Goal: Transaction & Acquisition: Purchase product/service

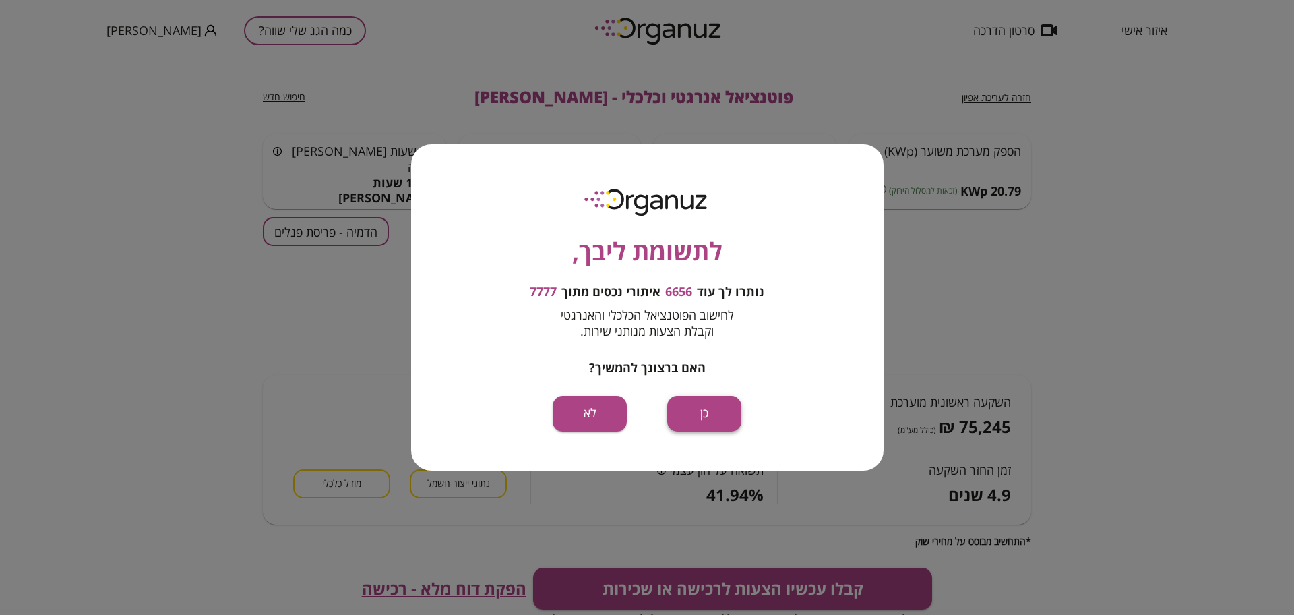
click at [721, 402] on button "כן" at bounding box center [704, 414] width 74 height 36
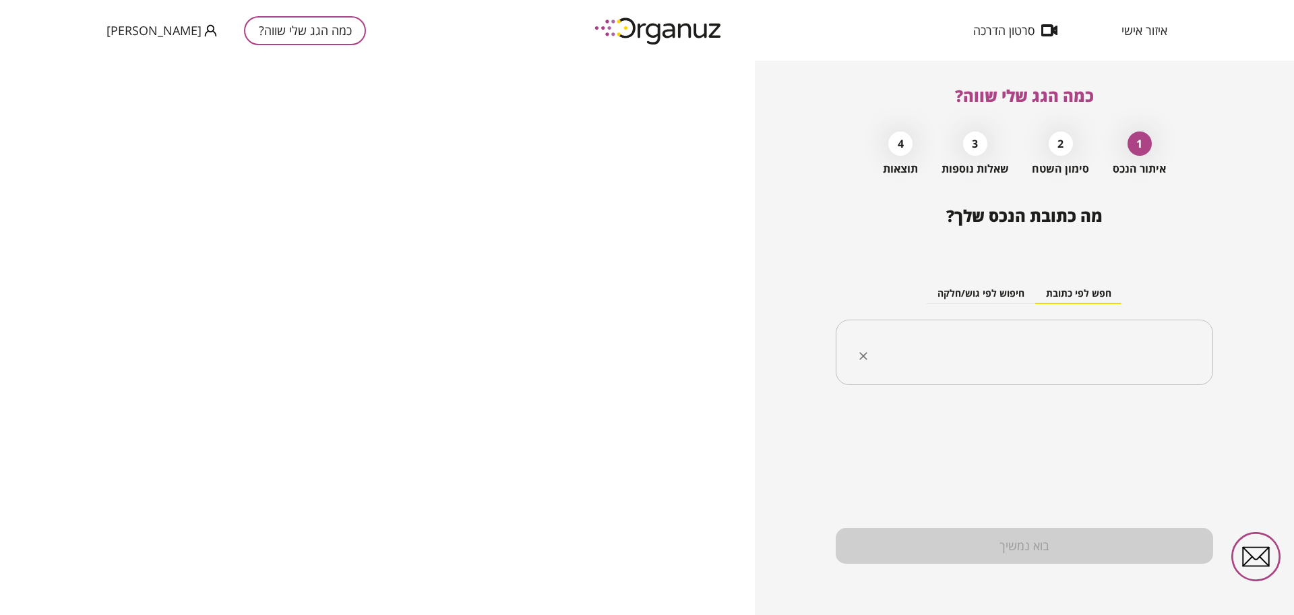
click at [1133, 366] on input "text" at bounding box center [1029, 353] width 335 height 34
click at [1009, 292] on button "חיפוש לפי גוש/חלקה" at bounding box center [981, 294] width 109 height 20
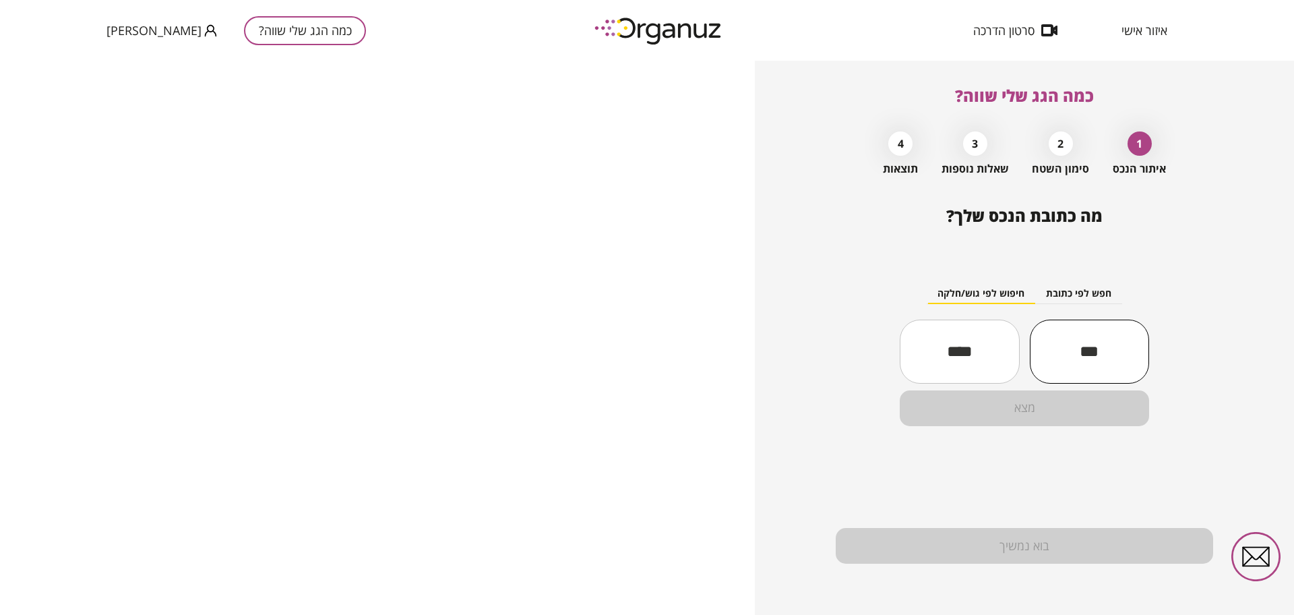
click at [1115, 343] on input "text" at bounding box center [1089, 351] width 119 height 46
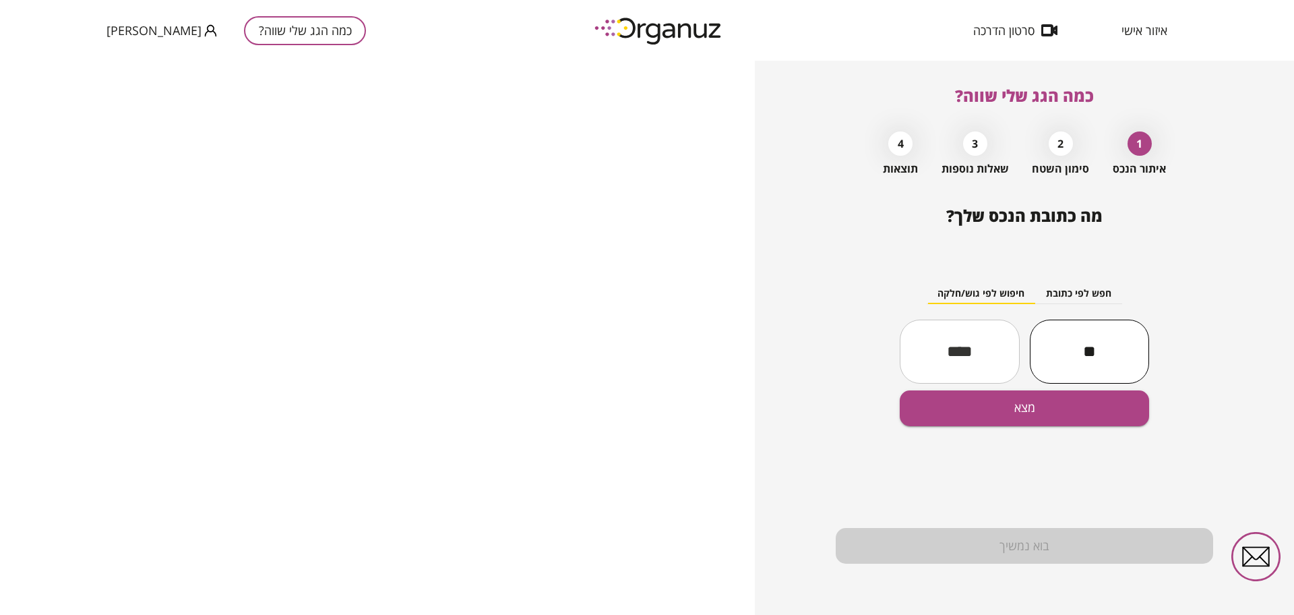
type input "*"
click at [1052, 342] on input "*****" at bounding box center [1089, 351] width 119 height 46
type input "*****"
click at [990, 337] on input "text" at bounding box center [959, 351] width 119 height 46
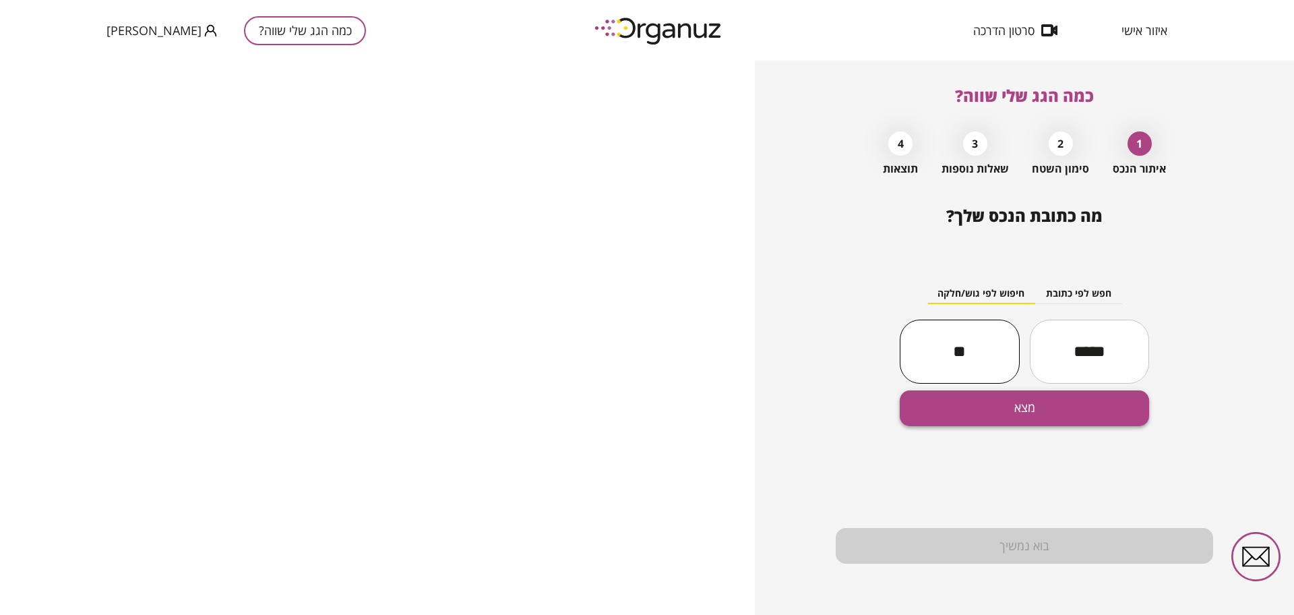
type input "**"
click at [1074, 401] on button "מצא" at bounding box center [1024, 408] width 249 height 36
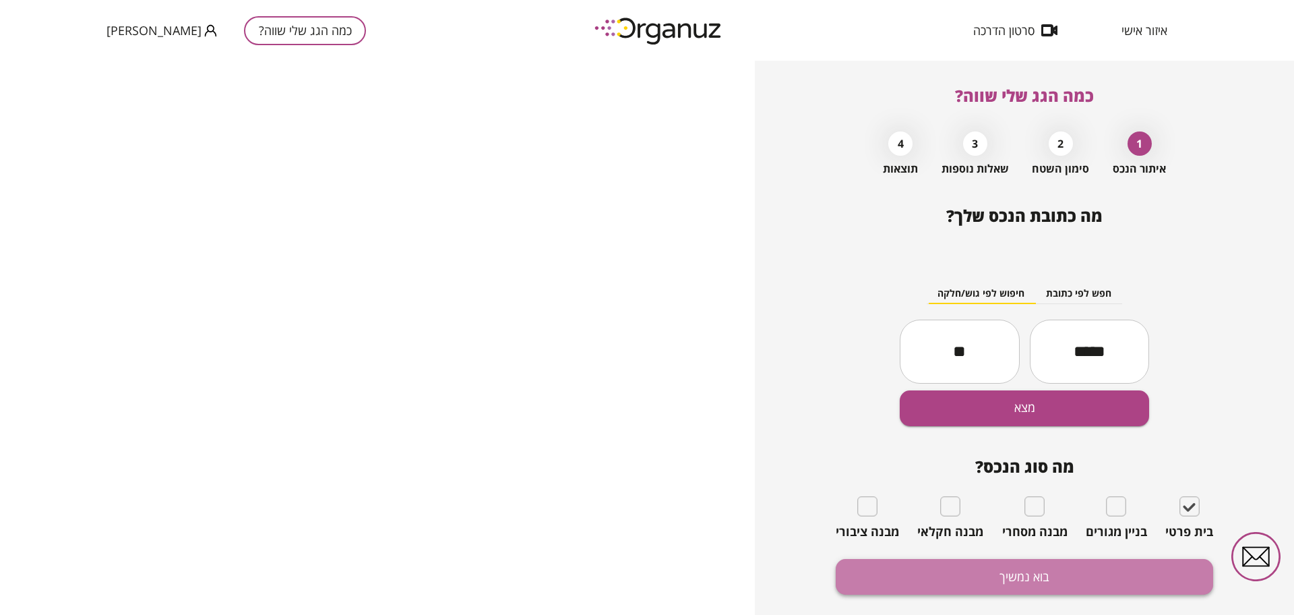
click at [1071, 572] on button "בוא נמשיך" at bounding box center [1024, 577] width 377 height 36
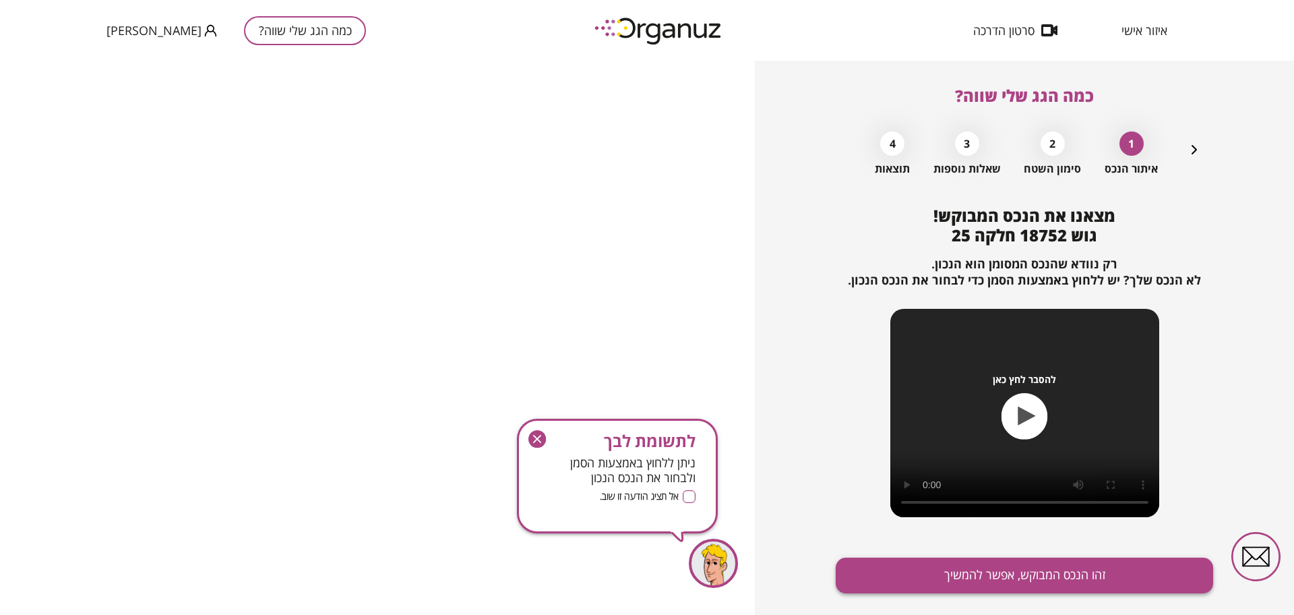
click at [1026, 584] on button "זהו הנכס המבוקש, אפשר להמשיך" at bounding box center [1024, 575] width 377 height 36
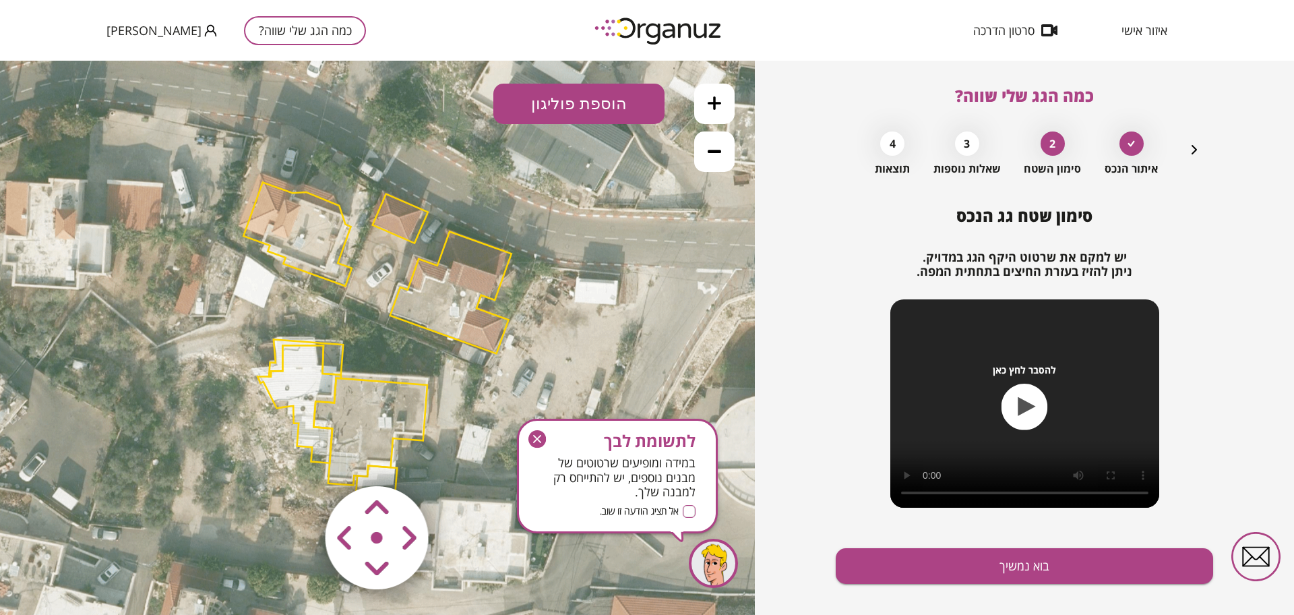
click at [535, 435] on icon "button" at bounding box center [537, 439] width 18 height 18
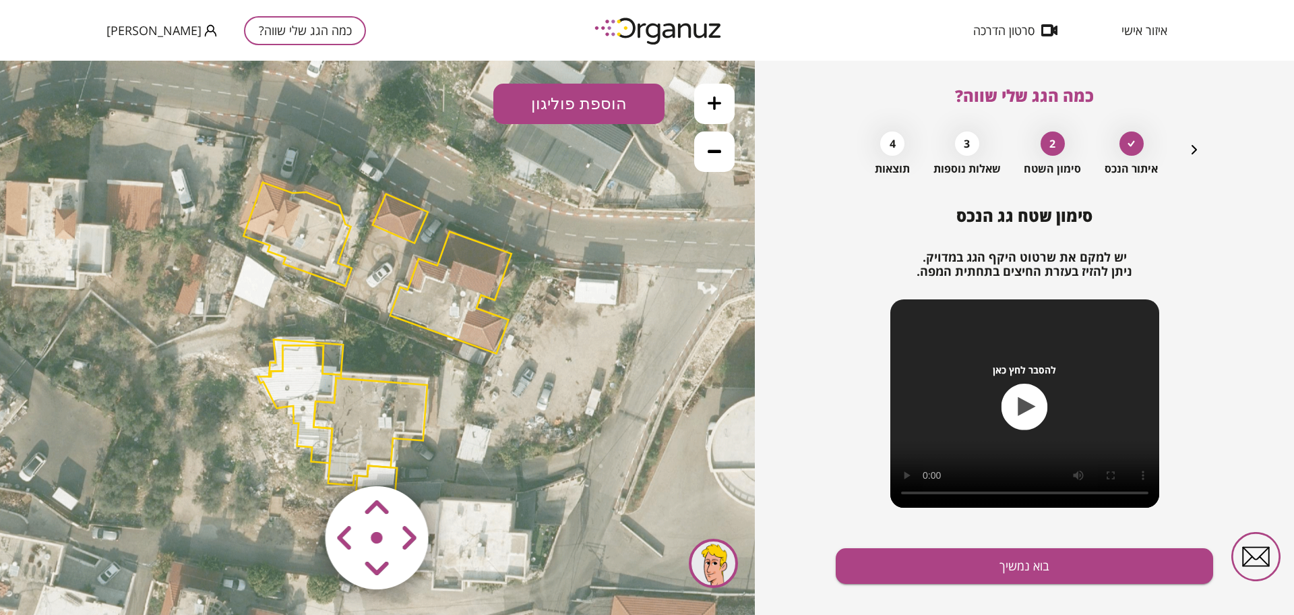
click at [297, 458] on area at bounding box center [297, 458] width 0 height 0
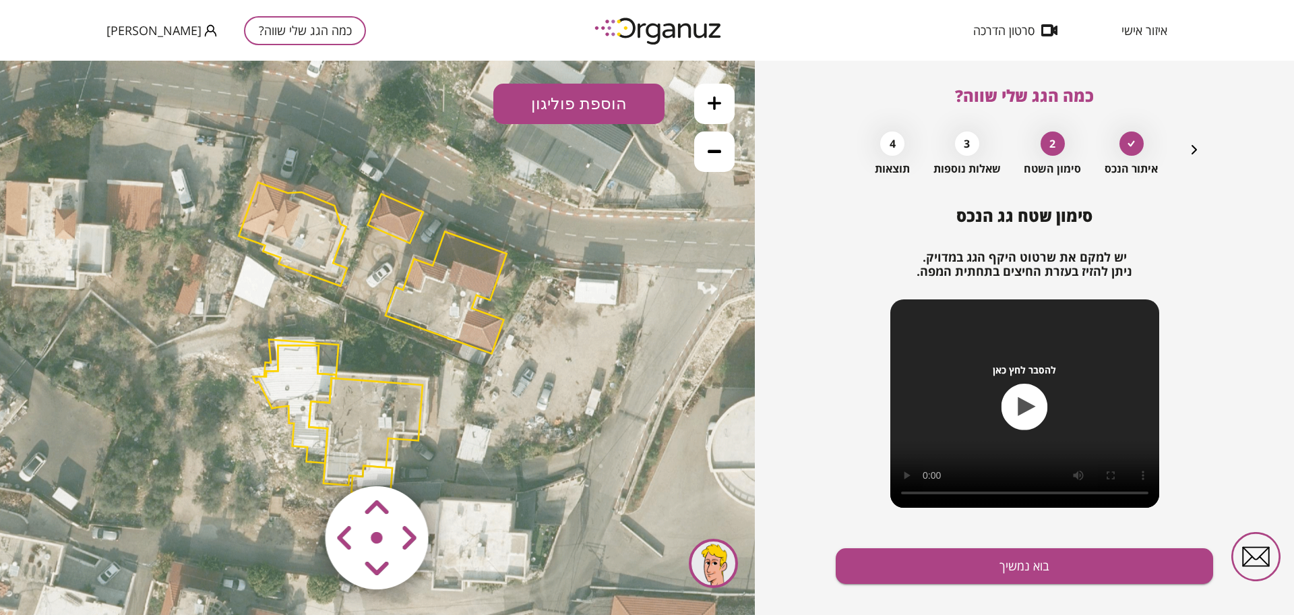
click at [297, 458] on area at bounding box center [297, 458] width 0 height 0
click at [730, 105] on button at bounding box center [714, 104] width 40 height 40
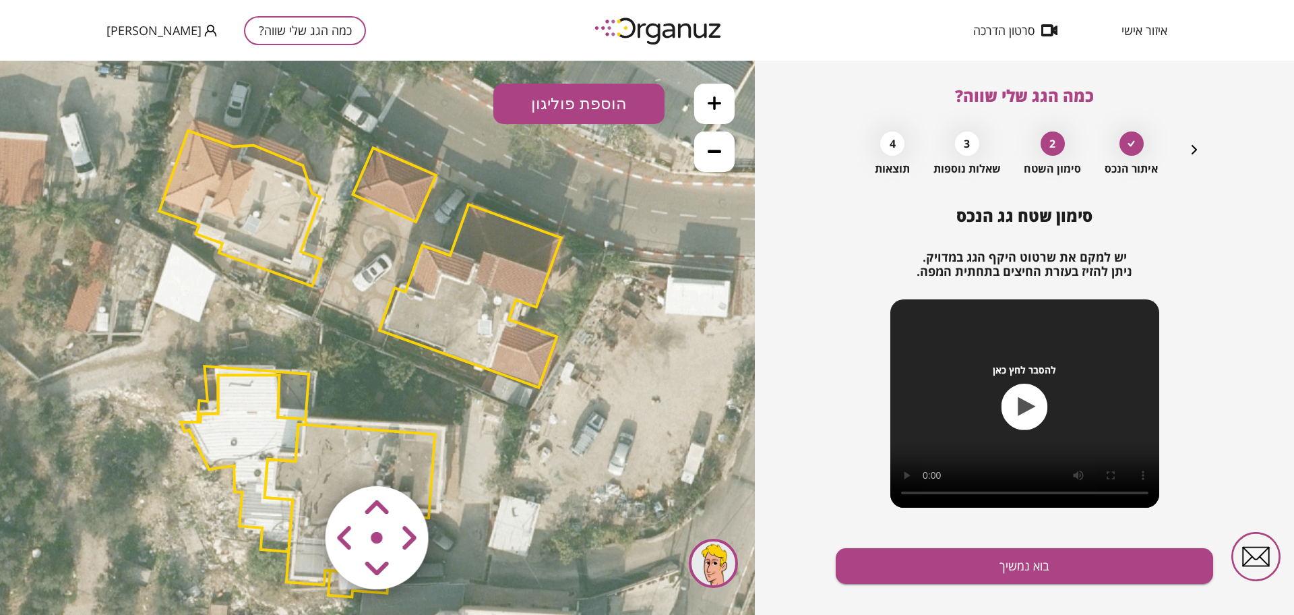
drag, startPoint x: 609, startPoint y: 342, endPoint x: 601, endPoint y: 371, distance: 30.1
click at [601, 371] on icon at bounding box center [371, 369] width 1426 height 1426
click at [297, 458] on area at bounding box center [297, 458] width 0 height 0
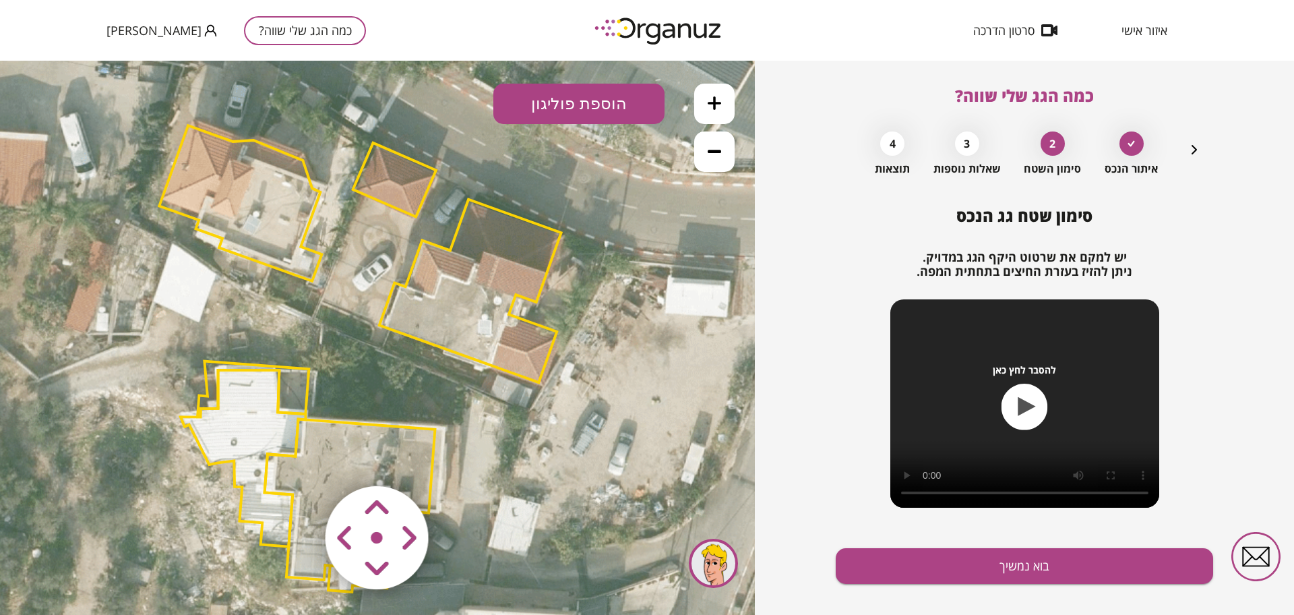
click at [297, 458] on area at bounding box center [297, 458] width 0 height 0
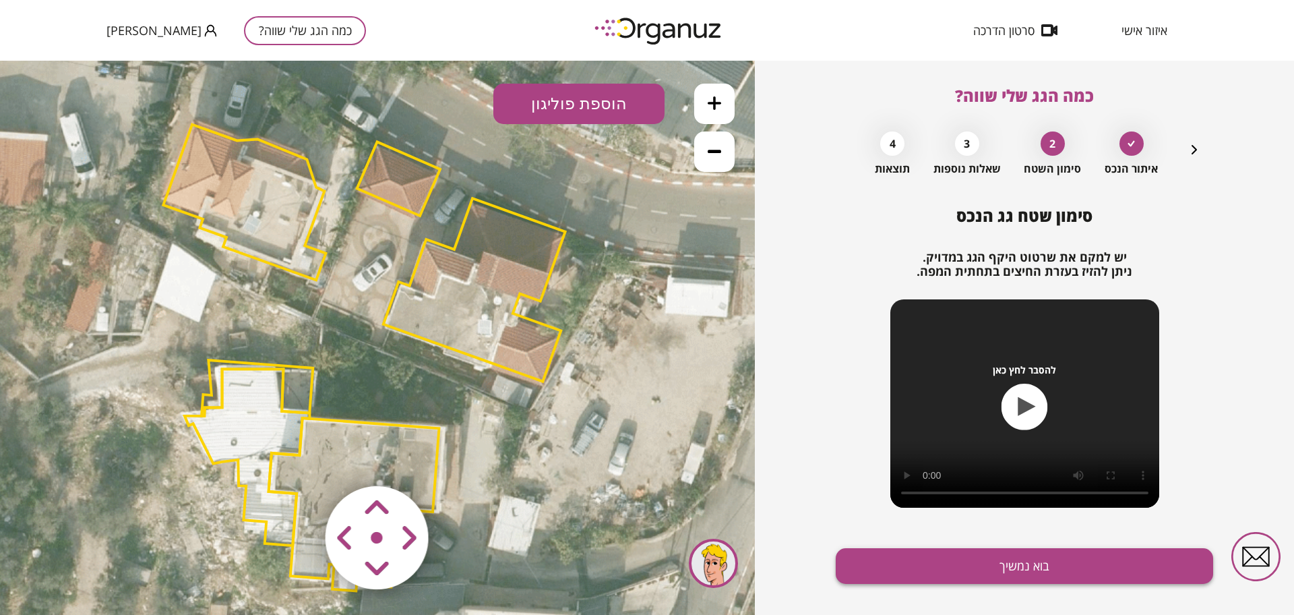
click at [977, 576] on button "בוא נמשיך" at bounding box center [1024, 566] width 377 height 36
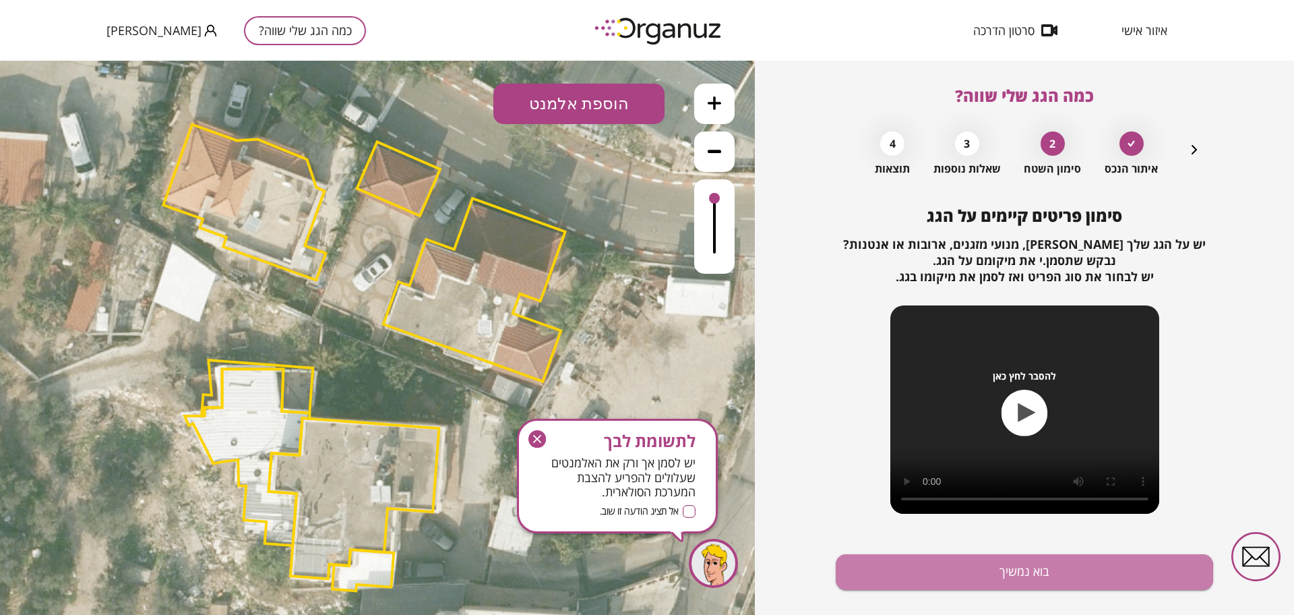
click at [977, 576] on button "בוא נמשיך" at bounding box center [1024, 572] width 377 height 36
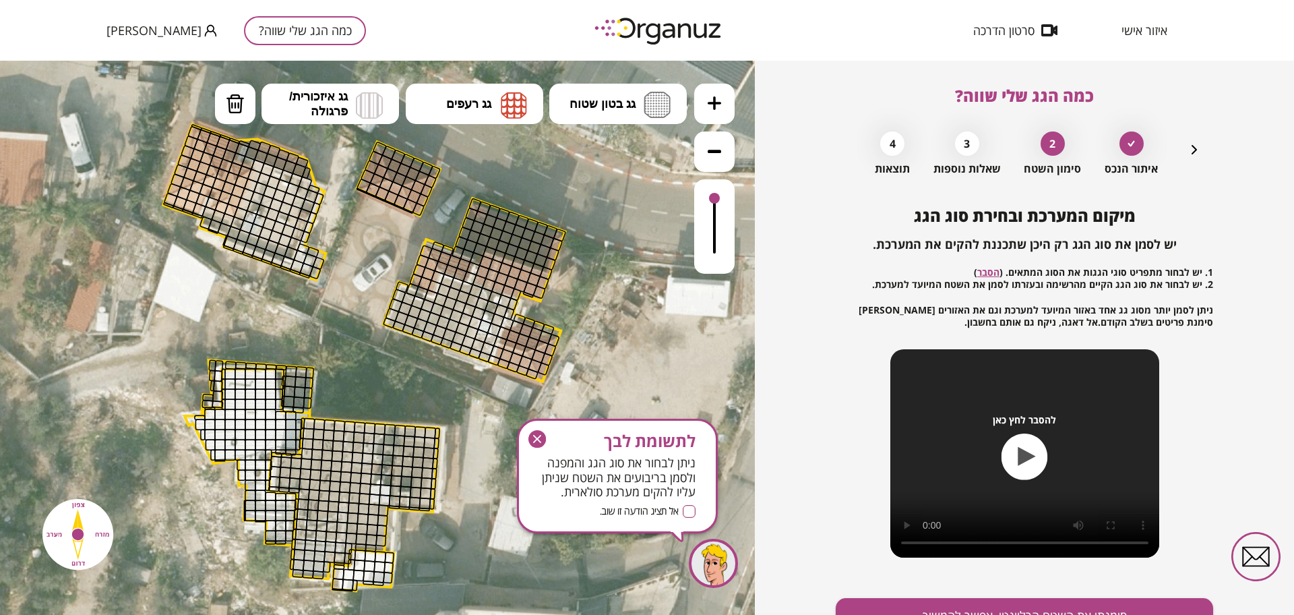
click at [721, 102] on button at bounding box center [714, 104] width 40 height 40
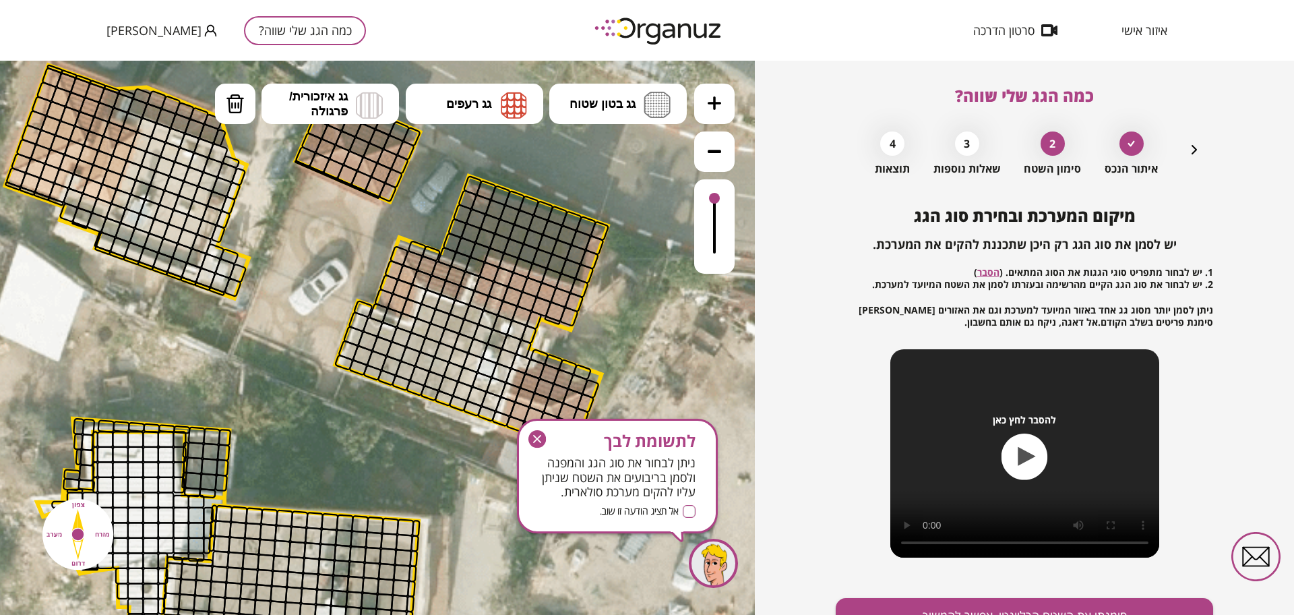
drag, startPoint x: 657, startPoint y: 287, endPoint x: 606, endPoint y: 335, distance: 70.1
click at [606, 336] on icon at bounding box center [315, 432] width 2139 height 2139
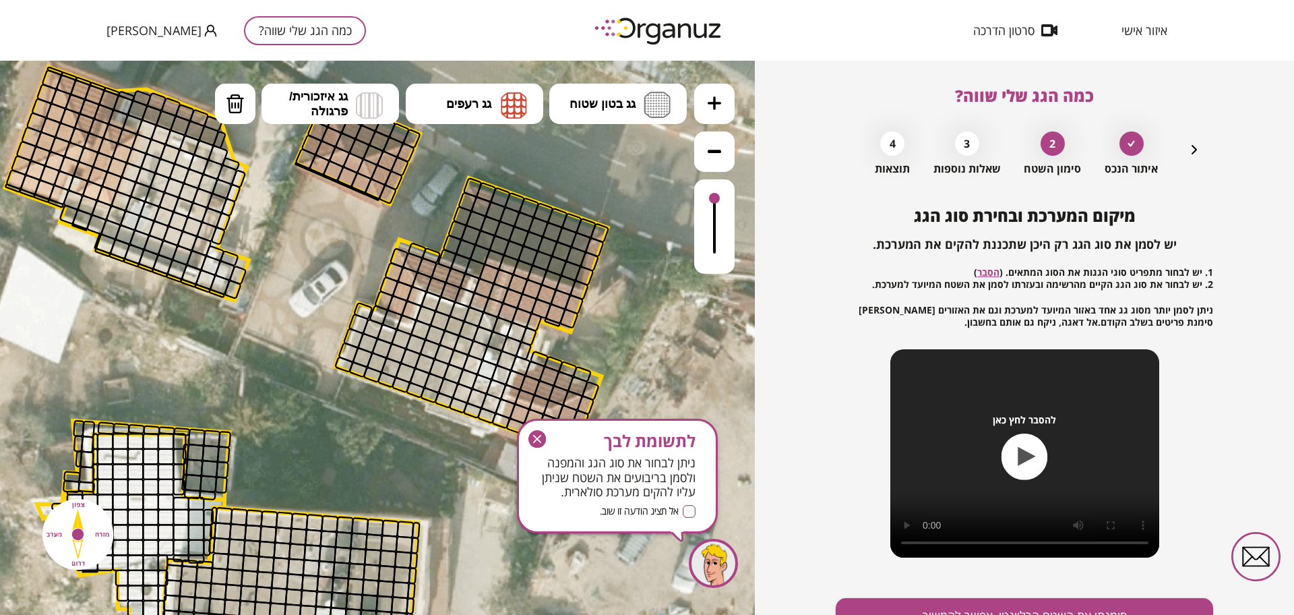
click at [536, 437] on icon "button" at bounding box center [537, 439] width 8 height 8
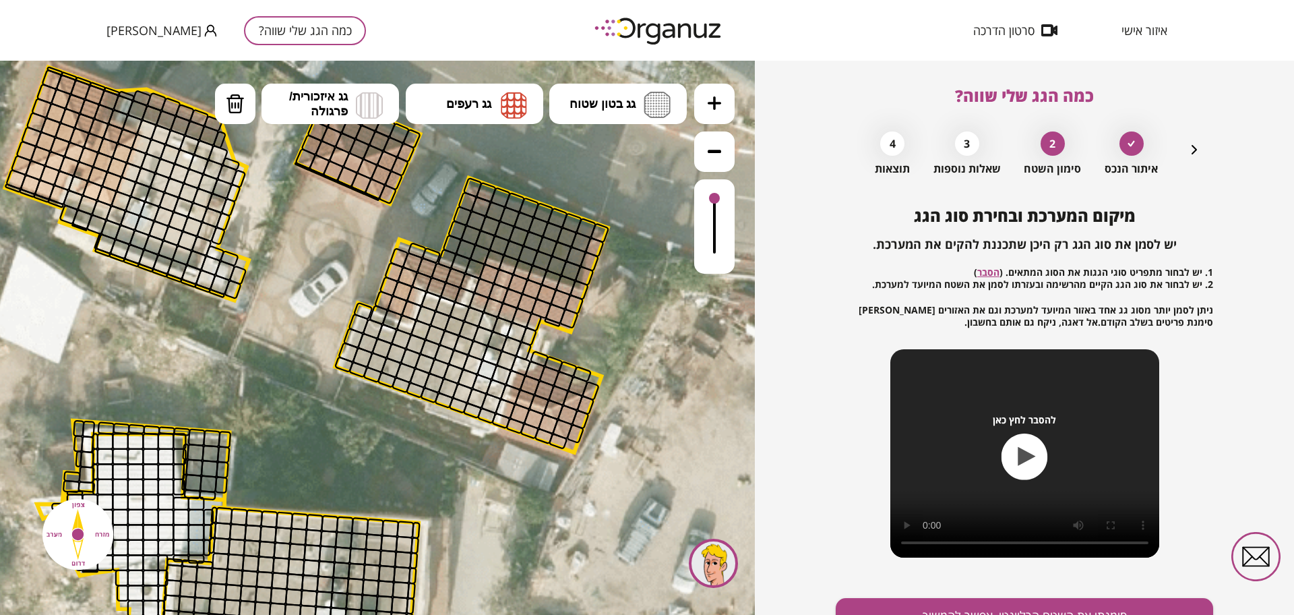
click at [1201, 145] on icon "button" at bounding box center [1194, 150] width 16 height 16
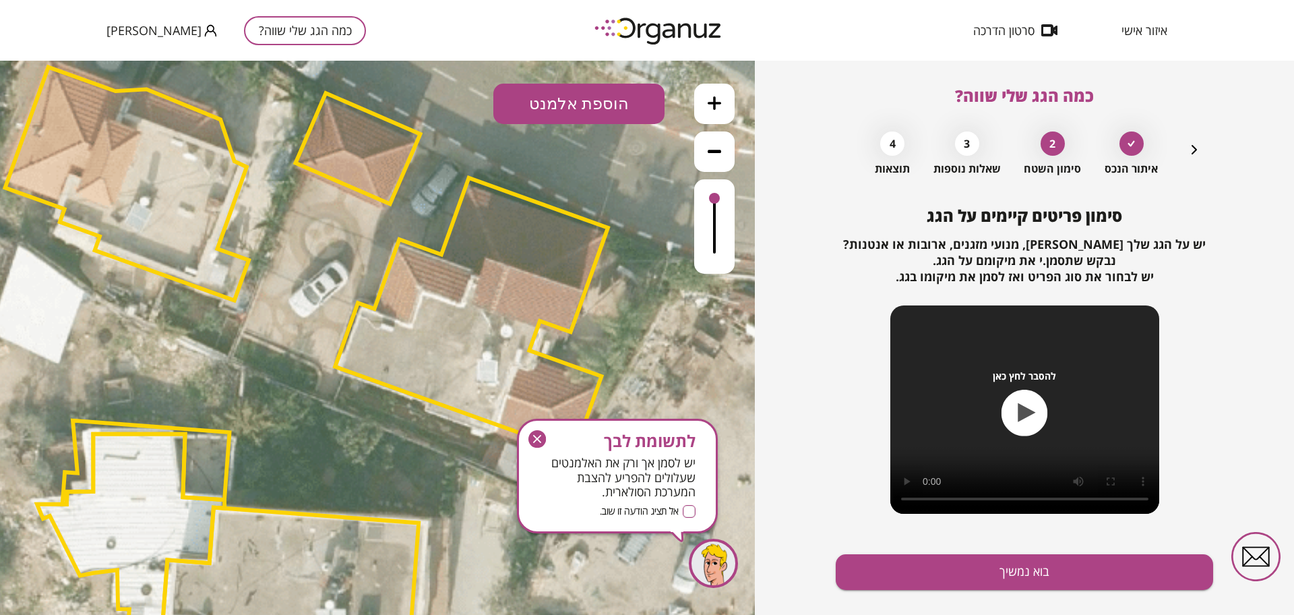
click at [609, 107] on button "הוספת אלמנט" at bounding box center [578, 104] width 171 height 40
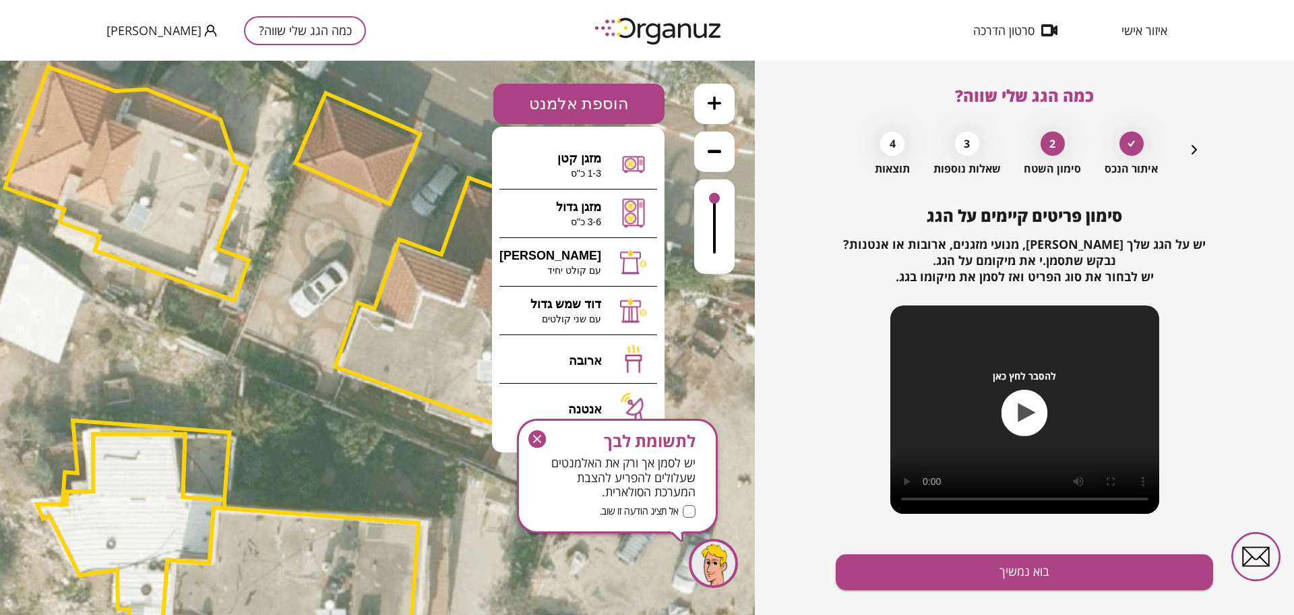
click at [535, 443] on icon "button" at bounding box center [537, 439] width 18 height 18
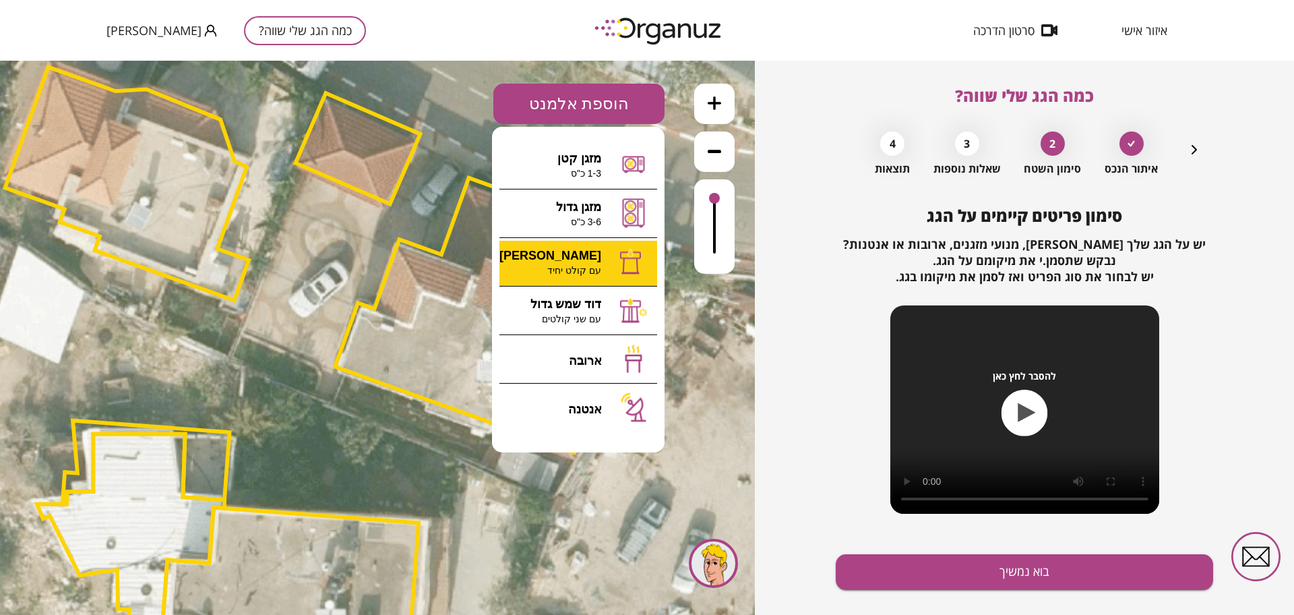
click at [574, 266] on div ".st0 { fill: #FFFFFF; } 10" at bounding box center [377, 338] width 755 height 554
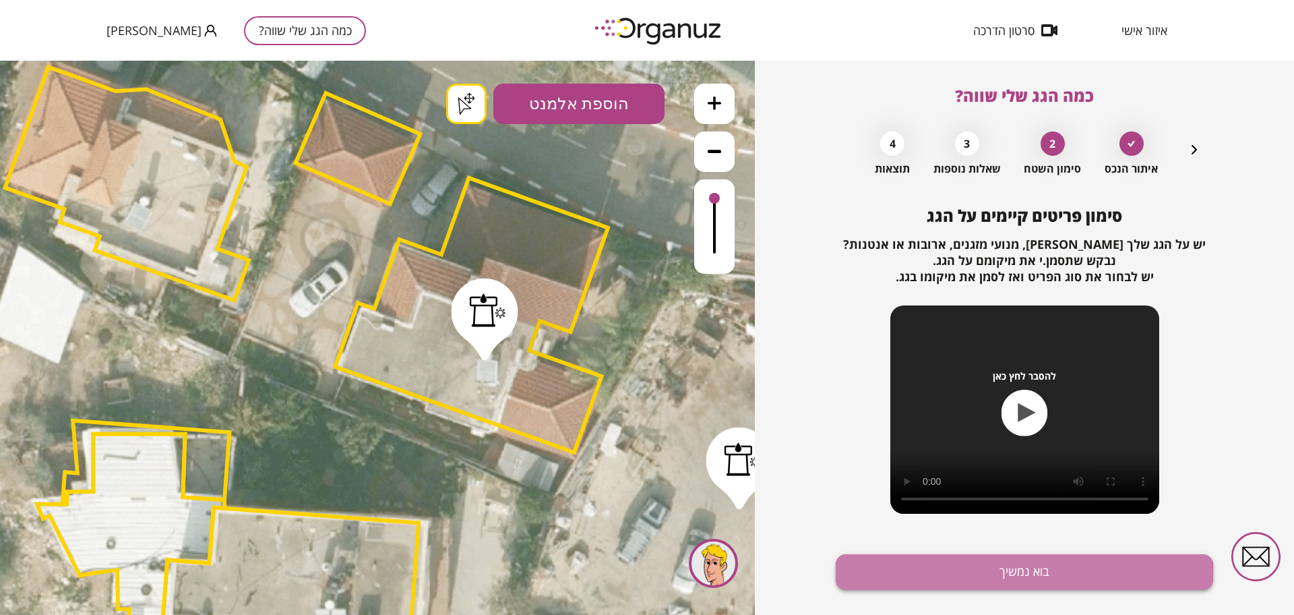
click at [940, 577] on button "בוא נמשיך" at bounding box center [1024, 572] width 377 height 36
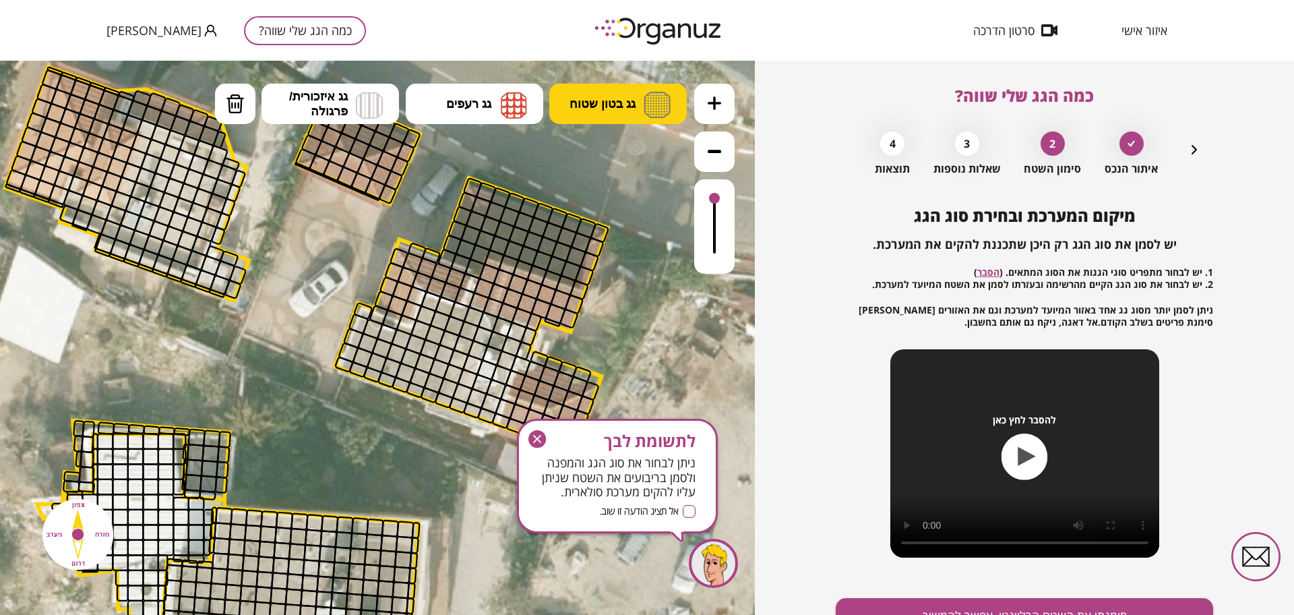
click at [595, 107] on span "גג בטון שטוח" at bounding box center [603, 103] width 66 height 15
click at [617, 142] on div ".st0 { fill: #FFFFFF; } .st0 { fill: #FFFFFF; }" at bounding box center [377, 338] width 755 height 554
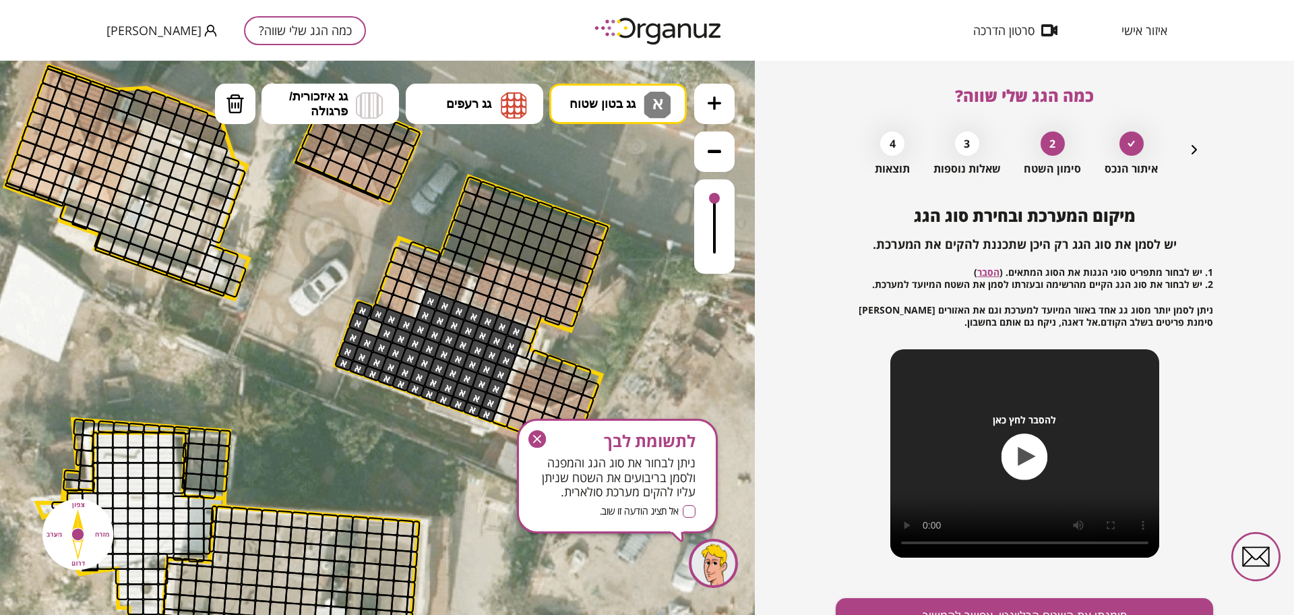
drag, startPoint x: 515, startPoint y: 329, endPoint x: 377, endPoint y: 328, distance: 137.5
drag, startPoint x: 536, startPoint y: 438, endPoint x: 568, endPoint y: 336, distance: 106.6
click at [536, 438] on icon "button" at bounding box center [537, 439] width 8 height 8
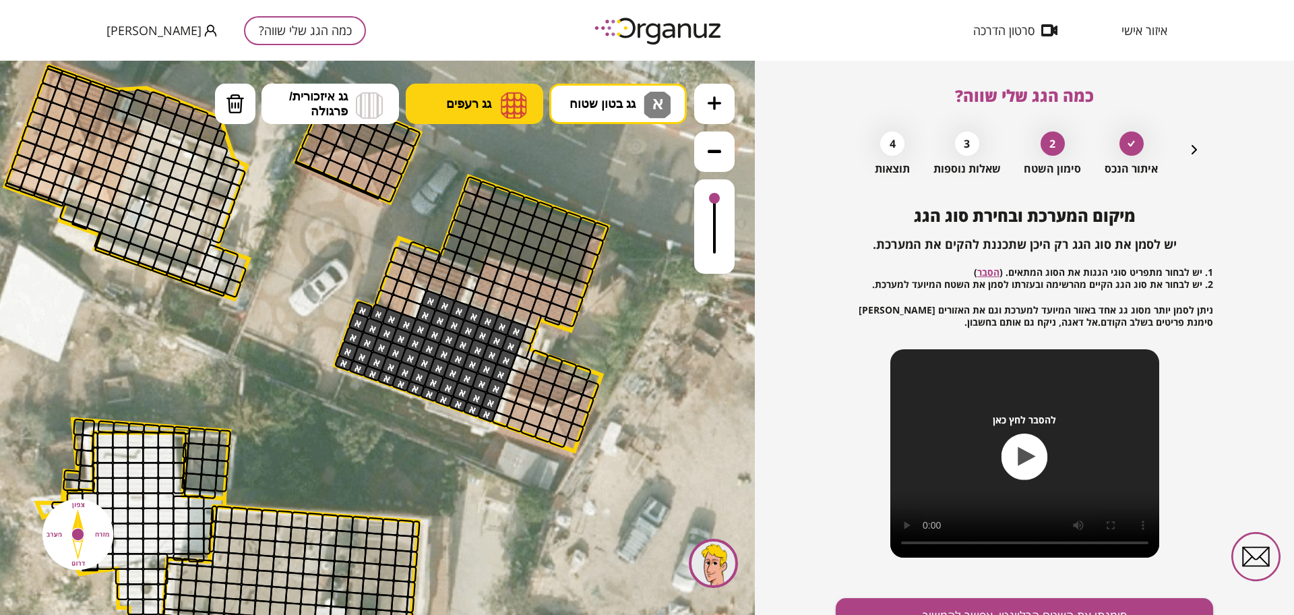
click at [442, 84] on button "גג רעפים" at bounding box center [475, 104] width 138 height 40
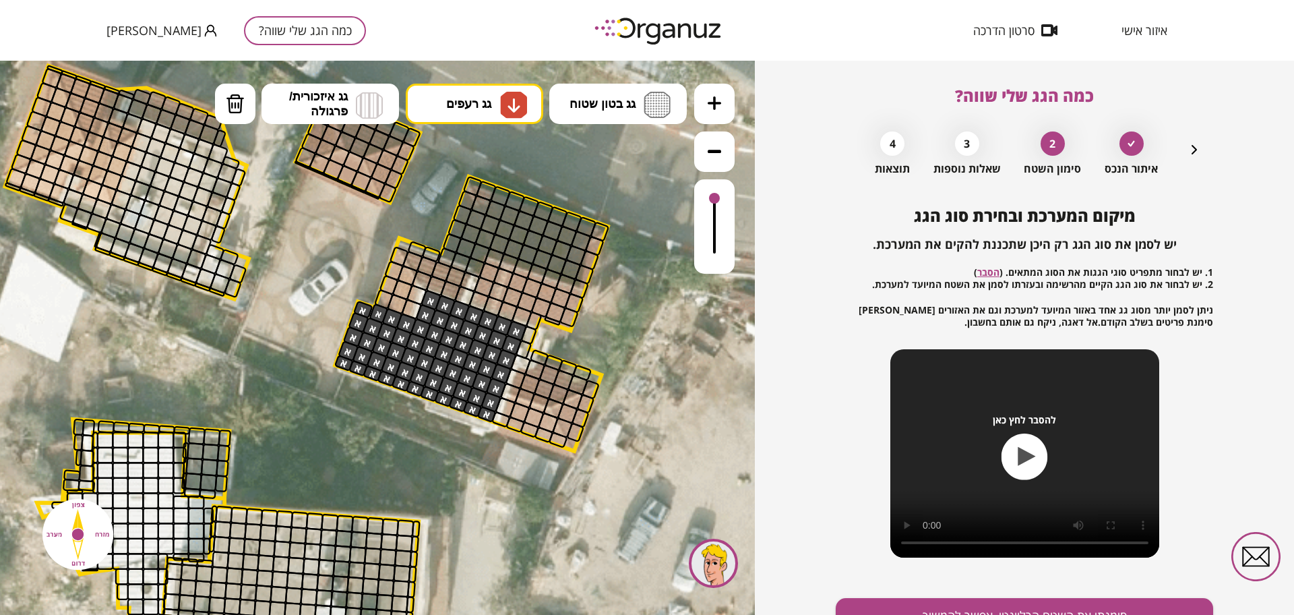
click at [493, 206] on div ".st0 { fill: #FFFFFF; } .st0 { fill: #FFFFFF; }" at bounding box center [377, 338] width 755 height 554
drag, startPoint x: 511, startPoint y: 408, endPoint x: 500, endPoint y: 417, distance: 14.3
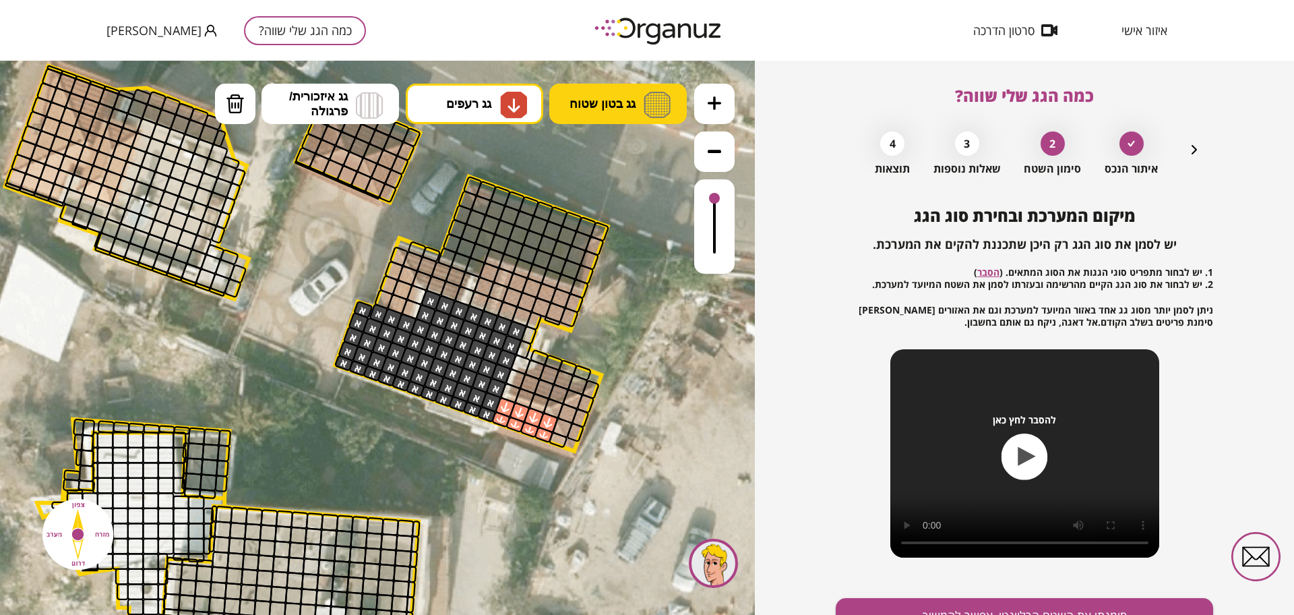
click at [603, 106] on span "גג בטון שטוח" at bounding box center [603, 103] width 66 height 15
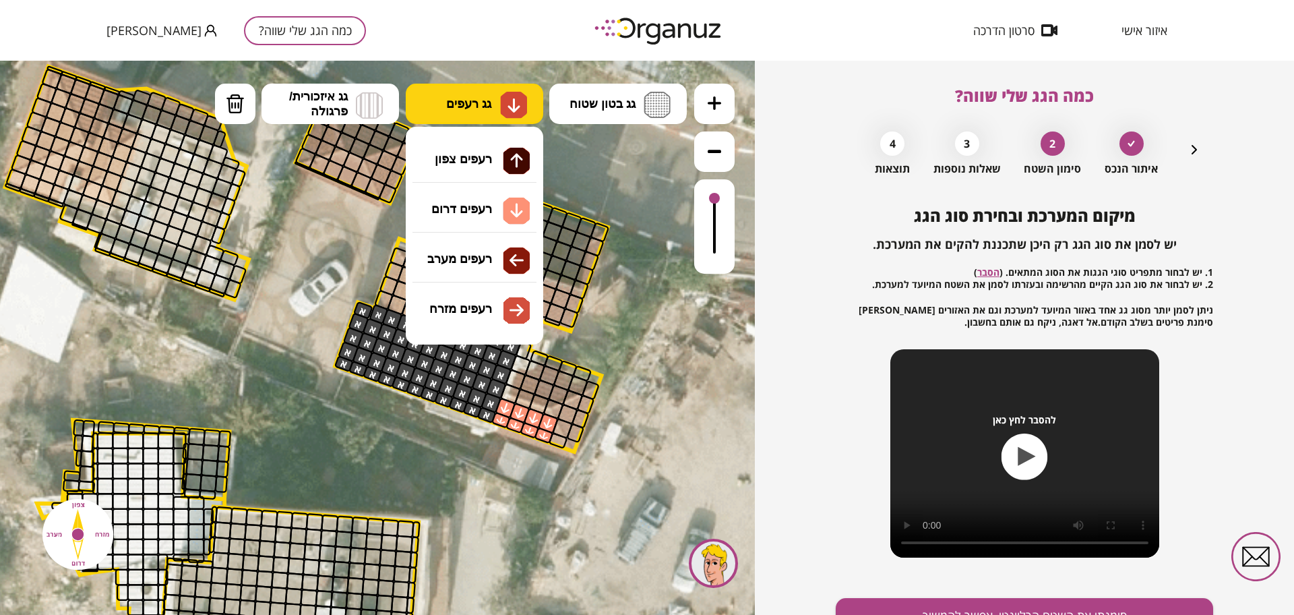
click at [497, 91] on button "גג רעפים" at bounding box center [475, 104] width 138 height 40
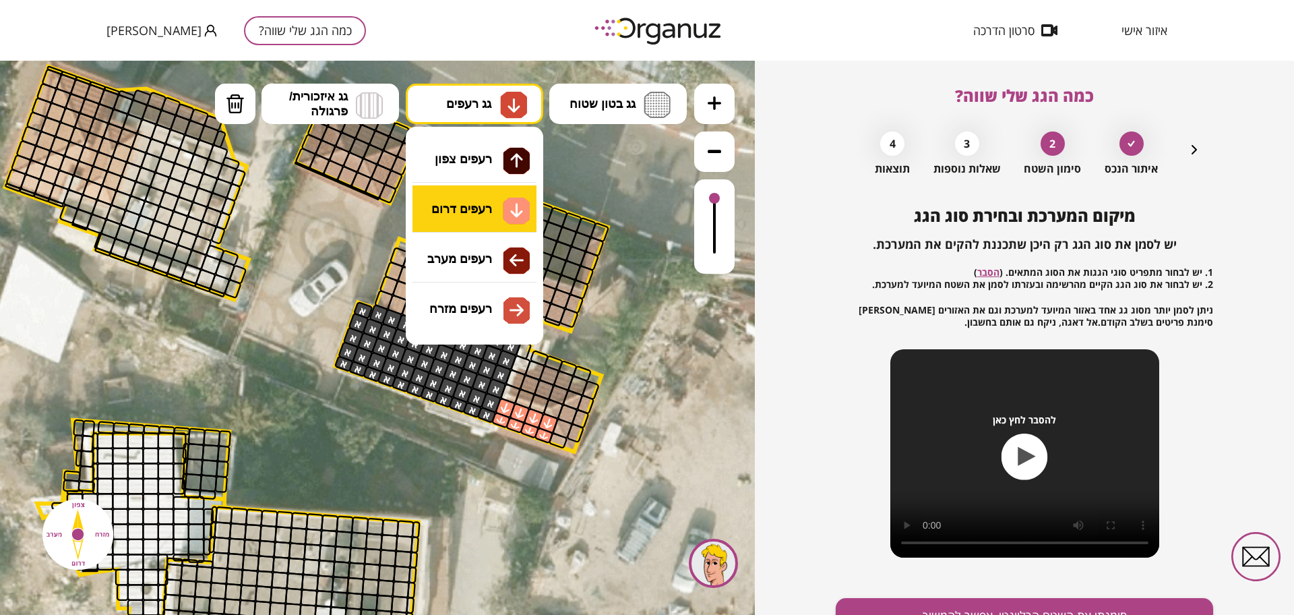
click at [482, 202] on div ".st0 { fill: #FFFFFF; } .st0 { fill: #FFFFFF; }" at bounding box center [377, 338] width 755 height 554
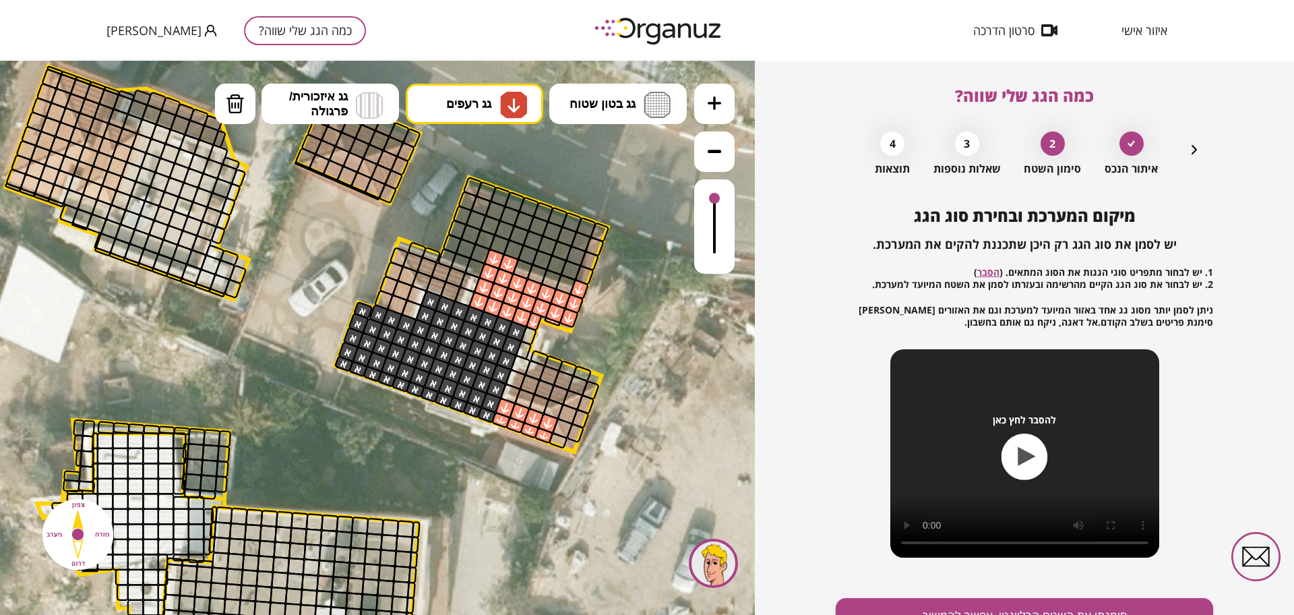
drag, startPoint x: 577, startPoint y: 295, endPoint x: 523, endPoint y: 312, distance: 56.7
click at [236, 104] on img at bounding box center [235, 104] width 19 height 20
drag, startPoint x: 494, startPoint y: 256, endPoint x: 564, endPoint y: 277, distance: 73.2
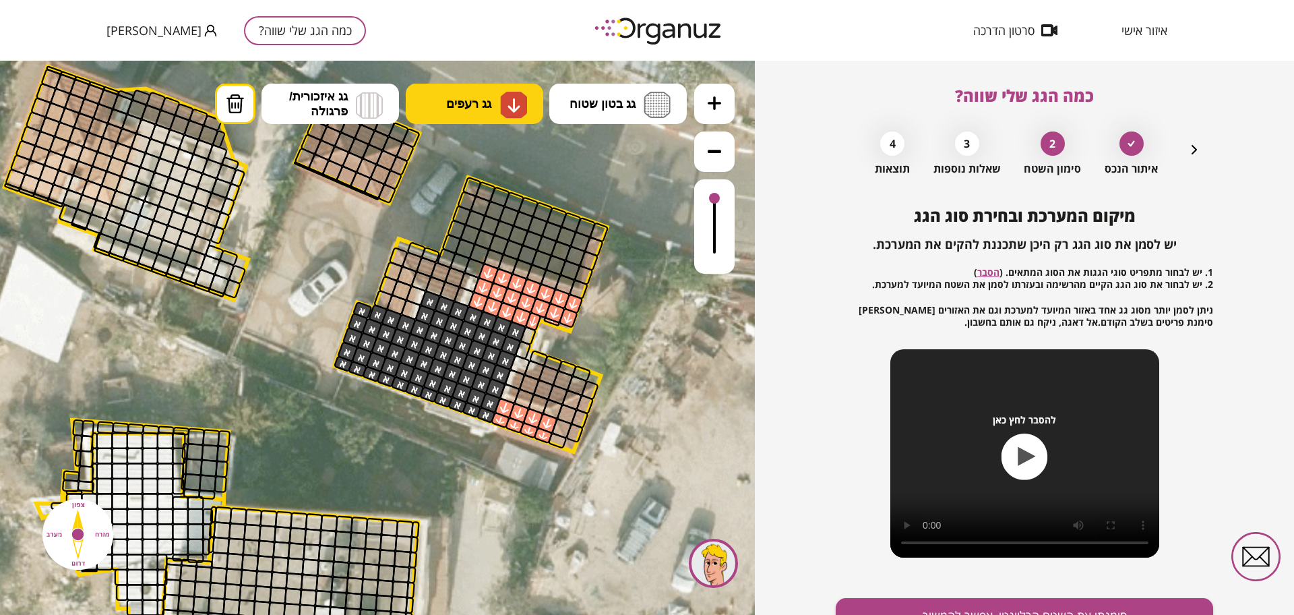
click at [460, 104] on span "גג רעפים" at bounding box center [468, 103] width 45 height 15
click at [477, 266] on div ".st0 { fill: #FFFFFF; } .st0 { fill: #FFFFFF; }" at bounding box center [377, 338] width 755 height 554
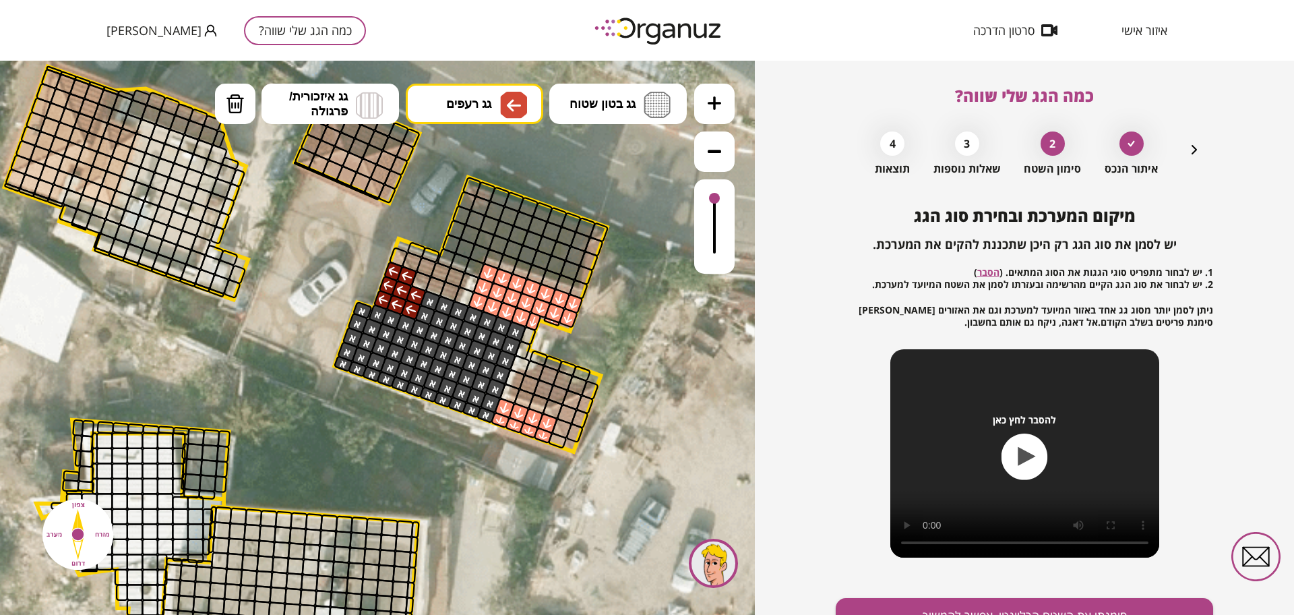
drag, startPoint x: 417, startPoint y: 295, endPoint x: 386, endPoint y: 278, distance: 35.9
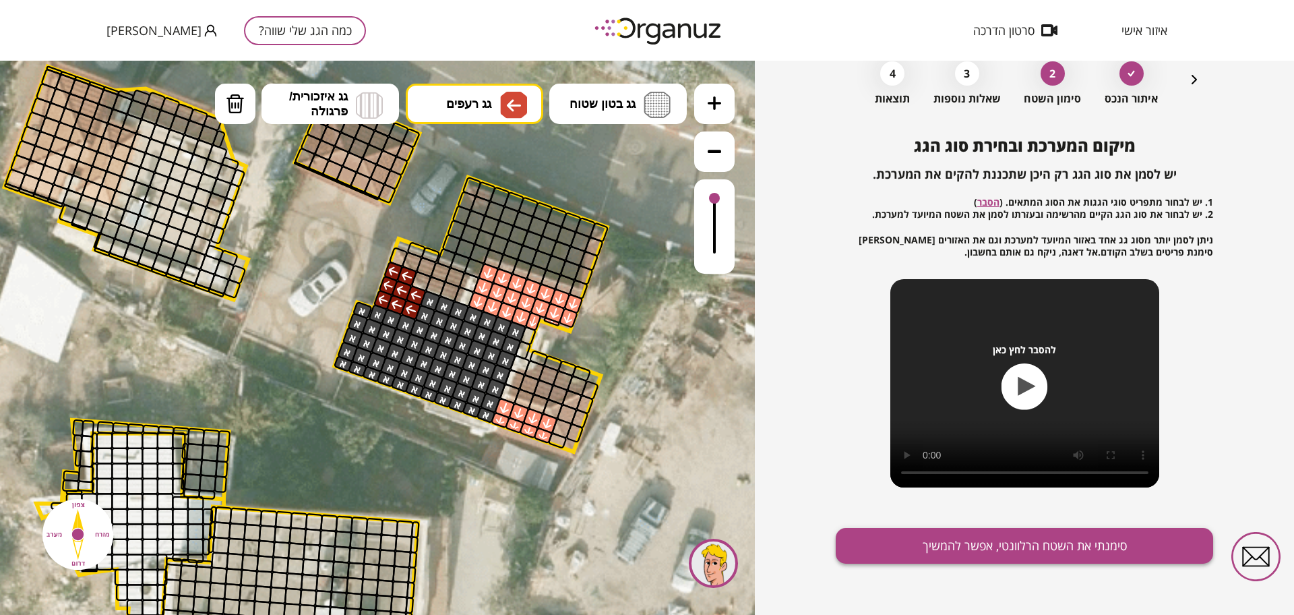
click at [930, 537] on button "סימנתי את השטח הרלוונטי, אפשר להמשיך" at bounding box center [1024, 546] width 377 height 36
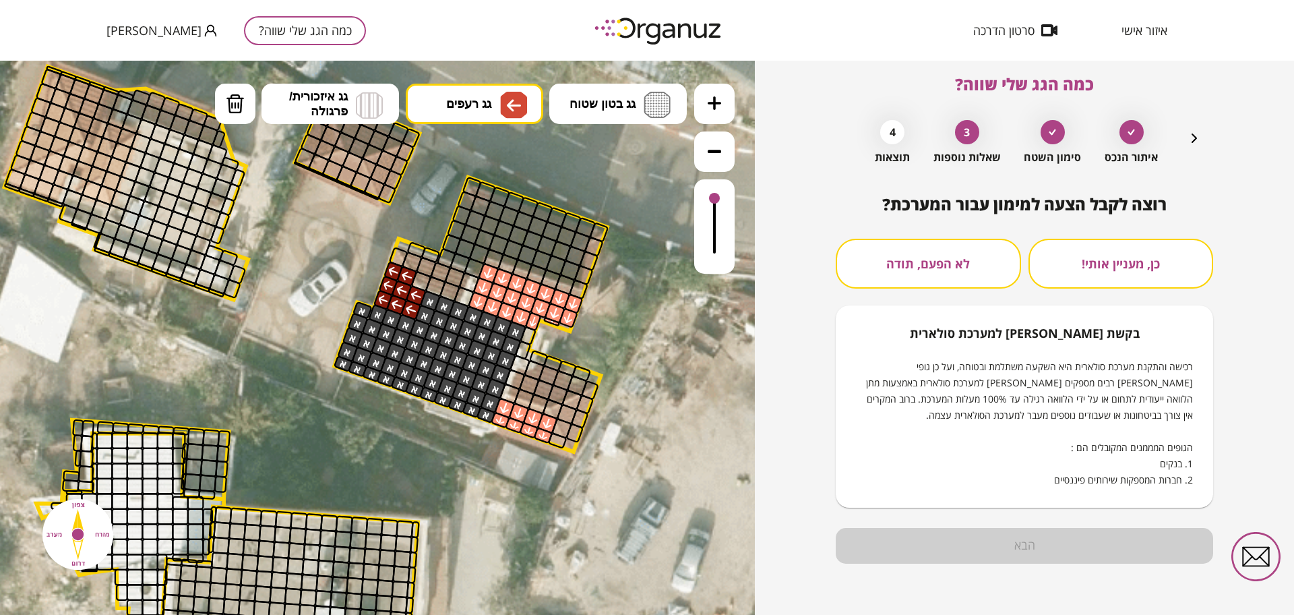
click at [888, 270] on button "לא הפעם, תודה" at bounding box center [928, 264] width 185 height 50
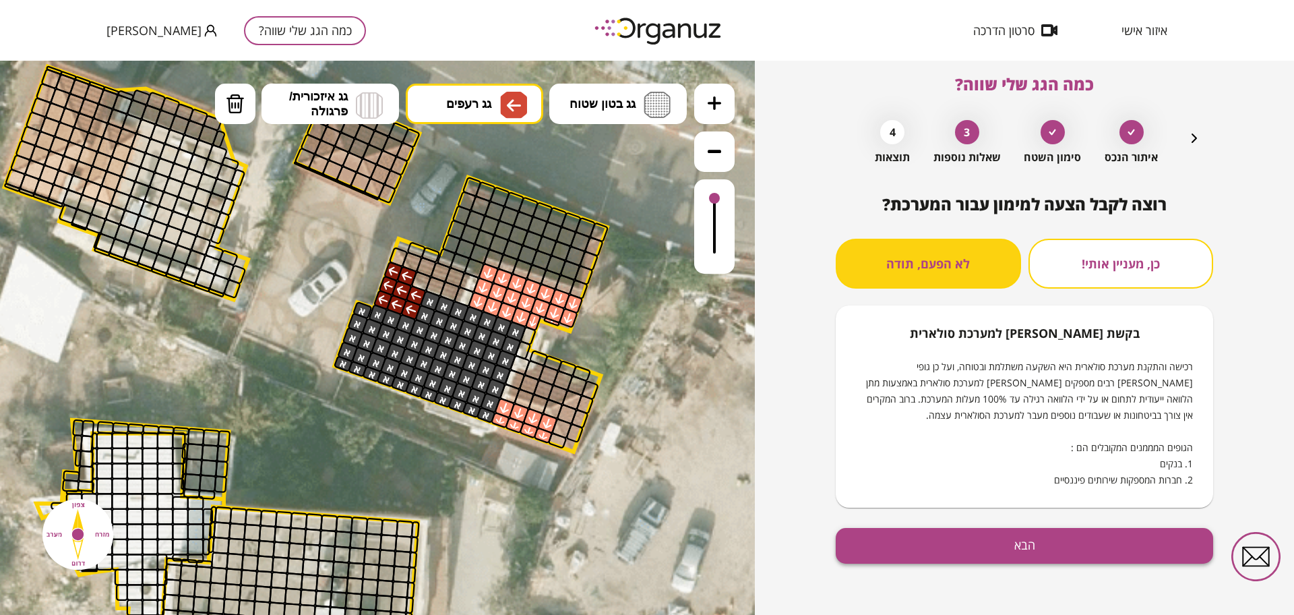
click at [928, 547] on button "הבא" at bounding box center [1024, 546] width 377 height 36
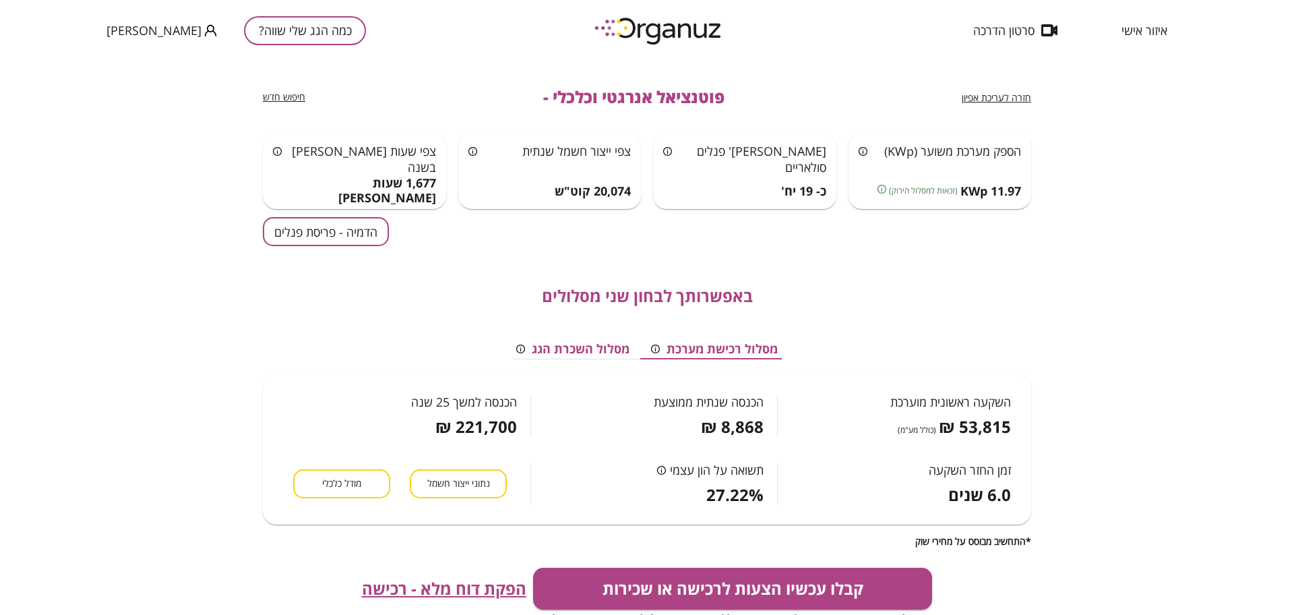
click at [368, 229] on button "הדמיה - פריסת פנלים" at bounding box center [326, 231] width 126 height 29
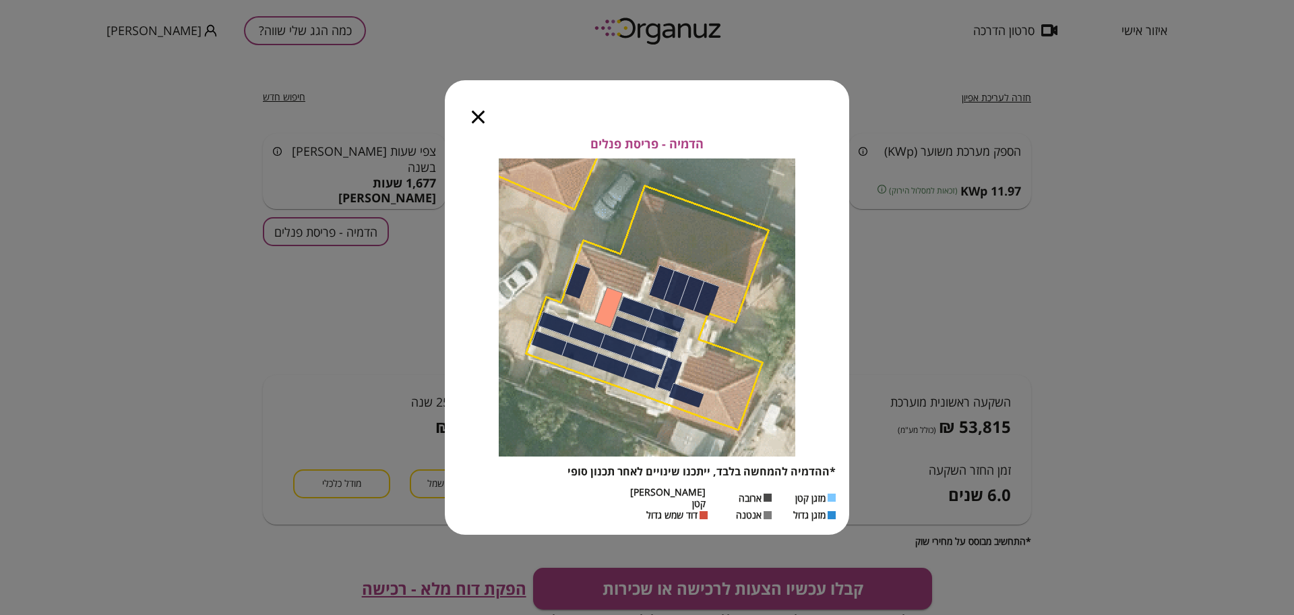
click at [481, 123] on icon "button" at bounding box center [478, 117] width 13 height 13
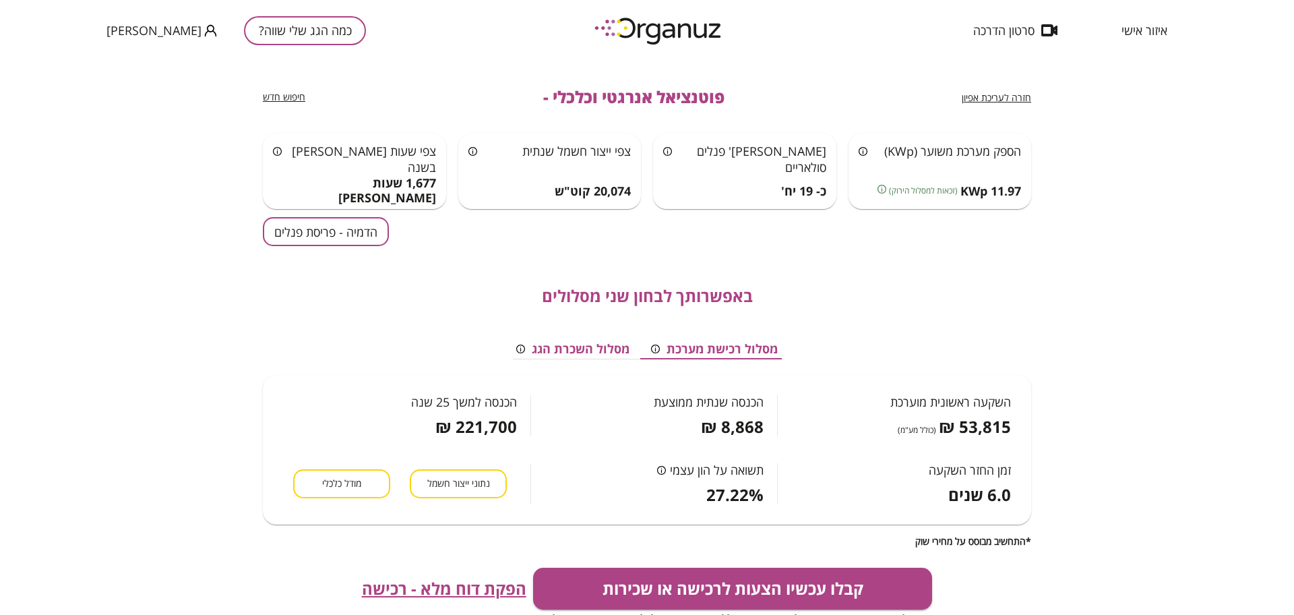
click at [985, 100] on span "חזרה לעריכת אפיון" at bounding box center [996, 97] width 69 height 13
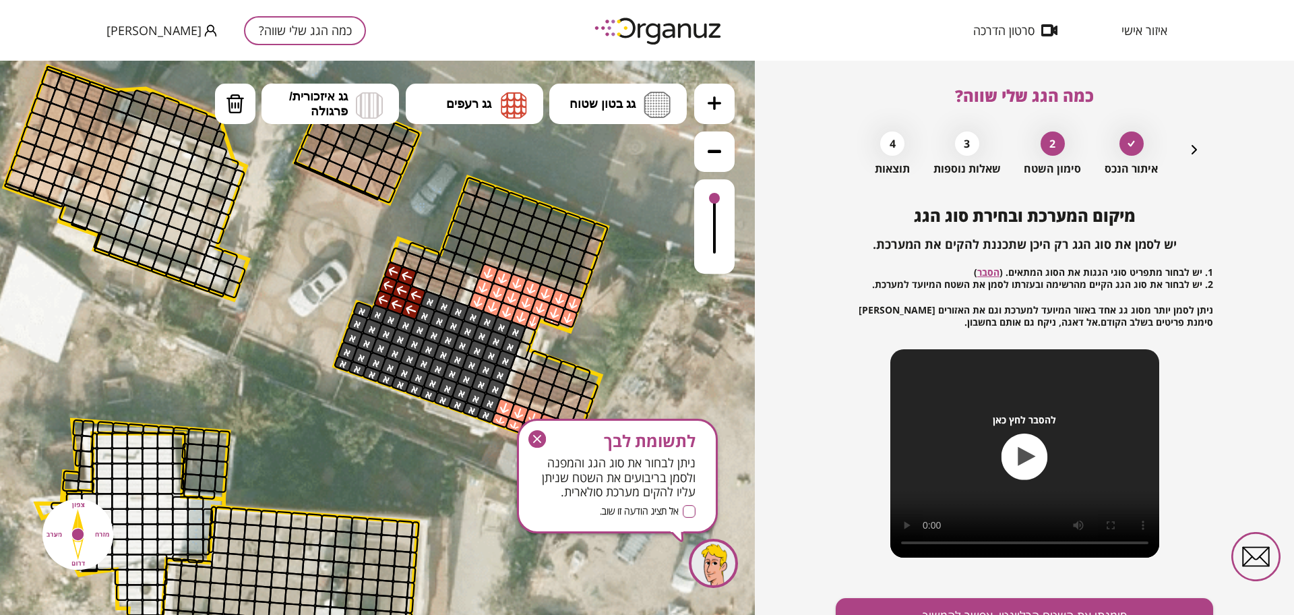
click at [543, 437] on icon "button" at bounding box center [537, 439] width 18 height 18
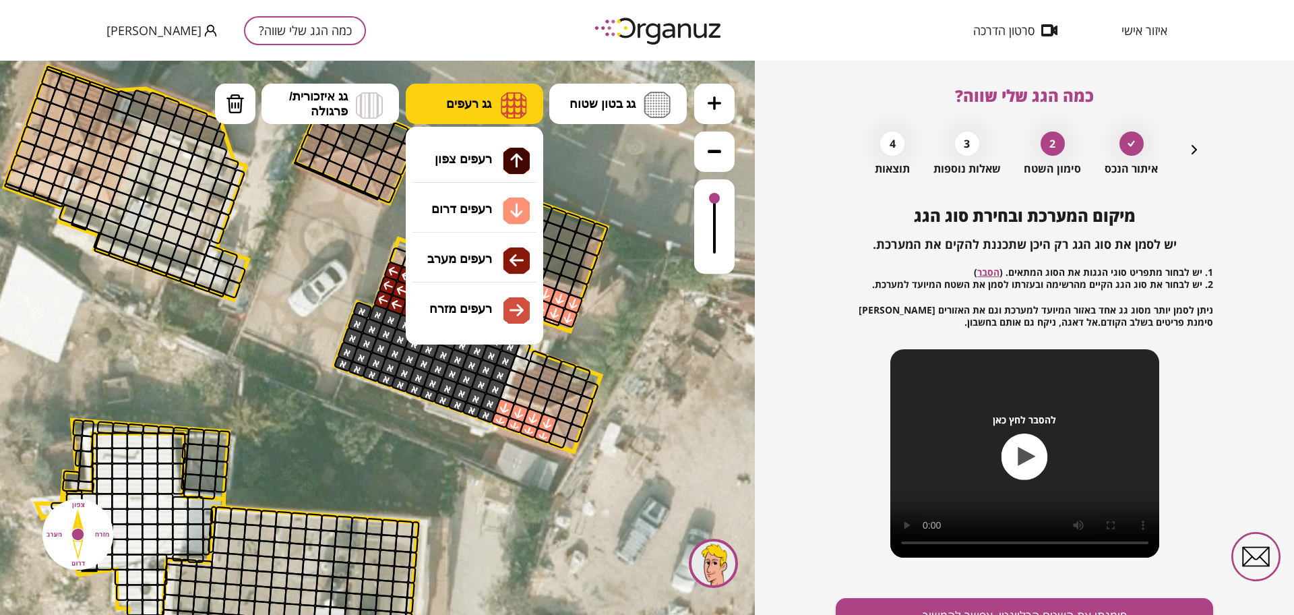
click at [520, 88] on button "גג רעפים" at bounding box center [475, 104] width 138 height 40
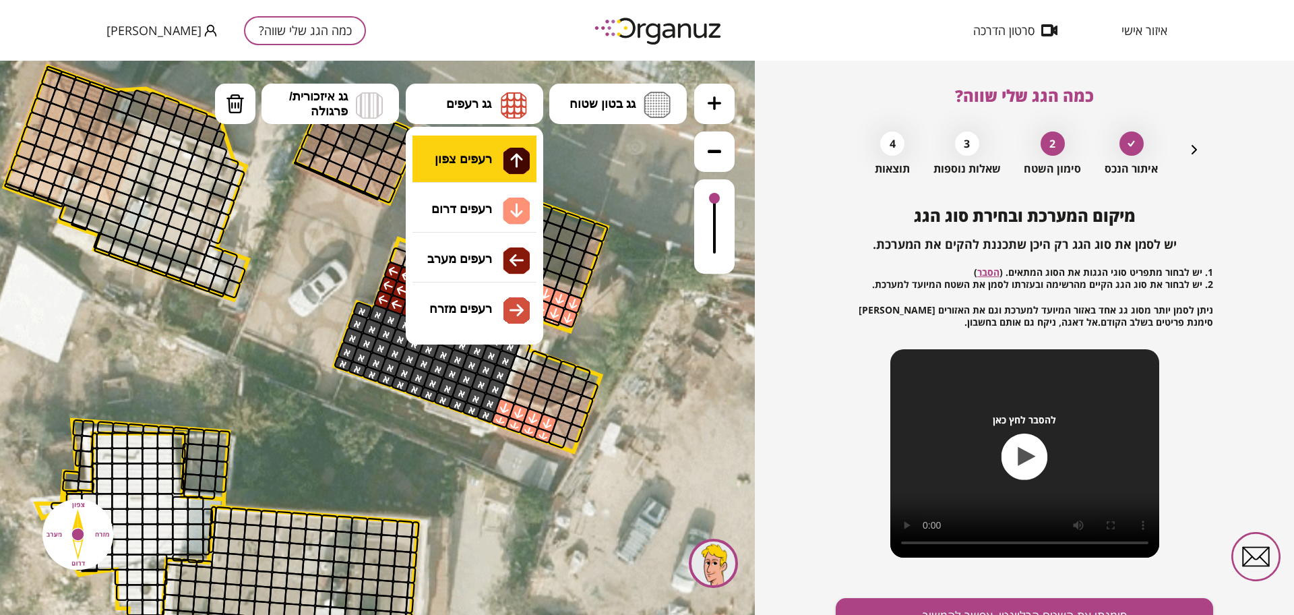
click at [503, 162] on div ".st0 { fill: #FFFFFF; } .st0 { fill: #FFFFFF; }" at bounding box center [377, 338] width 755 height 554
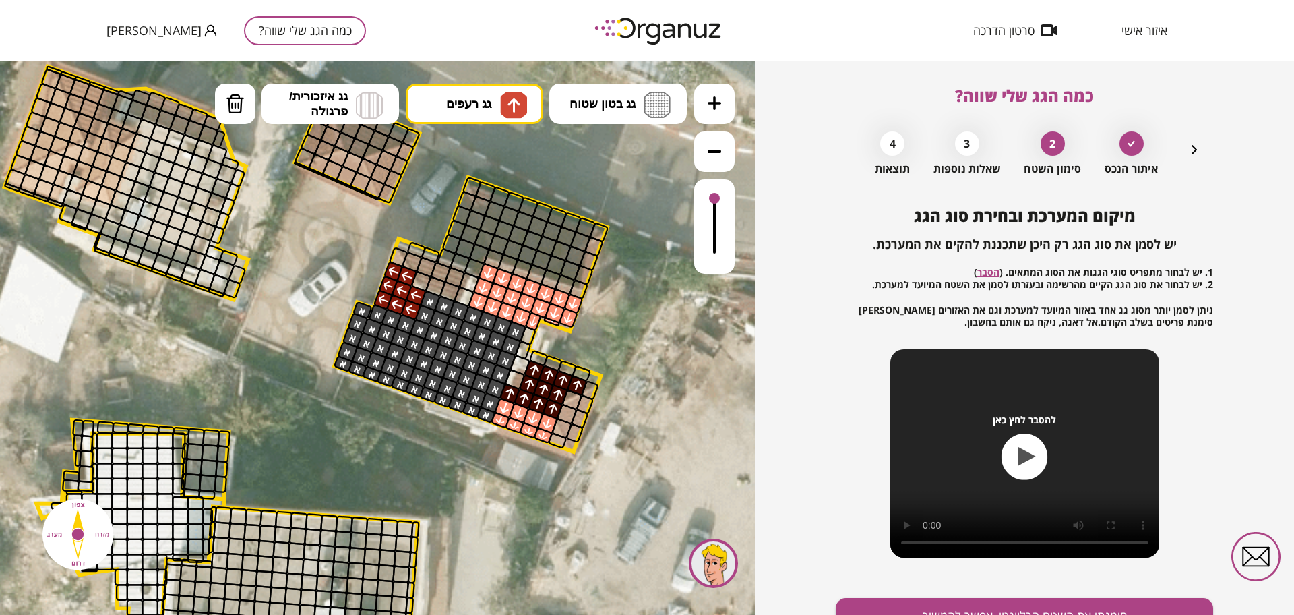
drag, startPoint x: 516, startPoint y: 392, endPoint x: 537, endPoint y: 380, distance: 23.6
drag, startPoint x: 464, startPoint y: 280, endPoint x: 418, endPoint y: 261, distance: 50.2
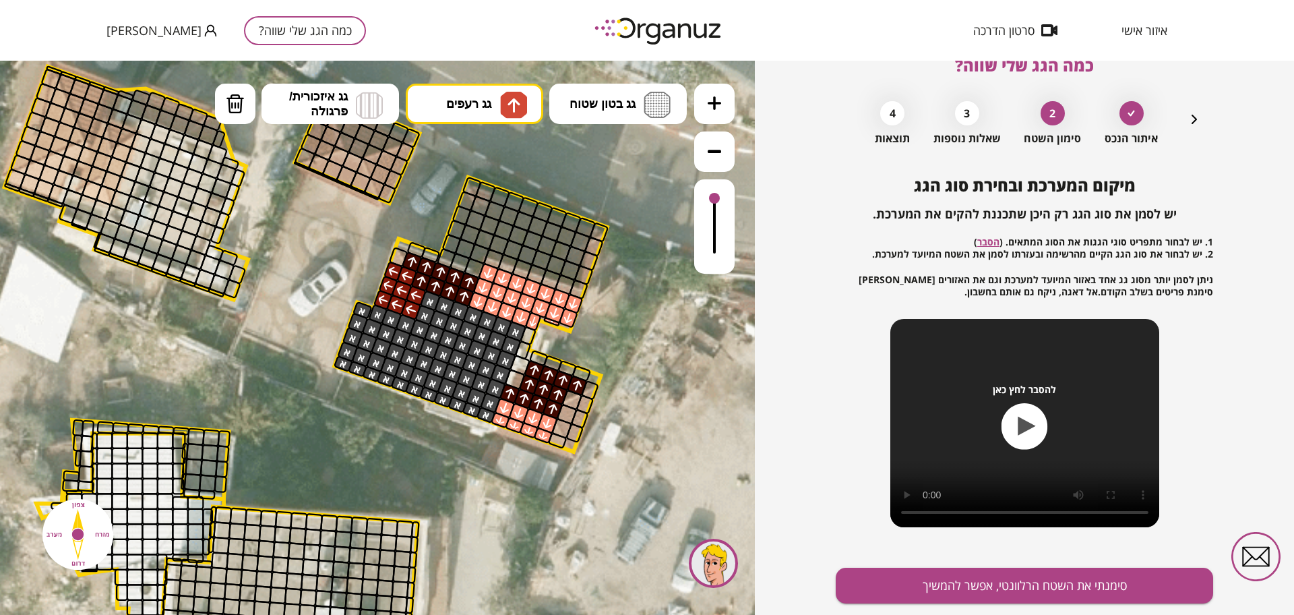
scroll to position [70, 0]
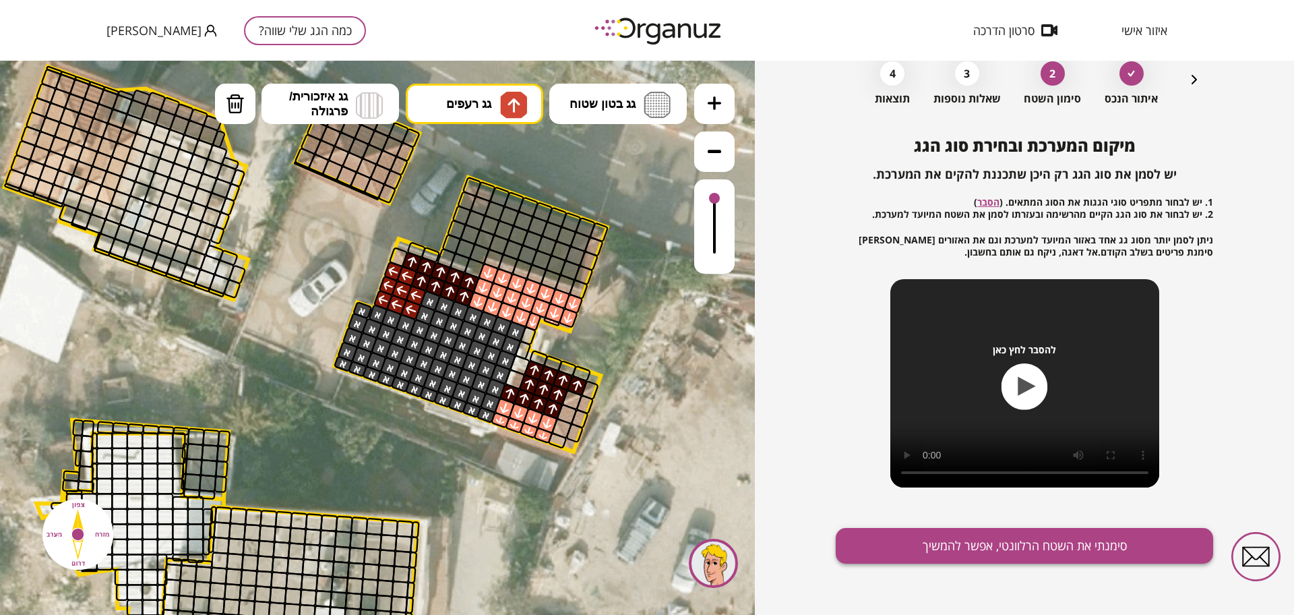
click at [913, 541] on button "סימנתי את השטח הרלוונטי, אפשר להמשיך" at bounding box center [1024, 546] width 377 height 36
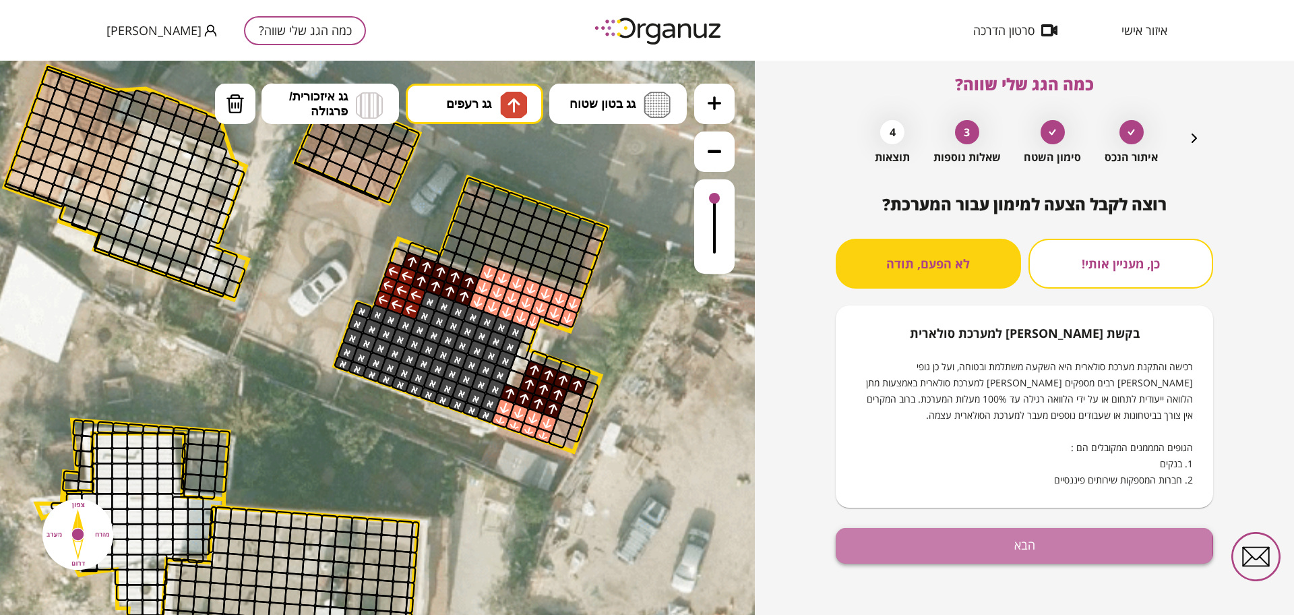
click at [893, 549] on button "הבא" at bounding box center [1024, 546] width 377 height 36
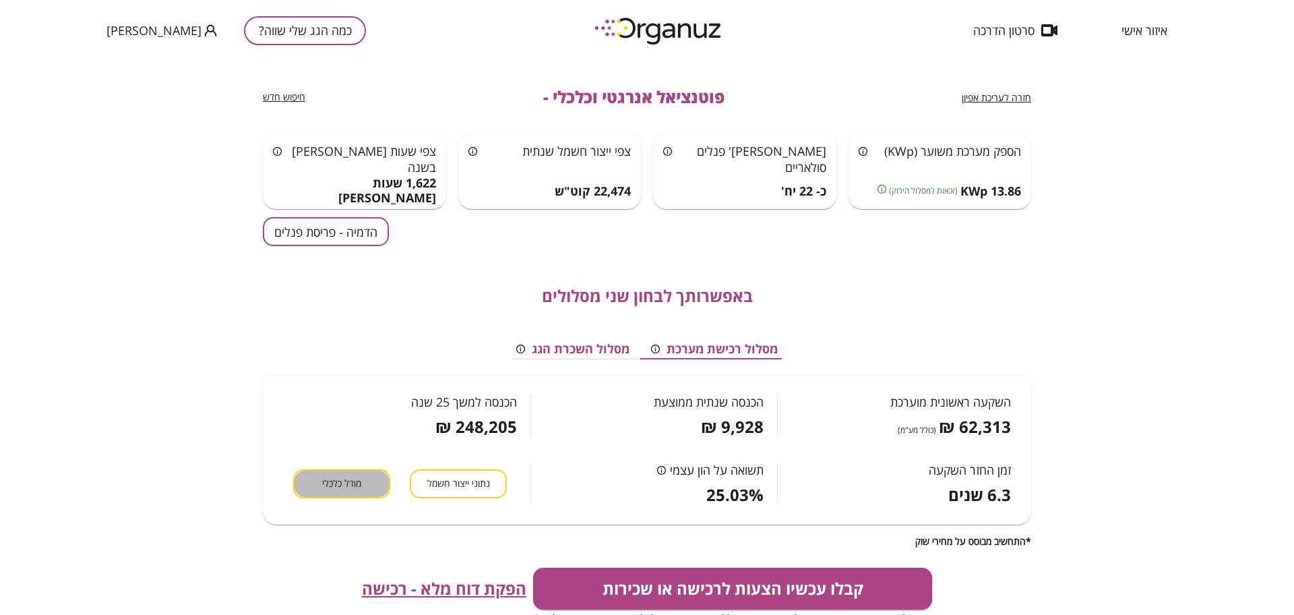
click at [353, 492] on button "מודל כלכלי" at bounding box center [341, 483] width 97 height 29
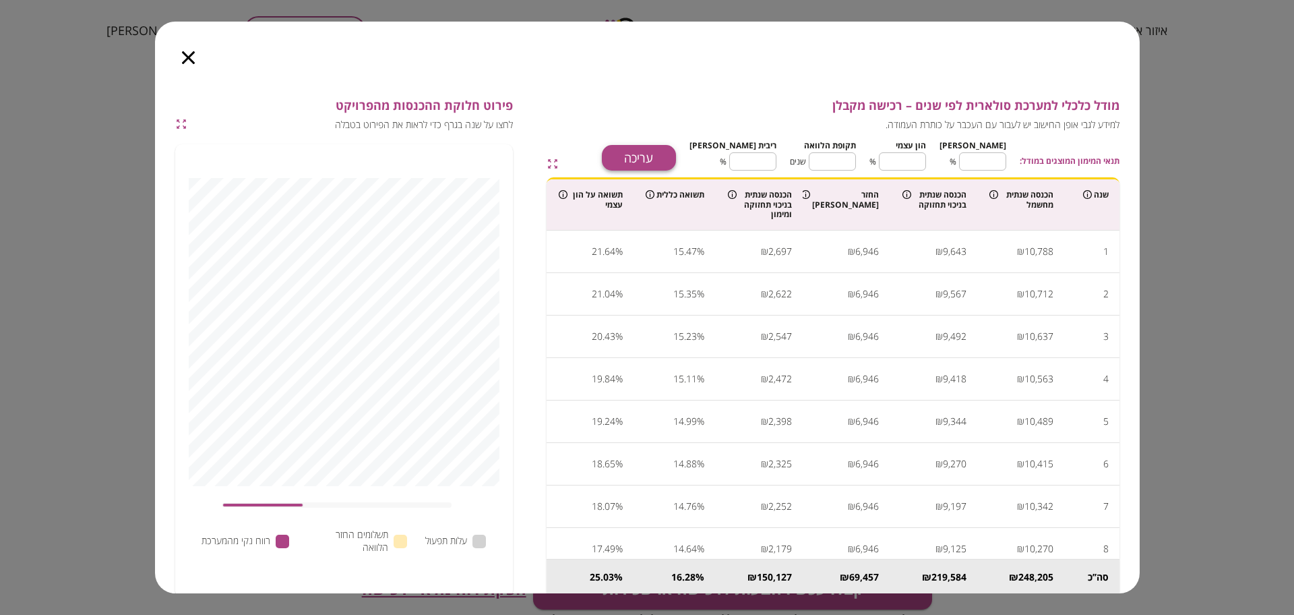
click at [673, 158] on button "עריכה" at bounding box center [639, 158] width 74 height 26
click at [993, 158] on input "**" at bounding box center [982, 162] width 47 height 36
type input "*"
type input "***"
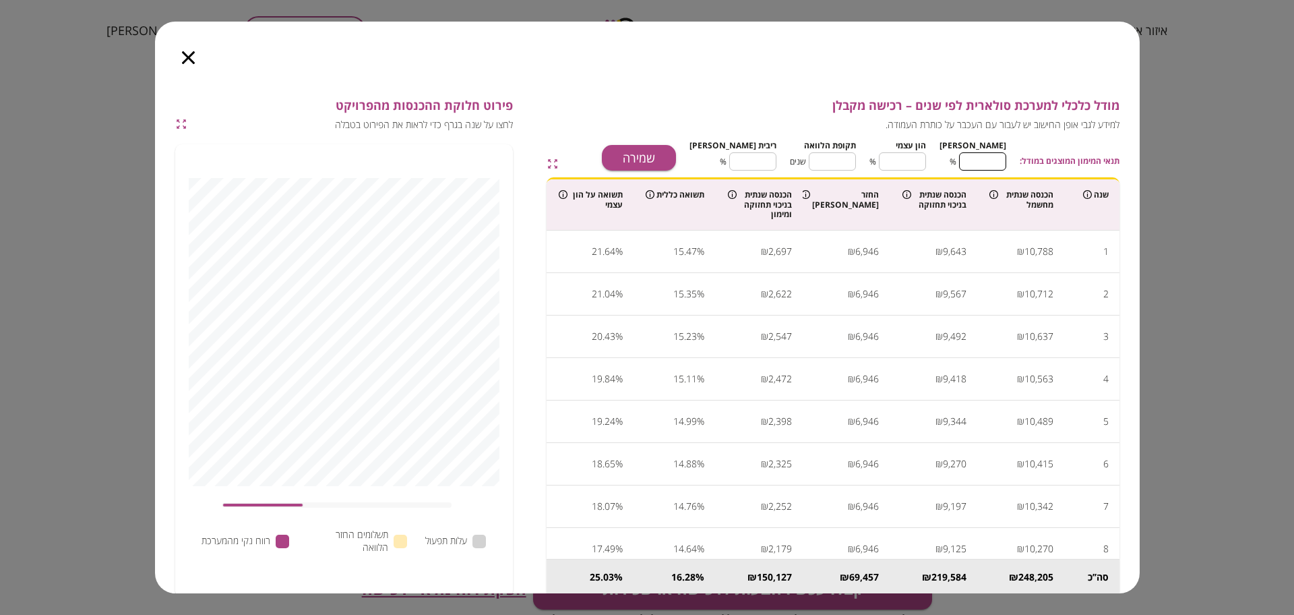
type input "*"
click at [852, 161] on input "**" at bounding box center [832, 162] width 47 height 36
type input "*"
click at [768, 156] on input "****" at bounding box center [752, 162] width 47 height 36
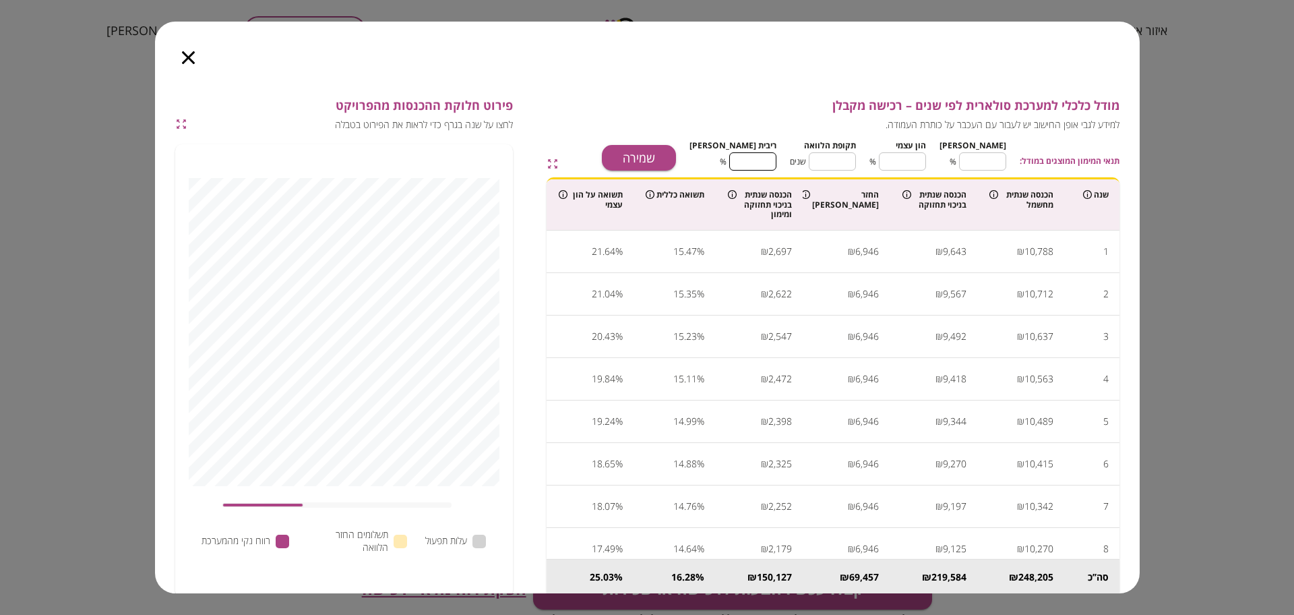
click at [768, 156] on input "****" at bounding box center [752, 162] width 47 height 36
click at [652, 152] on button "שמירה" at bounding box center [639, 158] width 74 height 26
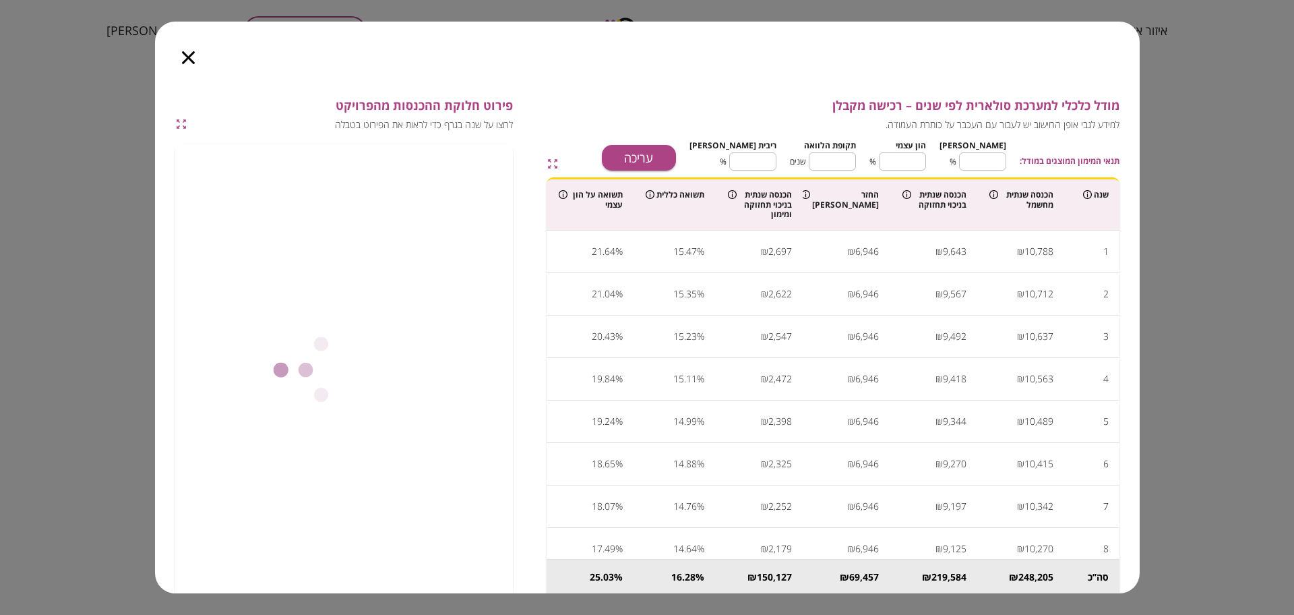
type input "****"
click at [191, 63] on icon "button" at bounding box center [188, 57] width 13 height 13
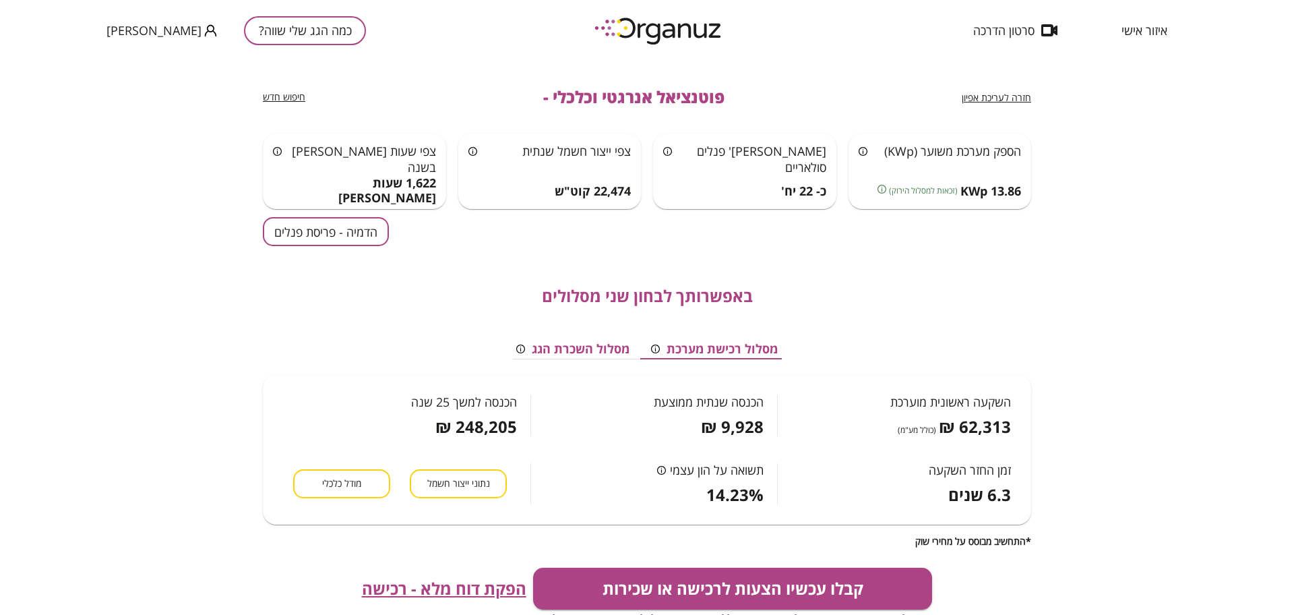
click at [469, 581] on span "הפקת דוח מלא - רכישה" at bounding box center [444, 588] width 164 height 19
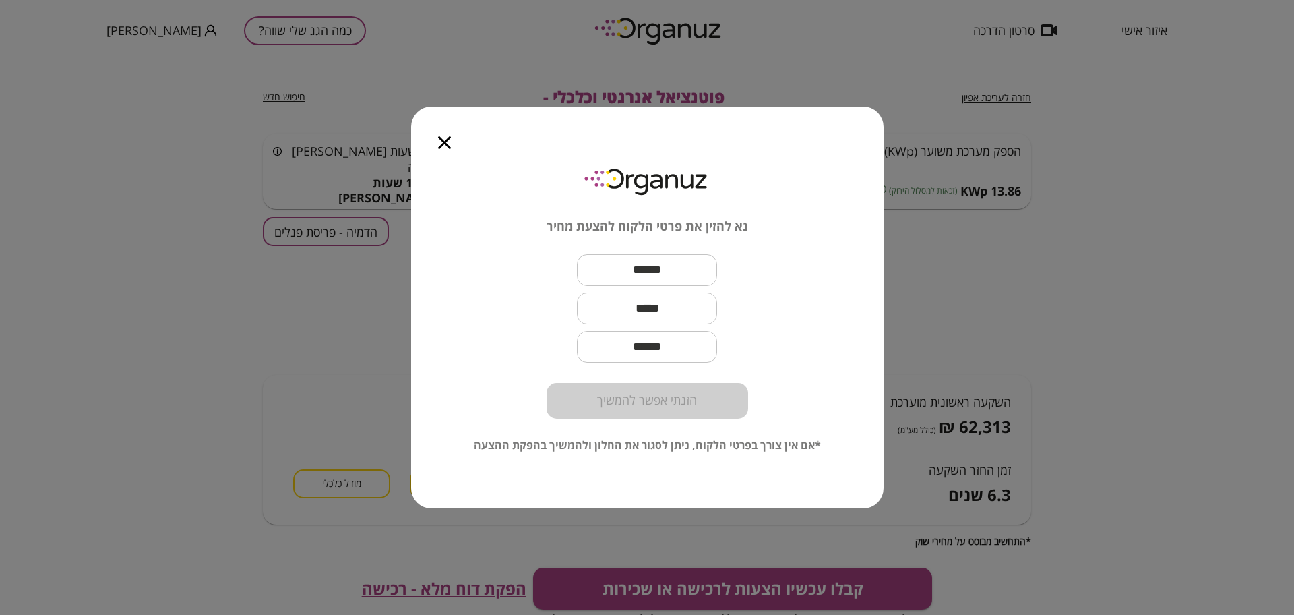
click at [442, 142] on icon "button" at bounding box center [444, 142] width 13 height 13
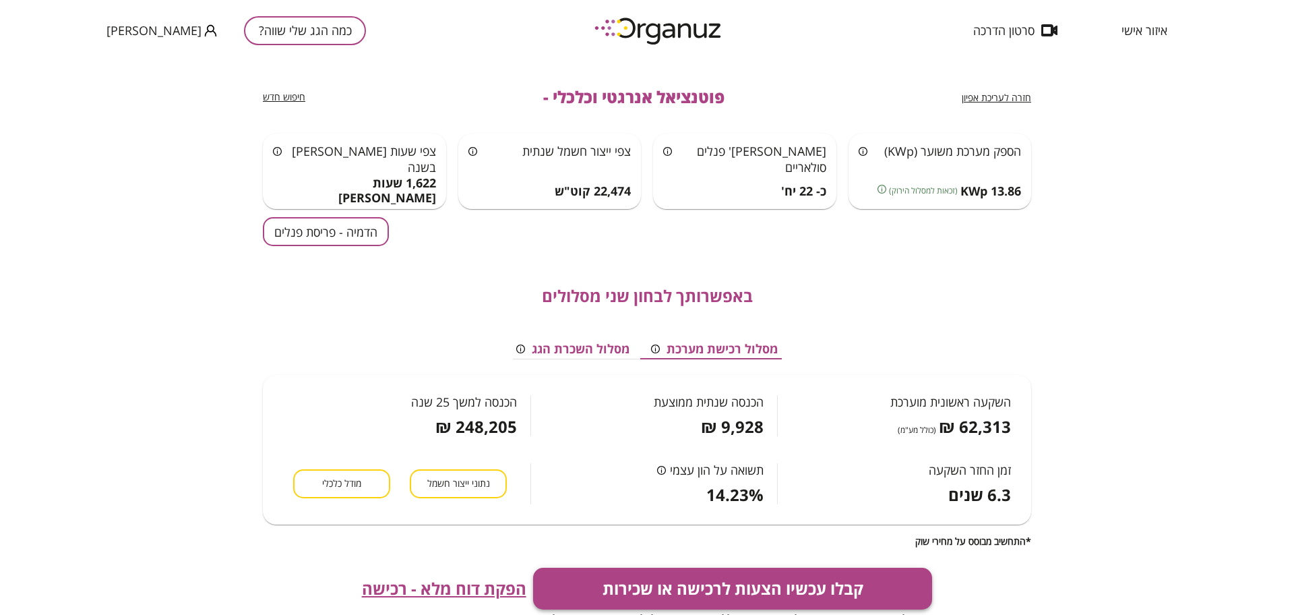
click at [721, 589] on button "קבלו עכשיו הצעות לרכישה או שכירות" at bounding box center [733, 589] width 400 height 42
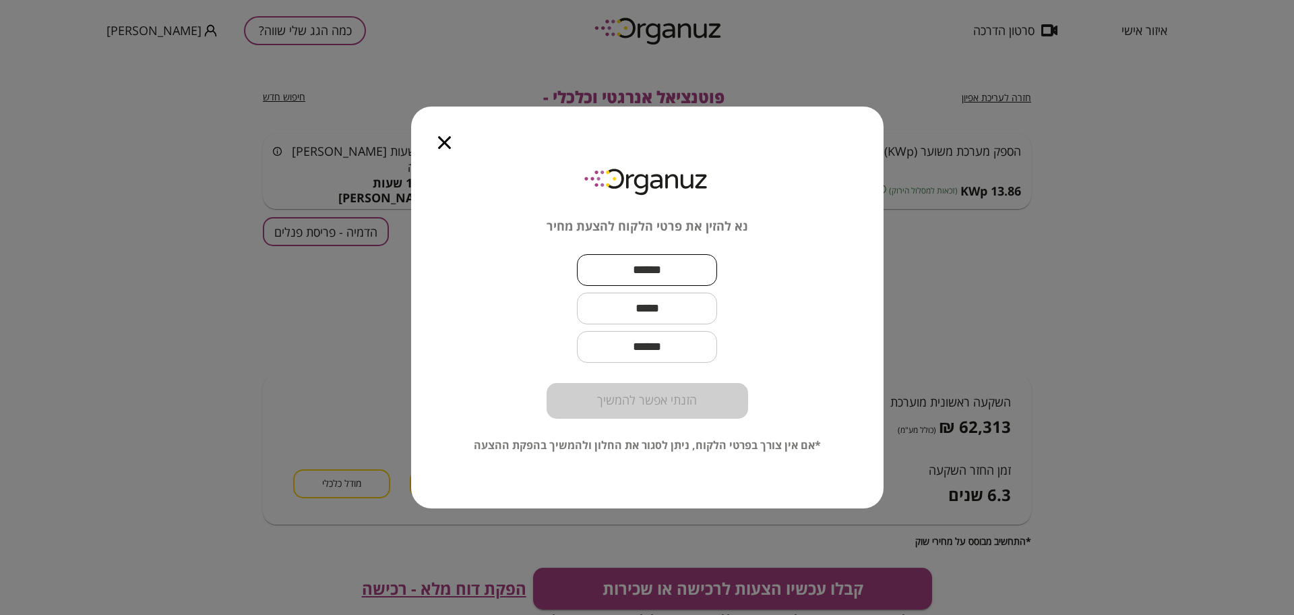
click at [685, 269] on input "text" at bounding box center [647, 270] width 140 height 40
click at [657, 260] on input "text" at bounding box center [647, 270] width 140 height 40
paste input "**********"
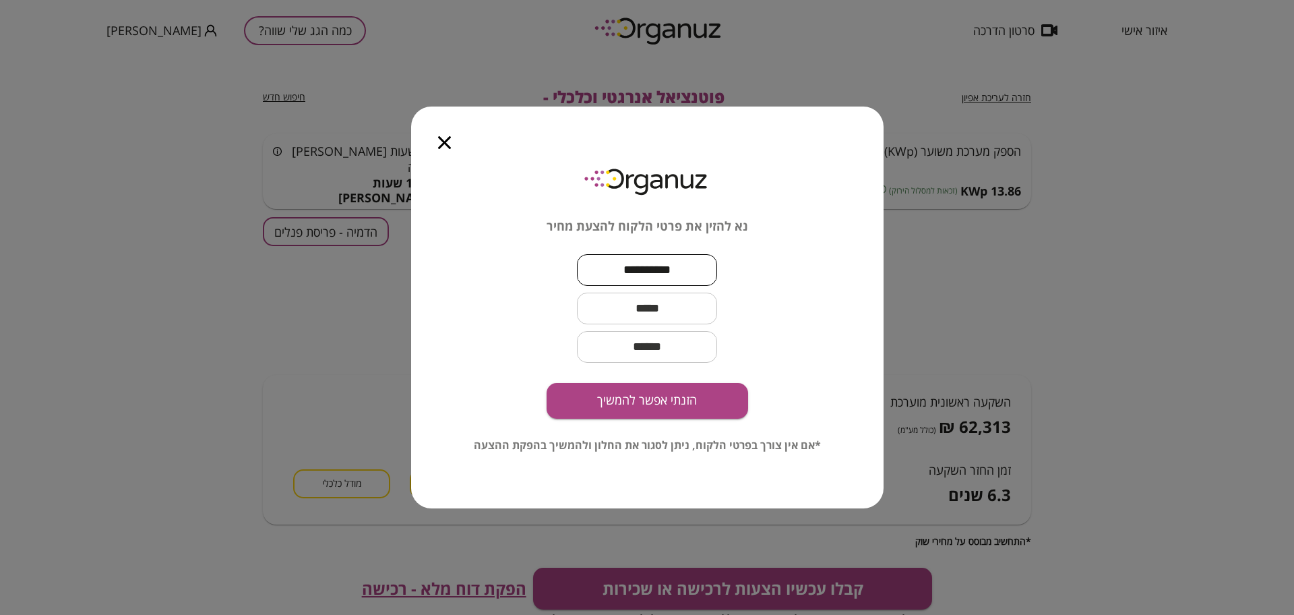
type input "**********"
click at [685, 307] on input "text" at bounding box center [647, 309] width 140 height 40
click at [693, 298] on input "text" at bounding box center [647, 309] width 140 height 40
paste input "**********"
type input "**********"
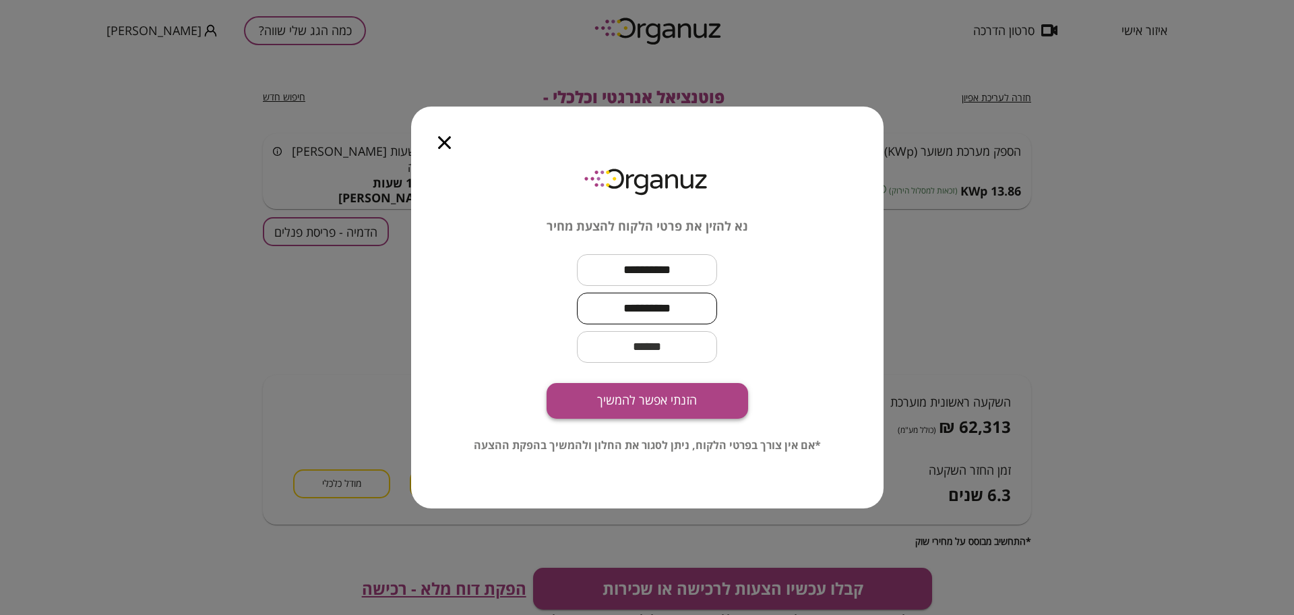
click at [671, 417] on button "הזנתי אפשר להמשיך" at bounding box center [648, 401] width 202 height 36
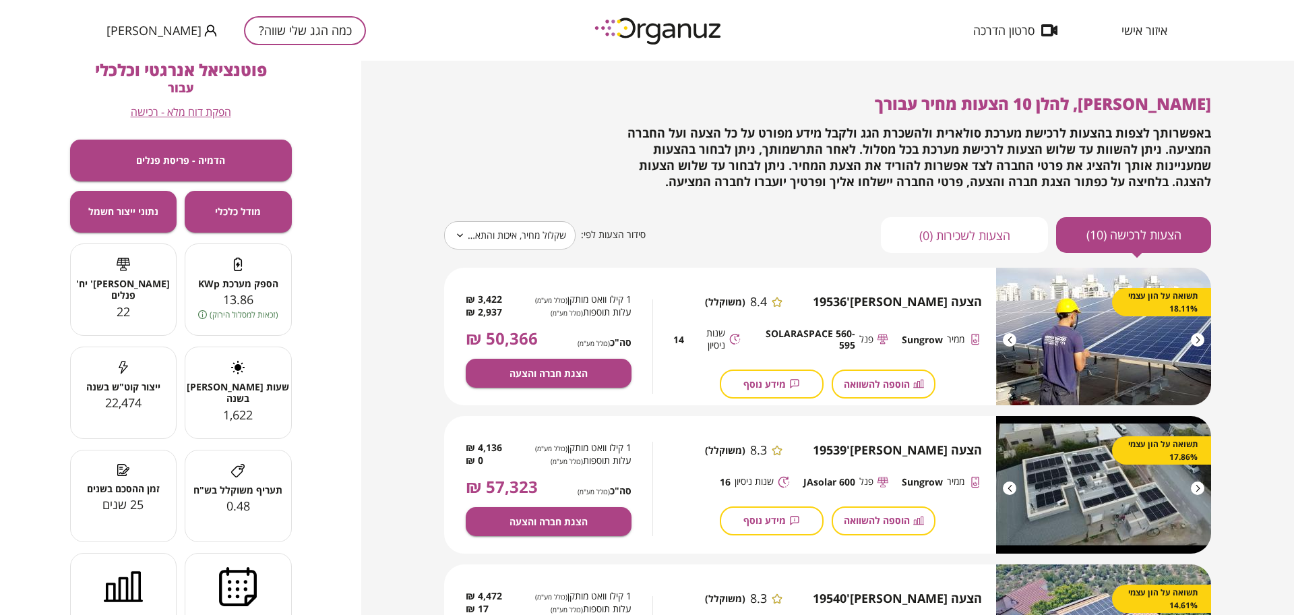
click at [552, 241] on body "**********" at bounding box center [647, 307] width 1294 height 615
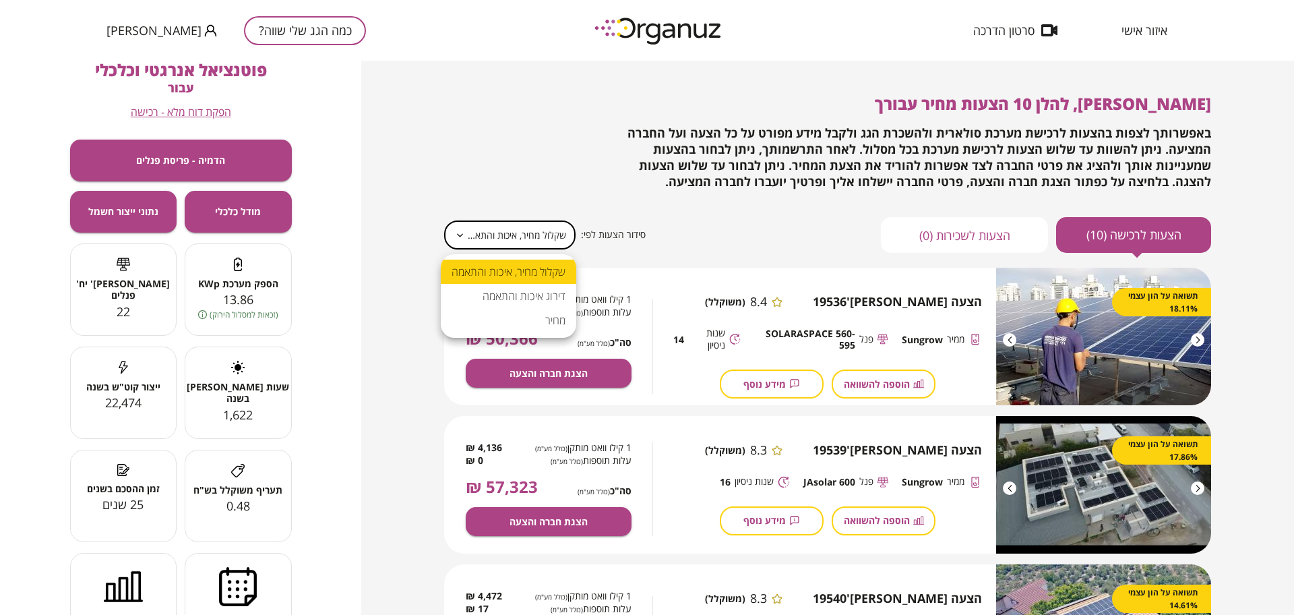
click at [547, 324] on li "מחיר" at bounding box center [508, 320] width 135 height 24
type input "*****"
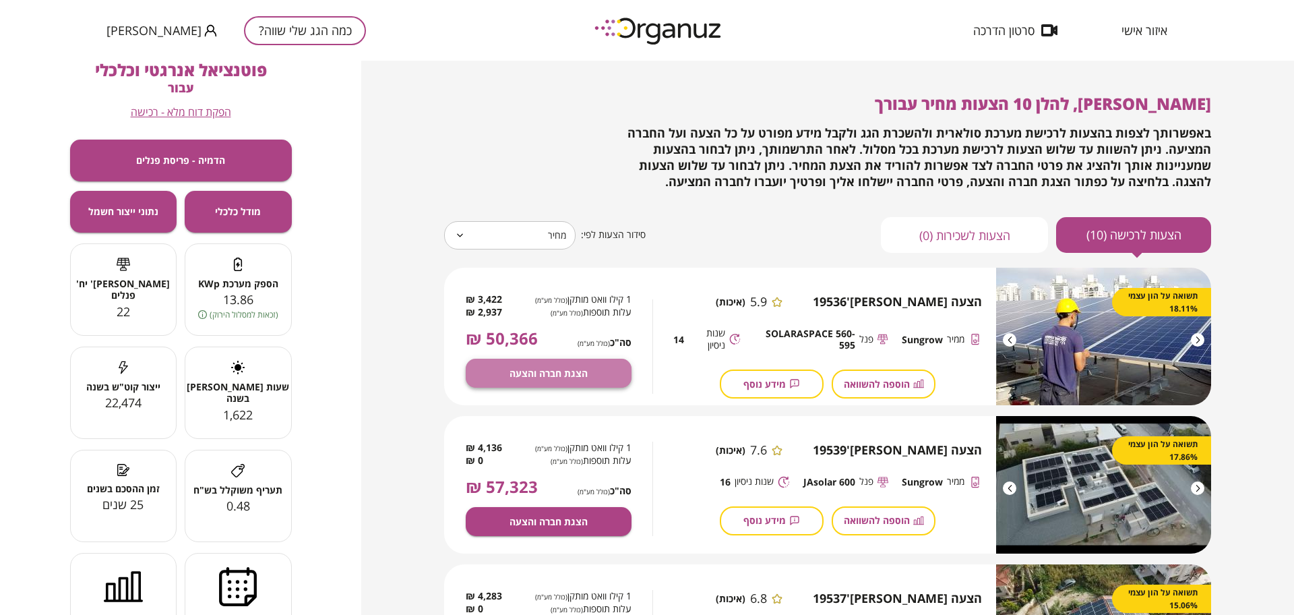
click at [593, 380] on button "הצגת חברה והצעה" at bounding box center [549, 373] width 166 height 29
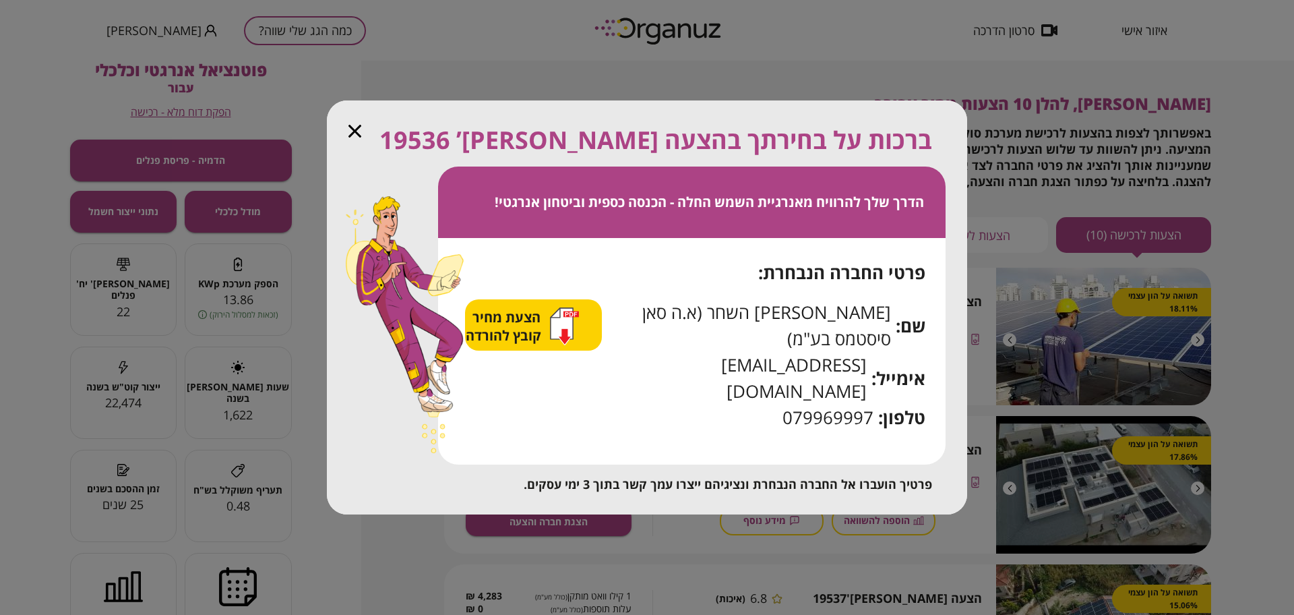
click at [545, 344] on span "הצעת מחיר קובץ להורדה" at bounding box center [505, 326] width 79 height 36
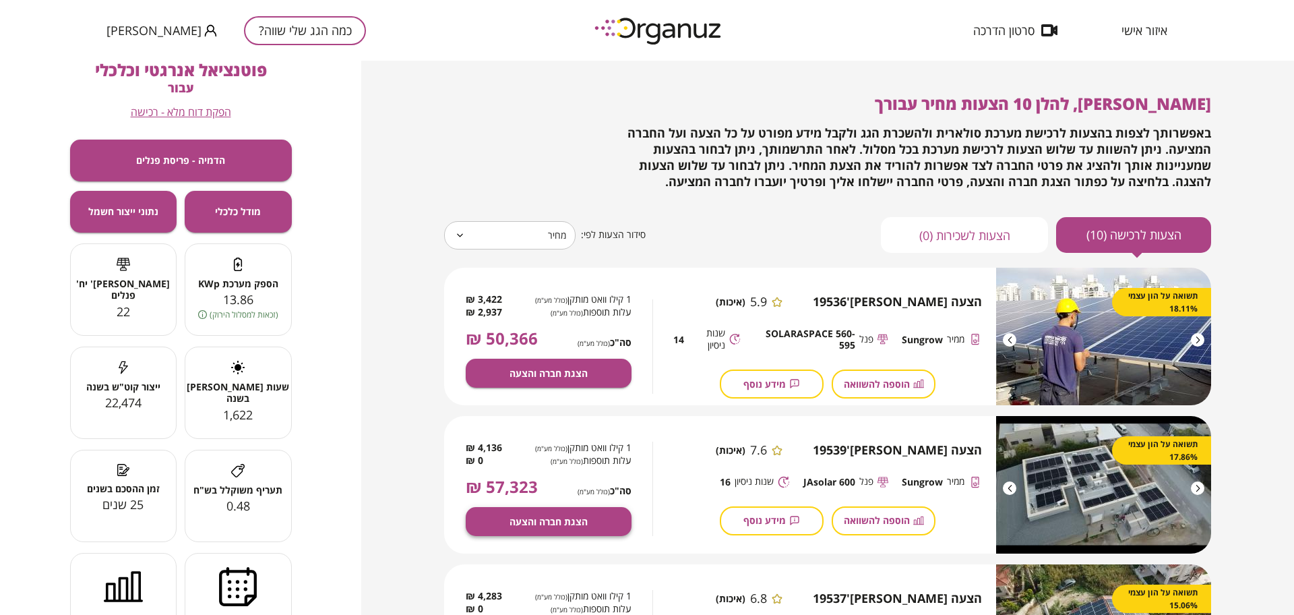
click at [580, 522] on span "הצגת חברה והצעה" at bounding box center [549, 521] width 78 height 11
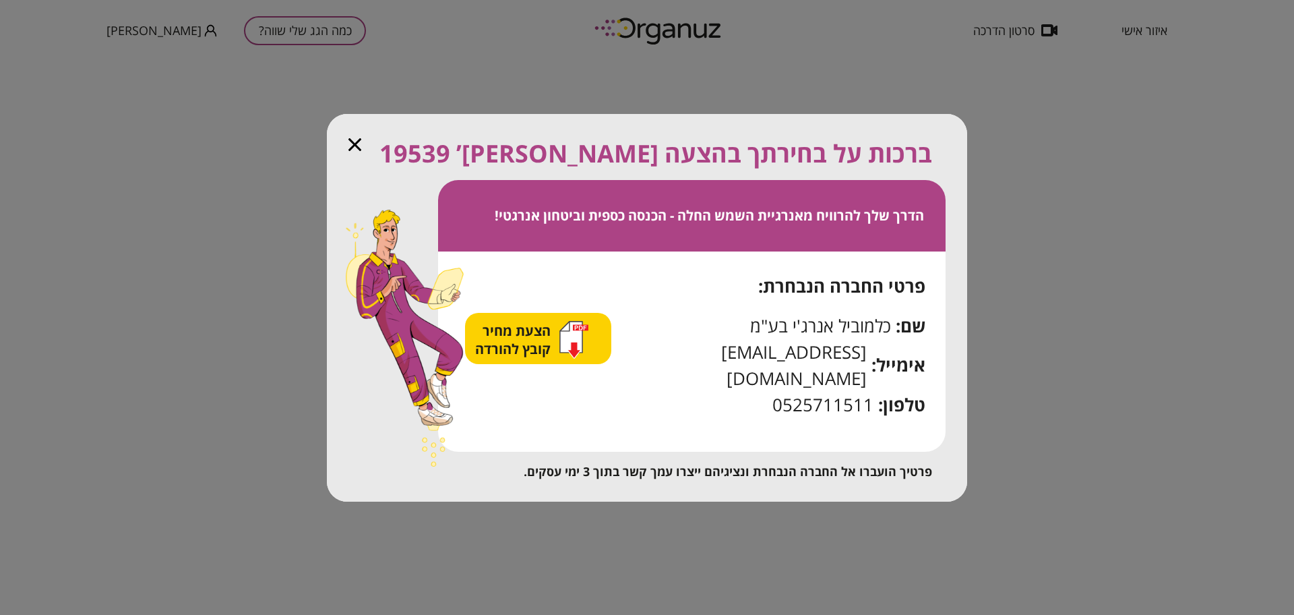
click at [512, 358] on span "הצעת מחיר קובץ להורדה" at bounding box center [514, 340] width 79 height 36
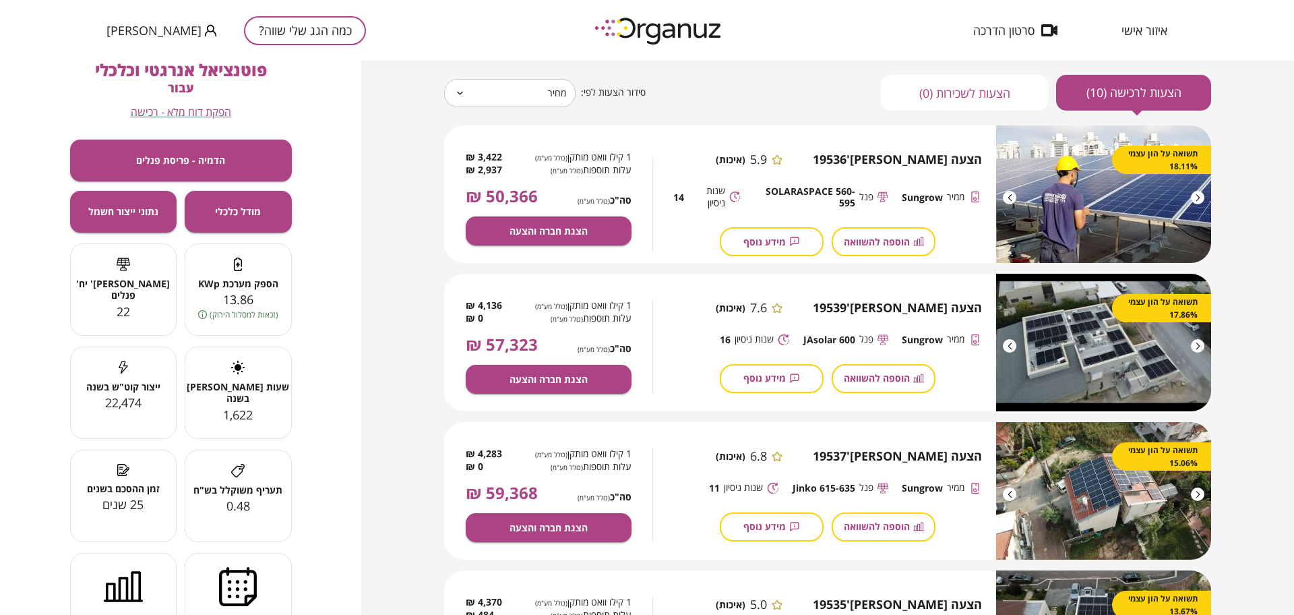
scroll to position [169, 0]
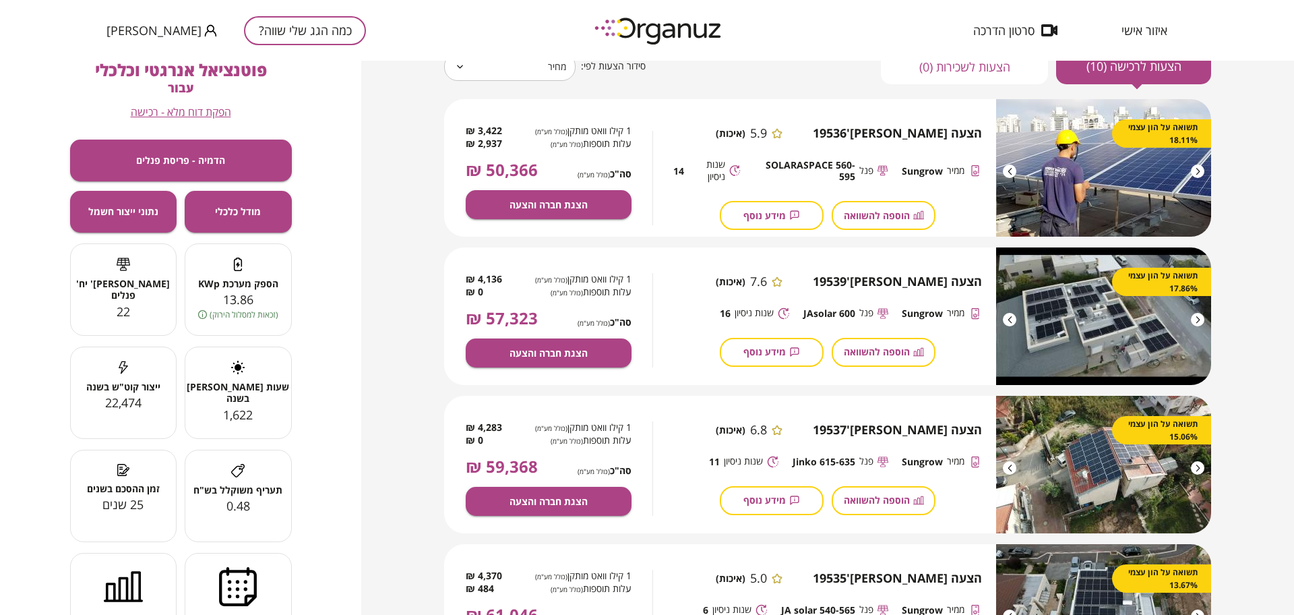
click at [266, 28] on button "כמה הגג שלי שווה?" at bounding box center [305, 30] width 122 height 29
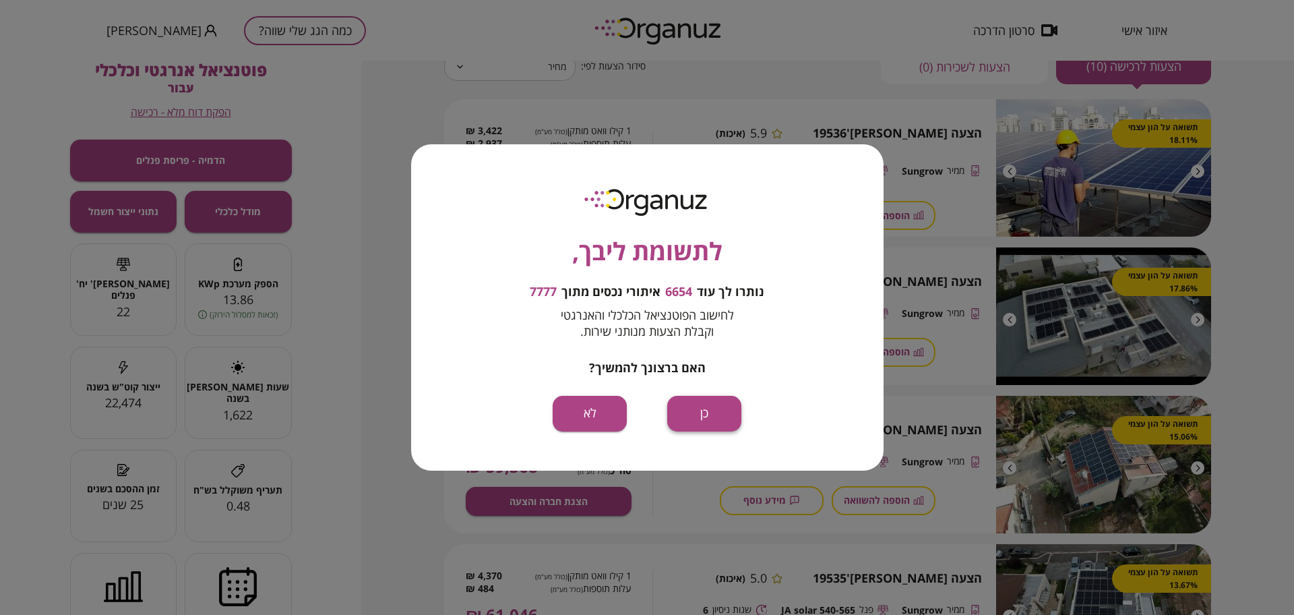
click at [696, 409] on button "כן" at bounding box center [704, 414] width 74 height 36
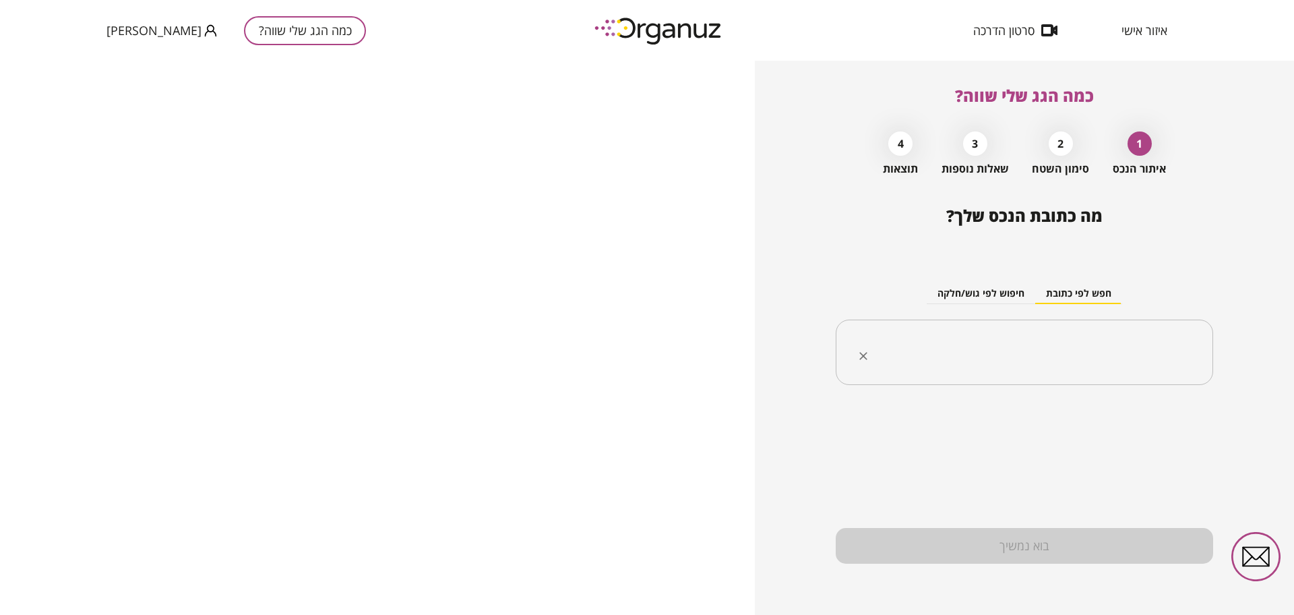
click at [1050, 350] on input "text" at bounding box center [1029, 353] width 335 height 34
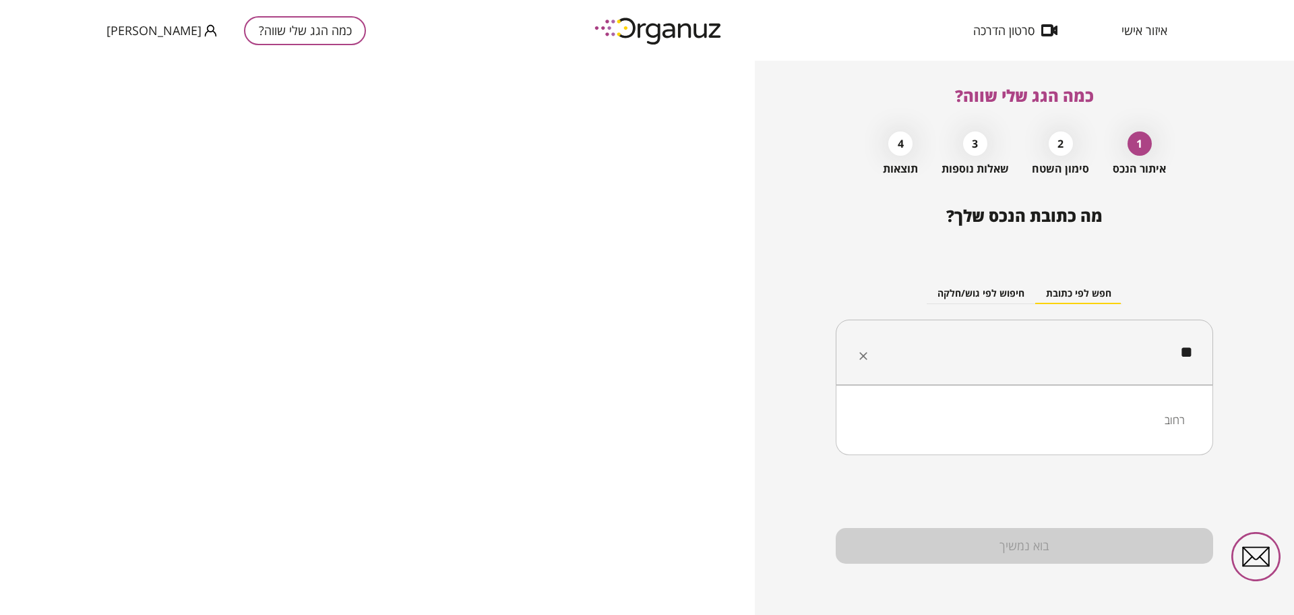
type input "*"
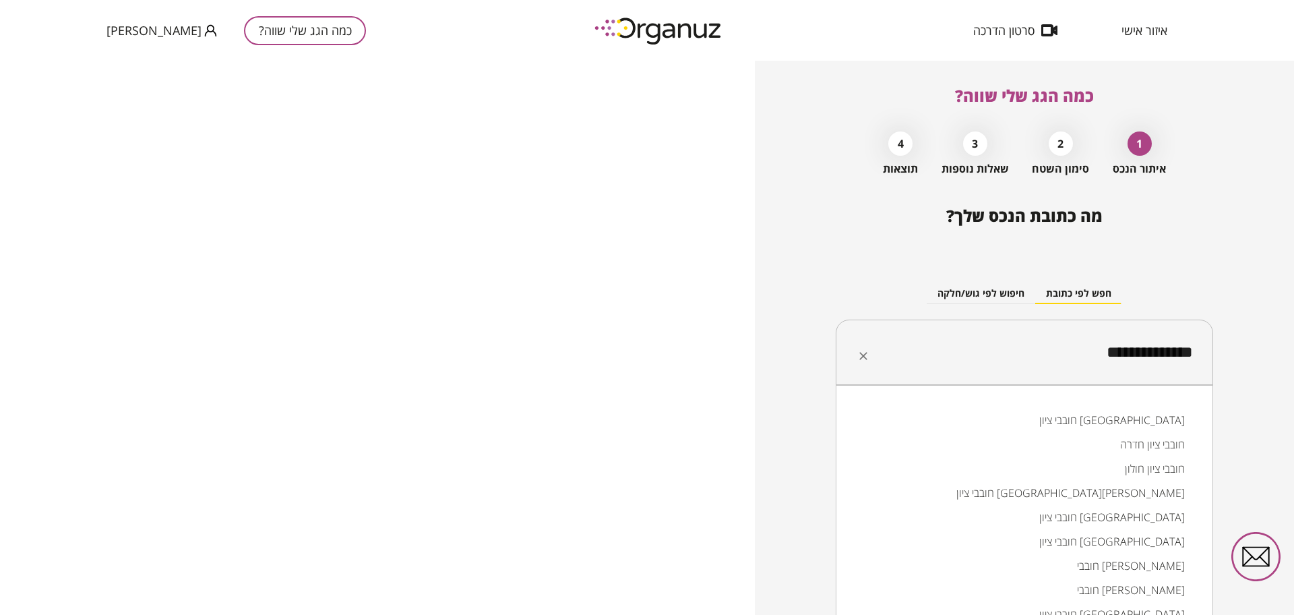
click at [1112, 449] on li "חובבי ציון חדרה" at bounding box center [1024, 444] width 342 height 24
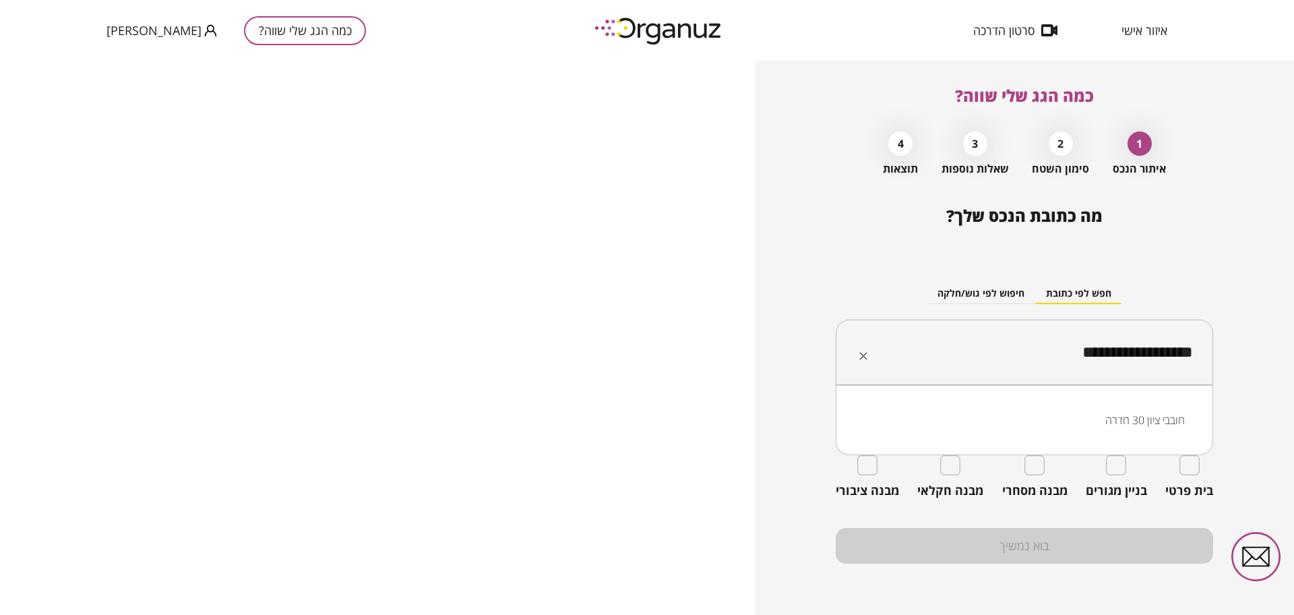
click at [1182, 417] on li "חובבי ציון 30 חדרה" at bounding box center [1024, 420] width 342 height 24
type input "**********"
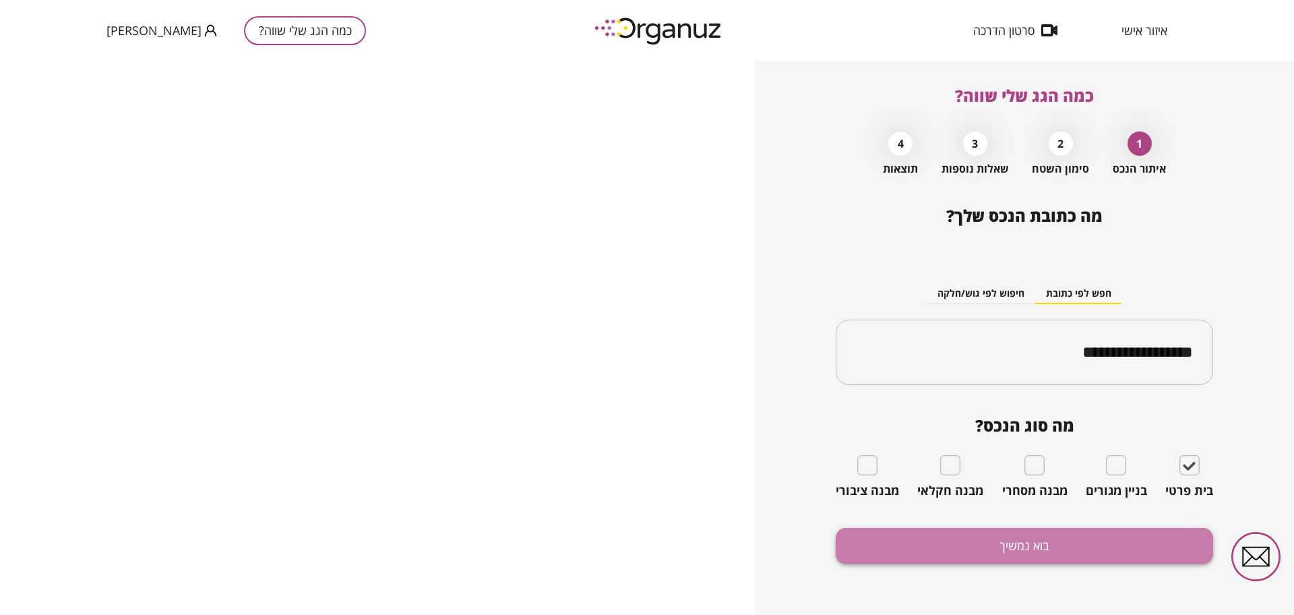
click at [1046, 549] on button "בוא נמשיך" at bounding box center [1024, 546] width 377 height 36
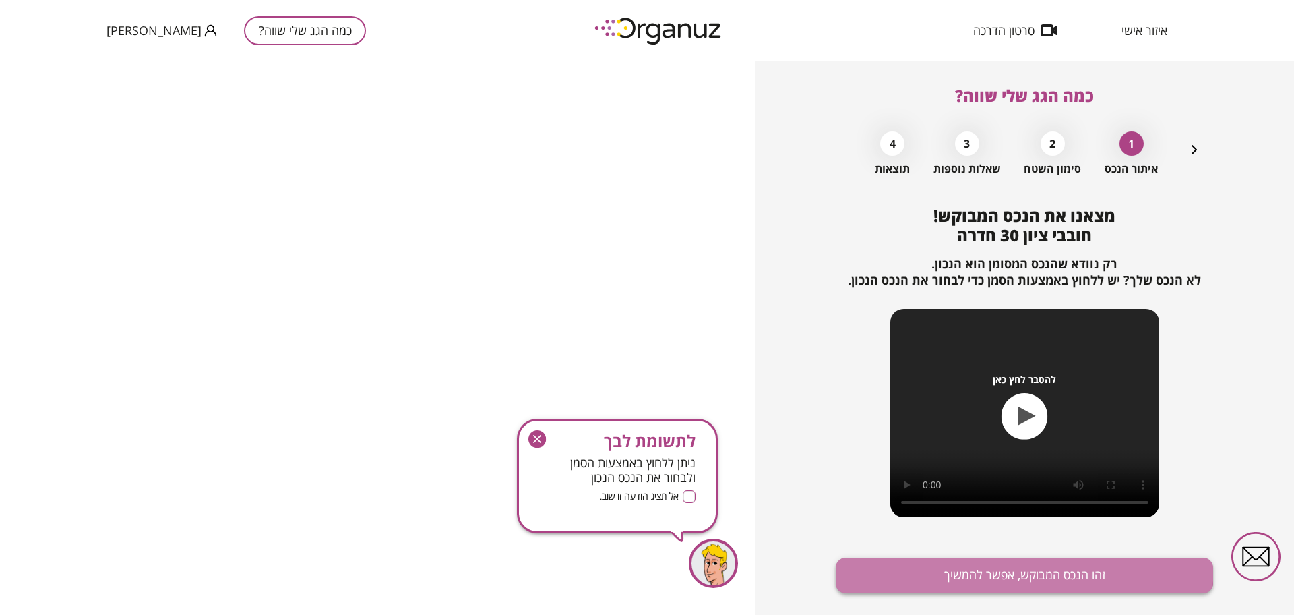
click at [942, 562] on button "זהו הנכס המבוקש, אפשר להמשיך" at bounding box center [1024, 575] width 377 height 36
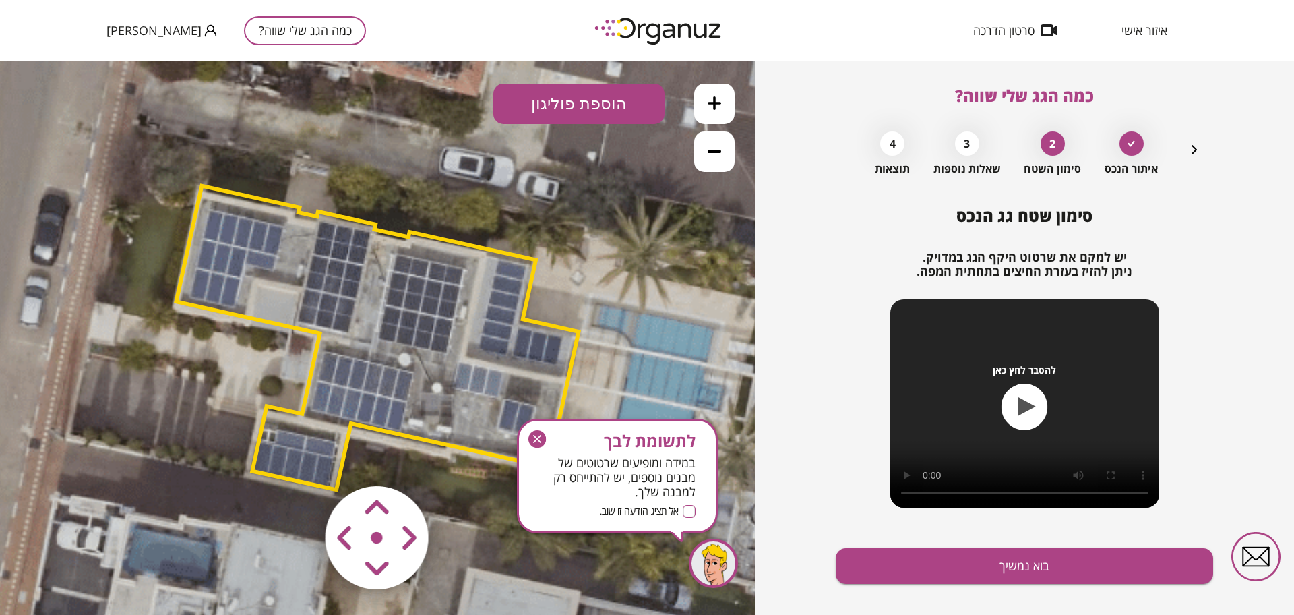
click at [524, 428] on div "לתשומת לבך במידה ומופיעים שרטוטים של מבנים נוספים, יש להתייחס רק למבנה שלך. אל …" at bounding box center [617, 476] width 201 height 115
click at [535, 433] on icon "button" at bounding box center [537, 439] width 18 height 18
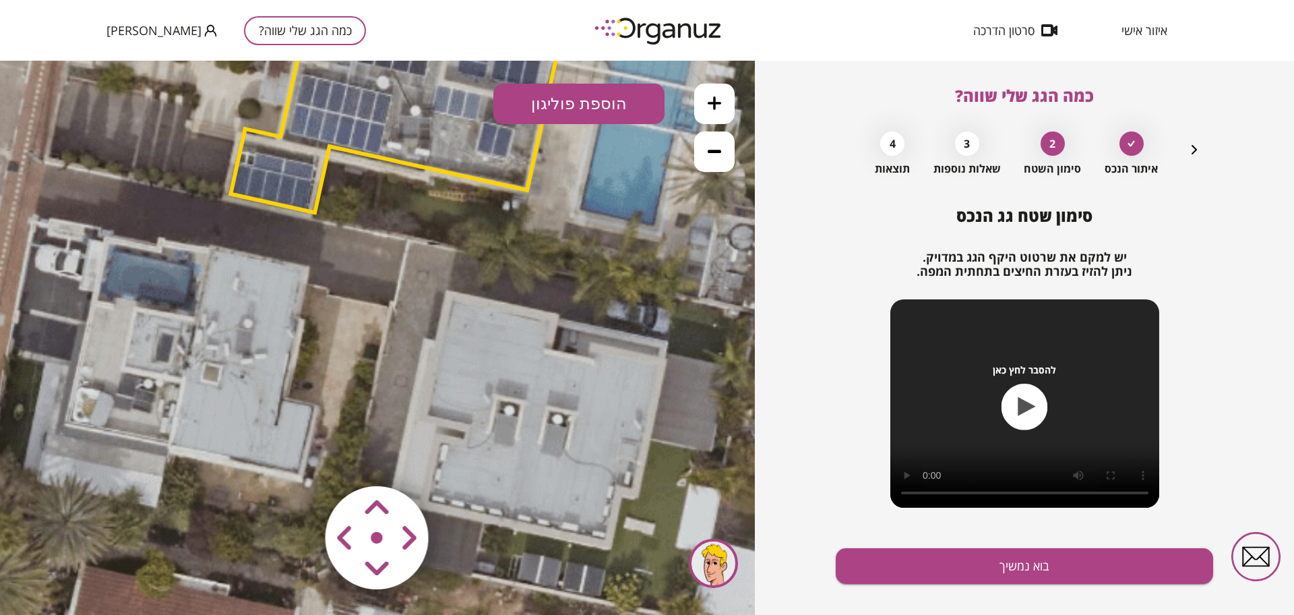
drag, startPoint x: 607, startPoint y: 463, endPoint x: 597, endPoint y: 165, distance: 298.1
click at [597, 165] on icon at bounding box center [359, 64] width 1274 height 1274
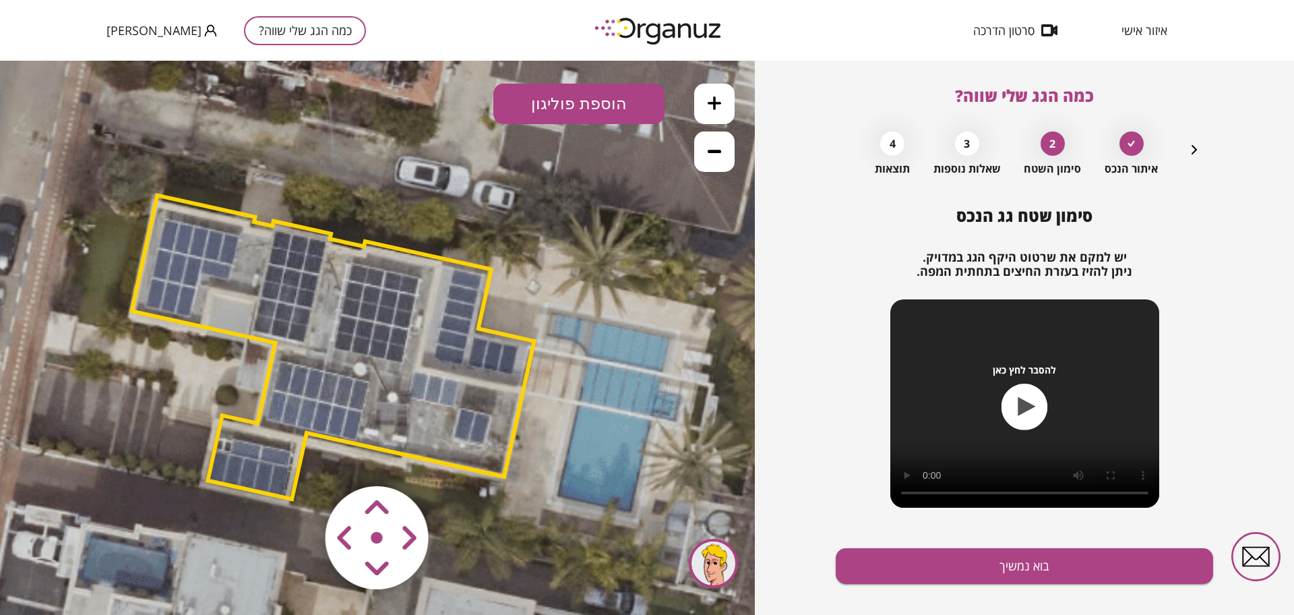
drag, startPoint x: 409, startPoint y: 301, endPoint x: 375, endPoint y: 608, distance: 309.3
click at [375, 608] on div ".st0 { fill: #FFFFFF; } 10" at bounding box center [377, 338] width 755 height 554
click at [372, 356] on polygon at bounding box center [332, 347] width 402 height 304
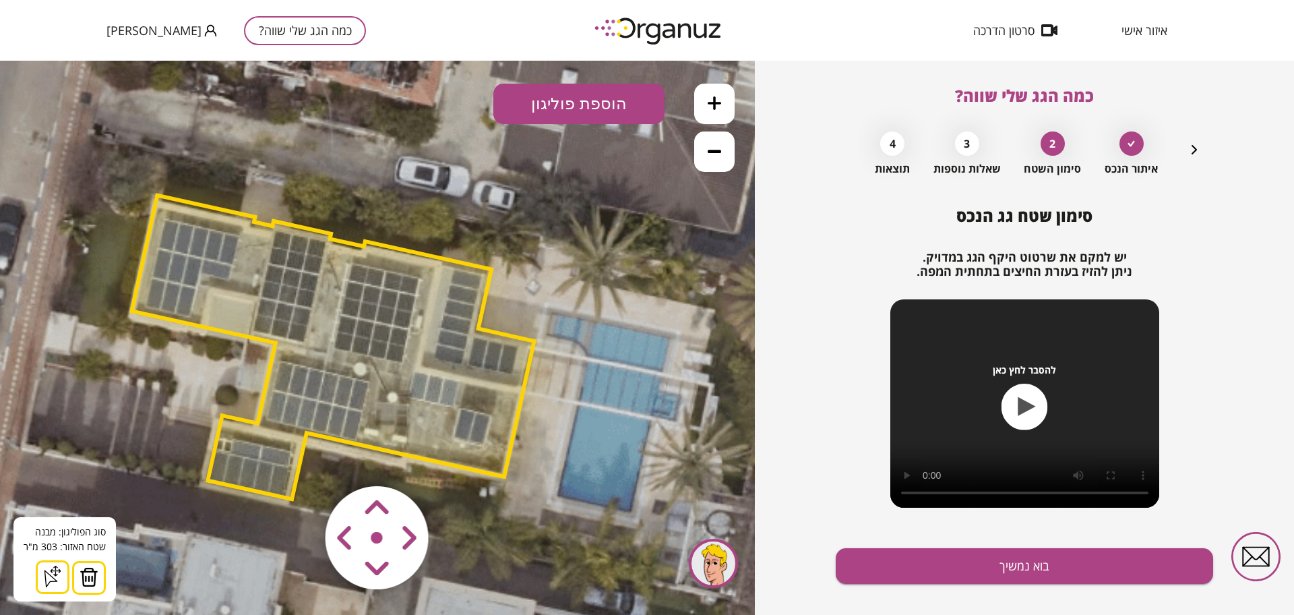
click at [713, 146] on icon at bounding box center [714, 150] width 13 height 13
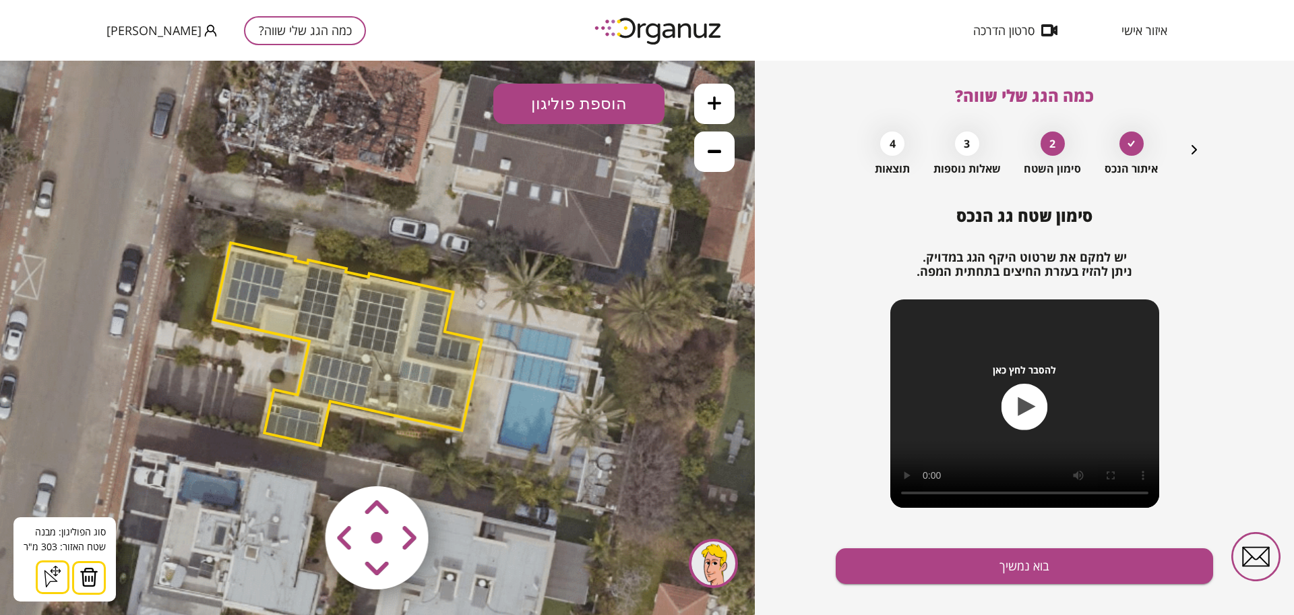
click at [713, 146] on icon at bounding box center [714, 150] width 13 height 13
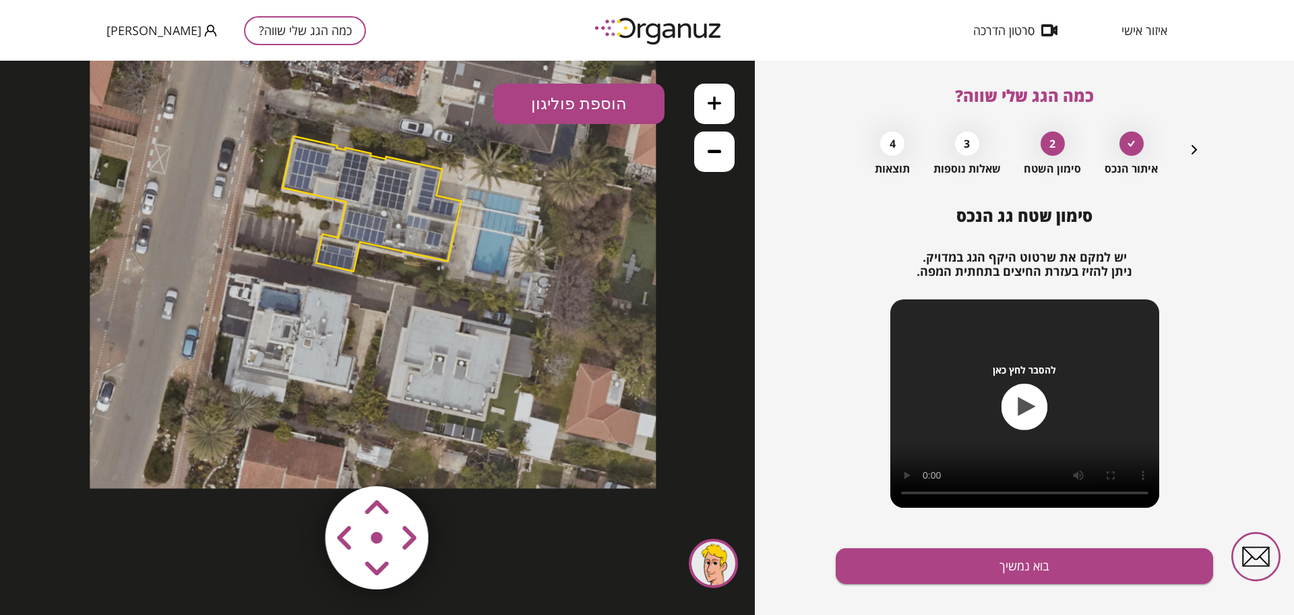
drag, startPoint x: 455, startPoint y: 414, endPoint x: 469, endPoint y: 284, distance: 130.2
click at [469, 284] on icon at bounding box center [373, 205] width 566 height 566
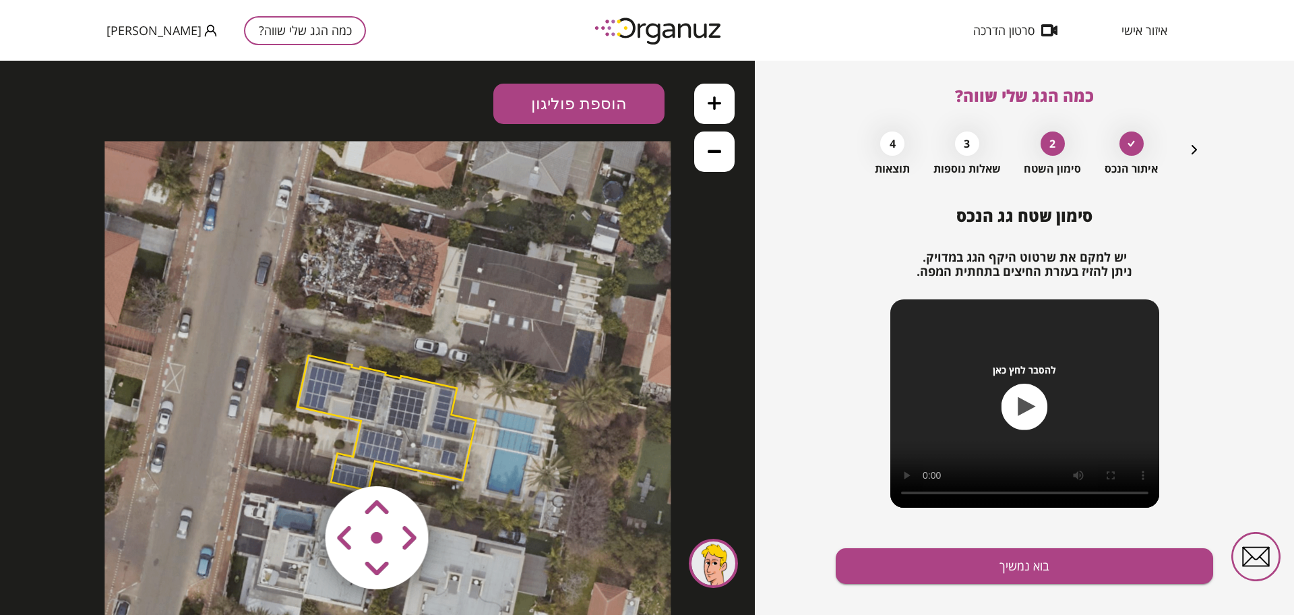
drag, startPoint x: 349, startPoint y: 259, endPoint x: 364, endPoint y: 478, distance: 219.6
click at [364, 478] on div ".st0 { fill: #FFFFFF; } 0" at bounding box center [377, 338] width 755 height 554
click at [710, 112] on button at bounding box center [714, 104] width 40 height 40
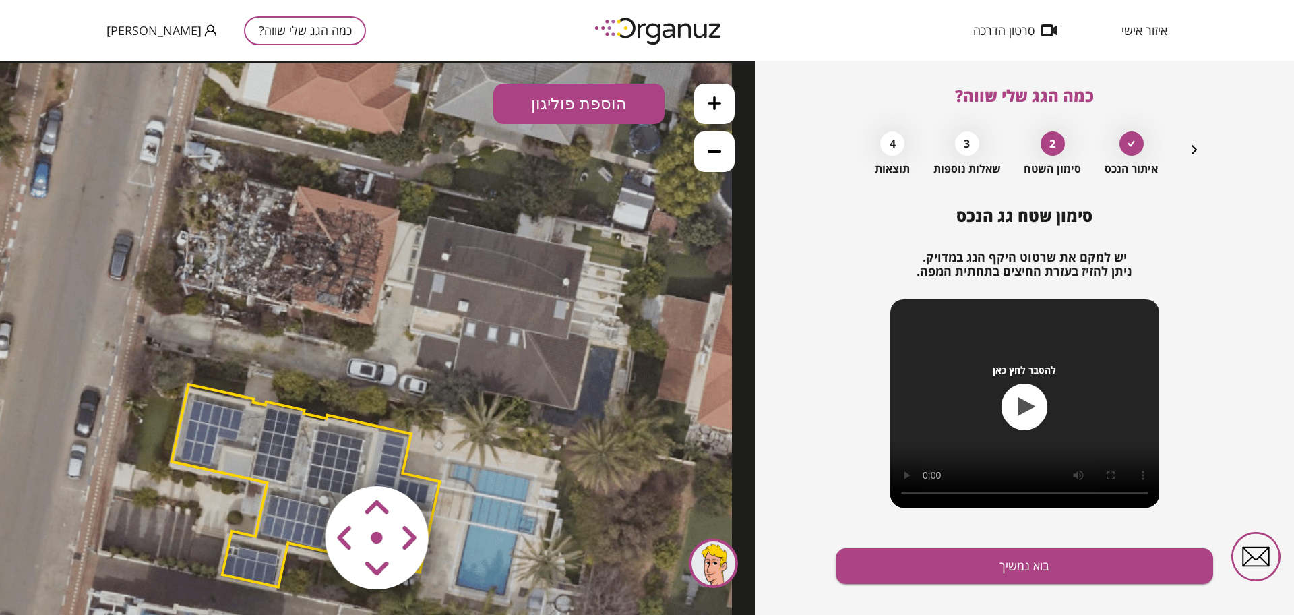
drag, startPoint x: 613, startPoint y: 367, endPoint x: 526, endPoint y: 388, distance: 88.6
click at [526, 388] on icon at bounding box center [307, 487] width 849 height 849
click at [266, 32] on button "כמה הגג שלי שווה?" at bounding box center [305, 30] width 122 height 29
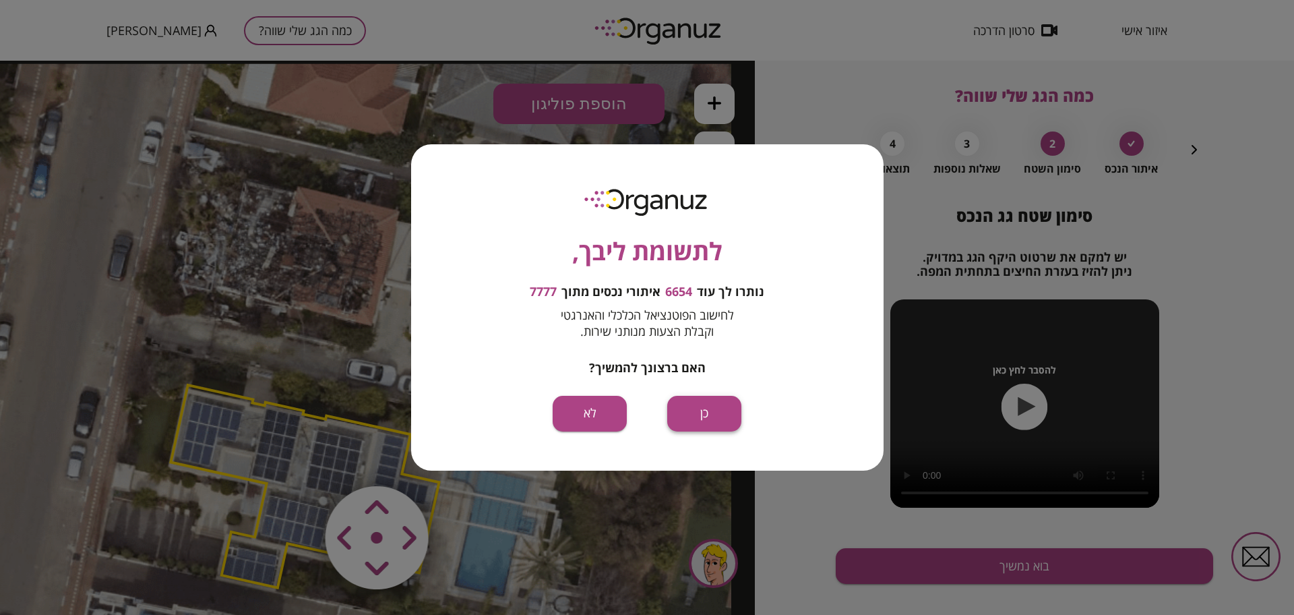
click at [733, 419] on button "כן" at bounding box center [704, 414] width 74 height 36
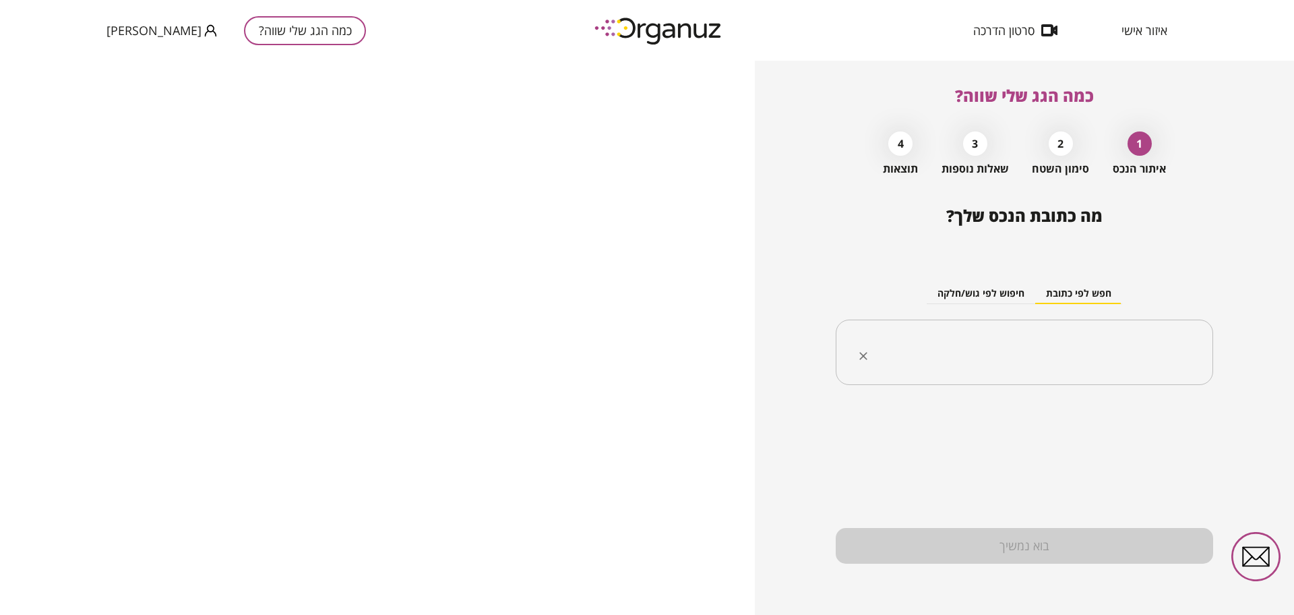
click at [1085, 342] on input "text" at bounding box center [1029, 353] width 335 height 34
paste input "**********"
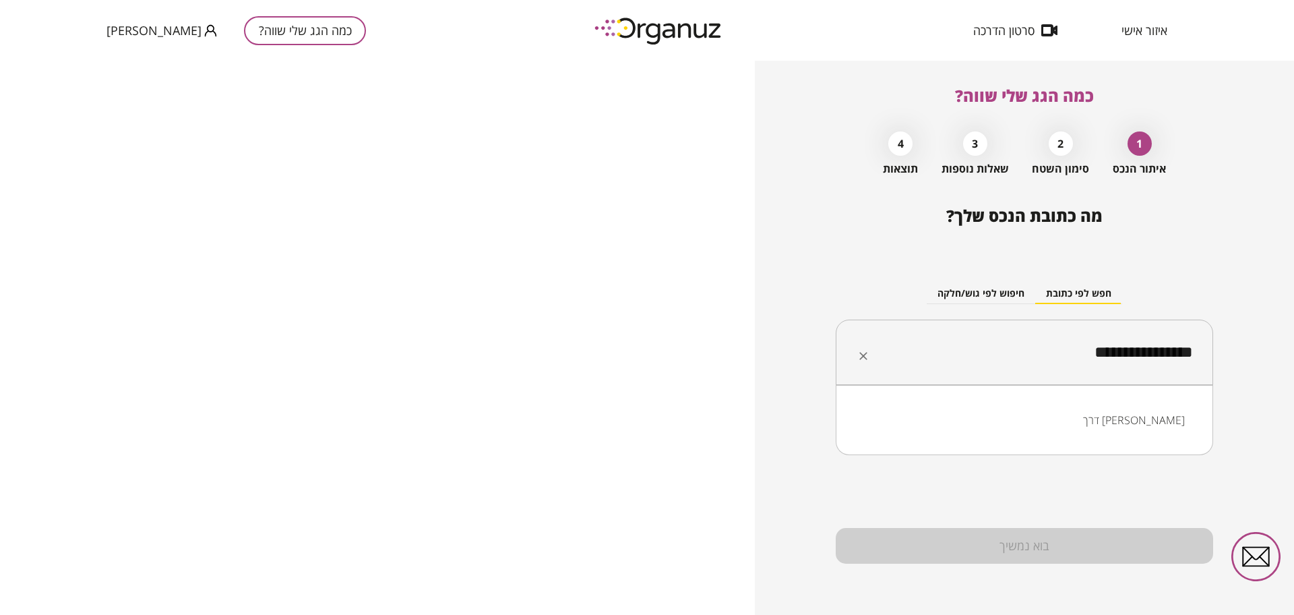
click at [1147, 420] on li "דרך [PERSON_NAME]" at bounding box center [1024, 420] width 342 height 24
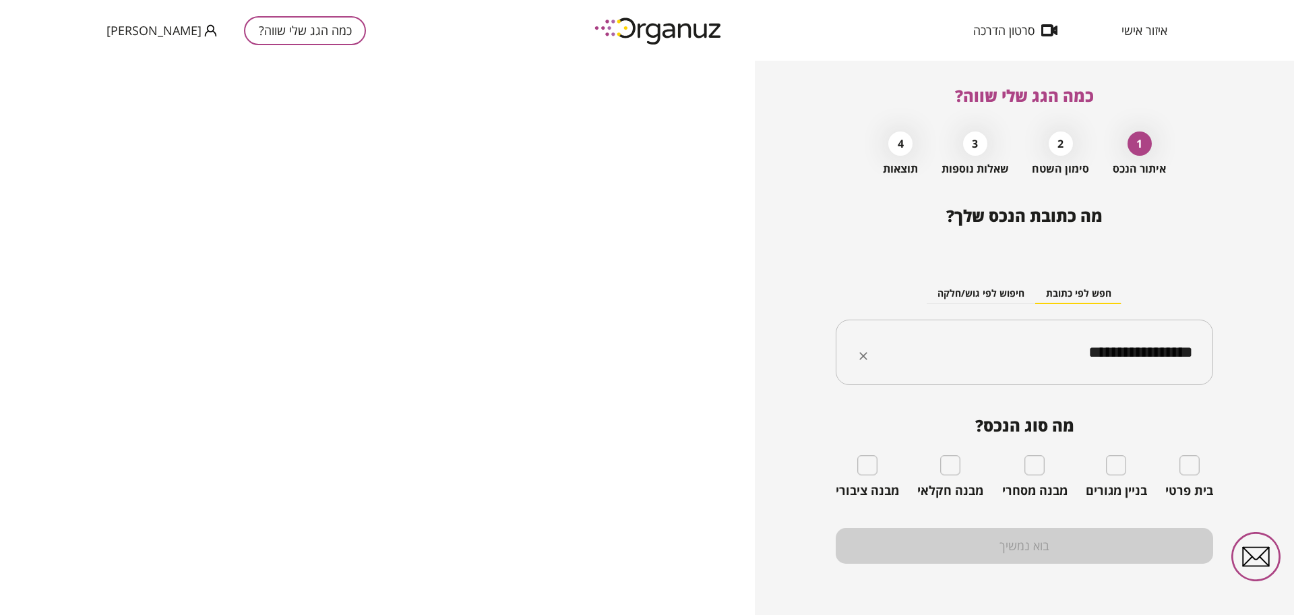
type input "**********"
click at [259, 27] on button "כמה הגג שלי שווה?" at bounding box center [305, 30] width 122 height 29
click at [272, 22] on button "כמה הגג שלי שווה?" at bounding box center [305, 30] width 122 height 29
click at [1200, 467] on div "בית פרטי" at bounding box center [1189, 476] width 48 height 43
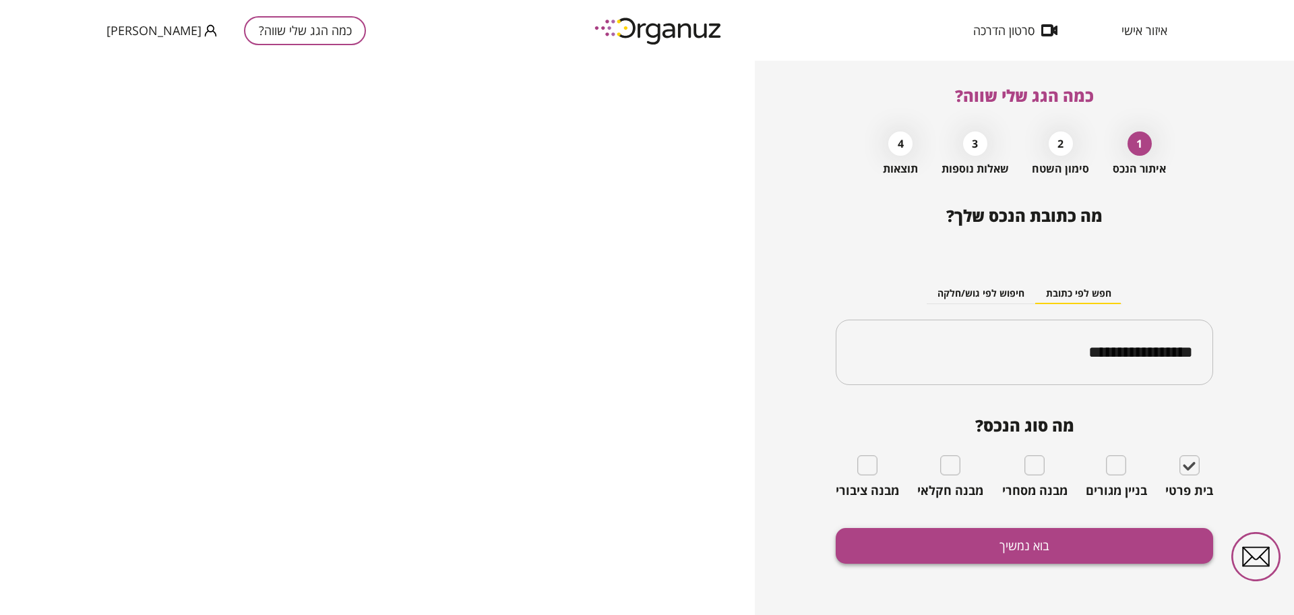
click at [1107, 545] on button "בוא נמשיך" at bounding box center [1024, 546] width 377 height 36
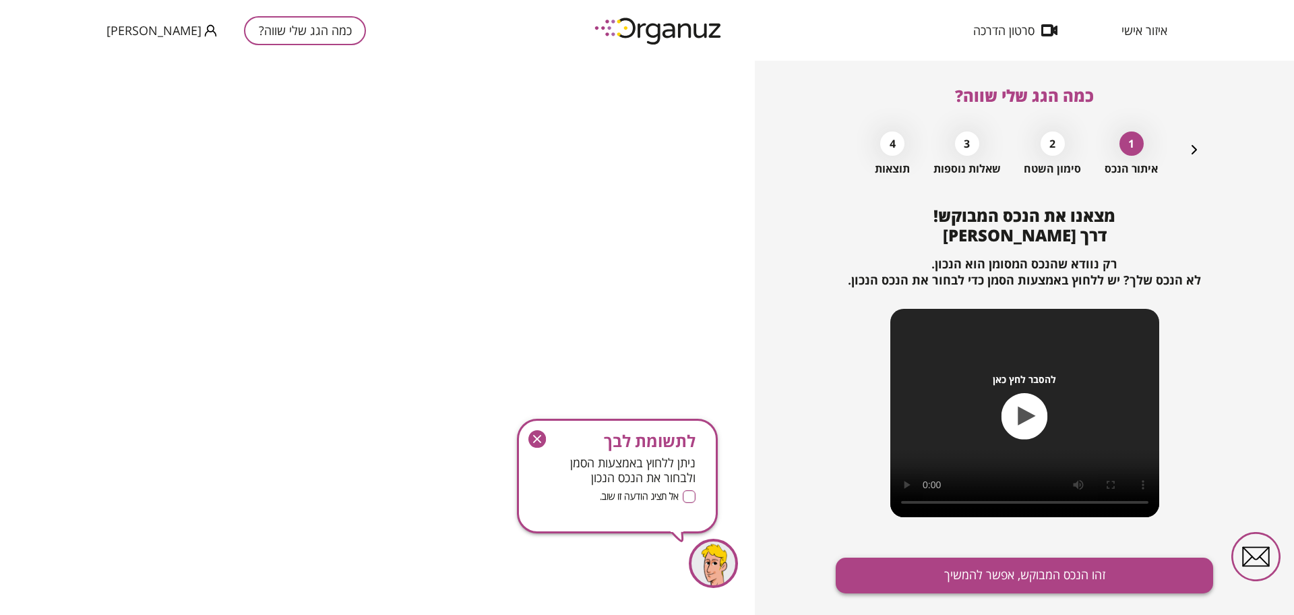
click at [1099, 562] on button "זהו הנכס המבוקש, אפשר להמשיך" at bounding box center [1024, 575] width 377 height 36
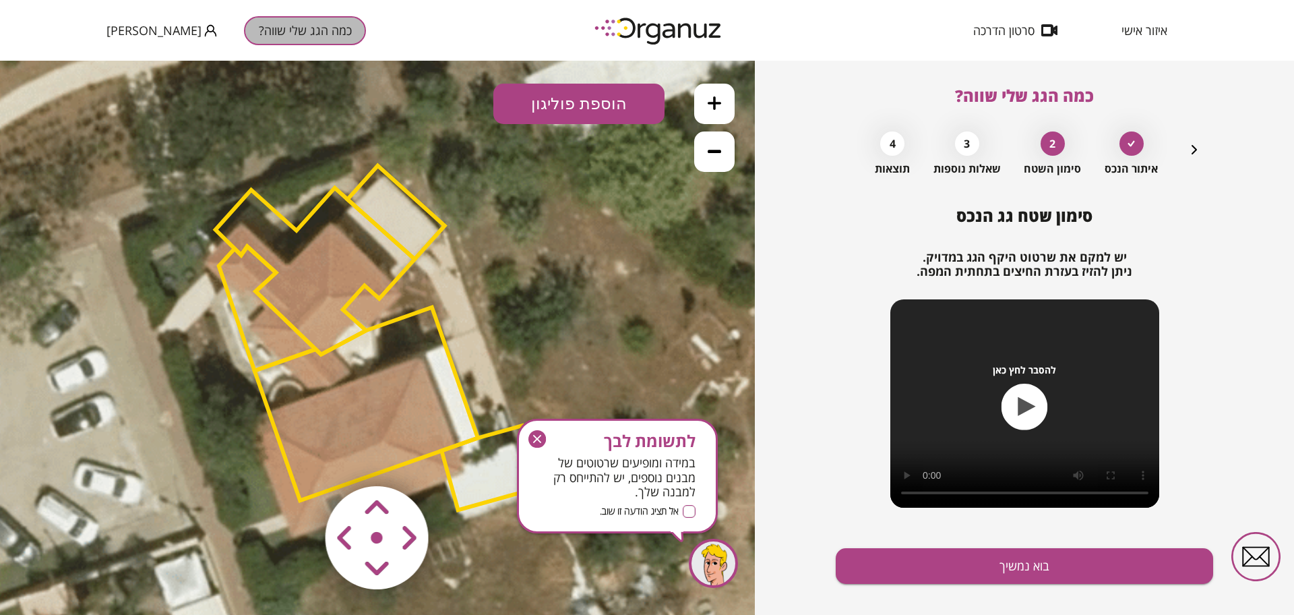
click at [270, 19] on button "כמה הגג שלי שווה?" at bounding box center [305, 30] width 122 height 29
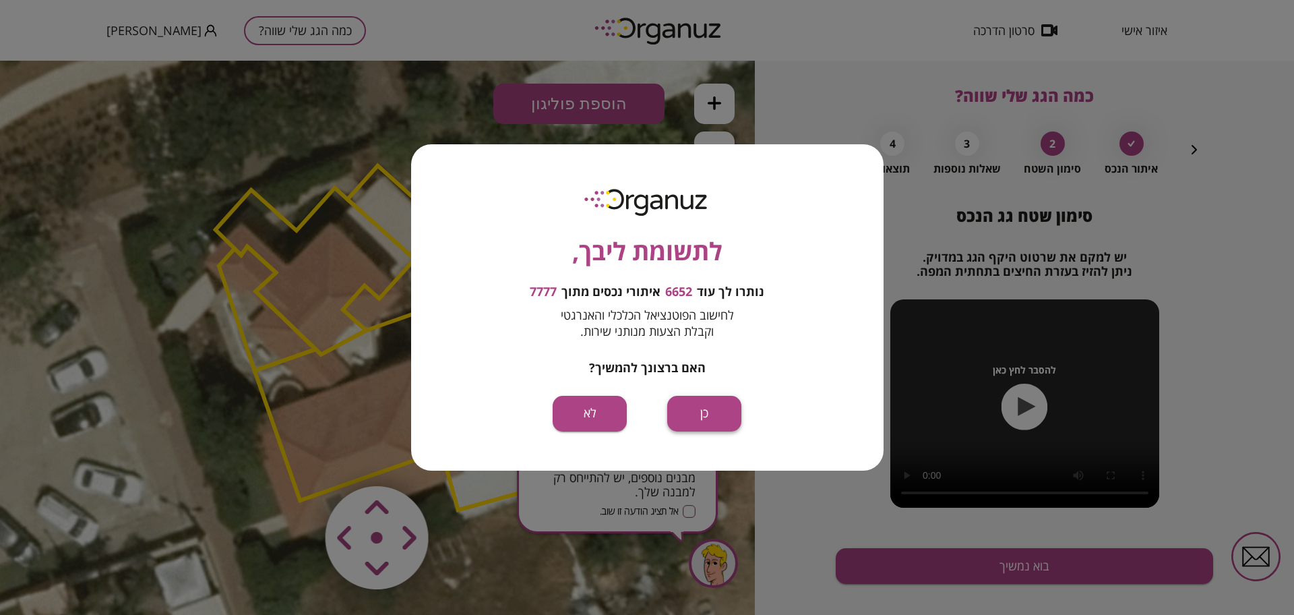
click at [700, 404] on button "כן" at bounding box center [704, 414] width 74 height 36
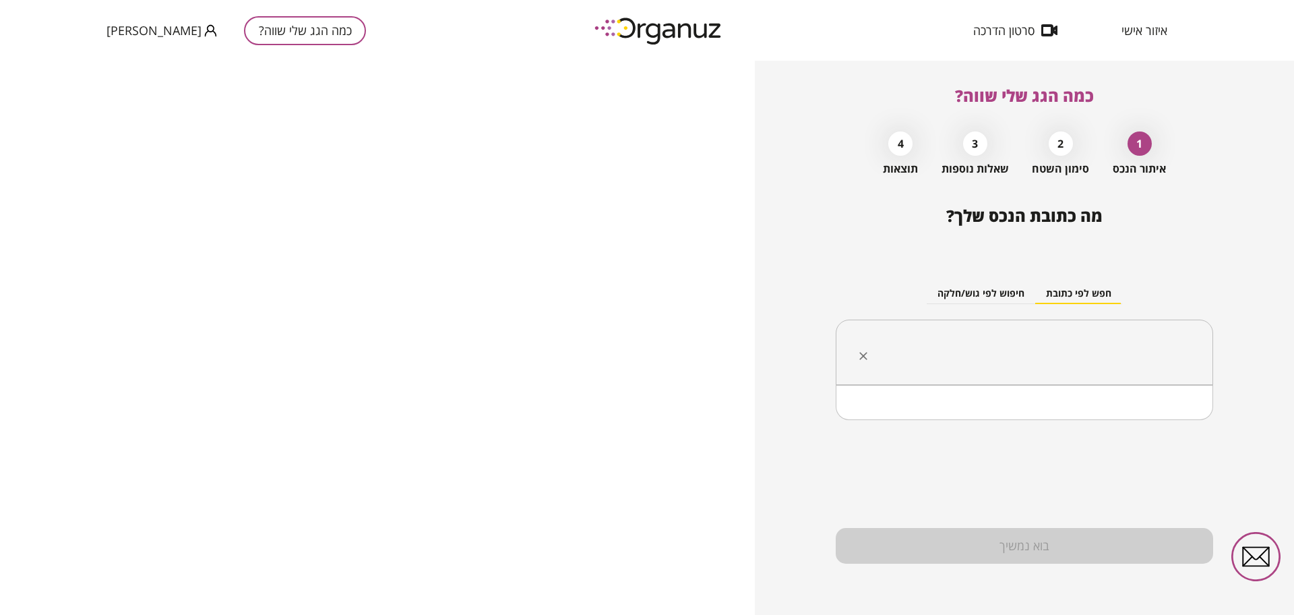
click at [1085, 346] on input "text" at bounding box center [1029, 353] width 335 height 34
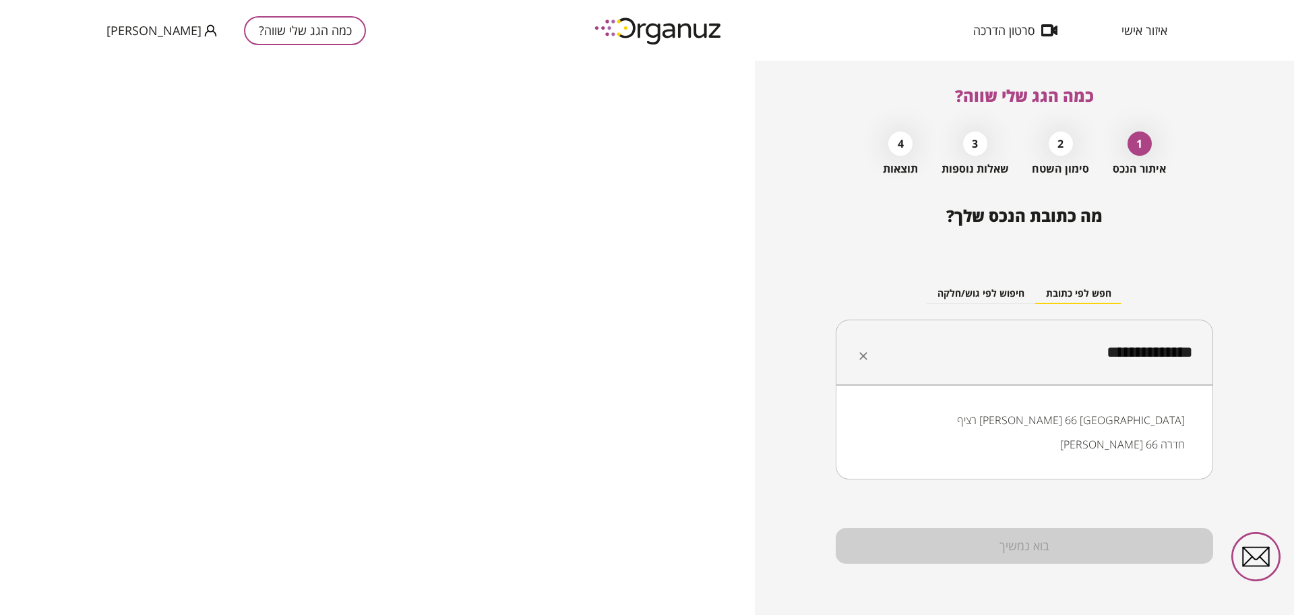
click at [1170, 446] on li "[PERSON_NAME] 66 חדרה" at bounding box center [1024, 444] width 342 height 24
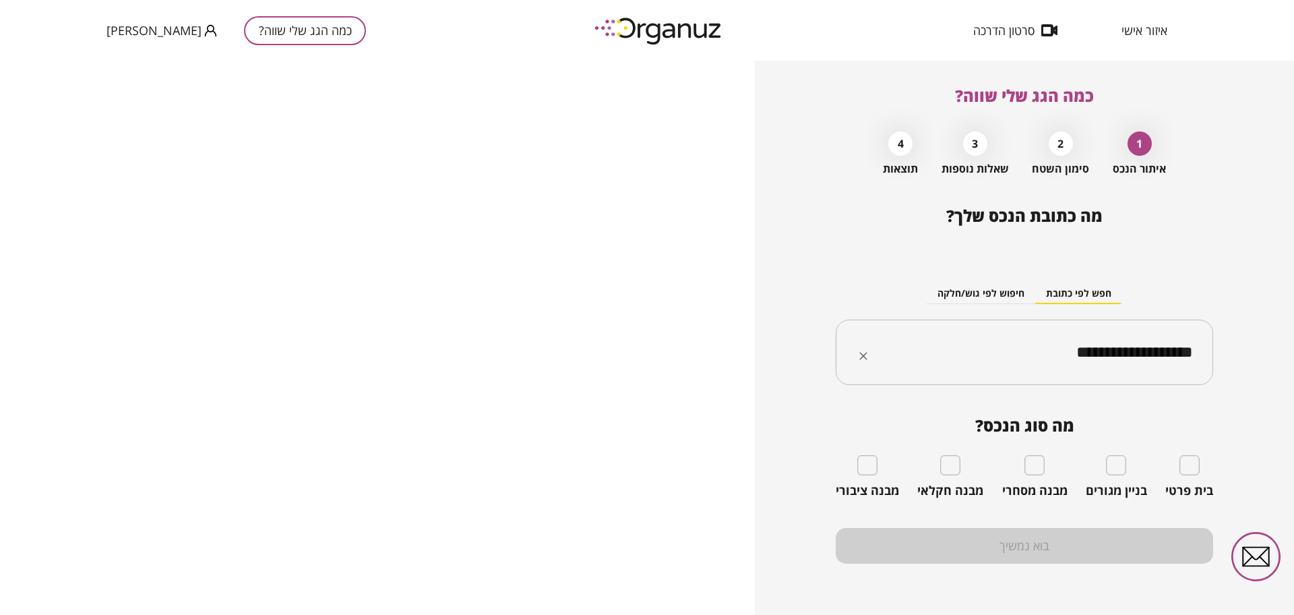
type input "**********"
click at [1031, 342] on input "**********" at bounding box center [1029, 353] width 335 height 34
click at [1075, 412] on li "[PERSON_NAME] 66 חדרה" at bounding box center [1024, 420] width 342 height 24
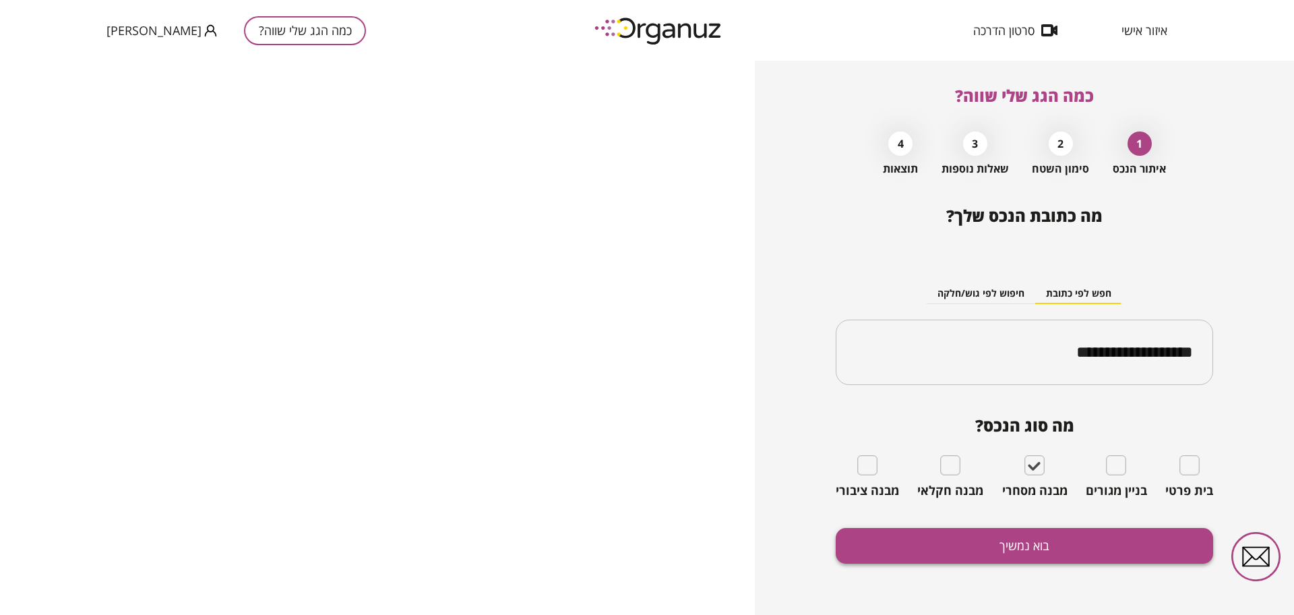
click at [1029, 539] on button "בוא נמשיך" at bounding box center [1024, 546] width 377 height 36
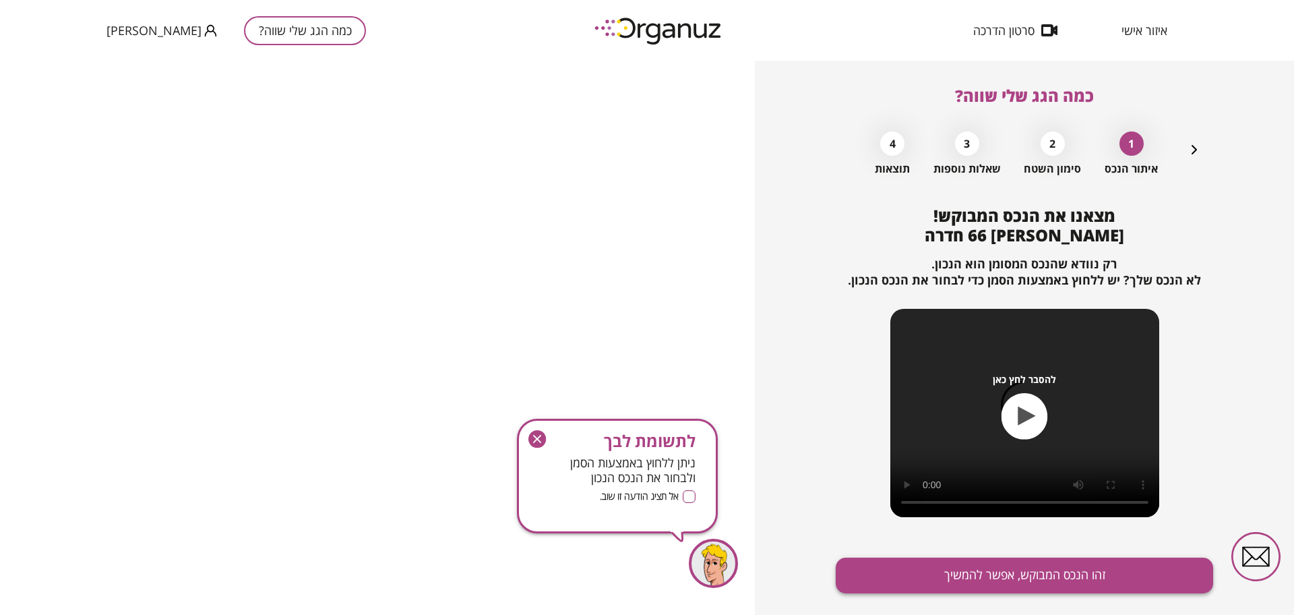
drag, startPoint x: 1037, startPoint y: 550, endPoint x: 1044, endPoint y: 564, distance: 16.0
click at [1038, 553] on div "מצאנו את הנכס המבוקש! [PERSON_NAME] 66 חדרה רק נוודא שהנכס המסומן הוא הנכון. לא…" at bounding box center [1024, 425] width 377 height 438
click at [1048, 572] on button "זהו הנכס המבוקש, אפשר להמשיך" at bounding box center [1024, 575] width 377 height 36
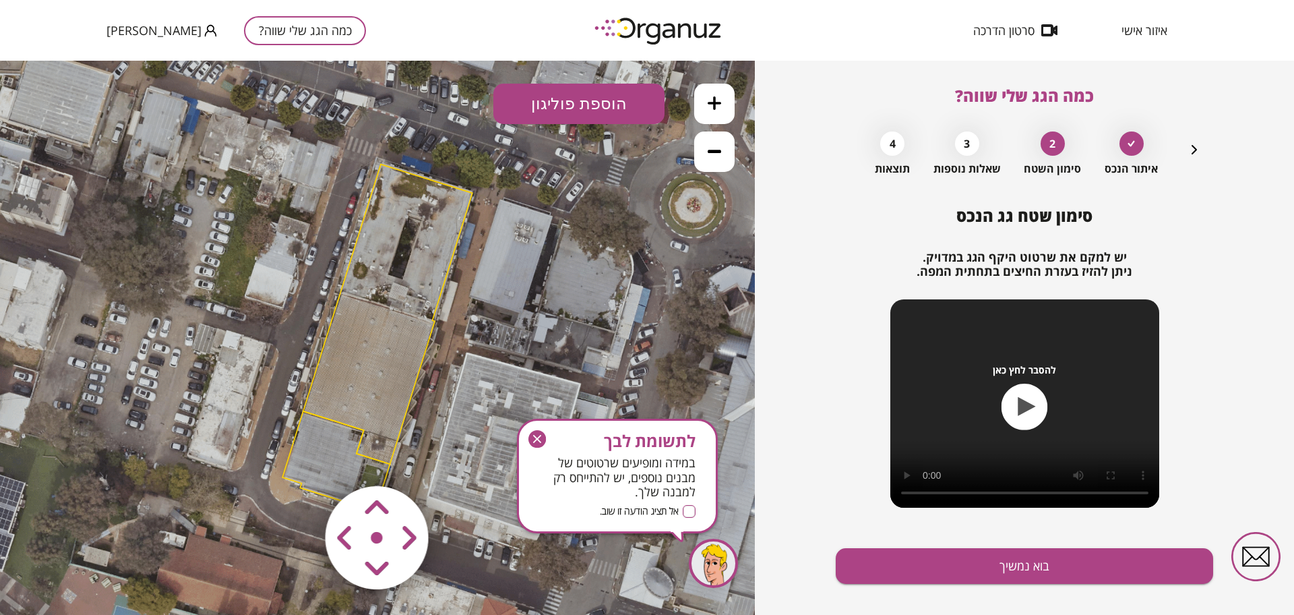
drag, startPoint x: 533, startPoint y: 437, endPoint x: 446, endPoint y: 315, distance: 149.7
click at [533, 437] on icon "button" at bounding box center [537, 439] width 18 height 18
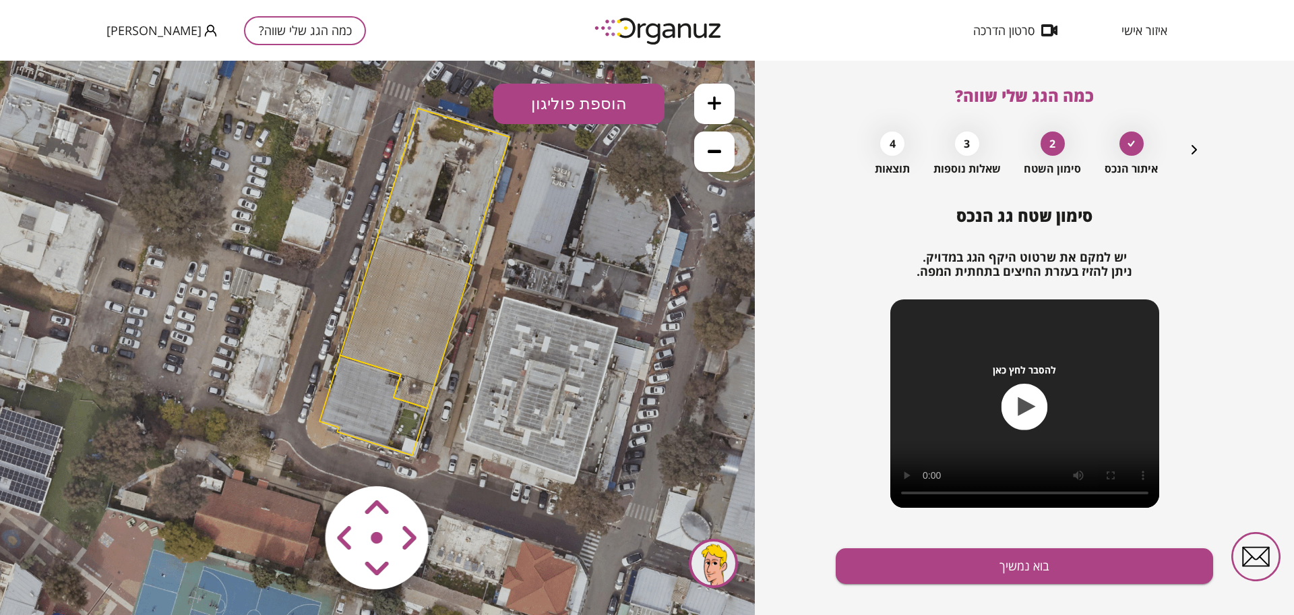
drag, startPoint x: 455, startPoint y: 393, endPoint x: 490, endPoint y: 340, distance: 63.8
click at [490, 340] on icon at bounding box center [415, 282] width 1054 height 1054
click at [708, 99] on icon at bounding box center [714, 102] width 13 height 13
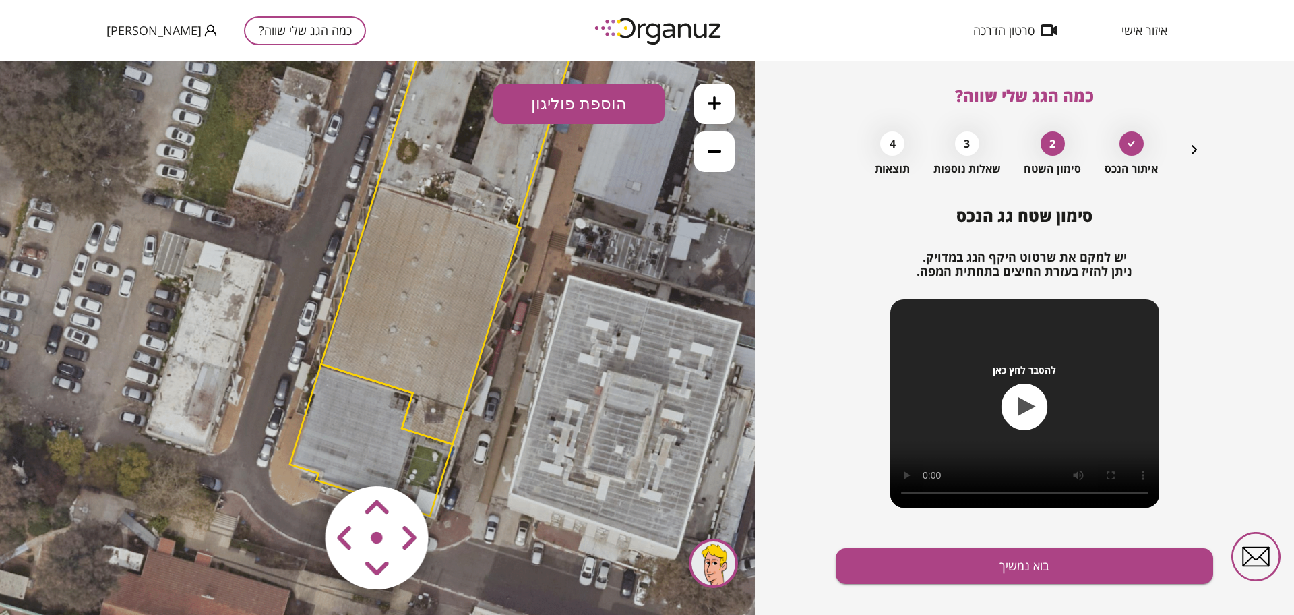
click at [708, 99] on icon at bounding box center [714, 102] width 13 height 13
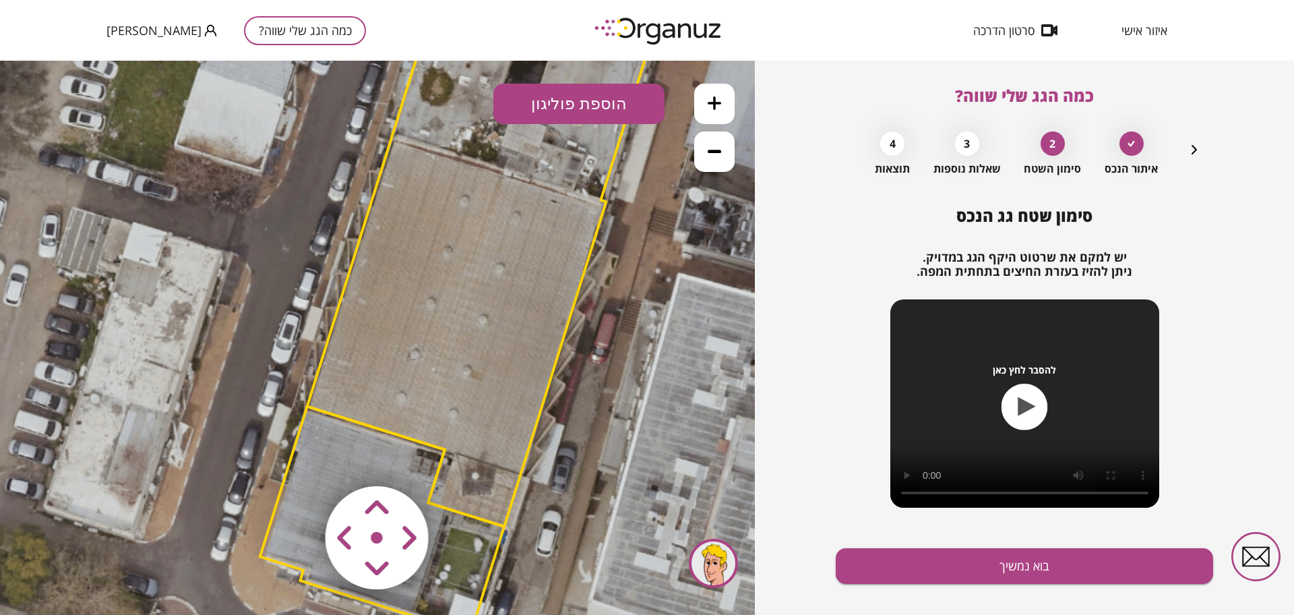
drag, startPoint x: 557, startPoint y: 381, endPoint x: 559, endPoint y: 456, distance: 74.8
click at [559, 456] on icon at bounding box center [477, 241] width 2396 height 2396
click at [549, 297] on polygon at bounding box center [499, 185] width 385 height 681
click at [375, 382] on polygon at bounding box center [499, 185] width 385 height 681
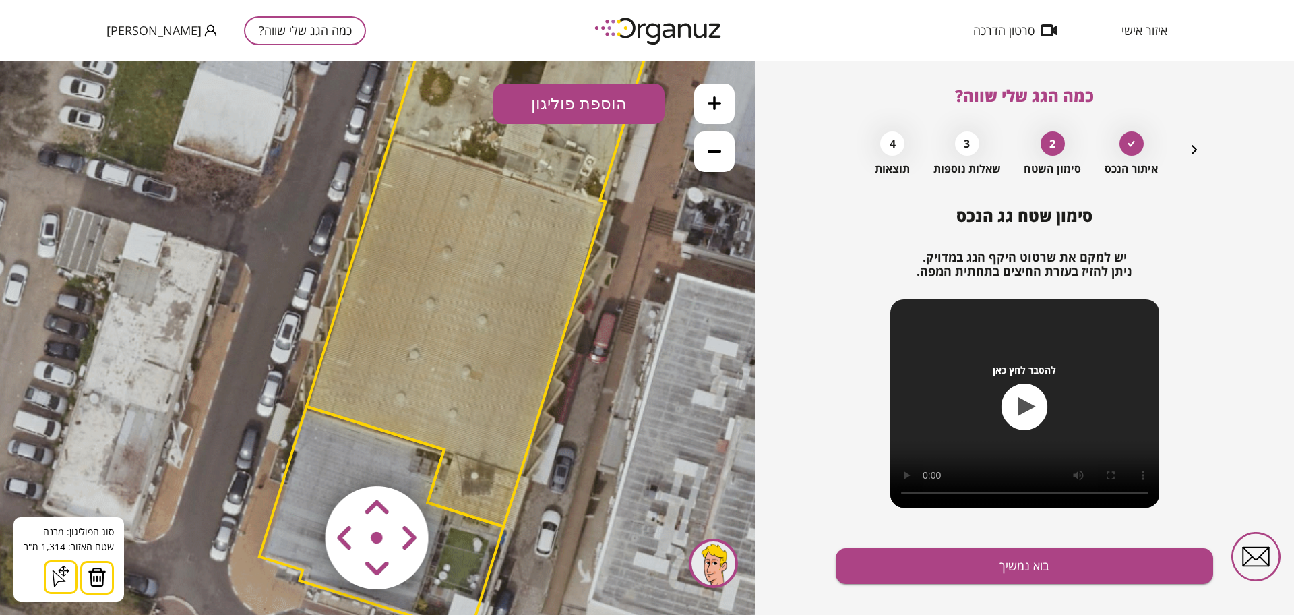
click at [111, 568] on button at bounding box center [97, 578] width 34 height 34
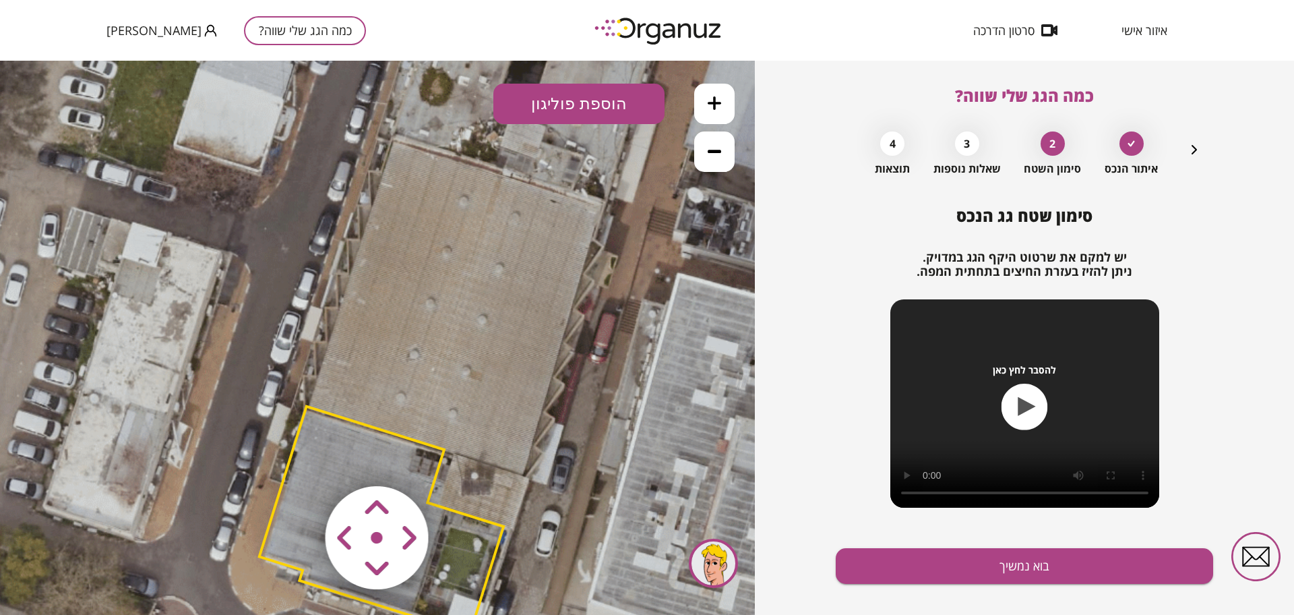
click at [372, 450] on polygon at bounding box center [382, 520] width 244 height 228
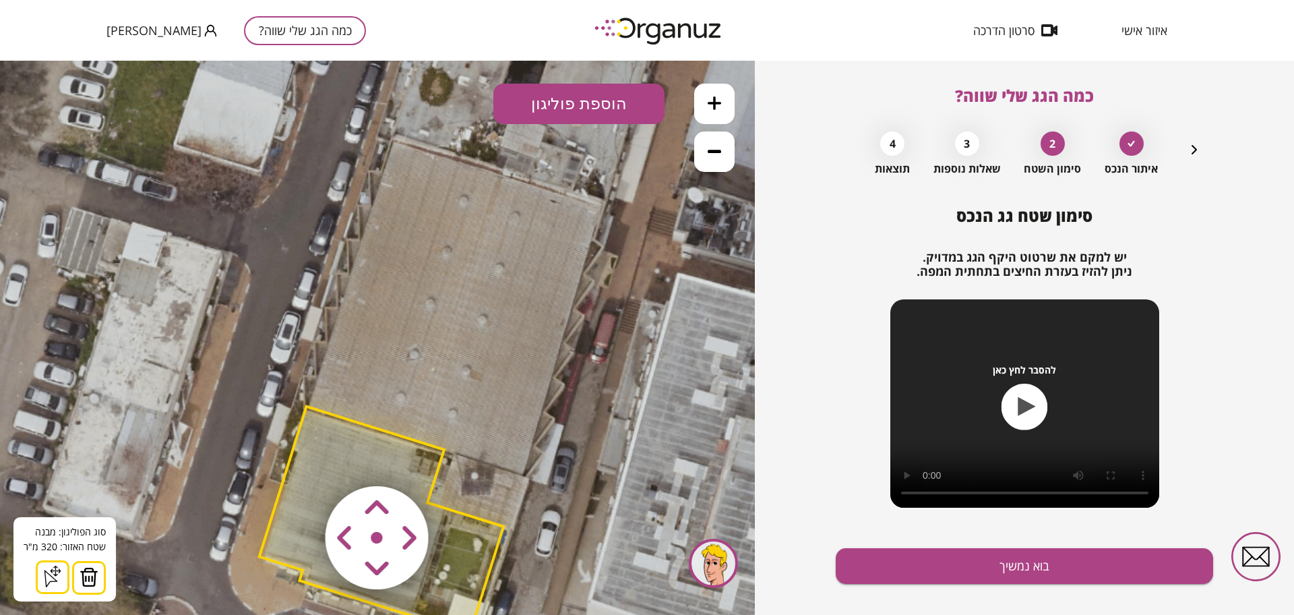
click at [96, 572] on button at bounding box center [89, 578] width 34 height 34
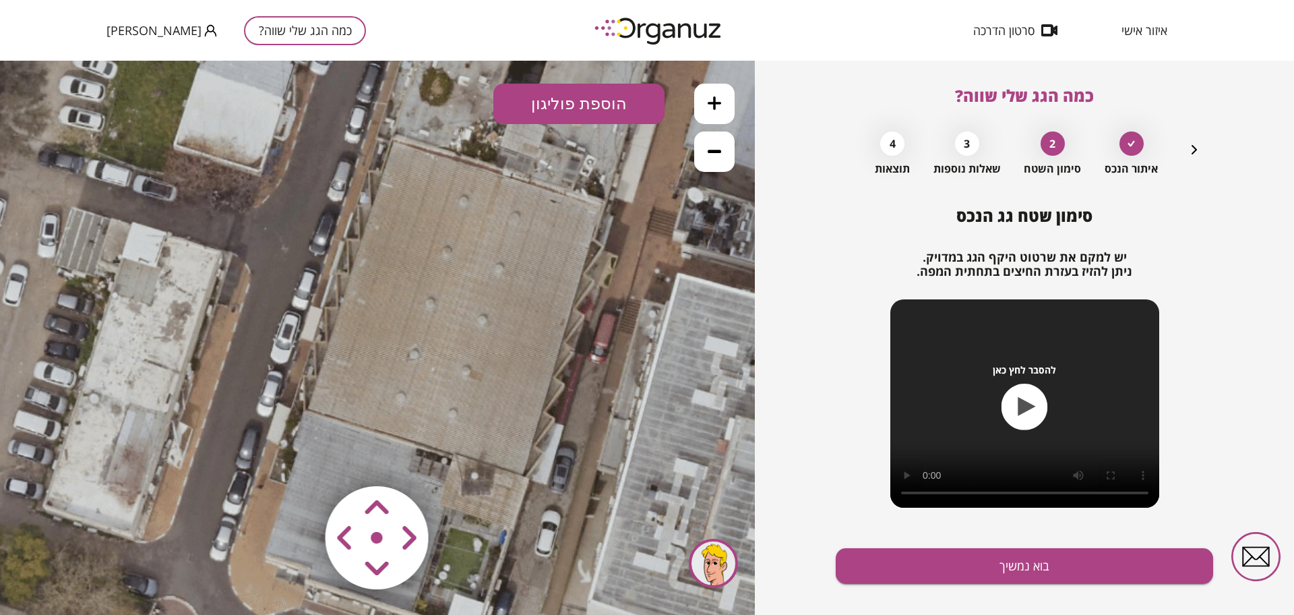
click at [588, 115] on button "הוספת פוליגון" at bounding box center [578, 104] width 171 height 40
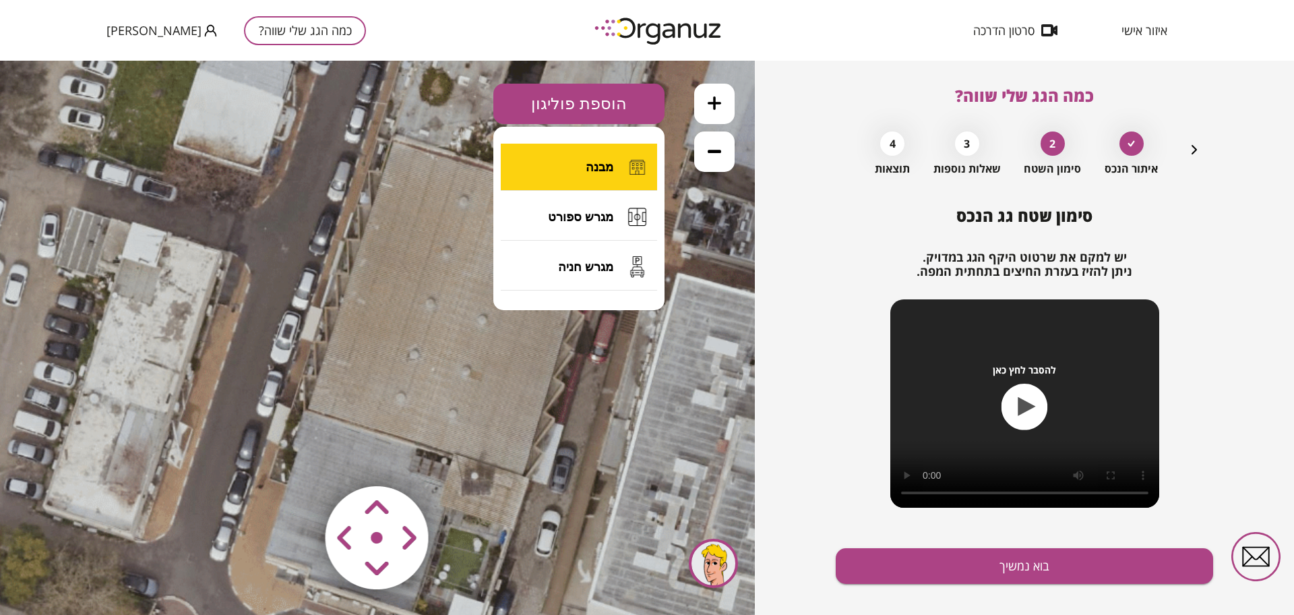
click at [593, 163] on span "מבנה" at bounding box center [600, 167] width 28 height 15
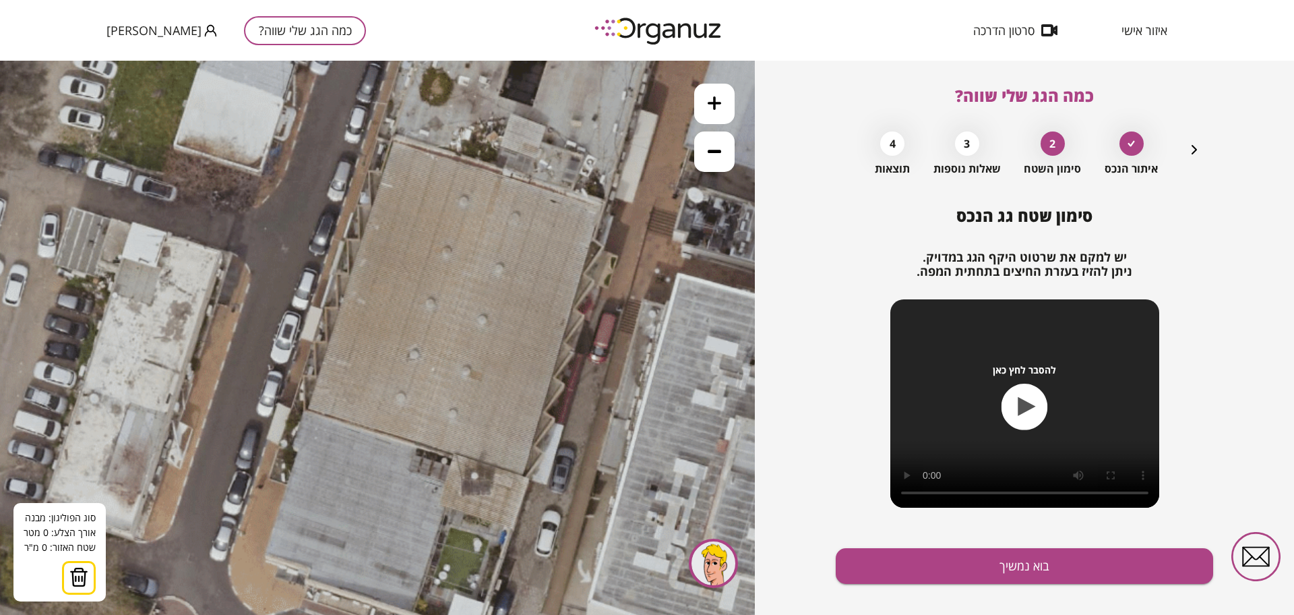
click at [393, 142] on icon at bounding box center [476, 241] width 2396 height 2396
click at [603, 204] on icon at bounding box center [476, 241] width 2396 height 2396
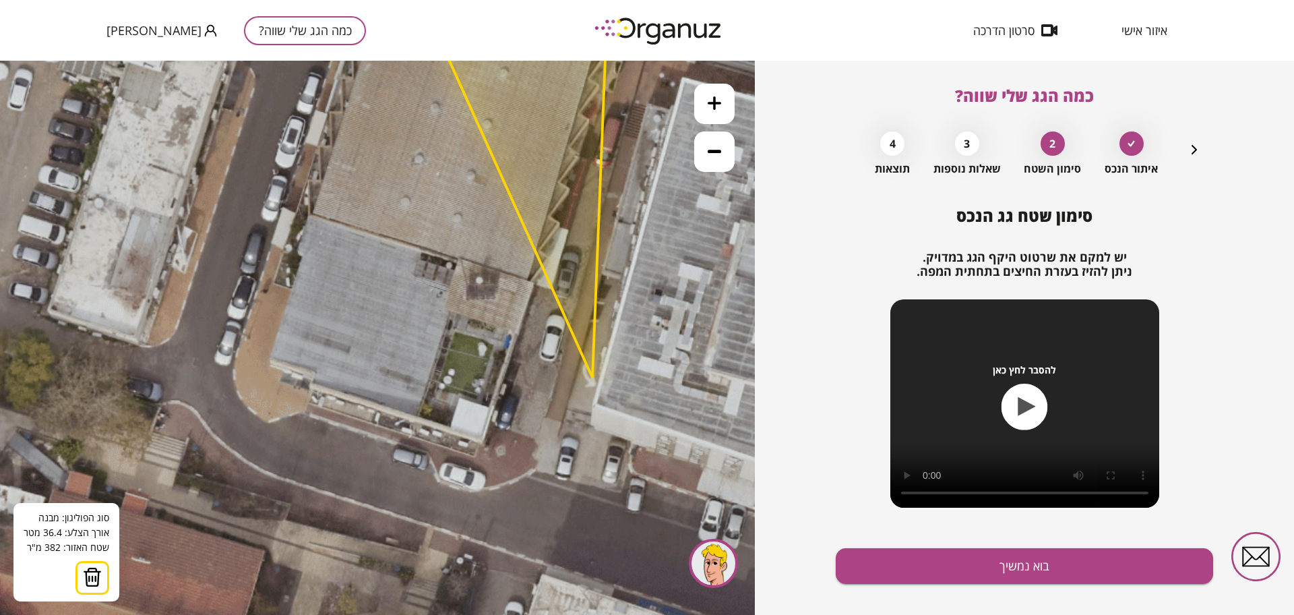
drag, startPoint x: 588, startPoint y: 576, endPoint x: 593, endPoint y: 355, distance: 221.8
click at [593, 355] on icon at bounding box center [481, 46] width 2396 height 2396
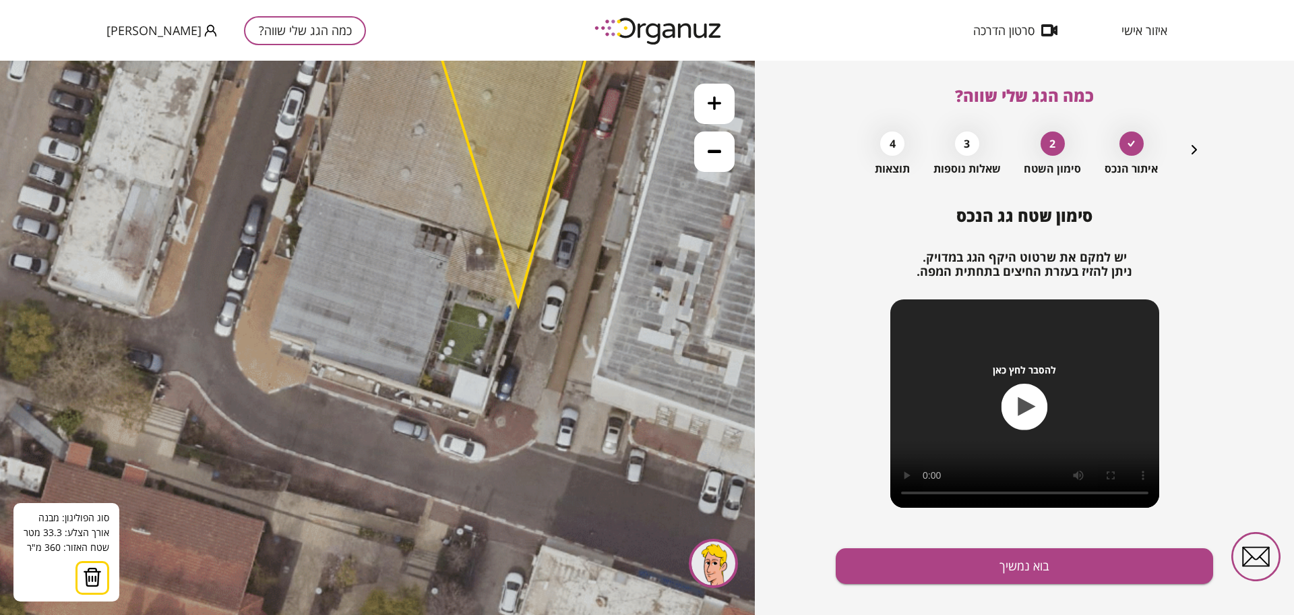
click at [518, 305] on polygon at bounding box center [503, 111] width 210 height 388
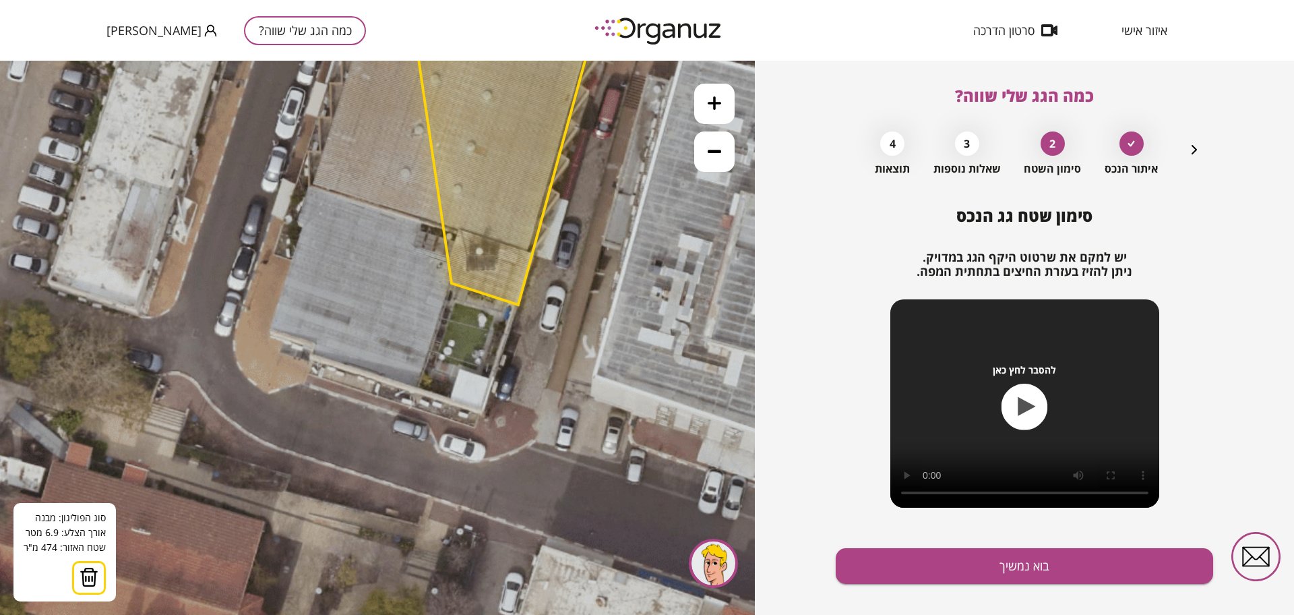
click at [452, 283] on polygon at bounding box center [503, 111] width 210 height 388
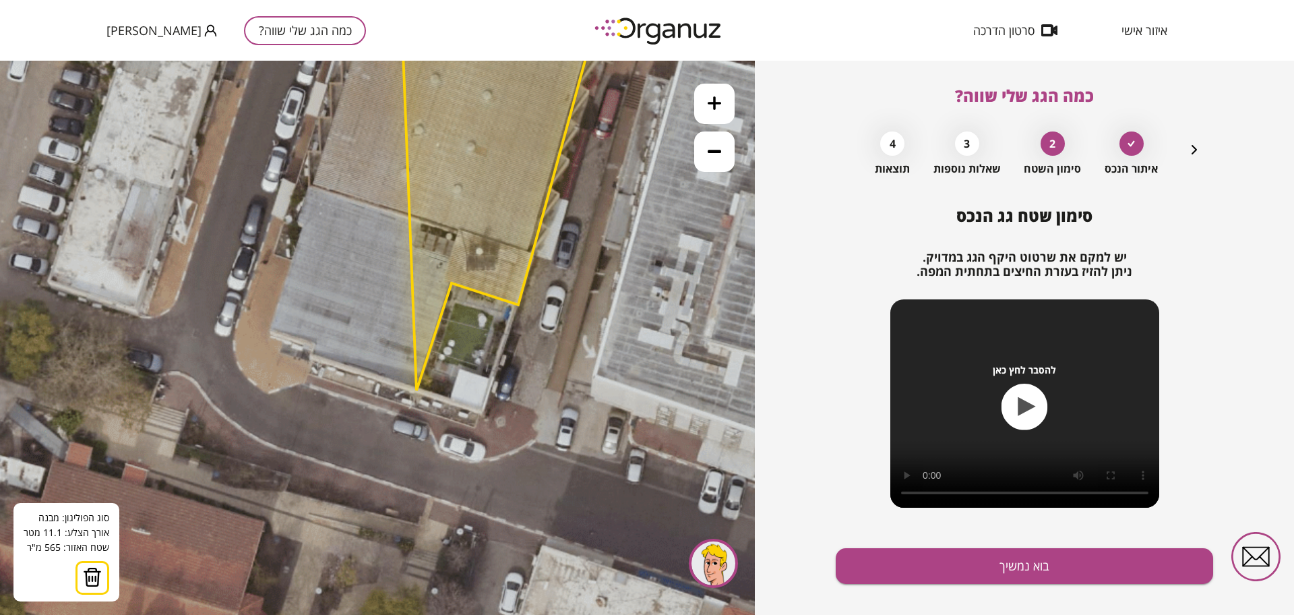
click at [417, 390] on polygon at bounding box center [503, 153] width 210 height 473
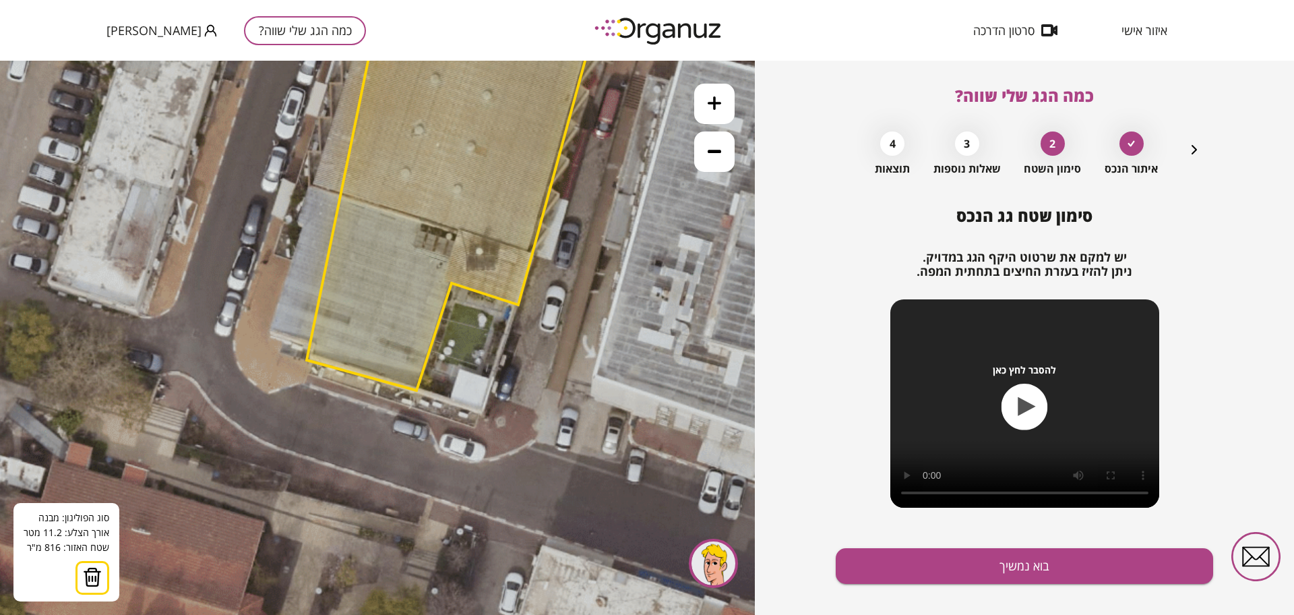
click at [307, 360] on polygon at bounding box center [457, 153] width 301 height 473
click at [313, 344] on polygon at bounding box center [457, 153] width 301 height 473
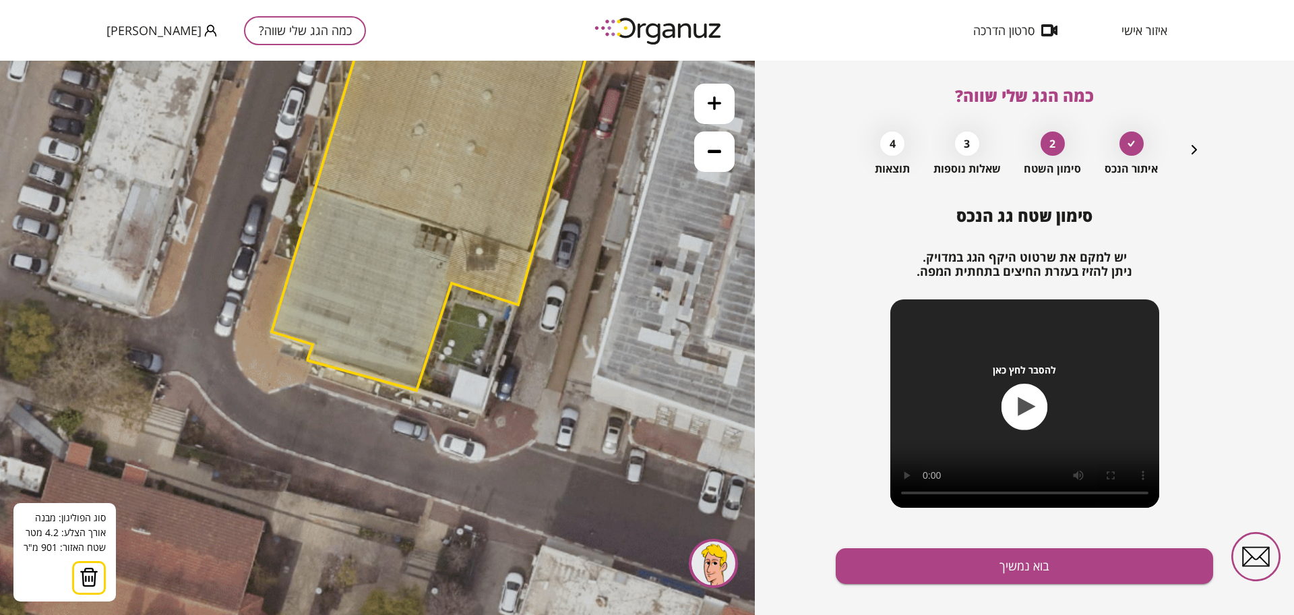
click at [272, 332] on polygon at bounding box center [440, 153] width 336 height 473
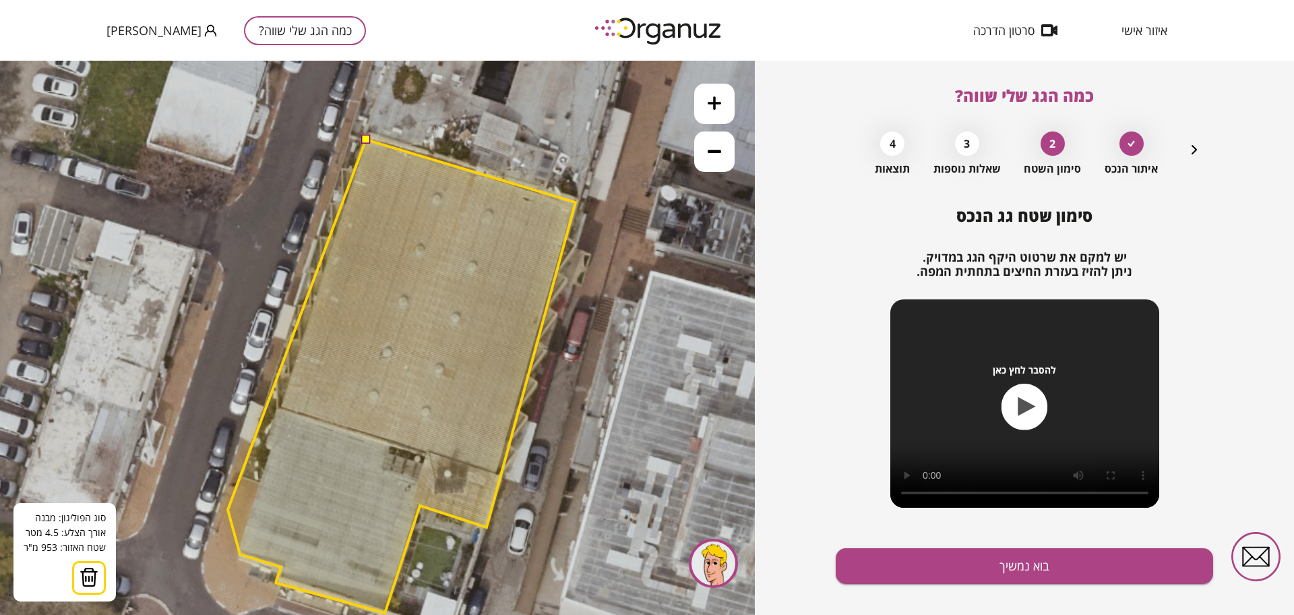
drag, startPoint x: 260, startPoint y: 283, endPoint x: 228, endPoint y: 514, distance: 232.7
click at [228, 514] on polygon at bounding box center [402, 376] width 348 height 473
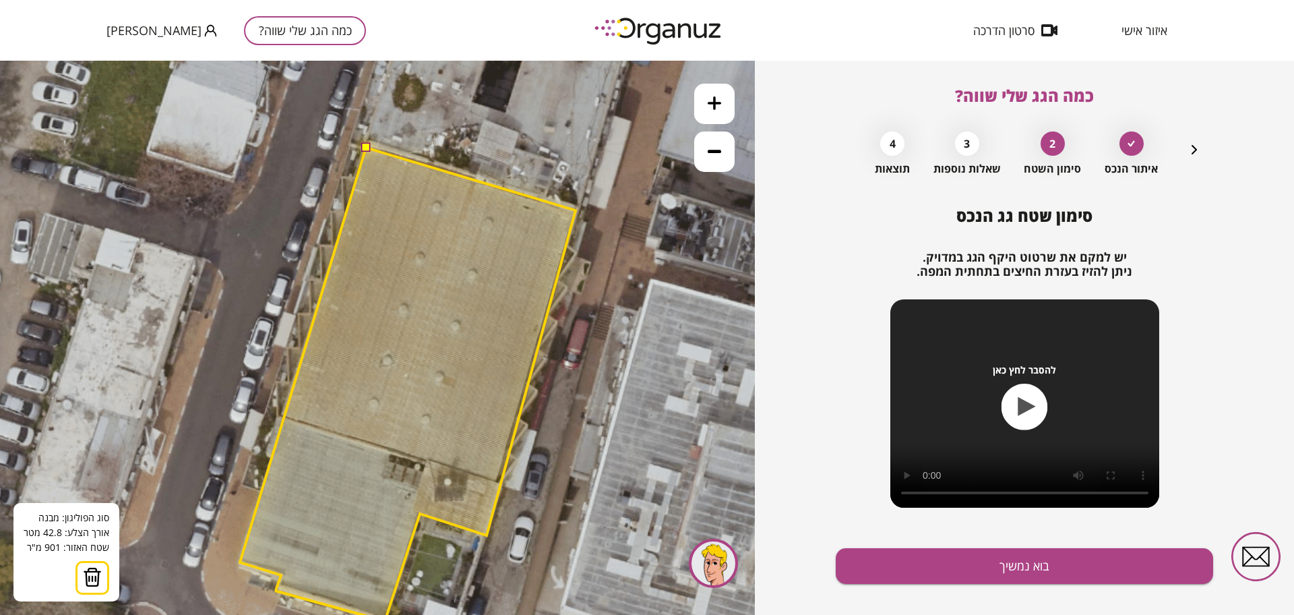
click at [368, 148] on button at bounding box center [365, 146] width 9 height 9
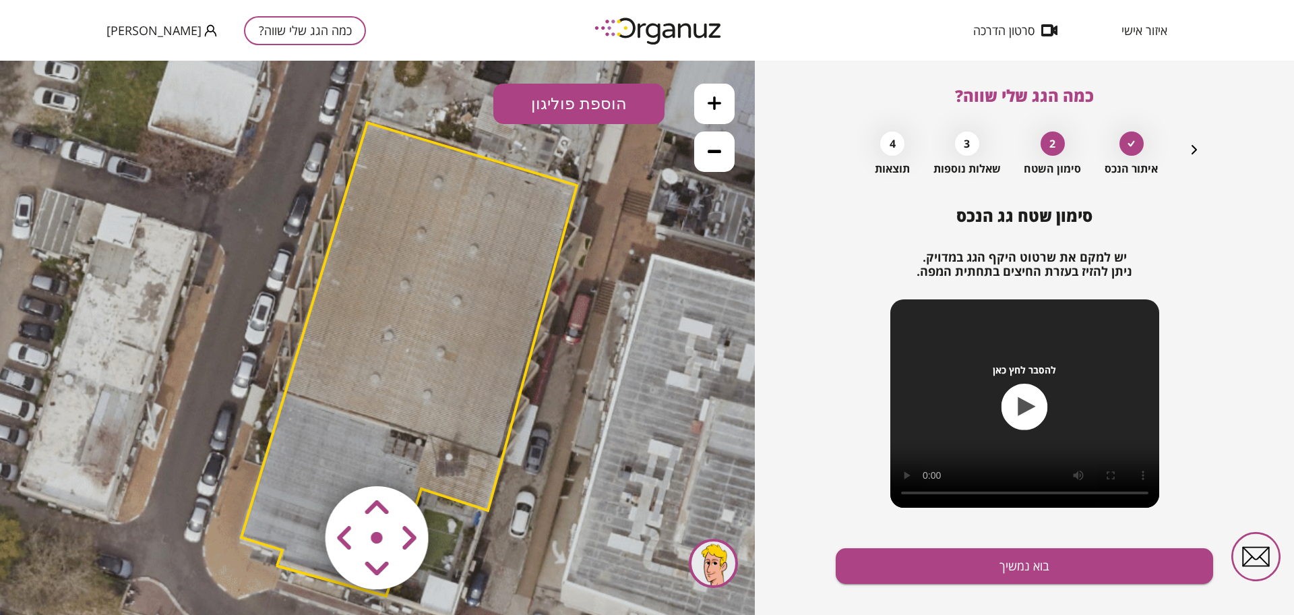
drag, startPoint x: 587, startPoint y: 440, endPoint x: 588, endPoint y: 381, distance: 59.3
click at [588, 381] on icon at bounding box center [450, 223] width 2396 height 2396
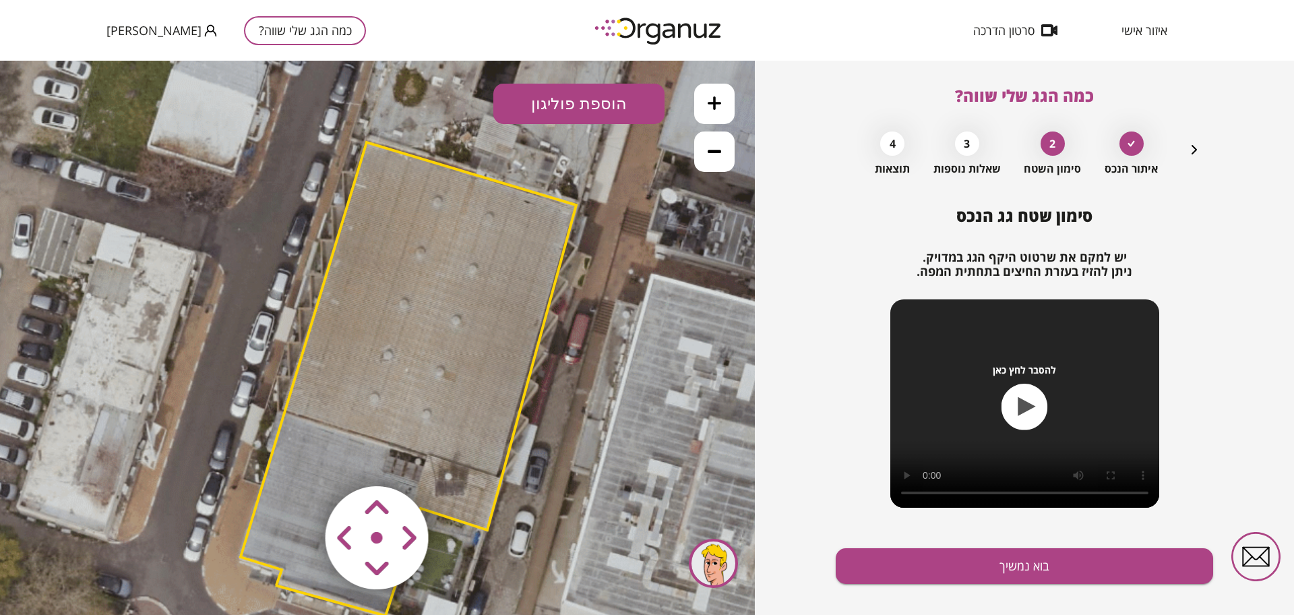
drag, startPoint x: 587, startPoint y: 334, endPoint x: 586, endPoint y: 394, distance: 60.7
click at [586, 394] on icon at bounding box center [450, 242] width 2396 height 2396
click at [1031, 571] on button "בוא נמשיך" at bounding box center [1024, 566] width 377 height 36
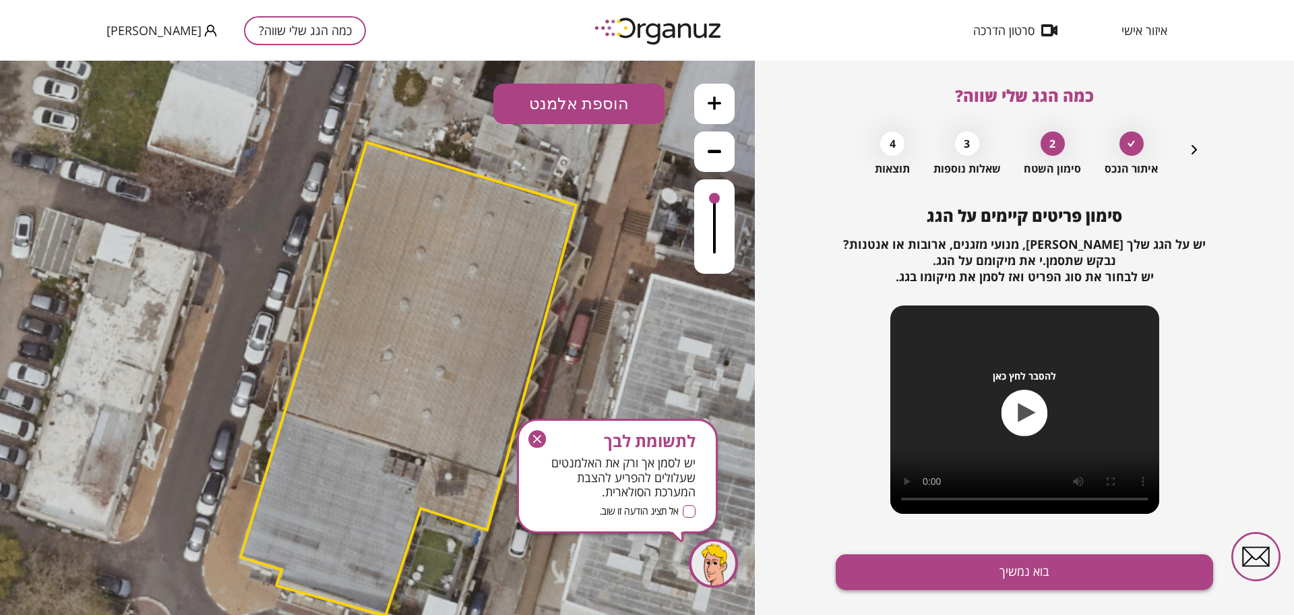
click at [1026, 577] on button "בוא נמשיך" at bounding box center [1024, 572] width 377 height 36
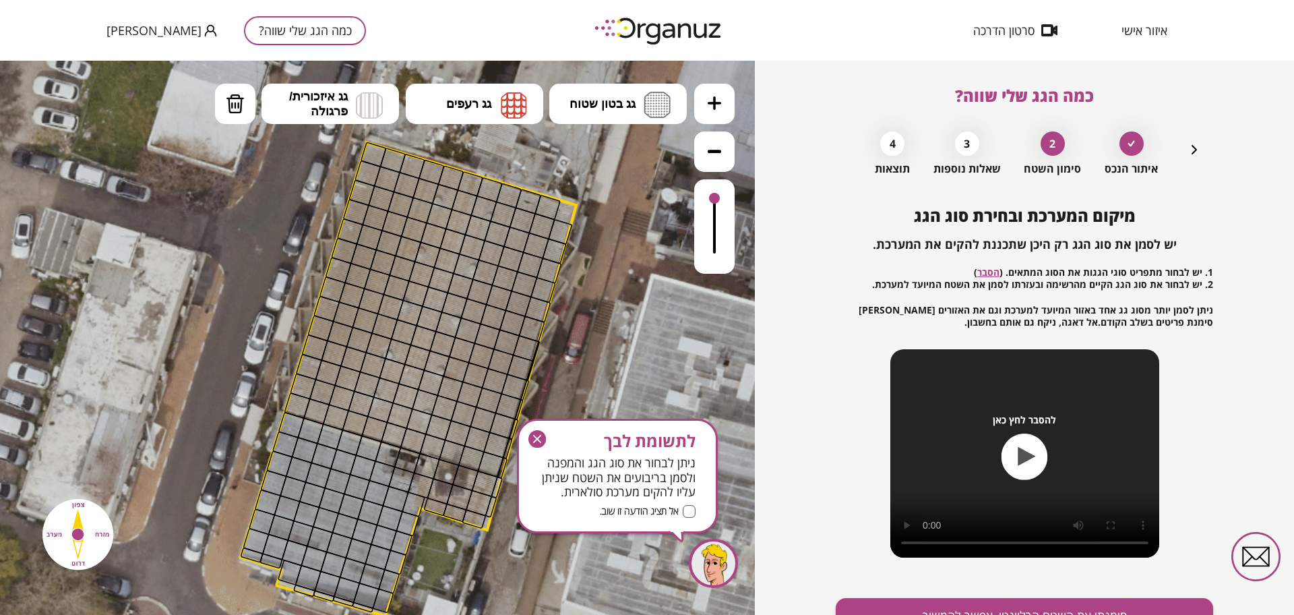
click at [531, 439] on icon "button" at bounding box center [537, 439] width 18 height 18
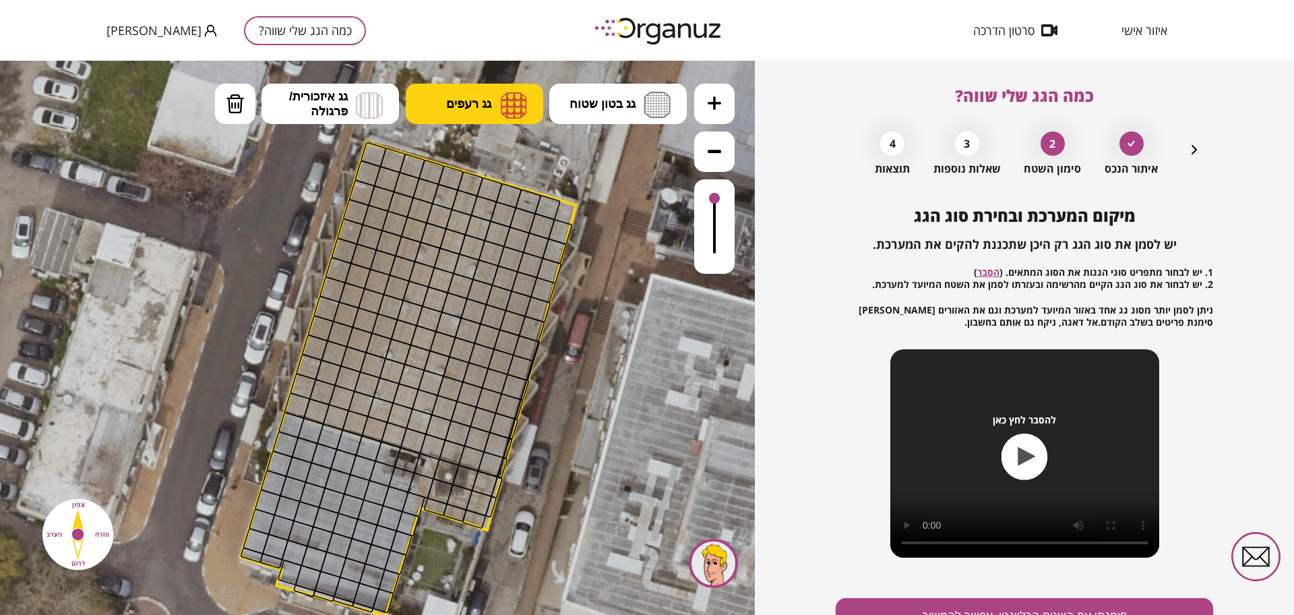
click at [480, 104] on span "גג רעפים" at bounding box center [468, 103] width 45 height 15
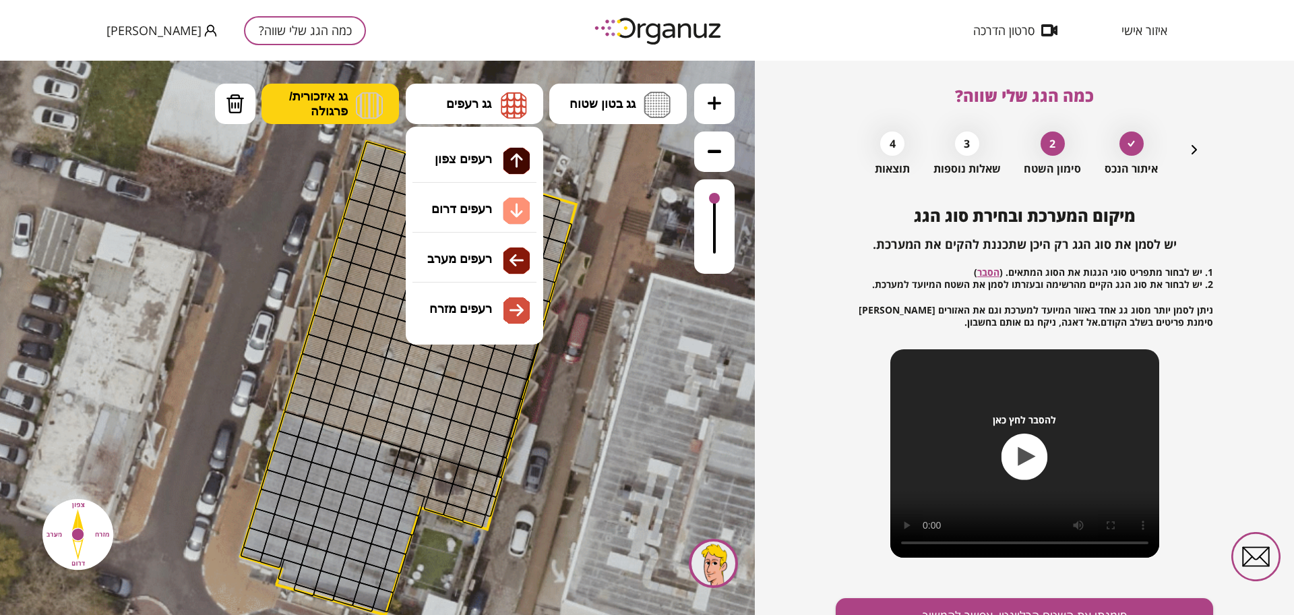
click at [335, 98] on span "גג איזכורית/ פרגולה" at bounding box center [318, 104] width 59 height 30
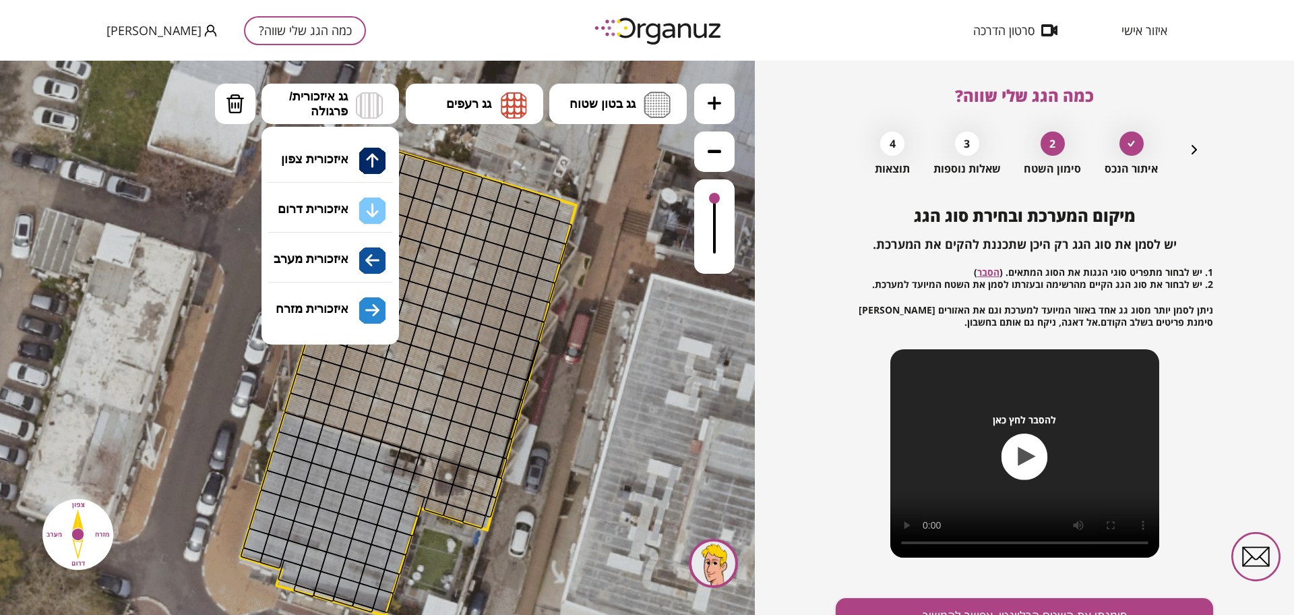
drag, startPoint x: 351, startPoint y: 204, endPoint x: 419, endPoint y: 214, distance: 69.5
click at [351, 204] on div ".st0 { fill: #FFFFFF; } א" at bounding box center [377, 338] width 755 height 554
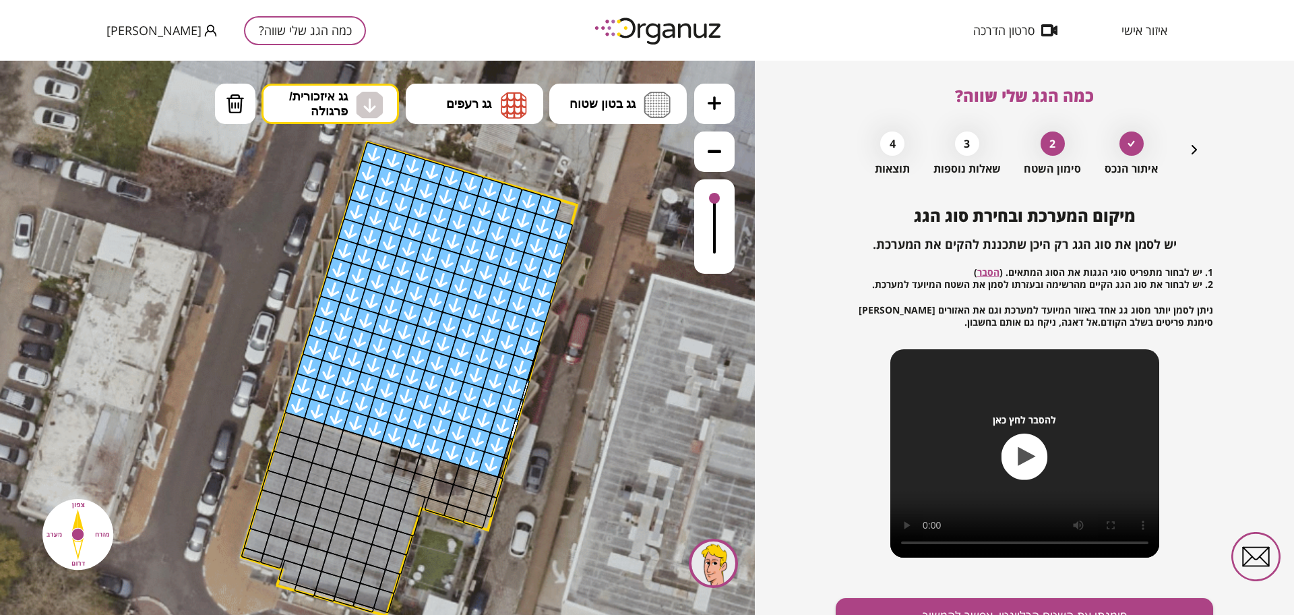
drag, startPoint x: 539, startPoint y: 208, endPoint x: 521, endPoint y: 460, distance: 252.8
click at [520, 461] on div ".st0 { fill: #FFFFFF; }" at bounding box center [450, 242] width 2396 height 2396
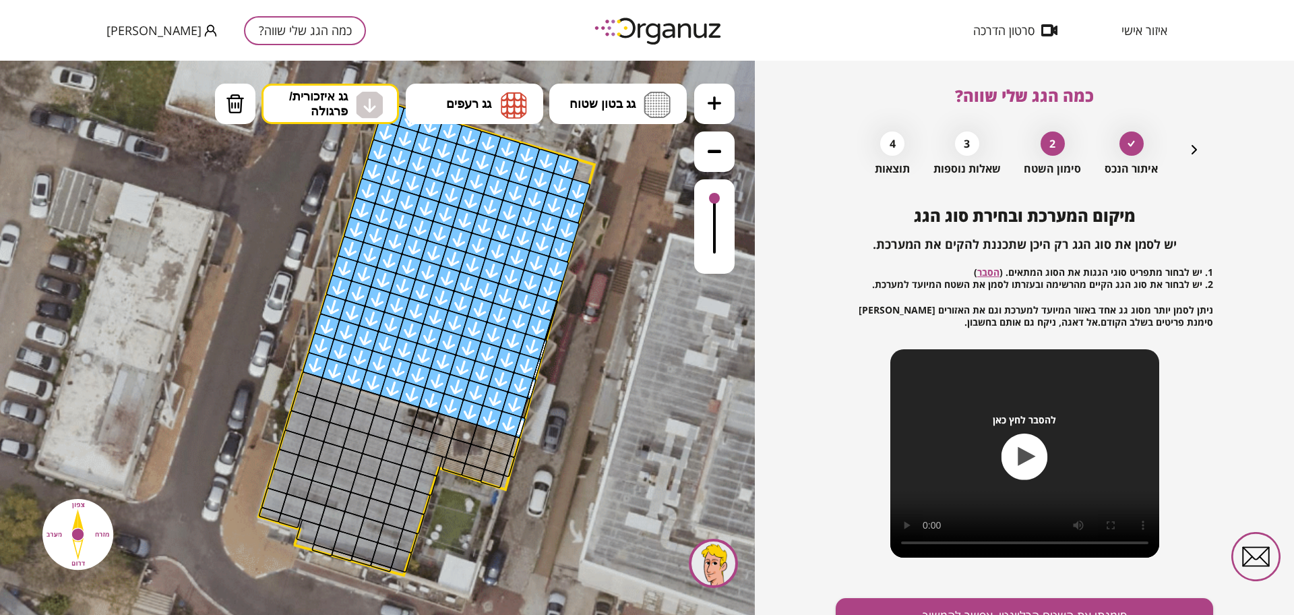
drag, startPoint x: 536, startPoint y: 437, endPoint x: 549, endPoint y: 412, distance: 28.6
click at [549, 412] on icon at bounding box center [468, 202] width 2396 height 2396
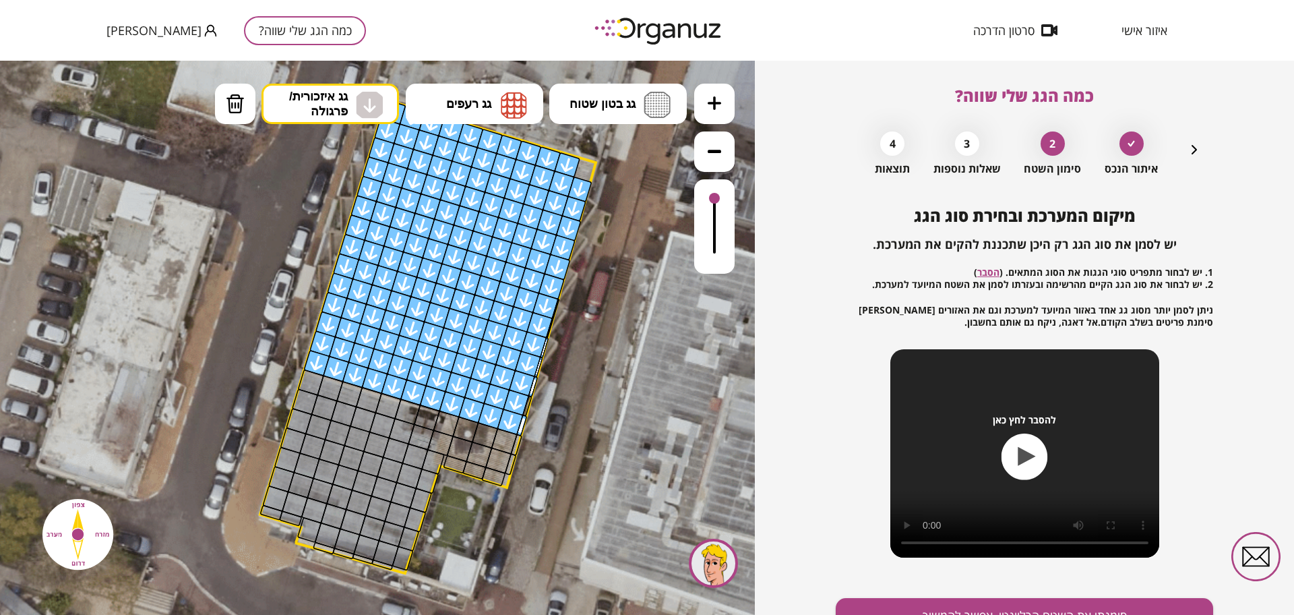
drag, startPoint x: 527, startPoint y: 406, endPoint x: 543, endPoint y: 421, distance: 22.4
click at [527, 406] on div at bounding box center [527, 406] width 10 height 22
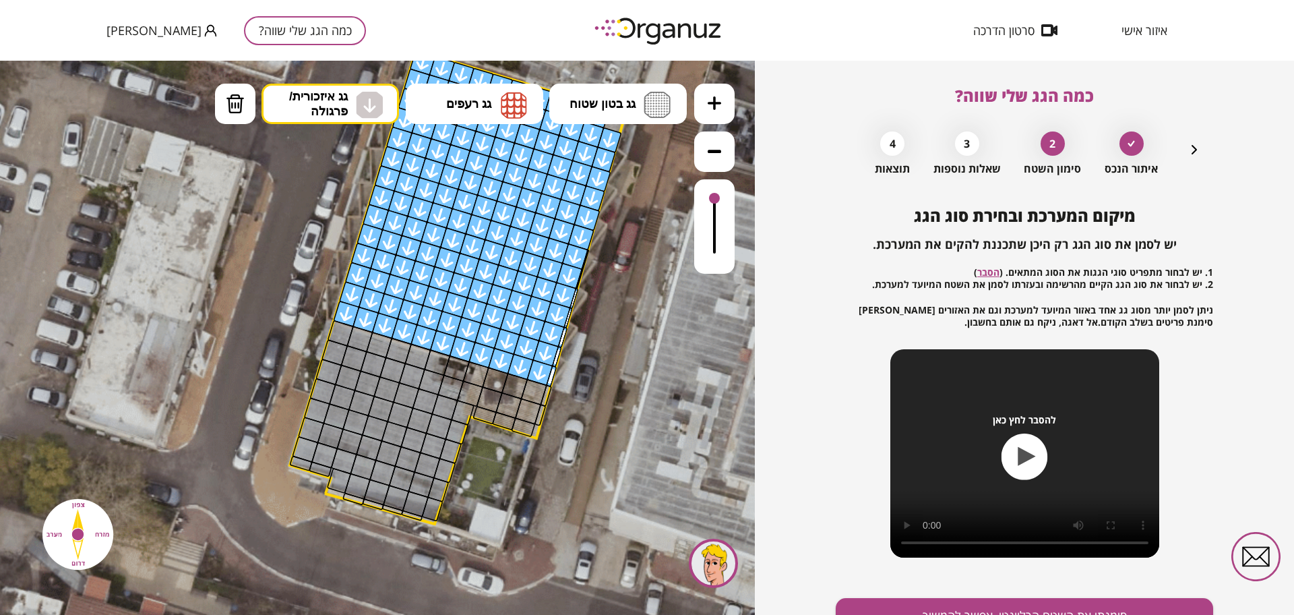
drag, startPoint x: 559, startPoint y: 416, endPoint x: 531, endPoint y: 269, distance: 149.7
click at [585, 377] on icon at bounding box center [499, 150] width 2396 height 2396
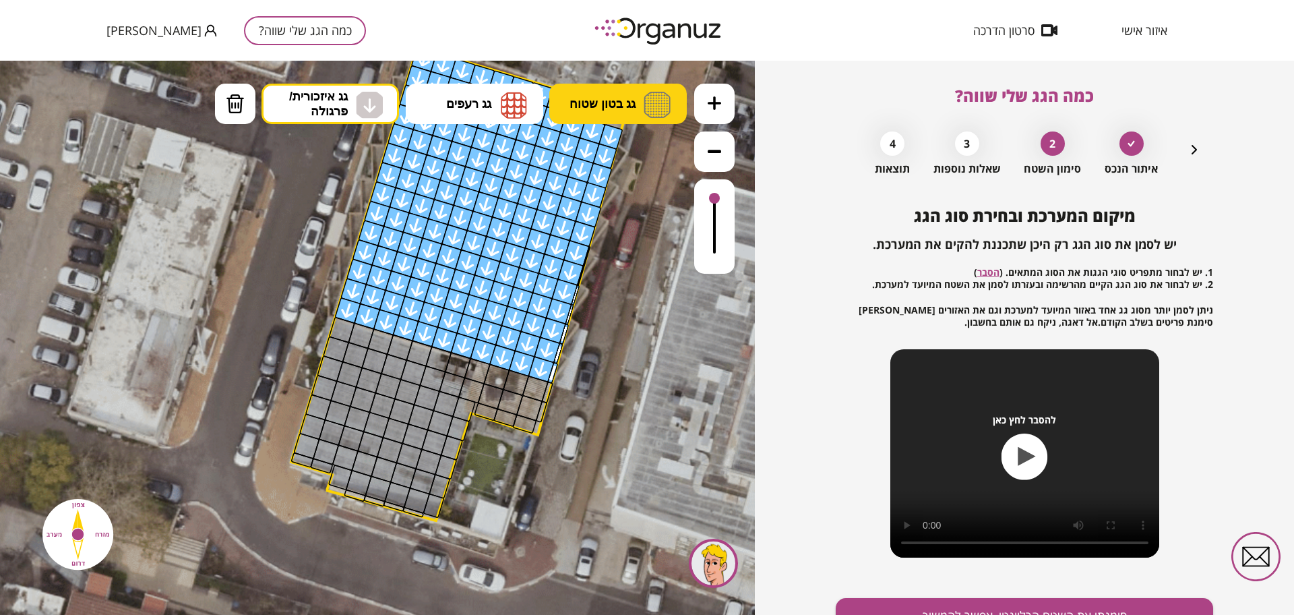
click at [628, 96] on span "גג בטון שטוח" at bounding box center [603, 103] width 66 height 15
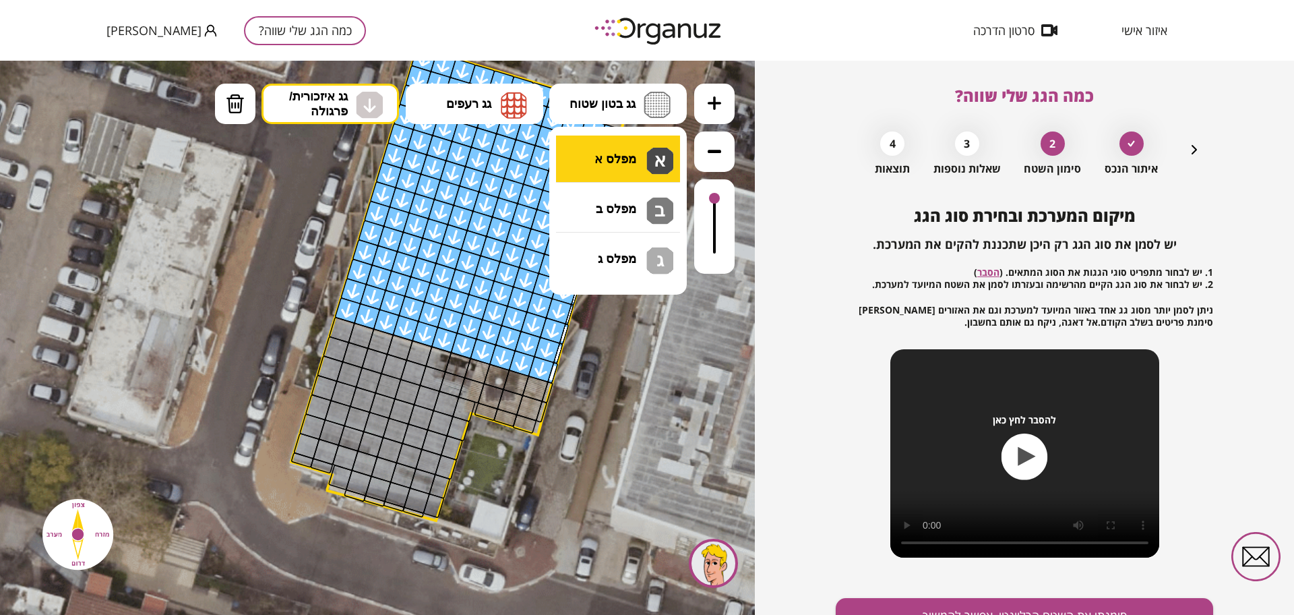
click at [619, 170] on div ".st0 { fill: #FFFFFF; } א" at bounding box center [377, 338] width 755 height 554
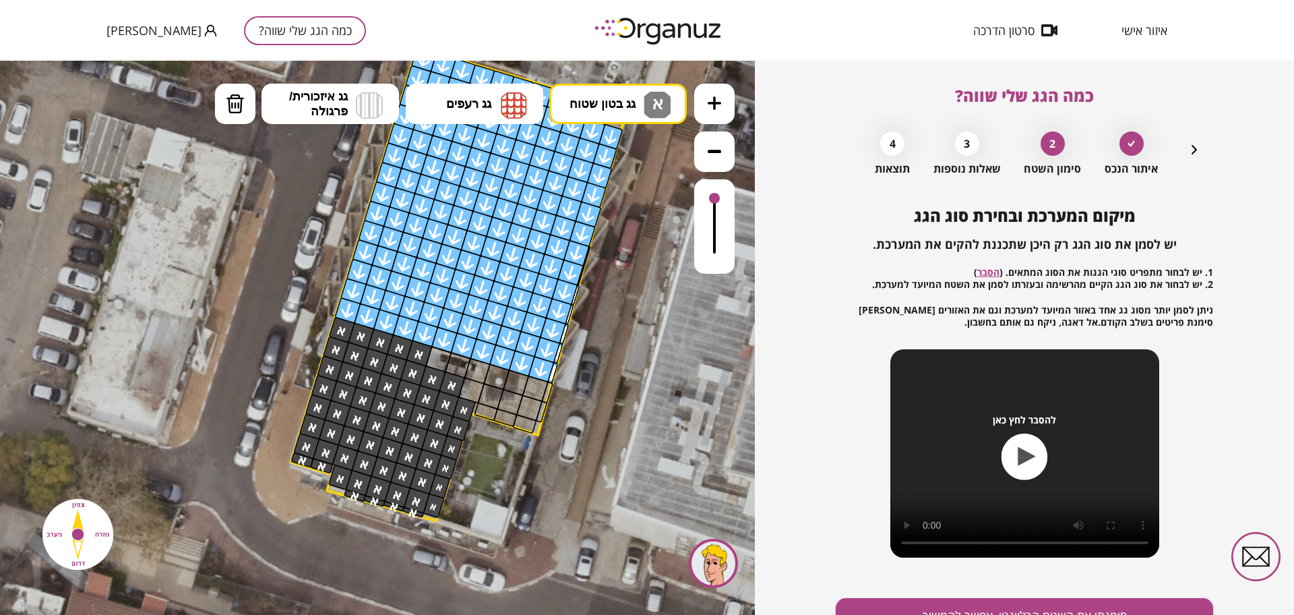
drag, startPoint x: 425, startPoint y: 348, endPoint x: 319, endPoint y: 433, distance: 136.2
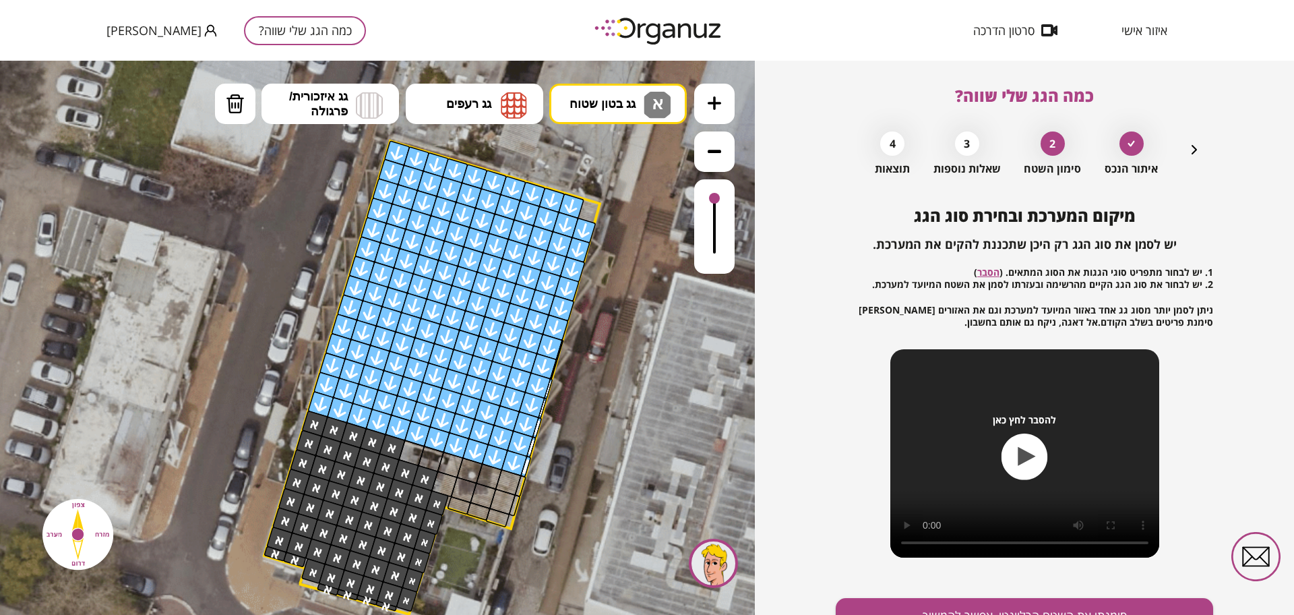
drag, startPoint x: 612, startPoint y: 406, endPoint x: 585, endPoint y: 500, distance: 97.5
click at [585, 500] on icon at bounding box center [473, 241] width 2396 height 2396
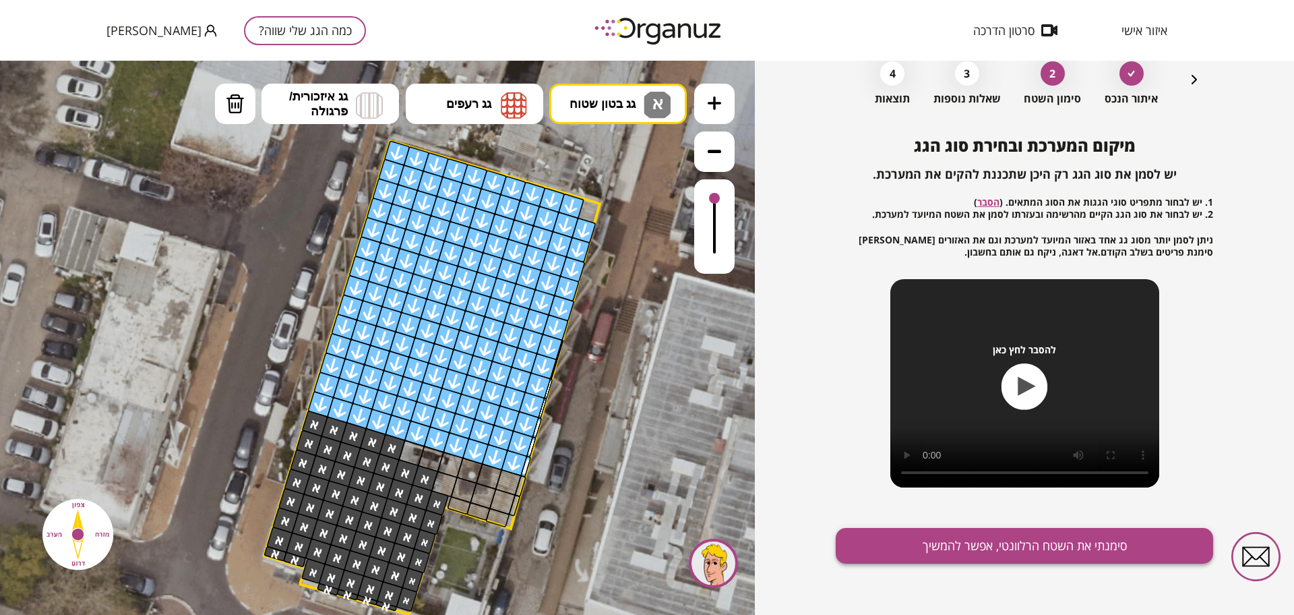
click at [1052, 539] on button "סימנתי את השטח הרלוונטי, אפשר להמשיך" at bounding box center [1024, 546] width 377 height 36
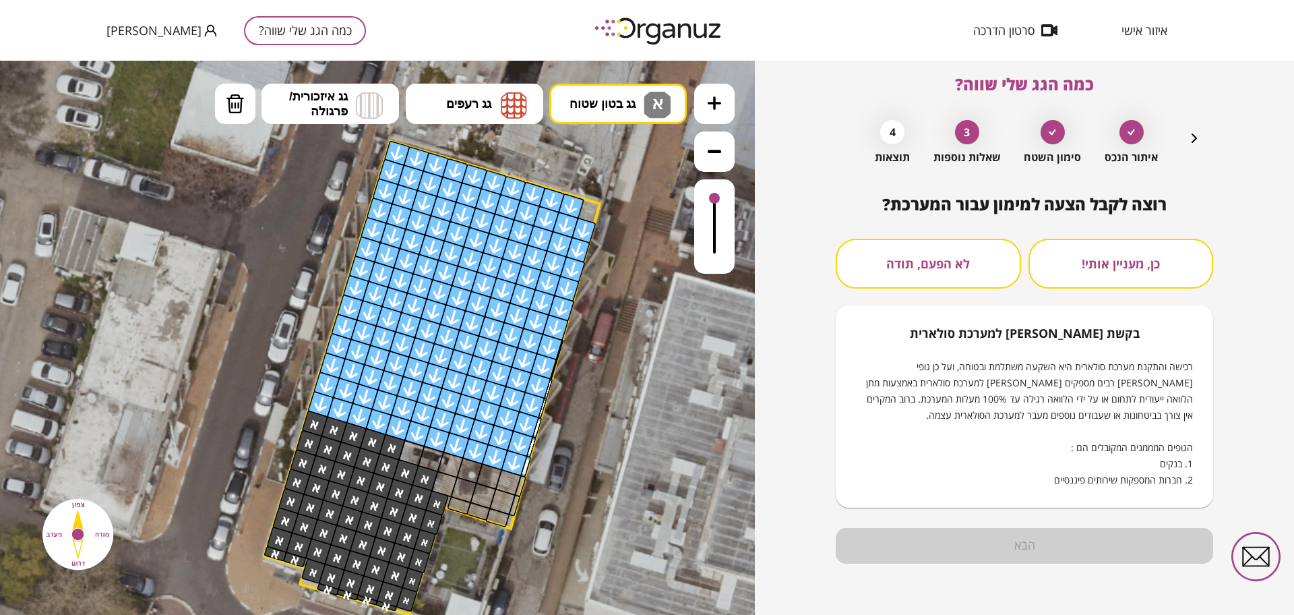
scroll to position [11, 0]
click at [915, 260] on button "לא הפעם, תודה" at bounding box center [928, 264] width 185 height 50
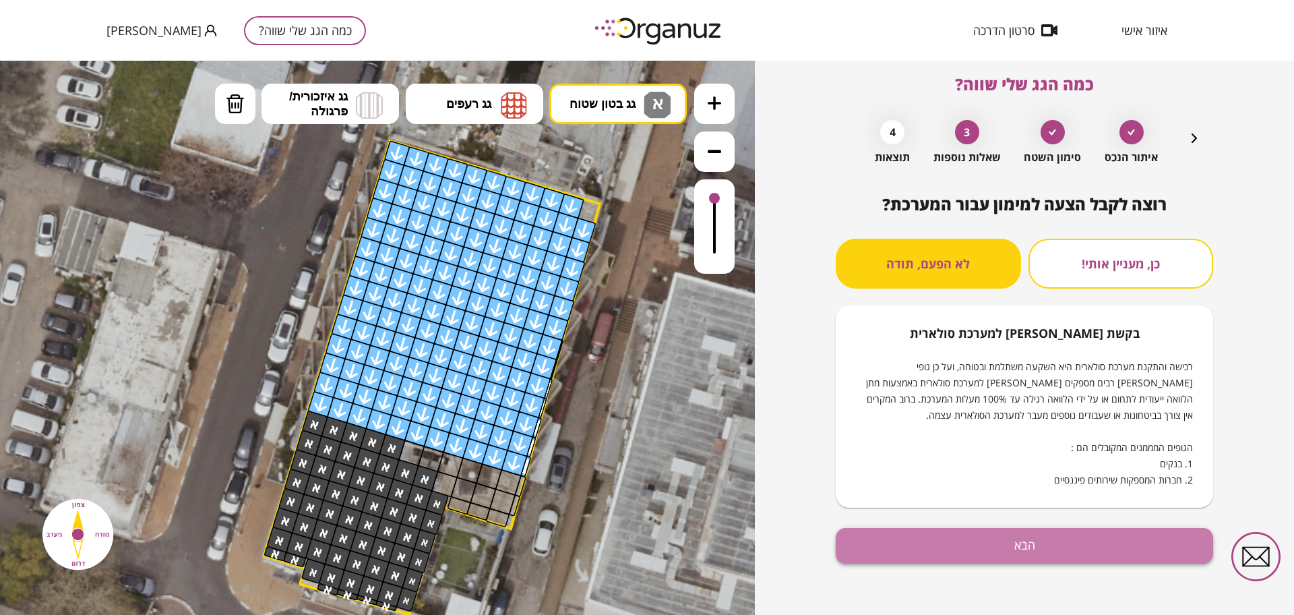
click at [1061, 558] on button "הבא" at bounding box center [1024, 546] width 377 height 36
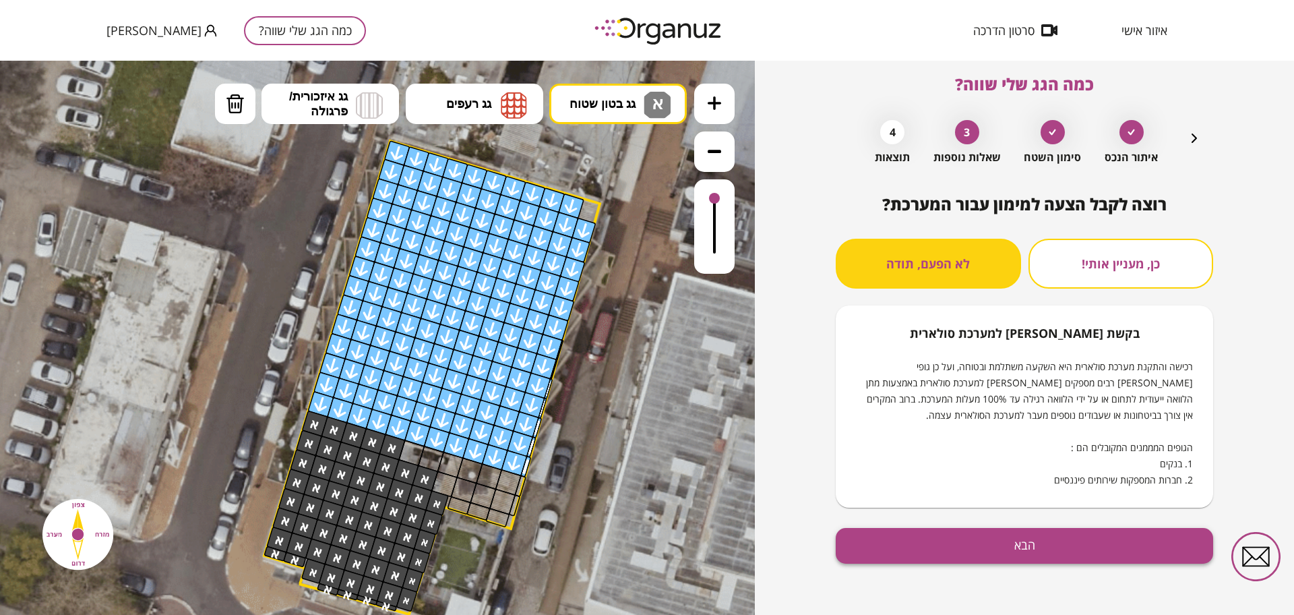
click at [1013, 554] on button "הבא" at bounding box center [1024, 546] width 377 height 36
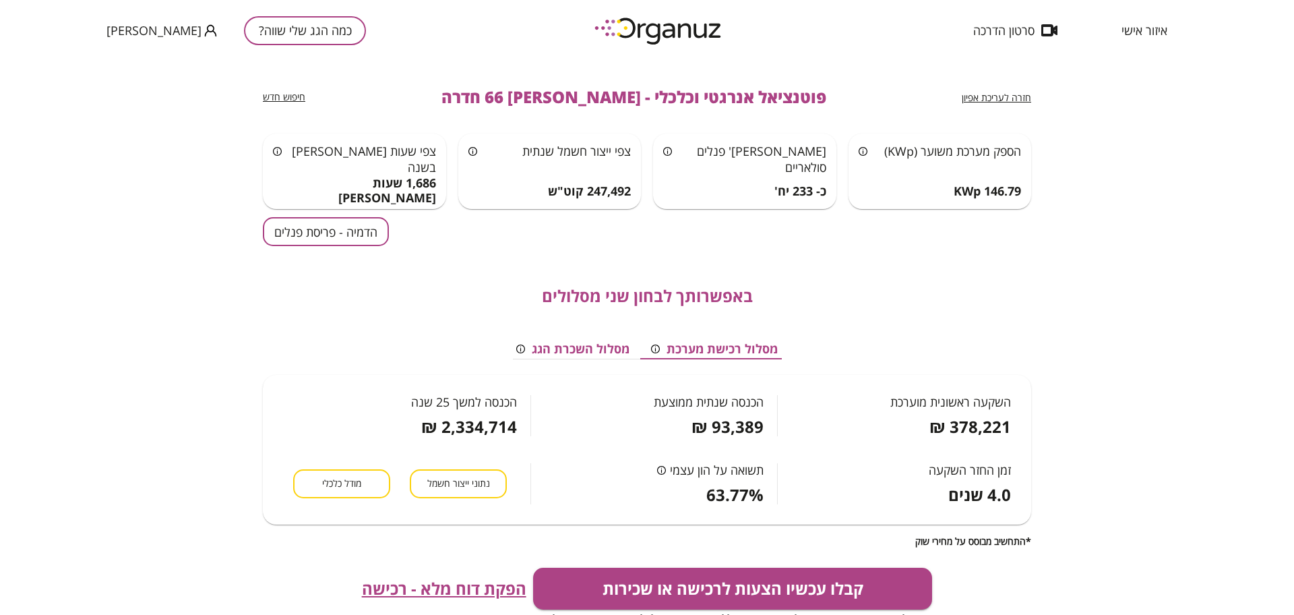
click at [313, 231] on button "הדמיה - פריסת פנלים" at bounding box center [326, 231] width 126 height 29
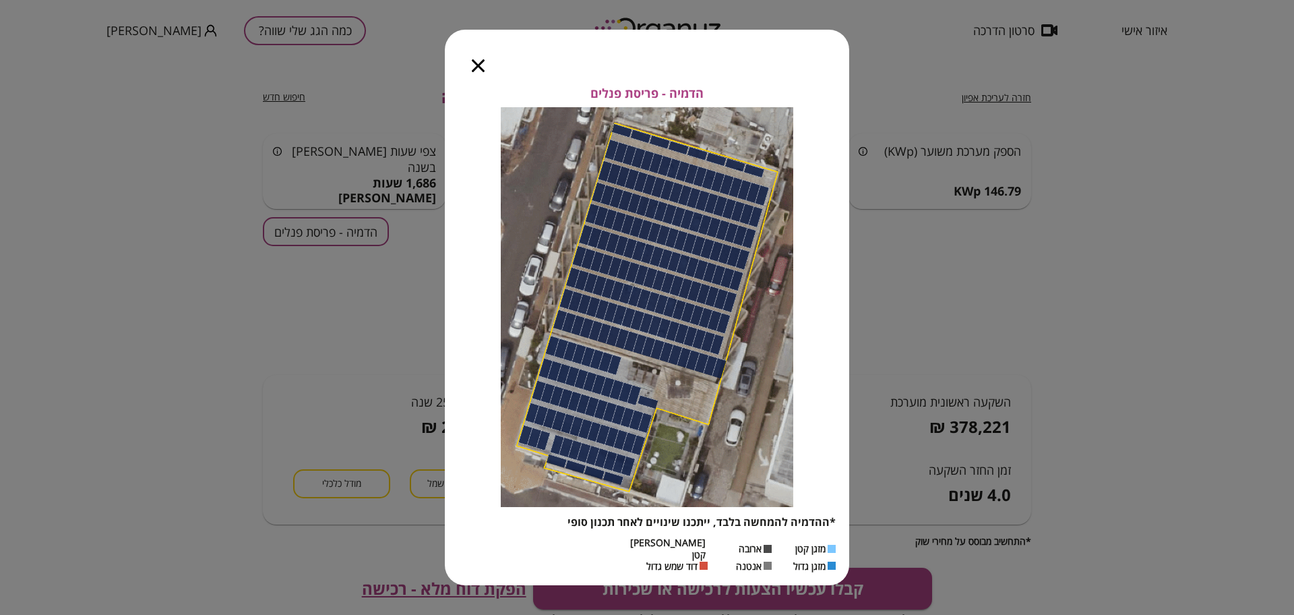
click at [477, 69] on icon "button" at bounding box center [478, 65] width 13 height 13
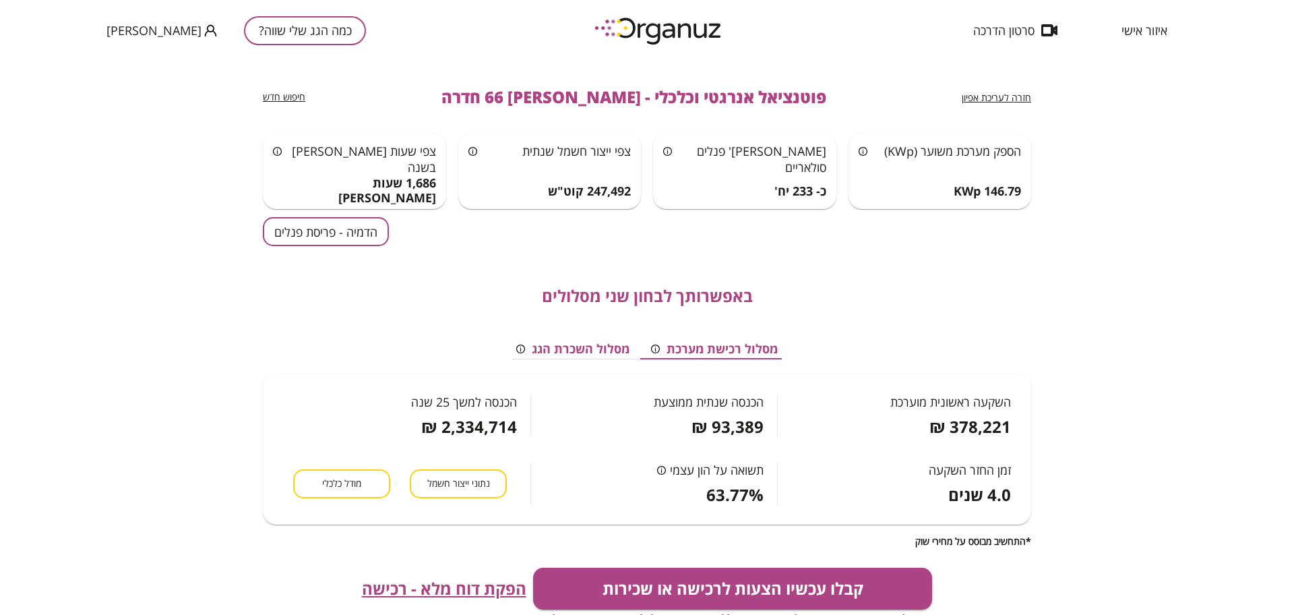
click at [383, 491] on button "מודל כלכלי" at bounding box center [341, 483] width 97 height 29
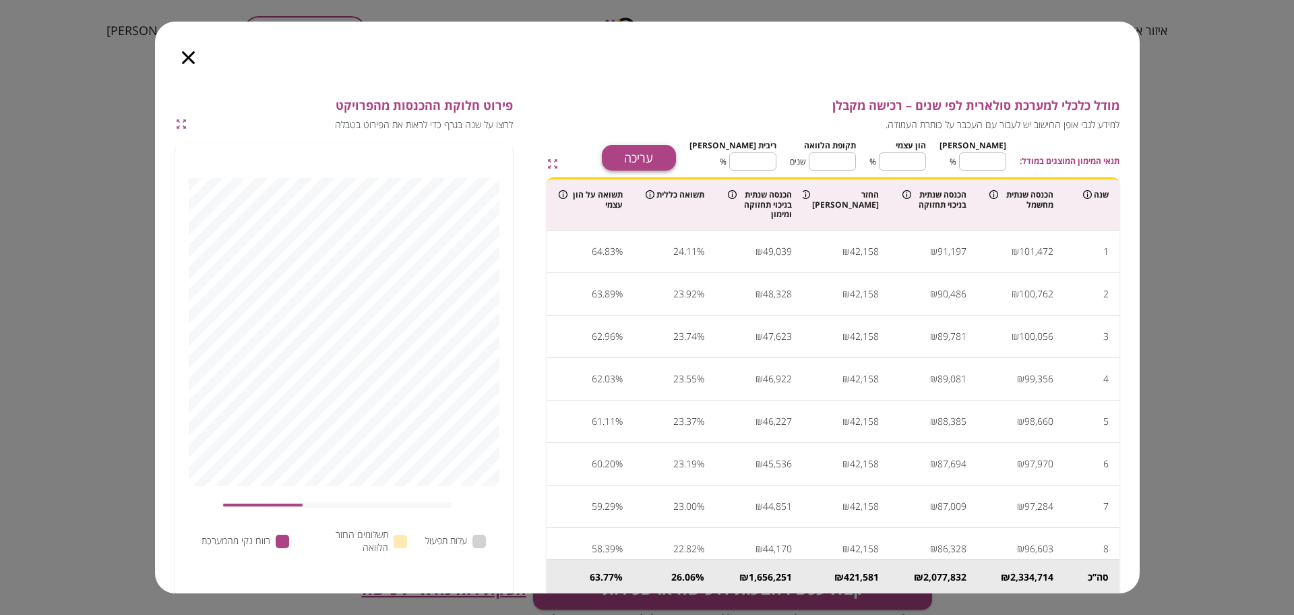
click at [657, 145] on button "עריכה" at bounding box center [639, 158] width 74 height 26
click at [984, 162] on input "**" at bounding box center [982, 162] width 47 height 36
click at [996, 162] on input "**" at bounding box center [982, 162] width 47 height 36
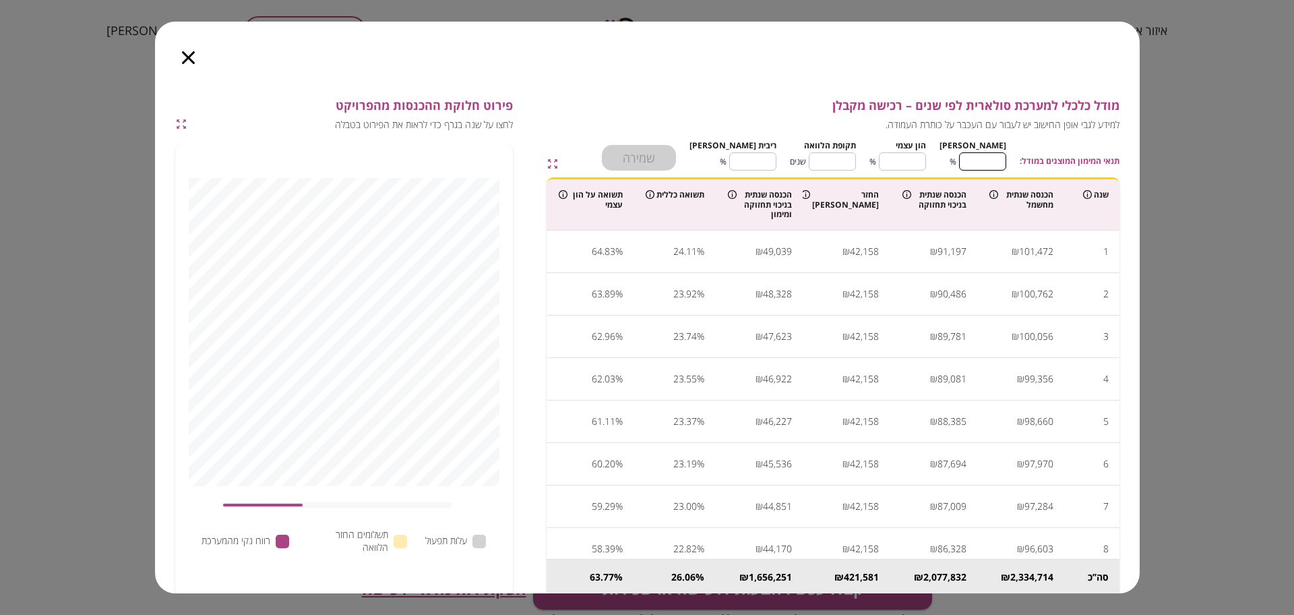
click at [996, 162] on input "**" at bounding box center [982, 162] width 47 height 36
type input "*"
type input "***"
type input "*"
click at [851, 153] on input "**" at bounding box center [832, 162] width 47 height 36
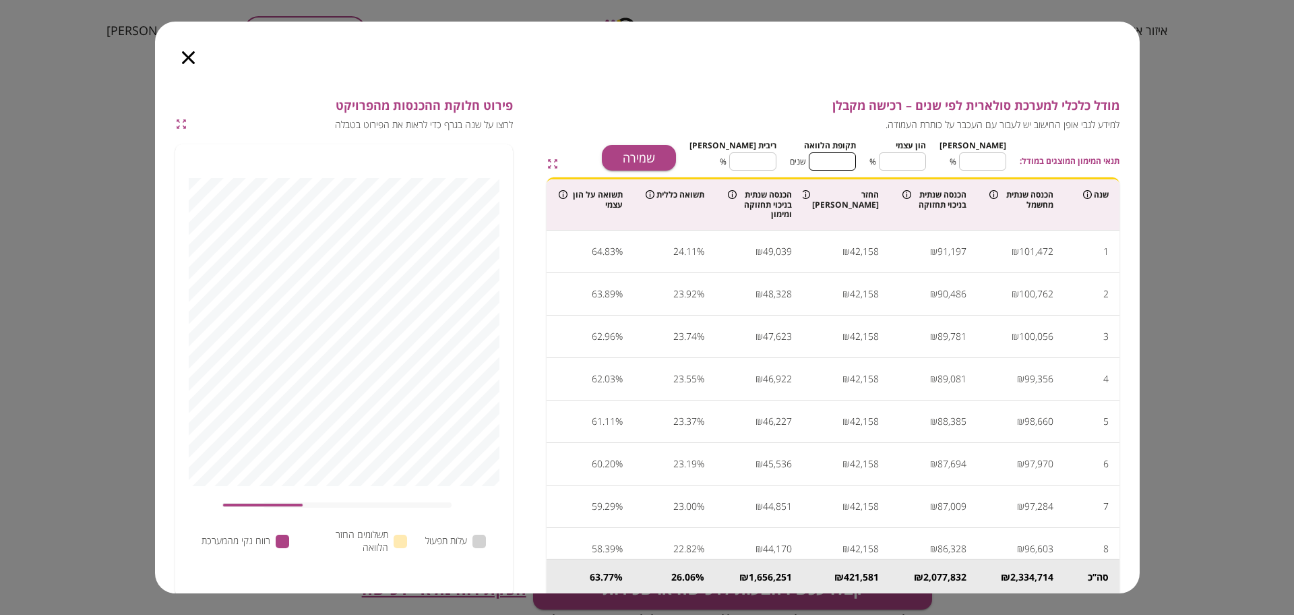
click at [851, 153] on input "**" at bounding box center [832, 162] width 47 height 36
type input "*"
click at [777, 162] on input "****" at bounding box center [752, 162] width 47 height 36
click at [676, 155] on button "שמירה" at bounding box center [639, 158] width 74 height 26
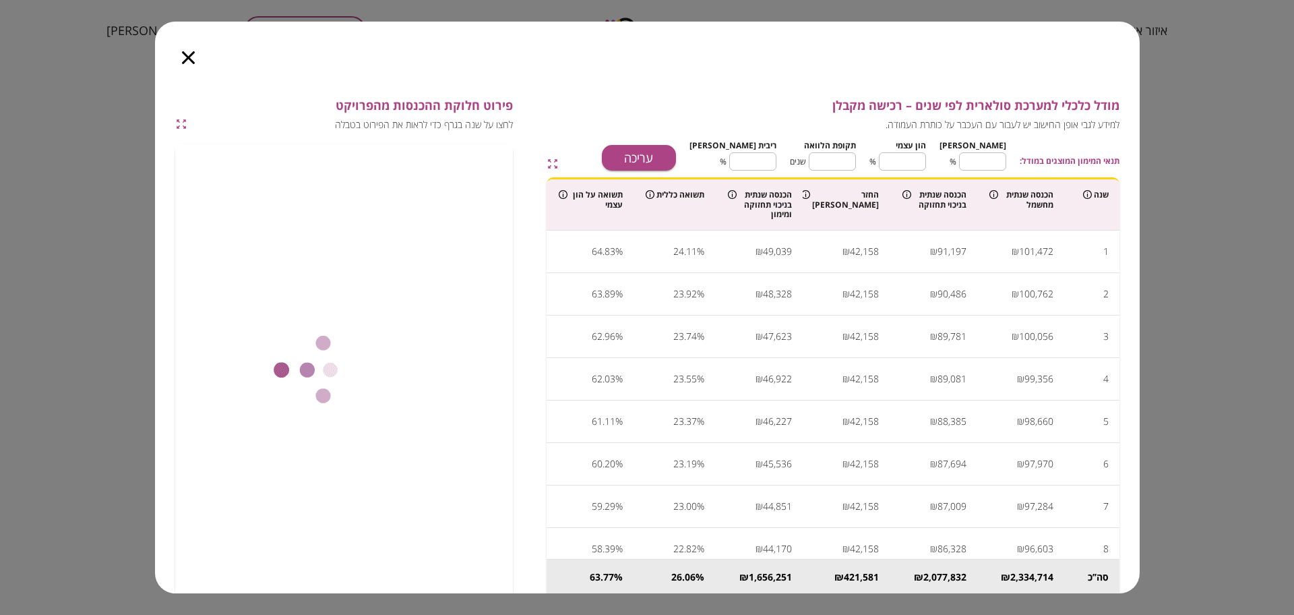
type input "****"
click at [188, 61] on icon "button" at bounding box center [188, 57] width 13 height 13
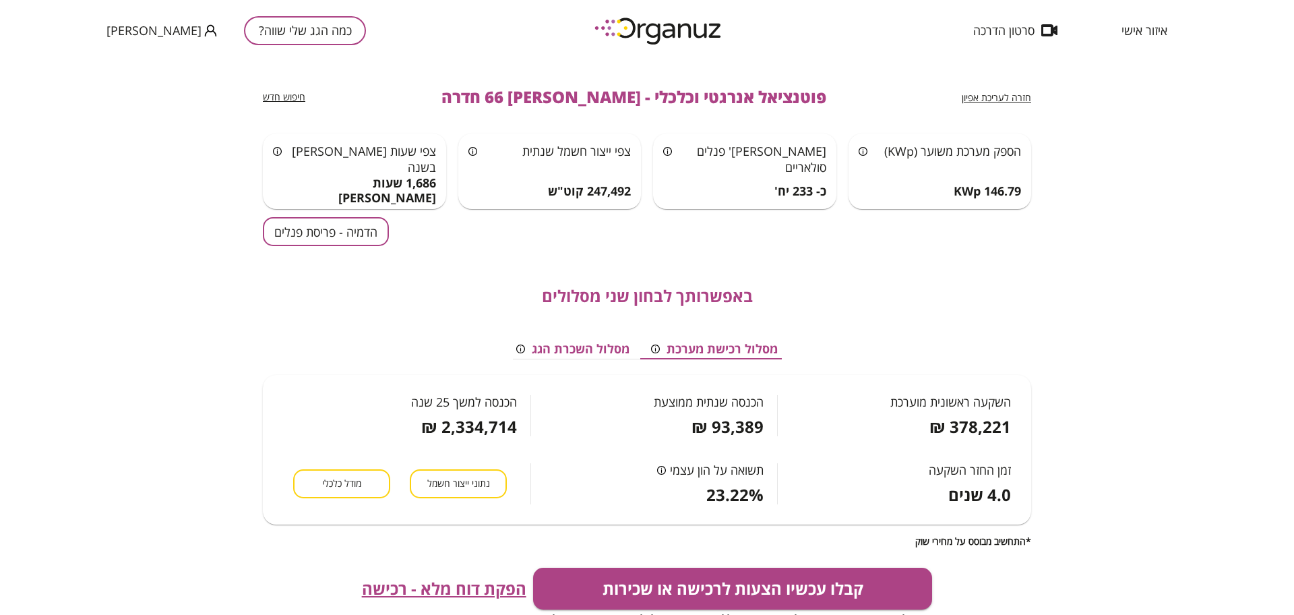
click at [484, 586] on span "הפקת דוח מלא - רכישה" at bounding box center [444, 588] width 164 height 19
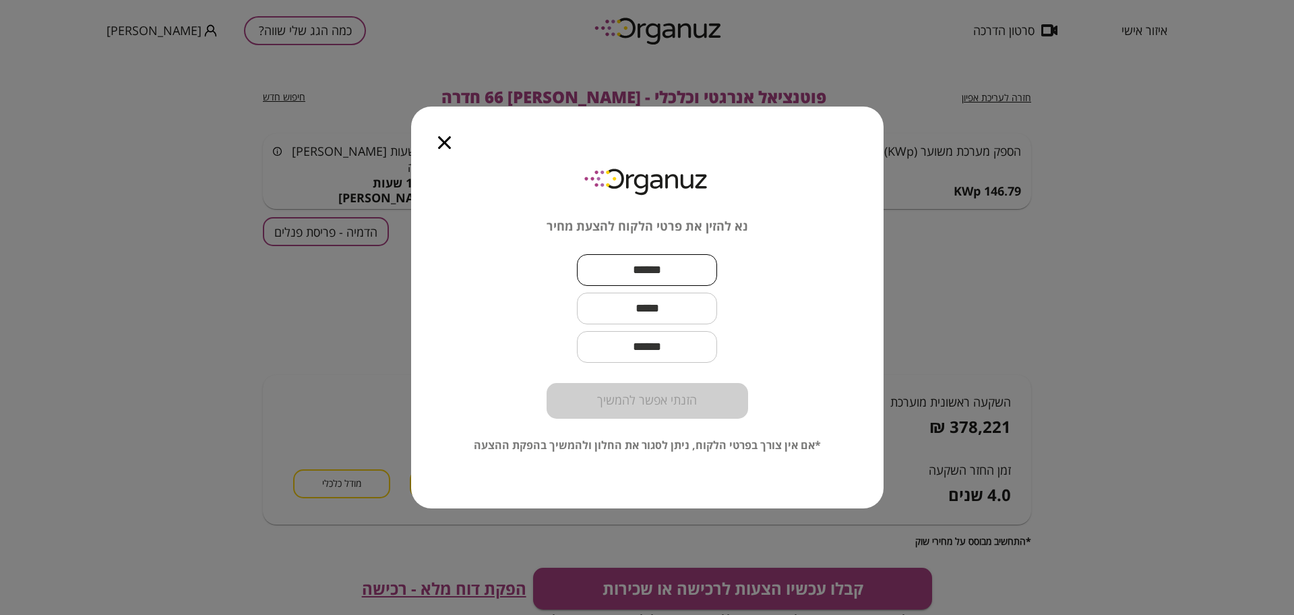
click at [674, 270] on input "text" at bounding box center [647, 270] width 140 height 40
type input "****"
click at [661, 306] on input "text" at bounding box center [647, 309] width 140 height 40
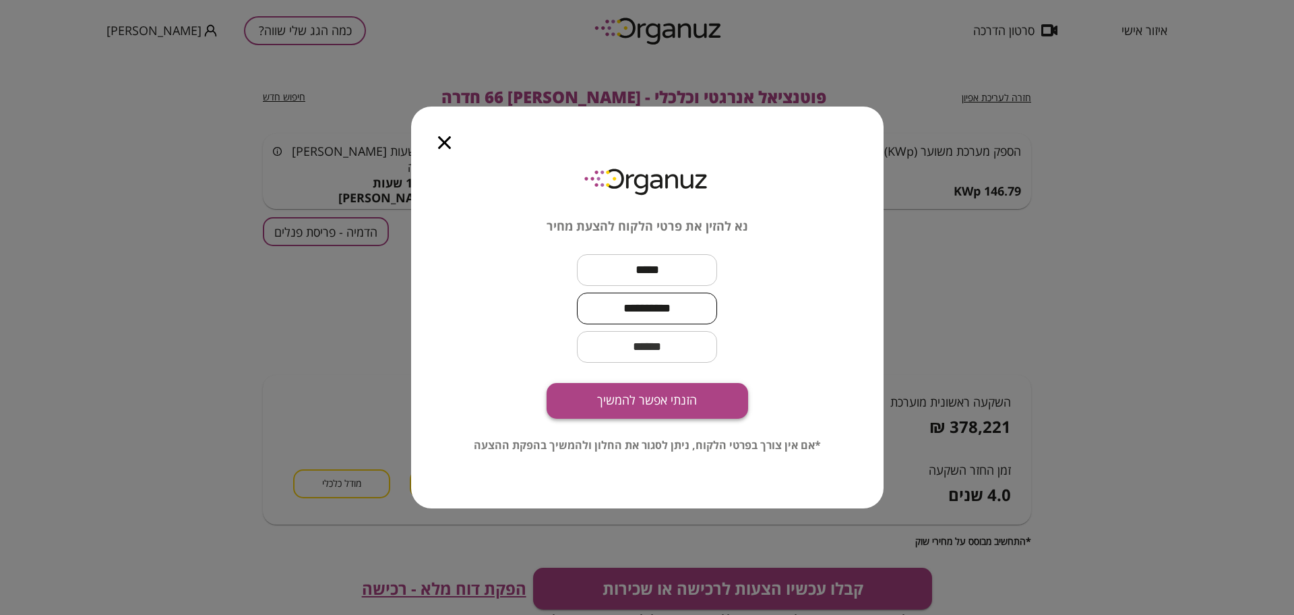
type input "**********"
click at [713, 400] on button "הזנתי אפשר להמשיך" at bounding box center [648, 401] width 202 height 36
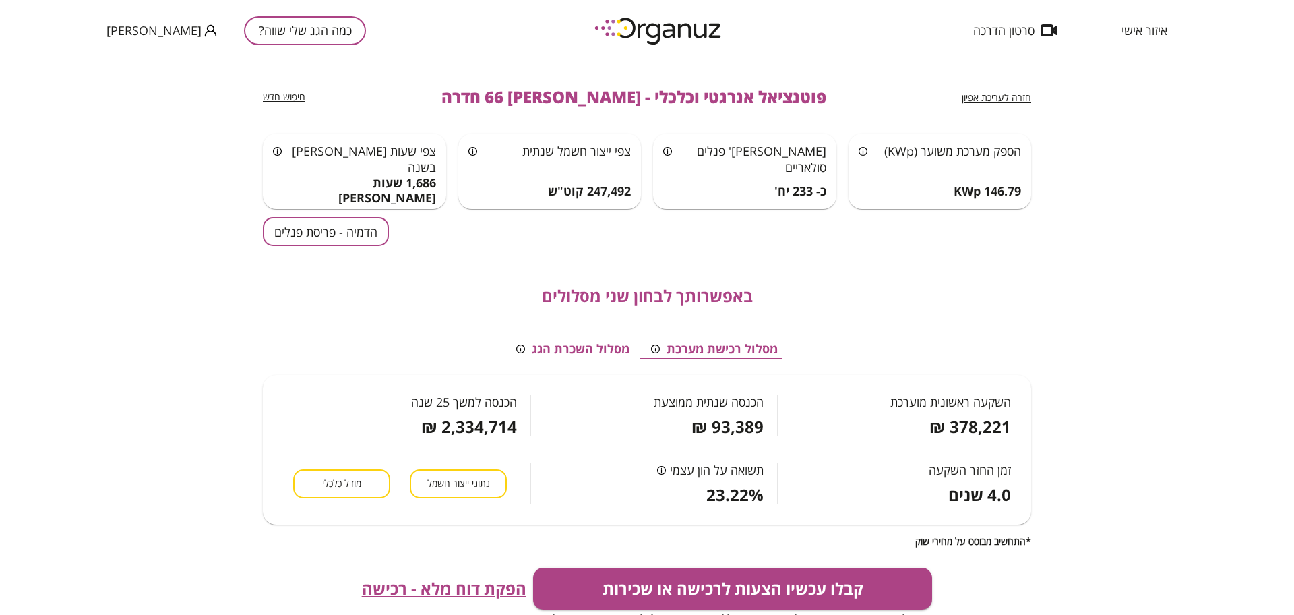
click at [1126, 27] on span "איזור אישי" at bounding box center [1145, 30] width 46 height 13
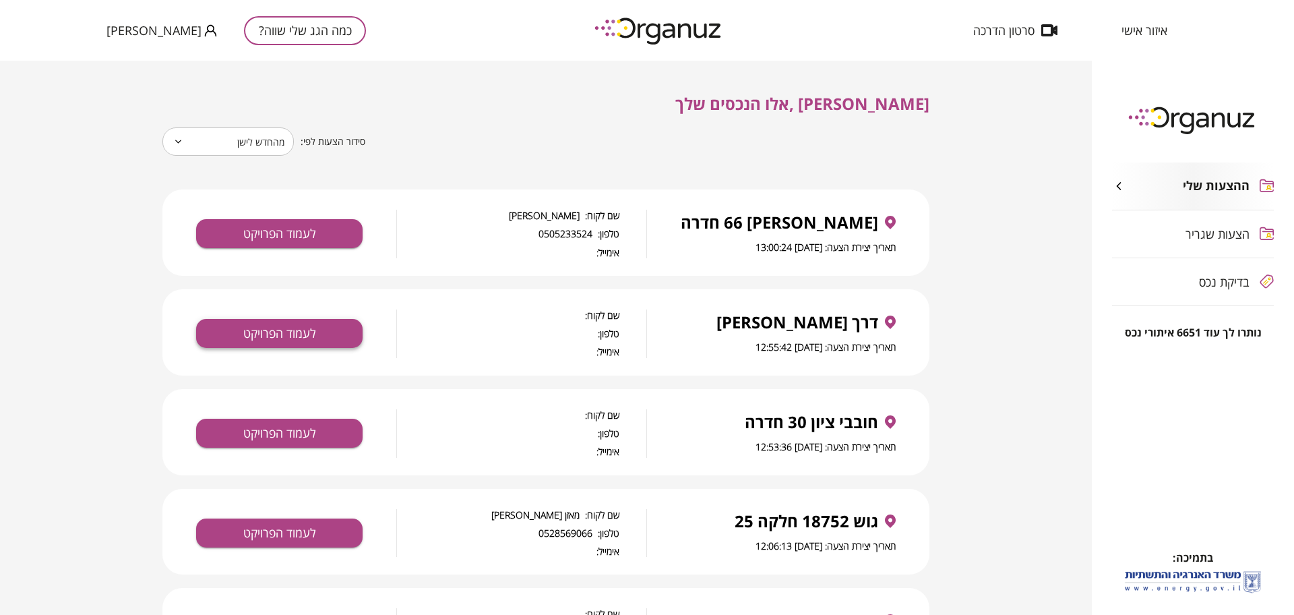
click at [286, 324] on button "לעמוד הפרויקט" at bounding box center [279, 333] width 166 height 29
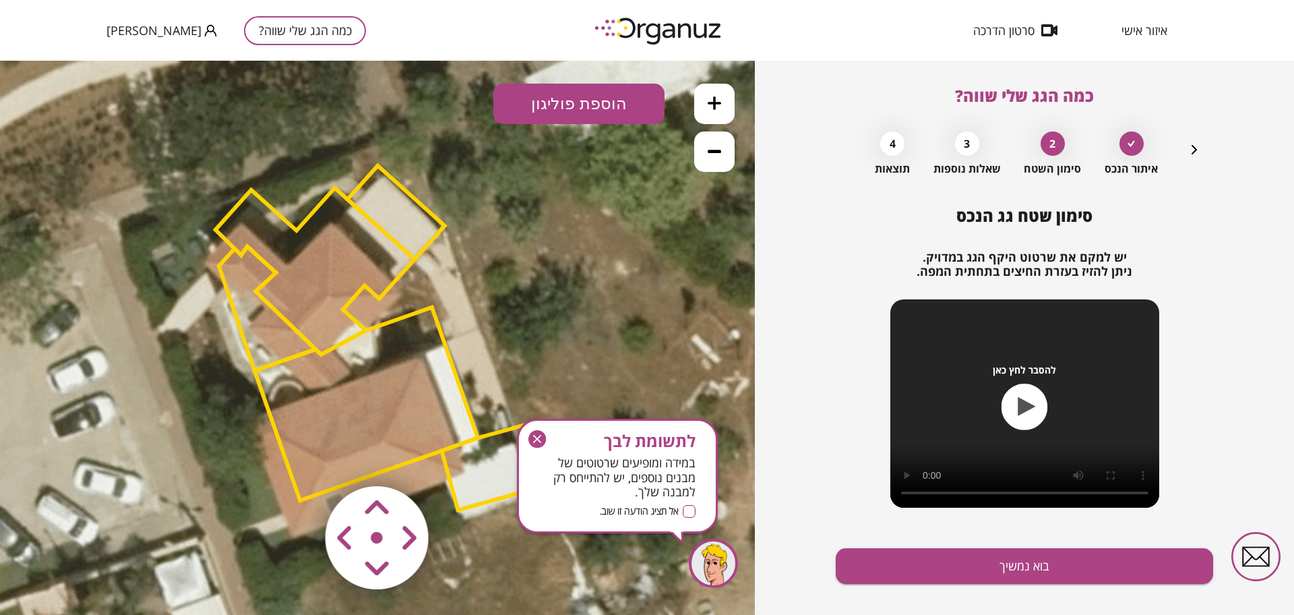
click at [544, 431] on icon "button" at bounding box center [537, 439] width 18 height 18
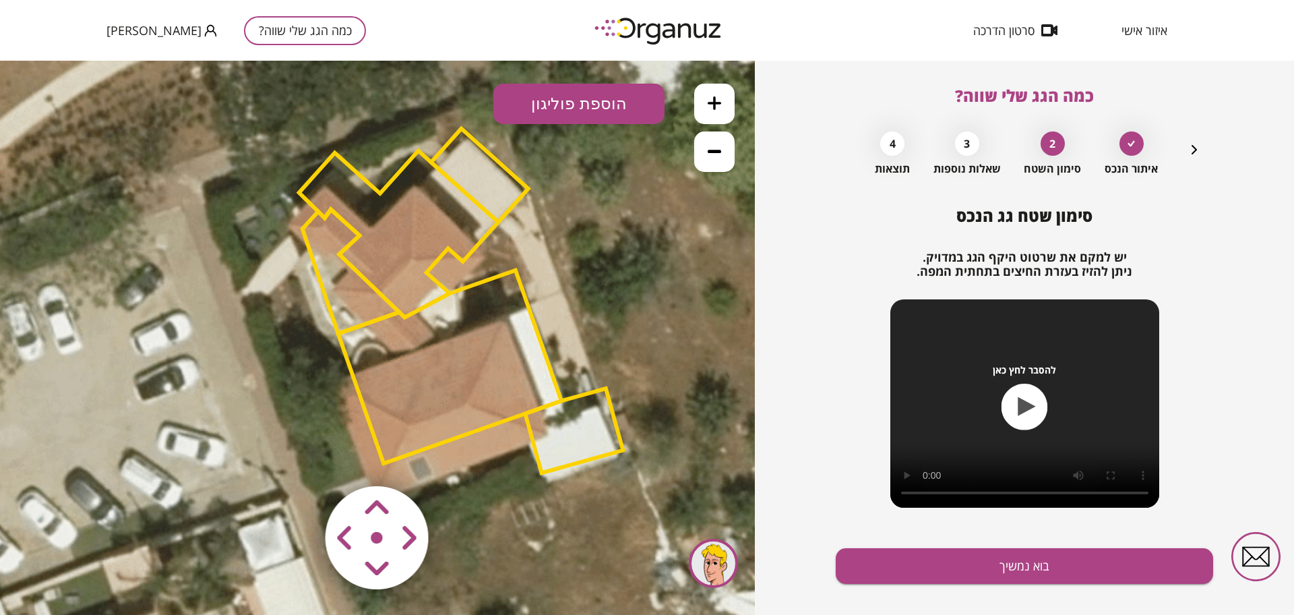
drag, startPoint x: 581, startPoint y: 297, endPoint x: 665, endPoint y: 260, distance: 91.4
click at [665, 260] on icon at bounding box center [462, 301] width 1047 height 1047
click at [499, 349] on polygon at bounding box center [449, 366] width 223 height 193
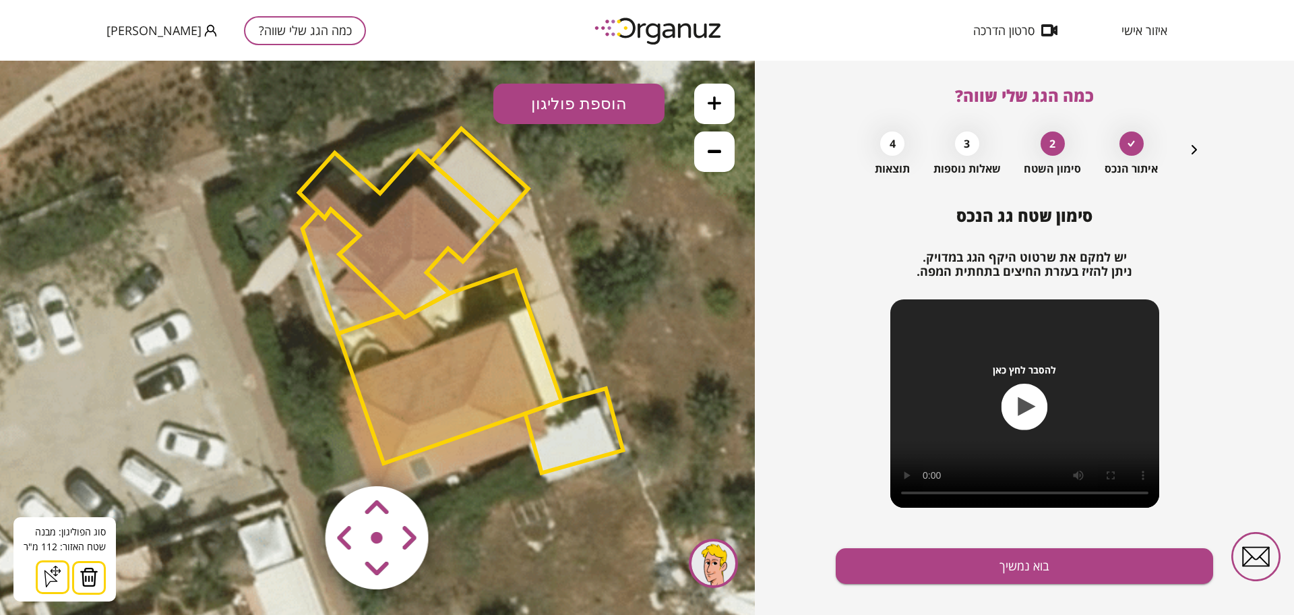
click at [96, 575] on img at bounding box center [89, 577] width 19 height 20
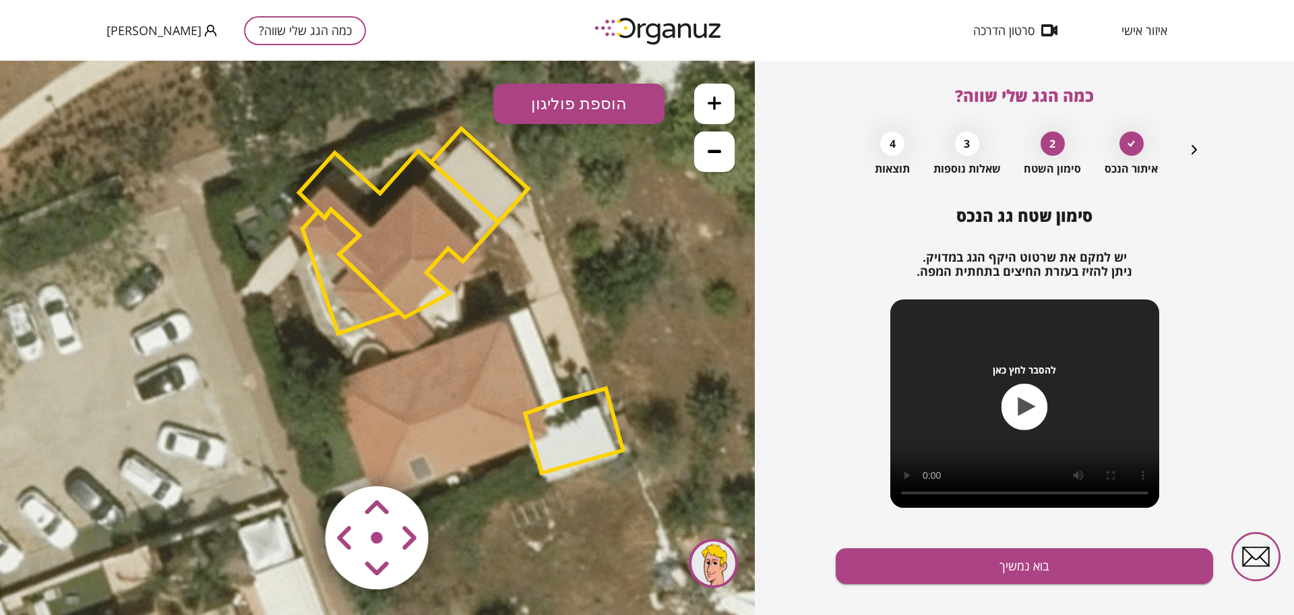
click at [406, 279] on polygon at bounding box center [399, 234] width 200 height 166
click at [405, 279] on polygon at bounding box center [399, 233] width 200 height 166
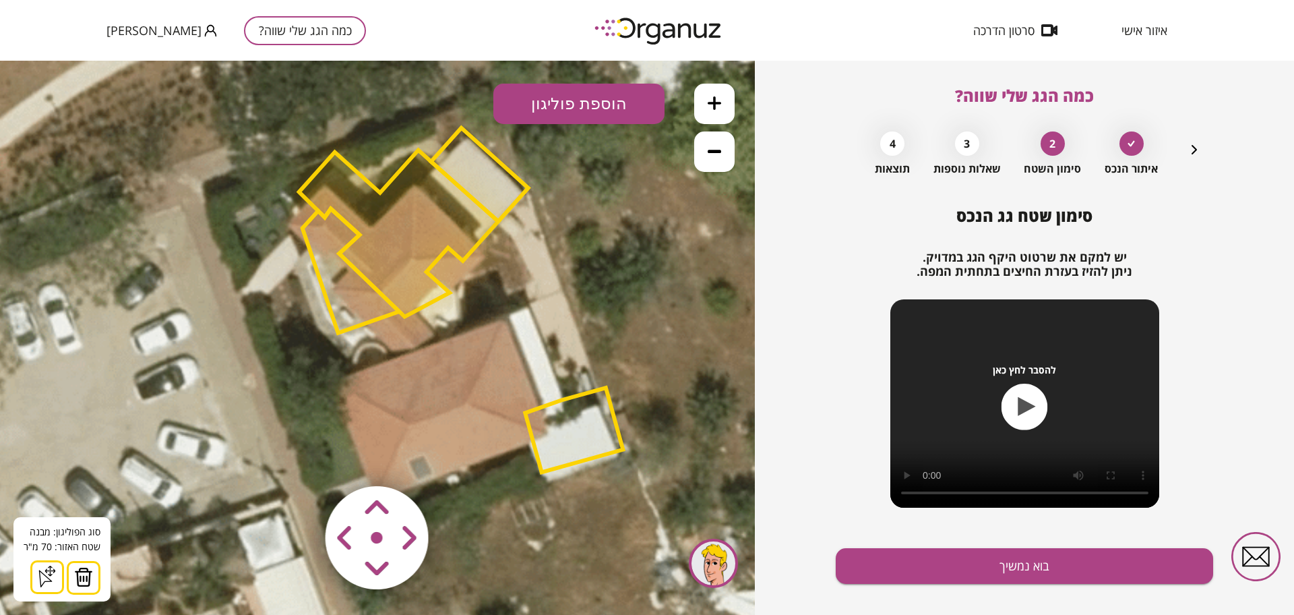
click at [89, 578] on img at bounding box center [83, 577] width 19 height 20
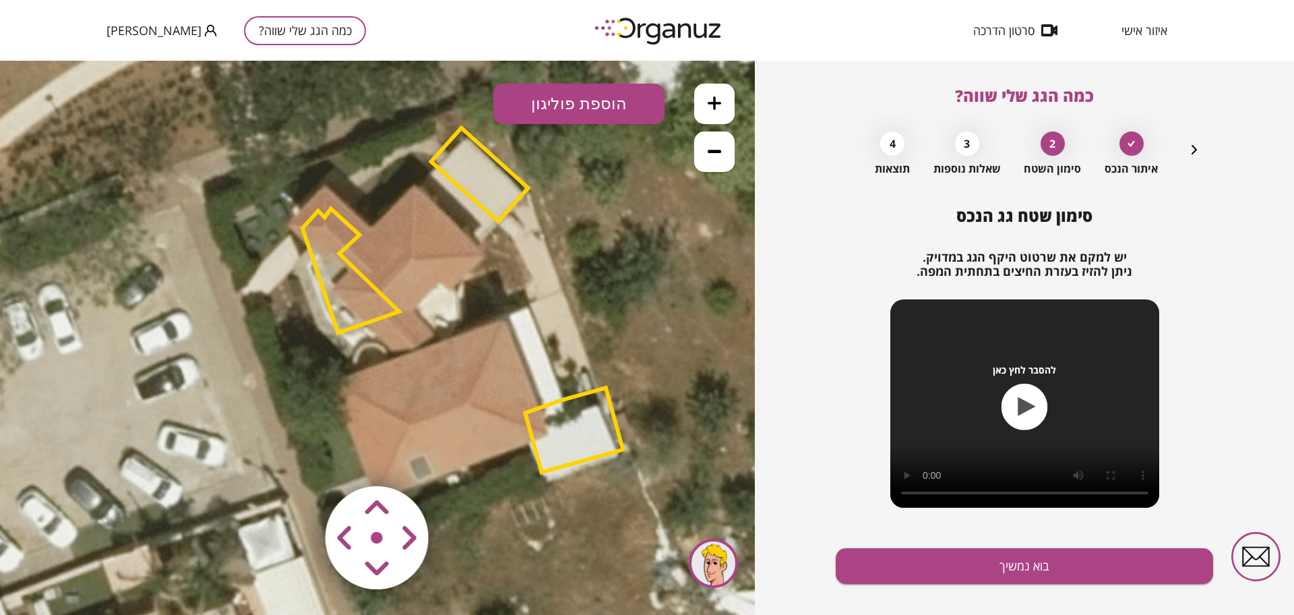
click at [357, 303] on polygon at bounding box center [351, 271] width 97 height 124
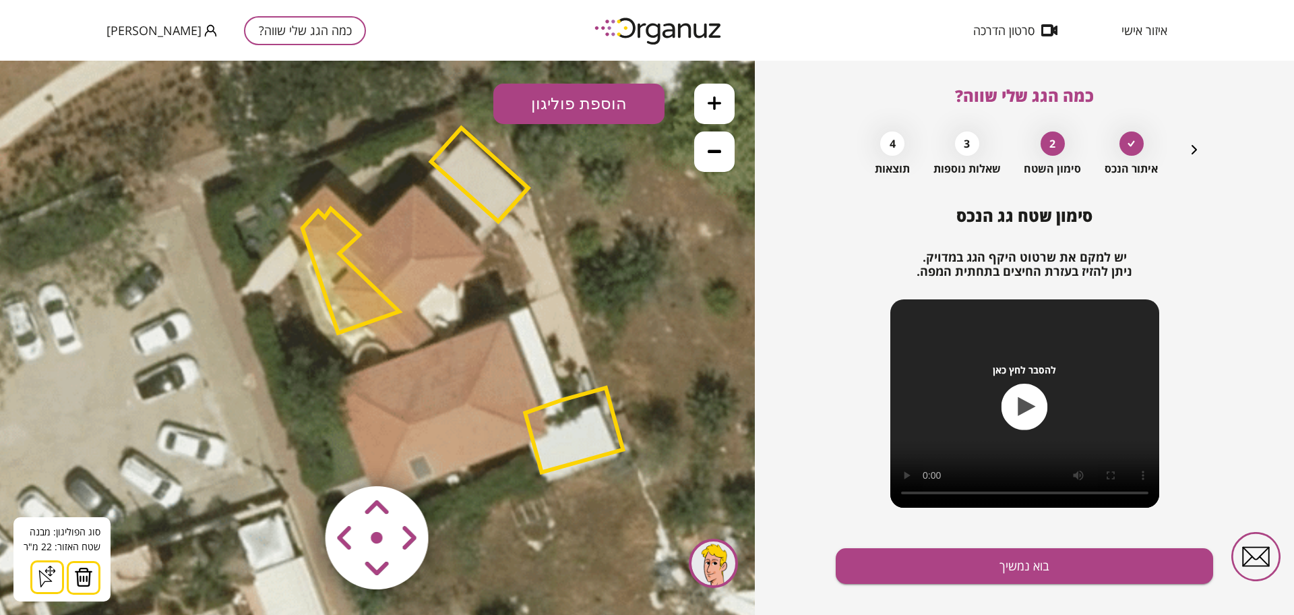
click at [83, 565] on button at bounding box center [84, 578] width 34 height 34
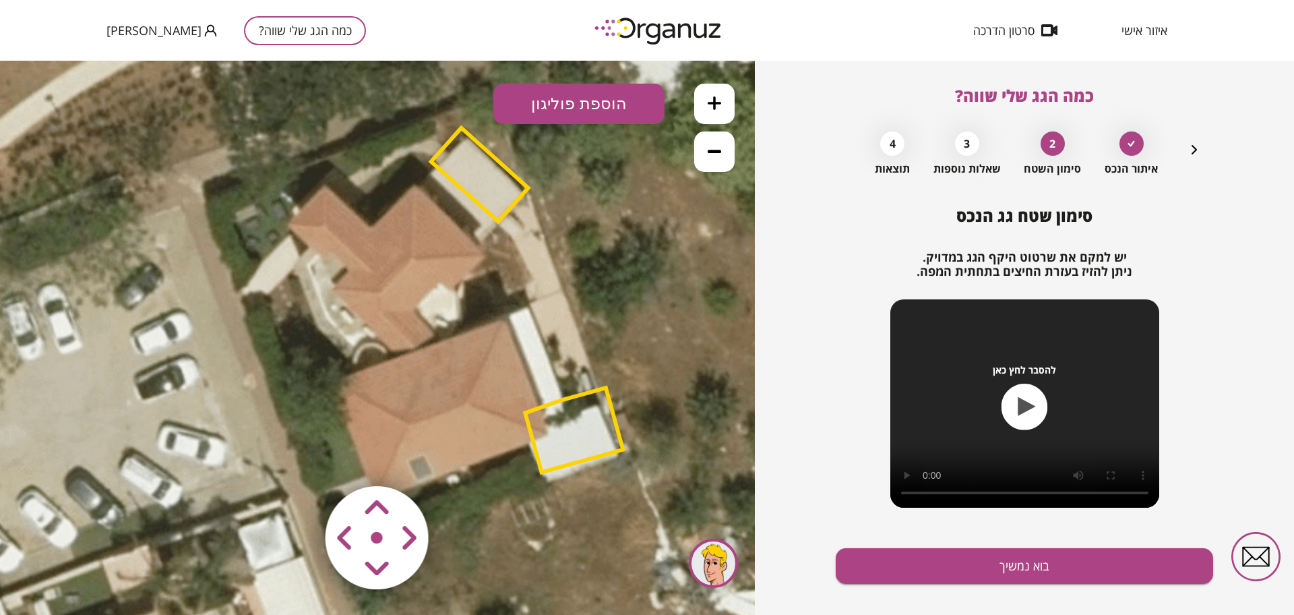
click at [514, 181] on polygon at bounding box center [479, 175] width 97 height 94
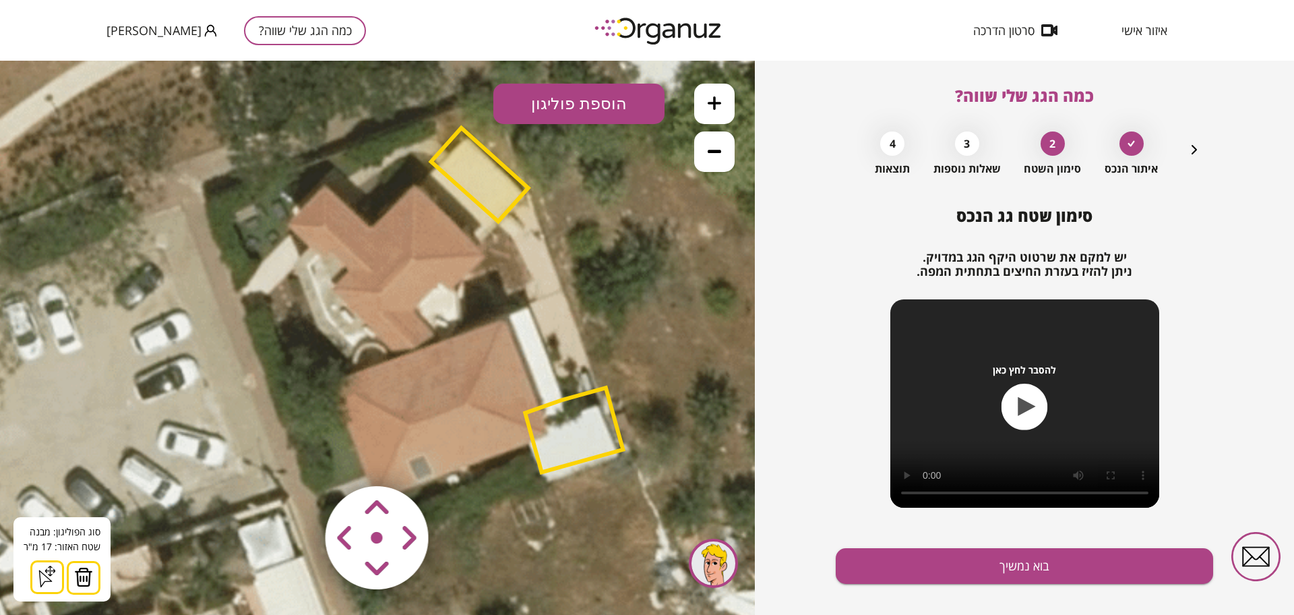
drag, startPoint x: 84, startPoint y: 578, endPoint x: 165, endPoint y: 564, distance: 82.7
click at [84, 577] on img at bounding box center [83, 577] width 19 height 20
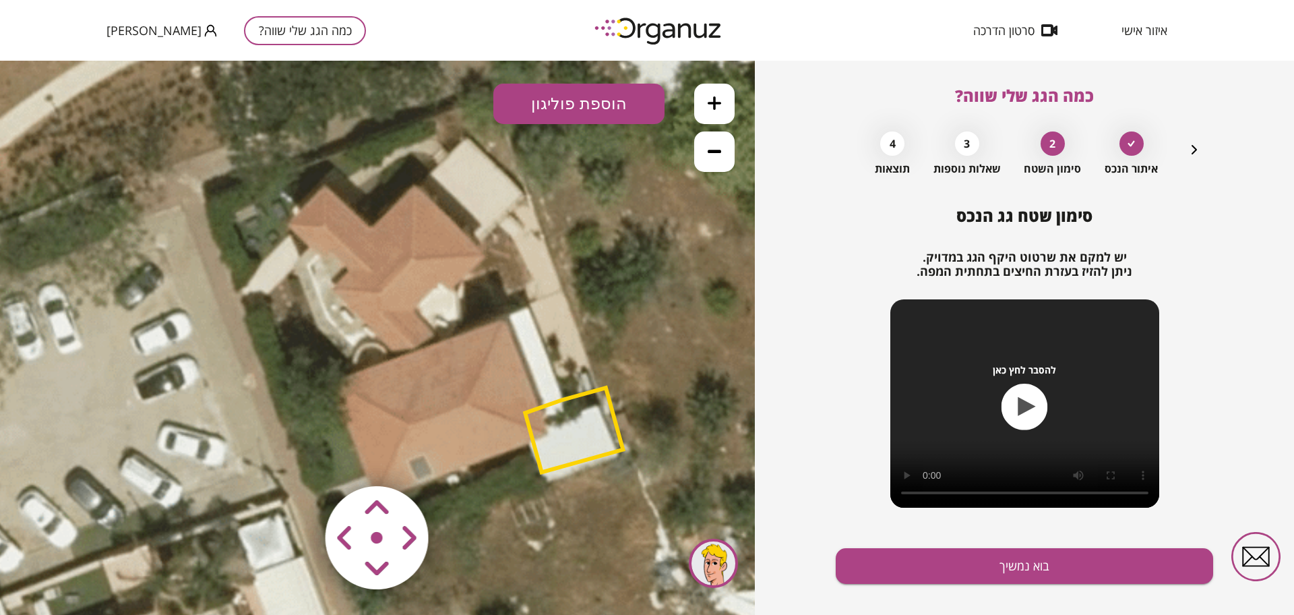
click at [548, 439] on polygon at bounding box center [574, 430] width 98 height 84
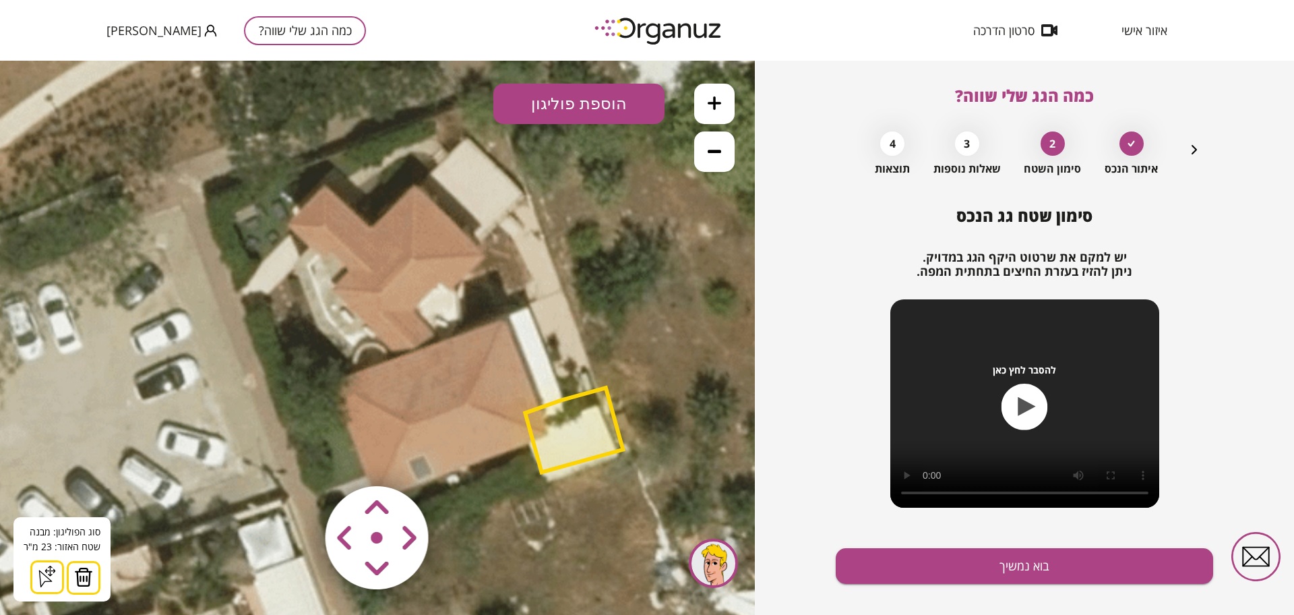
drag, startPoint x: 80, startPoint y: 578, endPoint x: 151, endPoint y: 497, distance: 107.4
click at [81, 572] on img at bounding box center [83, 577] width 19 height 20
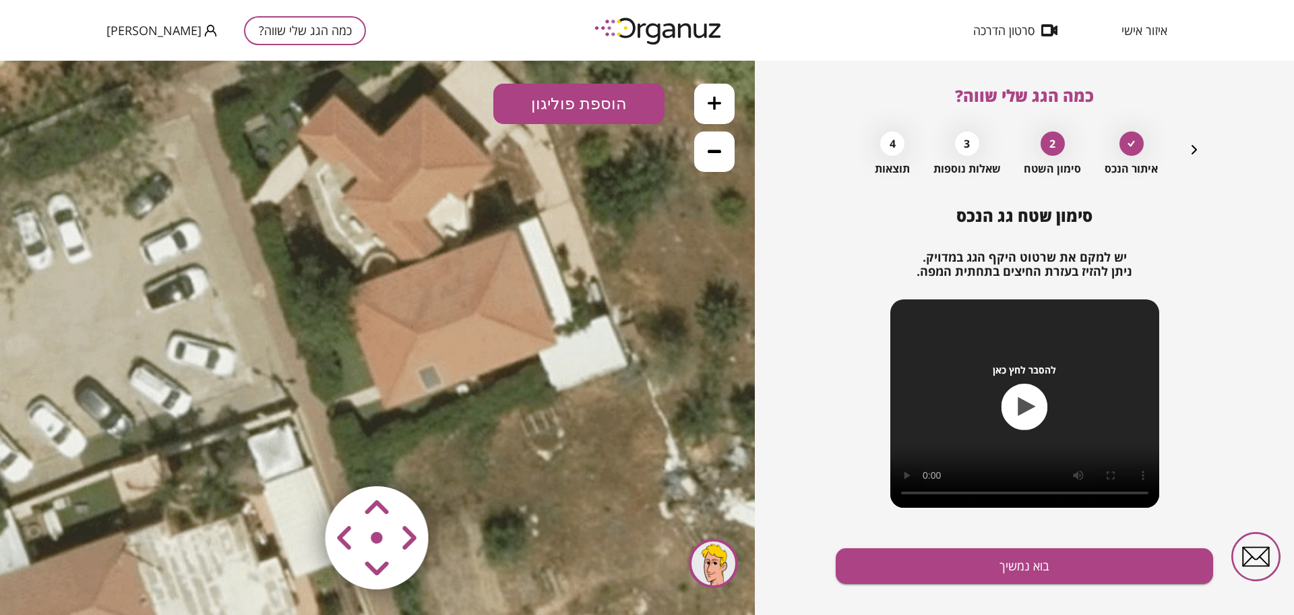
drag, startPoint x: 376, startPoint y: 154, endPoint x: 373, endPoint y: 131, distance: 22.4
click at [373, 131] on icon at bounding box center [472, 210] width 1047 height 1047
click at [552, 91] on button "הוספת פוליגון" at bounding box center [578, 104] width 171 height 40
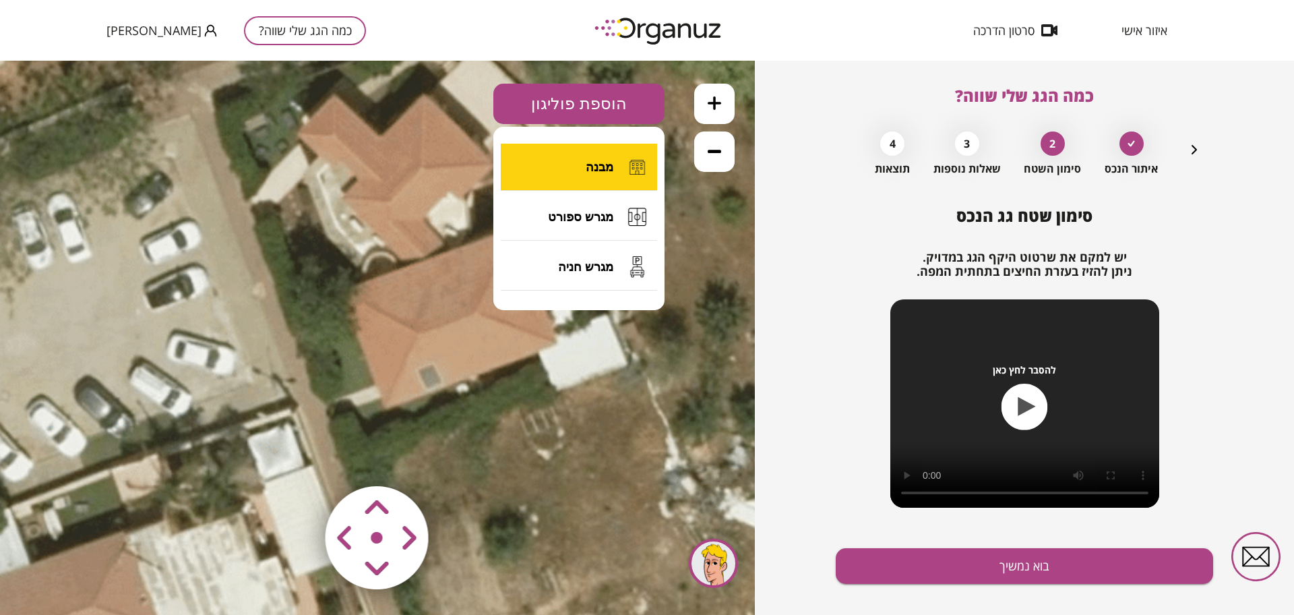
click at [568, 166] on button "מבנה" at bounding box center [579, 167] width 156 height 47
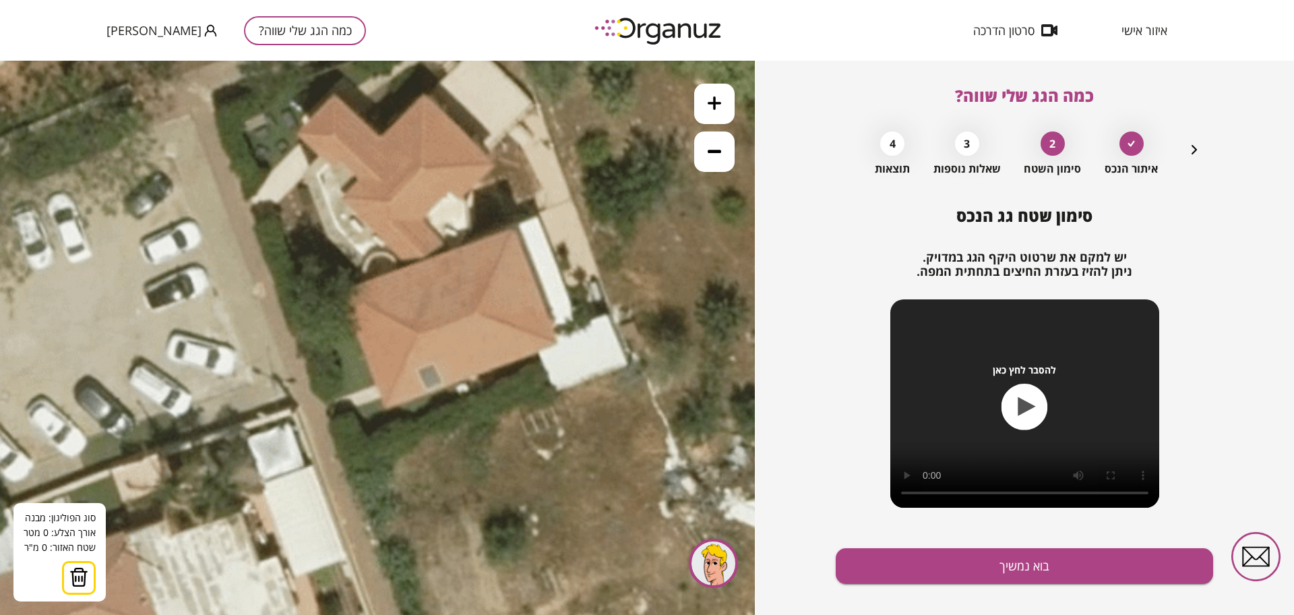
click at [336, 289] on icon at bounding box center [472, 209] width 1047 height 1047
click at [385, 411] on icon at bounding box center [472, 209] width 1047 height 1047
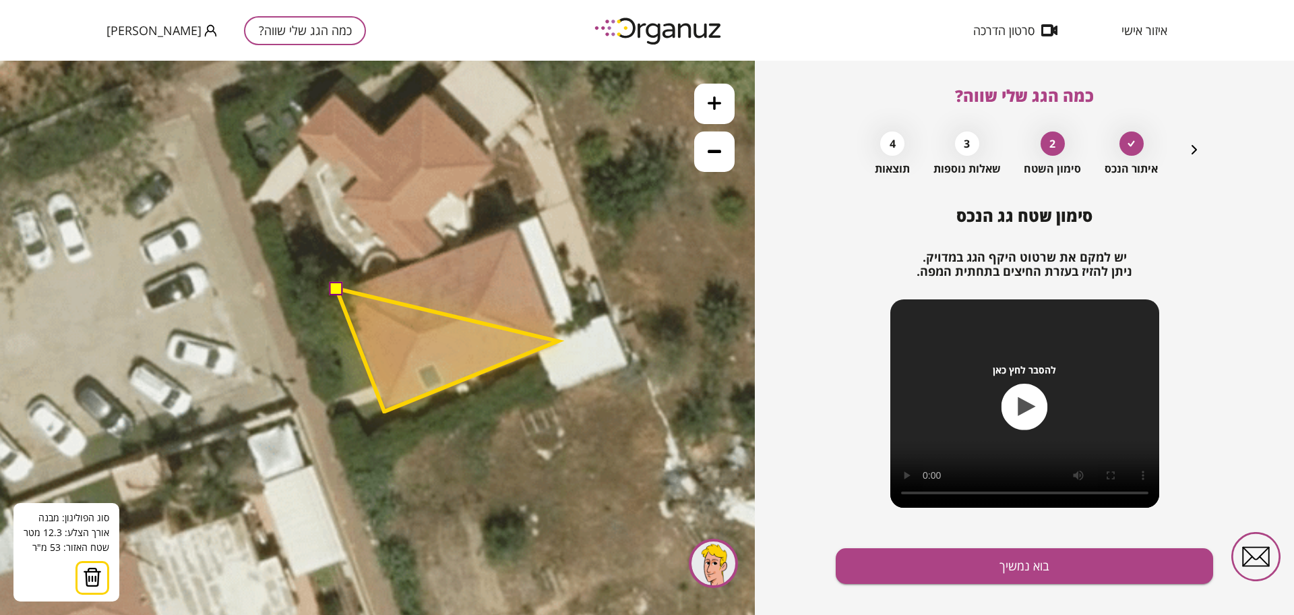
click at [557, 342] on polygon at bounding box center [447, 350] width 222 height 123
click at [560, 342] on polygon at bounding box center [448, 350] width 224 height 123
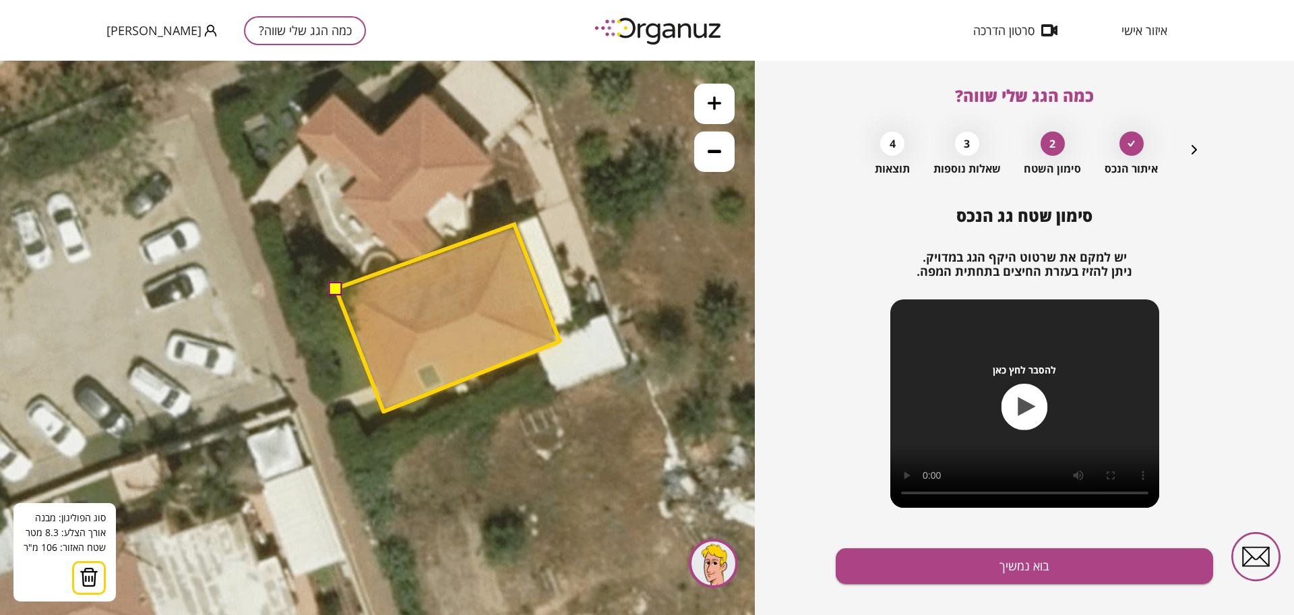
click at [514, 224] on polygon at bounding box center [448, 317] width 224 height 187
drag, startPoint x: 335, startPoint y: 285, endPoint x: 351, endPoint y: 291, distance: 16.6
click at [336, 284] on button at bounding box center [334, 287] width 13 height 13
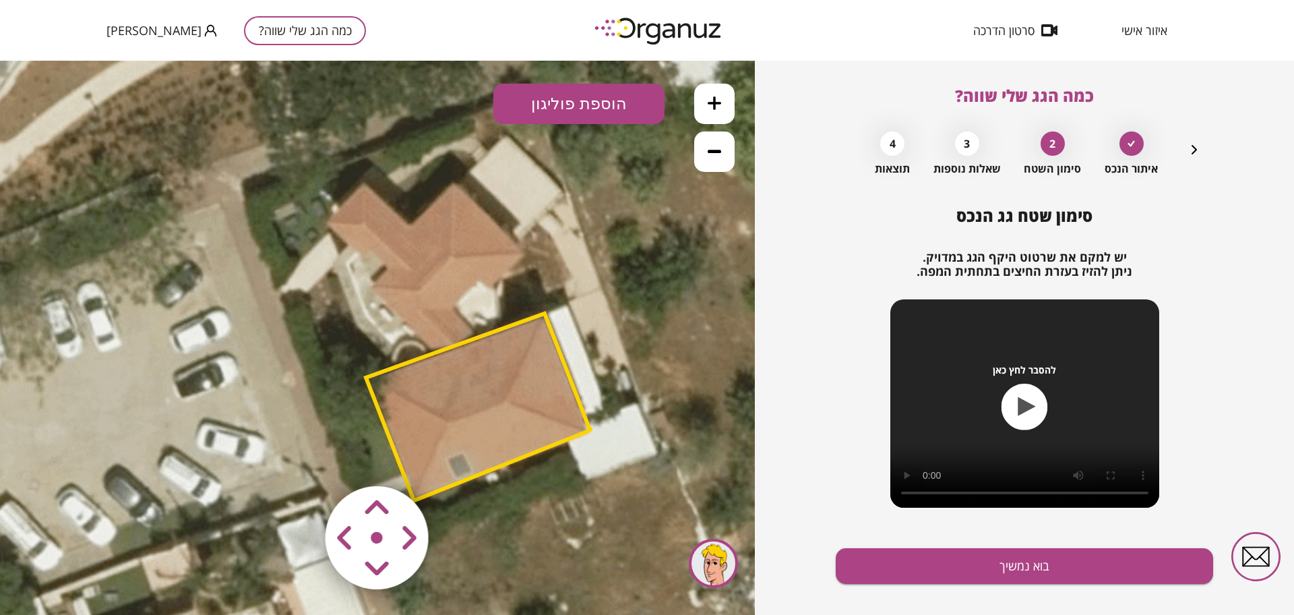
drag, startPoint x: 576, startPoint y: 260, endPoint x: 607, endPoint y: 353, distance: 97.2
click at [607, 353] on icon at bounding box center [501, 298] width 1047 height 1047
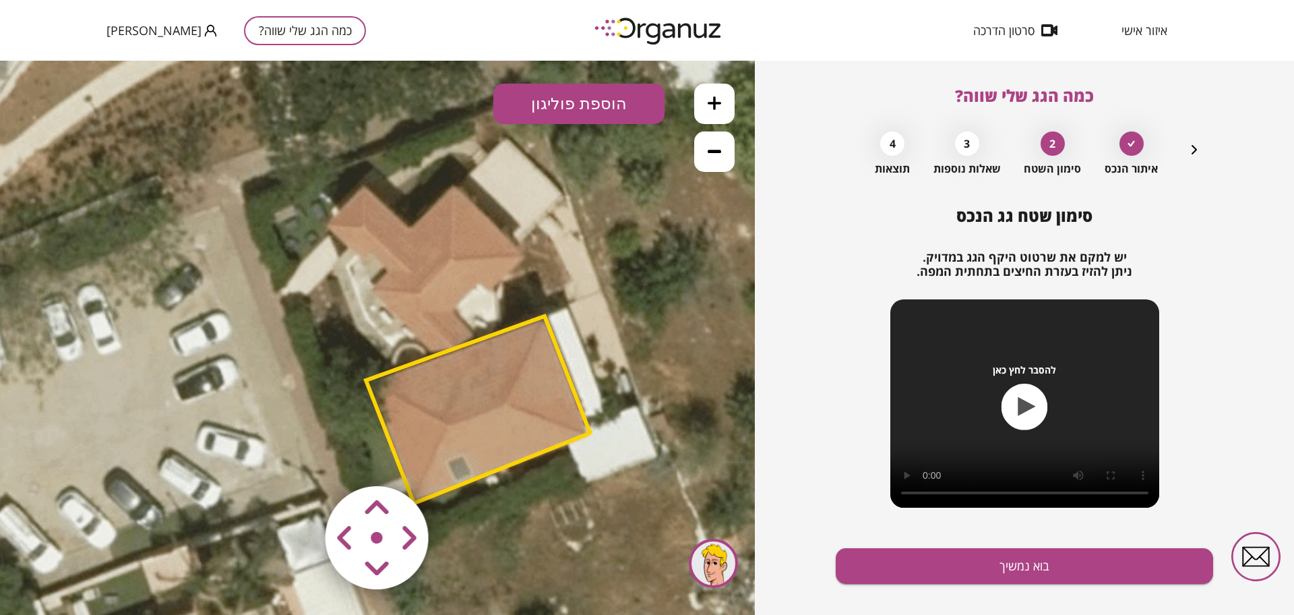
click at [605, 104] on button "הוספת פוליגון" at bounding box center [578, 104] width 171 height 40
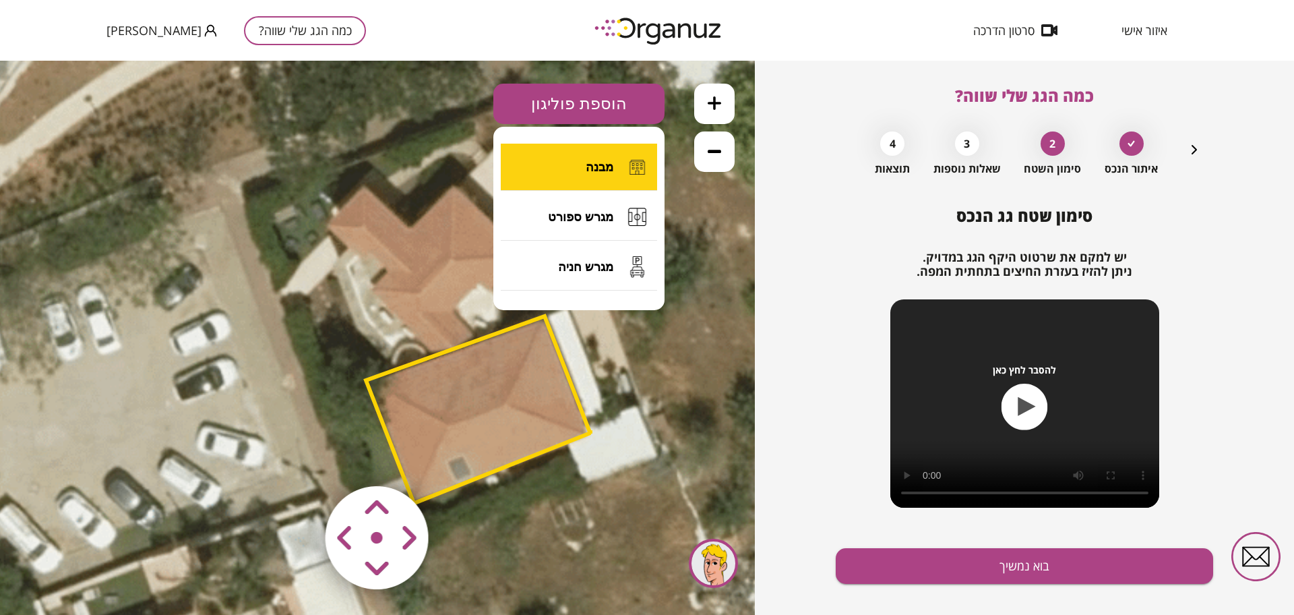
click at [607, 164] on span "מבנה" at bounding box center [600, 167] width 28 height 15
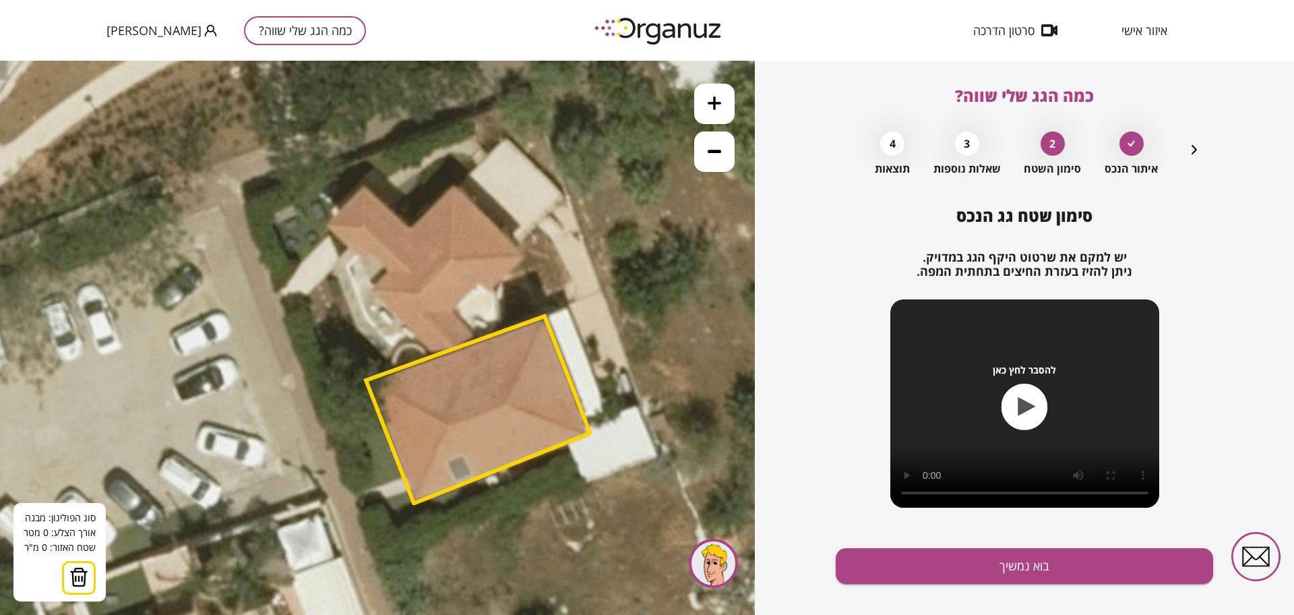
click at [363, 185] on icon at bounding box center [501, 301] width 1047 height 1047
click at [413, 227] on icon at bounding box center [501, 301] width 1047 height 1047
click at [453, 187] on polygon at bounding box center [408, 206] width 90 height 42
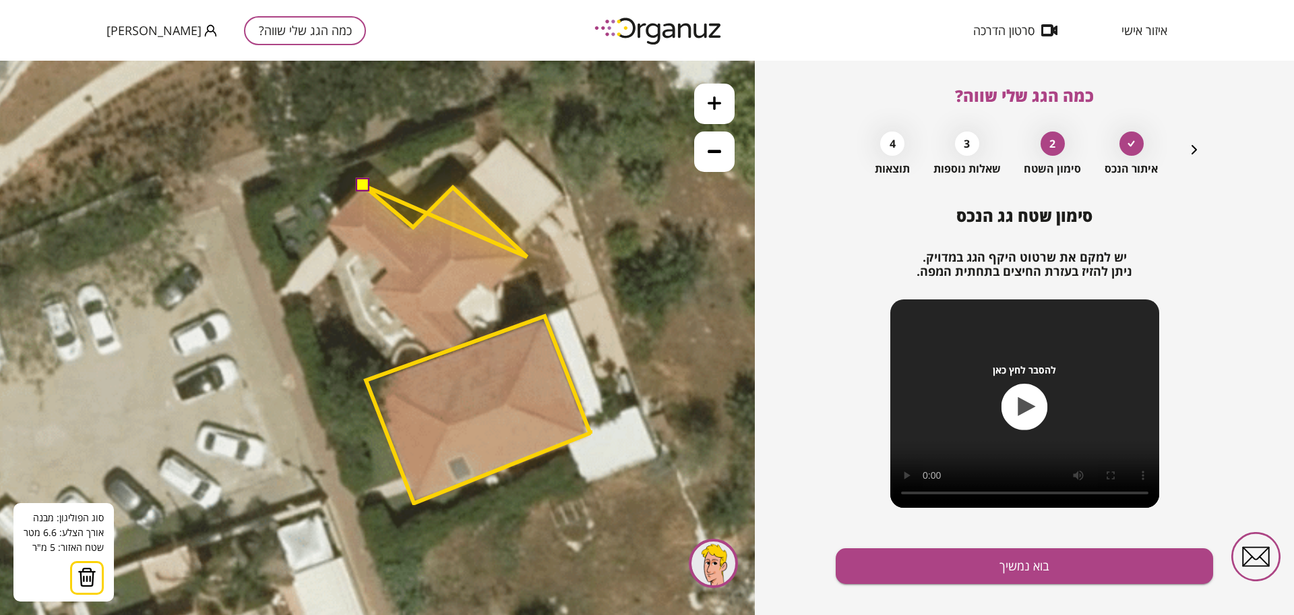
click at [527, 257] on polygon at bounding box center [445, 220] width 164 height 71
click at [497, 290] on polygon at bounding box center [445, 237] width 164 height 104
click at [491, 294] on polygon at bounding box center [445, 239] width 164 height 109
click at [479, 286] on polygon at bounding box center [445, 239] width 164 height 109
click at [459, 307] on polygon at bounding box center [445, 246] width 164 height 122
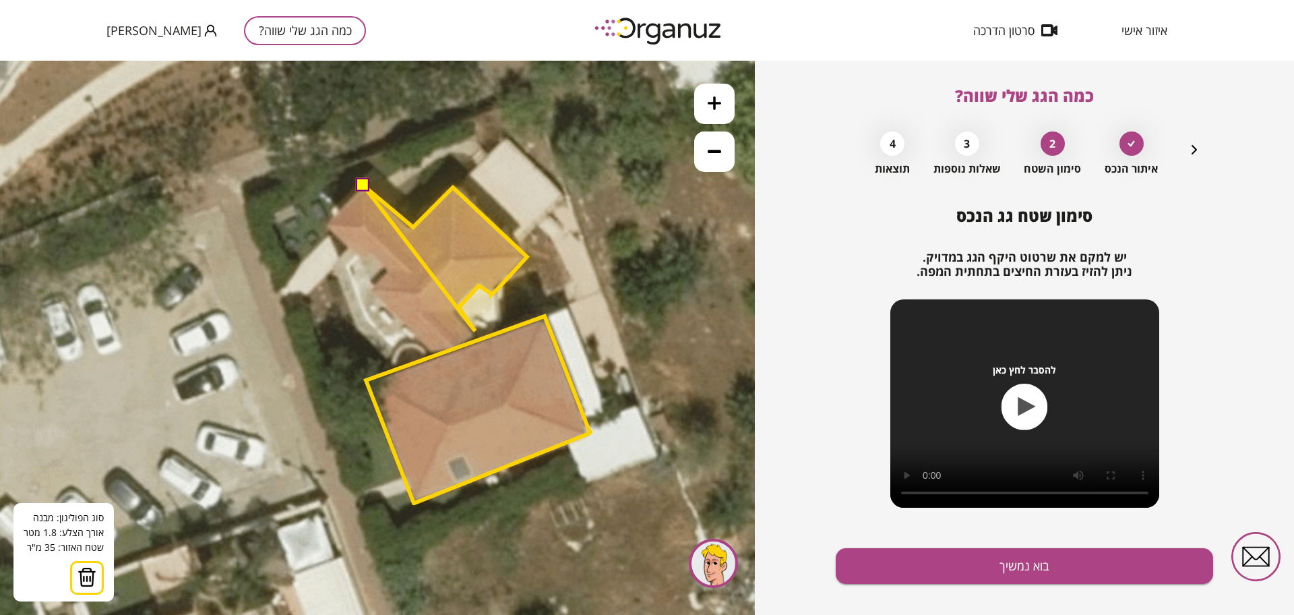
click at [476, 331] on icon at bounding box center [501, 301] width 1047 height 1047
click at [436, 353] on polygon at bounding box center [445, 269] width 164 height 168
click at [369, 293] on polygon at bounding box center [445, 269] width 164 height 168
click at [382, 277] on polygon at bounding box center [445, 269] width 164 height 168
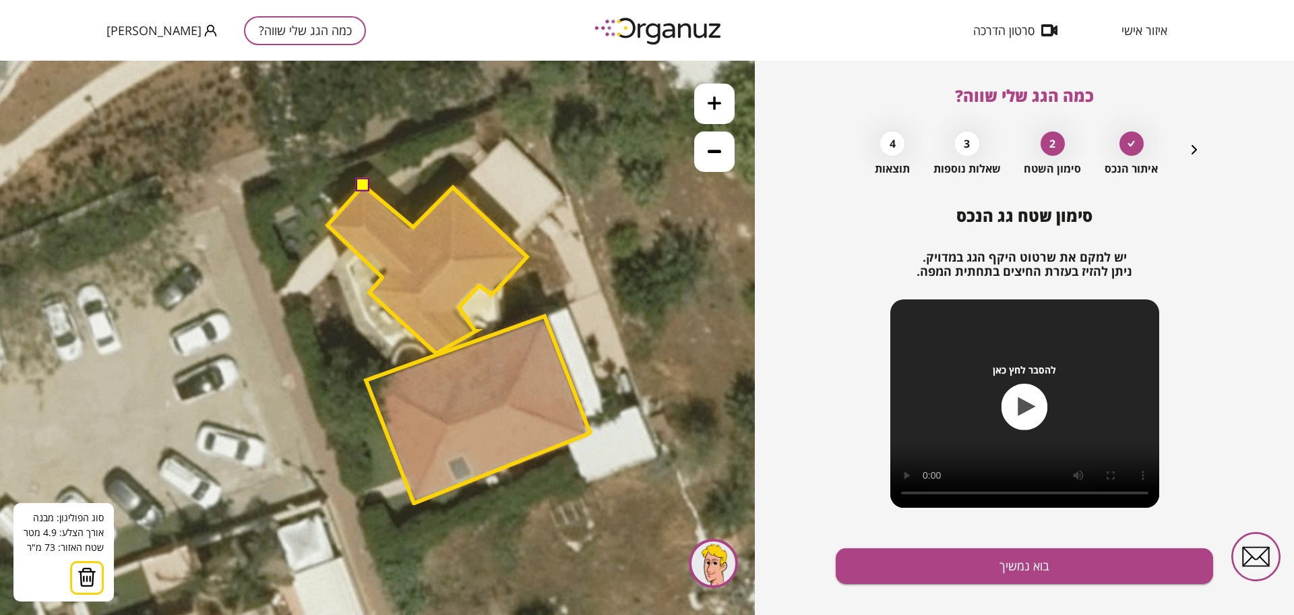
click at [328, 225] on polygon at bounding box center [428, 269] width 200 height 168
click at [361, 187] on button at bounding box center [362, 184] width 13 height 13
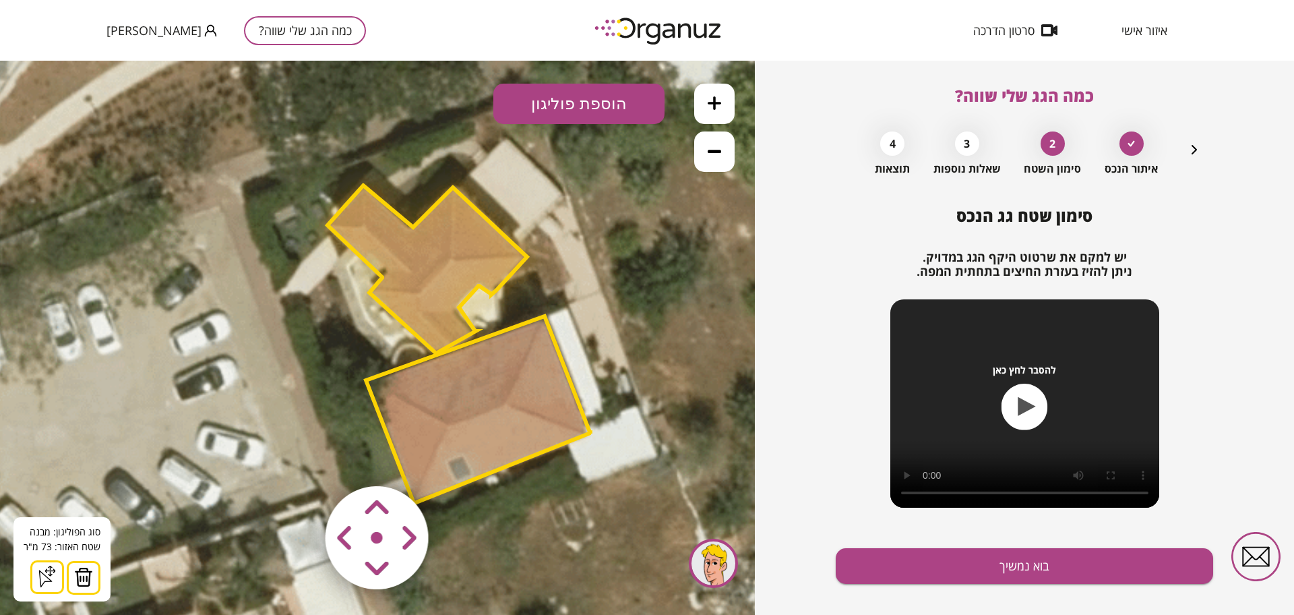
click at [971, 547] on div "סימון שטח גג הנכס יש למקם את שרטוט היקף הגג במדויק. ניתן להזיז בעזרת החיצים בתח…" at bounding box center [1024, 420] width 377 height 429
click at [977, 566] on button "בוא נמשיך" at bounding box center [1024, 566] width 377 height 36
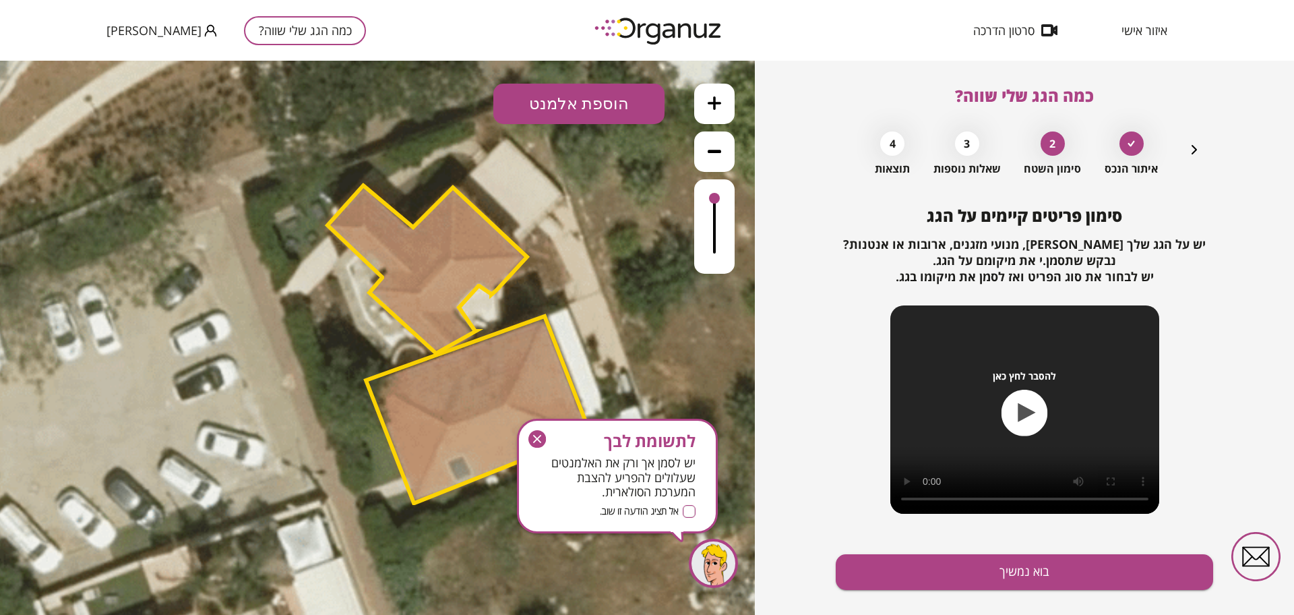
drag, startPoint x: 538, startPoint y: 431, endPoint x: 547, endPoint y: 363, distance: 69.3
click at [538, 431] on icon "button" at bounding box center [537, 439] width 18 height 18
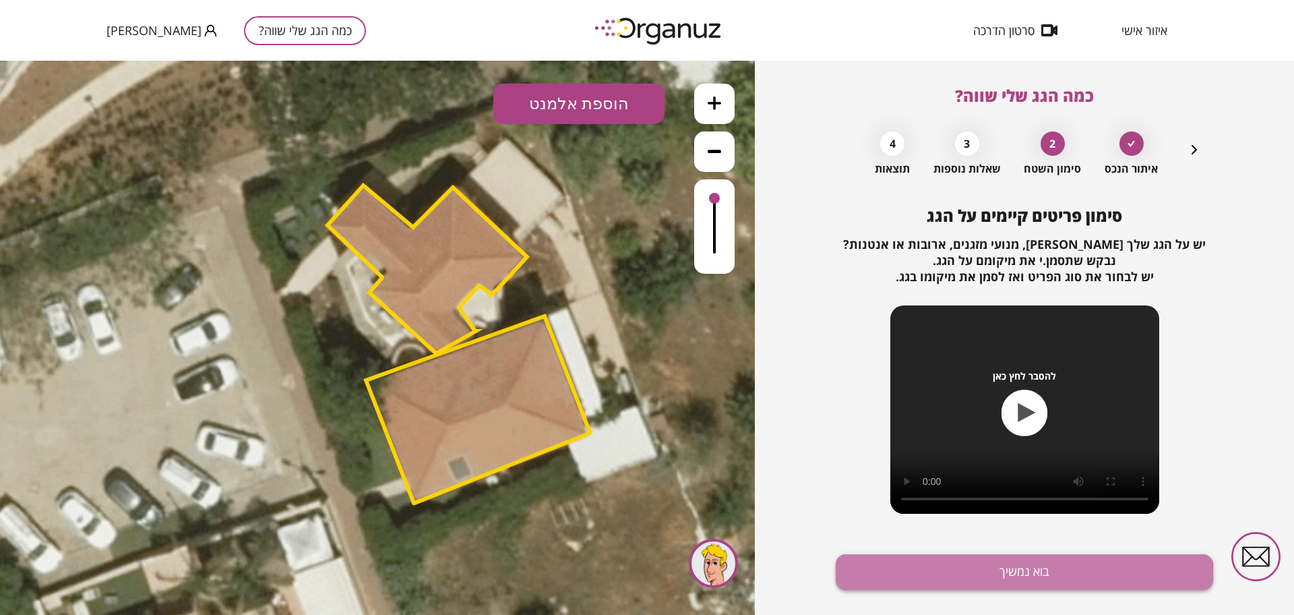
click at [956, 576] on button "בוא נמשיך" at bounding box center [1024, 572] width 377 height 36
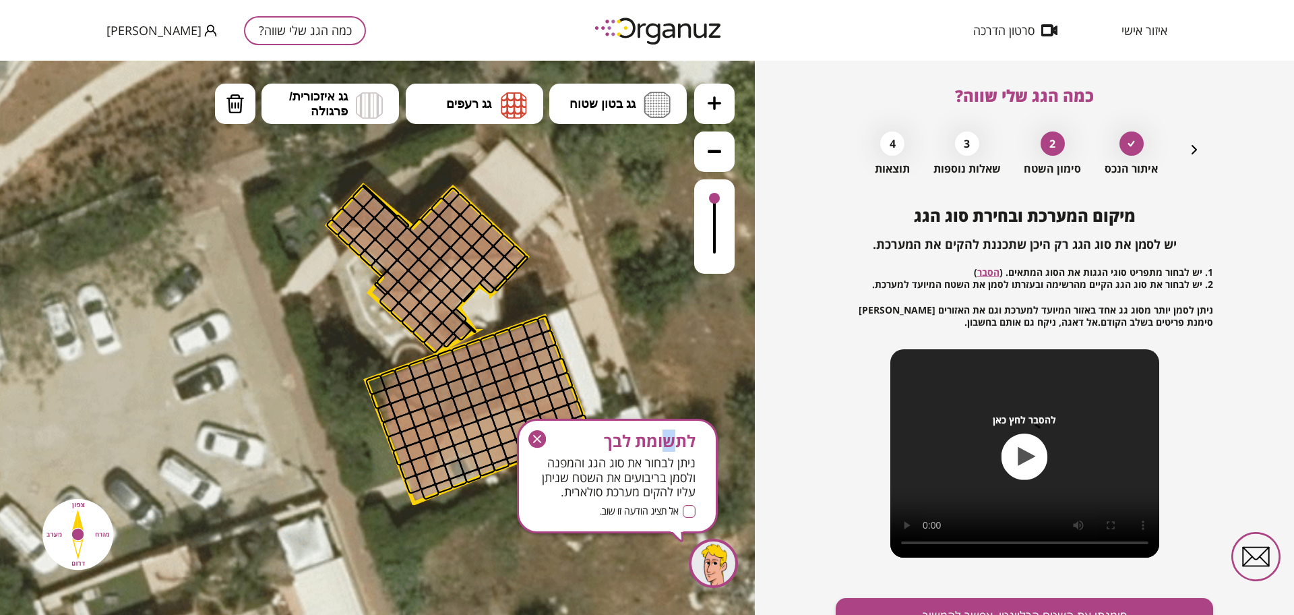
drag, startPoint x: 667, startPoint y: 483, endPoint x: 659, endPoint y: 364, distance: 119.0
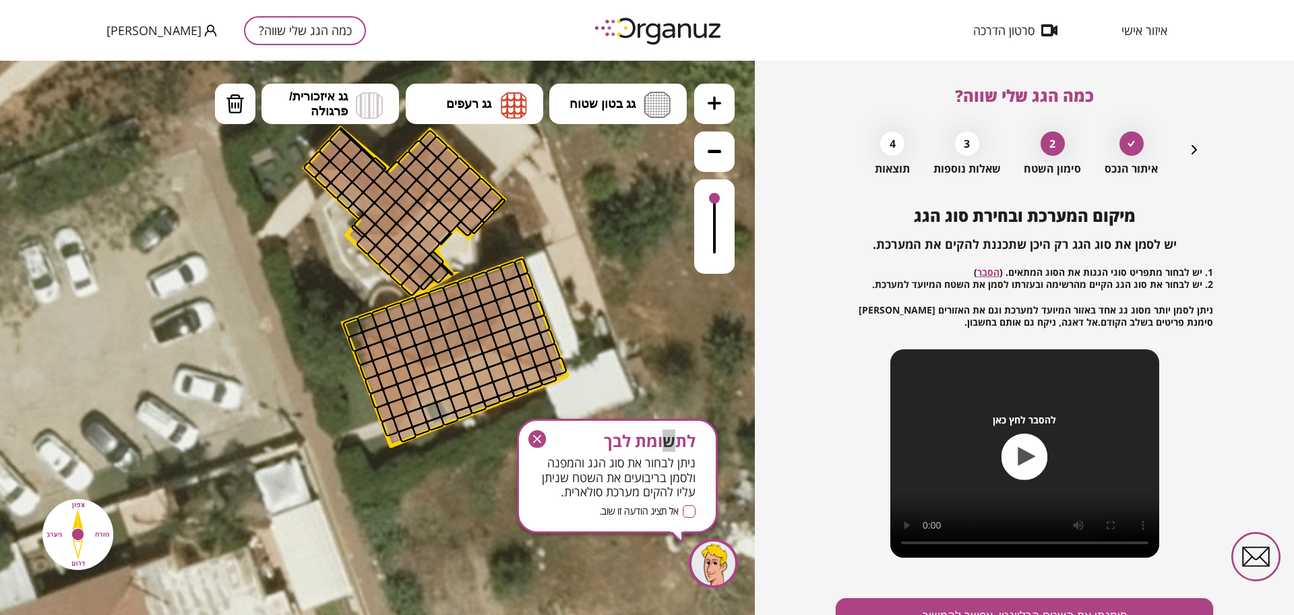
drag, startPoint x: 667, startPoint y: 380, endPoint x: 616, endPoint y: 351, distance: 59.2
click at [644, 322] on icon at bounding box center [479, 243] width 1047 height 1047
click at [541, 435] on icon "button" at bounding box center [537, 439] width 18 height 18
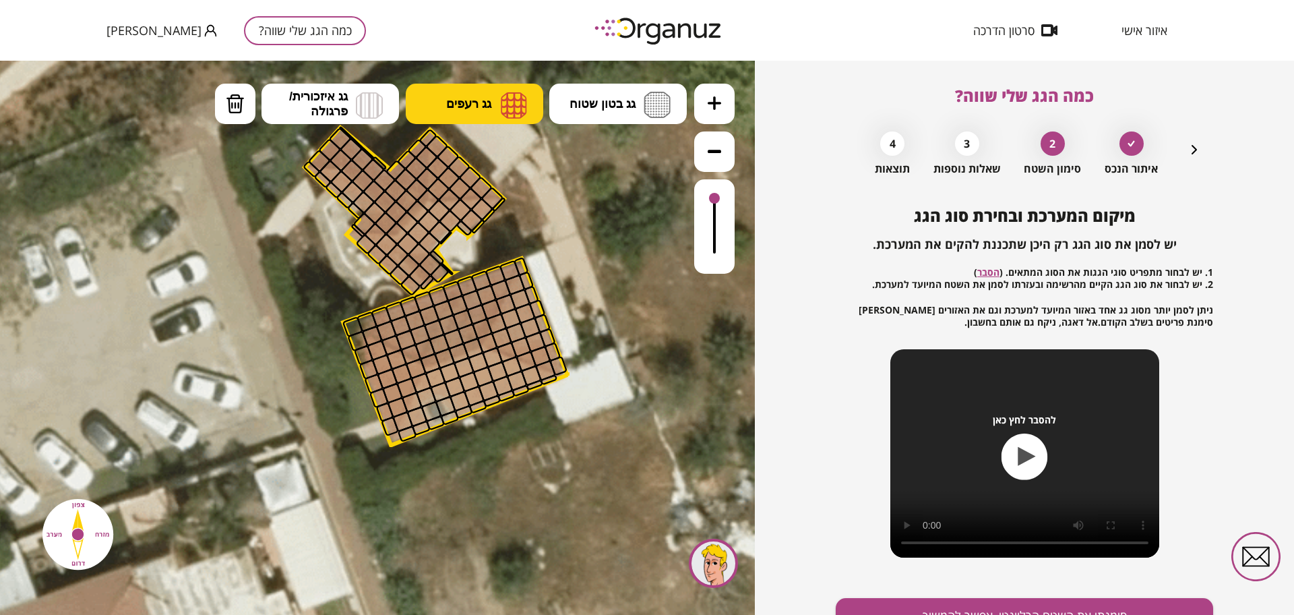
click at [477, 100] on span "גג רעפים" at bounding box center [468, 103] width 45 height 15
click at [501, 208] on div ".st0 { fill: #FFFFFF; } 73" at bounding box center [377, 338] width 755 height 554
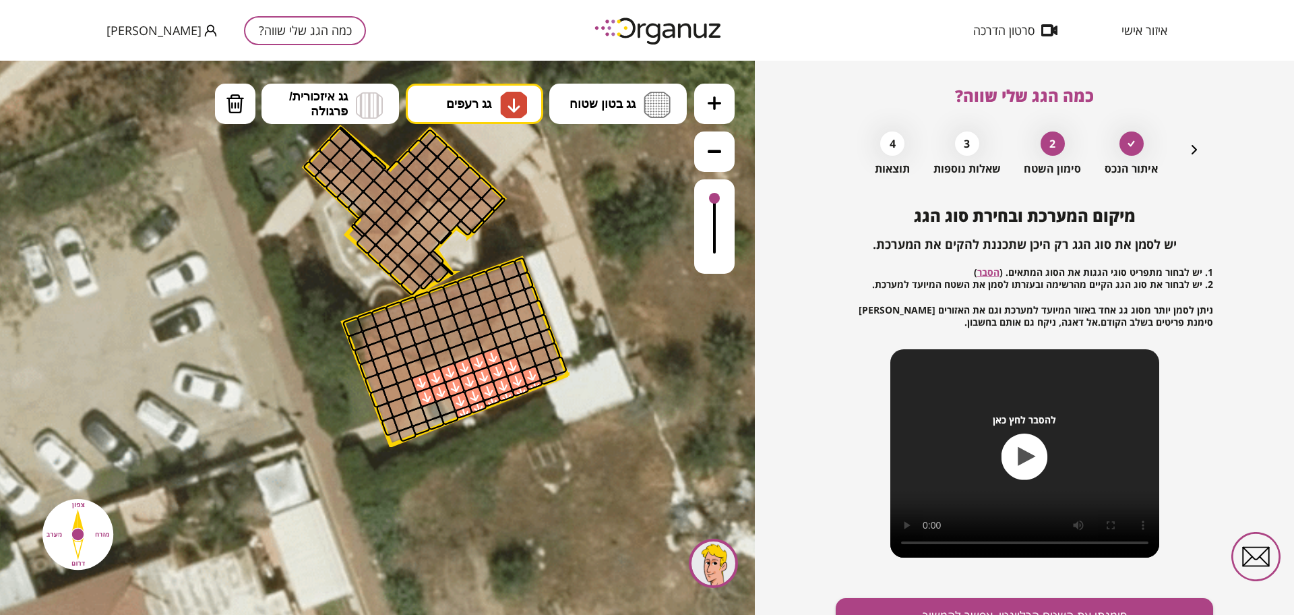
drag, startPoint x: 526, startPoint y: 380, endPoint x: 437, endPoint y: 382, distance: 89.0
click at [452, 100] on span "גג רעפים" at bounding box center [468, 103] width 45 height 15
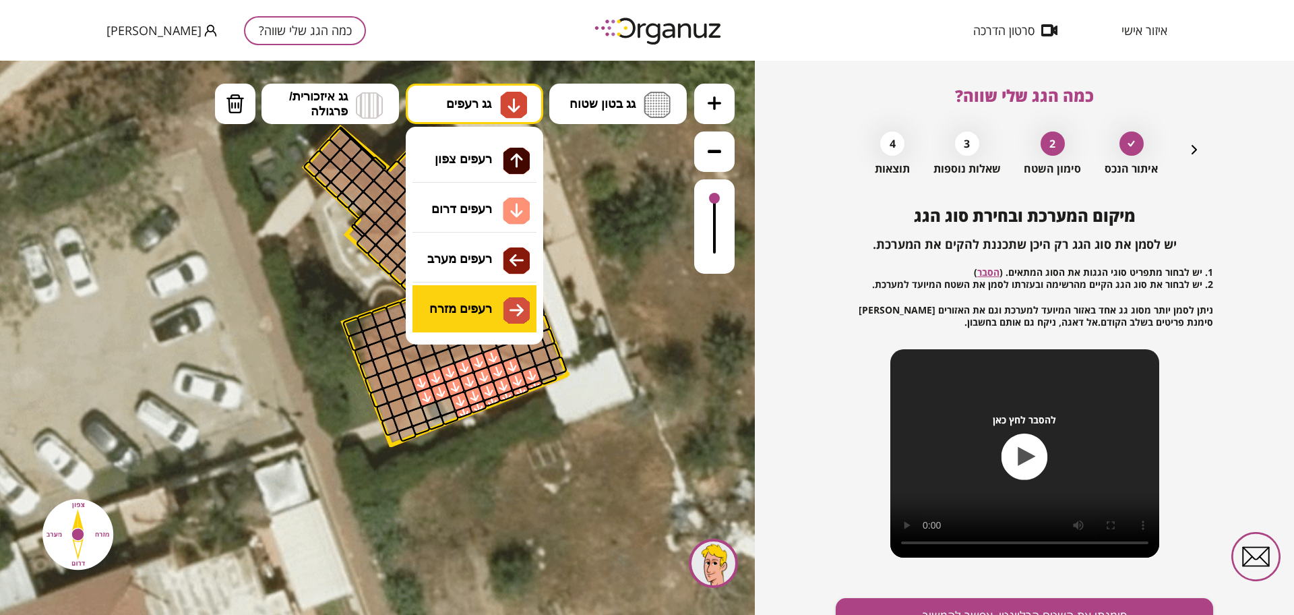
click at [506, 311] on div ".st0 { fill: #FFFFFF; } 73" at bounding box center [377, 338] width 755 height 554
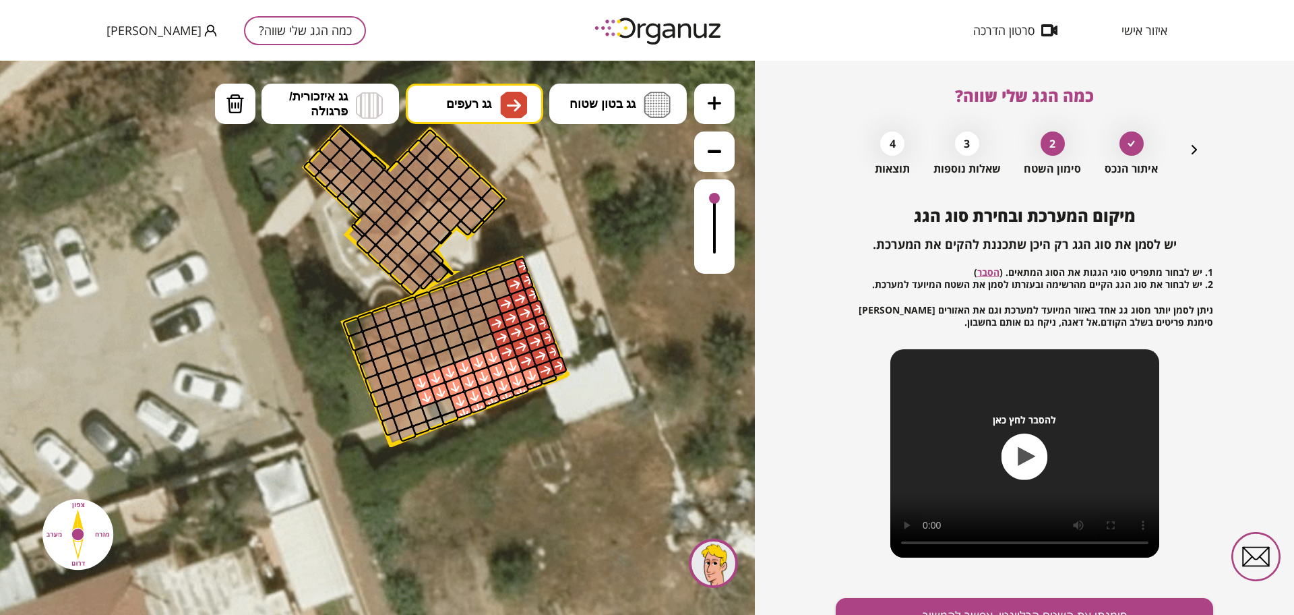
drag, startPoint x: 553, startPoint y: 362, endPoint x: 525, endPoint y: 294, distance: 73.7
click at [553, 375] on div at bounding box center [549, 379] width 18 height 11
click at [502, 113] on img at bounding box center [513, 105] width 27 height 27
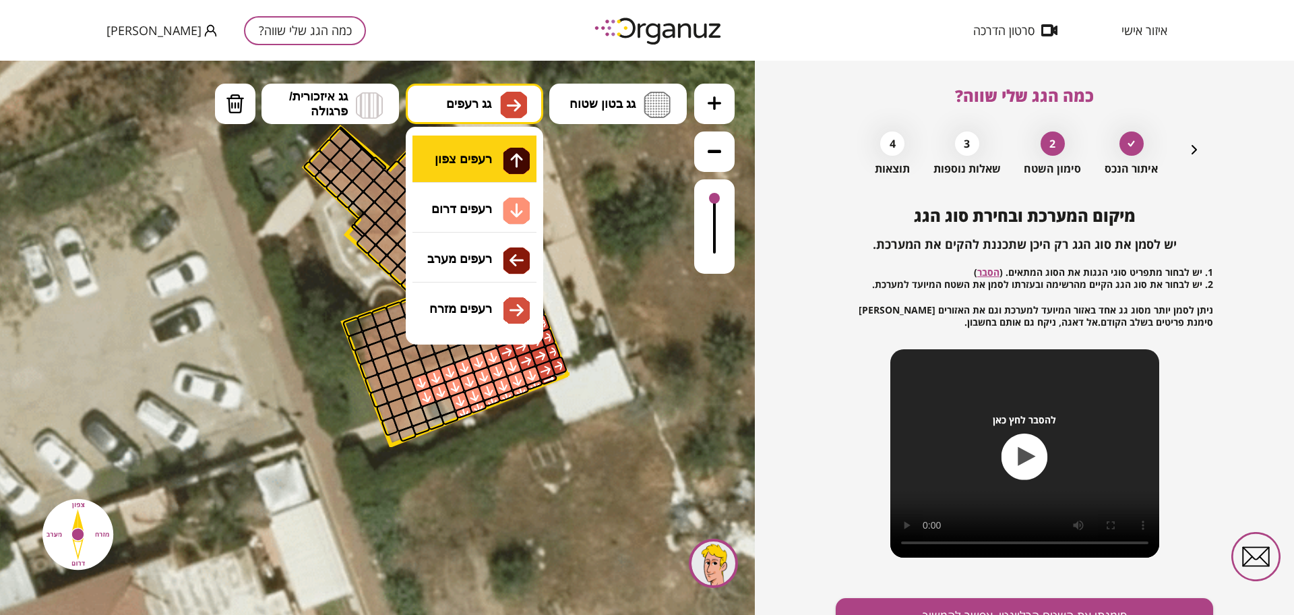
click at [484, 152] on div ".st0 { fill: #FFFFFF; } 73" at bounding box center [377, 338] width 755 height 554
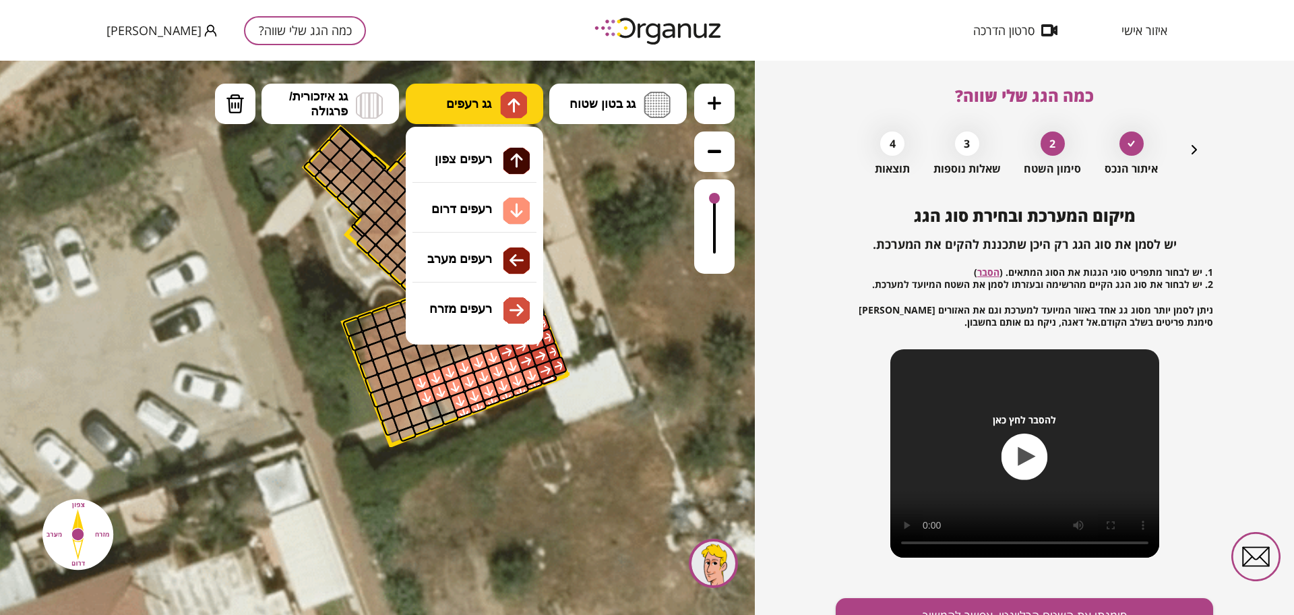
click at [519, 98] on img at bounding box center [514, 105] width 14 height 16
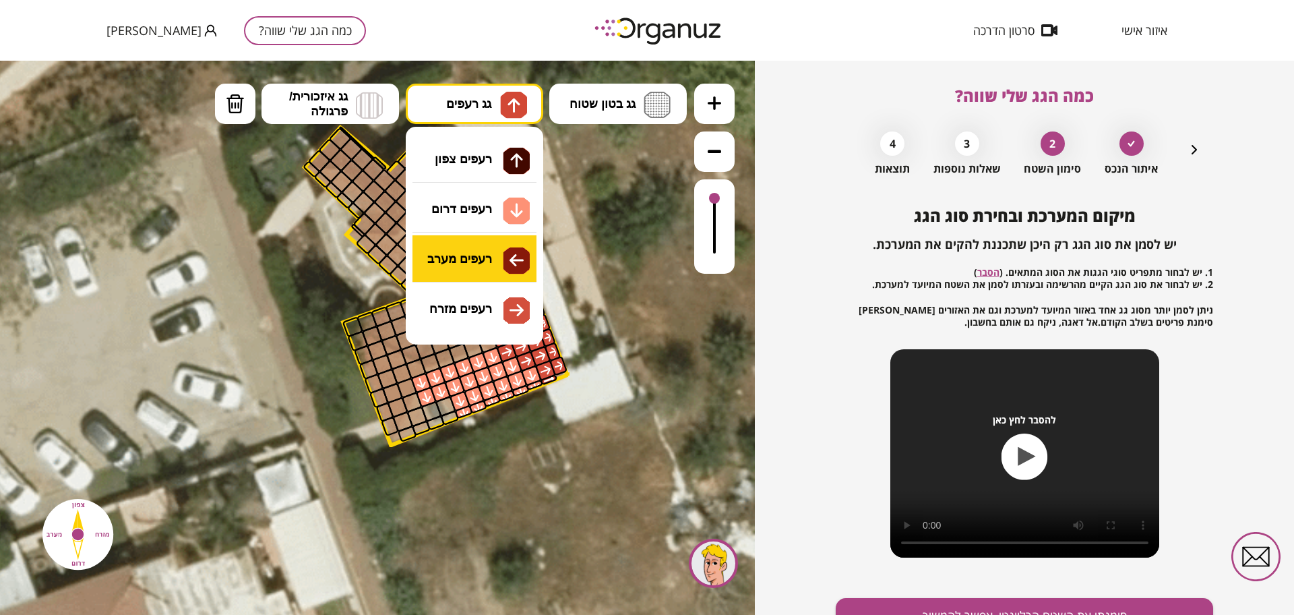
click at [491, 270] on div ".st0 { fill: #FFFFFF; } 73" at bounding box center [377, 338] width 755 height 554
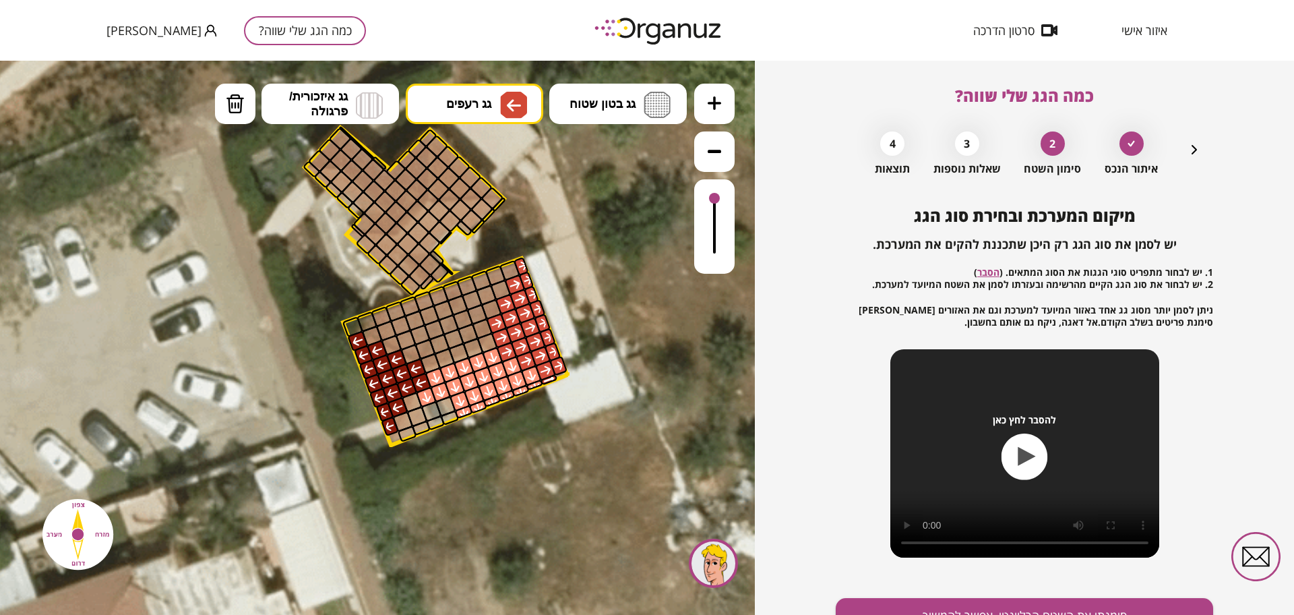
drag, startPoint x: 418, startPoint y: 381, endPoint x: 387, endPoint y: 395, distance: 34.1
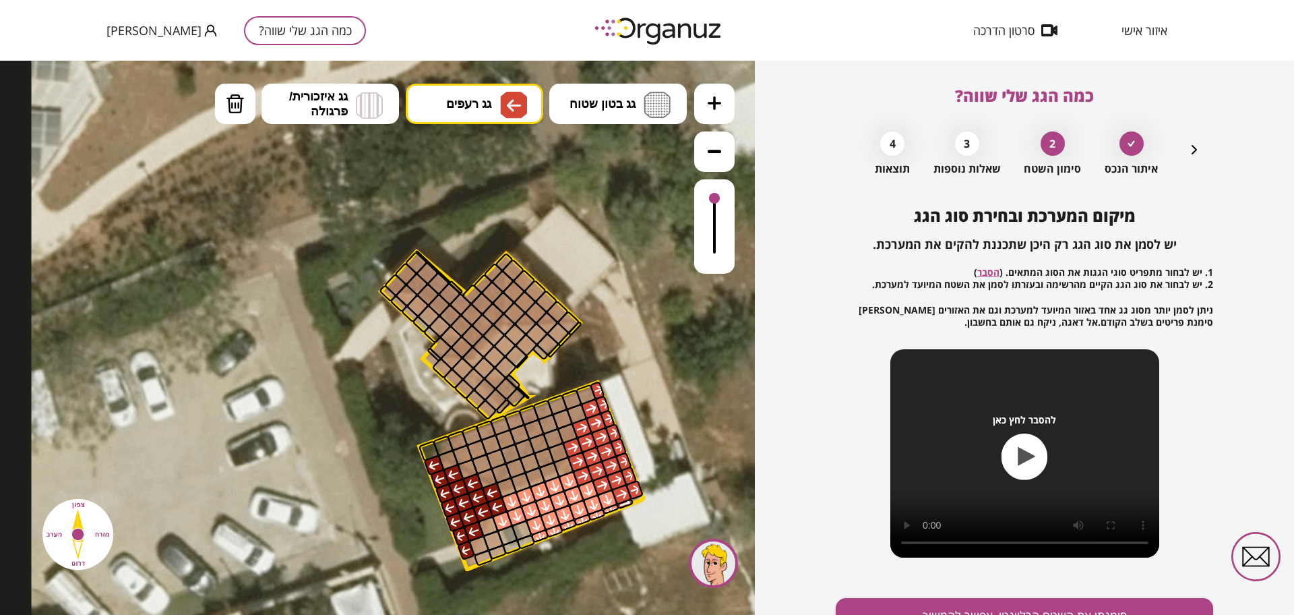
drag, startPoint x: 527, startPoint y: 199, endPoint x: 604, endPoint y: 324, distance: 146.5
click at [604, 324] on icon at bounding box center [555, 367] width 1047 height 1047
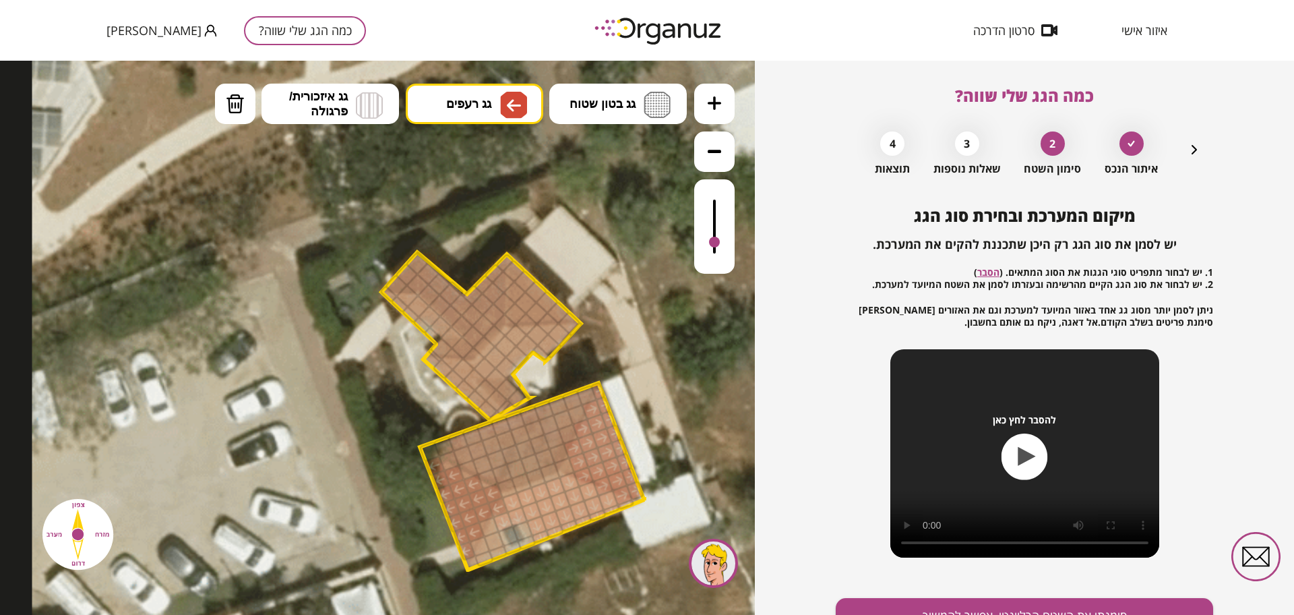
drag, startPoint x: 713, startPoint y: 199, endPoint x: 717, endPoint y: 243, distance: 44.7
click at [717, 243] on div at bounding box center [714, 242] width 11 height 11
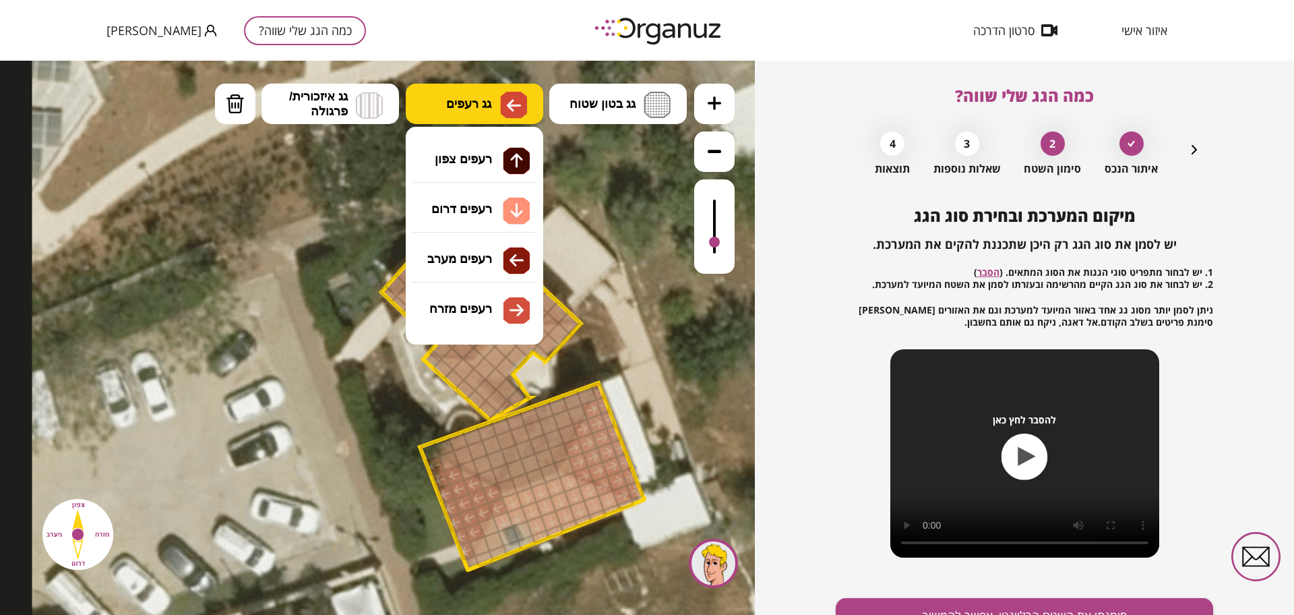
click at [488, 96] on span "גג רעפים" at bounding box center [468, 103] width 45 height 15
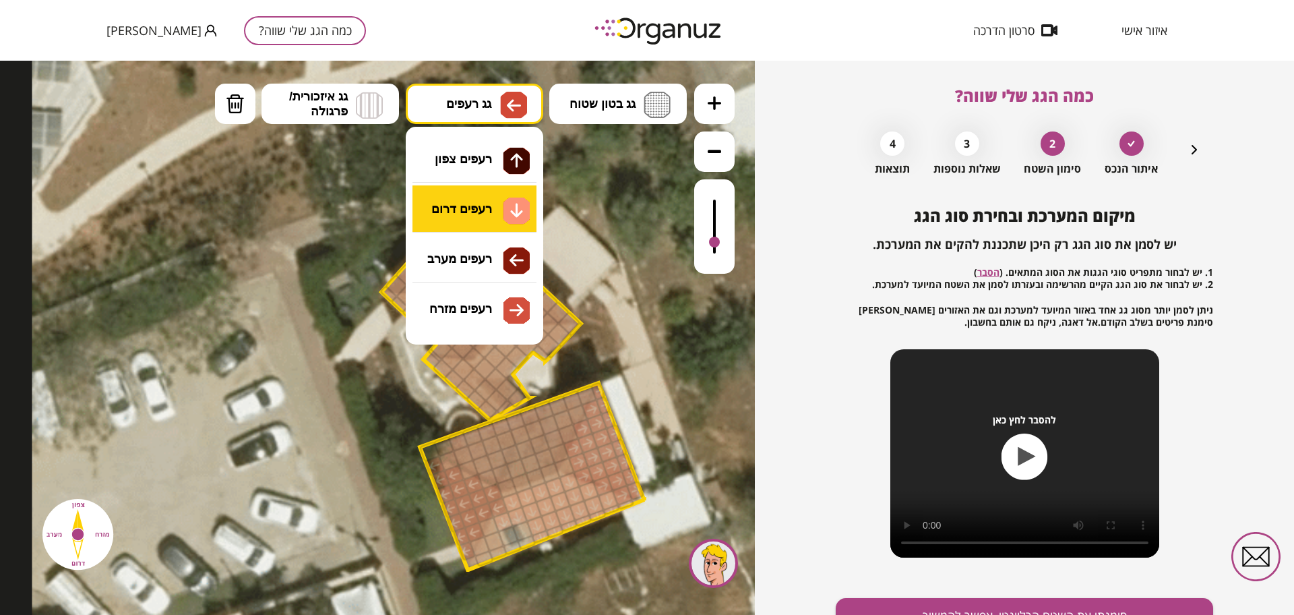
click at [479, 211] on div ".st0 { fill: #FFFFFF; } 73" at bounding box center [377, 338] width 755 height 554
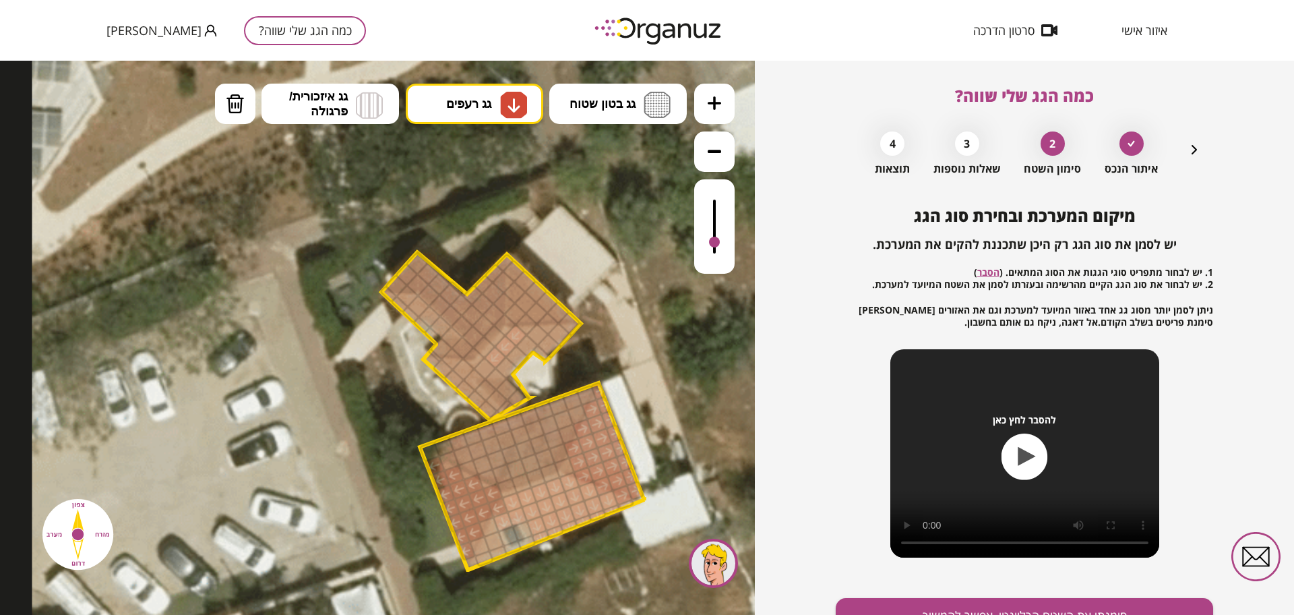
drag, startPoint x: 513, startPoint y: 337, endPoint x: 497, endPoint y: 355, distance: 23.9
click at [229, 86] on button "מחיקה" at bounding box center [235, 104] width 40 height 40
drag, startPoint x: 512, startPoint y: 337, endPoint x: 488, endPoint y: 371, distance: 41.1
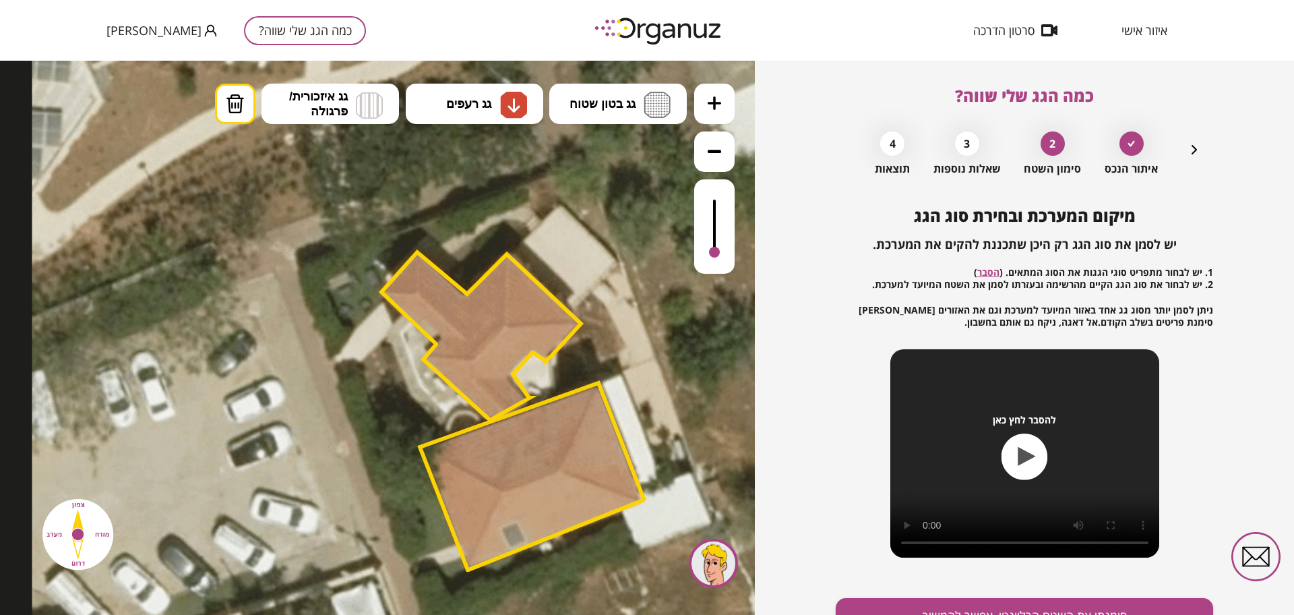
click at [715, 271] on div at bounding box center [714, 226] width 40 height 94
click at [467, 116] on button "גג רעפים" at bounding box center [475, 104] width 138 height 40
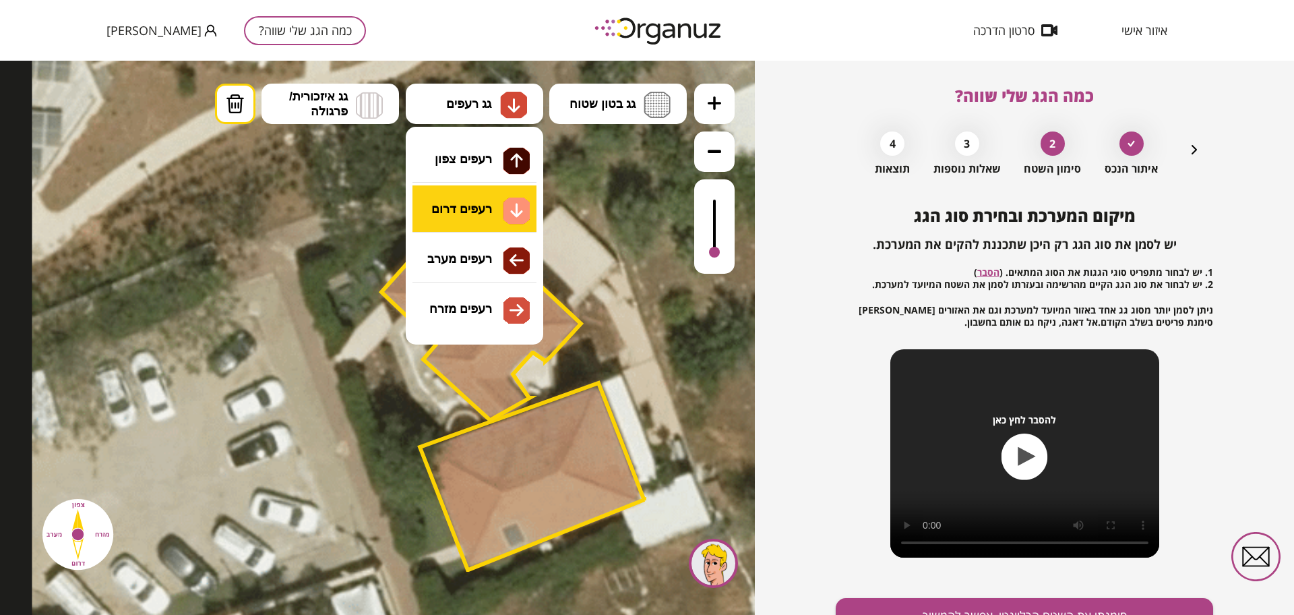
click at [513, 193] on div ".st0 { fill: #FFFFFF; } 73" at bounding box center [377, 338] width 755 height 554
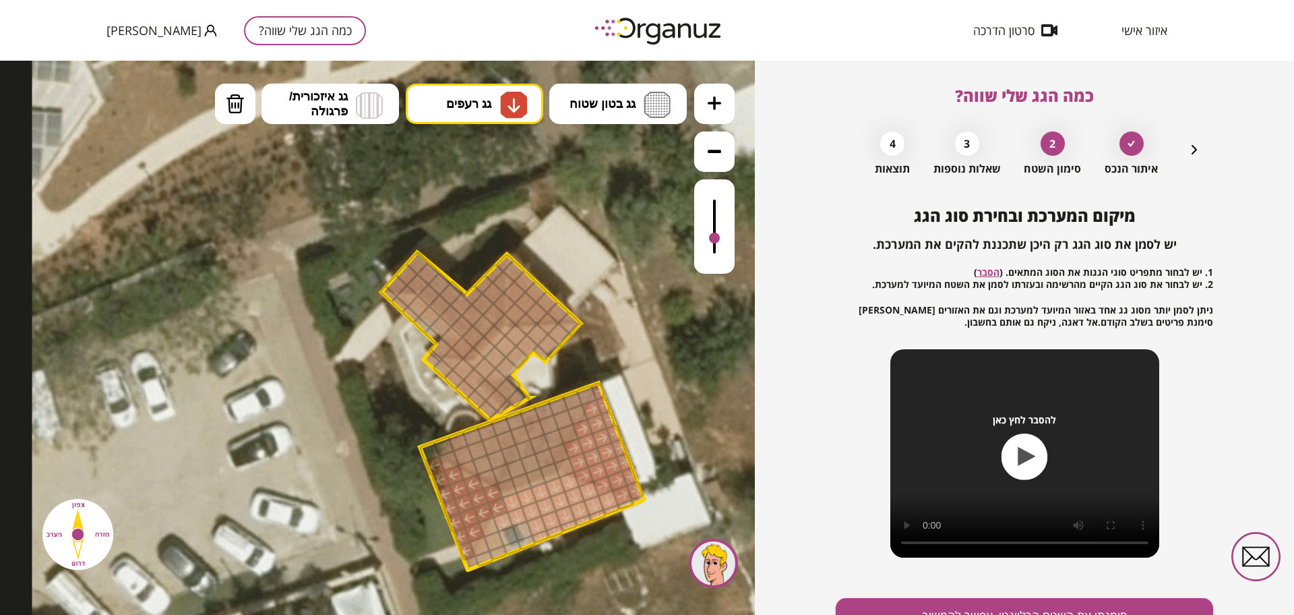
click at [708, 239] on div at bounding box center [714, 226] width 40 height 94
drag, startPoint x: 507, startPoint y: 362, endPoint x: 553, endPoint y: 359, distance: 46.6
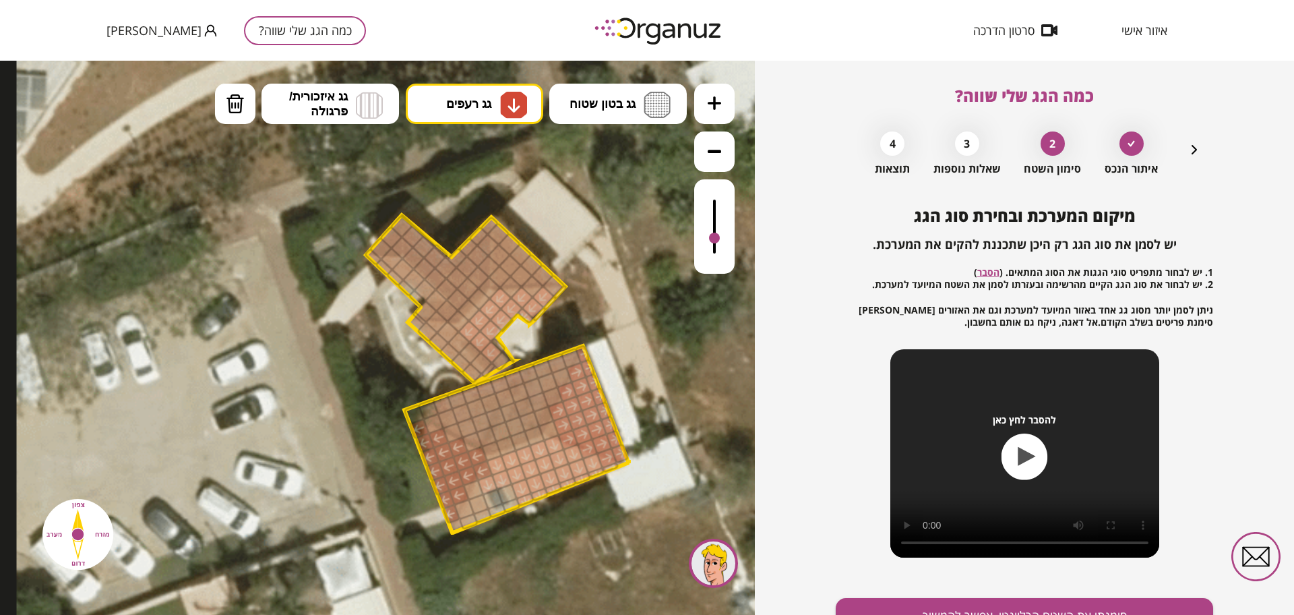
drag, startPoint x: 612, startPoint y: 326, endPoint x: 598, endPoint y: 300, distance: 29.9
click at [598, 300] on icon at bounding box center [540, 330] width 1047 height 1047
click at [719, 204] on div at bounding box center [714, 226] width 40 height 94
click at [715, 233] on div at bounding box center [714, 231] width 11 height 11
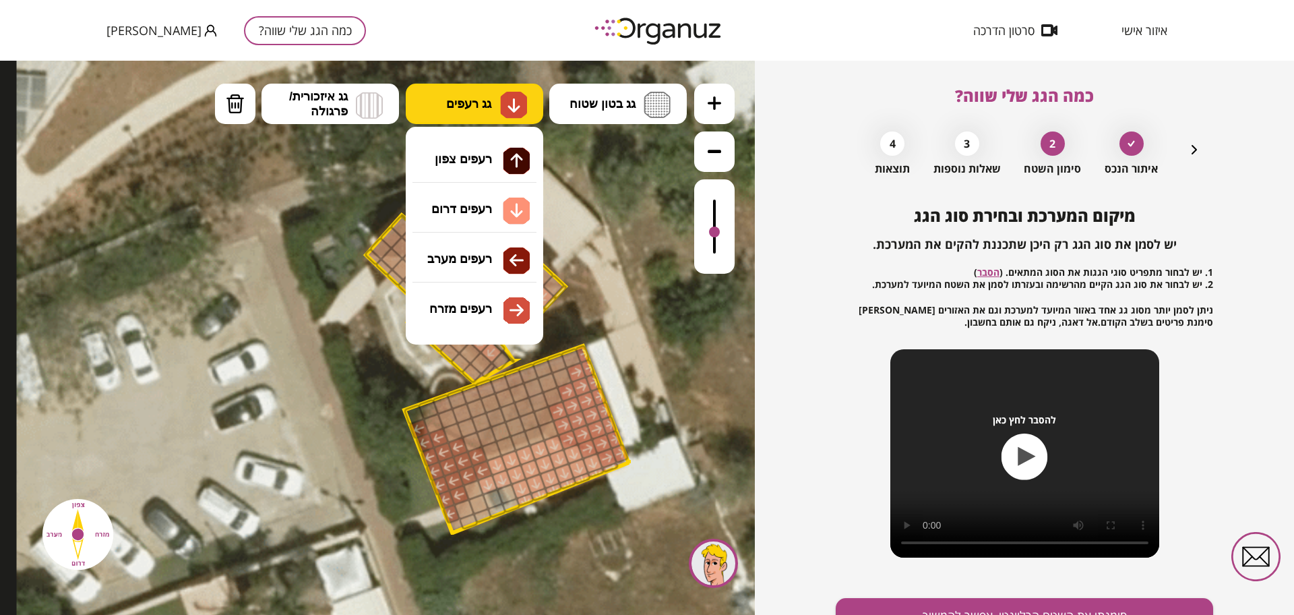
click at [478, 110] on span "גג רעפים" at bounding box center [468, 103] width 45 height 15
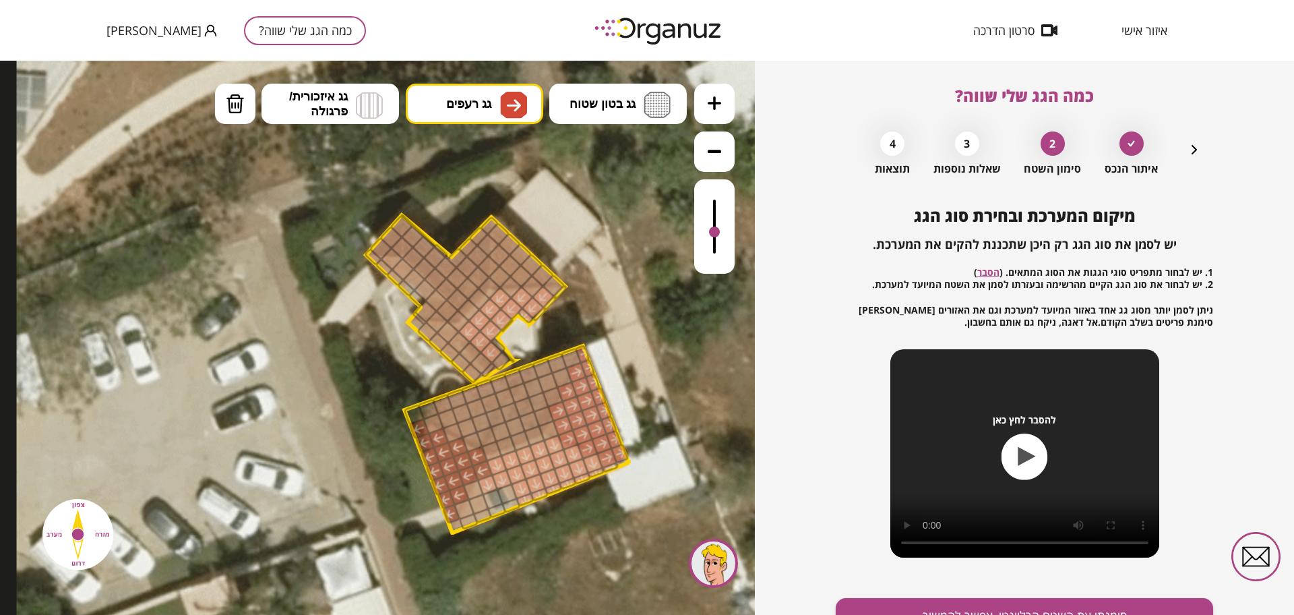
click at [495, 306] on div ".st0 { fill: #FFFFFF; } 73" at bounding box center [377, 338] width 755 height 554
click at [495, 113] on button "גג רעפים" at bounding box center [475, 104] width 138 height 40
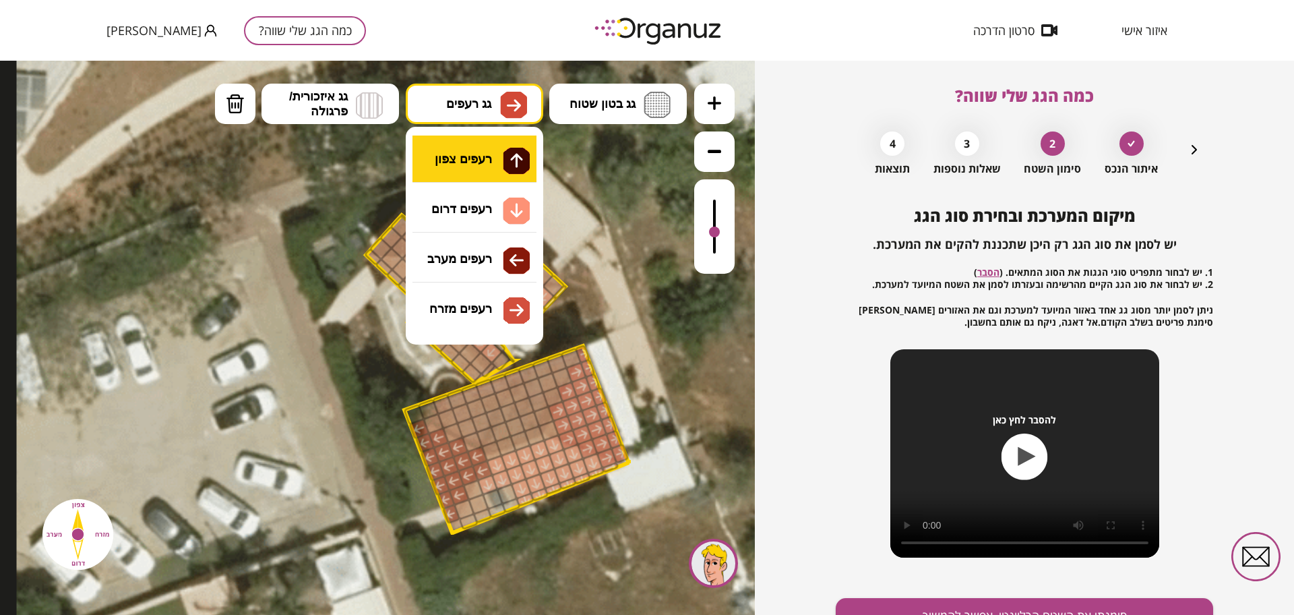
click at [494, 157] on div ".st0 { fill: #FFFFFF; } 73" at bounding box center [377, 338] width 755 height 554
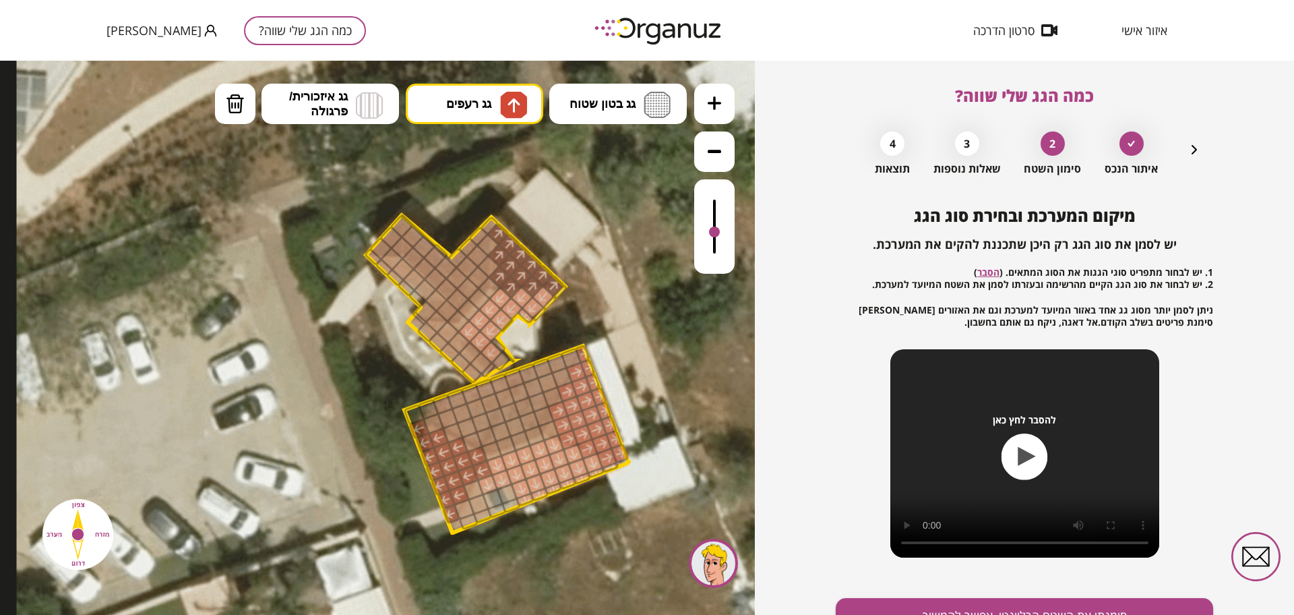
drag, startPoint x: 512, startPoint y: 262, endPoint x: 499, endPoint y: 230, distance: 33.9
click at [519, 94] on img at bounding box center [513, 105] width 27 height 27
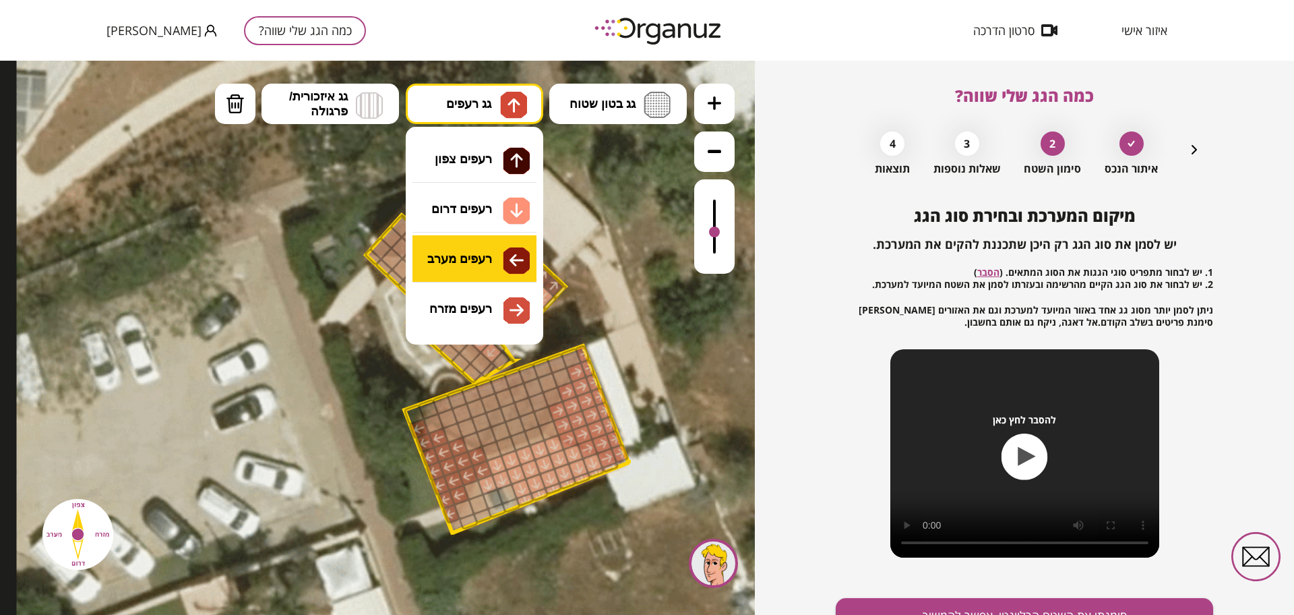
click at [508, 252] on div ".st0 { fill: #FFFFFF; } 73" at bounding box center [377, 338] width 755 height 554
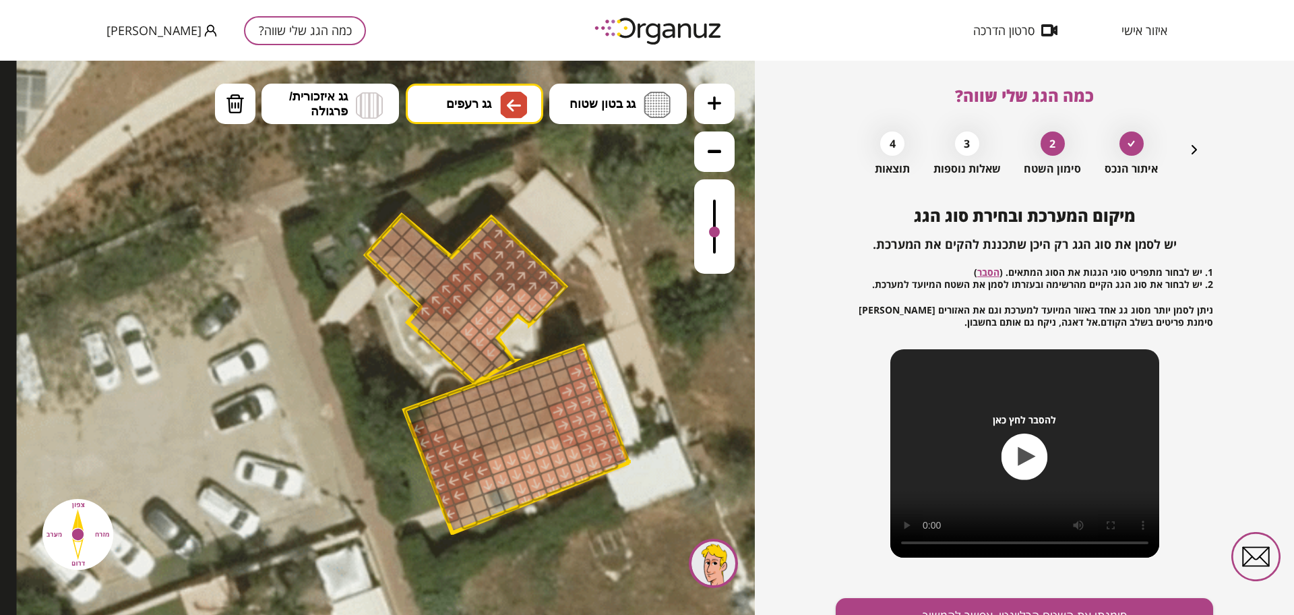
drag, startPoint x: 460, startPoint y: 293, endPoint x: 483, endPoint y: 248, distance: 50.6
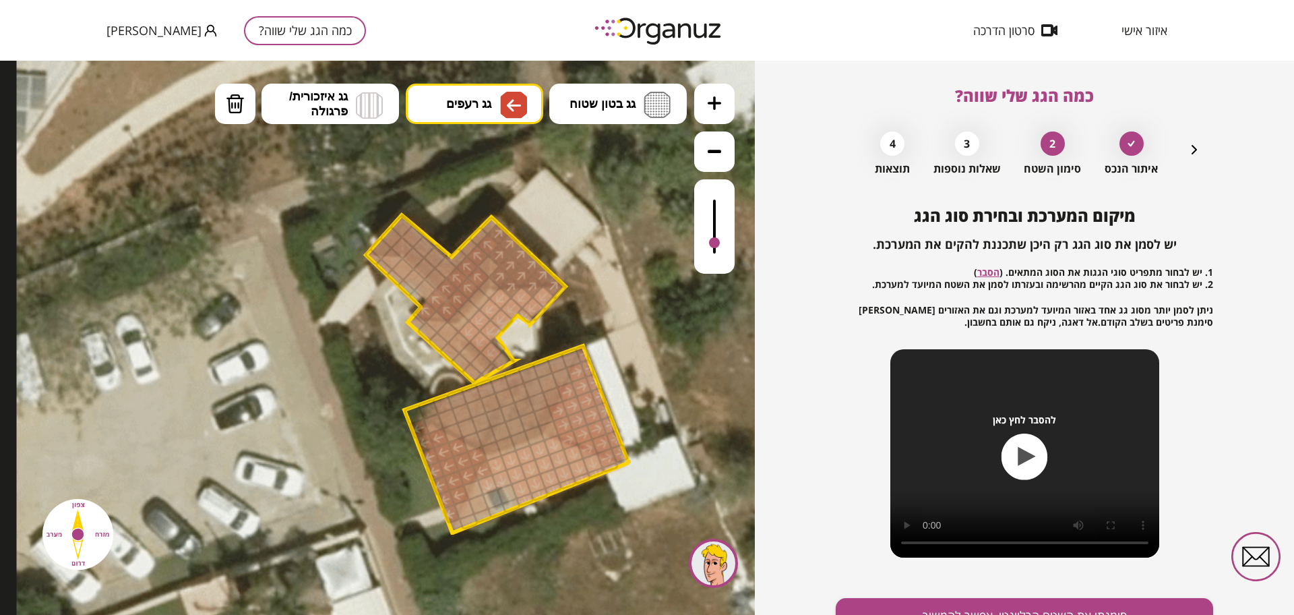
click at [713, 245] on div at bounding box center [714, 226] width 40 height 94
click at [714, 251] on div at bounding box center [714, 226] width 40 height 94
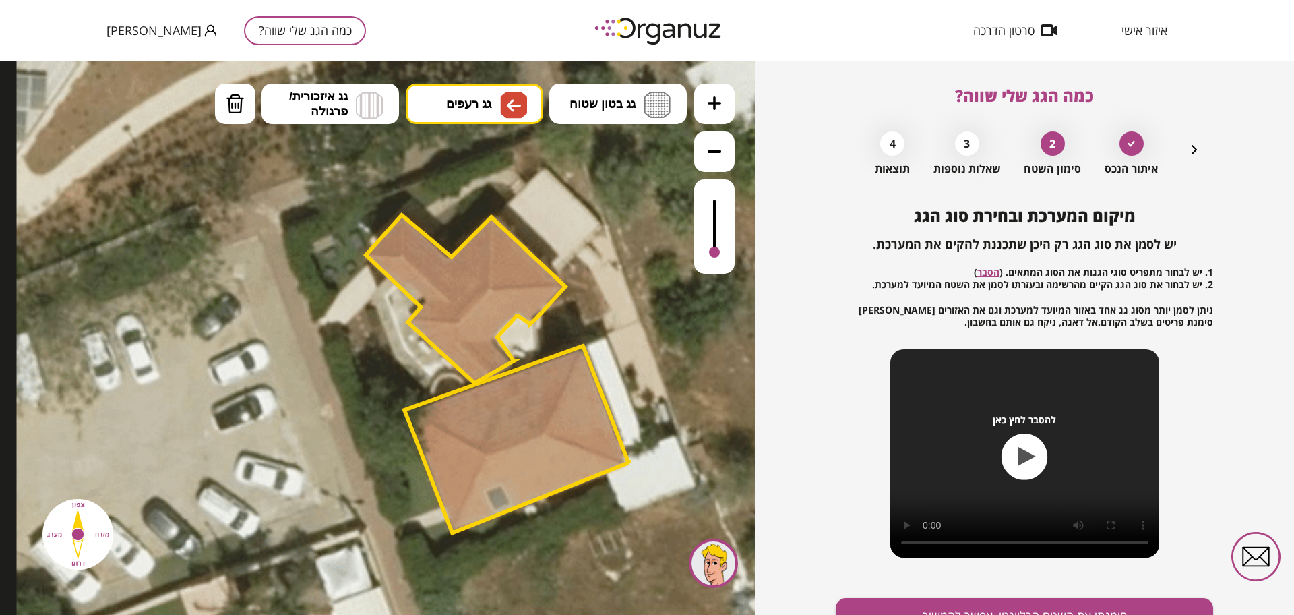
click at [716, 258] on div at bounding box center [714, 226] width 40 height 94
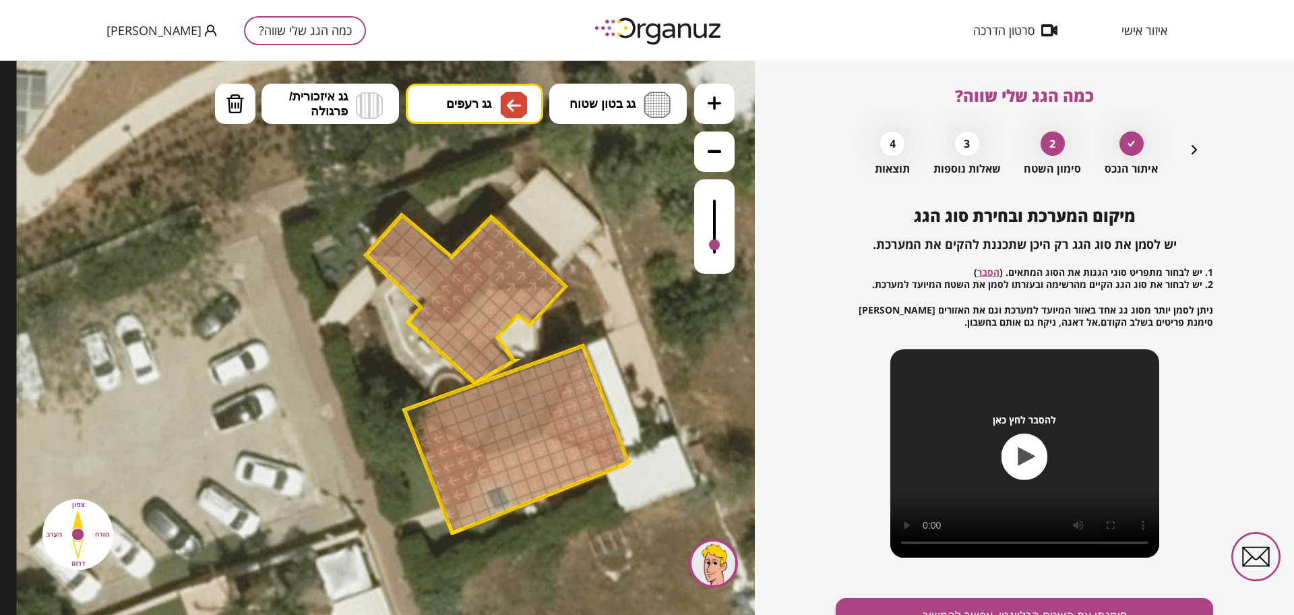
click at [725, 246] on div at bounding box center [714, 226] width 40 height 94
drag, startPoint x: 247, startPoint y: 95, endPoint x: 287, endPoint y: 162, distance: 78.6
click at [247, 96] on button "מחיקה" at bounding box center [235, 104] width 40 height 40
drag, startPoint x: 436, startPoint y: 294, endPoint x: 464, endPoint y: 262, distance: 43.0
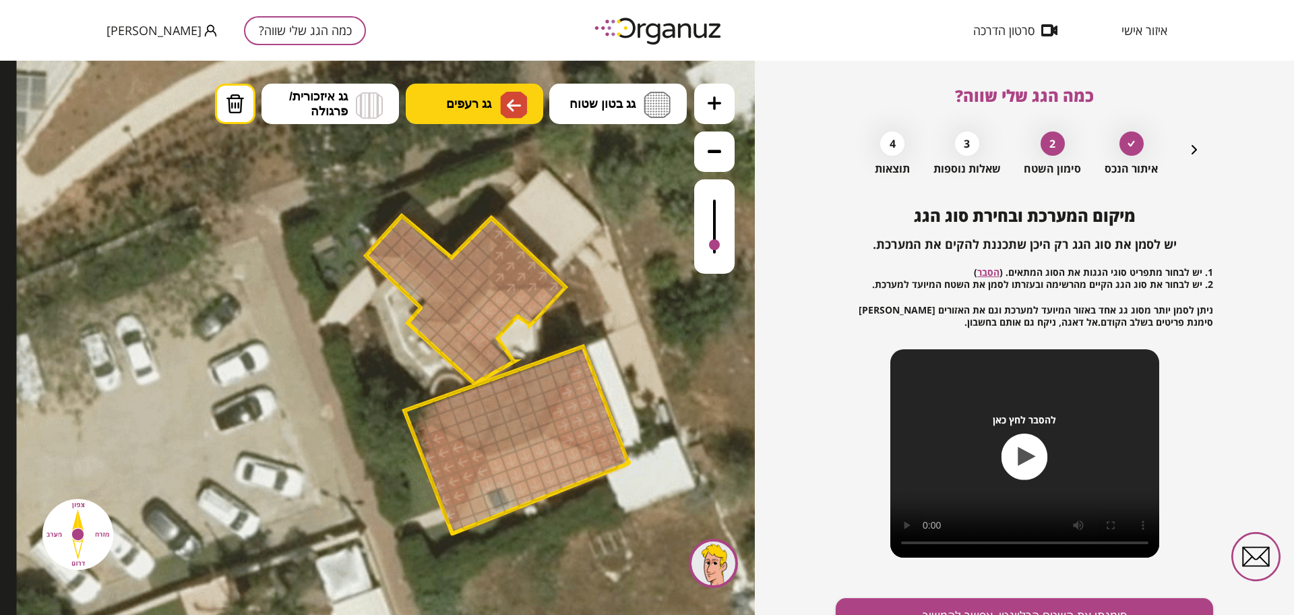
click at [443, 114] on button "גג רעפים" at bounding box center [475, 104] width 138 height 40
click at [505, 300] on div ".st0 { fill: #FFFFFF; } 73" at bounding box center [377, 338] width 755 height 554
drag, startPoint x: 414, startPoint y: 239, endPoint x: 427, endPoint y: 251, distance: 17.2
click at [464, 84] on button "גג רעפים" at bounding box center [475, 104] width 138 height 40
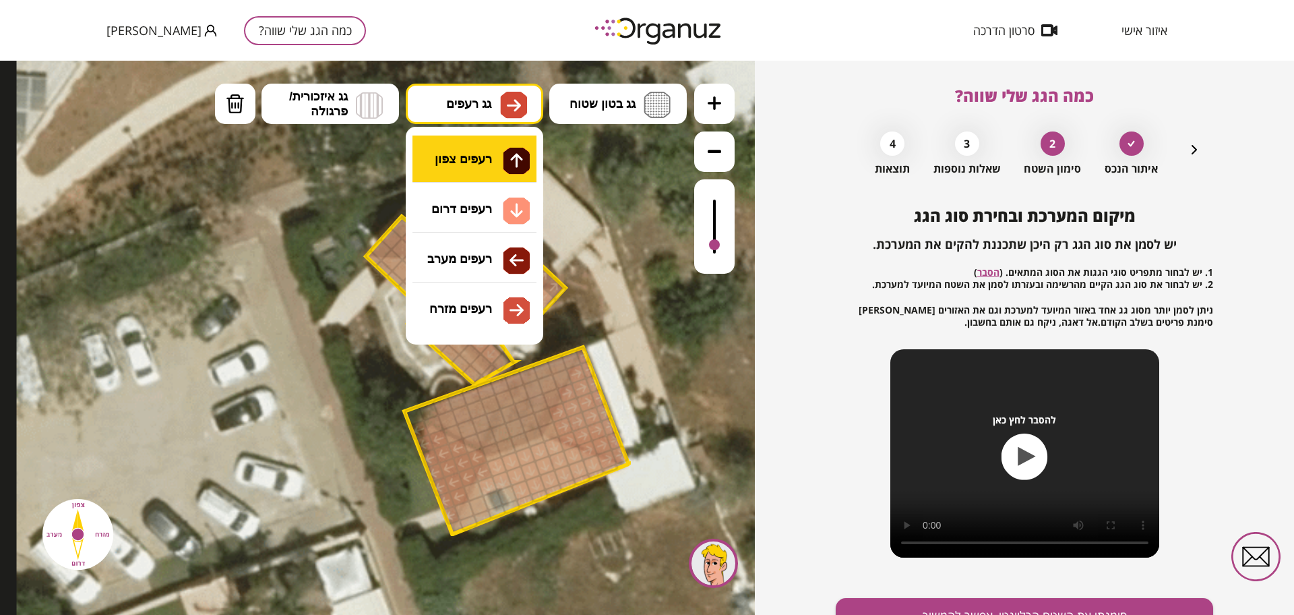
click at [484, 158] on div ".st0 { fill: #FFFFFF; } 73" at bounding box center [377, 338] width 755 height 554
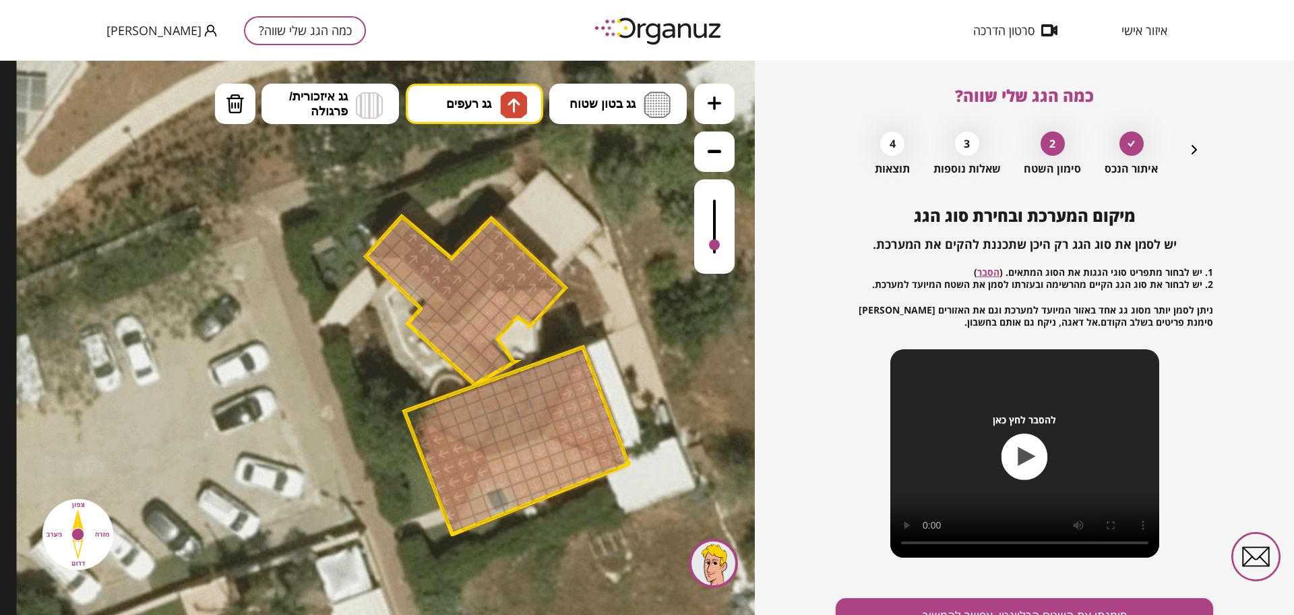
drag, startPoint x: 421, startPoint y: 243, endPoint x: 445, endPoint y: 286, distance: 49.2
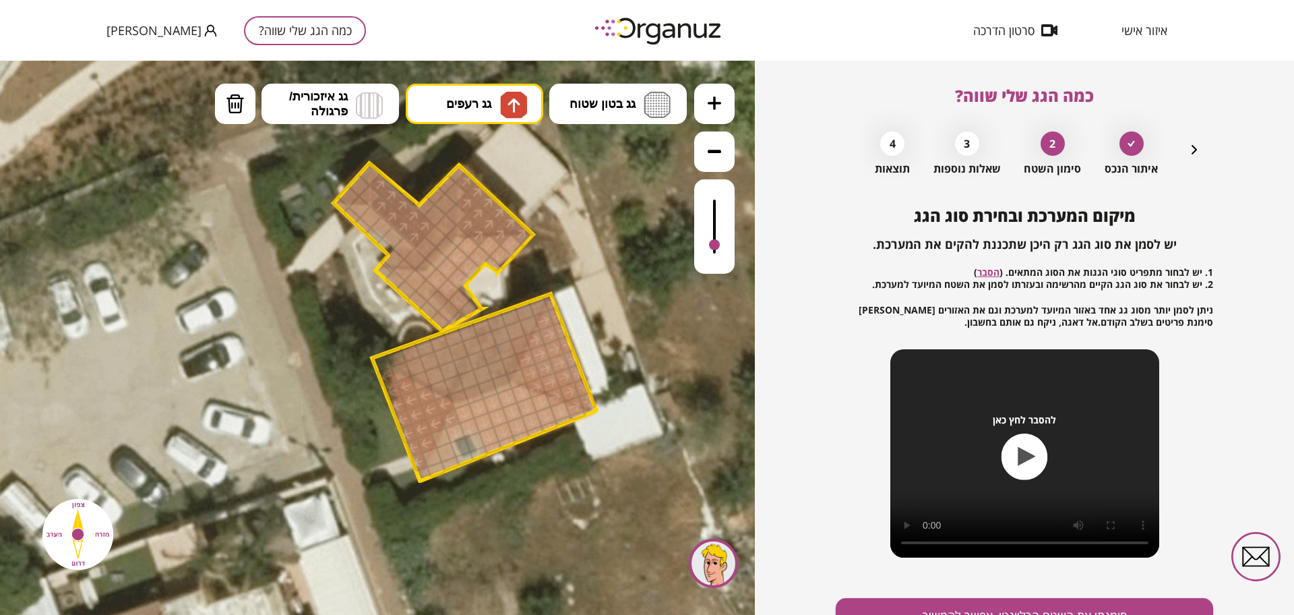
drag, startPoint x: 624, startPoint y: 357, endPoint x: 589, endPoint y: 293, distance: 72.7
click at [590, 299] on icon at bounding box center [507, 278] width 1047 height 1047
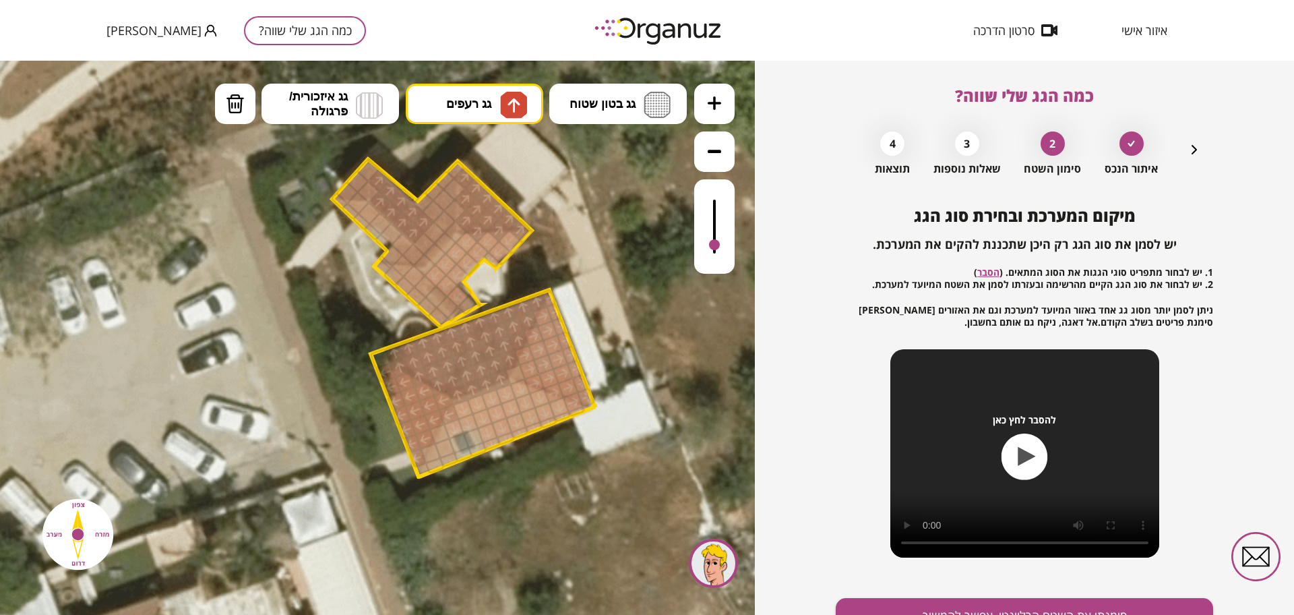
click at [483, 369] on div at bounding box center [482, 371] width 22 height 22
click at [508, 370] on div at bounding box center [515, 375] width 22 height 22
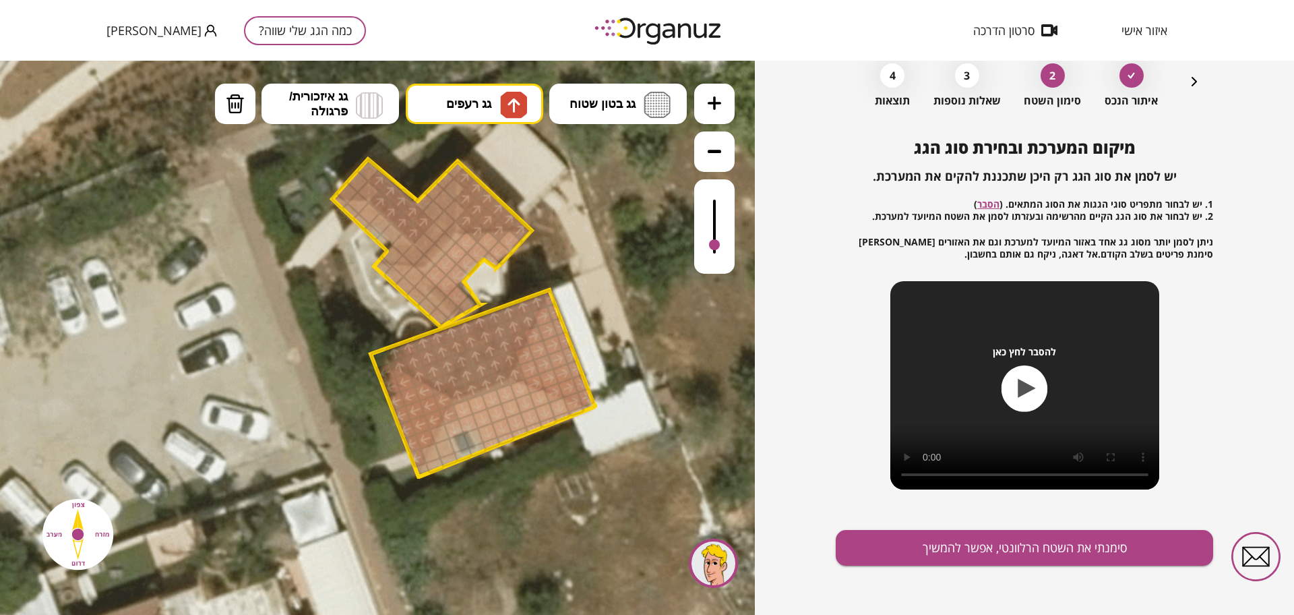
scroll to position [70, 0]
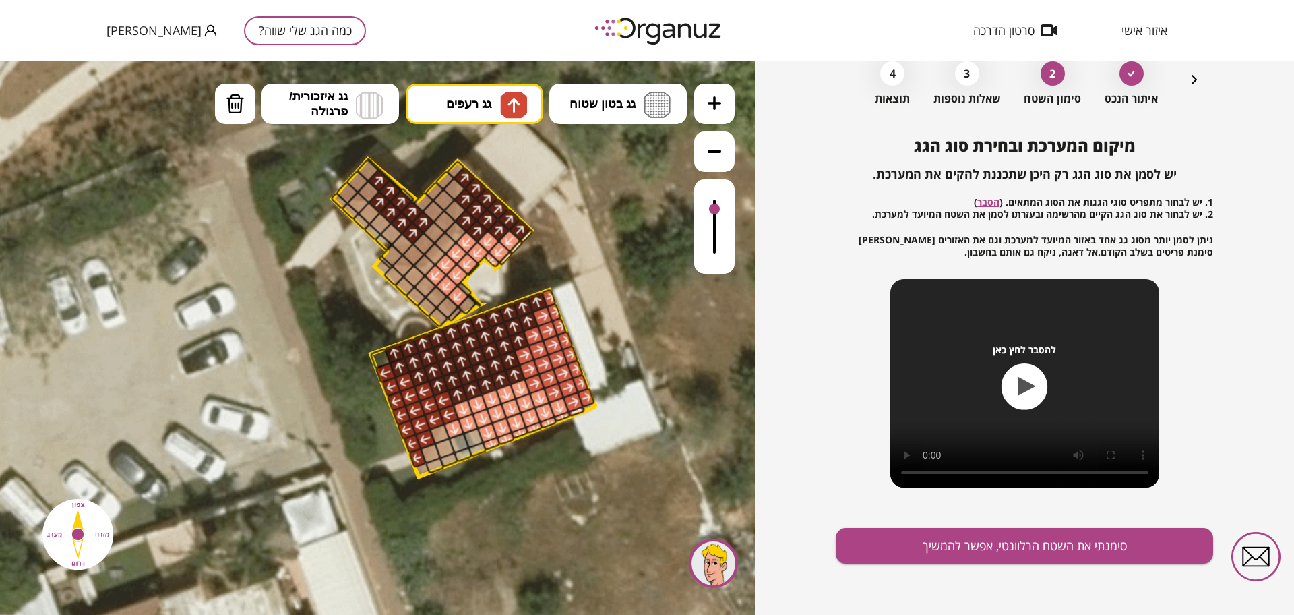
click at [720, 212] on div at bounding box center [714, 226] width 40 height 94
click at [1033, 556] on button "סימנתי את השטח הרלוונטי, אפשר להמשיך" at bounding box center [1024, 546] width 377 height 36
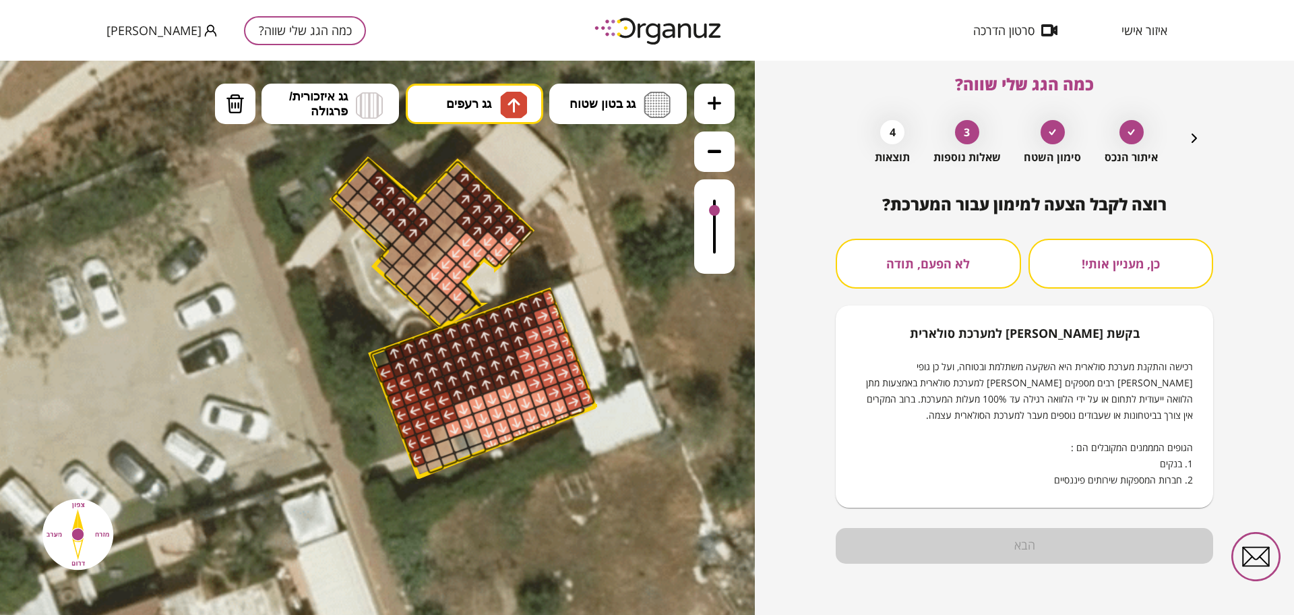
scroll to position [11, 0]
click at [959, 264] on button "לא הפעם, תודה" at bounding box center [928, 264] width 185 height 50
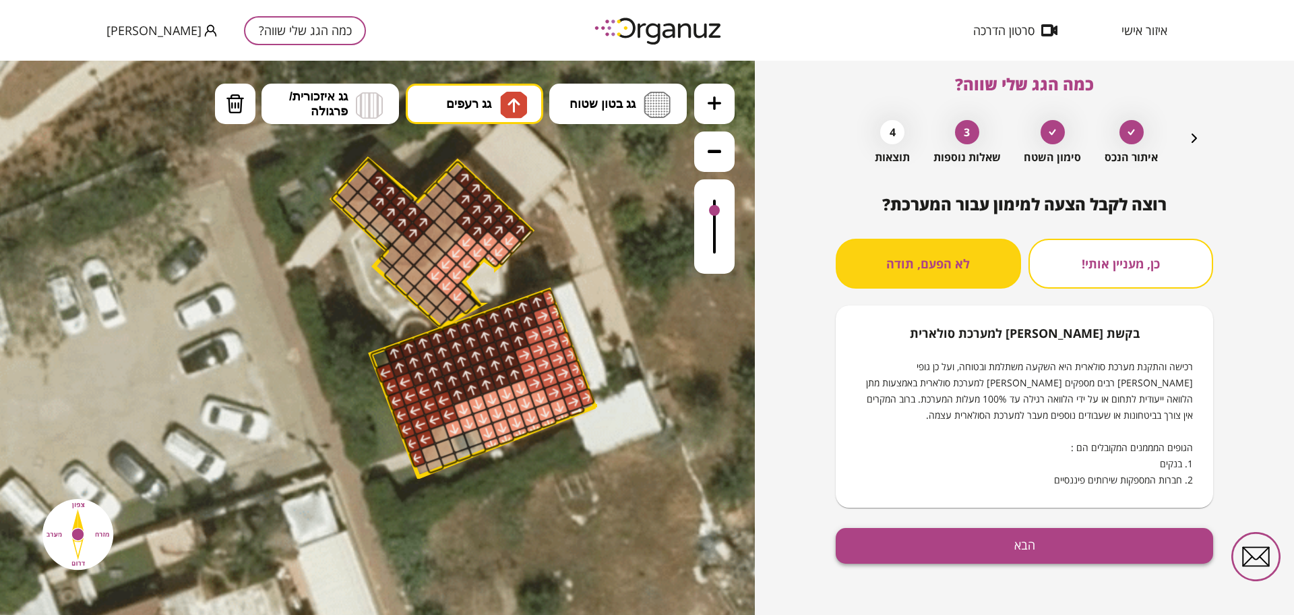
click at [977, 545] on button "הבא" at bounding box center [1024, 546] width 377 height 36
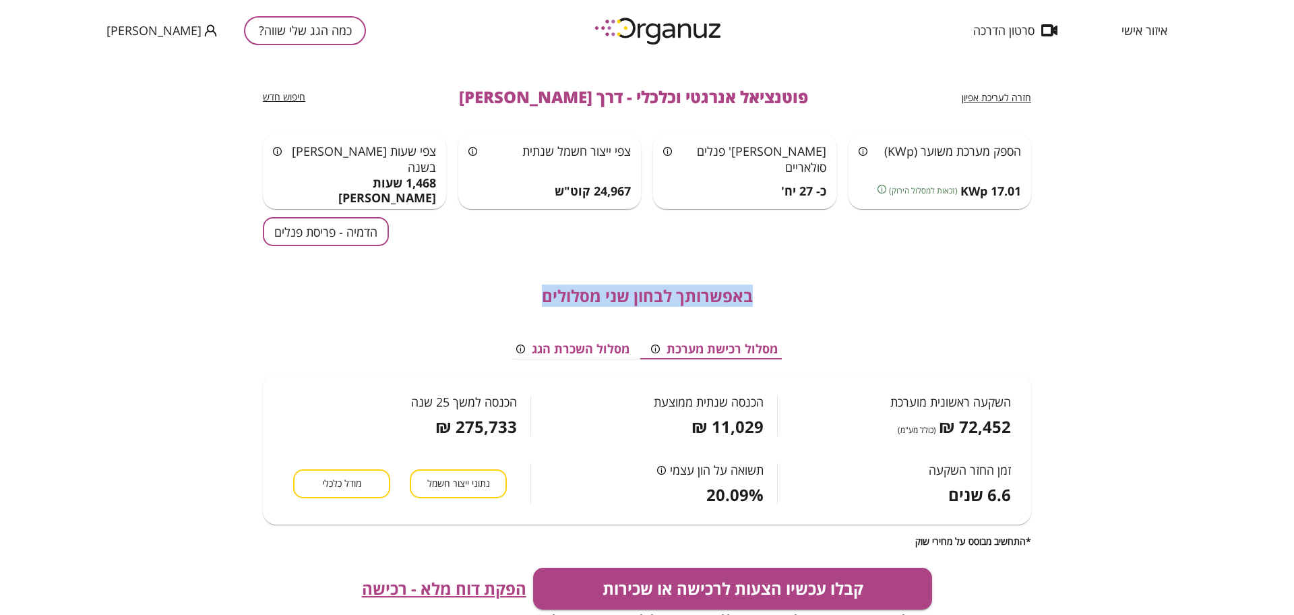
click at [334, 244] on div "חזרה לעריכת אפיון פוטנציאל אנרגטי וכלכלי - דרך [PERSON_NAME] חיפוש חדש הספק מער…" at bounding box center [647, 360] width 768 height 599
click at [334, 239] on button "הדמיה - פריסת פנלים" at bounding box center [326, 231] width 126 height 29
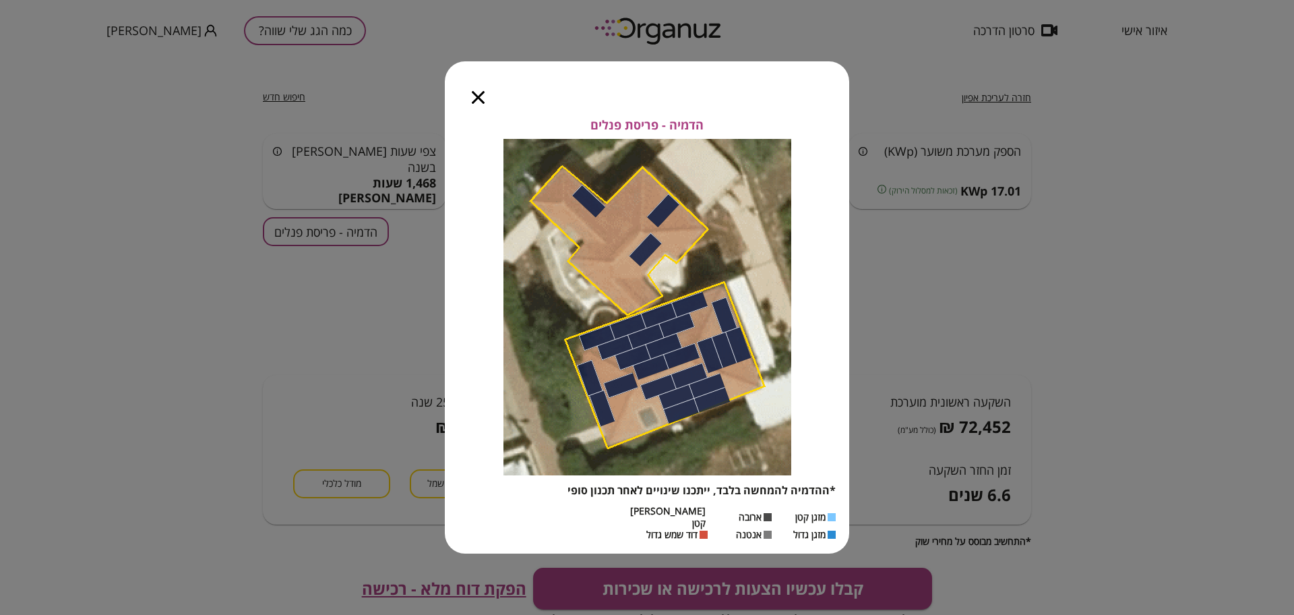
click at [469, 109] on div at bounding box center [478, 89] width 67 height 57
click at [483, 102] on icon "button" at bounding box center [478, 97] width 13 height 13
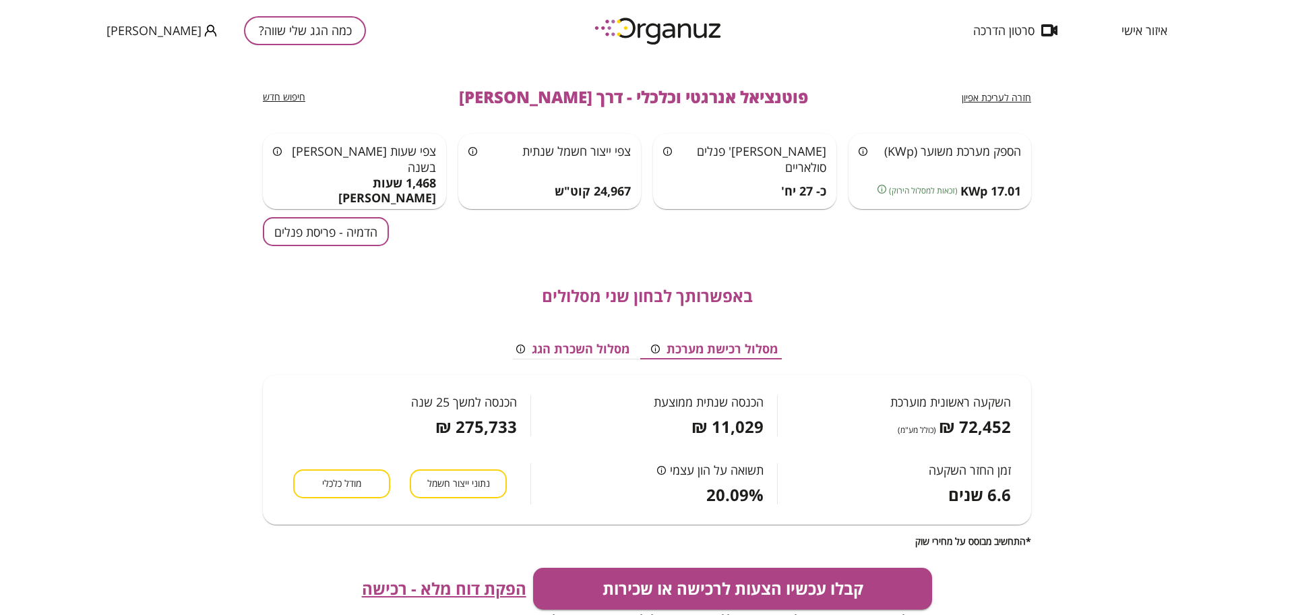
click at [1007, 100] on span "חזרה לעריכת אפיון" at bounding box center [996, 97] width 69 height 13
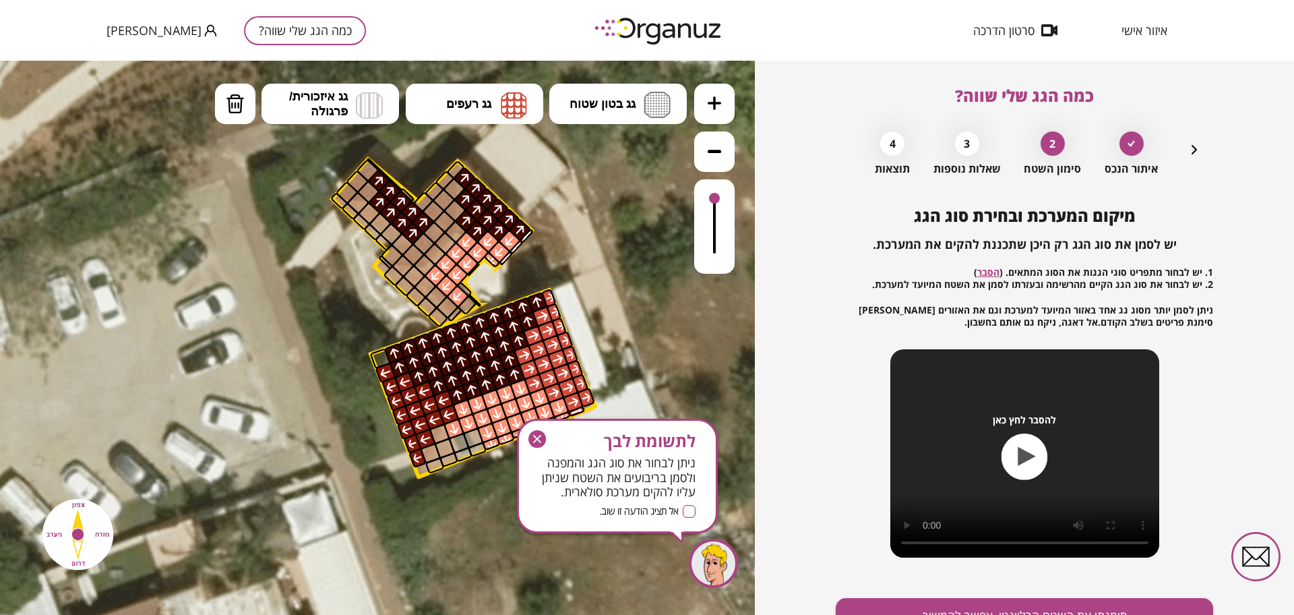
click at [536, 435] on icon "button" at bounding box center [537, 439] width 18 height 18
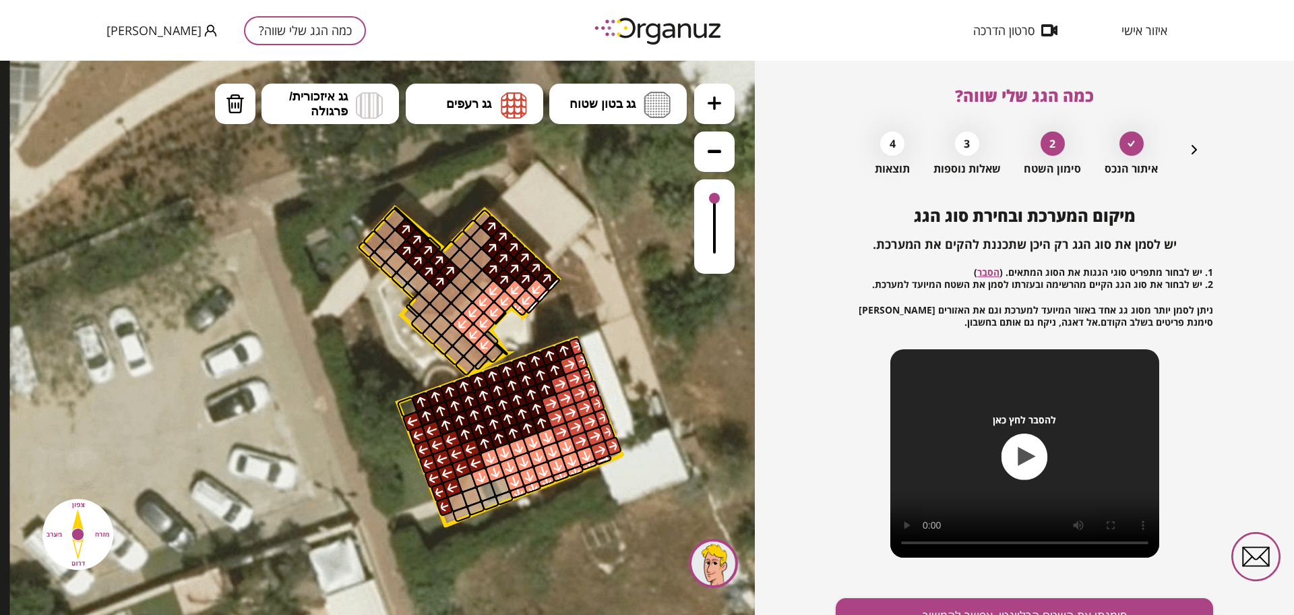
drag, startPoint x: 601, startPoint y: 257, endPoint x: 626, endPoint y: 307, distance: 55.8
click at [626, 307] on icon at bounding box center [533, 323] width 1047 height 1047
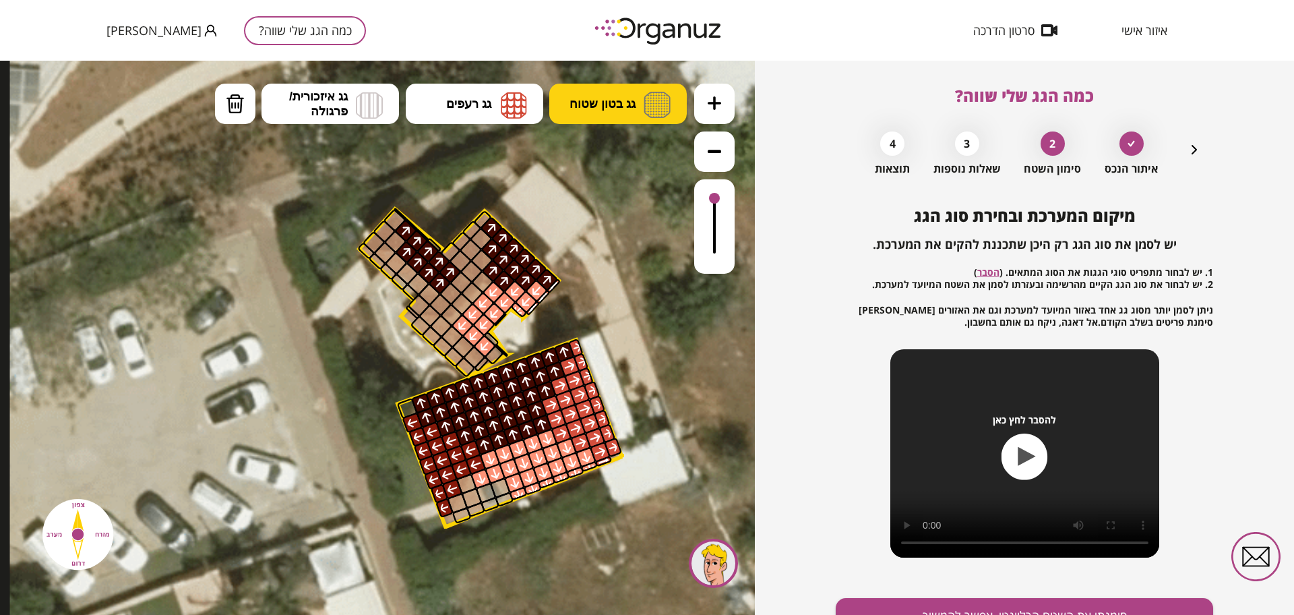
click at [617, 110] on span "גג בטון שטוח" at bounding box center [603, 103] width 66 height 15
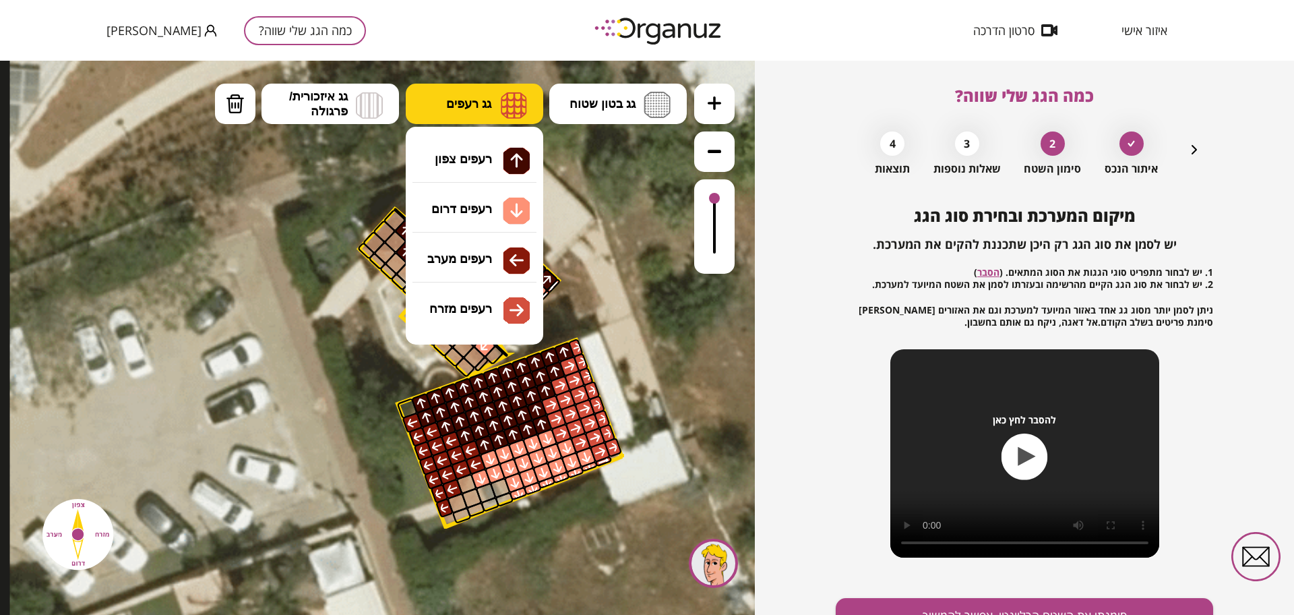
click at [512, 108] on img at bounding box center [514, 105] width 26 height 27
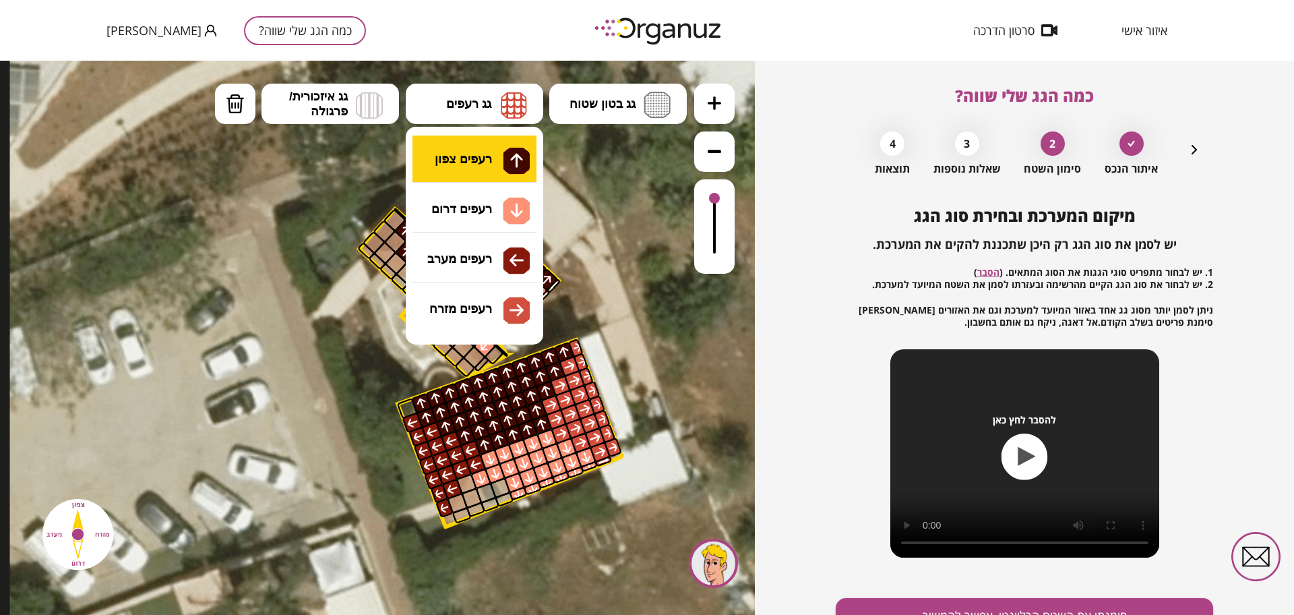
click at [485, 173] on div ".st0 { fill: #FFFFFF; } 10" at bounding box center [377, 338] width 755 height 554
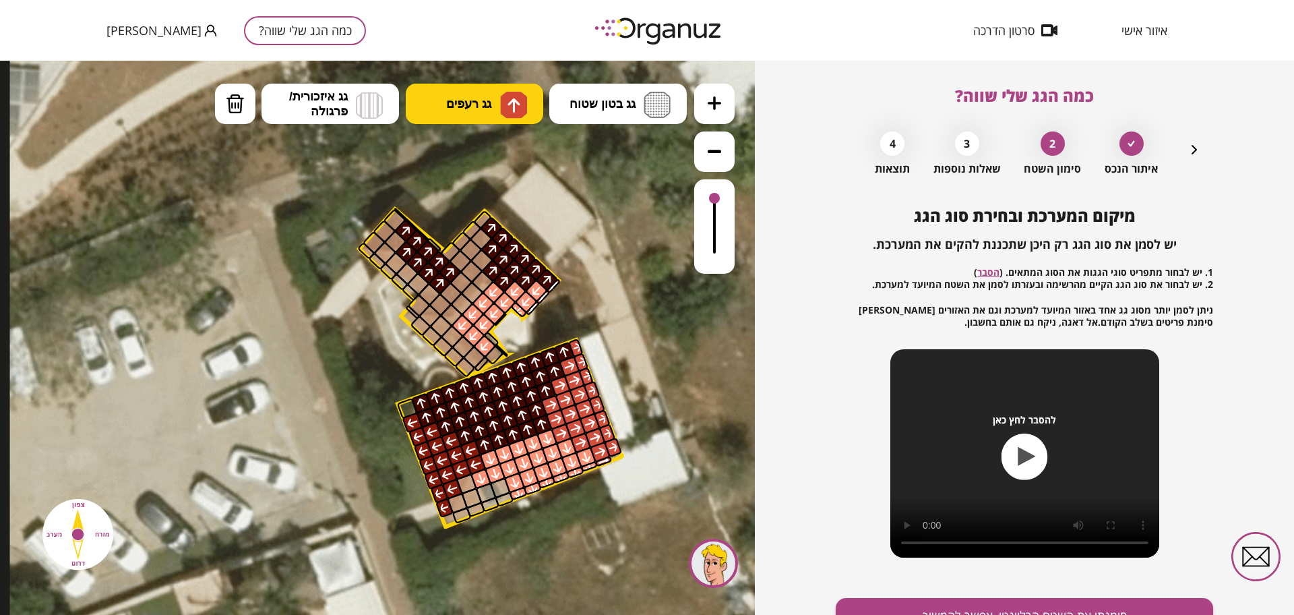
click at [488, 120] on button "גג רעפים" at bounding box center [475, 104] width 138 height 40
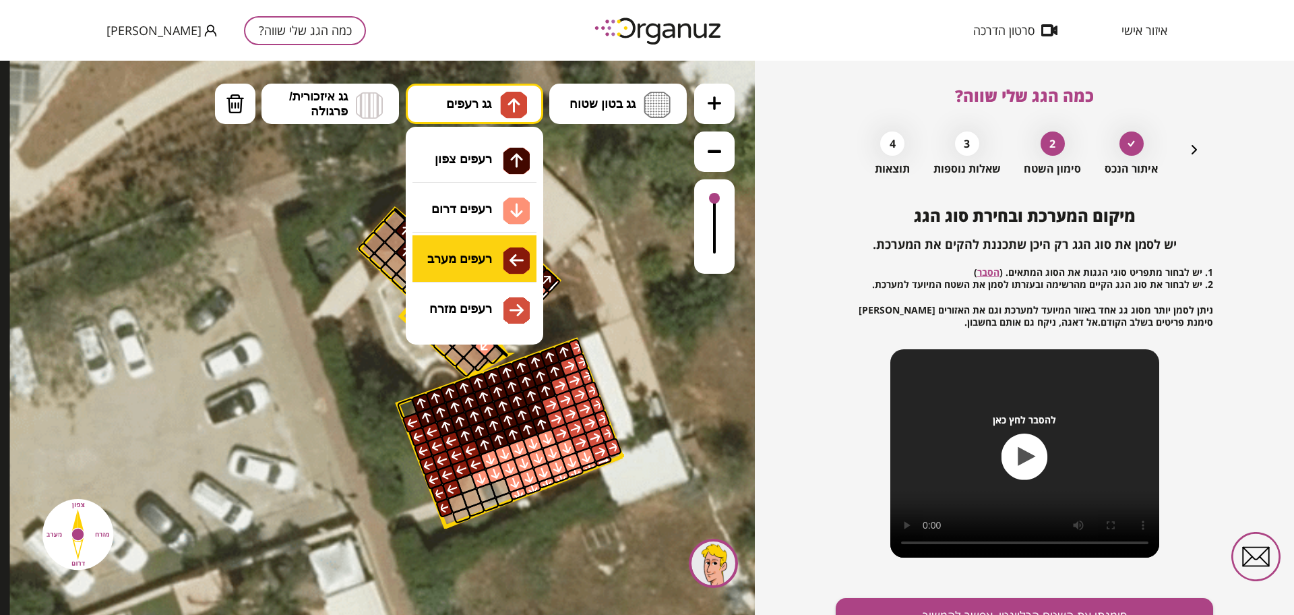
click at [473, 263] on div ".st0 { fill: #FFFFFF; } 10" at bounding box center [377, 338] width 755 height 554
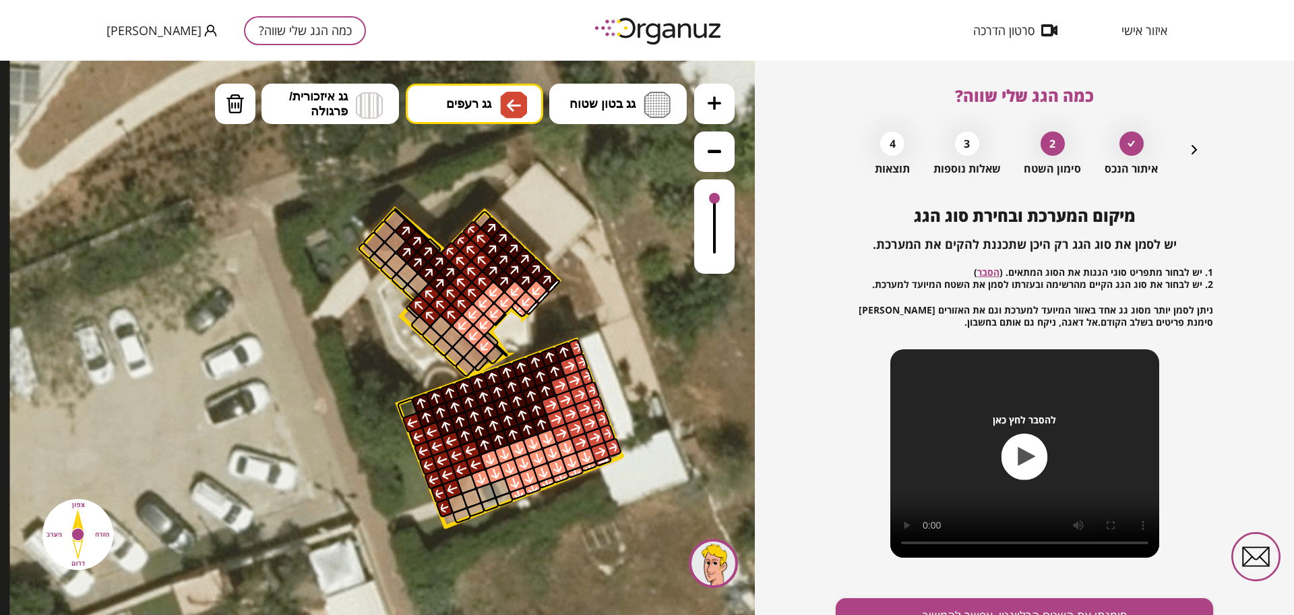
drag, startPoint x: 463, startPoint y: 261, endPoint x: 474, endPoint y: 280, distance: 22.3
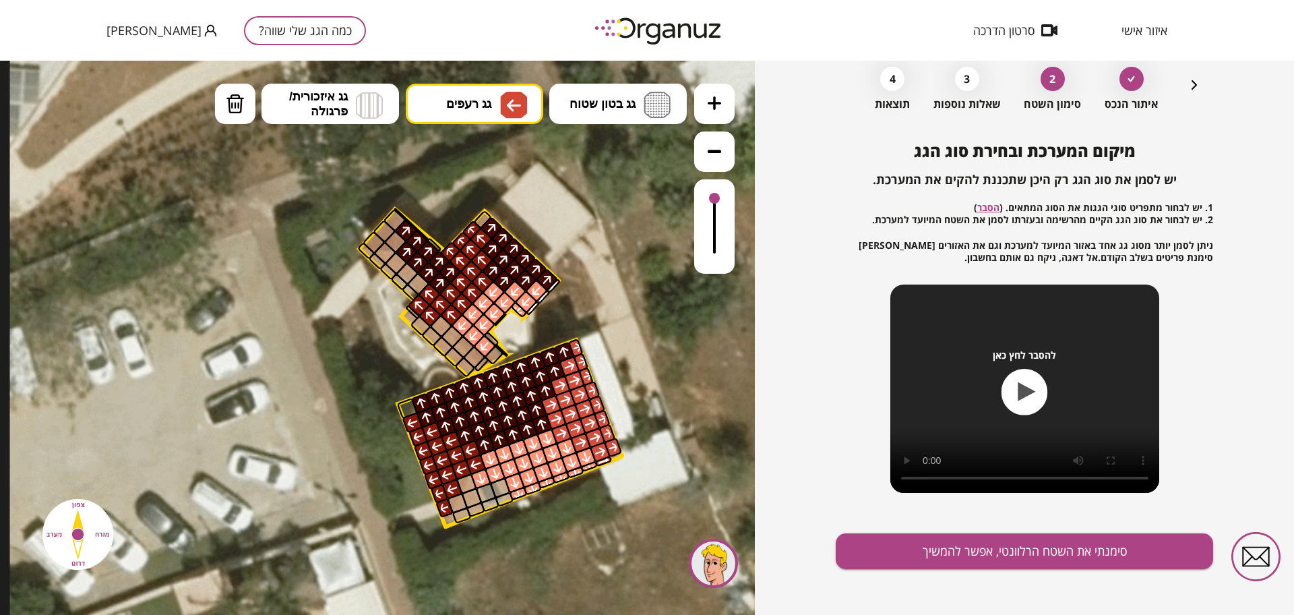
scroll to position [70, 0]
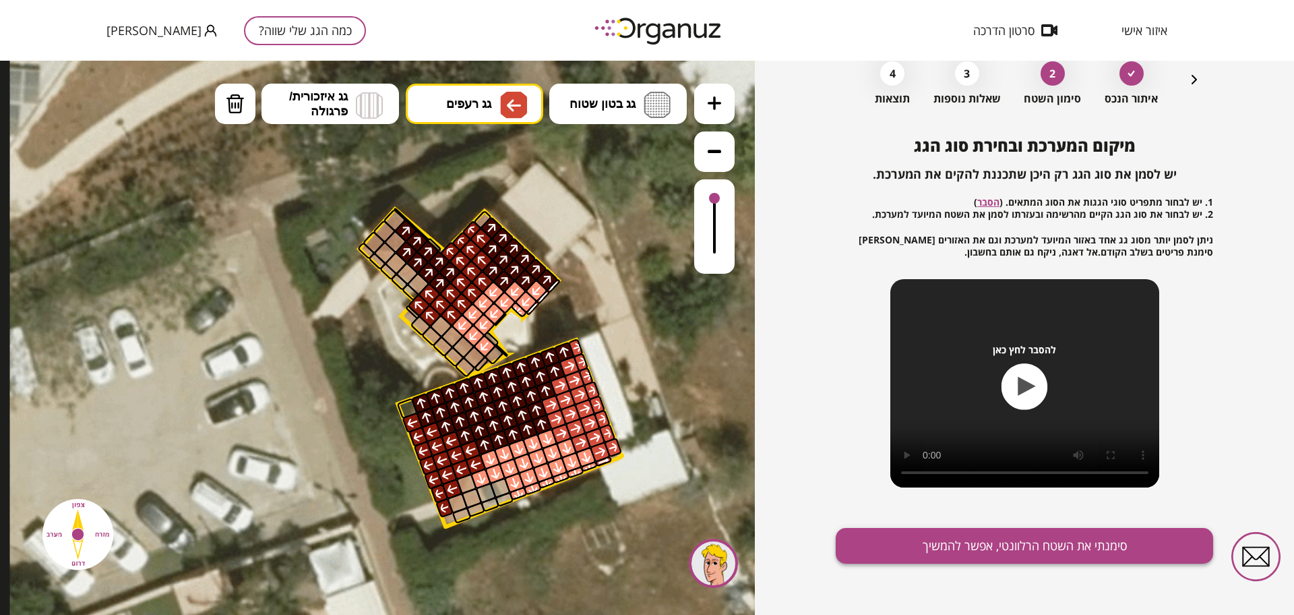
click at [930, 541] on button "סימנתי את השטח הרלוונטי, אפשר להמשיך" at bounding box center [1024, 546] width 377 height 36
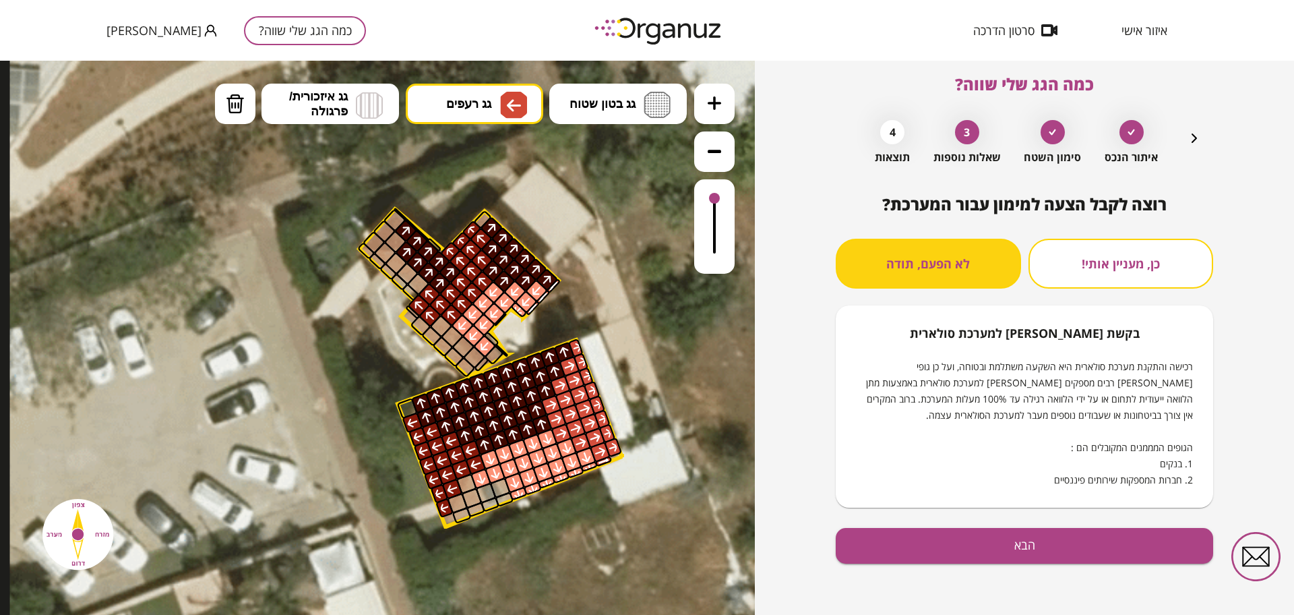
scroll to position [11, 0]
click at [930, 545] on button "הבא" at bounding box center [1024, 546] width 377 height 36
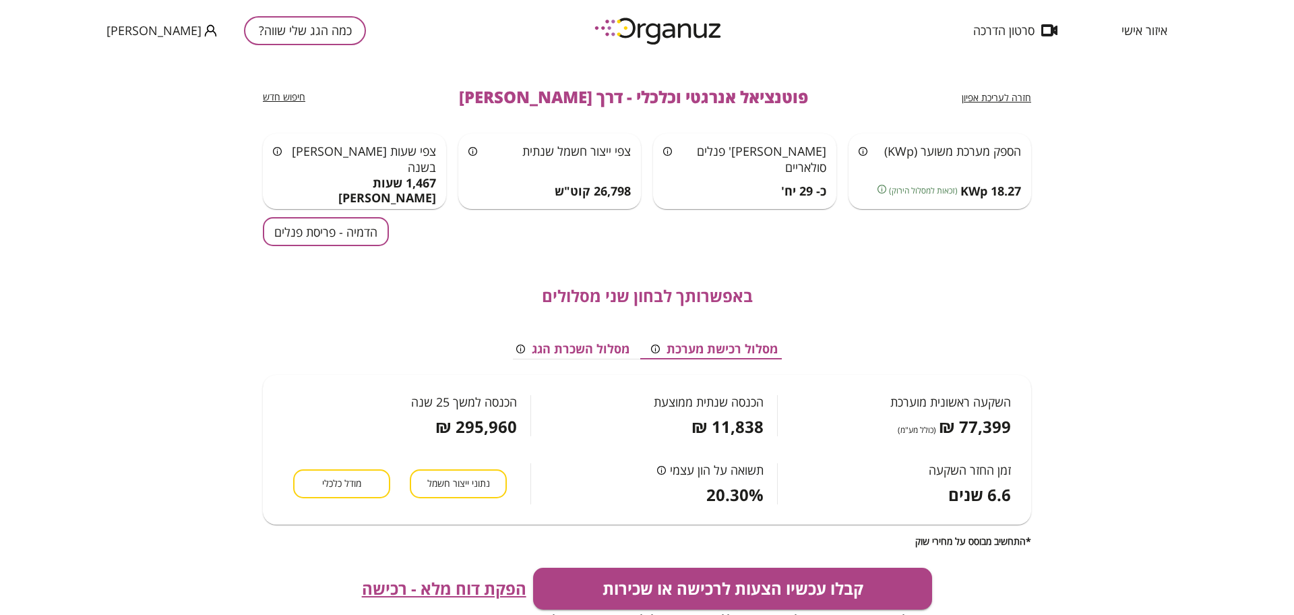
click at [365, 243] on button "הדמיה - פריסת פנלים" at bounding box center [326, 231] width 126 height 29
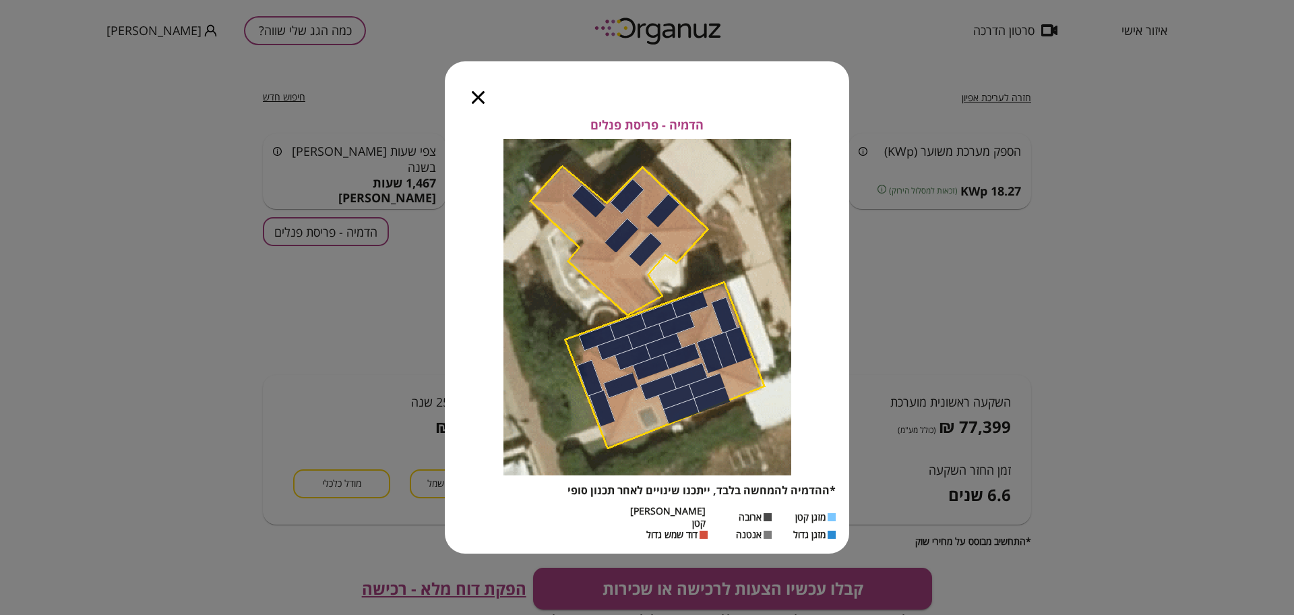
click at [481, 104] on icon "button" at bounding box center [478, 97] width 13 height 13
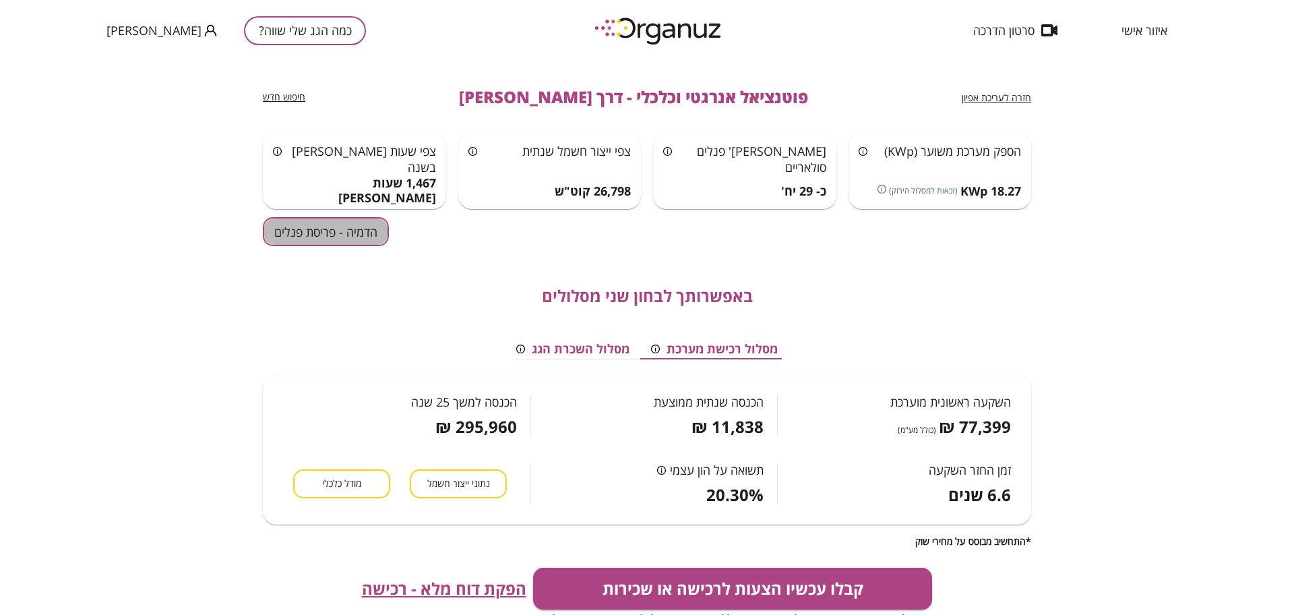
click at [342, 225] on button "הדמיה - פריסת פנלים" at bounding box center [326, 231] width 126 height 29
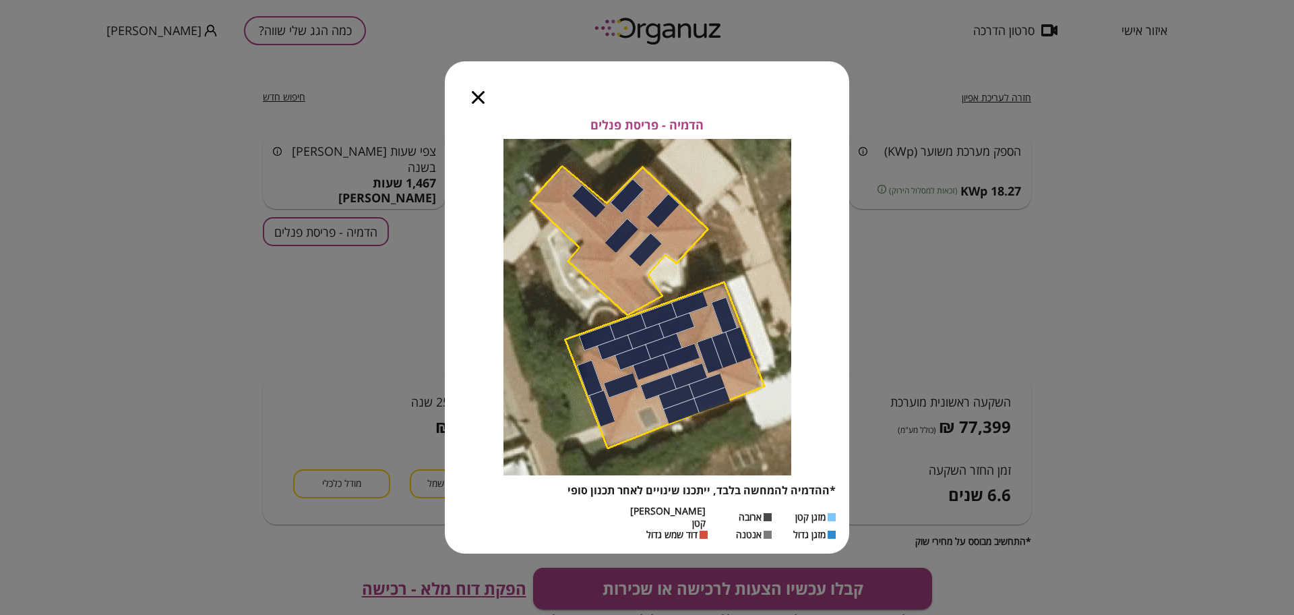
click at [475, 102] on icon "button" at bounding box center [478, 97] width 13 height 13
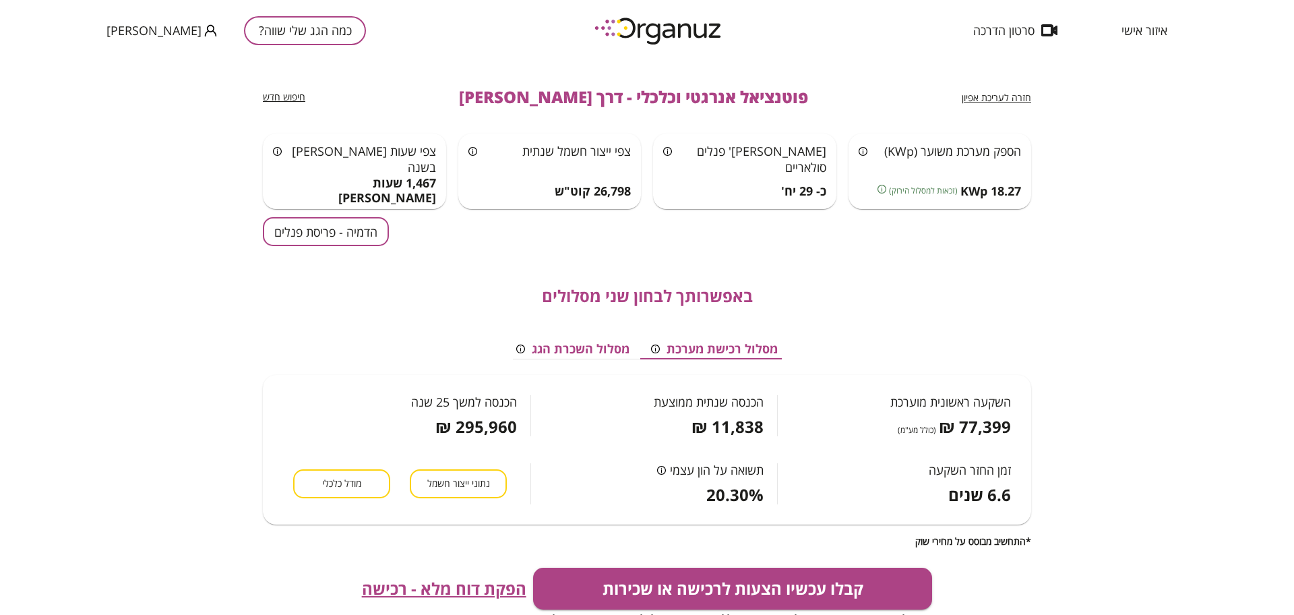
click at [429, 595] on span "הפקת דוח מלא - רכישה" at bounding box center [444, 588] width 164 height 19
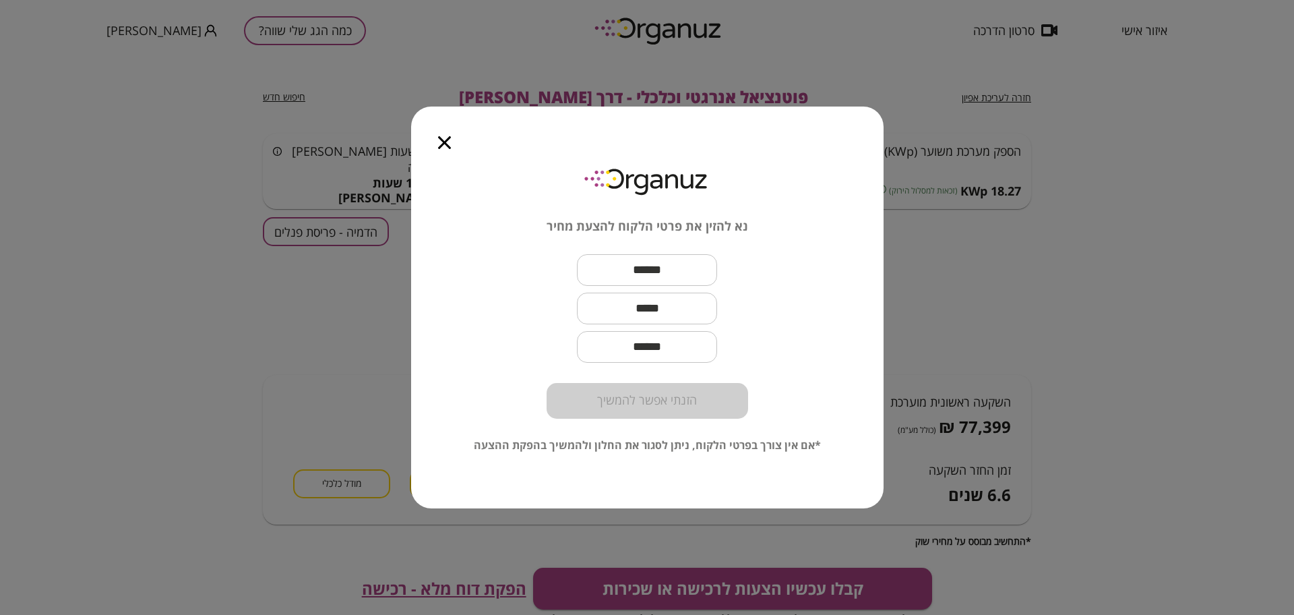
click at [448, 140] on icon "button" at bounding box center [444, 142] width 13 height 13
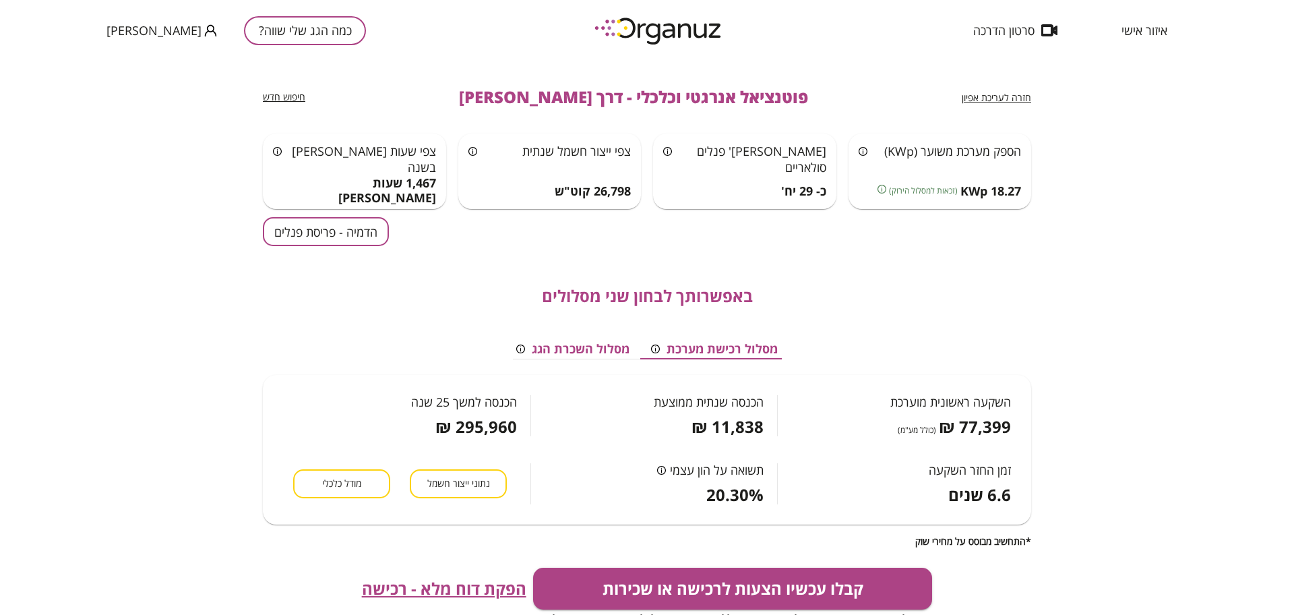
click at [419, 30] on div "איזור אישי סרטון הדרכה כמה הגג שלי שווה? [PERSON_NAME]" at bounding box center [647, 30] width 1294 height 61
click at [291, 30] on button "כמה הגג שלי שווה?" at bounding box center [305, 30] width 122 height 29
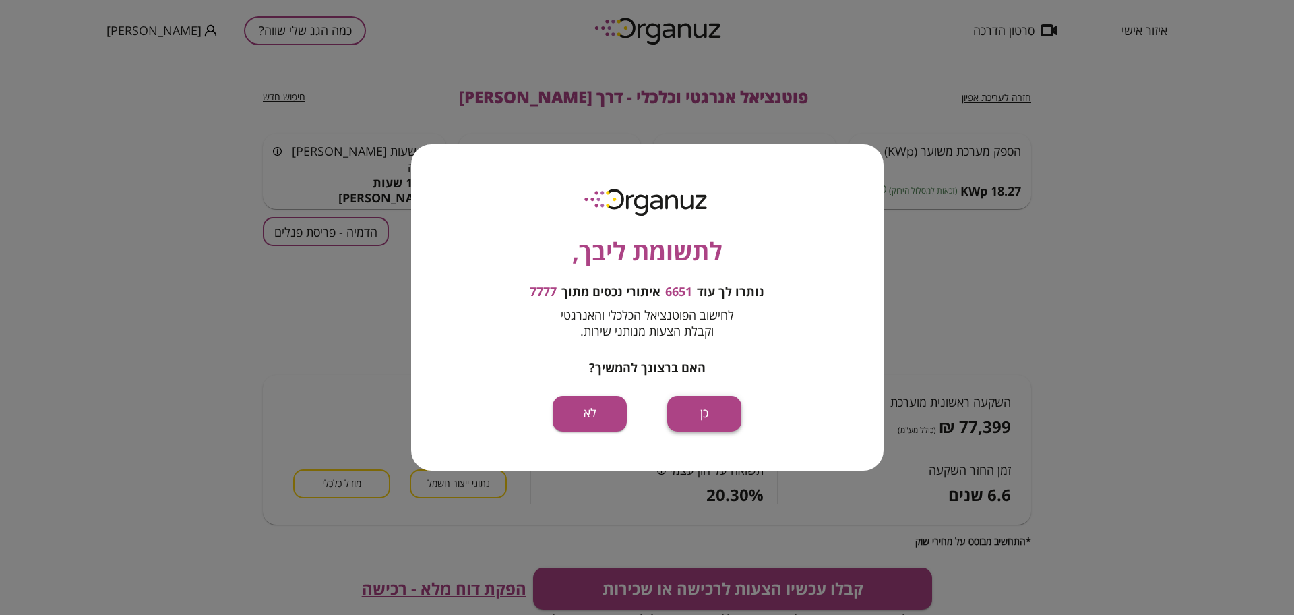
click at [715, 404] on button "כן" at bounding box center [704, 414] width 74 height 36
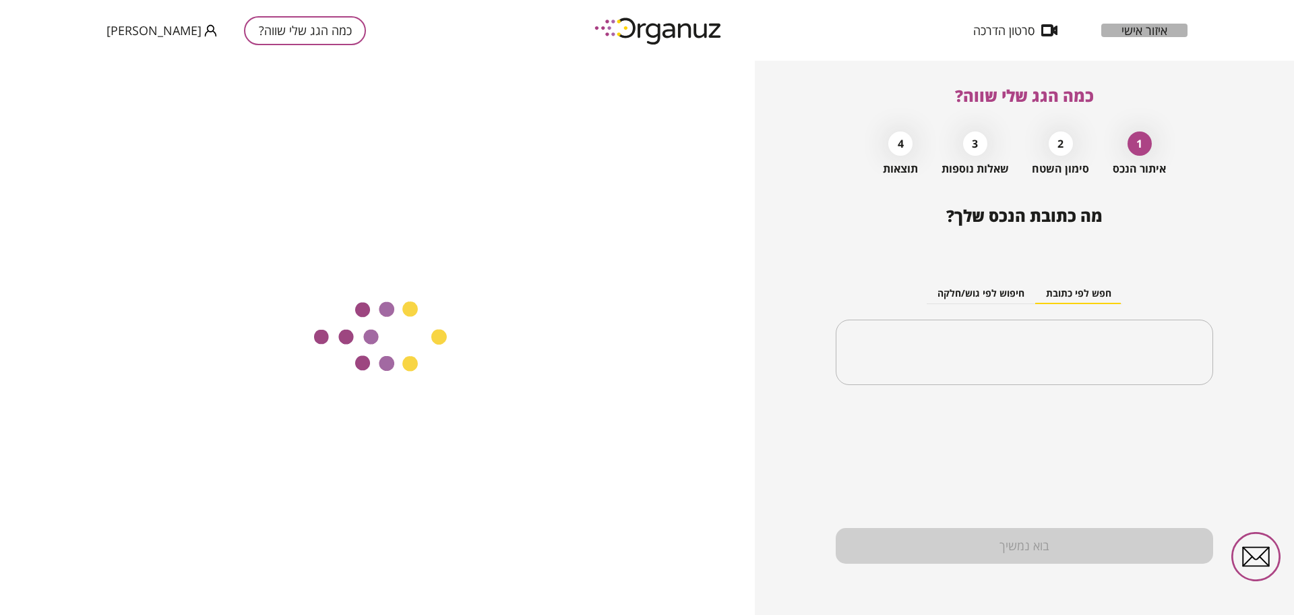
click at [1153, 28] on span "איזור אישי" at bounding box center [1145, 30] width 46 height 13
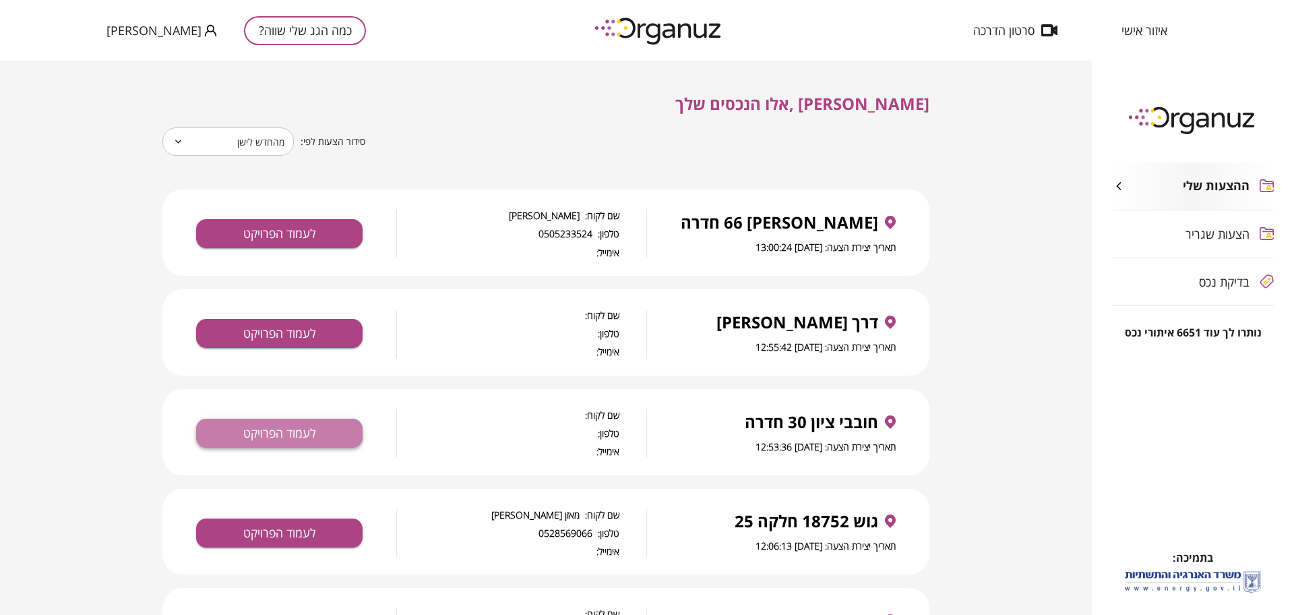
click at [236, 434] on button "לעמוד הפרויקט" at bounding box center [279, 433] width 166 height 29
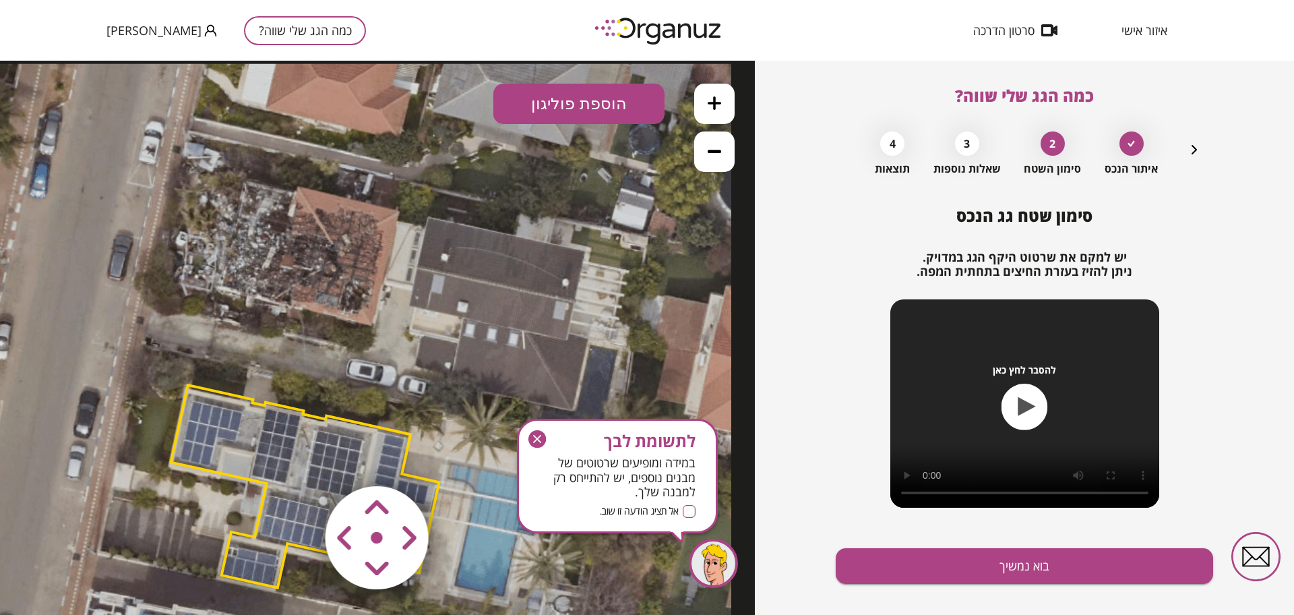
drag, startPoint x: 545, startPoint y: 432, endPoint x: 534, endPoint y: 373, distance: 60.4
click at [545, 432] on icon "button" at bounding box center [537, 439] width 18 height 18
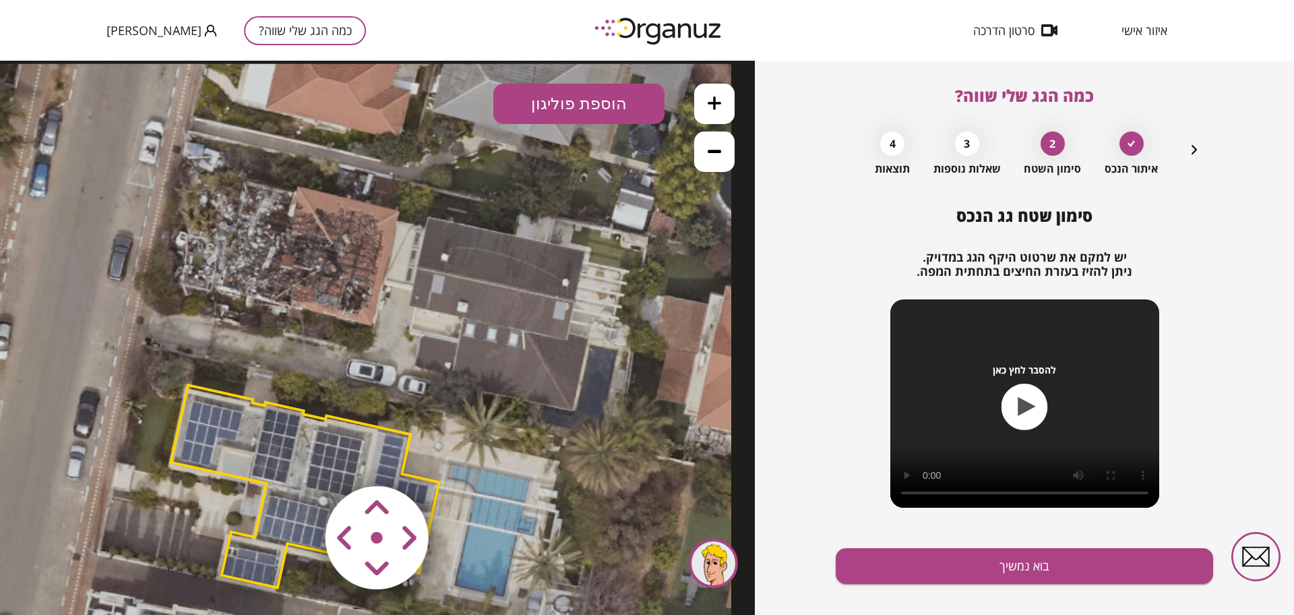
click at [355, 440] on polygon at bounding box center [305, 486] width 268 height 202
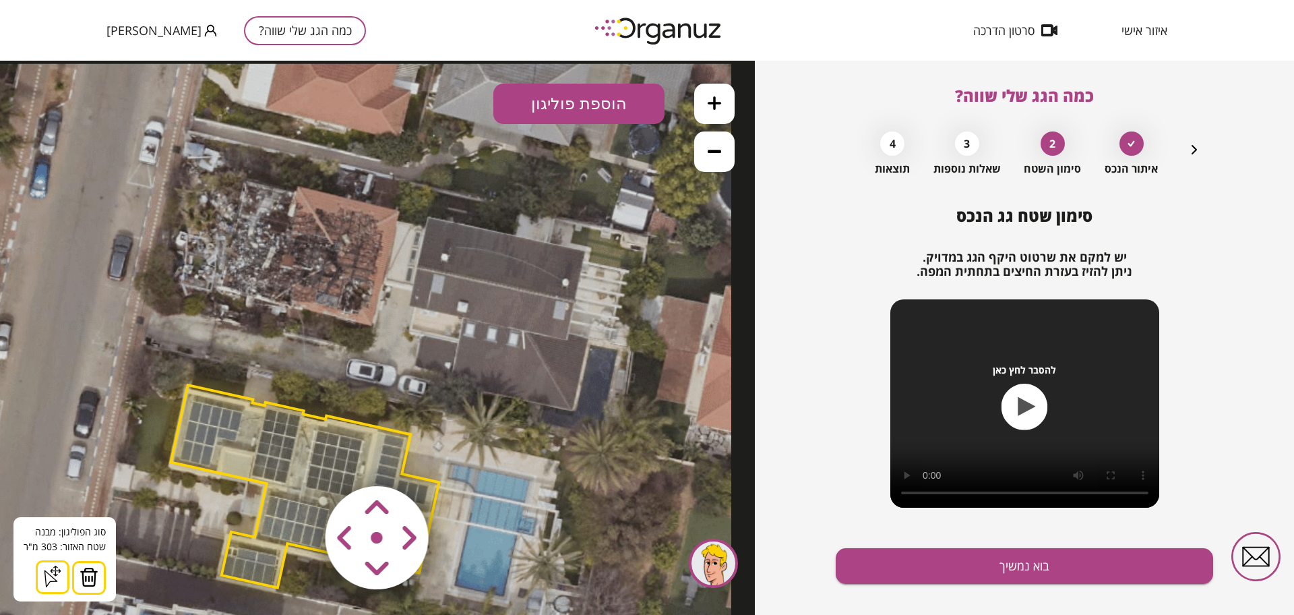
click at [87, 577] on img at bounding box center [89, 577] width 19 height 20
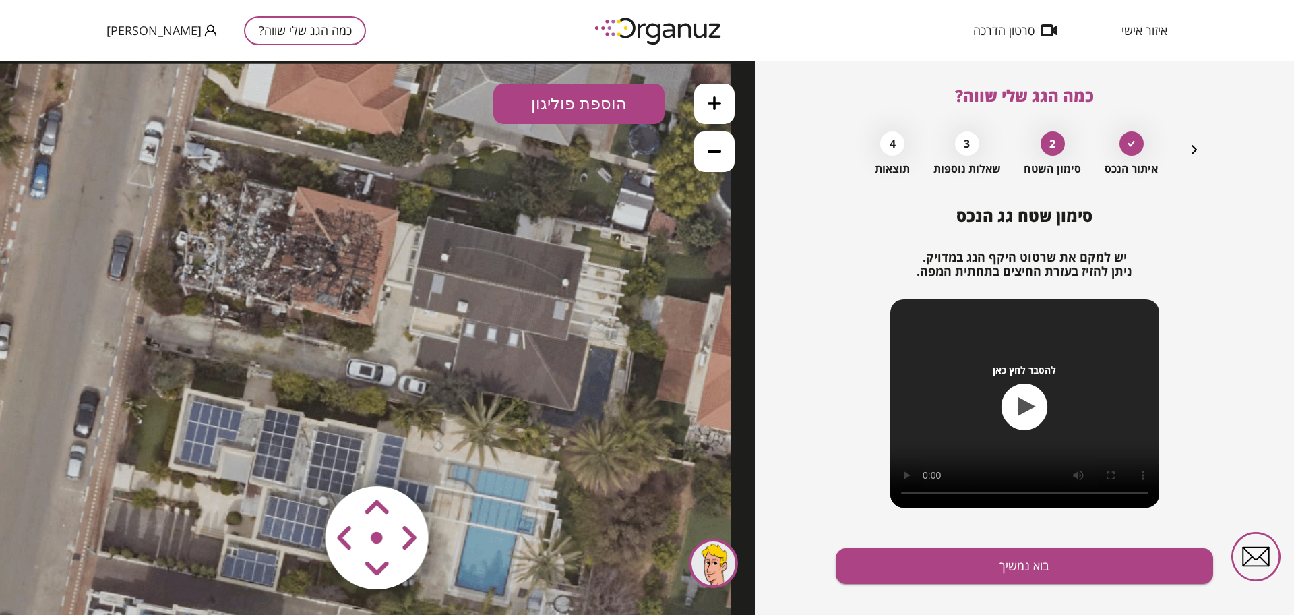
click at [568, 109] on button "הוספת פוליגון" at bounding box center [578, 104] width 171 height 40
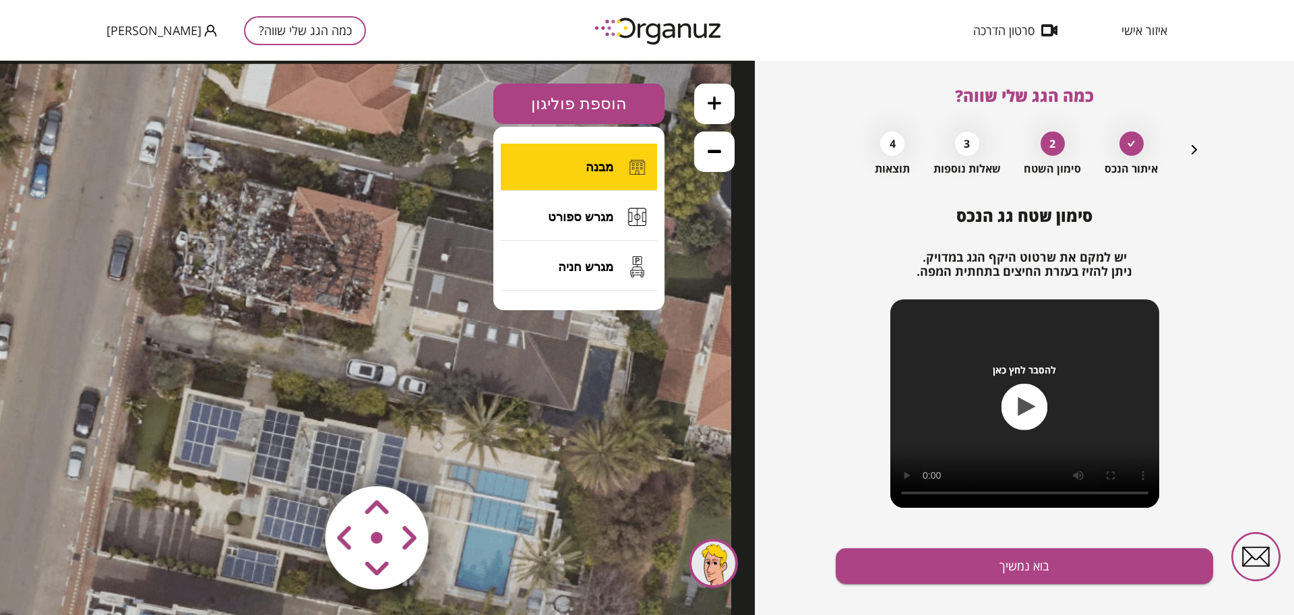
click at [551, 150] on button "מבנה" at bounding box center [579, 167] width 156 height 47
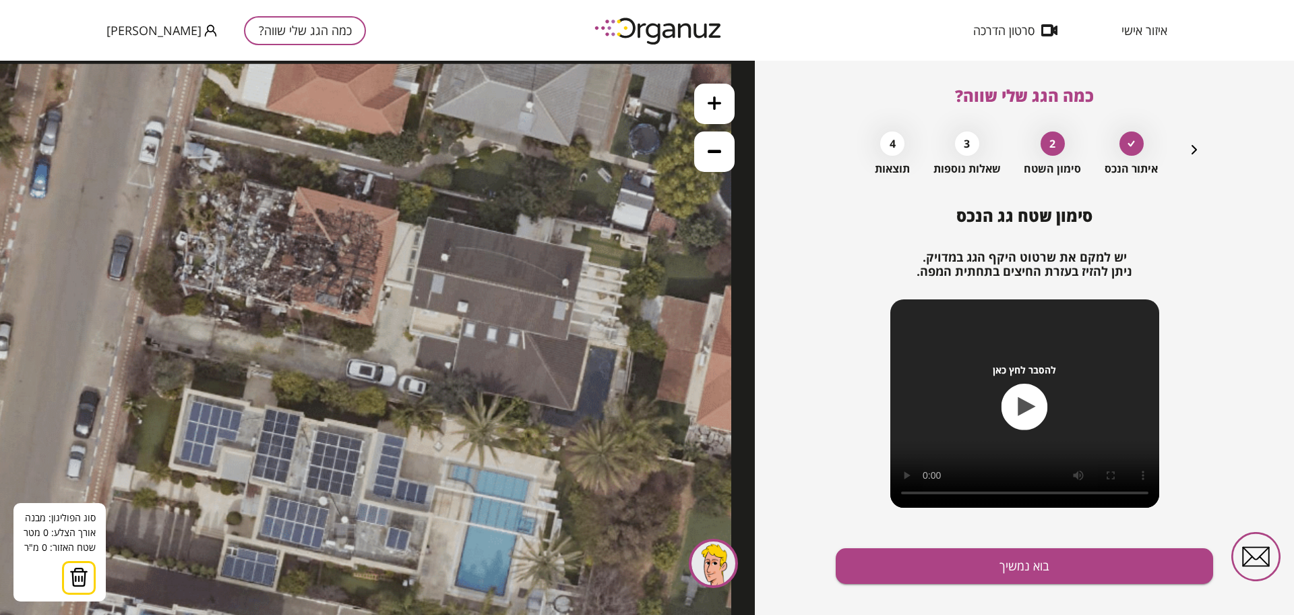
click at [719, 109] on icon at bounding box center [714, 102] width 13 height 13
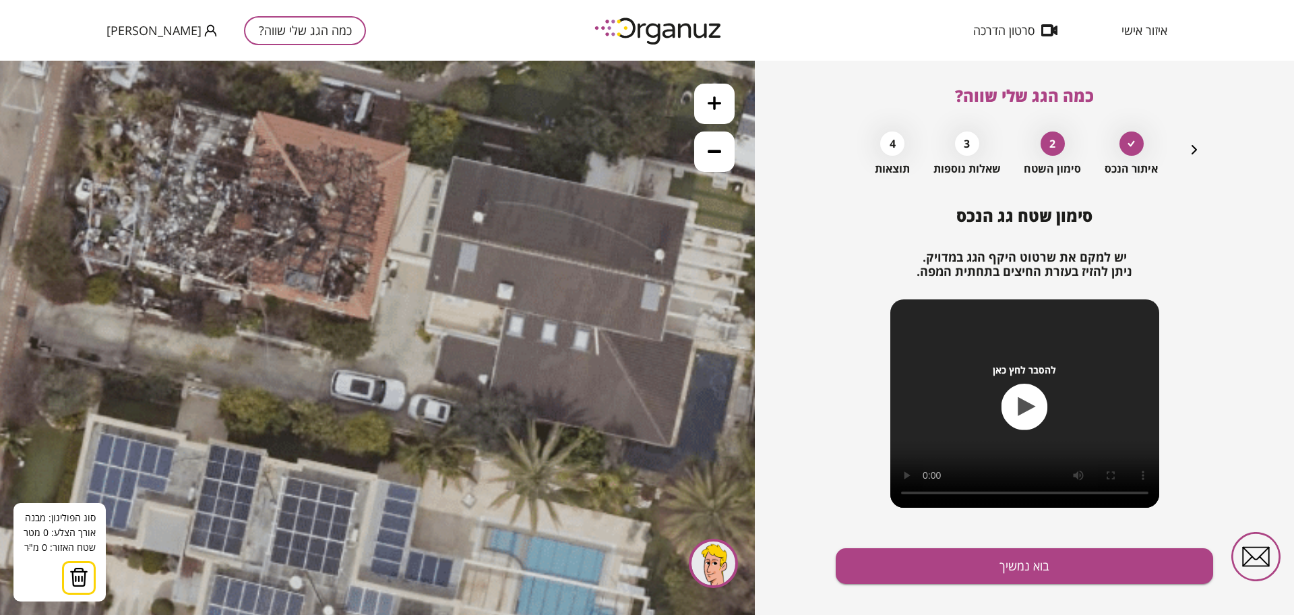
click at [454, 155] on icon at bounding box center [271, 564] width 1274 height 1274
click at [424, 290] on icon at bounding box center [271, 564] width 1274 height 1274
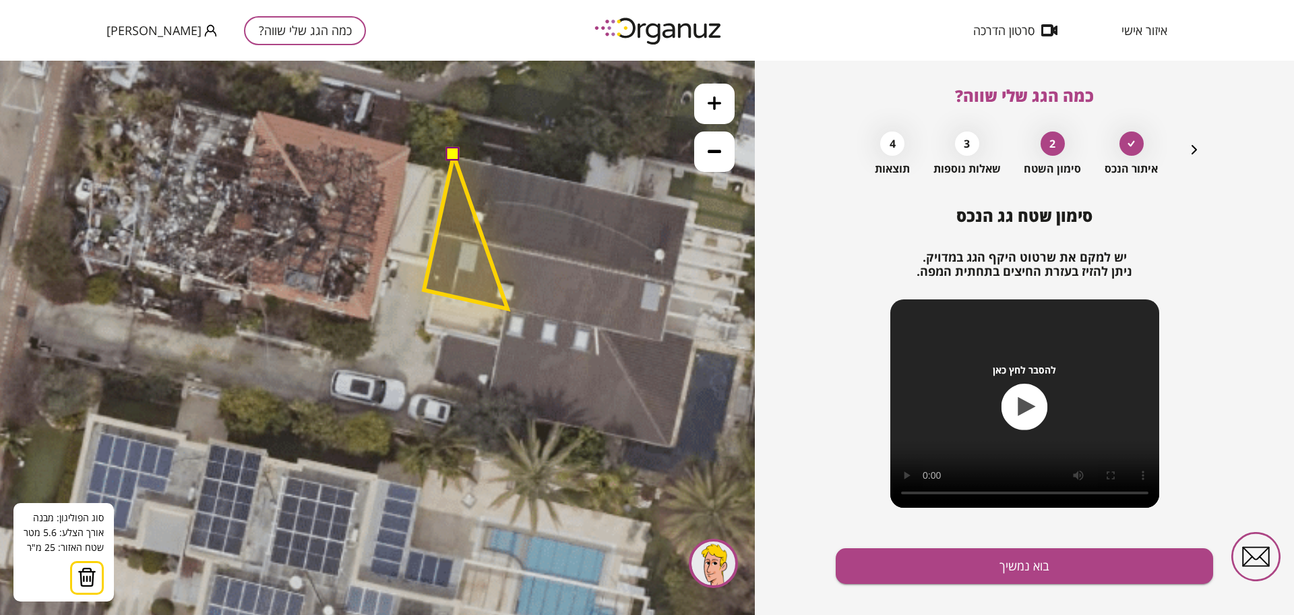
click at [508, 309] on polygon at bounding box center [466, 232] width 84 height 154
click at [488, 407] on polygon at bounding box center [466, 281] width 84 height 252
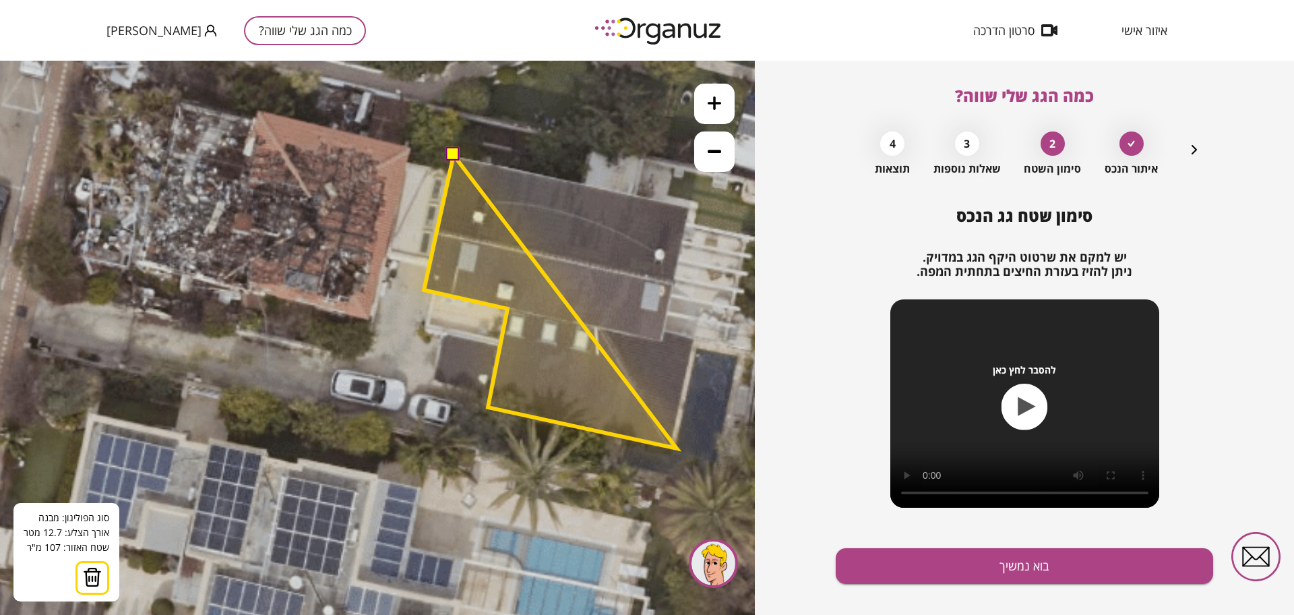
click at [677, 448] on polygon at bounding box center [550, 301] width 253 height 293
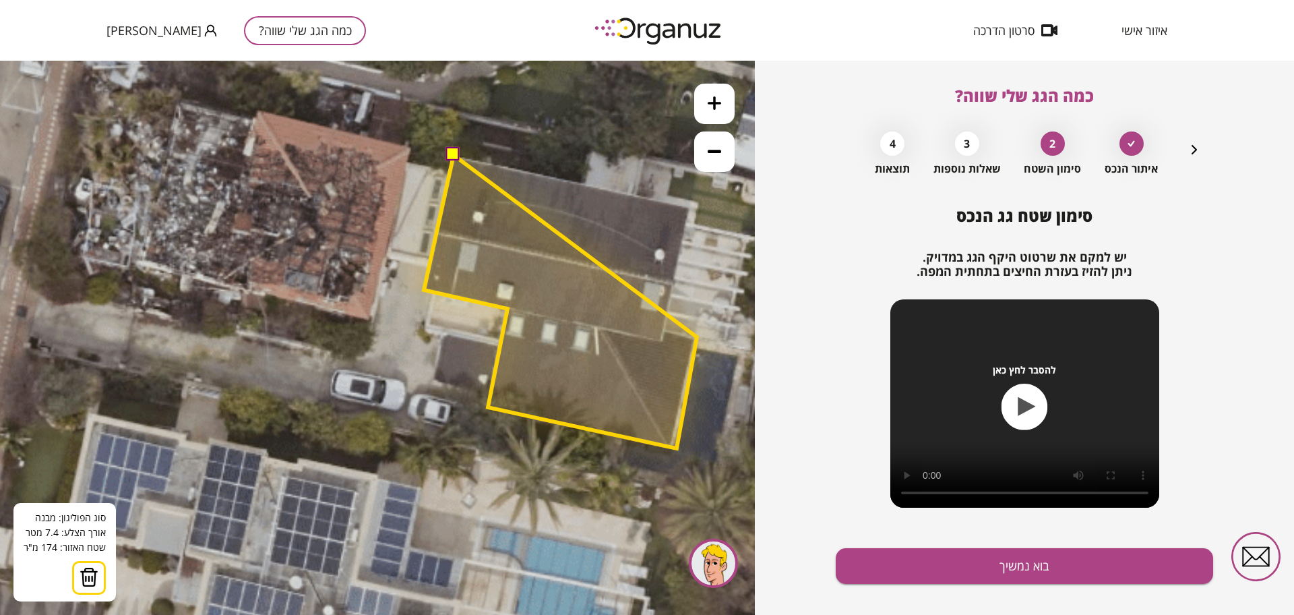
click at [697, 337] on polygon at bounding box center [560, 301] width 273 height 293
click at [667, 332] on polygon at bounding box center [560, 301] width 273 height 293
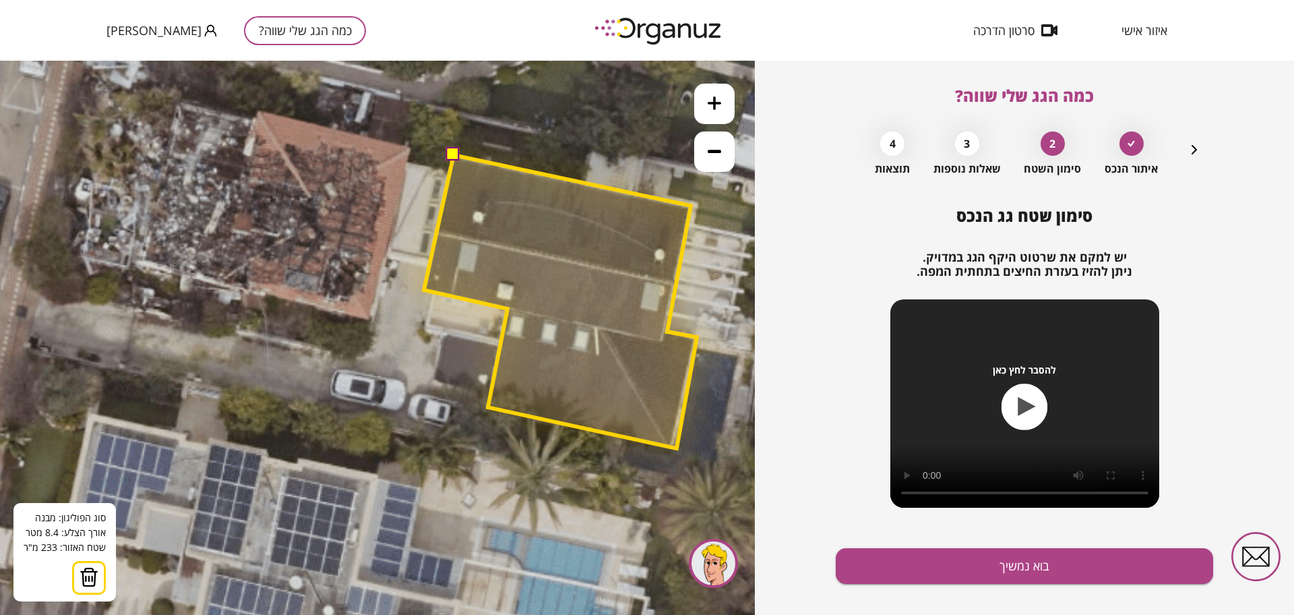
click at [691, 206] on polygon at bounding box center [560, 301] width 273 height 293
click at [454, 156] on button at bounding box center [452, 154] width 13 height 13
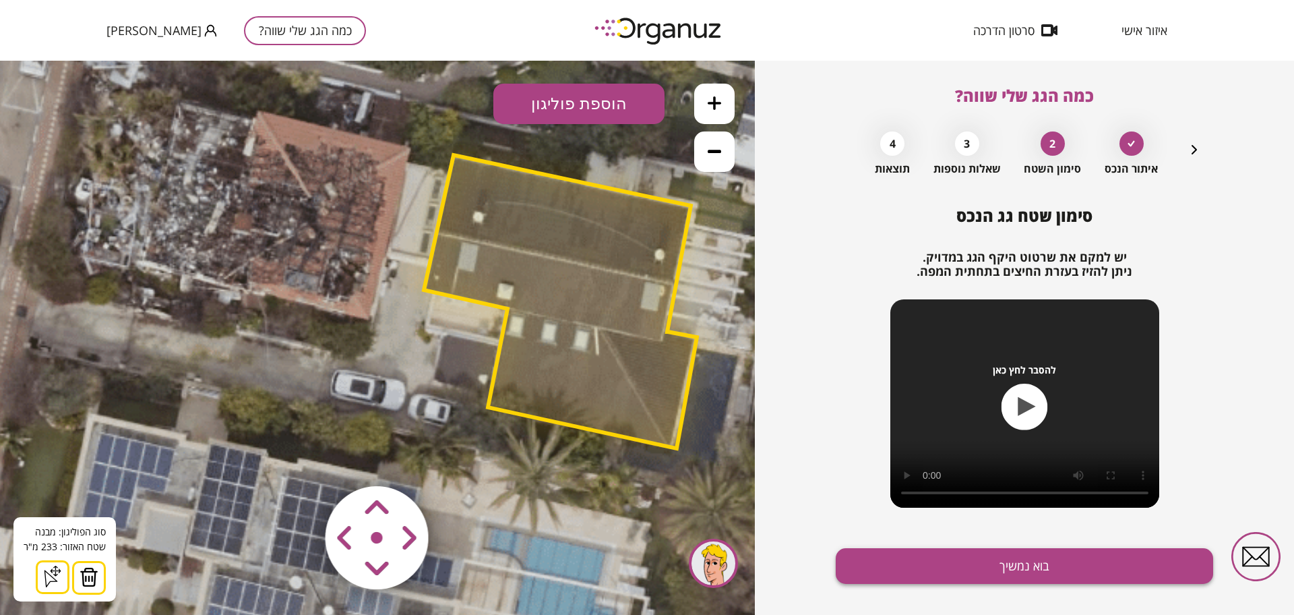
click at [949, 572] on button "בוא נמשיך" at bounding box center [1024, 566] width 377 height 36
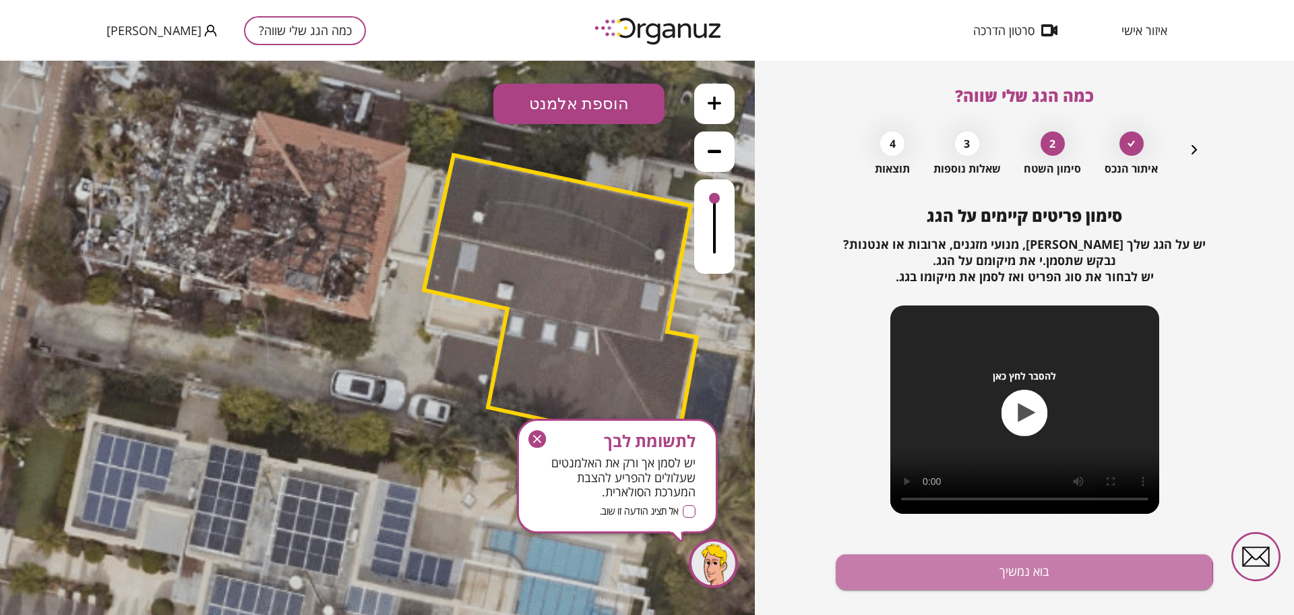
click at [949, 572] on button "בוא נמשיך" at bounding box center [1024, 572] width 377 height 36
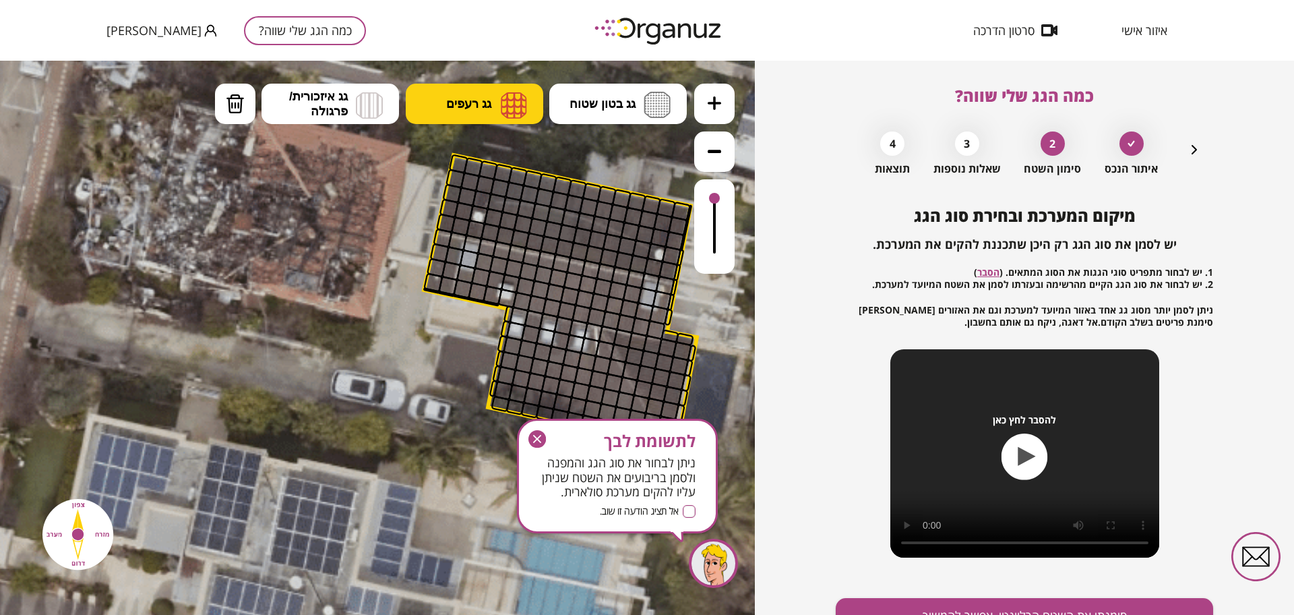
click at [521, 92] on img at bounding box center [514, 105] width 26 height 27
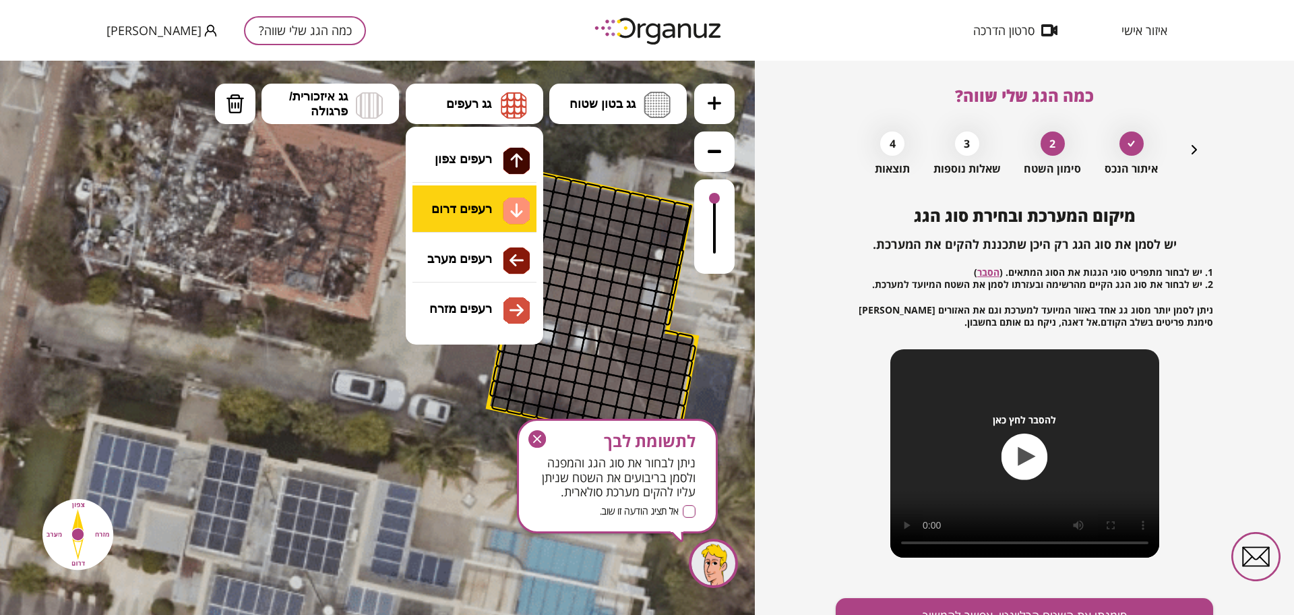
click at [479, 200] on div ".st0 { fill: #FFFFFF; } א" at bounding box center [377, 338] width 755 height 554
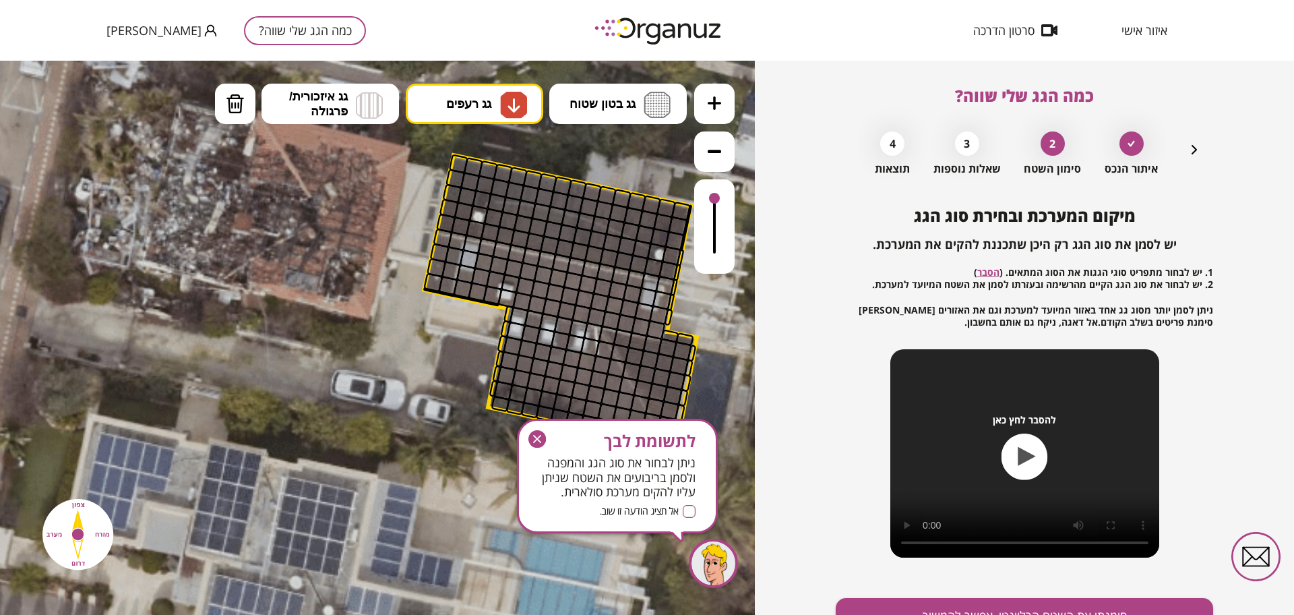
click at [535, 438] on icon "button" at bounding box center [537, 439] width 18 height 18
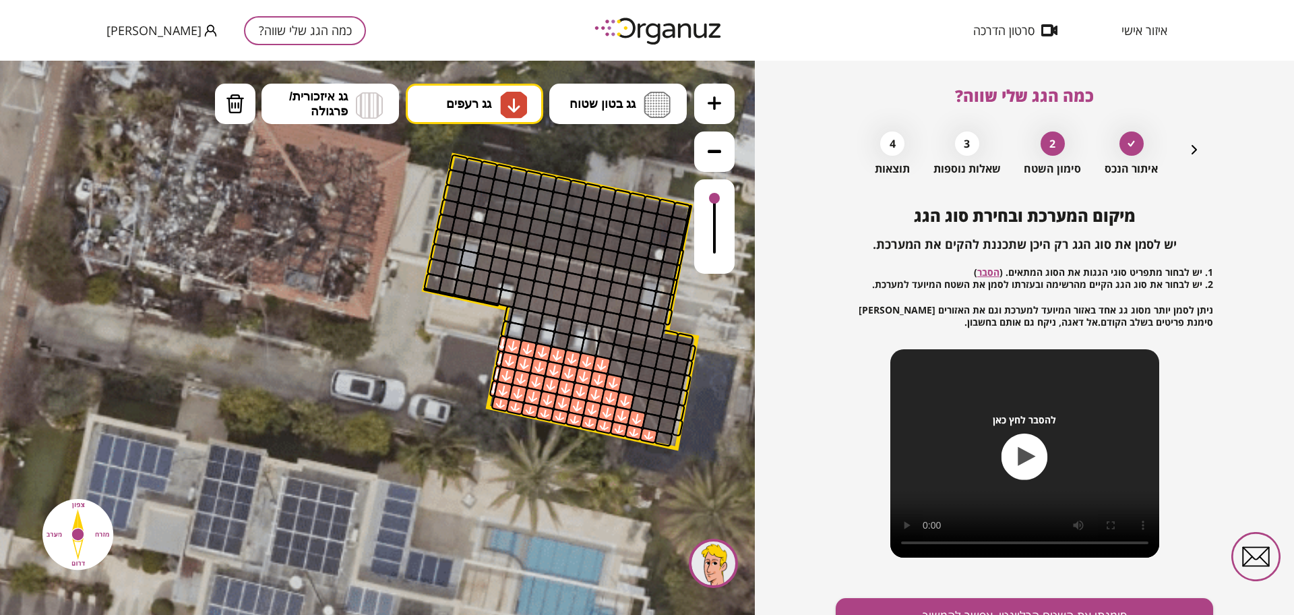
drag, startPoint x: 502, startPoint y: 400, endPoint x: 599, endPoint y: 363, distance: 103.7
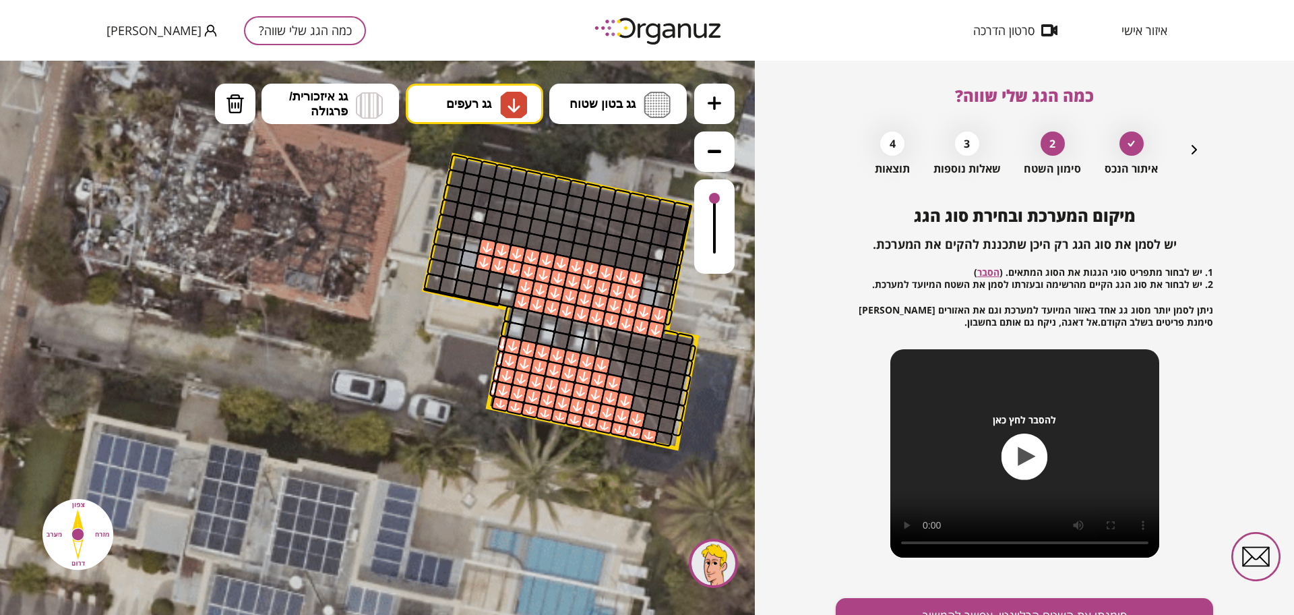
drag, startPoint x: 487, startPoint y: 248, endPoint x: 543, endPoint y: 288, distance: 68.6
drag, startPoint x: 454, startPoint y: 246, endPoint x: 443, endPoint y: 241, distance: 12.4
click at [490, 94] on button "גג רעפים" at bounding box center [475, 104] width 138 height 40
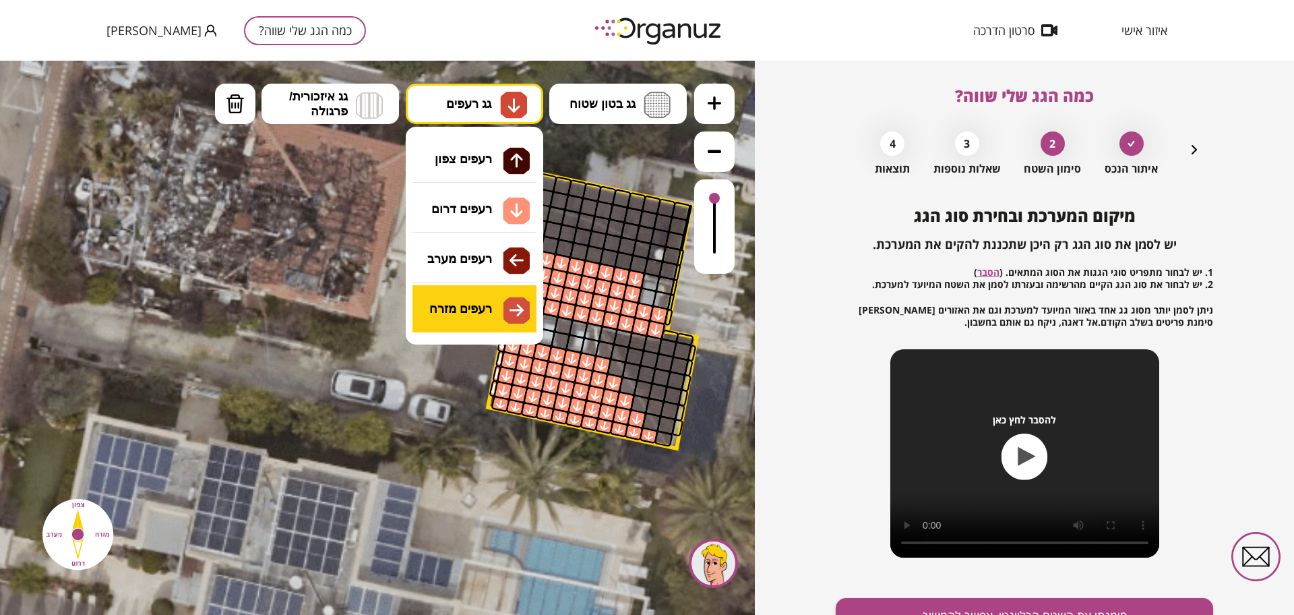
click at [502, 306] on div ".st0 { fill: #FFFFFF; } א" at bounding box center [377, 338] width 755 height 554
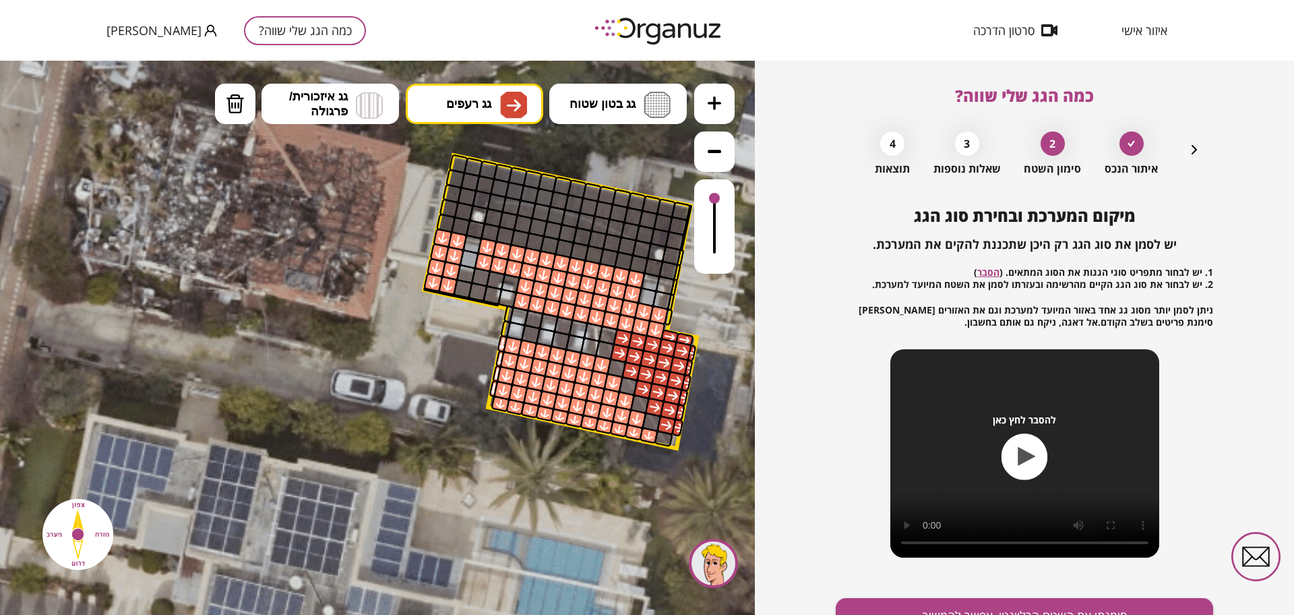
drag, startPoint x: 673, startPoint y: 425, endPoint x: 625, endPoint y: 342, distance: 96.7
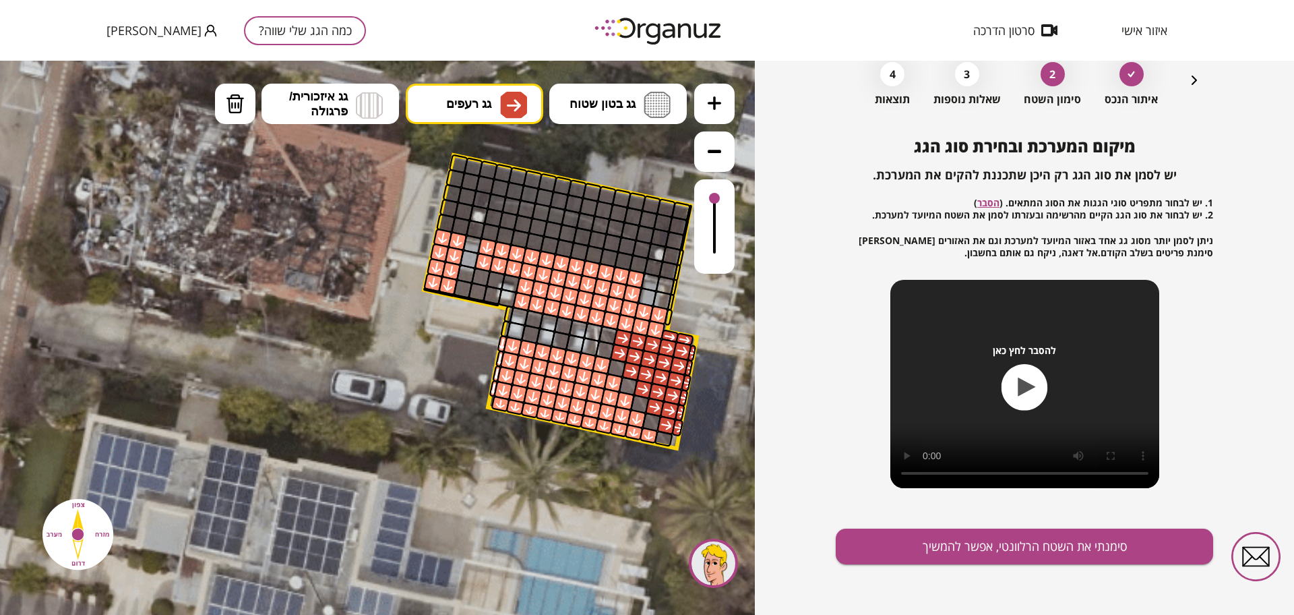
scroll to position [70, 0]
click at [944, 546] on button "סימנתי את השטח הרלוונטי, אפשר להמשיך" at bounding box center [1024, 546] width 377 height 36
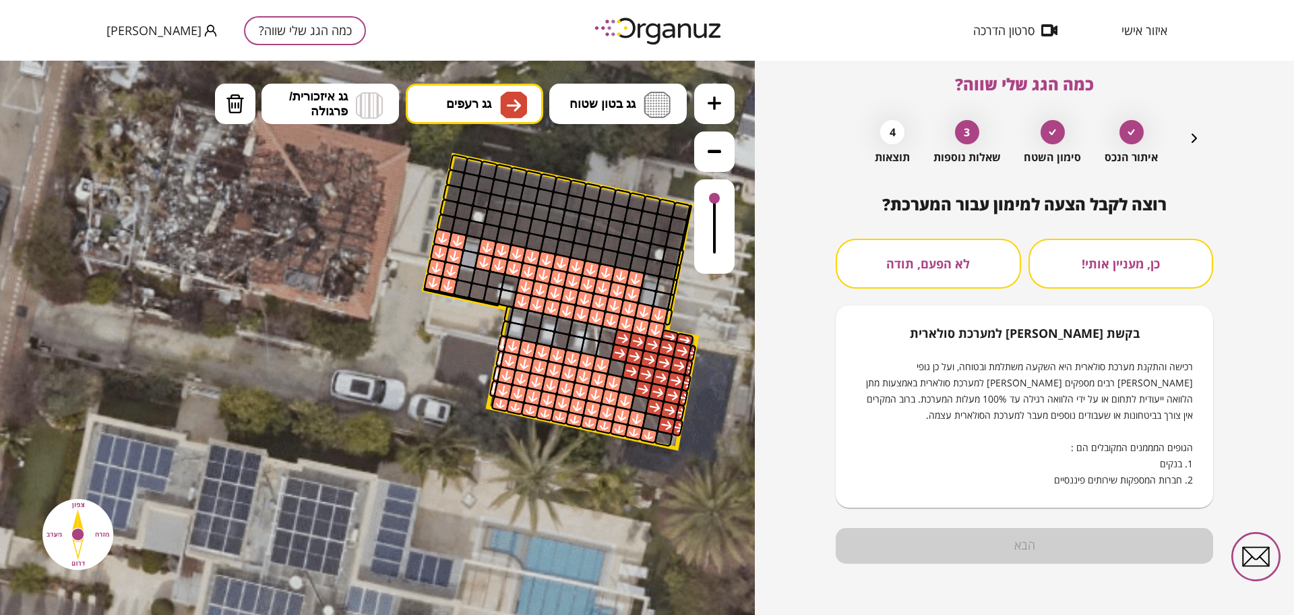
scroll to position [11, 0]
click at [986, 257] on button "לא הפעם, תודה" at bounding box center [928, 264] width 185 height 50
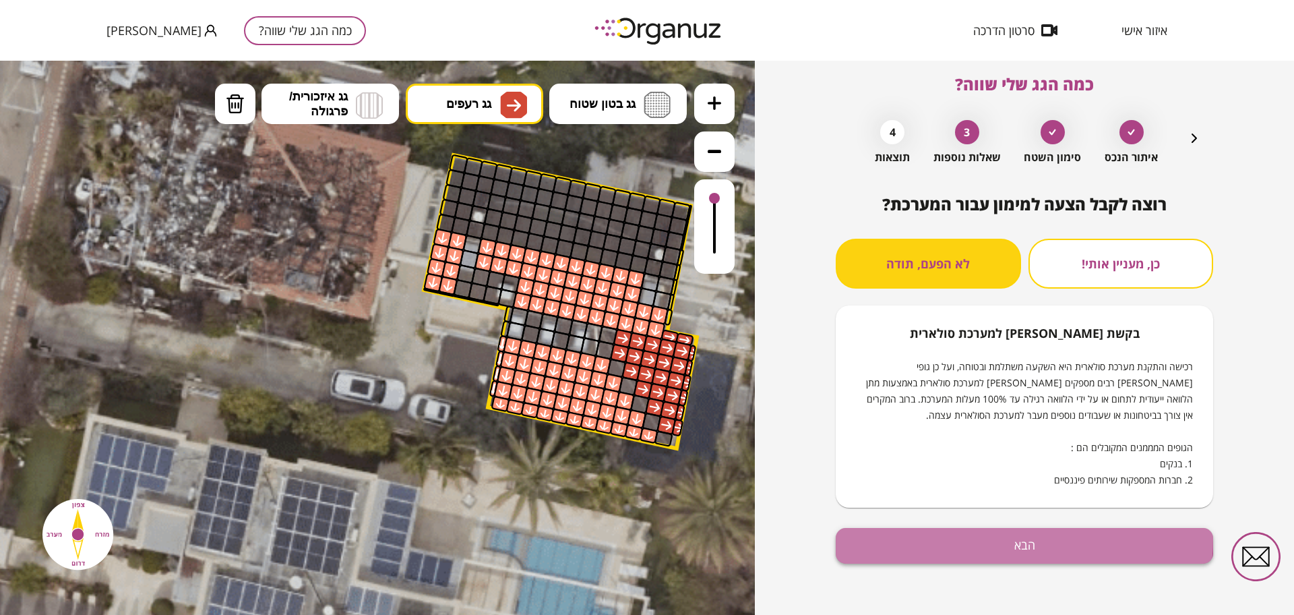
click at [1018, 539] on button "הבא" at bounding box center [1024, 546] width 377 height 36
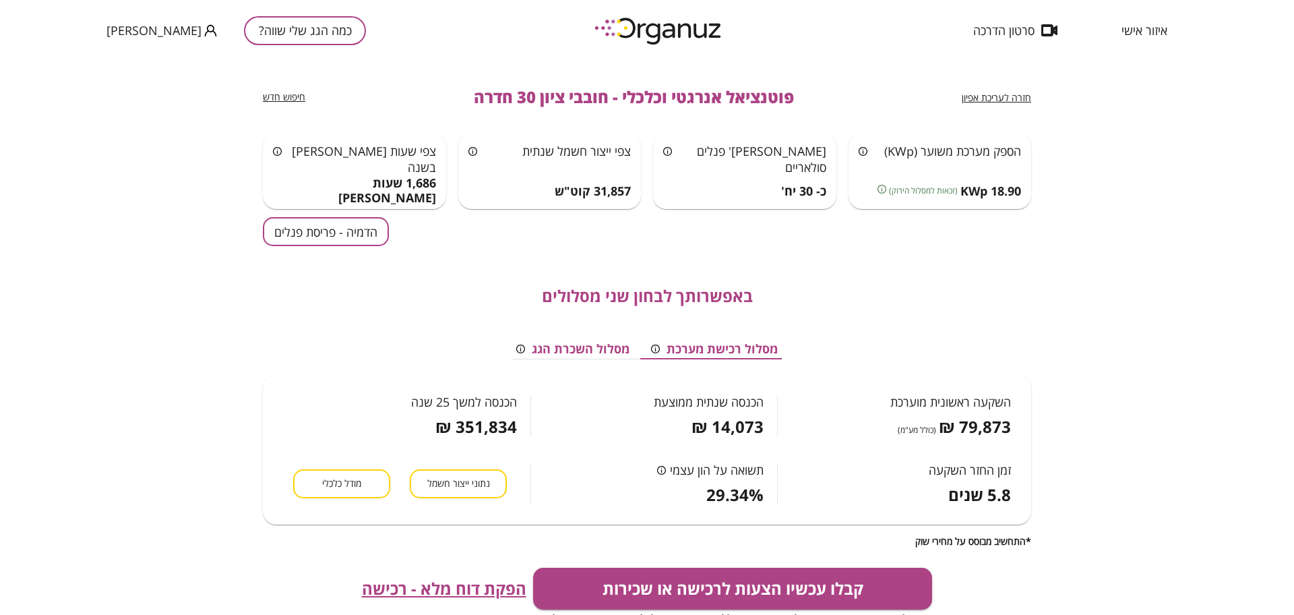
click at [318, 222] on button "הדמיה - פריסת פנלים" at bounding box center [326, 231] width 126 height 29
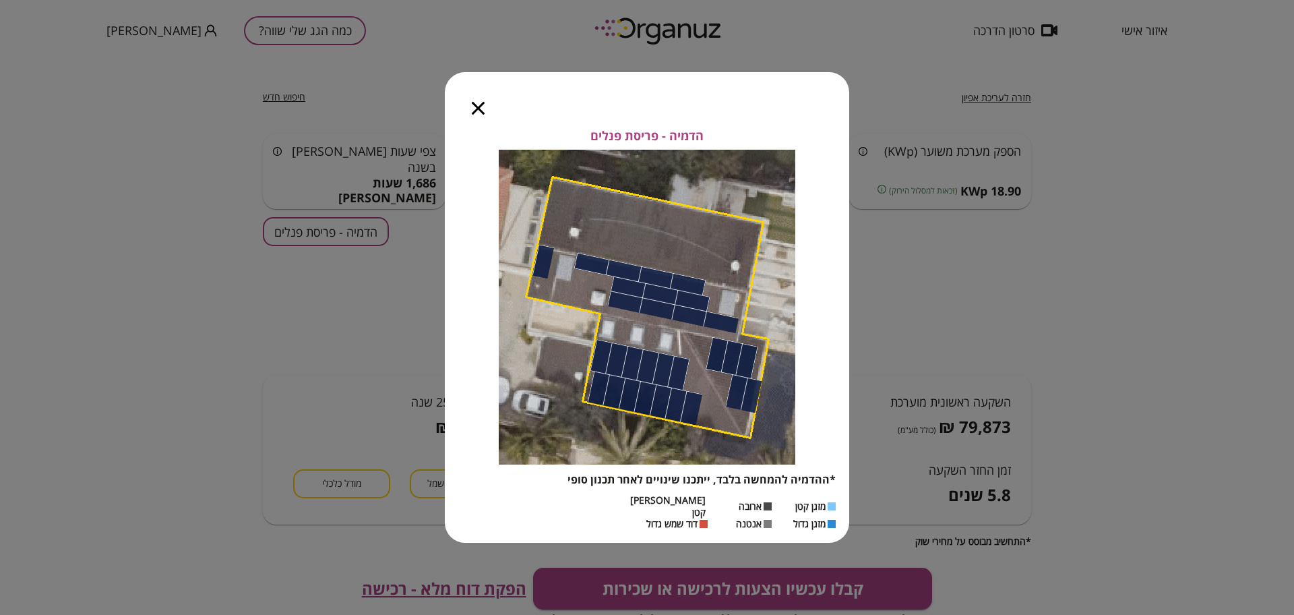
click at [481, 115] on icon "button" at bounding box center [478, 108] width 13 height 13
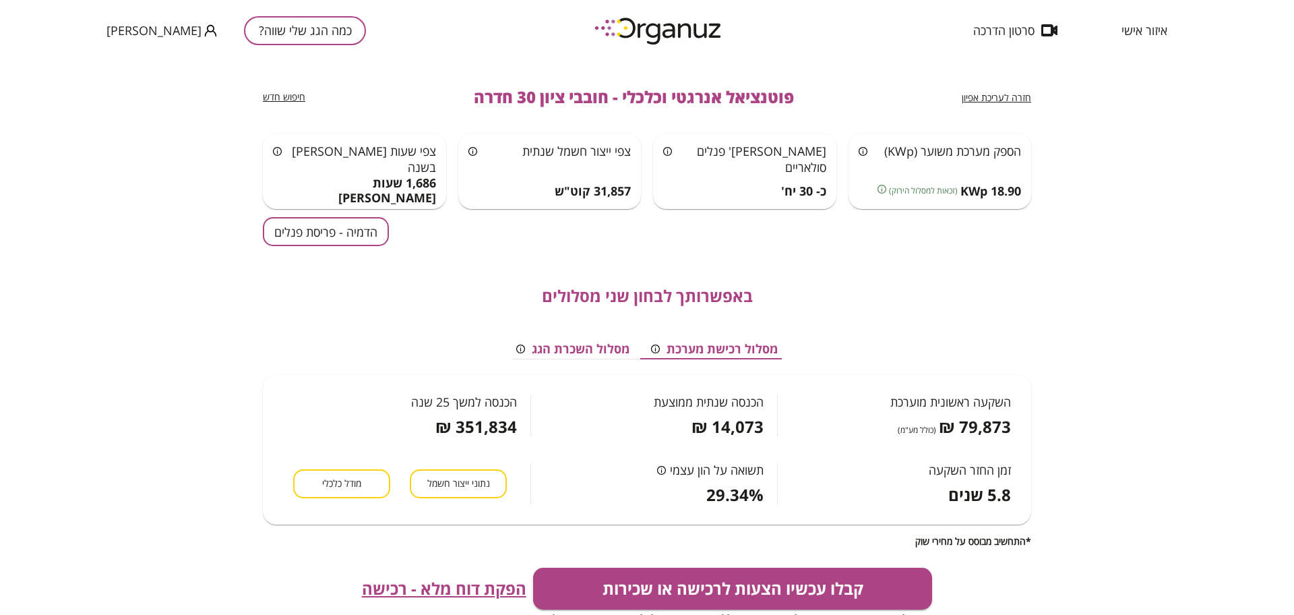
click at [1001, 99] on span "חזרה לעריכת אפיון" at bounding box center [996, 97] width 69 height 13
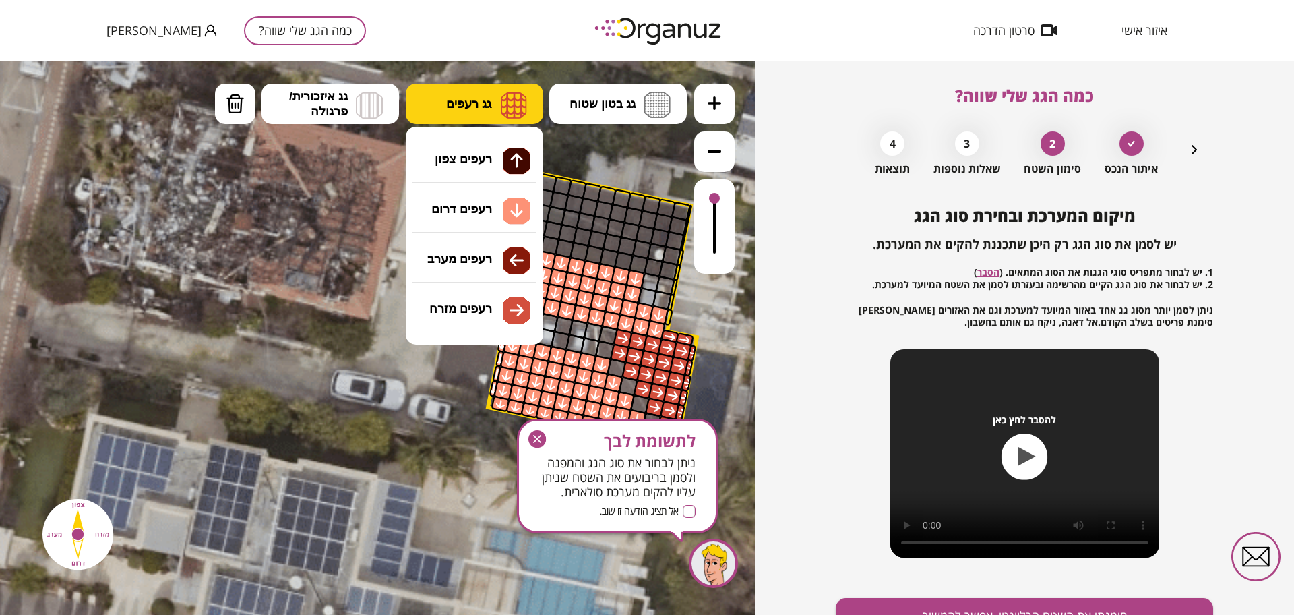
click at [481, 113] on button "גג רעפים" at bounding box center [475, 104] width 138 height 40
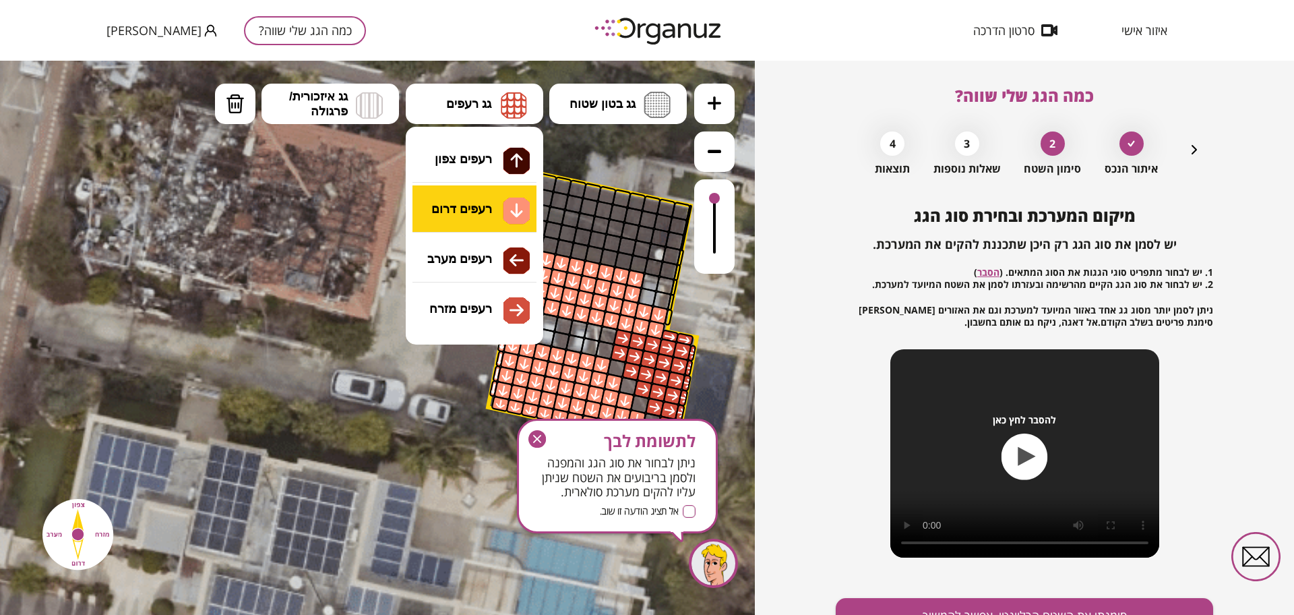
click at [497, 218] on div ".st0 { fill: #FFFFFF; } 10" at bounding box center [377, 338] width 755 height 554
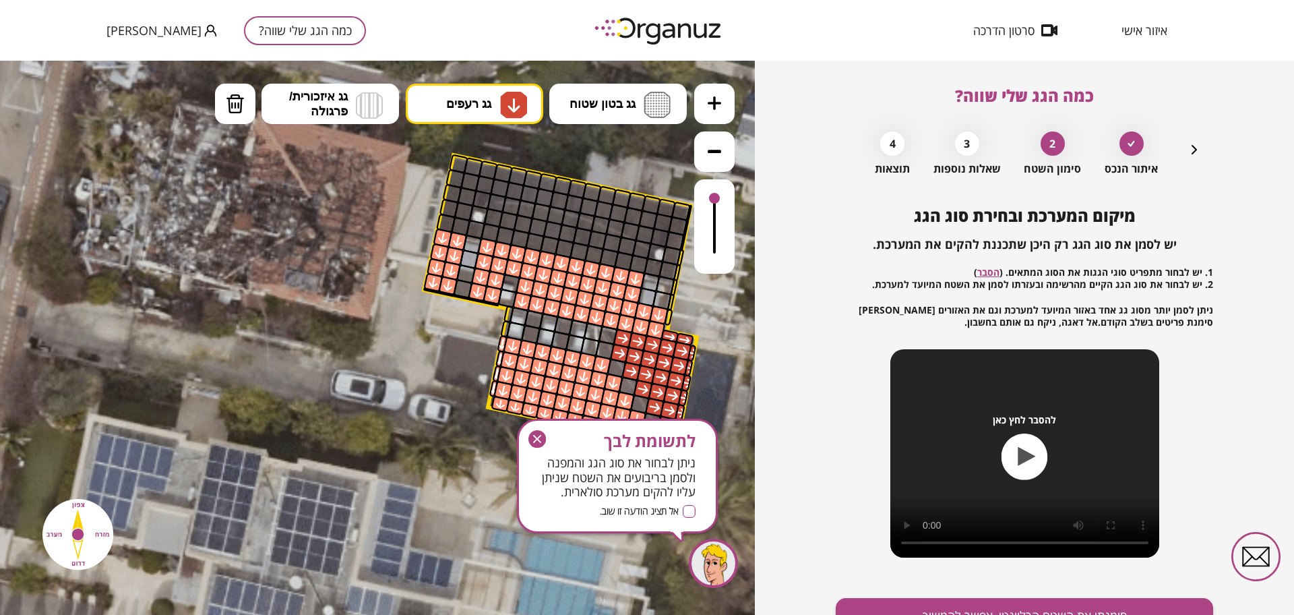
drag, startPoint x: 492, startPoint y: 272, endPoint x: 483, endPoint y: 275, distance: 9.8
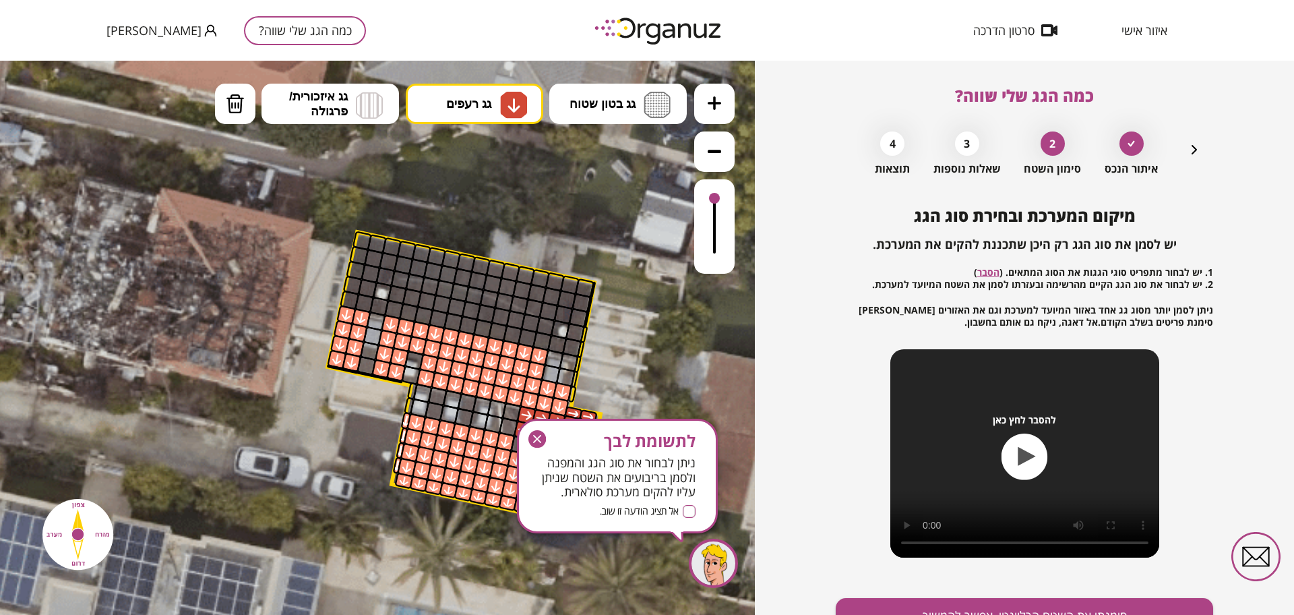
drag, startPoint x: 284, startPoint y: 281, endPoint x: 187, endPoint y: 357, distance: 122.9
click at [447, 100] on span "גג רעפים" at bounding box center [468, 103] width 45 height 15
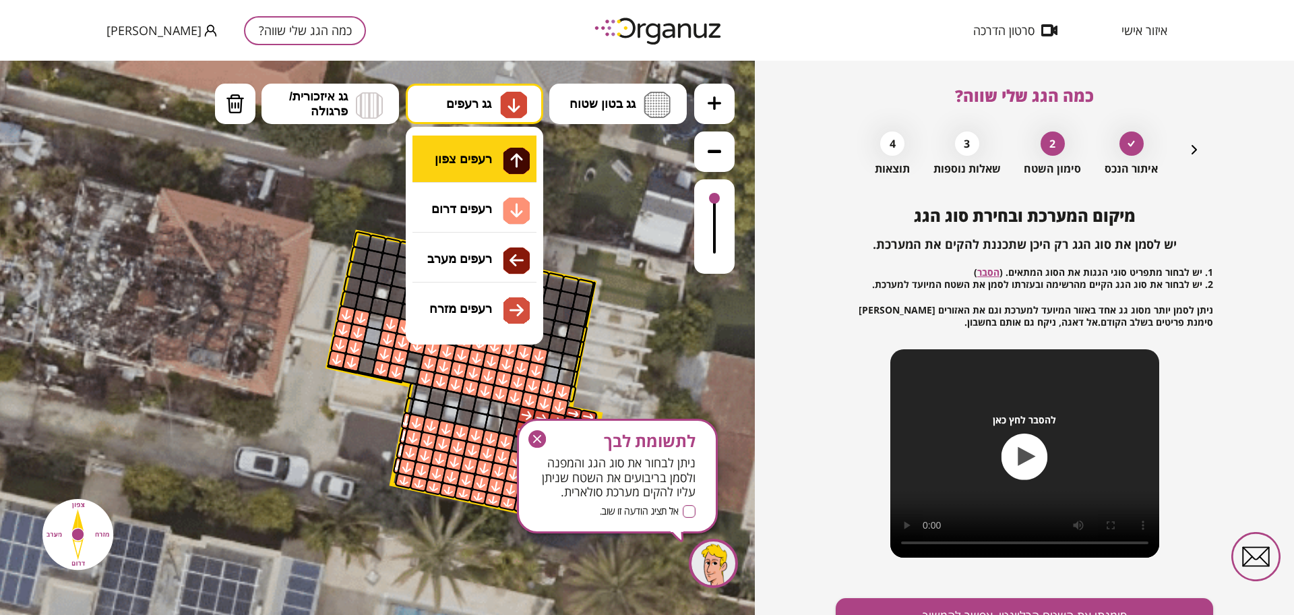
click at [484, 165] on div ".st0 { fill: #FFFFFF; } 10" at bounding box center [377, 338] width 755 height 554
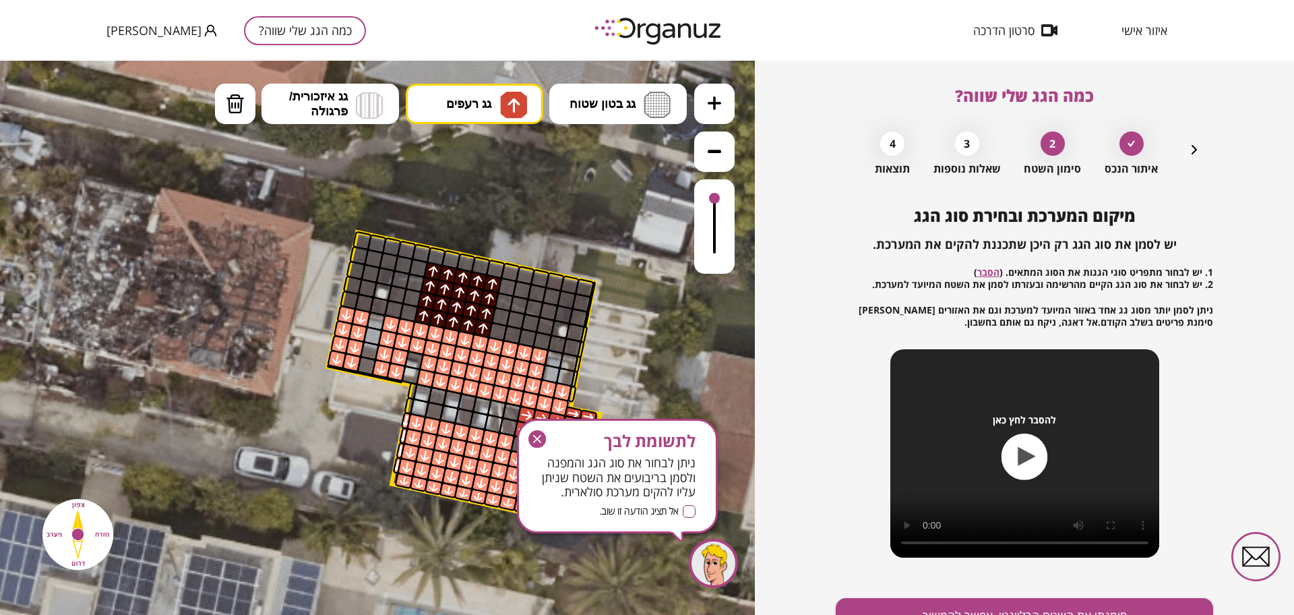
drag, startPoint x: 483, startPoint y: 323, endPoint x: 485, endPoint y: 284, distance: 38.5
drag, startPoint x: 534, startPoint y: 435, endPoint x: 601, endPoint y: 407, distance: 72.5
click at [534, 436] on icon "button" at bounding box center [537, 439] width 8 height 8
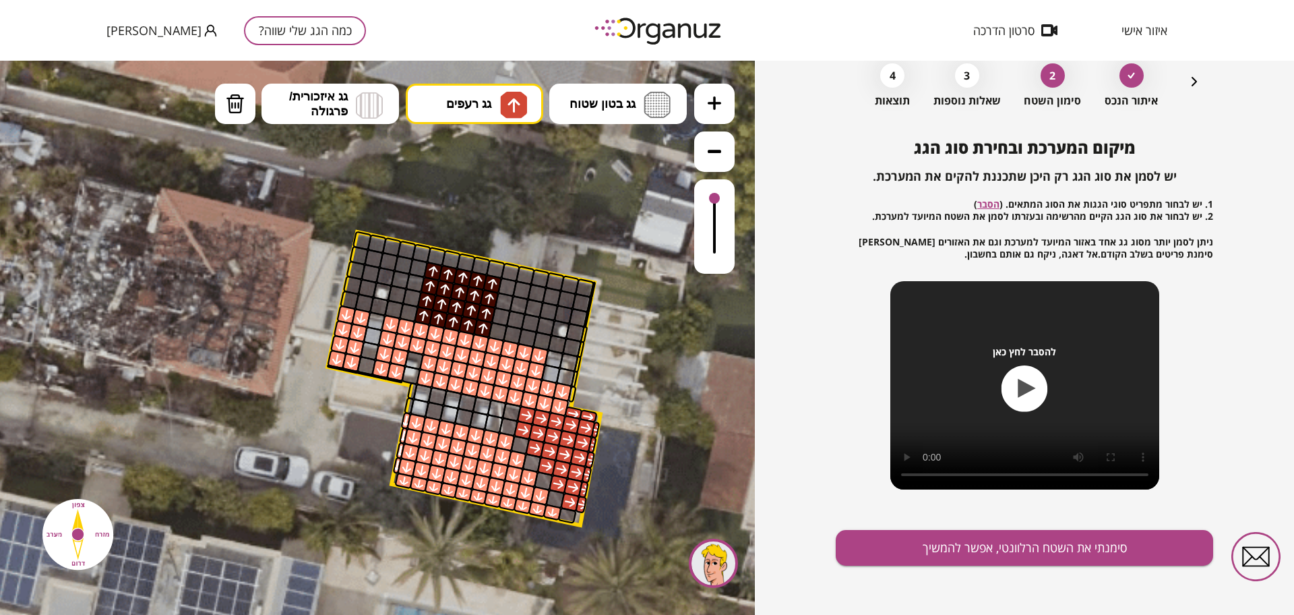
scroll to position [70, 0]
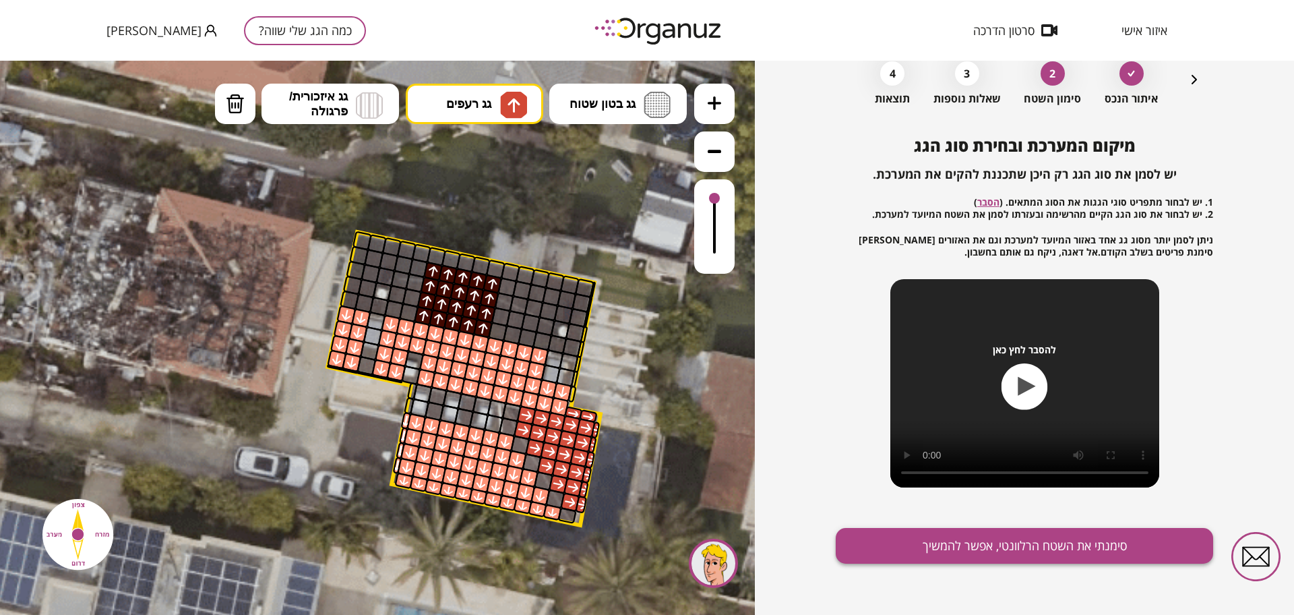
click at [969, 550] on button "סימנתי את השטח הרלוונטי, אפשר להמשיך" at bounding box center [1024, 546] width 377 height 36
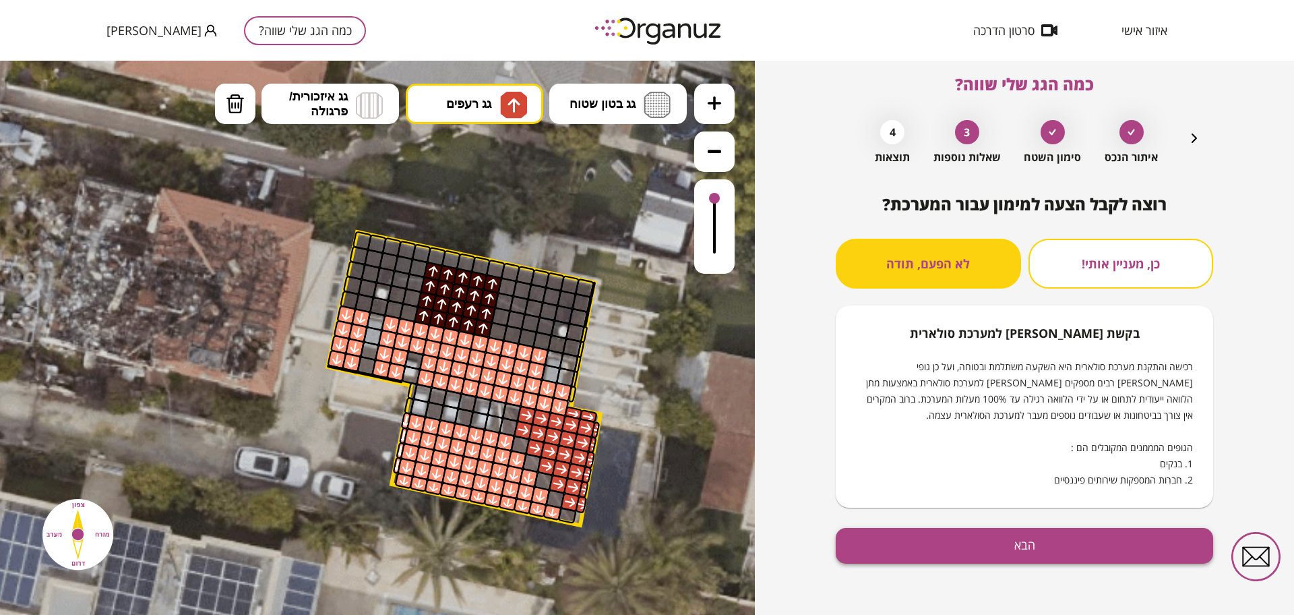
click at [937, 549] on button "הבא" at bounding box center [1024, 546] width 377 height 36
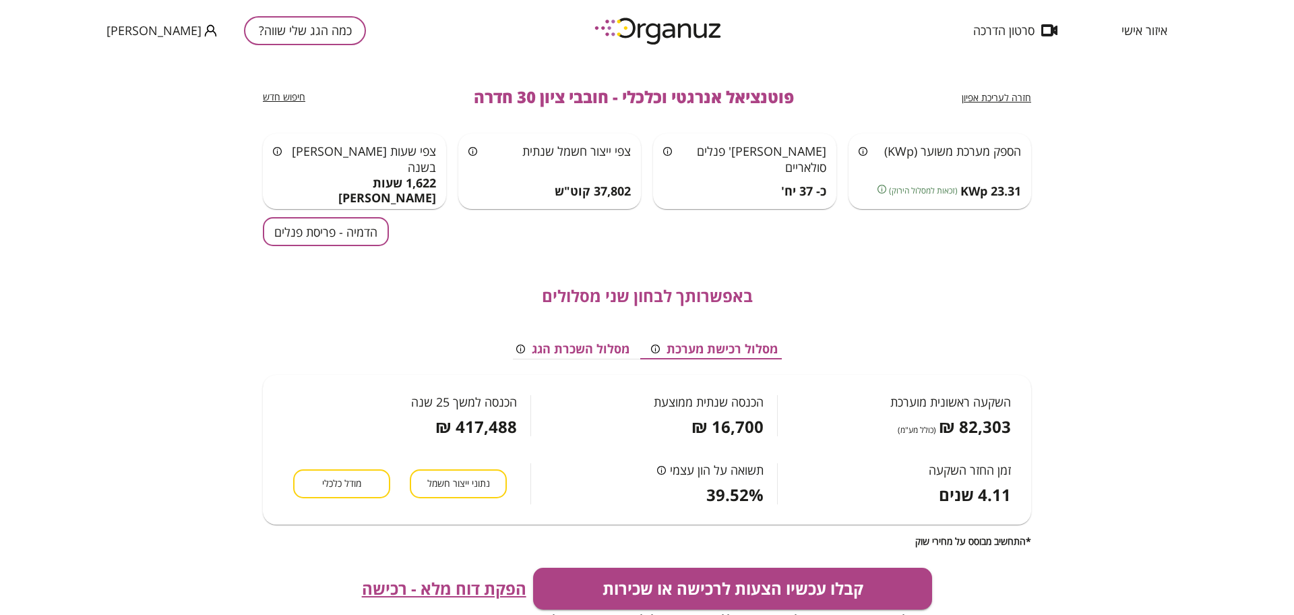
click at [347, 228] on button "הדמיה - פריסת פנלים" at bounding box center [326, 231] width 126 height 29
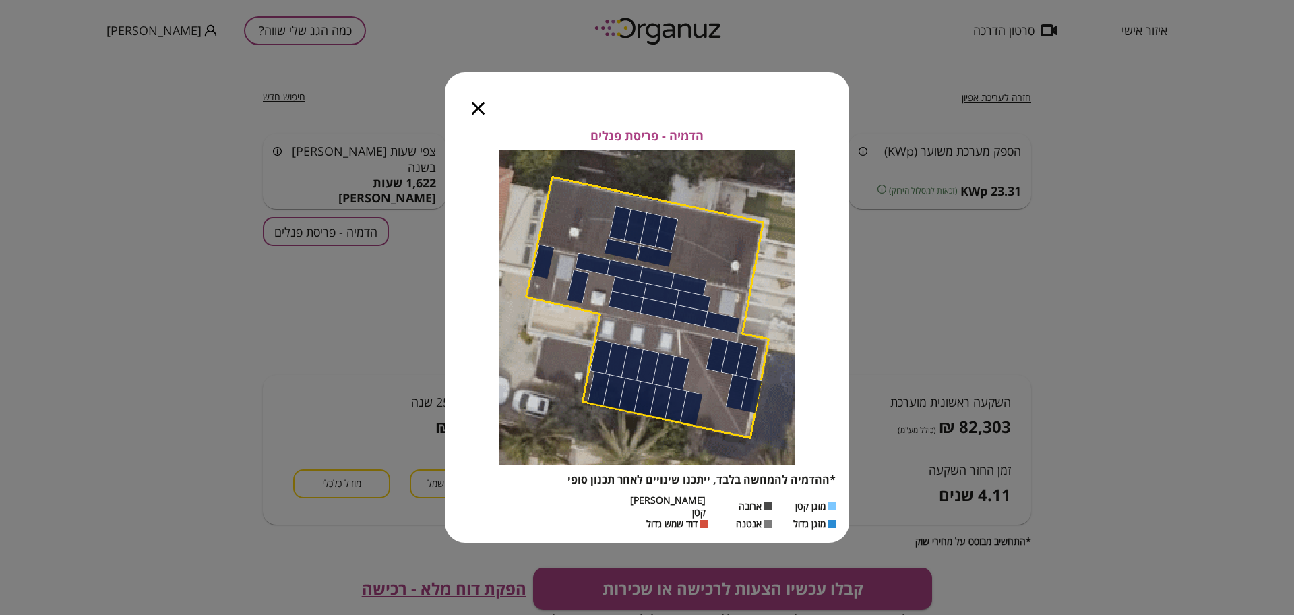
click at [475, 113] on icon "button" at bounding box center [478, 108] width 13 height 13
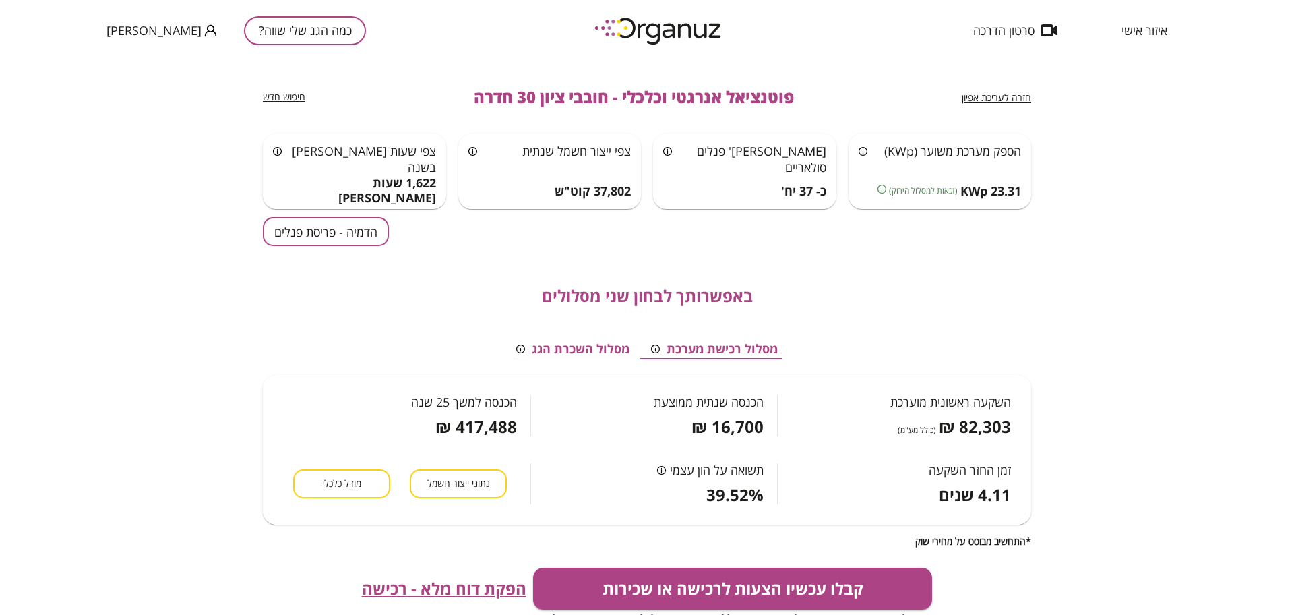
click at [1006, 98] on span "חזרה לעריכת אפיון" at bounding box center [996, 97] width 69 height 13
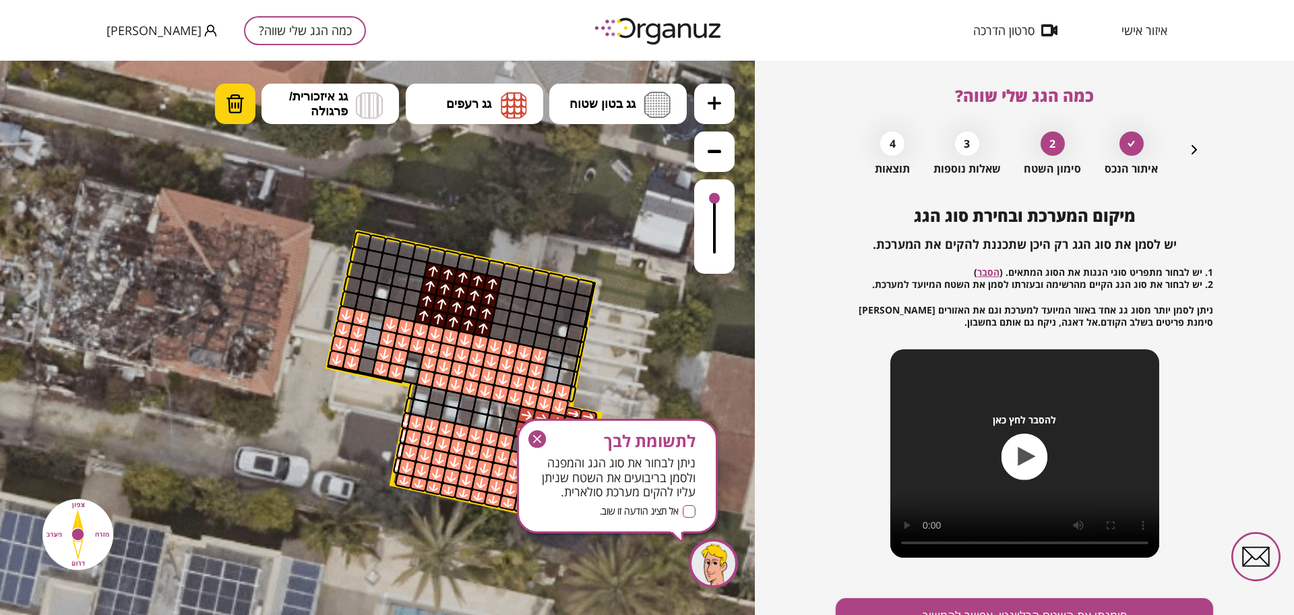
click at [235, 111] on img at bounding box center [235, 104] width 19 height 20
drag, startPoint x: 493, startPoint y: 283, endPoint x: 485, endPoint y: 320, distance: 37.9
click at [538, 428] on div "לתשומת לבך ניתן לבחור את סוג הגג והמפנה ולסמן בריבועים את השטח שניתן עליו להקים…" at bounding box center [617, 476] width 201 height 115
click at [533, 443] on icon "button" at bounding box center [537, 439] width 18 height 18
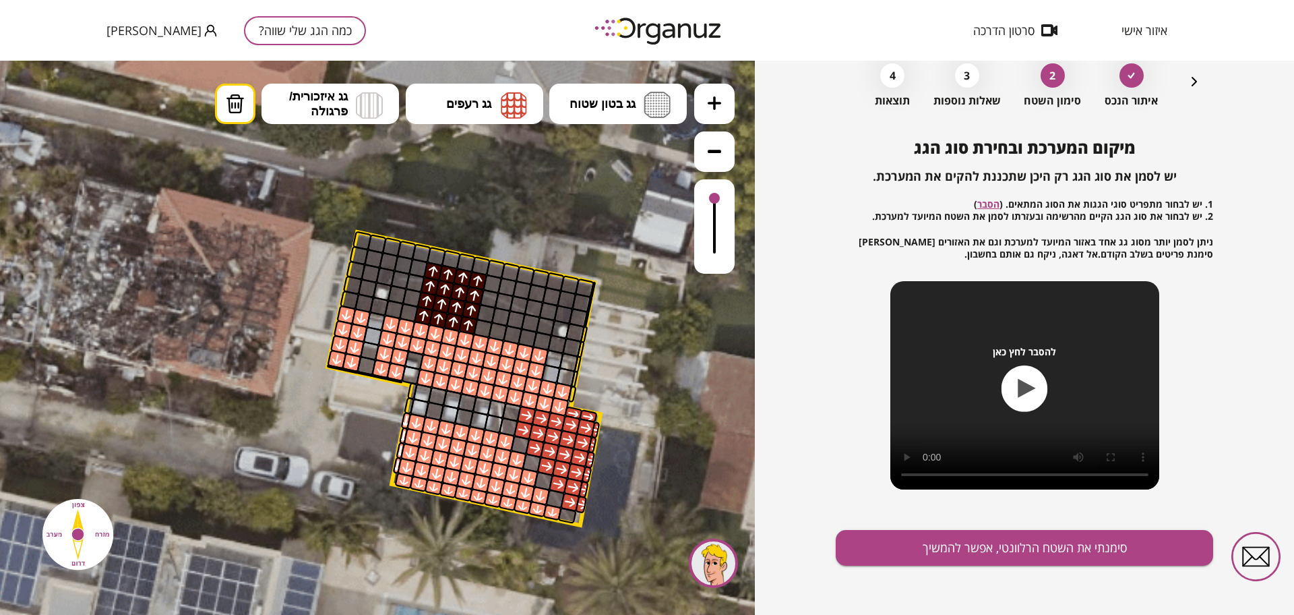
scroll to position [70, 0]
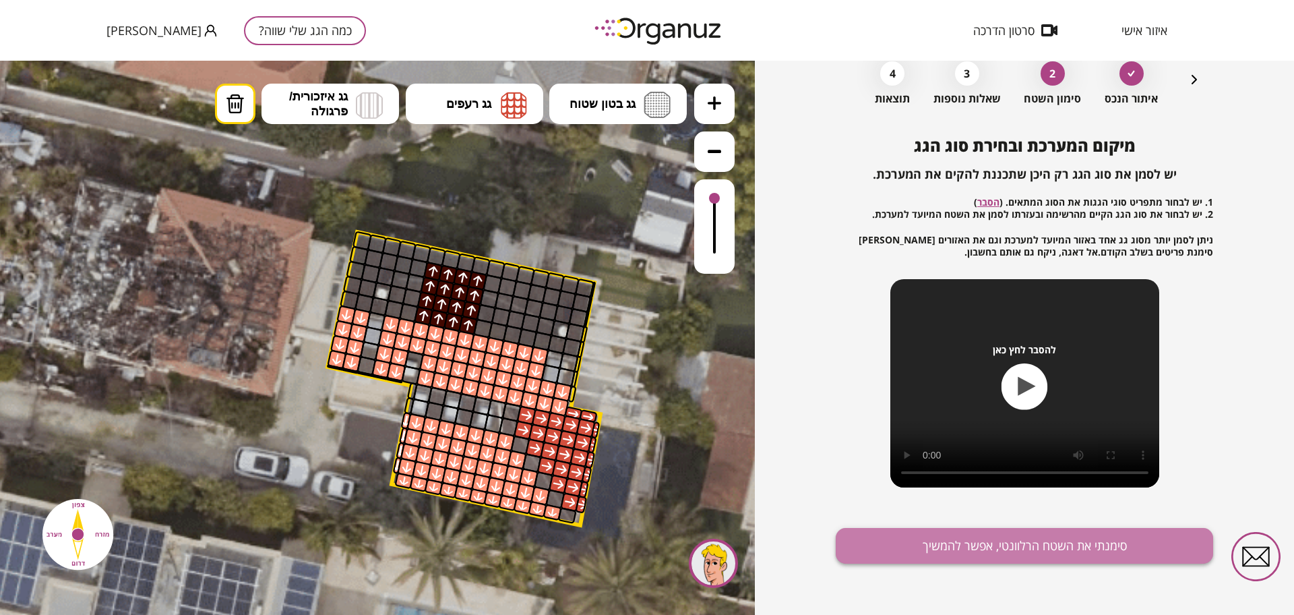
drag, startPoint x: 1118, startPoint y: 531, endPoint x: 1118, endPoint y: 539, distance: 8.8
click at [1118, 533] on button "סימנתי את השטח הרלוונטי, אפשר להמשיך" at bounding box center [1024, 546] width 377 height 36
drag, startPoint x: 1118, startPoint y: 539, endPoint x: 1121, endPoint y: 553, distance: 14.6
click at [1118, 539] on button "סימנתי את השטח הרלוונטי, אפשר להמשיך" at bounding box center [1024, 546] width 377 height 36
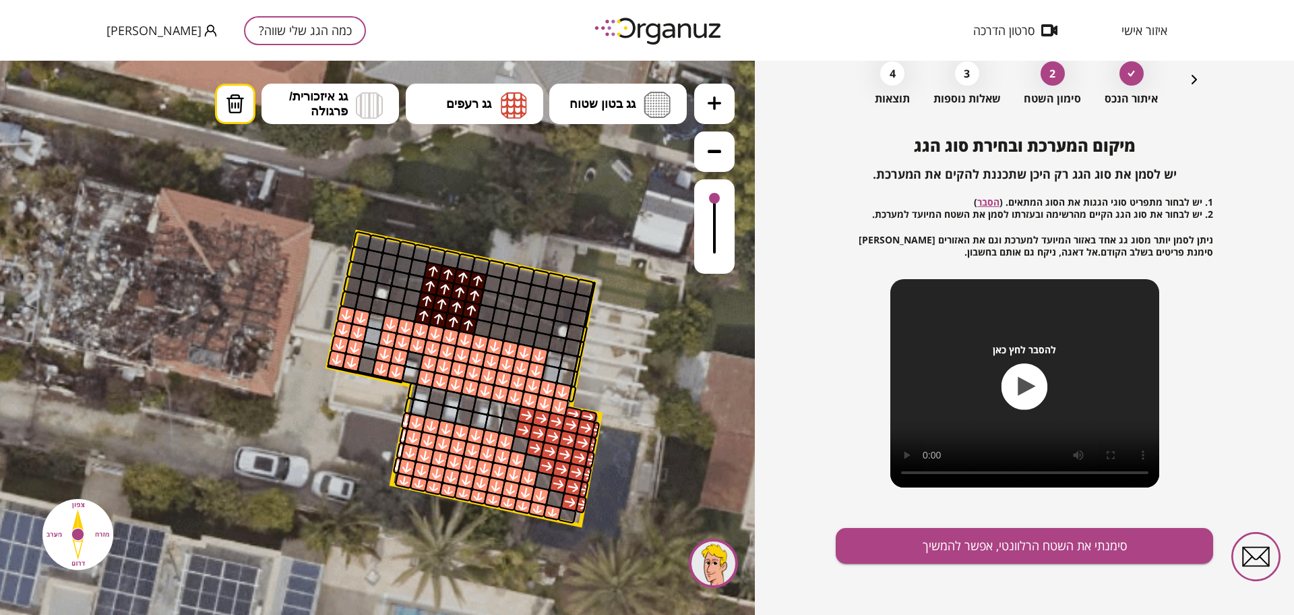
scroll to position [11, 0]
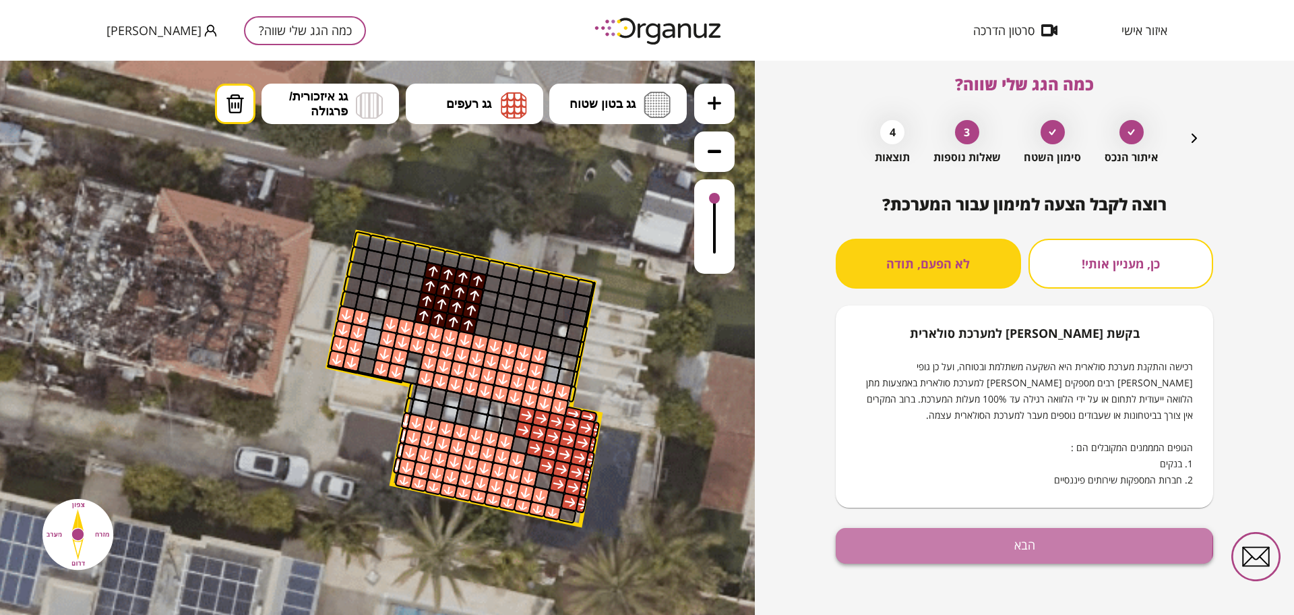
click at [962, 542] on button "הבא" at bounding box center [1024, 546] width 377 height 36
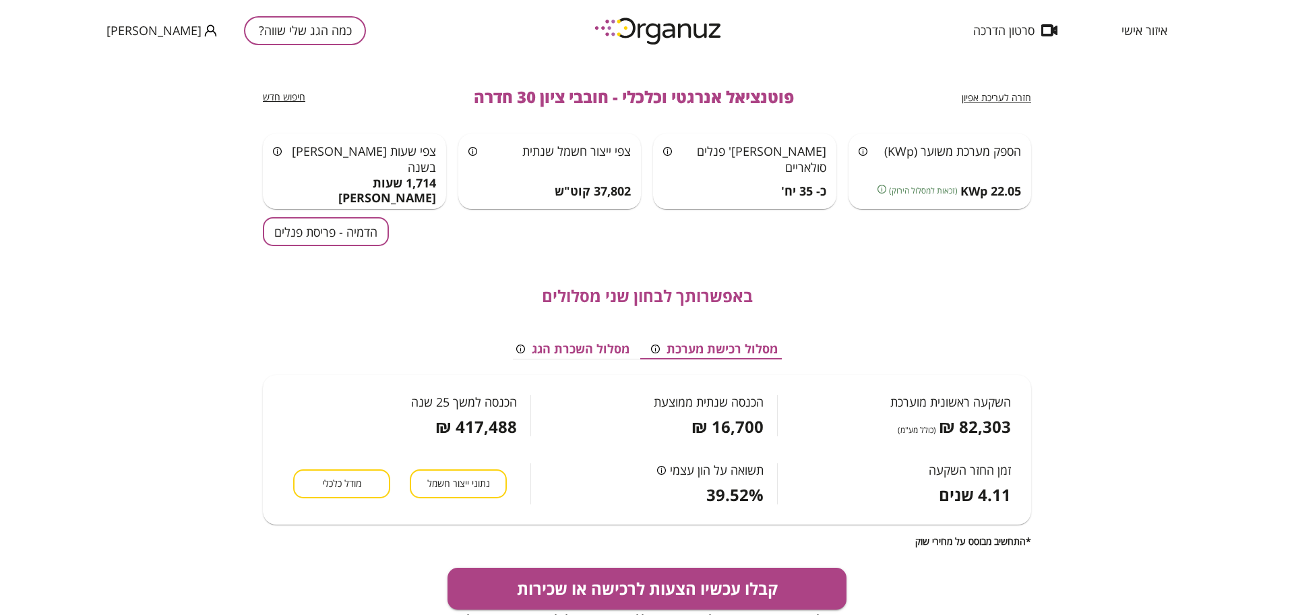
click at [311, 231] on button "הדמיה - פריסת פנלים" at bounding box center [326, 231] width 126 height 29
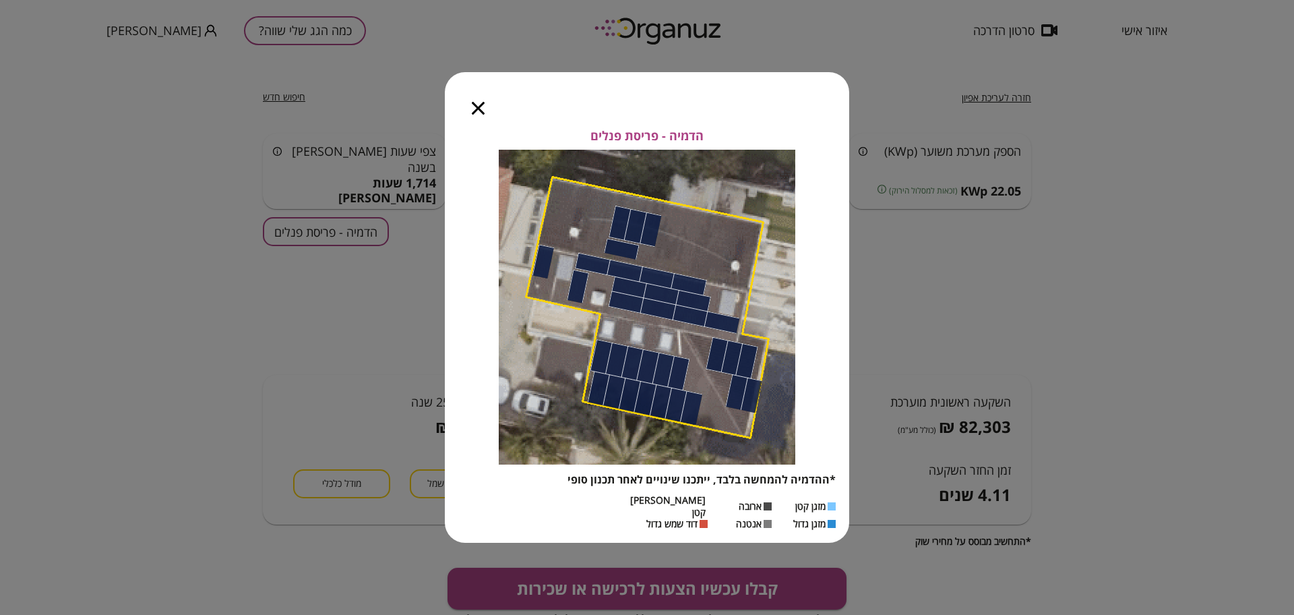
click at [481, 113] on icon "button" at bounding box center [478, 108] width 13 height 13
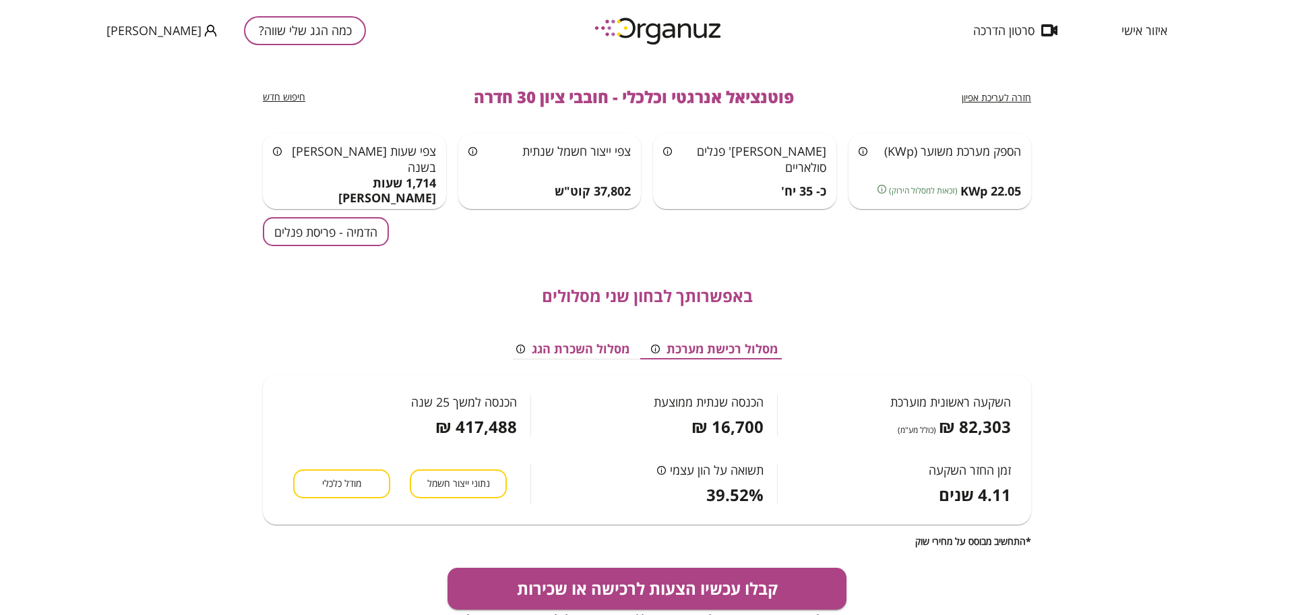
click at [562, 349] on button "מסלול השכרת הגג" at bounding box center [573, 349] width 135 height 20
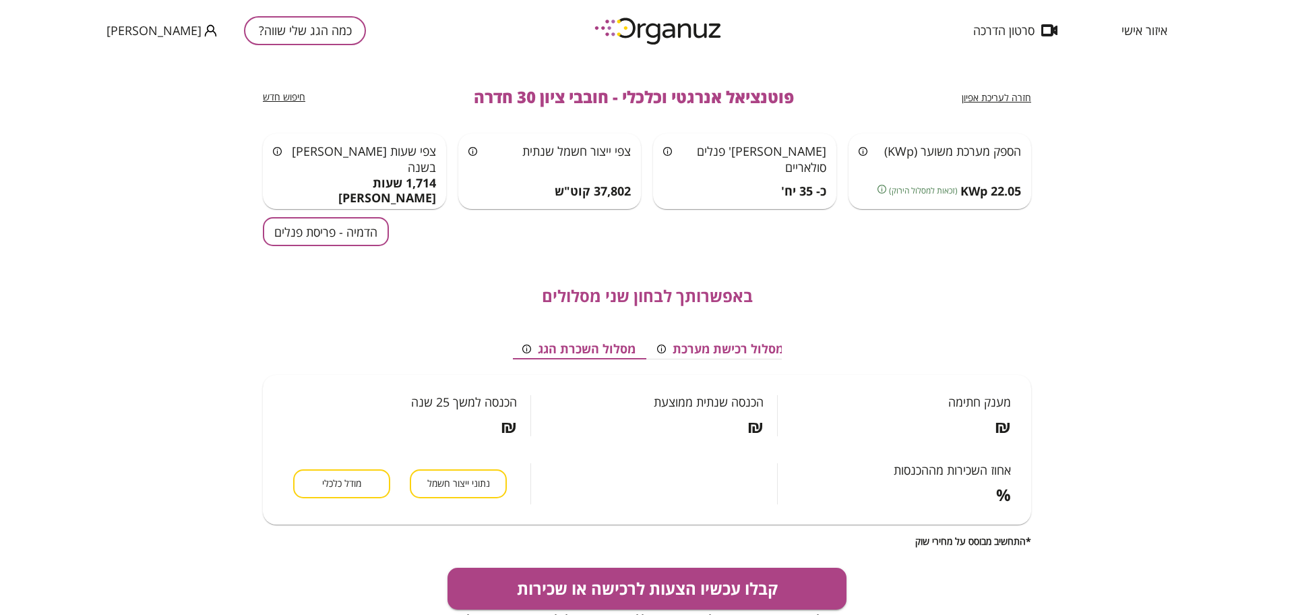
click at [754, 350] on button "מסלול רכישת מערכת" at bounding box center [720, 349] width 148 height 20
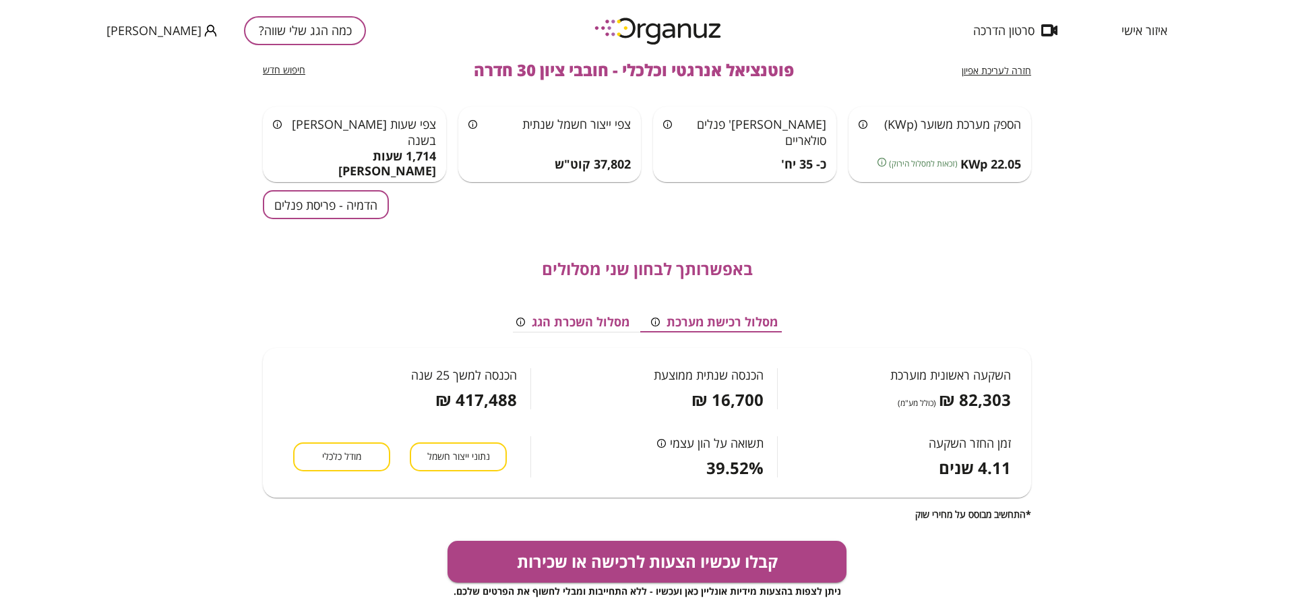
scroll to position [84, 0]
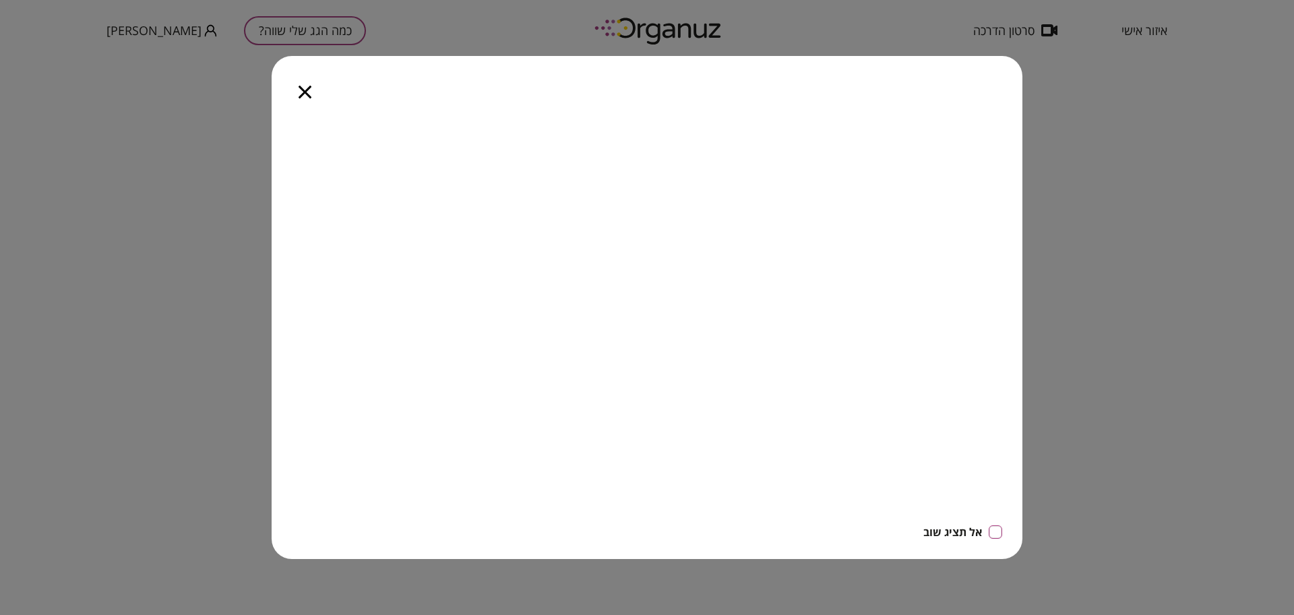
click at [305, 93] on icon "button" at bounding box center [305, 92] width 13 height 13
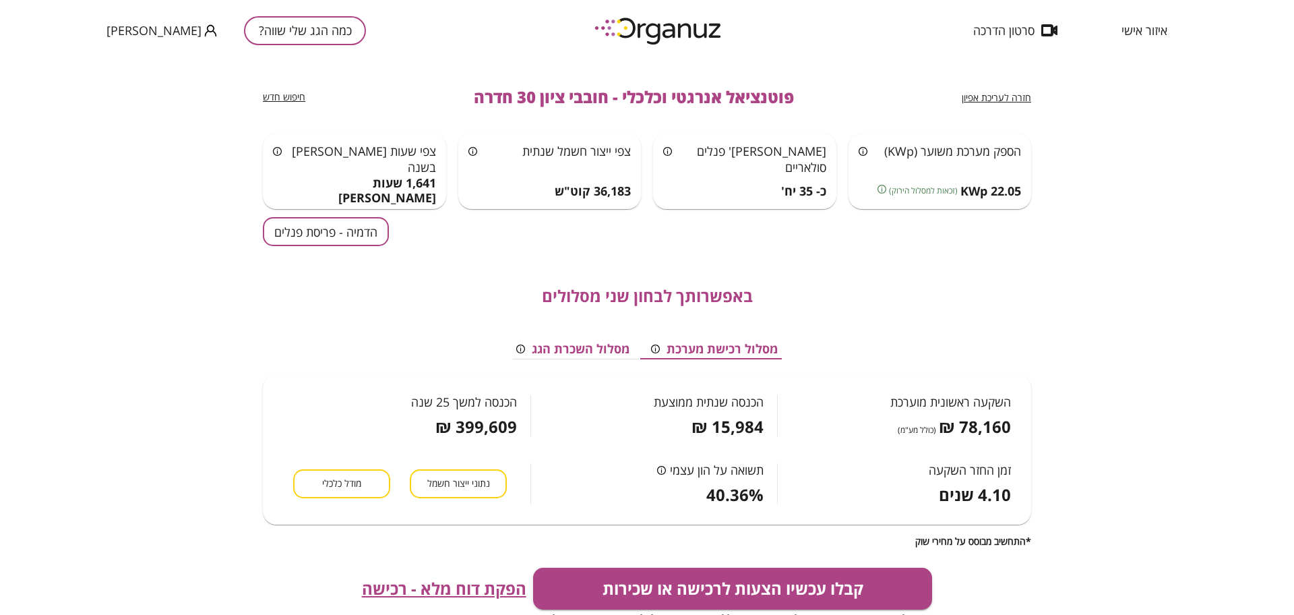
click at [309, 246] on div "באפשרותך לבחון שני מסלולים מסלול רכישת מערכת מסלול השכרת הגג השקעה ראשונית מוער…" at bounding box center [647, 396] width 768 height 301
click at [324, 229] on button "הדמיה - פריסת פנלים" at bounding box center [326, 231] width 126 height 29
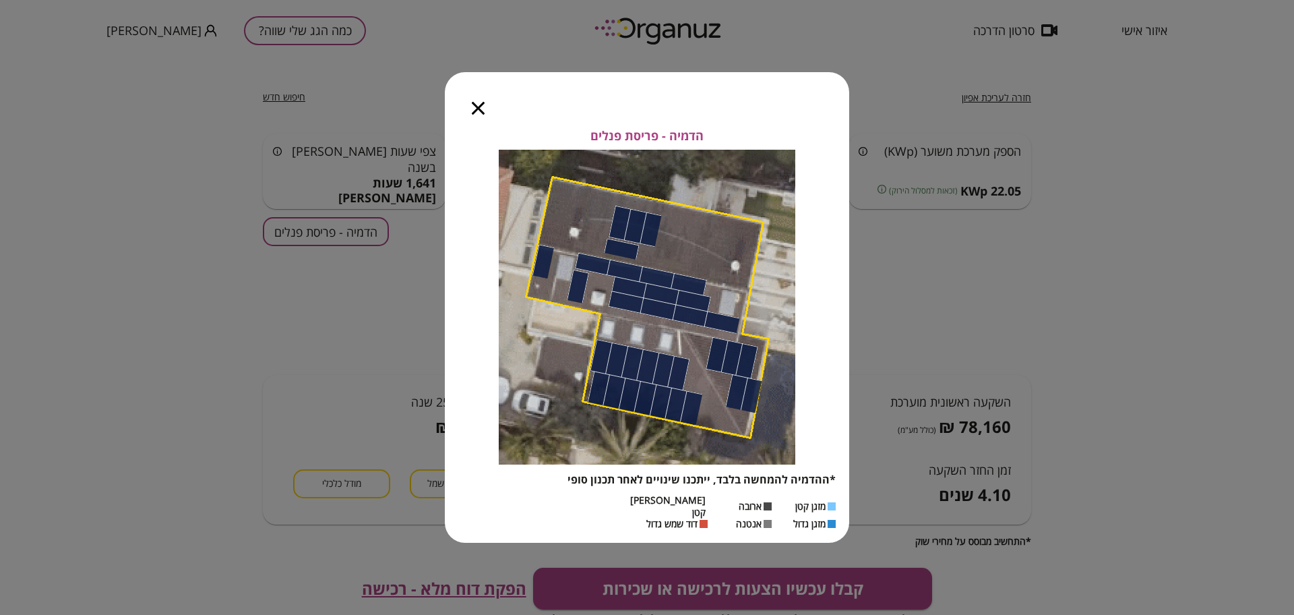
click at [479, 115] on icon "button" at bounding box center [478, 108] width 13 height 13
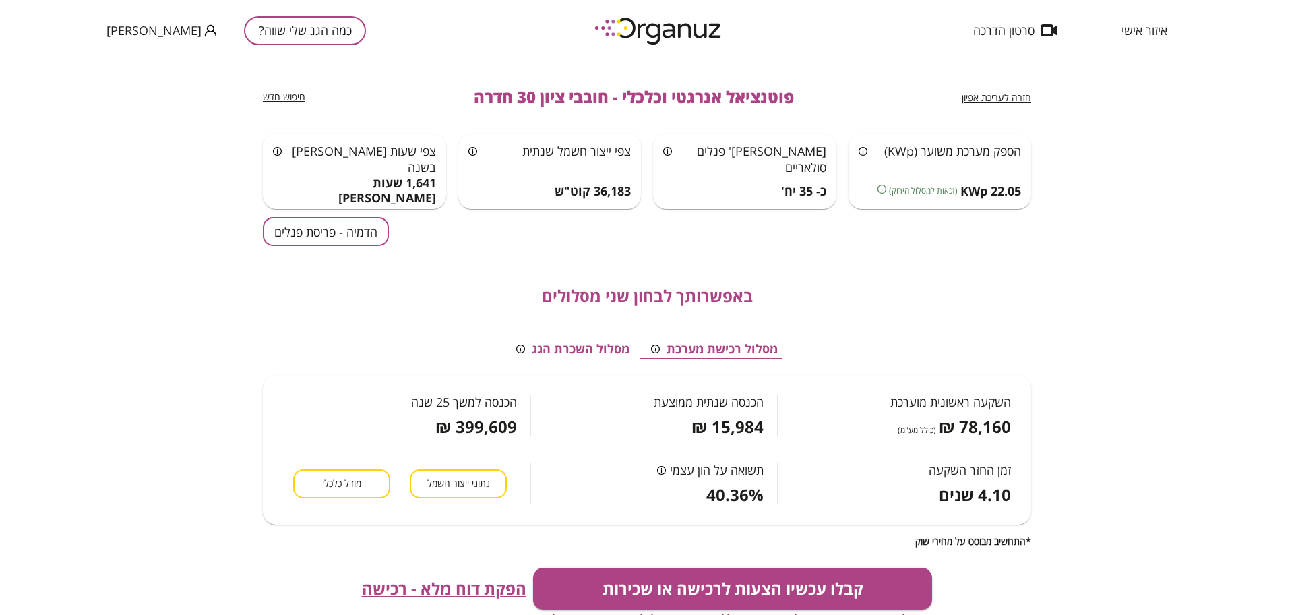
click at [985, 100] on span "חזרה לעריכת אפיון" at bounding box center [996, 97] width 69 height 13
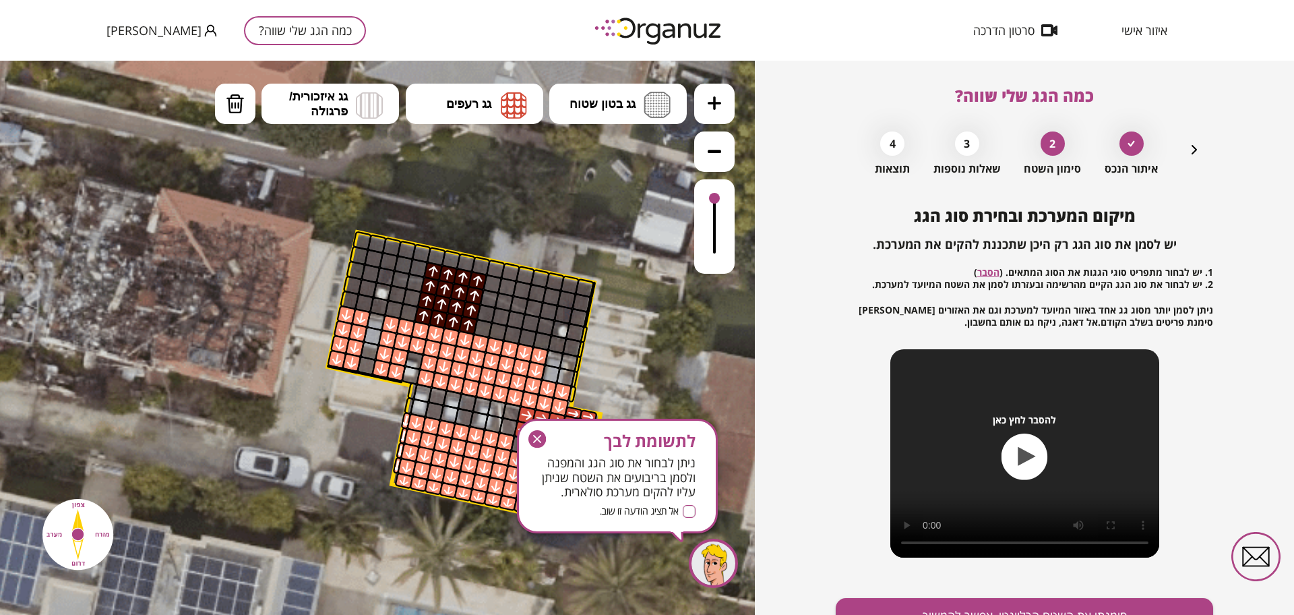
click at [527, 440] on div "לתשומת לבך ניתן לבחור את סוג הגג והמפנה ולסמן בריבועים את השטח שניתן עליו להקים…" at bounding box center [617, 476] width 201 height 115
drag, startPoint x: 541, startPoint y: 436, endPoint x: 541, endPoint y: 375, distance: 60.7
click at [541, 436] on g "button" at bounding box center [537, 439] width 18 height 18
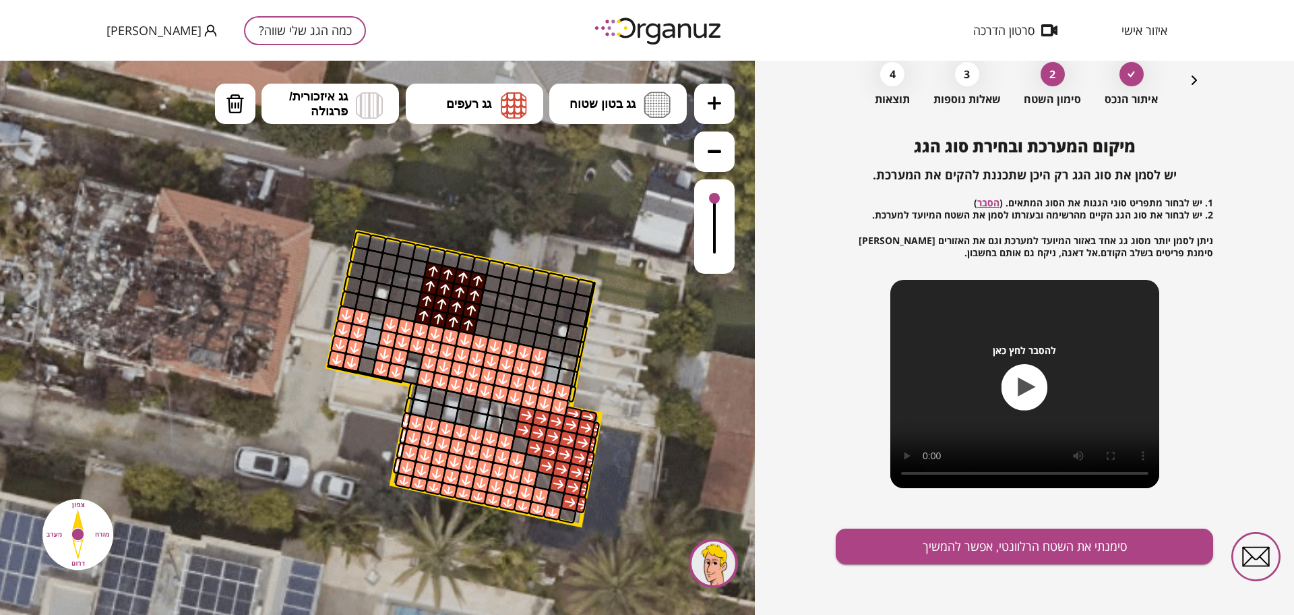
scroll to position [70, 0]
click at [985, 555] on button "סימנתי את השטח הרלוונטי, אפשר להמשיך" at bounding box center [1024, 546] width 377 height 36
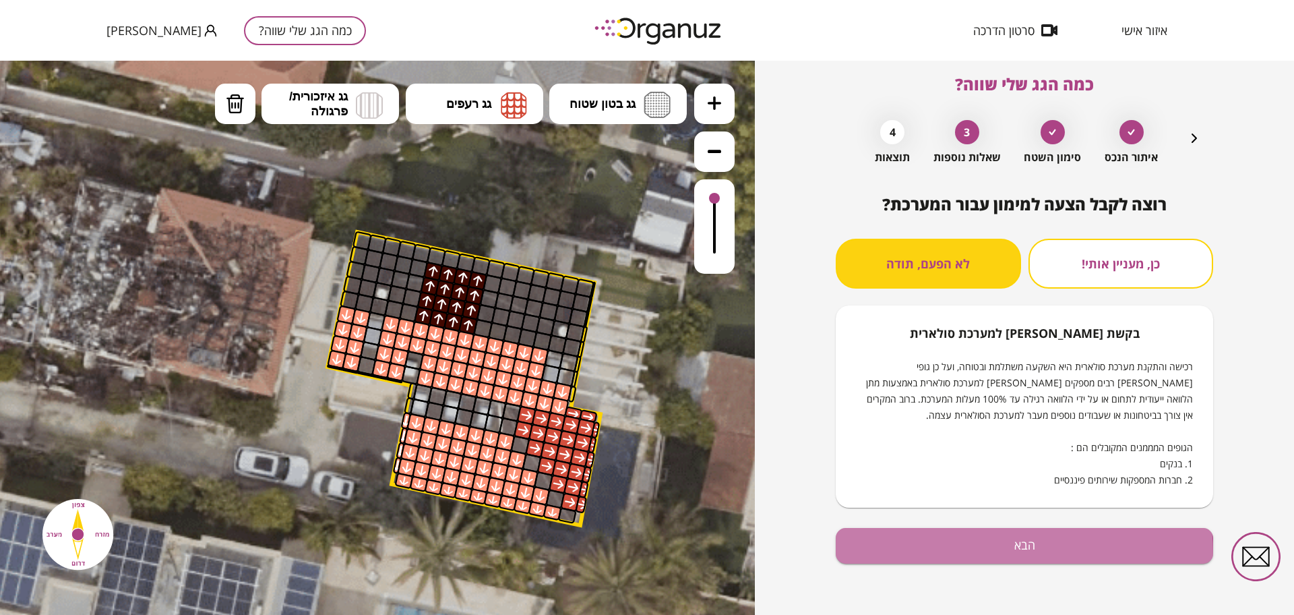
click at [985, 555] on button "הבא" at bounding box center [1024, 546] width 377 height 36
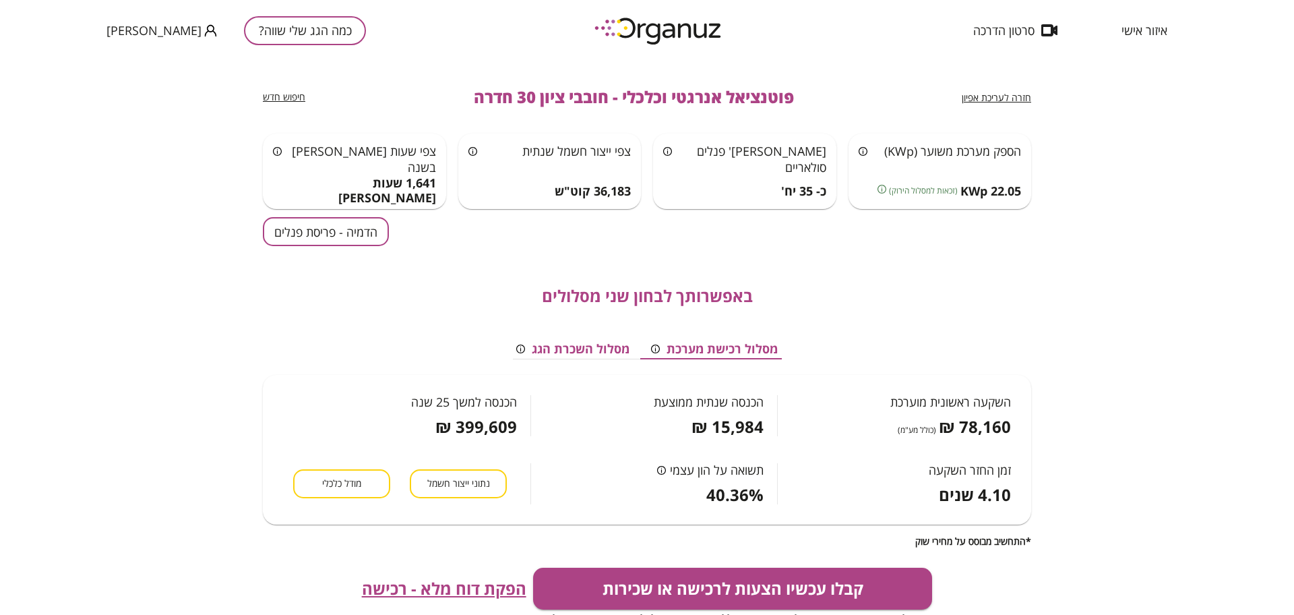
click at [367, 226] on button "הדמיה - פריסת פנלים" at bounding box center [326, 231] width 126 height 29
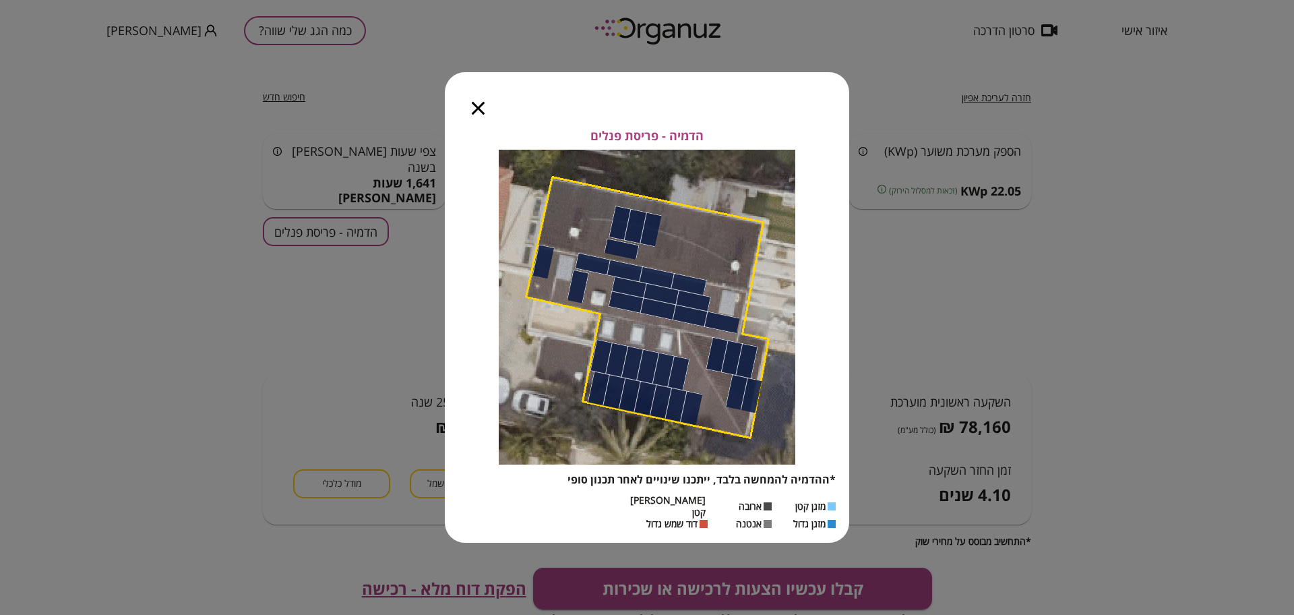
click at [483, 111] on icon "button" at bounding box center [478, 108] width 13 height 13
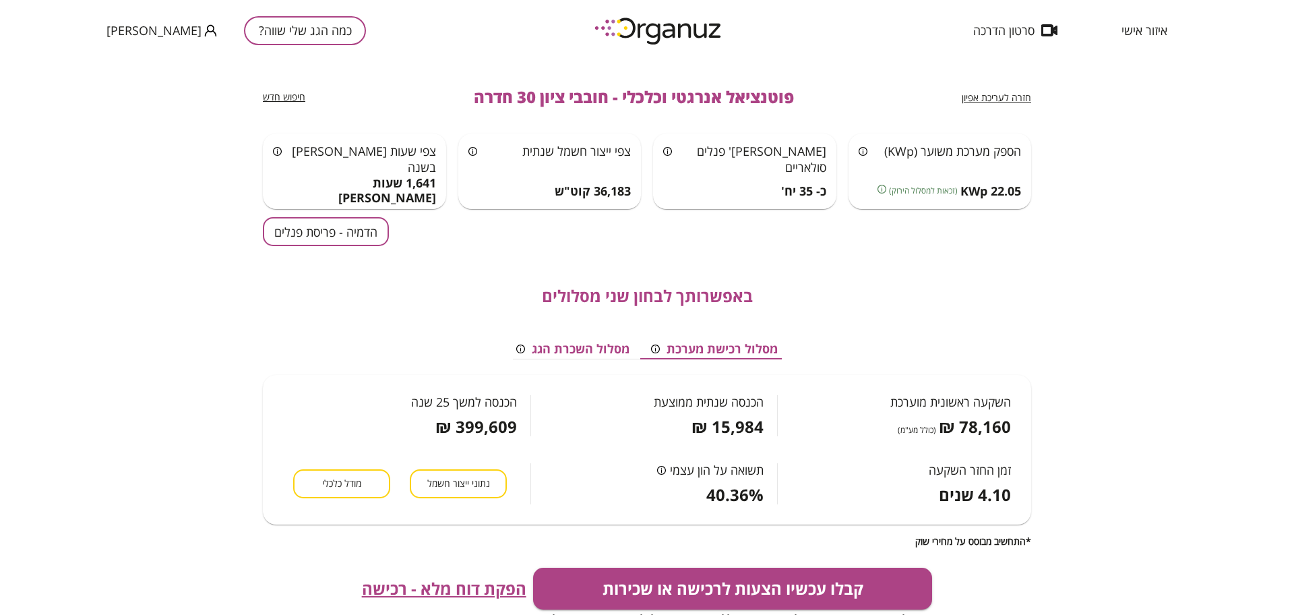
click at [342, 471] on button "מודל כלכלי" at bounding box center [341, 483] width 97 height 29
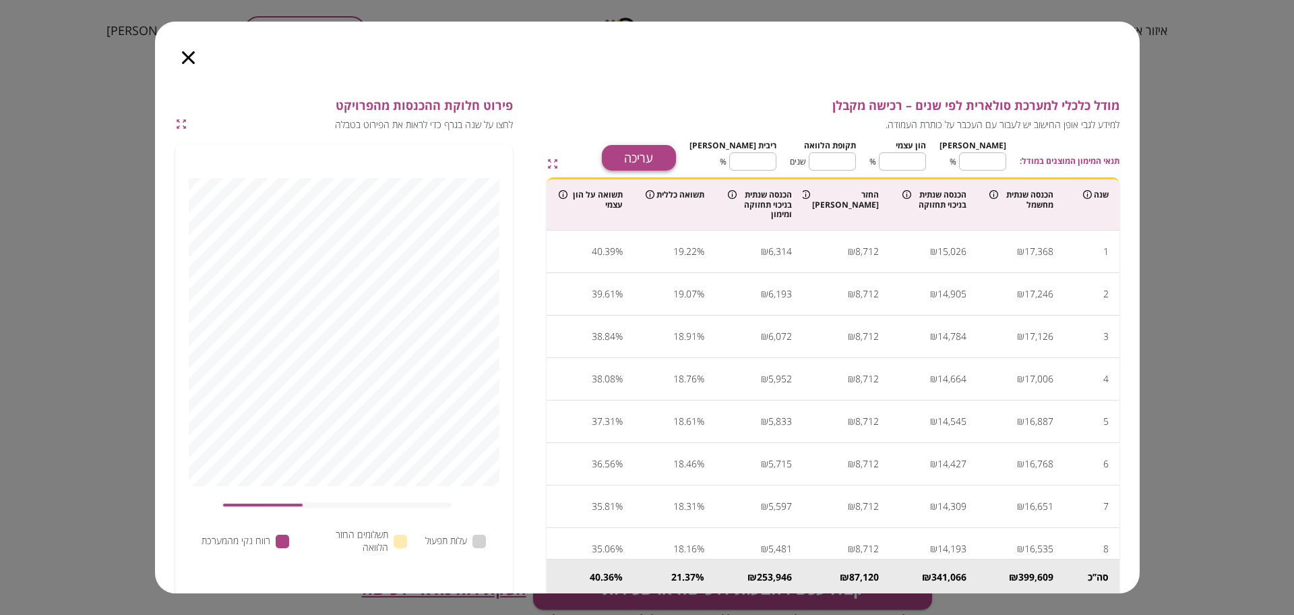
click at [676, 159] on button "עריכה" at bounding box center [639, 158] width 74 height 26
click at [967, 165] on input "**" at bounding box center [982, 162] width 47 height 36
click at [988, 166] on input "**" at bounding box center [982, 162] width 47 height 36
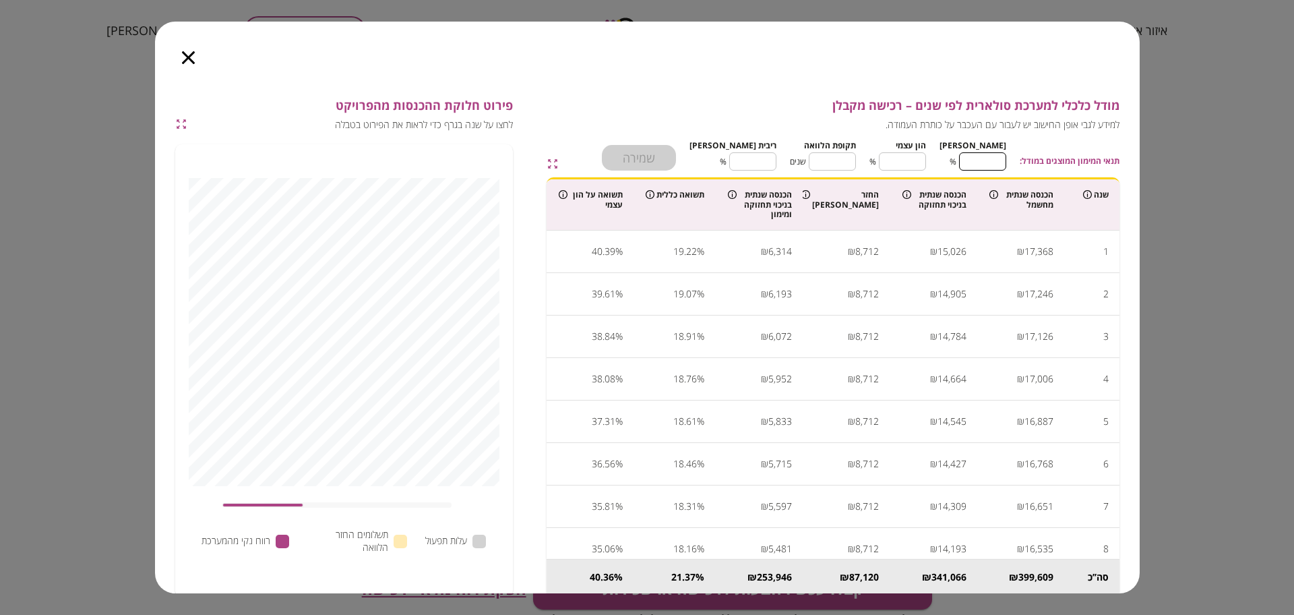
type input "*"
type input "***"
type input "*"
click at [847, 166] on input "**" at bounding box center [832, 162] width 47 height 36
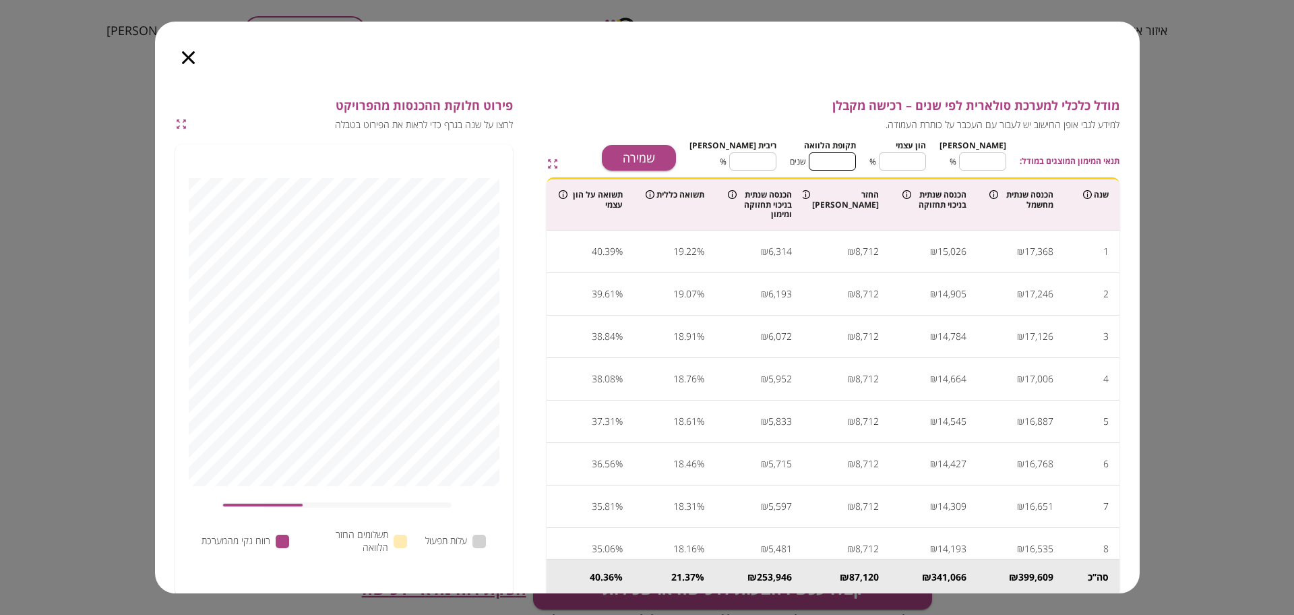
click at [851, 161] on input "**" at bounding box center [832, 162] width 47 height 36
type input "*"
click at [777, 162] on input "****" at bounding box center [752, 162] width 47 height 36
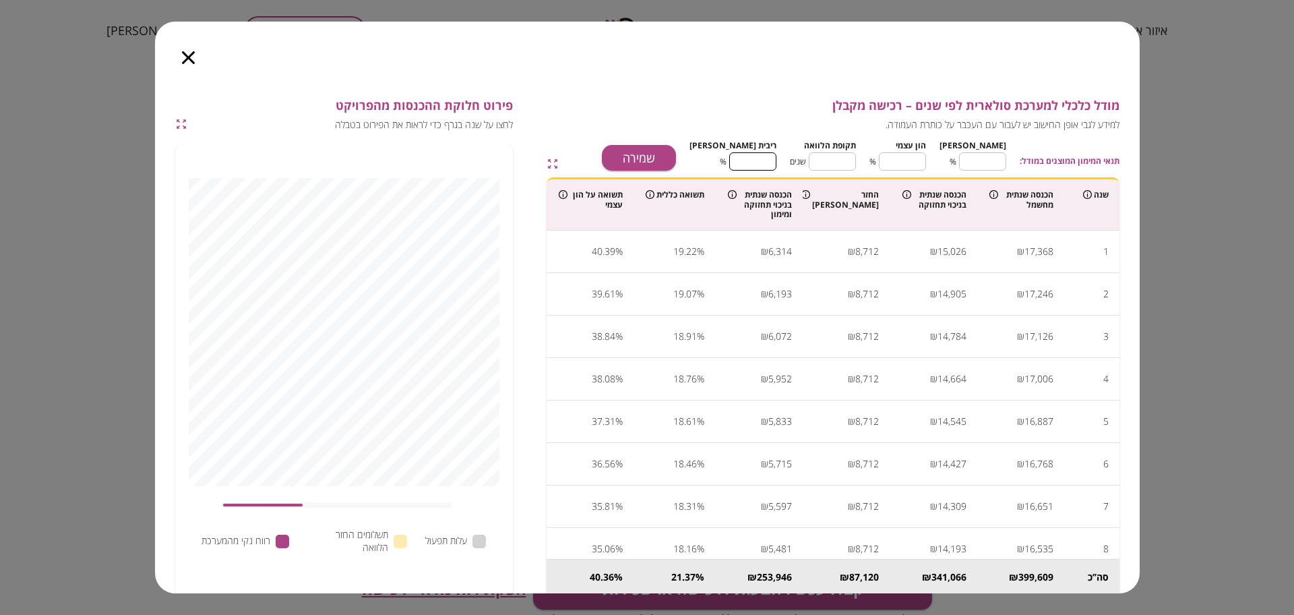
click at [777, 162] on input "****" at bounding box center [752, 162] width 47 height 36
click at [777, 149] on input "*****" at bounding box center [752, 162] width 47 height 36
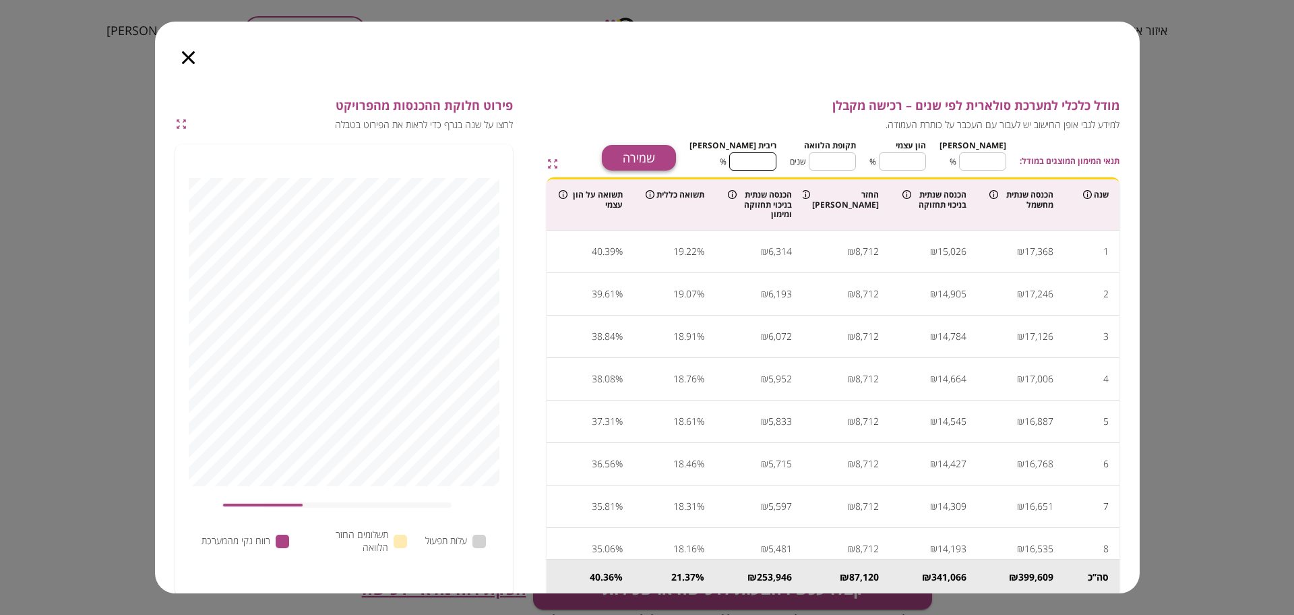
click at [676, 150] on button "שמירה" at bounding box center [639, 158] width 74 height 26
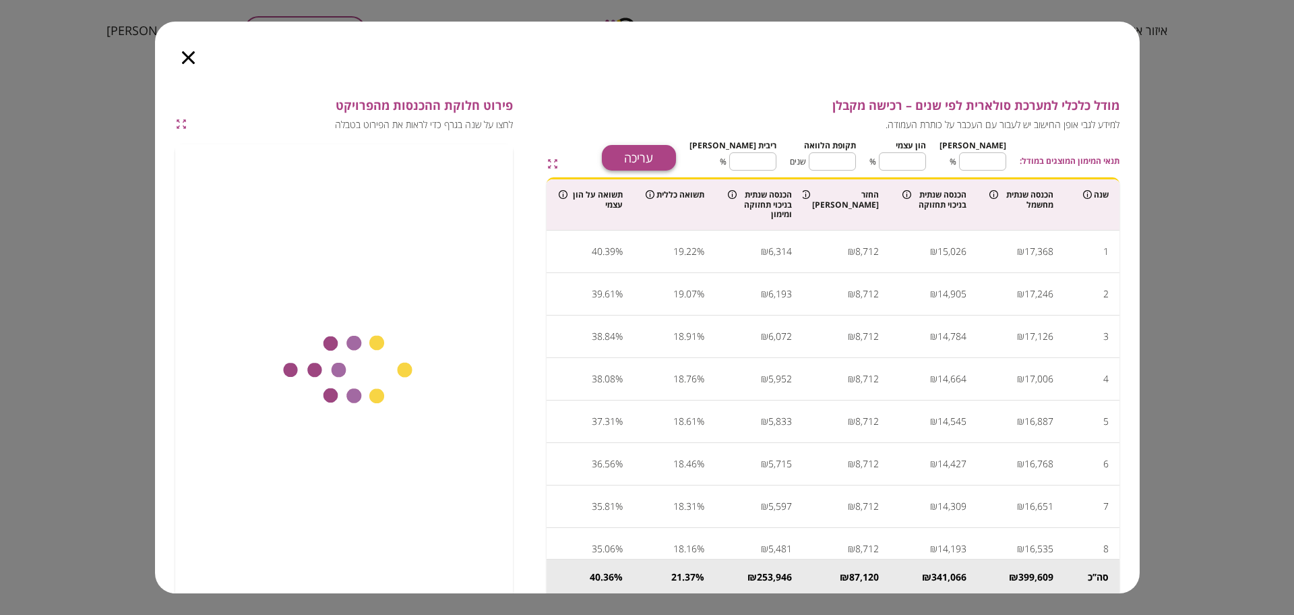
type input "****"
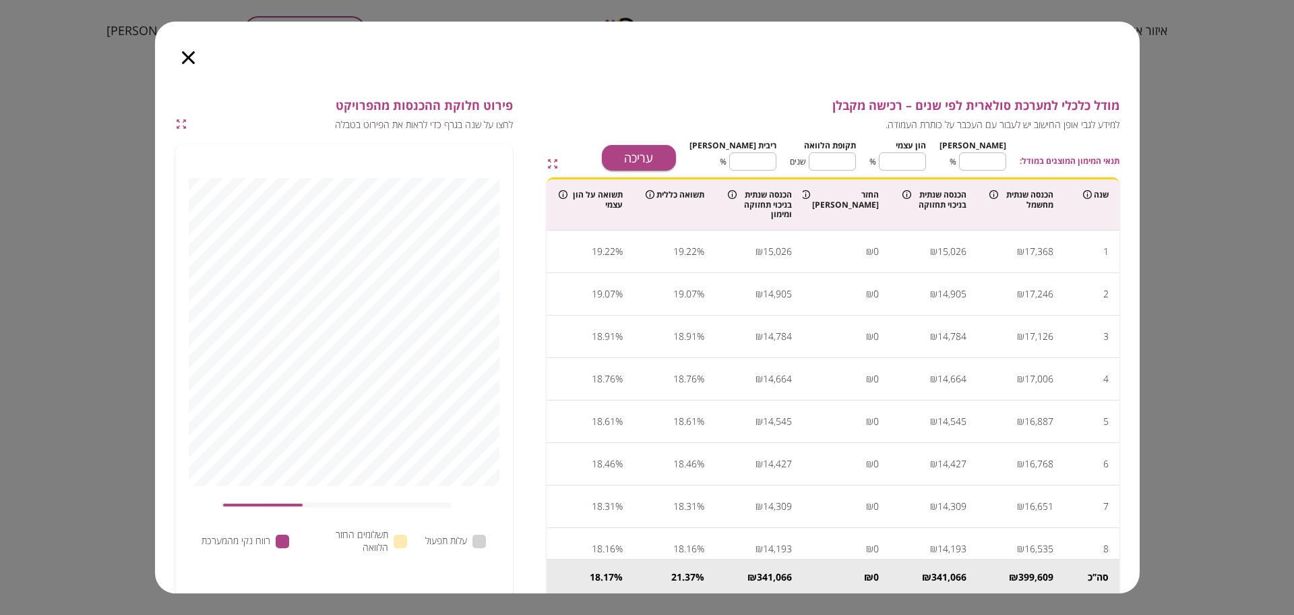
click at [185, 54] on icon "button" at bounding box center [188, 57] width 13 height 13
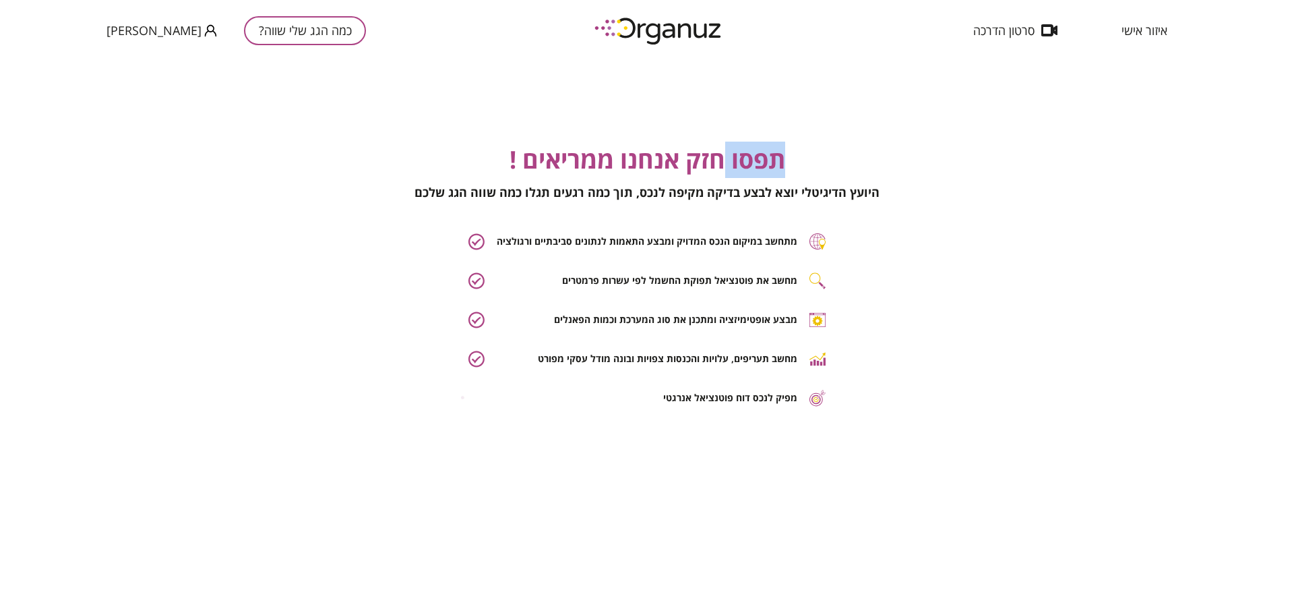
click at [185, 54] on div "כמה הגג שלי שווה? רועי אזולאי" at bounding box center [237, 30] width 260 height 61
click at [206, 136] on div "תפסו חזק אנחנו ממריאים ! היועץ הדיגיטלי יוצא לבצע בדיקה מקיפה לנכס, תוך כמה רגע…" at bounding box center [647, 368] width 1294 height 615
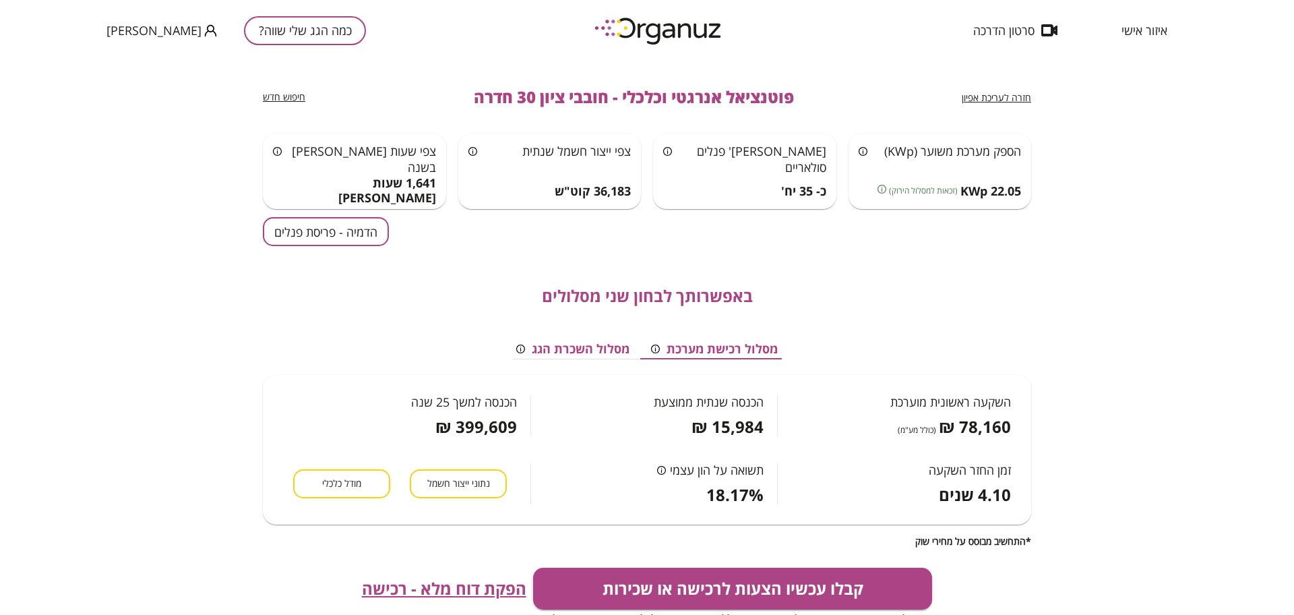
scroll to position [84, 0]
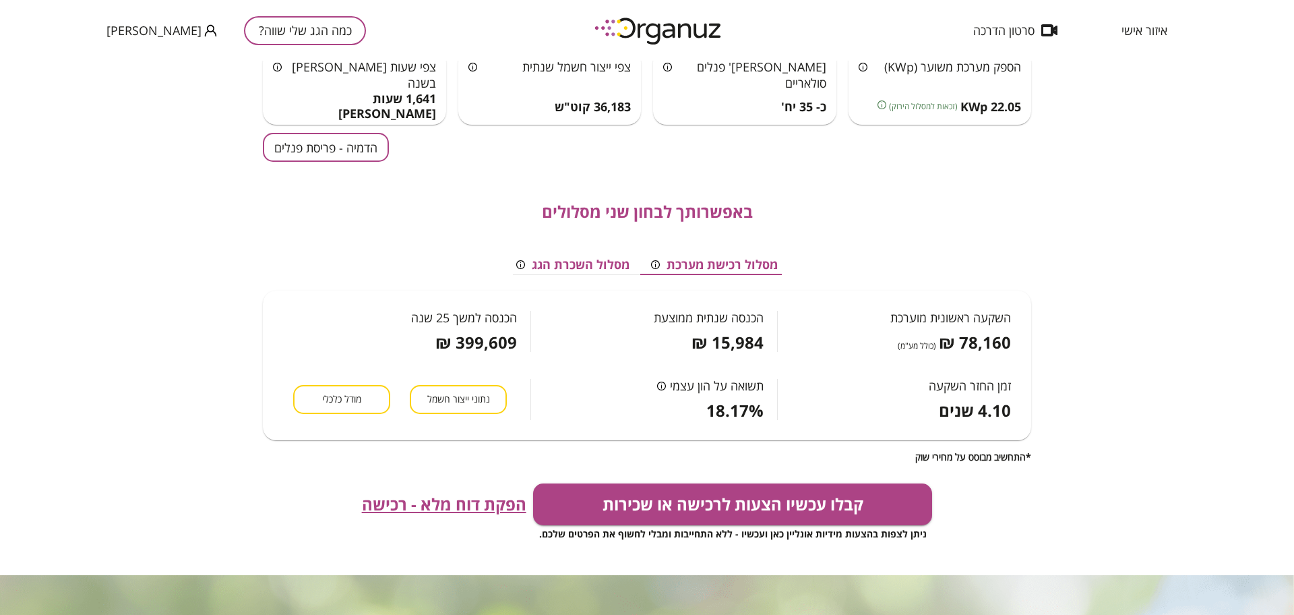
drag, startPoint x: 464, startPoint y: 255, endPoint x: 468, endPoint y: 275, distance: 20.0
click at [464, 255] on div "מסלול רכישת מערכת מסלול השכרת הגג השקעה ראשונית מוערכת 78,160 ₪ (כולל מע"מ) הכנ…" at bounding box center [647, 336] width 768 height 230
click at [456, 510] on span "הפקת דוח מלא - רכישה" at bounding box center [444, 504] width 164 height 19
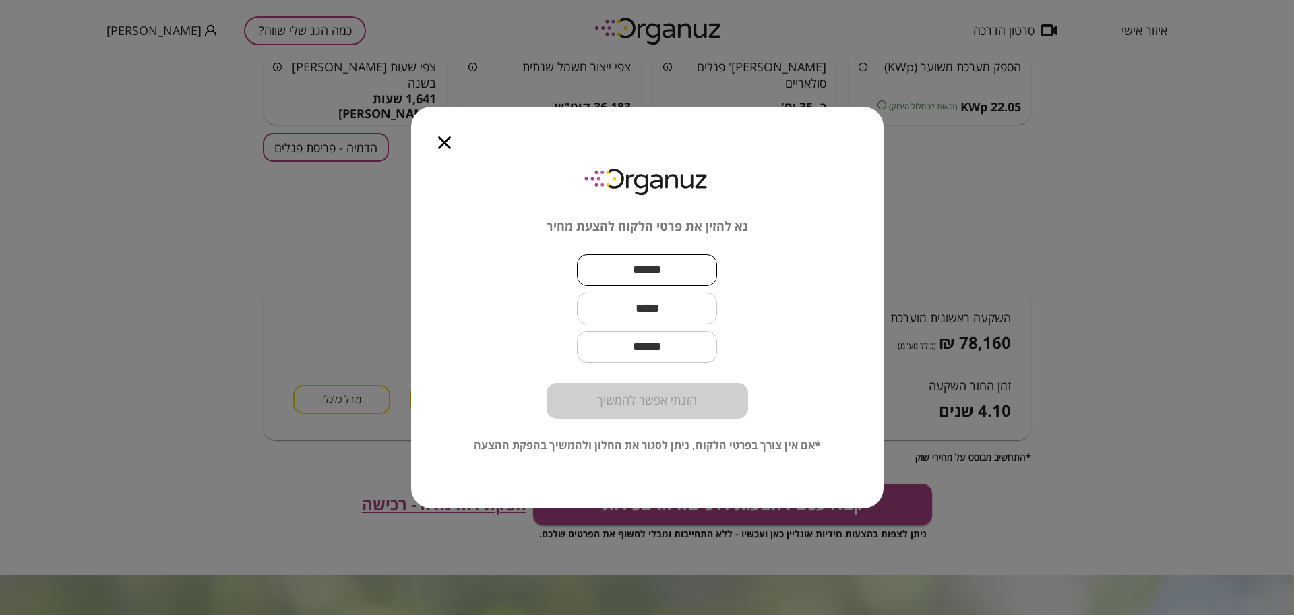
click at [613, 259] on input "text" at bounding box center [647, 270] width 140 height 40
type input "****"
click at [644, 315] on input "text" at bounding box center [647, 309] width 140 height 40
paste input "text"
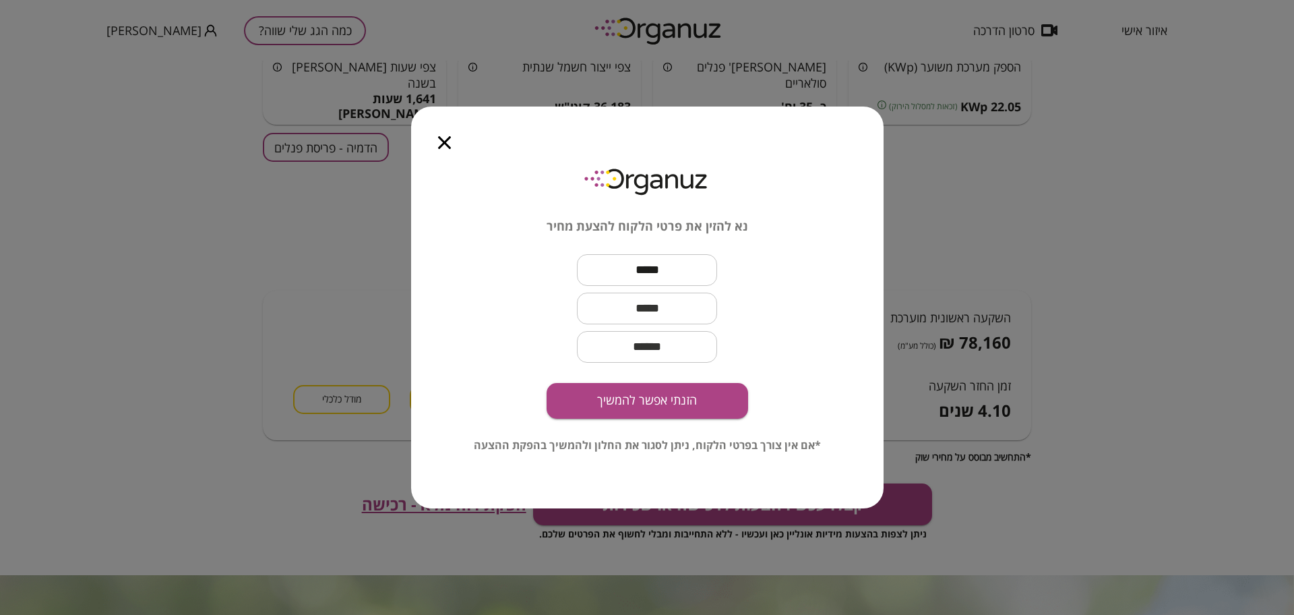
click at [622, 308] on input "text" at bounding box center [647, 309] width 140 height 40
type input "**********"
click at [684, 413] on button "הזנתי אפשר להמשיך" at bounding box center [648, 401] width 202 height 36
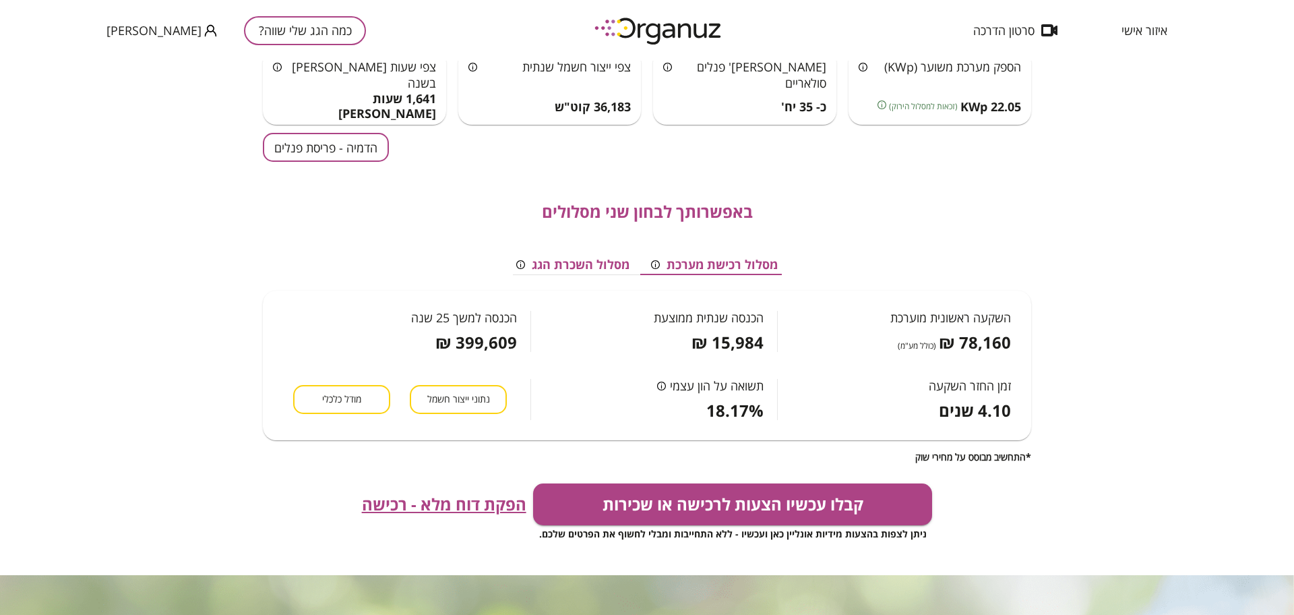
click at [58, 243] on div "חזרה לעריכת אפיון פוטנציאל אנרגטי וכלכלי - חובבי ציון 30 חדרה חיפוש חדש הספק מע…" at bounding box center [647, 338] width 1294 height 554
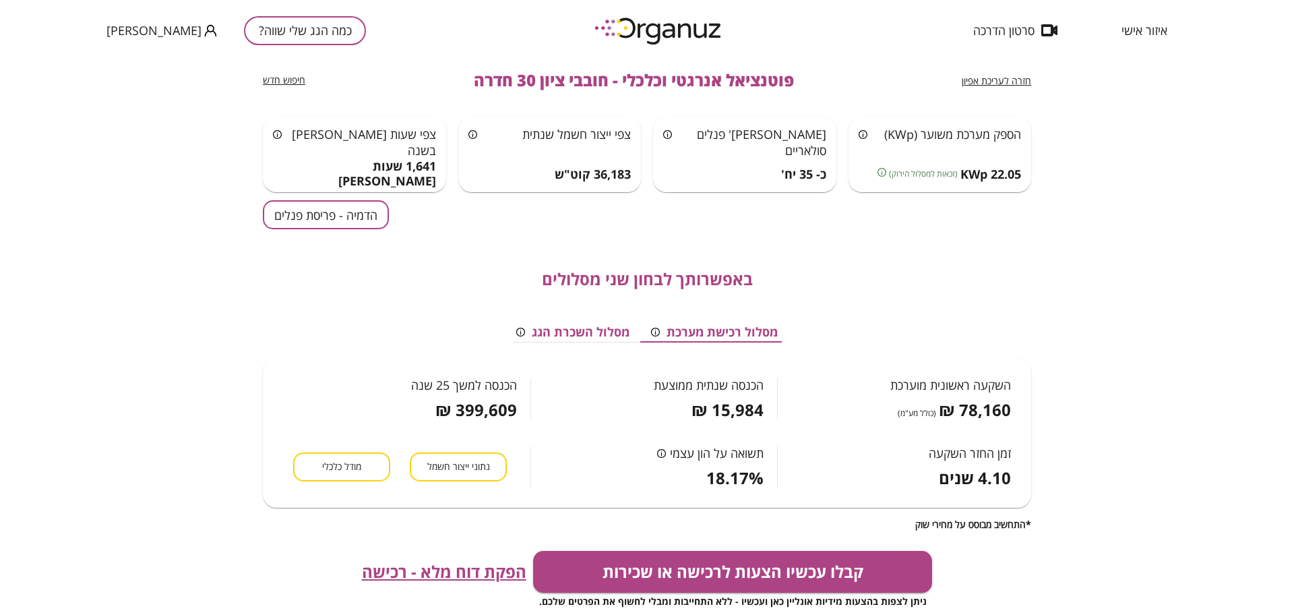
scroll to position [0, 0]
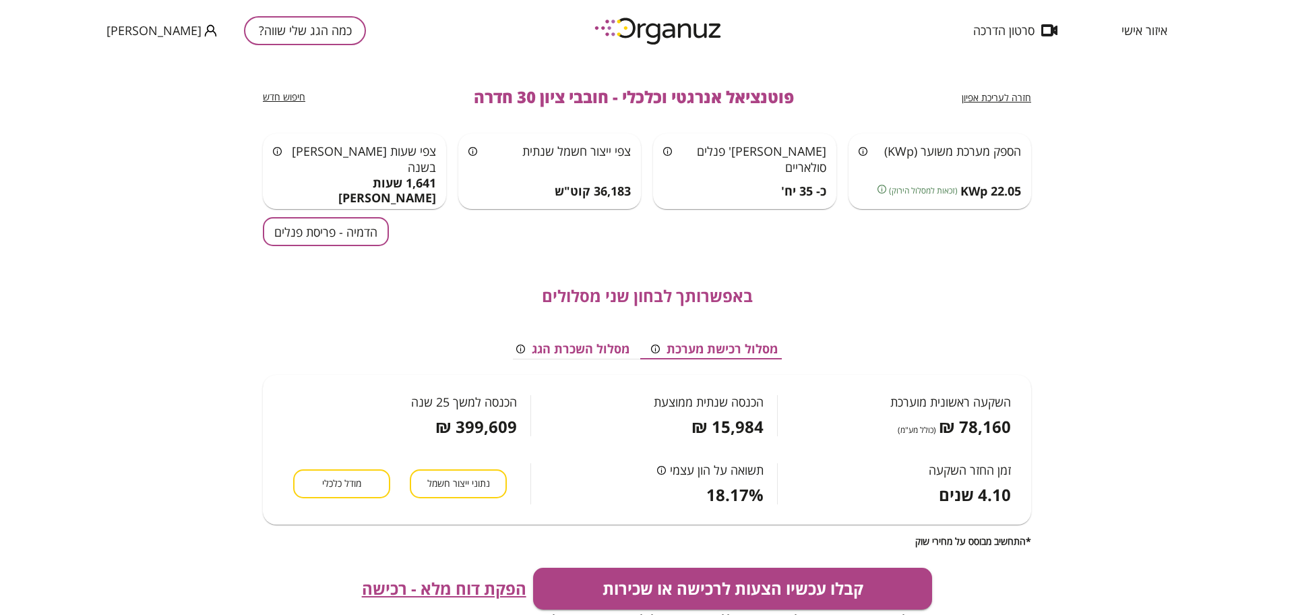
click at [1205, 123] on div "חזרה לעריכת אפיון פוטנציאל אנרגטי וכלכלי - חובבי ציון 30 חדרה חיפוש חדש הספק מע…" at bounding box center [647, 338] width 1294 height 554
click at [260, 34] on button "כמה הגג שלי שווה?" at bounding box center [305, 30] width 122 height 29
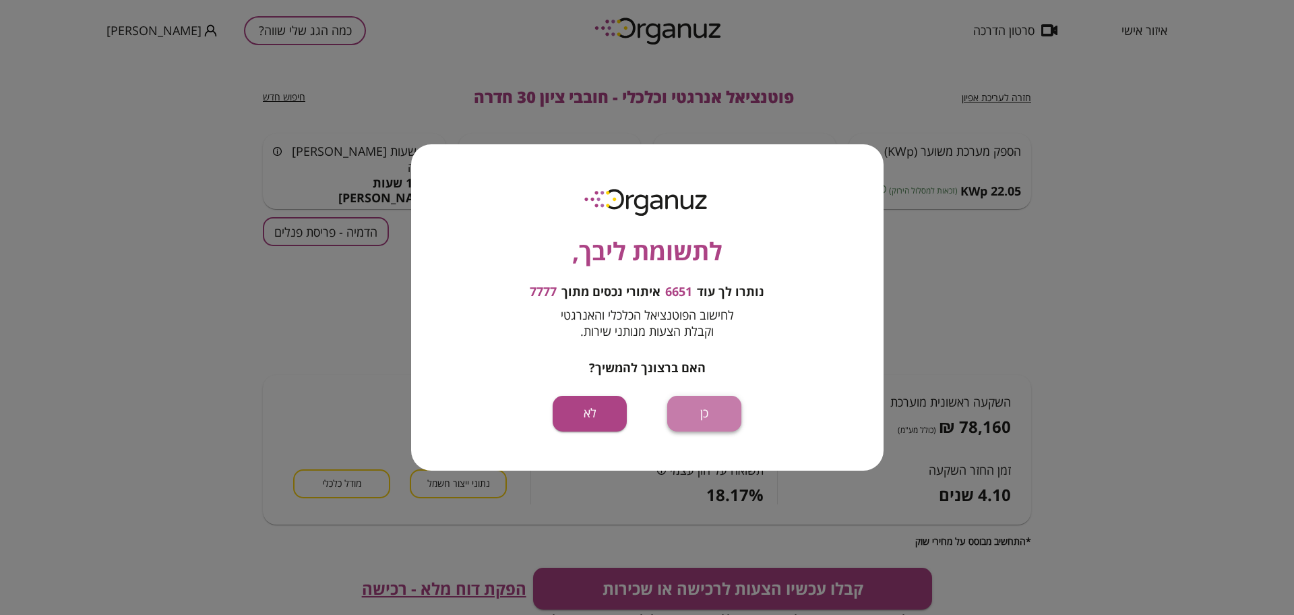
click at [717, 423] on button "כן" at bounding box center [704, 414] width 74 height 36
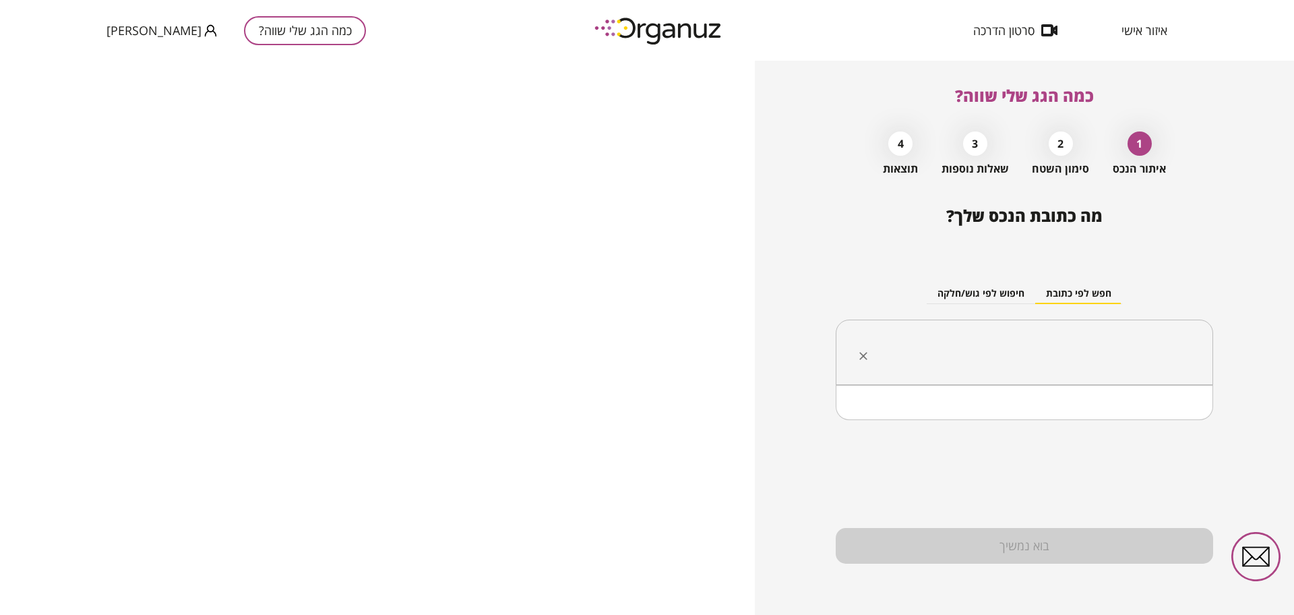
click at [1006, 338] on input "text" at bounding box center [1029, 353] width 335 height 34
paste input "**********"
click at [1145, 417] on li "הרקפת 7 מטולה" at bounding box center [1024, 420] width 342 height 24
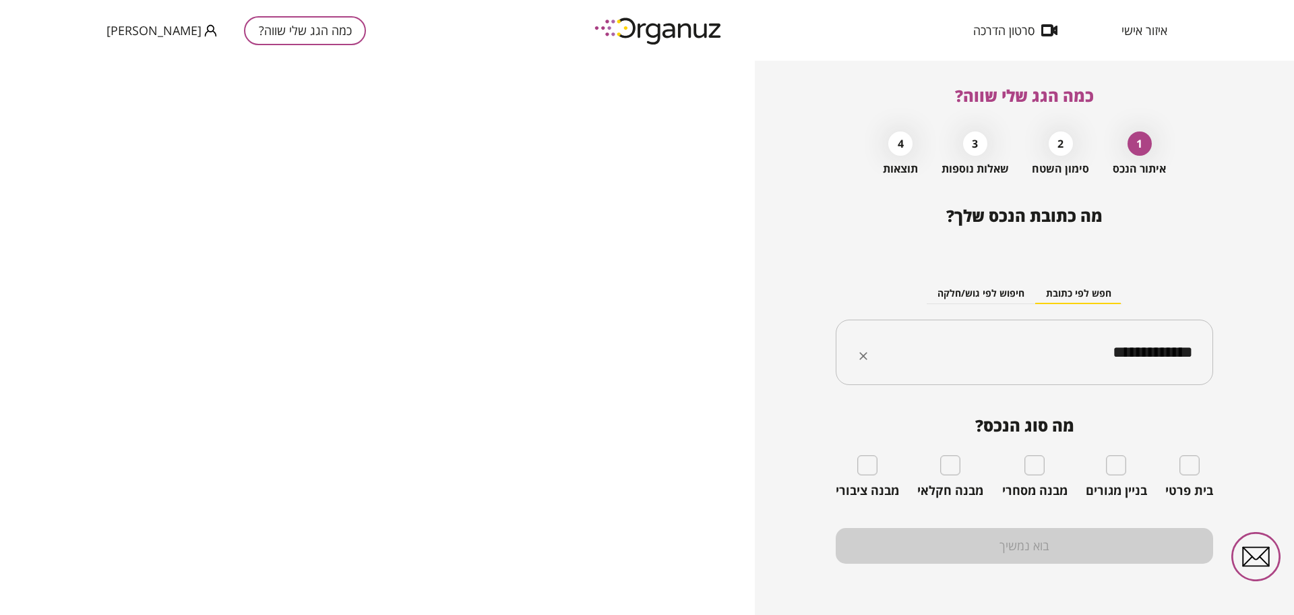
type input "**********"
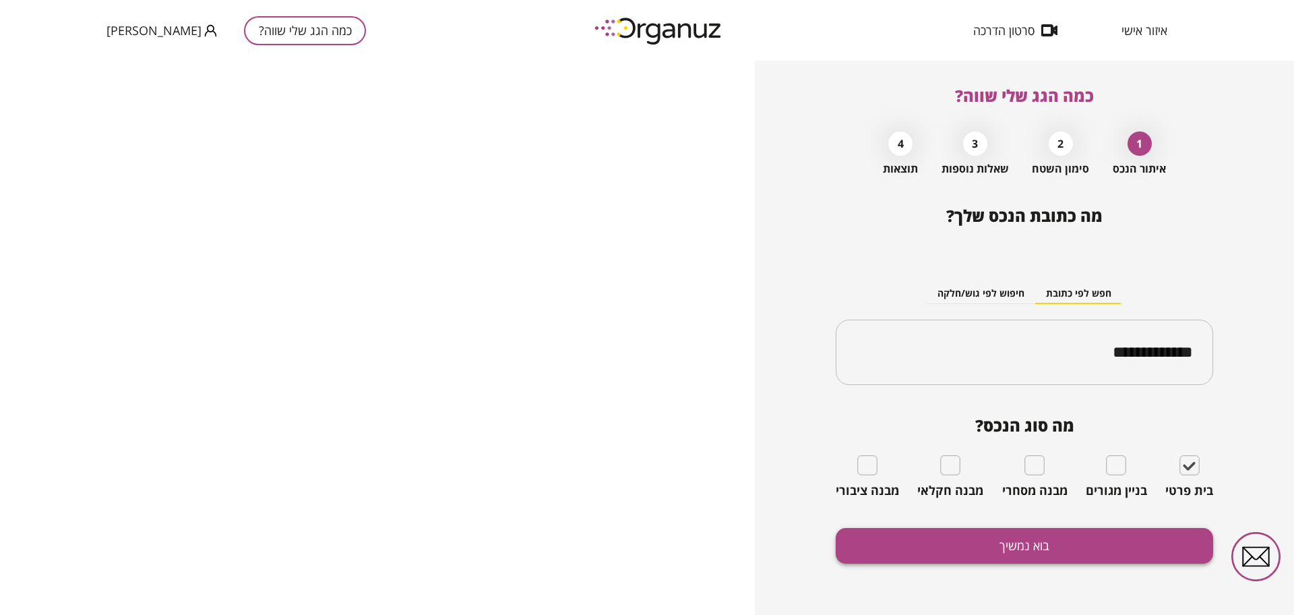
click at [1017, 547] on button "בוא נמשיך" at bounding box center [1024, 546] width 377 height 36
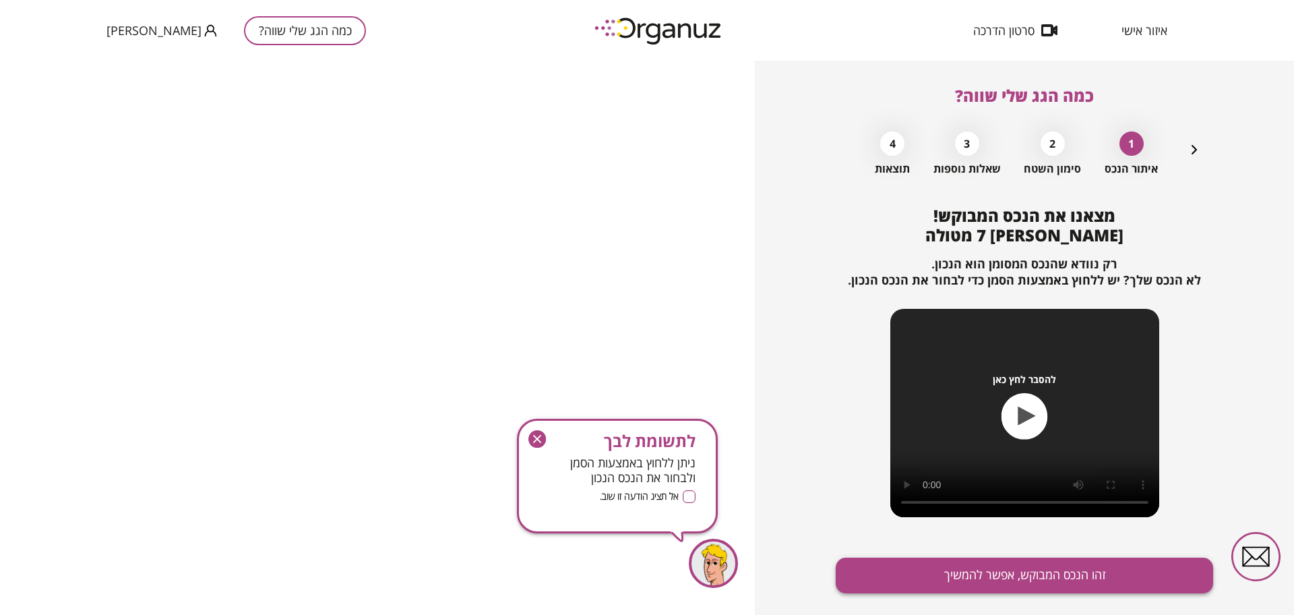
click at [1017, 567] on button "זהו הנכס המבוקש, אפשר להמשיך" at bounding box center [1024, 575] width 377 height 36
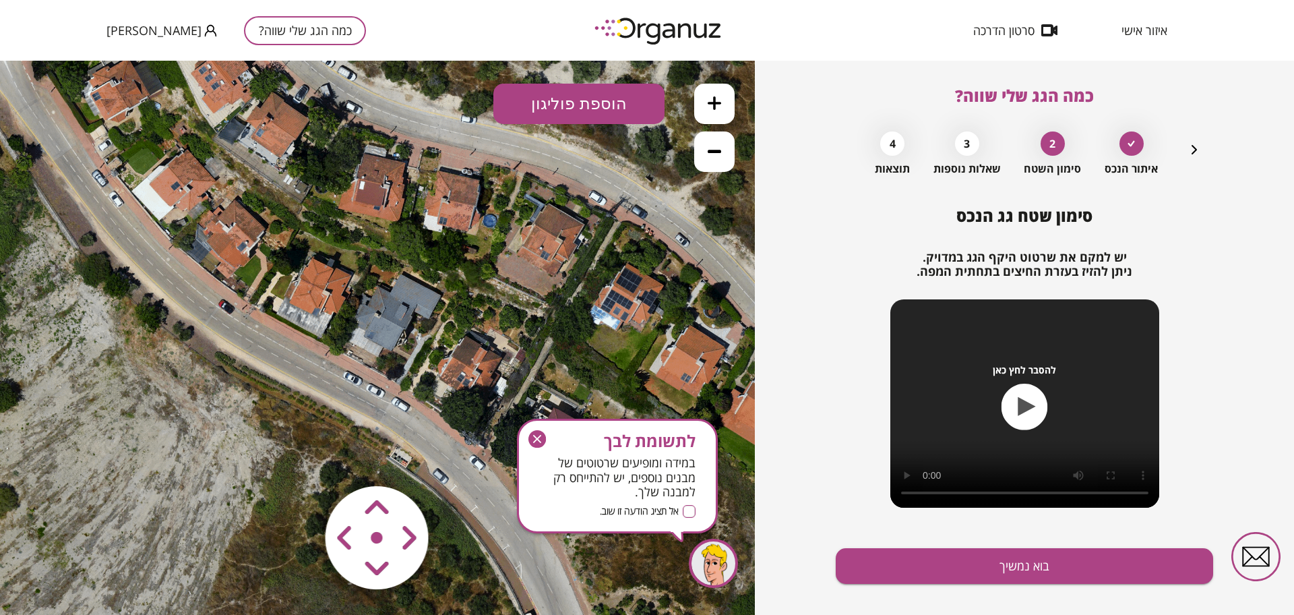
click at [727, 102] on button at bounding box center [714, 104] width 40 height 40
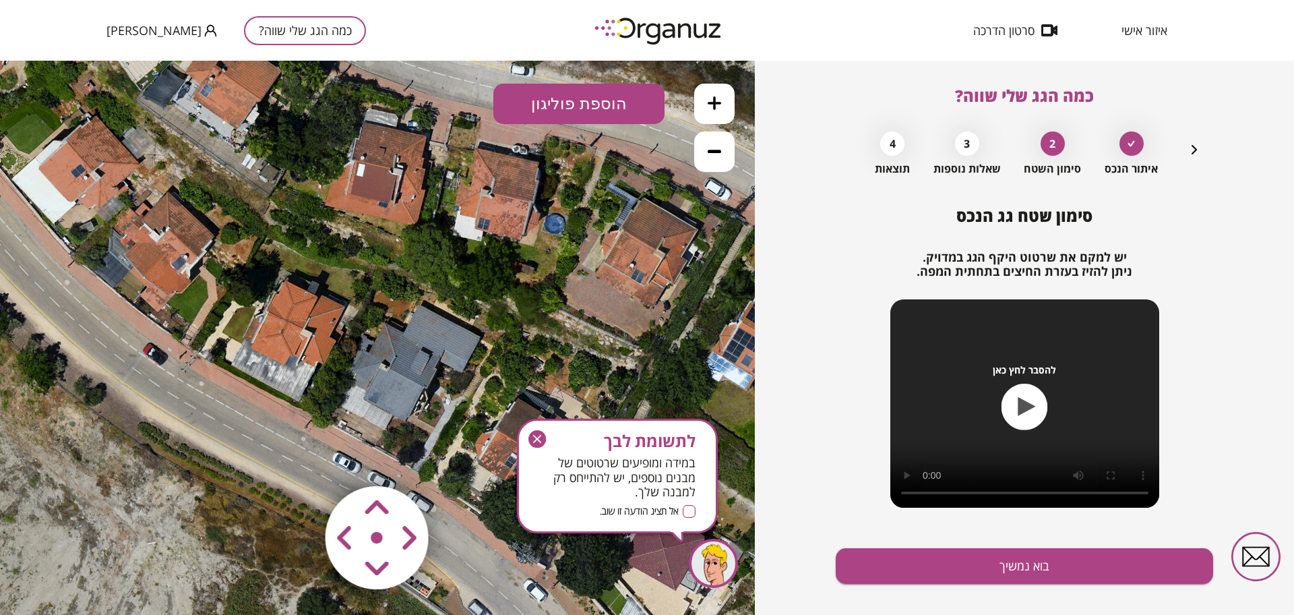
drag, startPoint x: 471, startPoint y: 204, endPoint x: 478, endPoint y: 268, distance: 63.7
click at [478, 268] on icon at bounding box center [384, 401] width 1348 height 1348
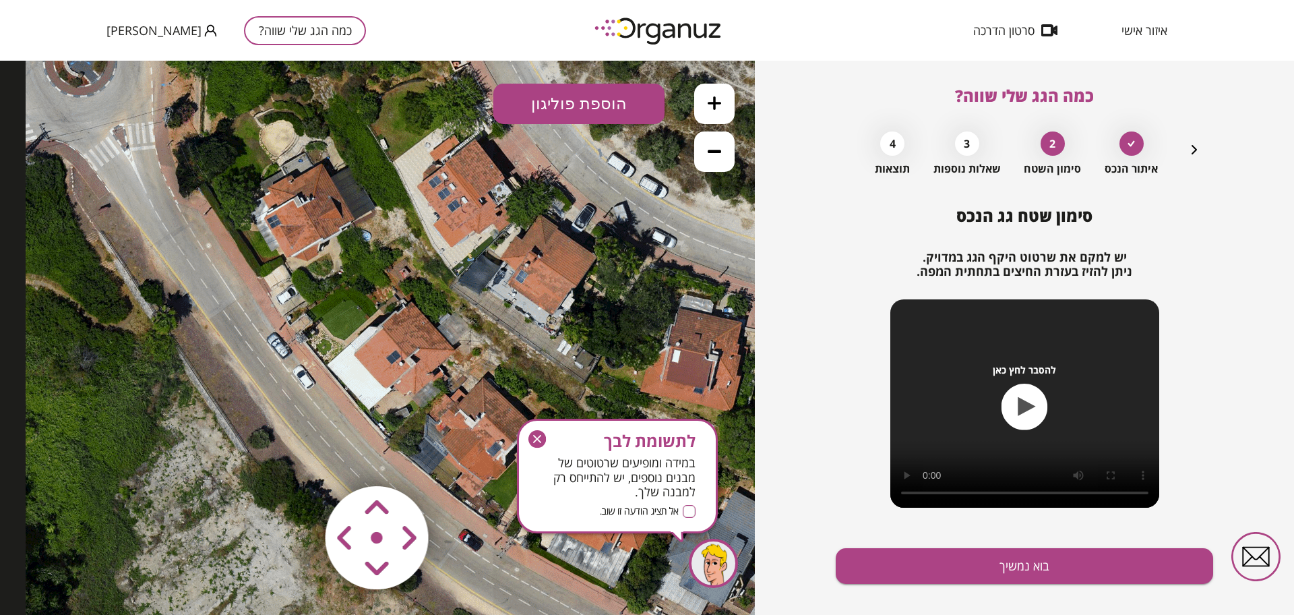
drag, startPoint x: 336, startPoint y: 305, endPoint x: 645, endPoint y: 555, distance: 397.8
click at [645, 495] on icon at bounding box center [700, 587] width 1348 height 1348
click at [543, 435] on icon "button" at bounding box center [537, 439] width 18 height 18
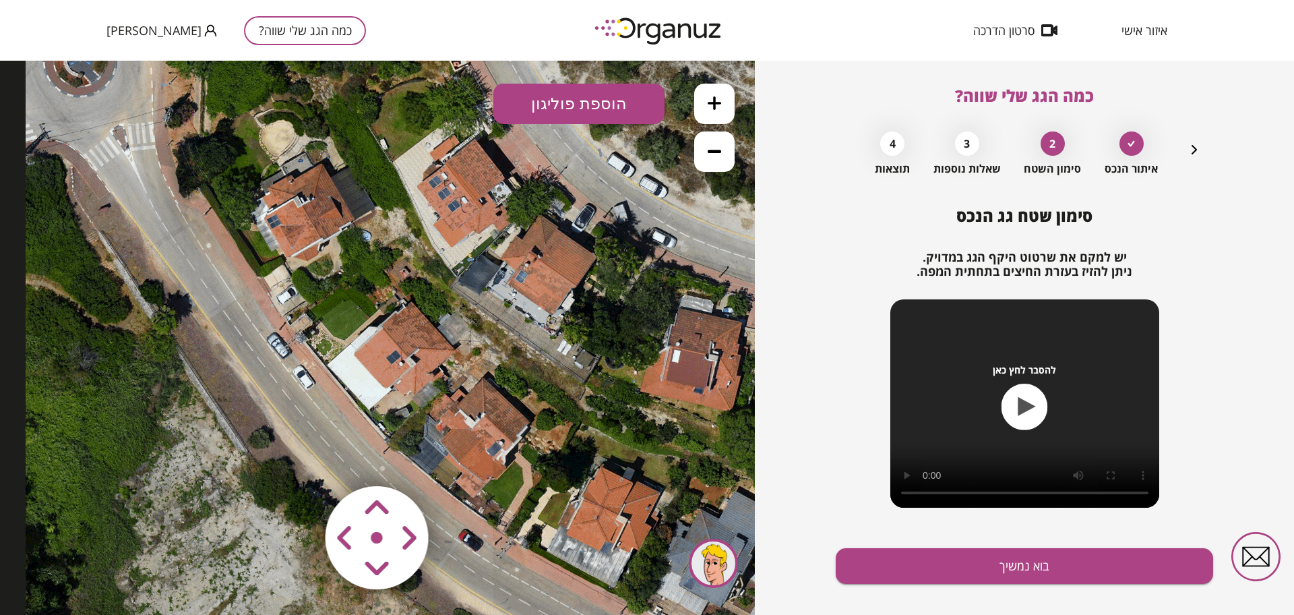
click at [728, 104] on button at bounding box center [714, 104] width 40 height 40
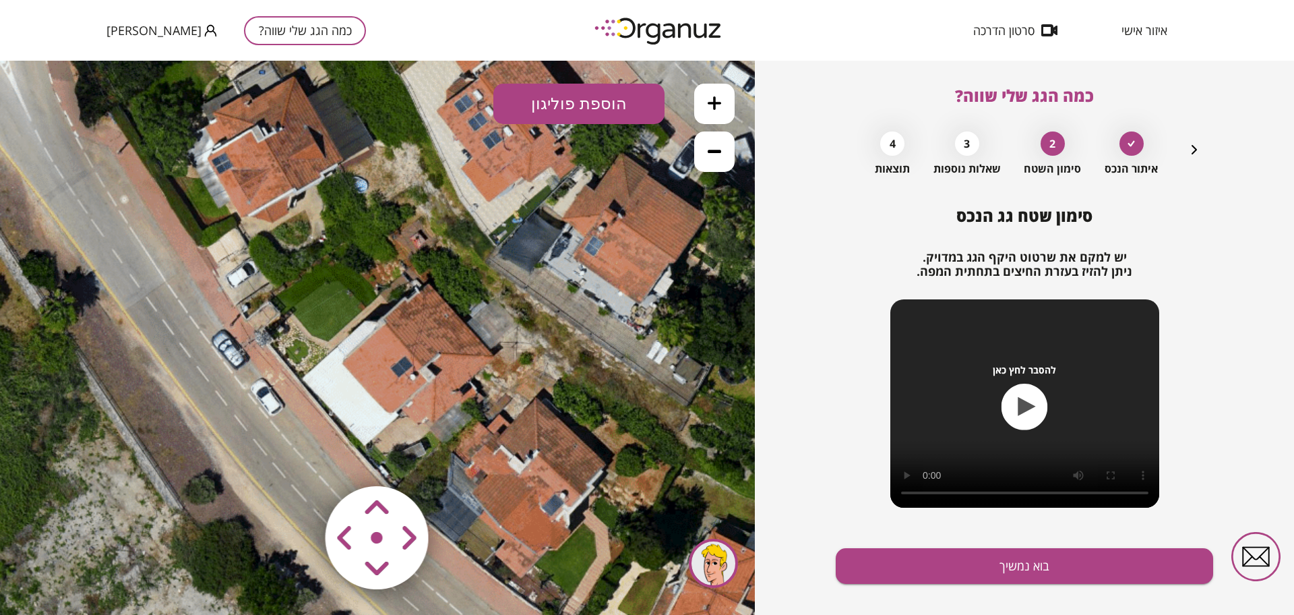
click at [593, 84] on button "הוספת פוליגון" at bounding box center [578, 104] width 171 height 40
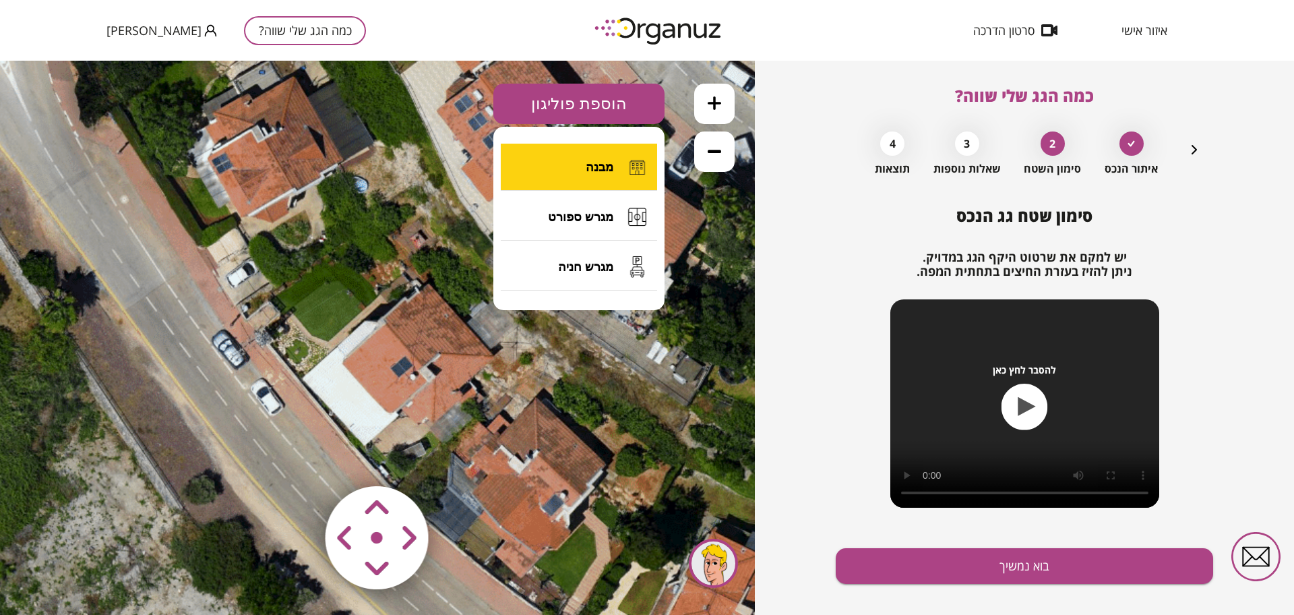
click at [591, 164] on span "מבנה" at bounding box center [600, 167] width 28 height 15
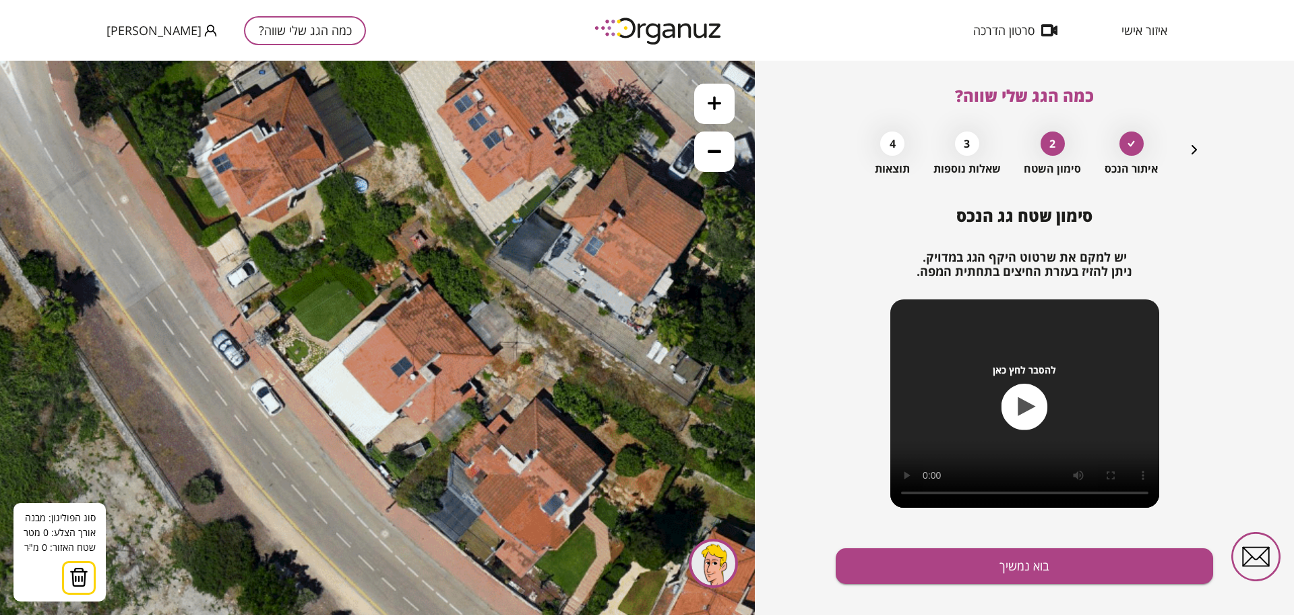
click at [428, 281] on polygon at bounding box center [424, 284] width 8 height 7
click at [499, 358] on polygon at bounding box center [460, 319] width 80 height 77
click at [471, 383] on polygon at bounding box center [460, 332] width 80 height 102
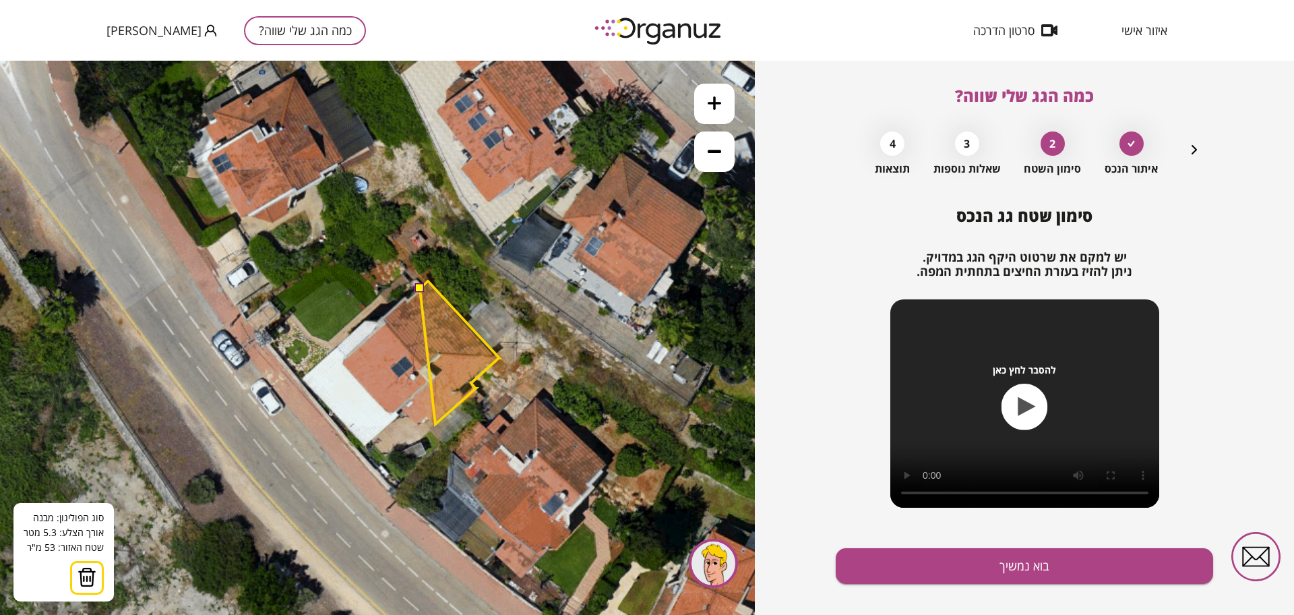
click at [435, 424] on polygon at bounding box center [460, 352] width 80 height 143
click at [431, 419] on polygon at bounding box center [460, 352] width 80 height 143
click at [419, 425] on polygon at bounding box center [459, 353] width 81 height 144
click at [402, 413] on polygon at bounding box center [450, 353] width 97 height 144
click at [367, 447] on polygon at bounding box center [433, 364] width 133 height 166
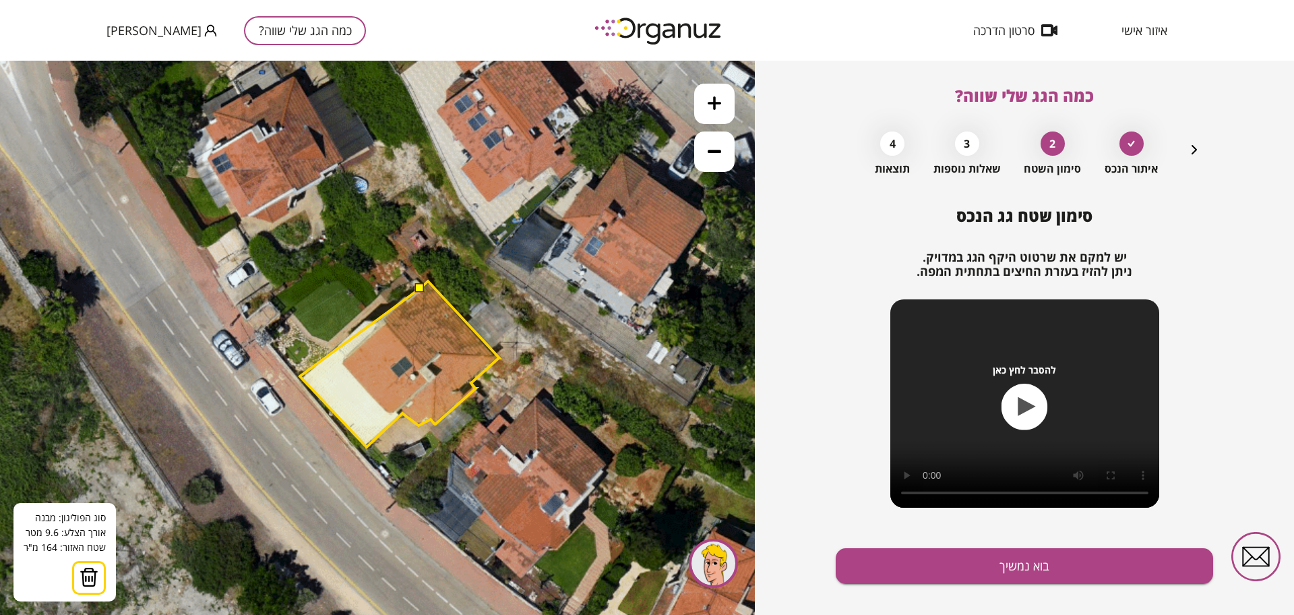
click at [300, 376] on polygon at bounding box center [400, 364] width 200 height 166
click at [366, 320] on polygon at bounding box center [400, 364] width 200 height 166
click at [377, 321] on polygon at bounding box center [400, 364] width 200 height 166
click at [422, 286] on button at bounding box center [419, 287] width 9 height 9
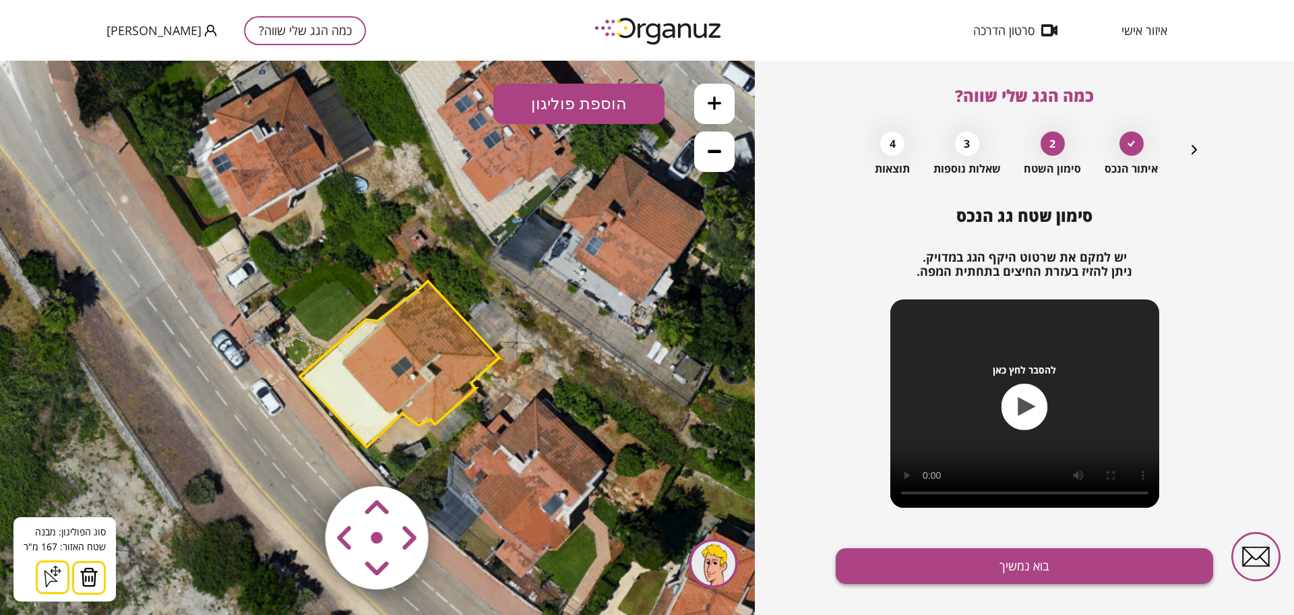
click at [948, 547] on div "סימון שטח גג הנכס יש למקם את שרטוט היקף הגג במדויק. ניתן להזיז בעזרת החיצים בתח…" at bounding box center [1024, 420] width 377 height 429
click at [385, 348] on polygon at bounding box center [400, 364] width 200 height 166
click at [932, 572] on button "בוא נמשיך" at bounding box center [1024, 566] width 377 height 36
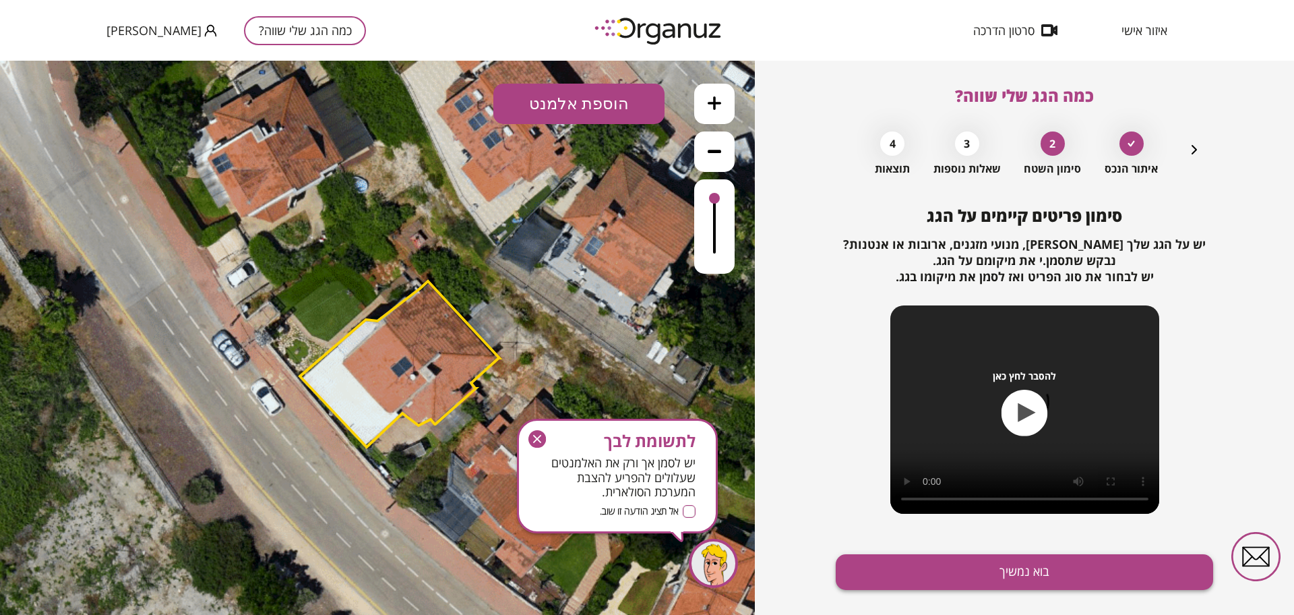
click at [930, 575] on button "בוא נמשיך" at bounding box center [1024, 572] width 377 height 36
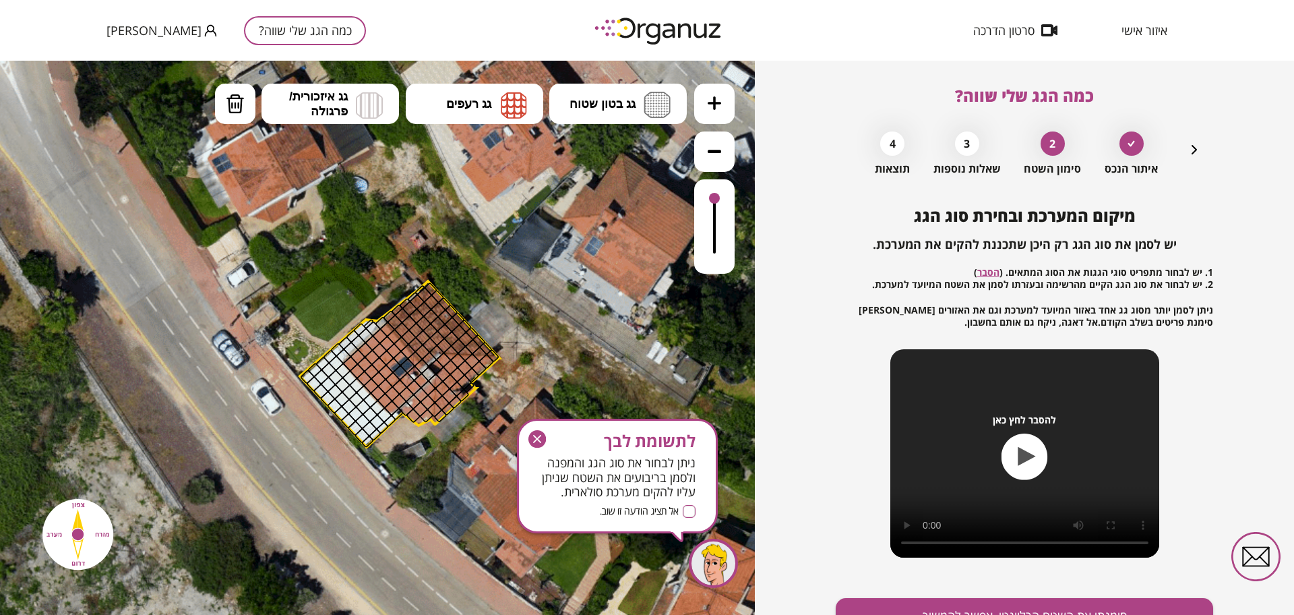
click at [718, 105] on icon at bounding box center [714, 102] width 13 height 13
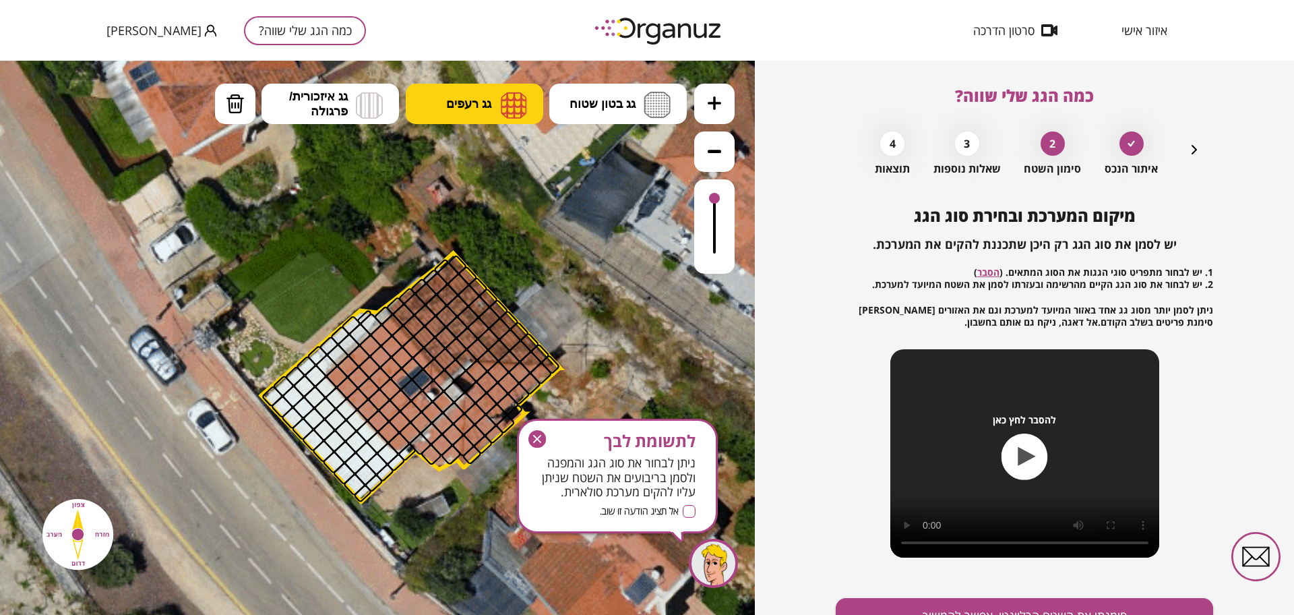
click at [497, 105] on button "גג רעפים" at bounding box center [475, 104] width 138 height 40
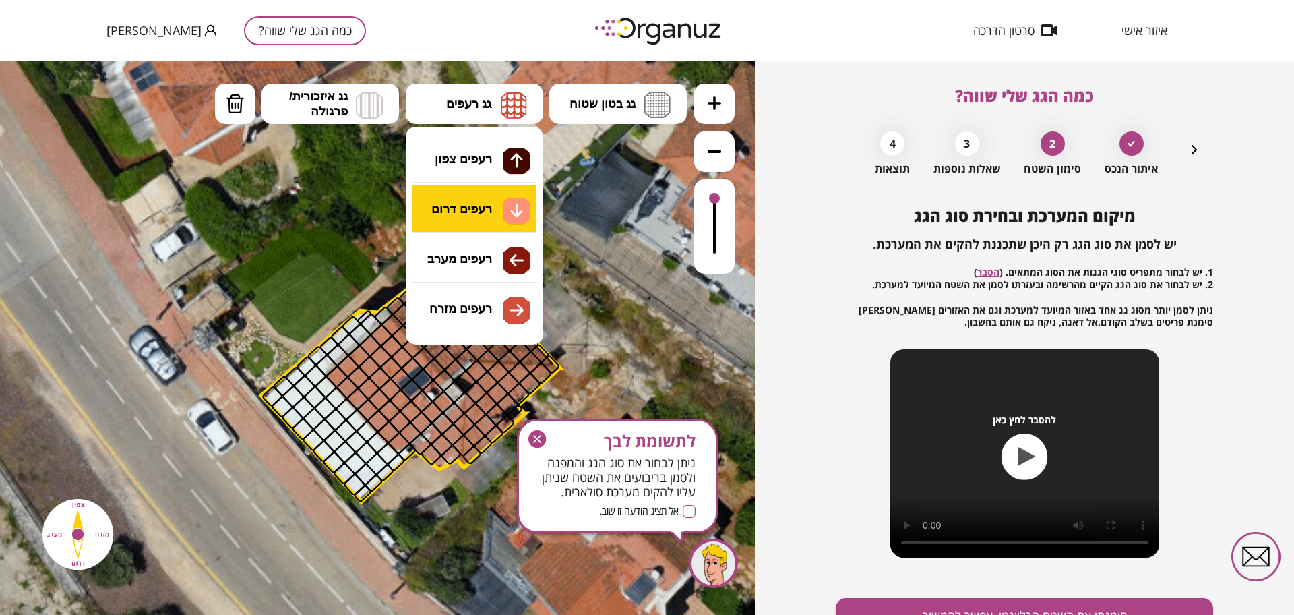
click at [480, 208] on div ".st0 { fill: #FFFFFF; } 0" at bounding box center [377, 338] width 755 height 554
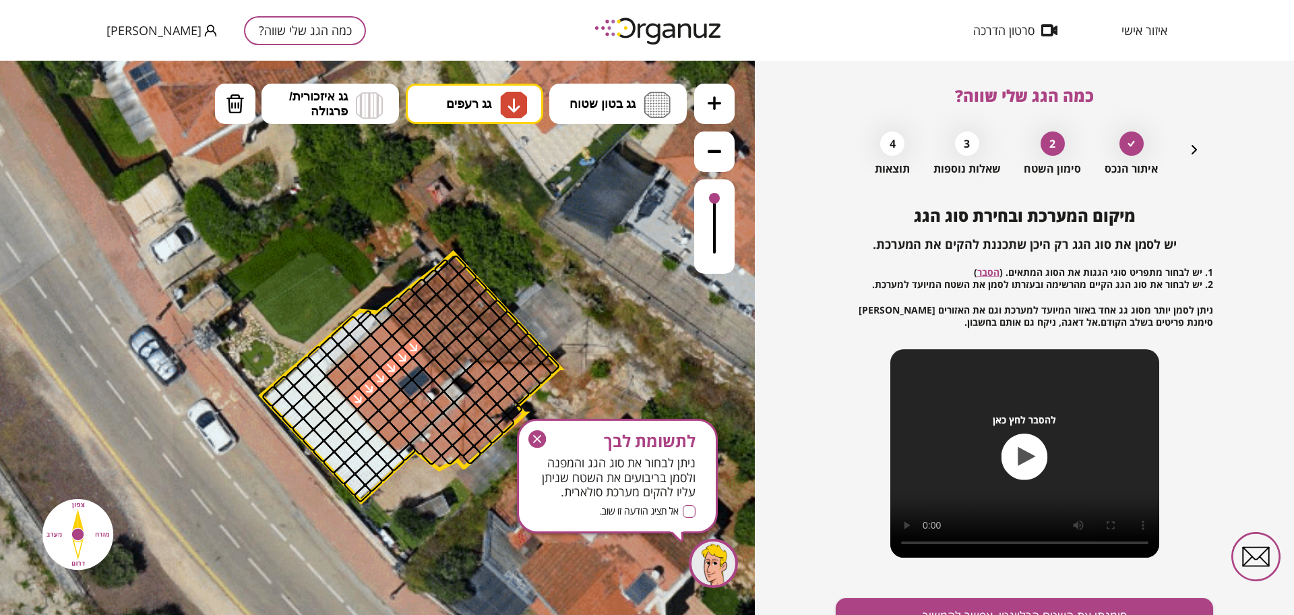
drag, startPoint x: 413, startPoint y: 346, endPoint x: 423, endPoint y: 234, distance: 113.0
click at [468, 110] on span "גג רעפים" at bounding box center [468, 103] width 45 height 15
click at [502, 312] on div ".st0 { fill: #FFFFFF; } 0" at bounding box center [377, 338] width 755 height 554
drag, startPoint x: 410, startPoint y: 346, endPoint x: 389, endPoint y: 359, distance: 24.9
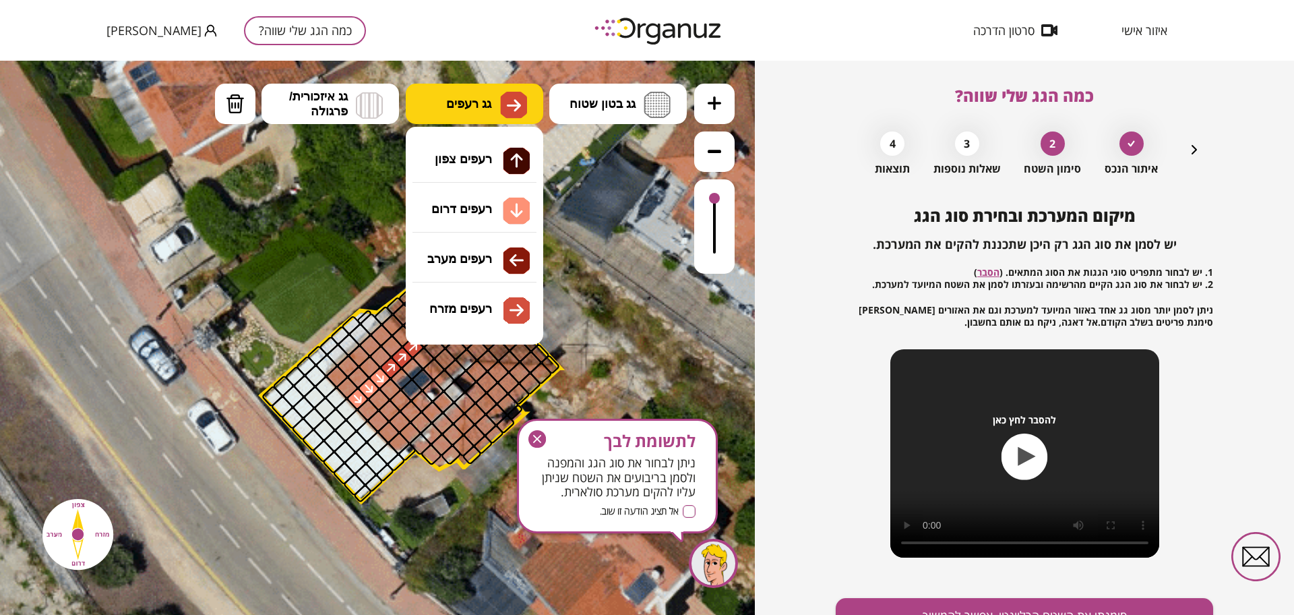
click at [472, 115] on button "גג רעפים" at bounding box center [475, 104] width 138 height 40
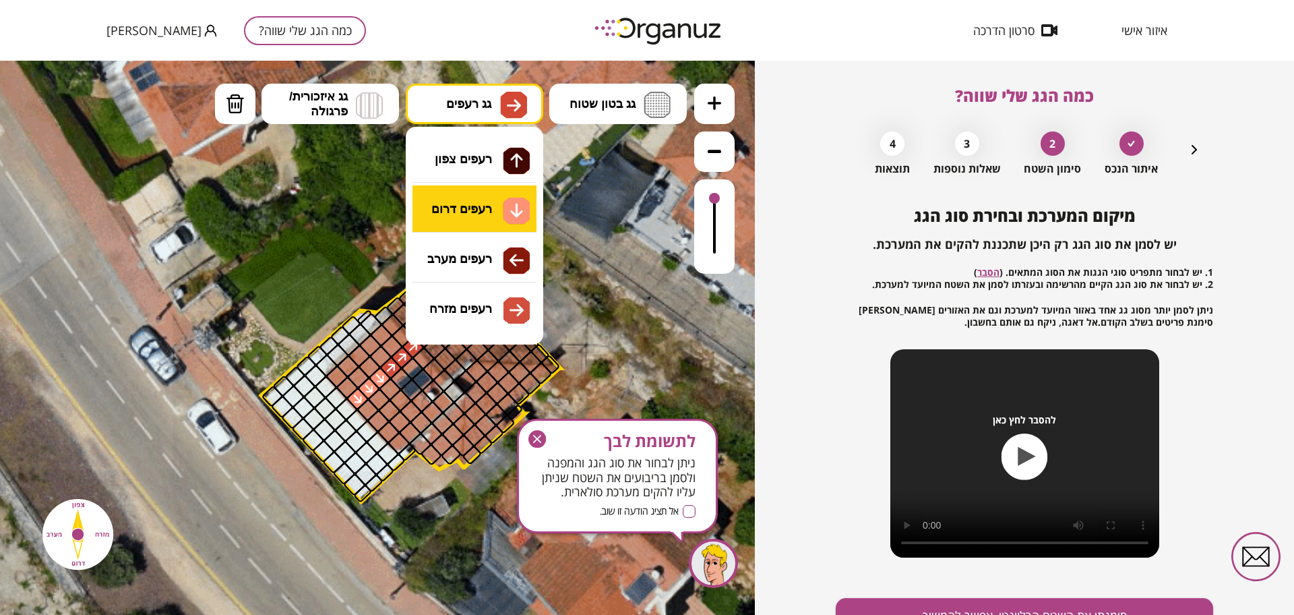
click at [483, 202] on div ".st0 { fill: #FFFFFF; } 0" at bounding box center [377, 338] width 755 height 554
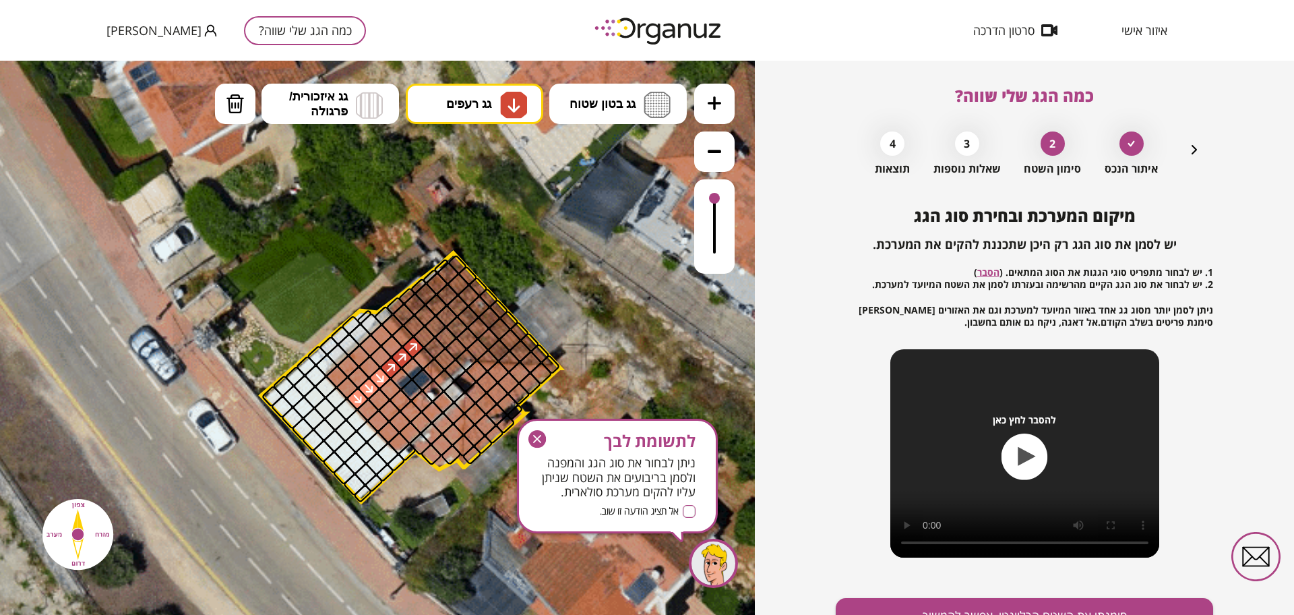
click at [382, 349] on div at bounding box center [381, 357] width 24 height 24
click at [494, 115] on button "גג רעפים" at bounding box center [475, 104] width 138 height 40
drag, startPoint x: 483, startPoint y: 318, endPoint x: 458, endPoint y: 320, distance: 25.7
click at [484, 317] on div ".st0 { fill: #FFFFFF; } 0" at bounding box center [377, 338] width 755 height 554
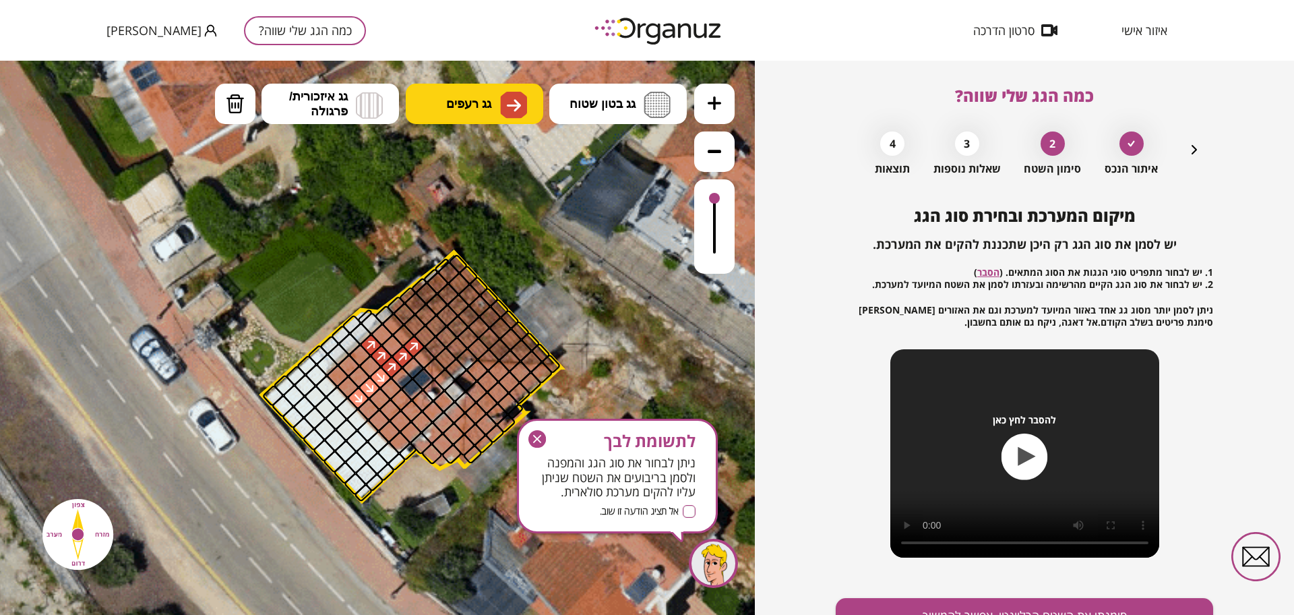
click at [504, 101] on img at bounding box center [513, 105] width 27 height 27
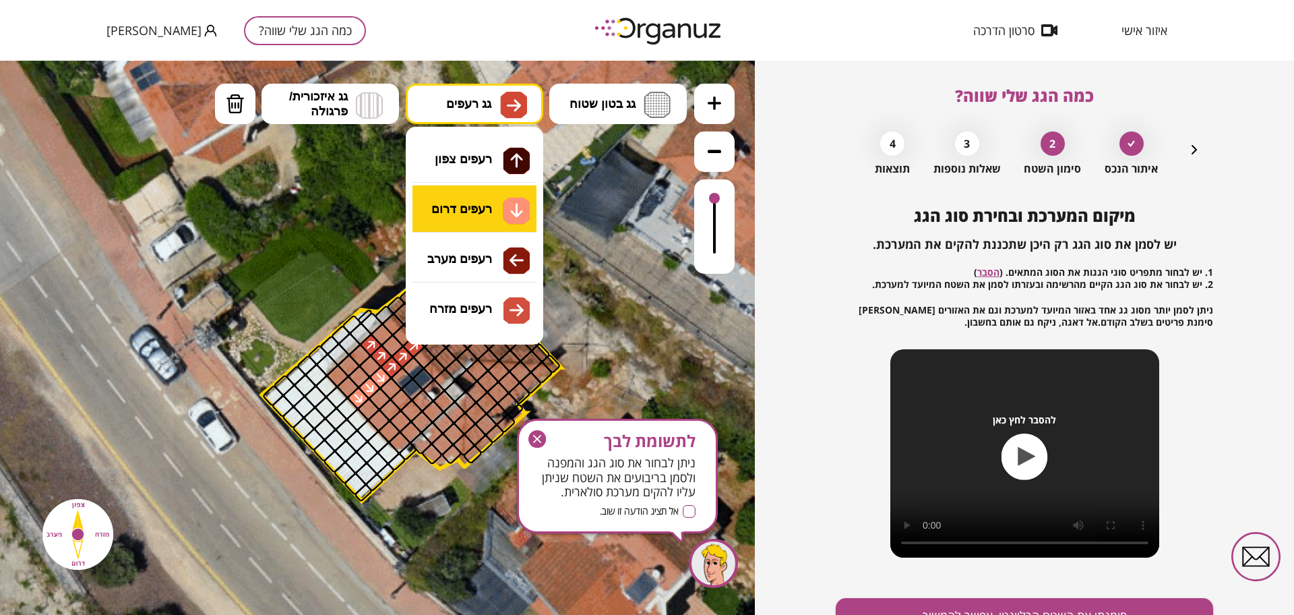
click at [475, 210] on div ".st0 { fill: #FFFFFF; } 0" at bounding box center [377, 338] width 755 height 554
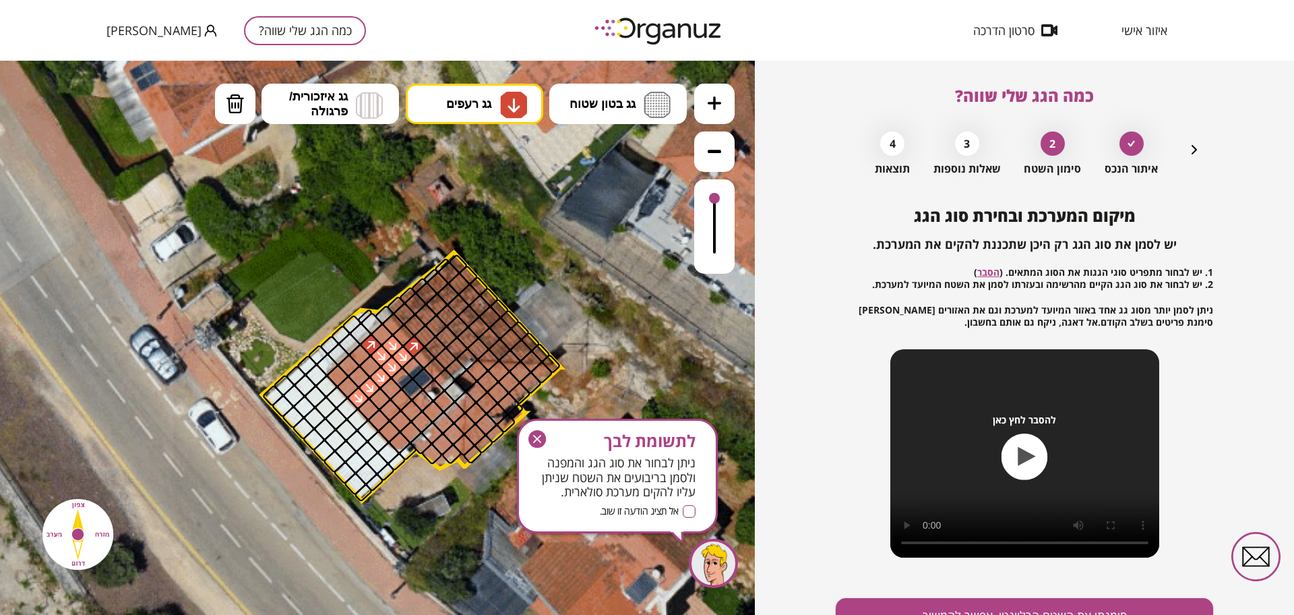
drag, startPoint x: 387, startPoint y: 349, endPoint x: 412, endPoint y: 309, distance: 46.9
click at [236, 111] on img at bounding box center [235, 104] width 19 height 20
drag, startPoint x: 405, startPoint y: 346, endPoint x: 376, endPoint y: 347, distance: 29.0
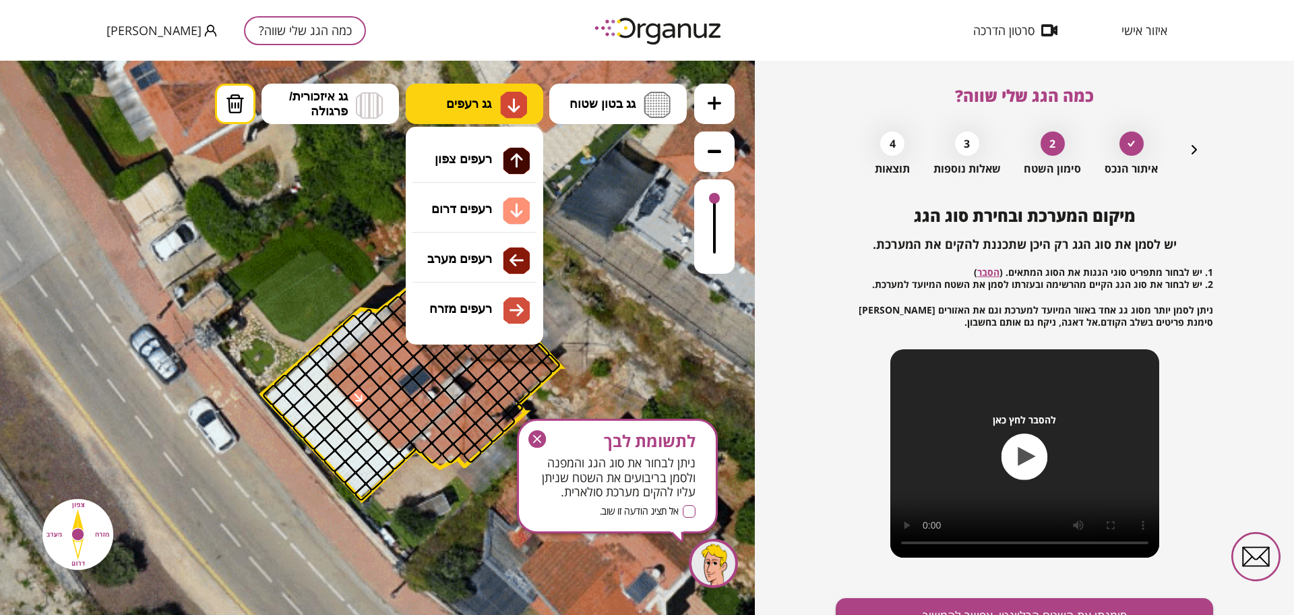
click at [482, 92] on button "גג רעפים" at bounding box center [475, 104] width 138 height 40
click at [356, 394] on div at bounding box center [358, 398] width 24 height 24
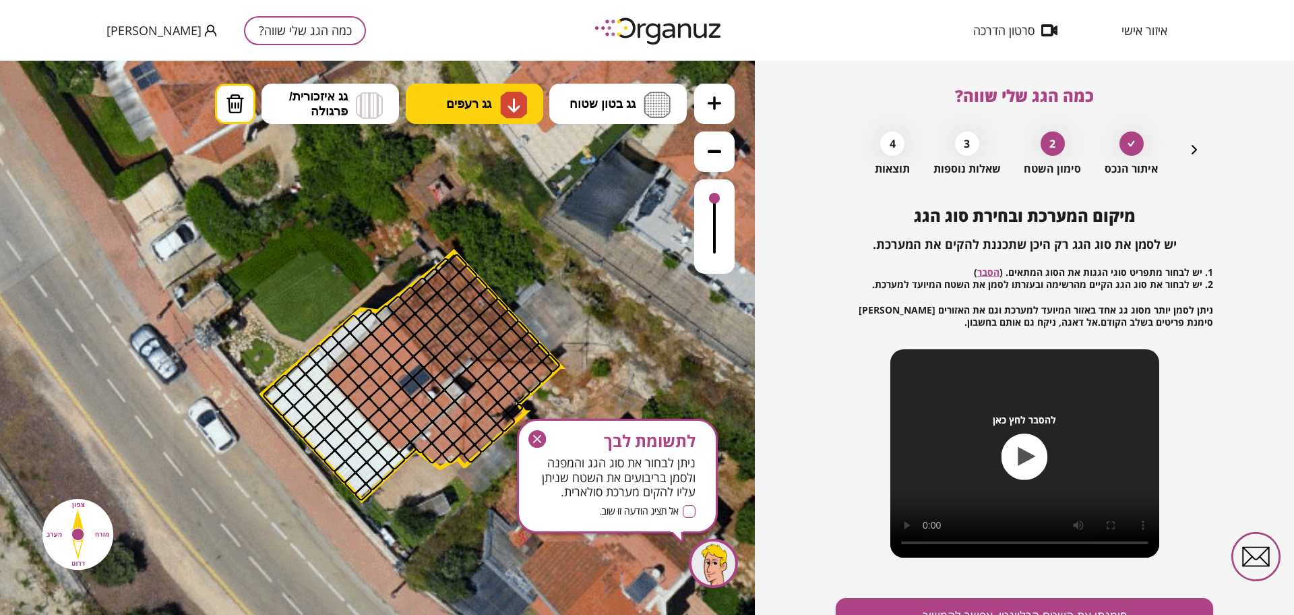
click at [487, 107] on span "גג רעפים" at bounding box center [468, 103] width 45 height 15
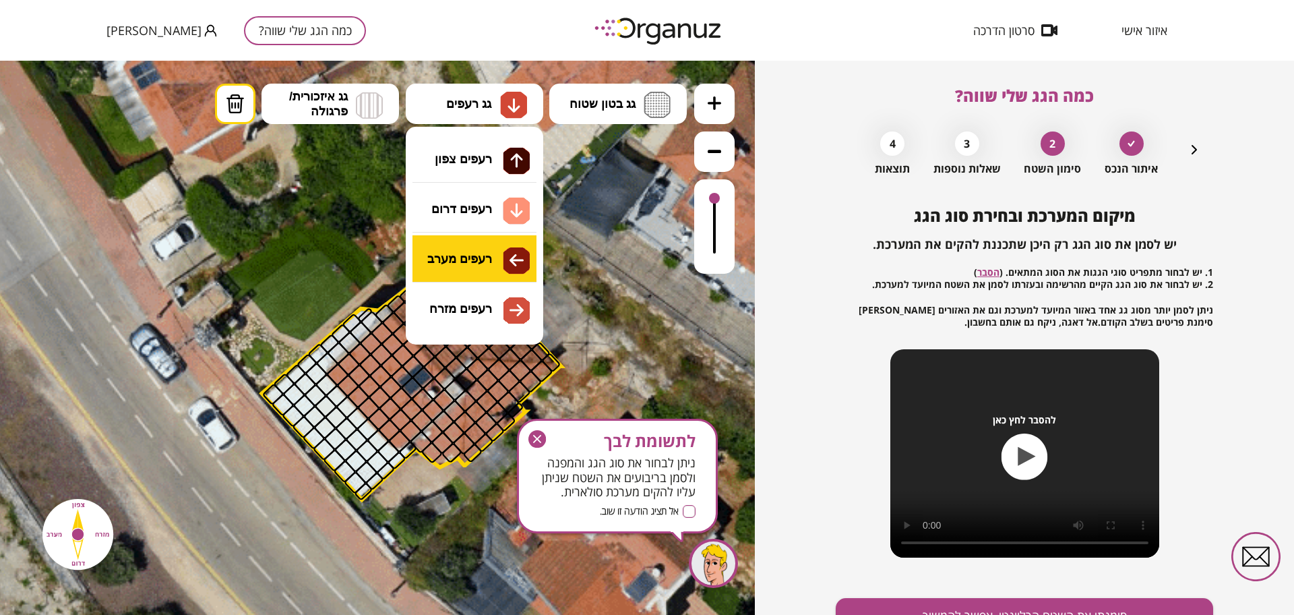
click at [479, 253] on div ".st0 { fill: #FFFFFF; } 0" at bounding box center [377, 338] width 755 height 554
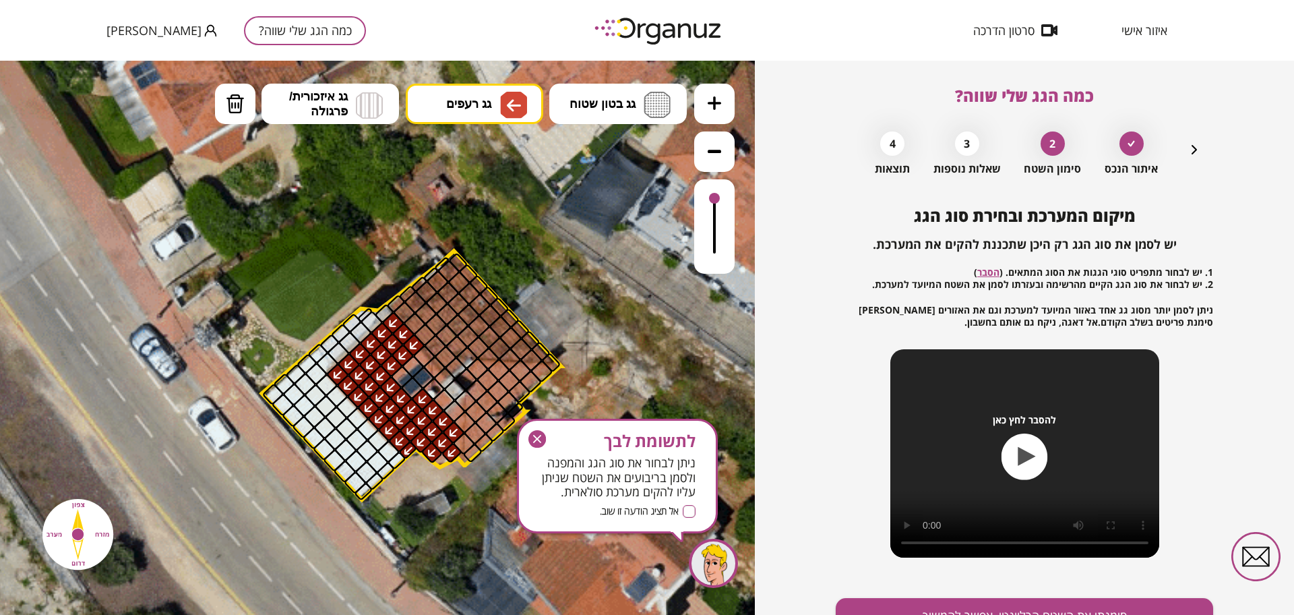
drag, startPoint x: 397, startPoint y: 365, endPoint x: 414, endPoint y: 375, distance: 19.3
click at [231, 109] on img at bounding box center [235, 104] width 19 height 20
click at [425, 398] on div at bounding box center [423, 400] width 24 height 24
drag, startPoint x: 444, startPoint y: 402, endPoint x: 451, endPoint y: 411, distance: 11.1
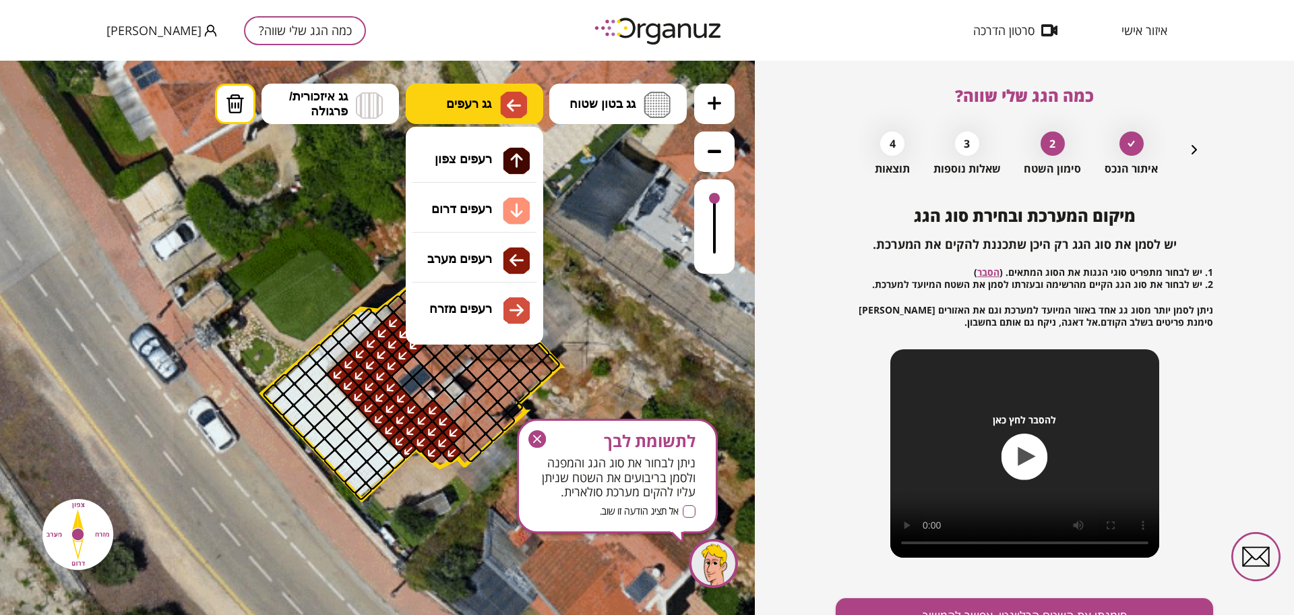
click at [472, 94] on button "גג רעפים" at bounding box center [475, 104] width 138 height 40
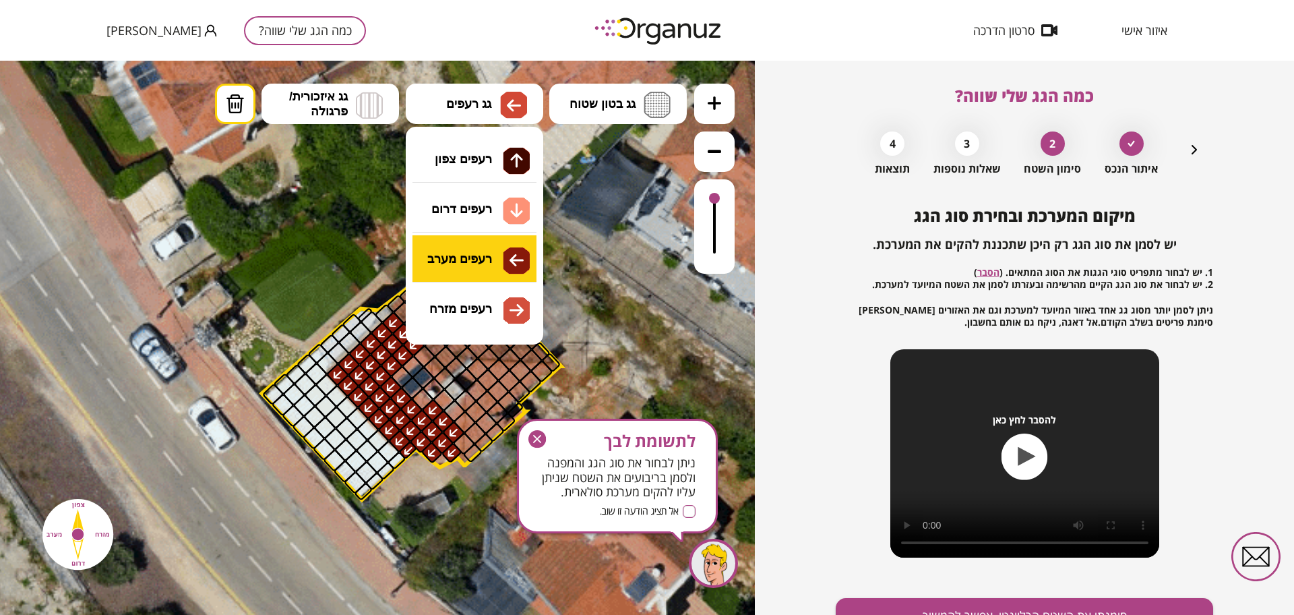
click at [490, 268] on div ".st0 { fill: #FFFFFF; } 0" at bounding box center [377, 338] width 755 height 554
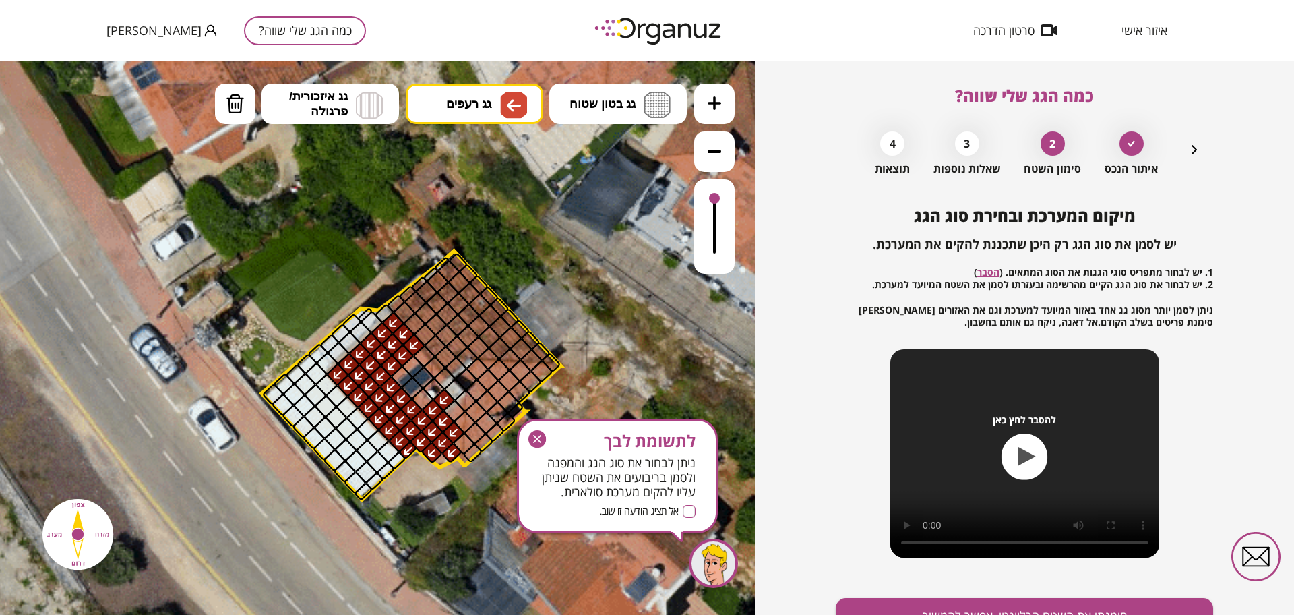
click at [445, 402] on div at bounding box center [444, 400] width 24 height 24
click at [448, 409] on div at bounding box center [455, 411] width 24 height 24
click at [468, 110] on span "גג רעפים" at bounding box center [468, 103] width 45 height 15
click at [485, 202] on div ".st0 { fill: #FFFFFF; } 0" at bounding box center [377, 338] width 755 height 554
drag, startPoint x: 546, startPoint y: 372, endPoint x: 482, endPoint y: 372, distance: 64.0
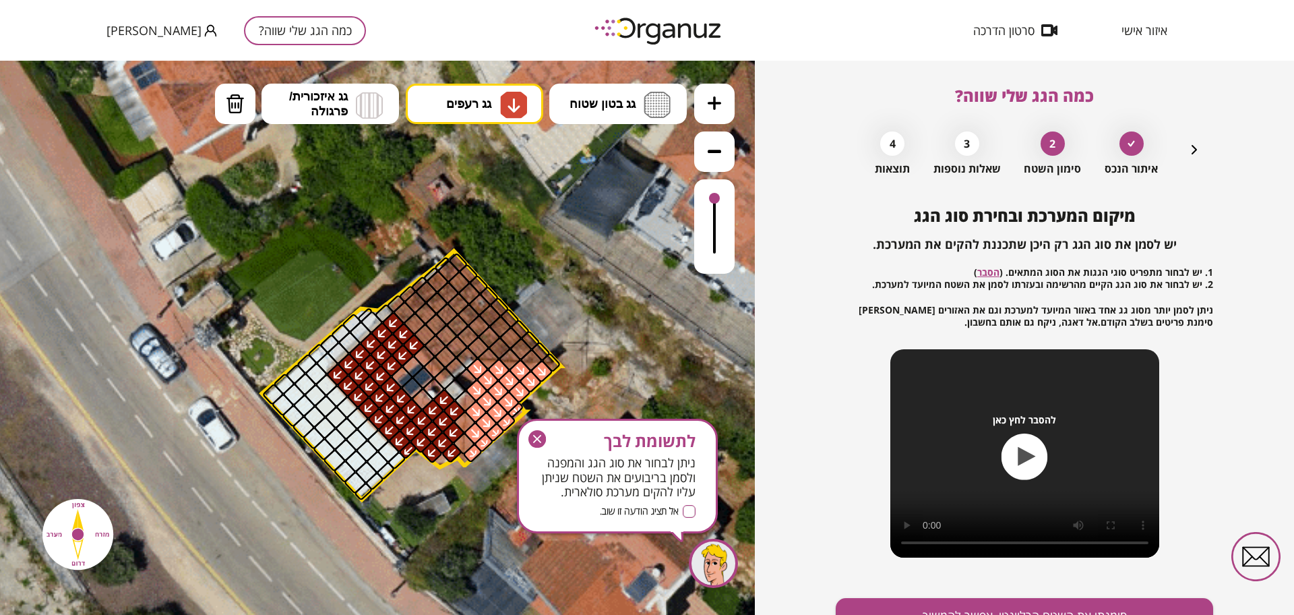
click at [522, 102] on img at bounding box center [513, 105] width 27 height 27
click at [466, 229] on div ".st0 { fill: #FFFFFF; } 0" at bounding box center [377, 338] width 755 height 554
drag, startPoint x: 389, startPoint y: 459, endPoint x: 320, endPoint y: 388, distance: 99.1
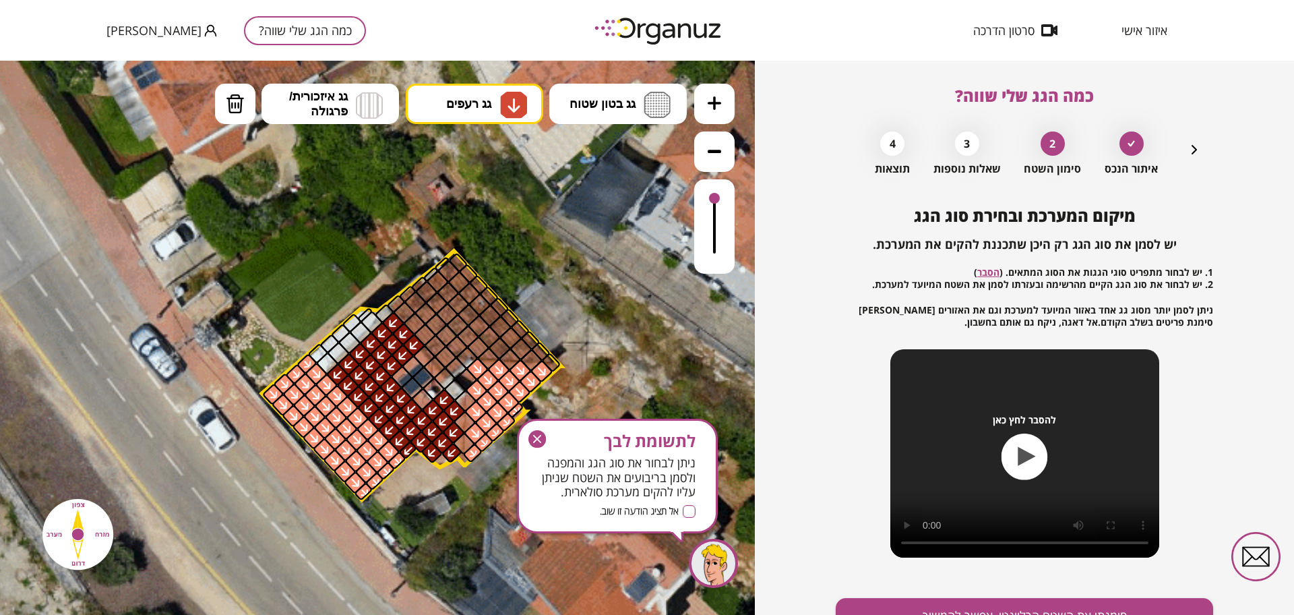
click at [535, 433] on icon "button" at bounding box center [537, 439] width 18 height 18
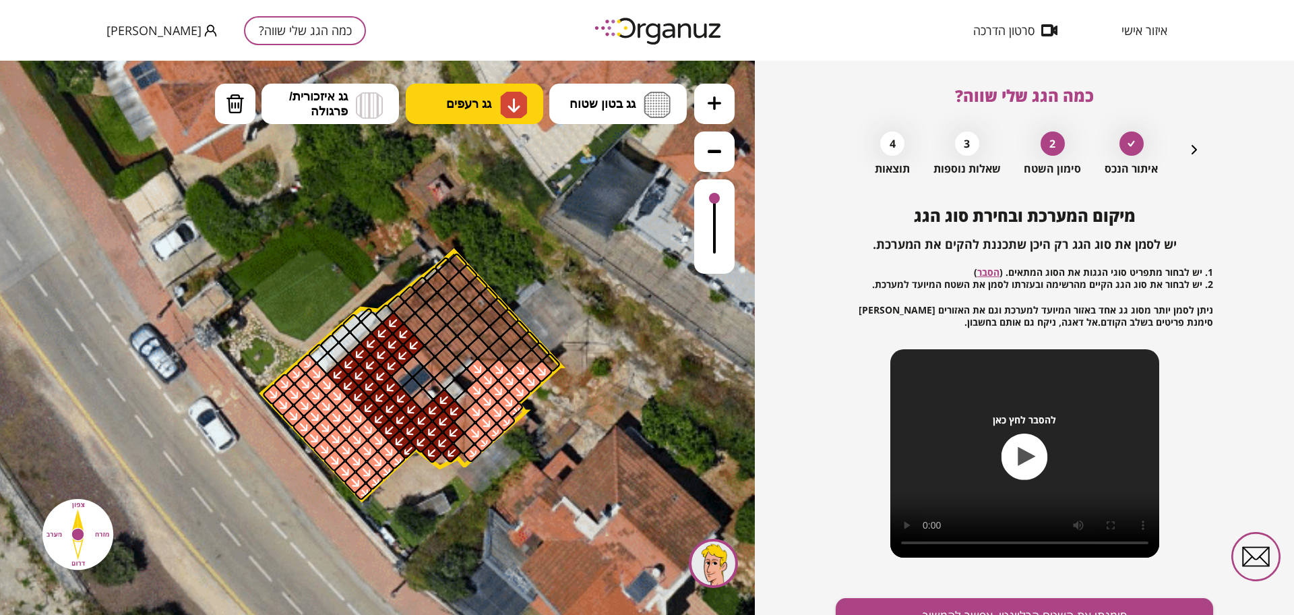
click at [487, 105] on span "גג רעפים" at bounding box center [468, 103] width 45 height 15
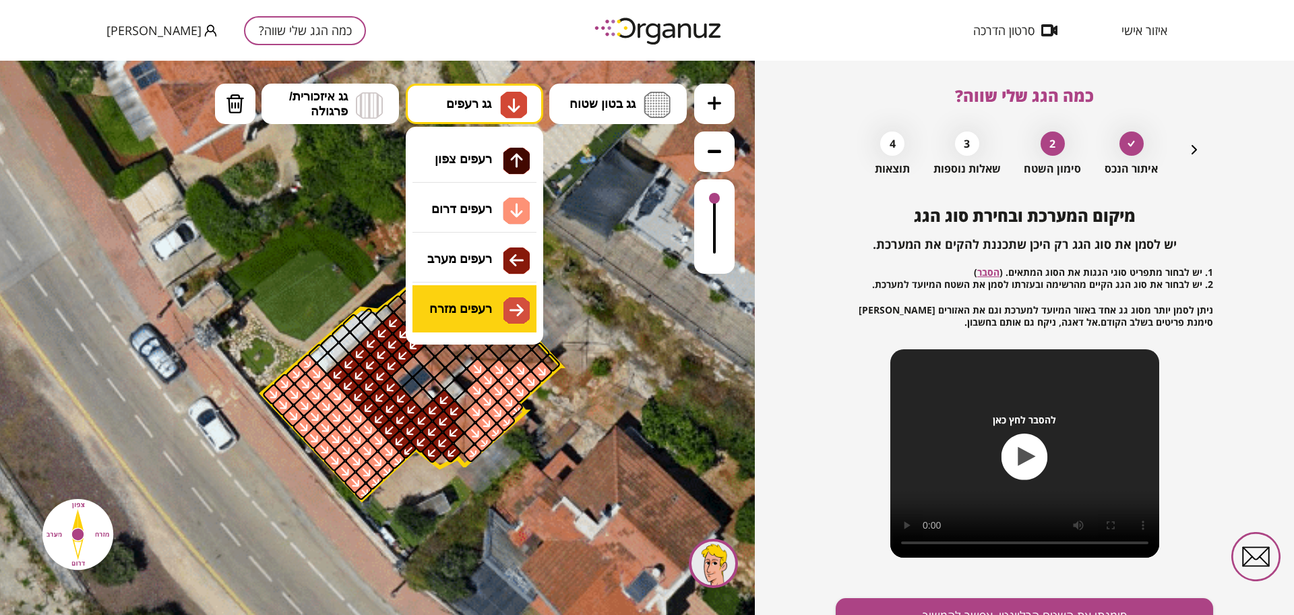
click at [478, 316] on div ".st0 { fill: #FFFFFF; } 0" at bounding box center [377, 338] width 755 height 554
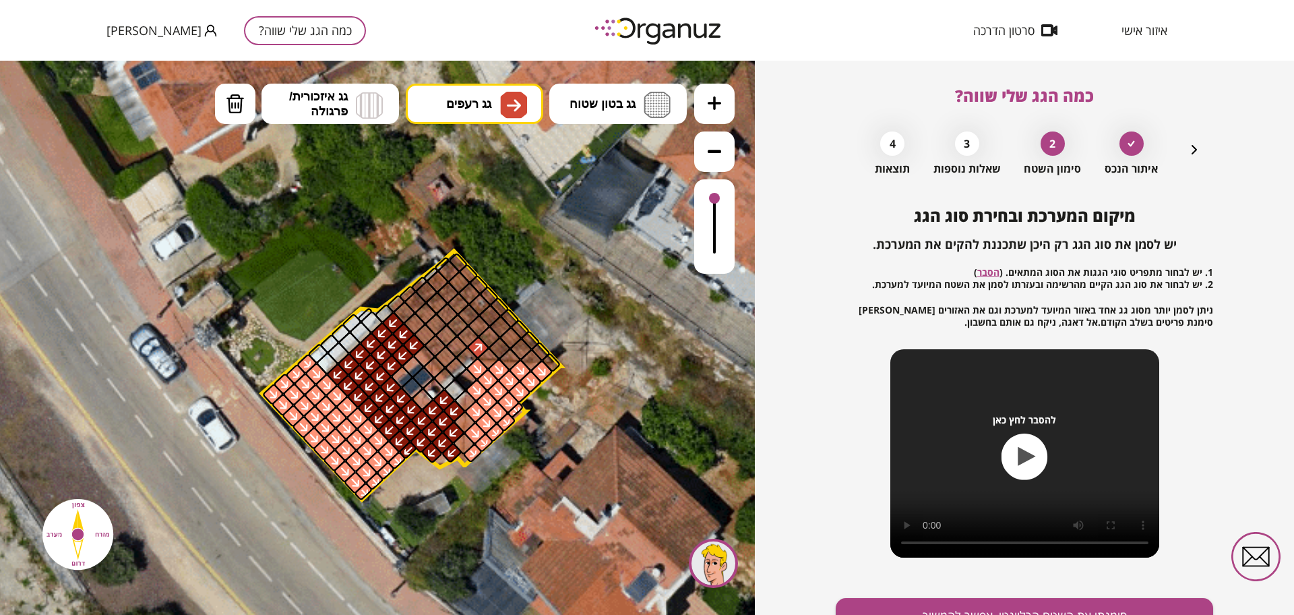
click at [478, 338] on div at bounding box center [478, 348] width 24 height 24
drag, startPoint x: 485, startPoint y: 344, endPoint x: 463, endPoint y: 331, distance: 25.1
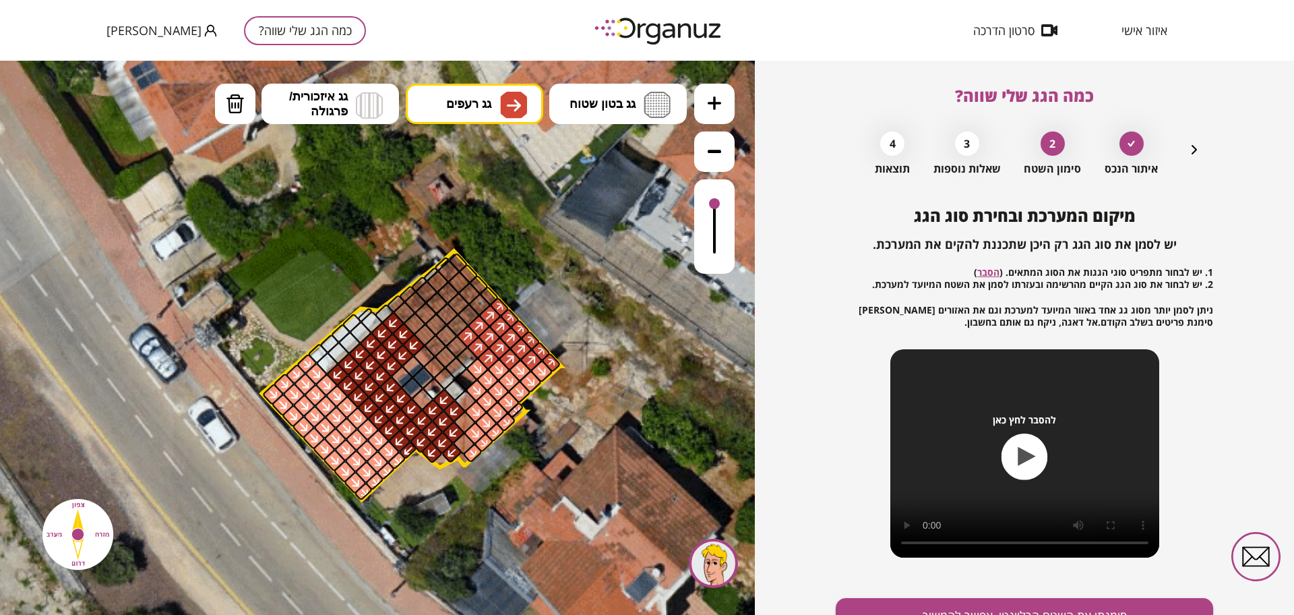
drag, startPoint x: 710, startPoint y: 198, endPoint x: 718, endPoint y: 205, distance: 10.5
click at [718, 205] on div at bounding box center [714, 203] width 11 height 11
click at [241, 99] on img at bounding box center [235, 104] width 19 height 20
click at [489, 360] on div at bounding box center [489, 358] width 24 height 24
click at [508, 359] on div at bounding box center [510, 360] width 24 height 24
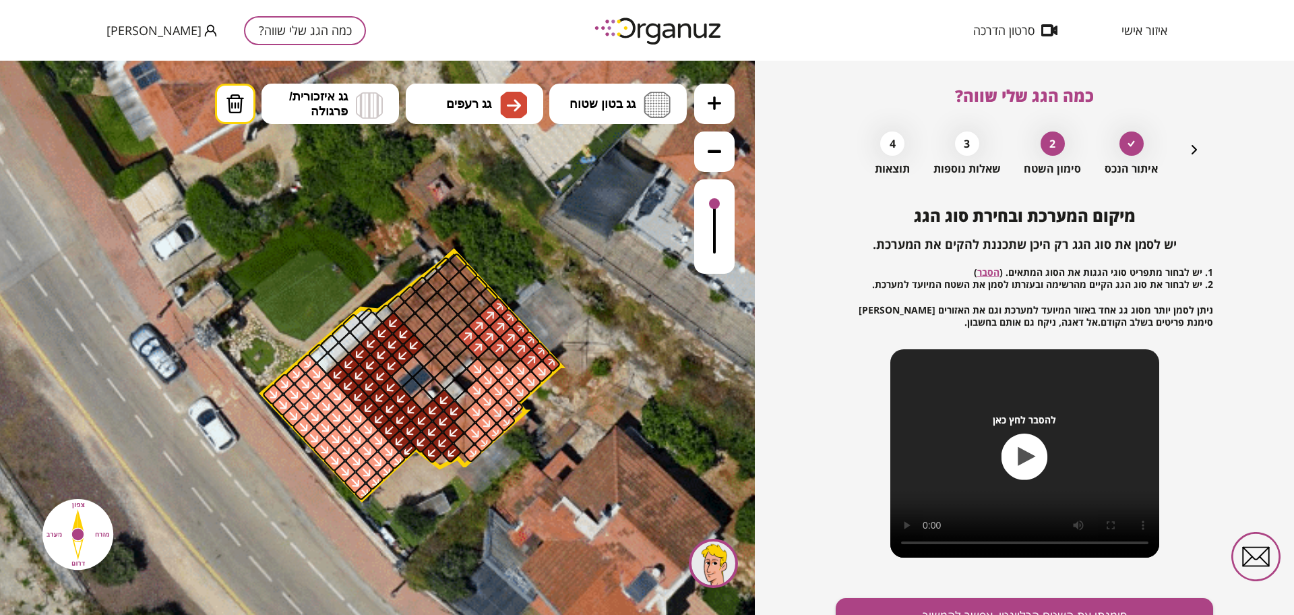
click at [529, 361] on div at bounding box center [532, 361] width 24 height 24
click at [549, 363] on div at bounding box center [551, 362] width 20 height 20
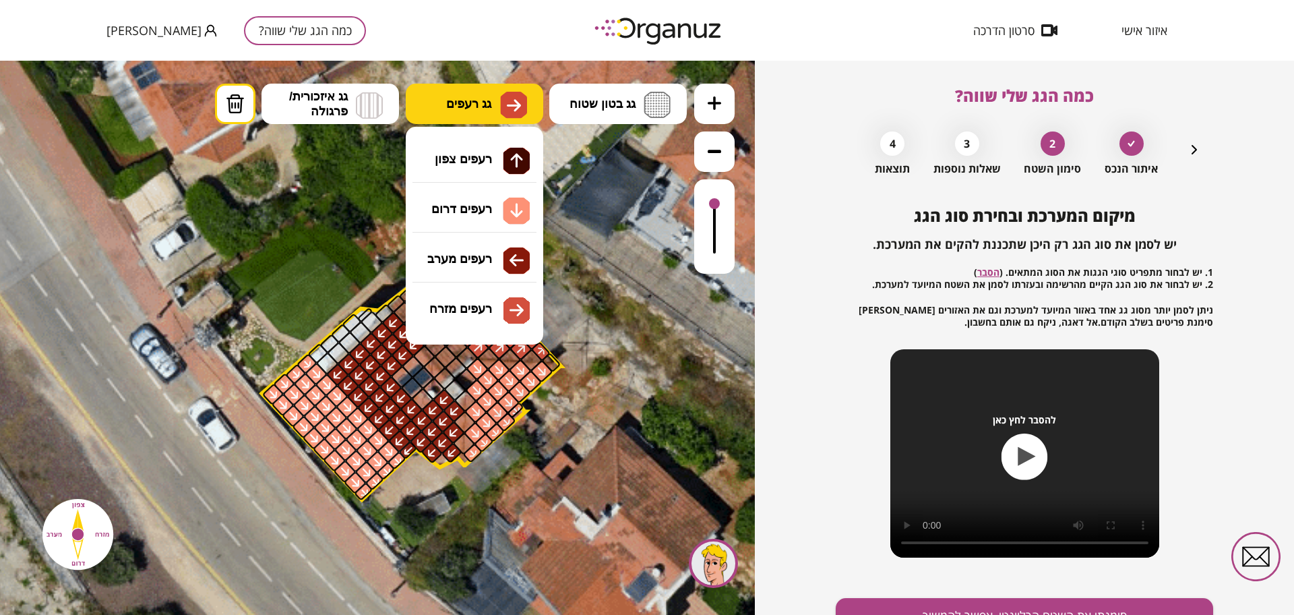
click at [471, 111] on button "גג רעפים" at bounding box center [475, 104] width 138 height 40
click at [504, 299] on div ".st0 { fill: #FFFFFF; } 0" at bounding box center [377, 338] width 755 height 554
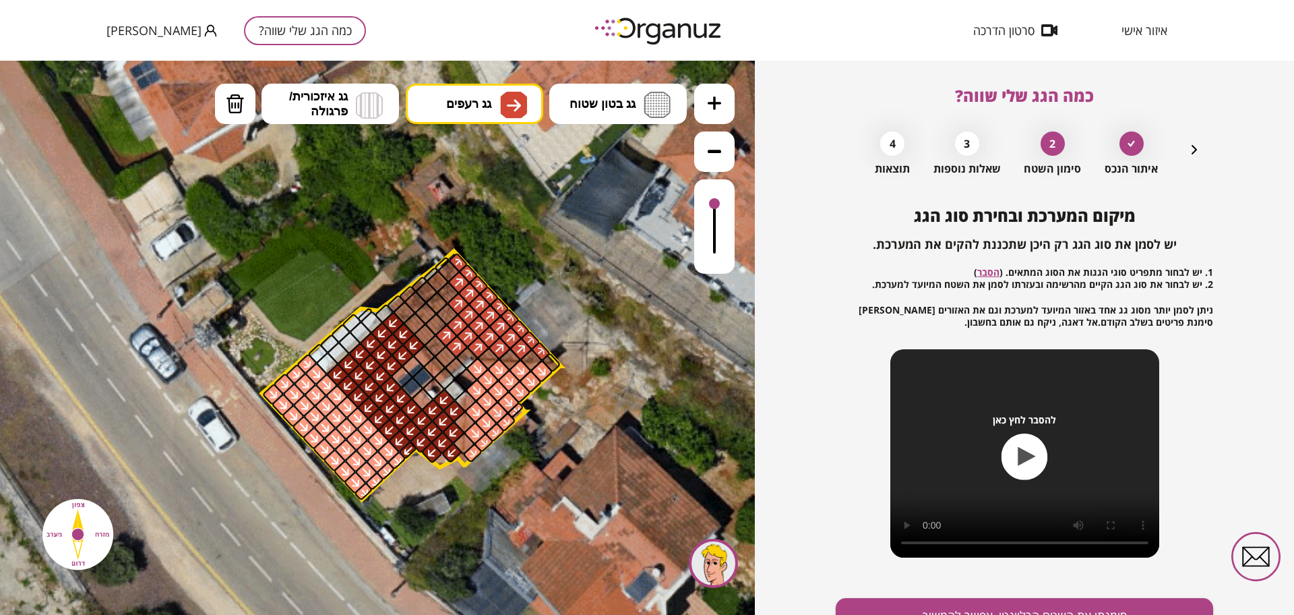
drag, startPoint x: 458, startPoint y: 326, endPoint x: 462, endPoint y: 339, distance: 13.9
click at [453, 318] on div at bounding box center [458, 325] width 24 height 24
click at [447, 311] on div at bounding box center [447, 315] width 24 height 24
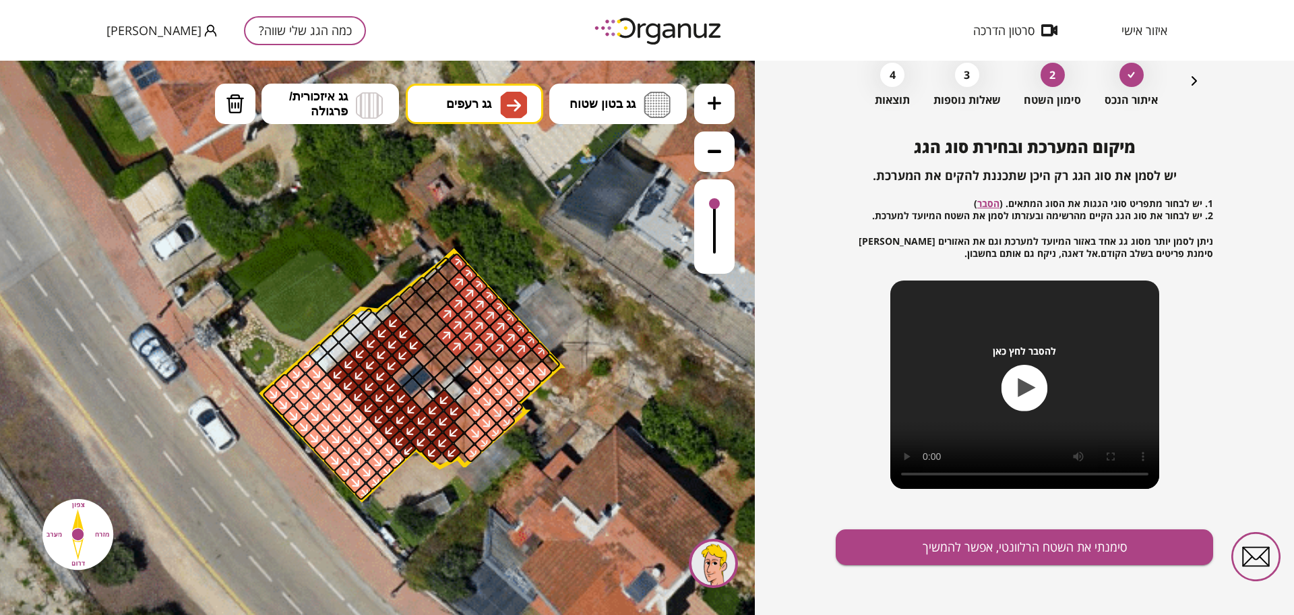
scroll to position [70, 0]
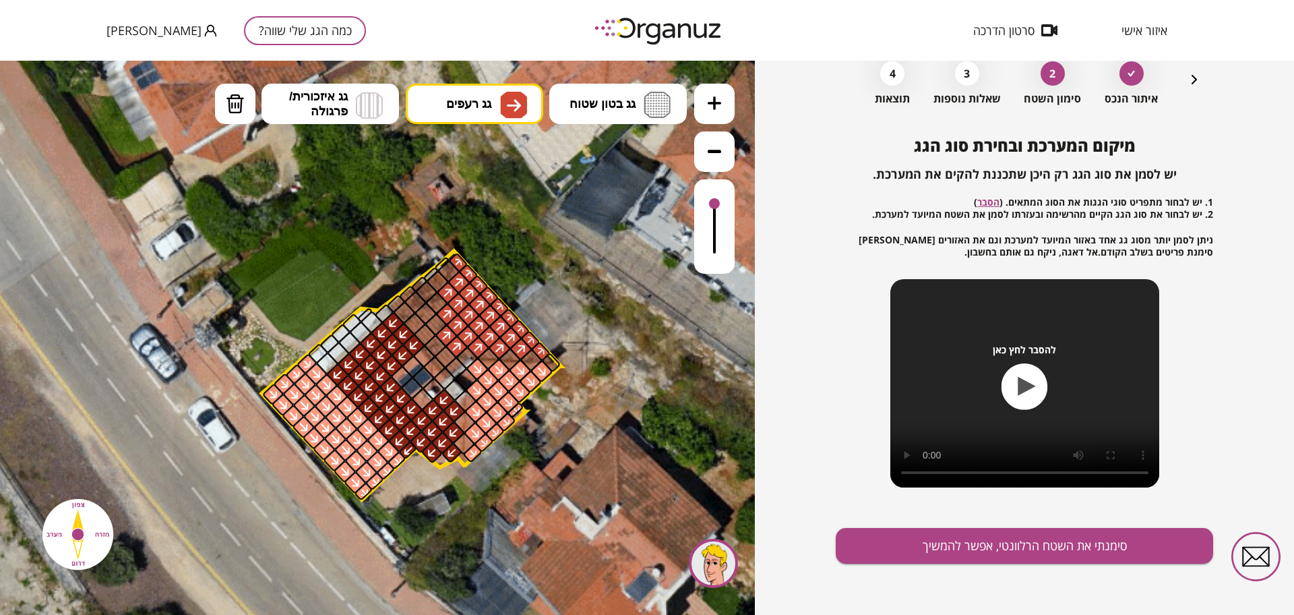
click at [446, 291] on div at bounding box center [448, 293] width 24 height 24
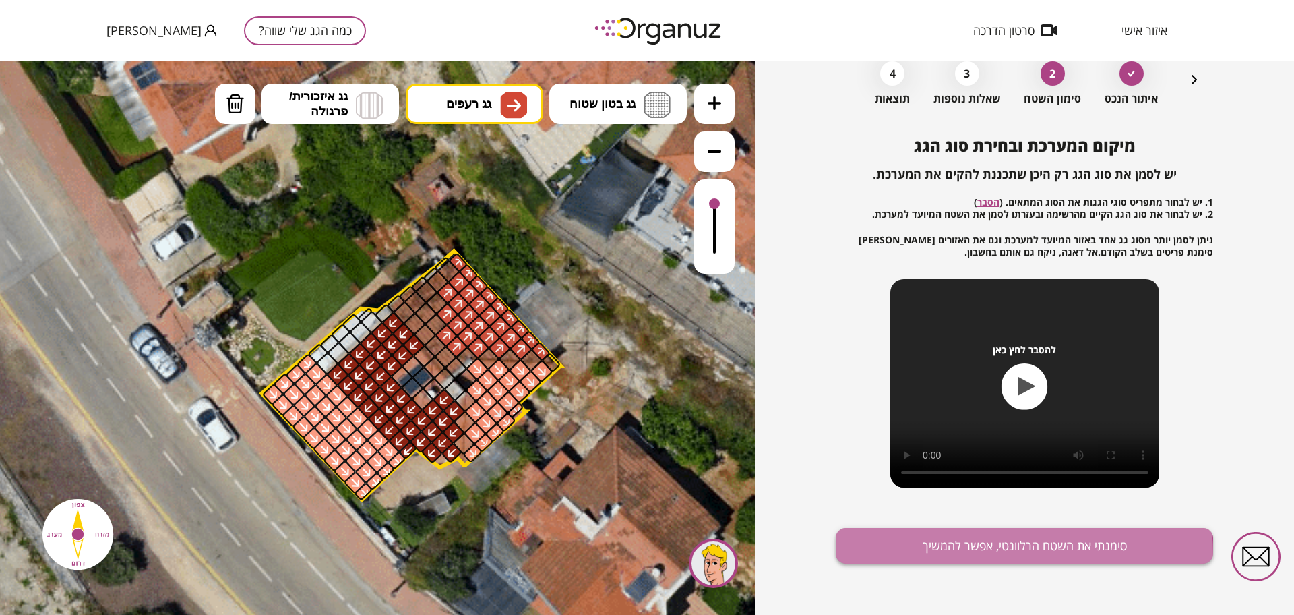
click at [985, 555] on button "סימנתי את השטח הרלוונטי, אפשר להמשיך" at bounding box center [1024, 546] width 377 height 36
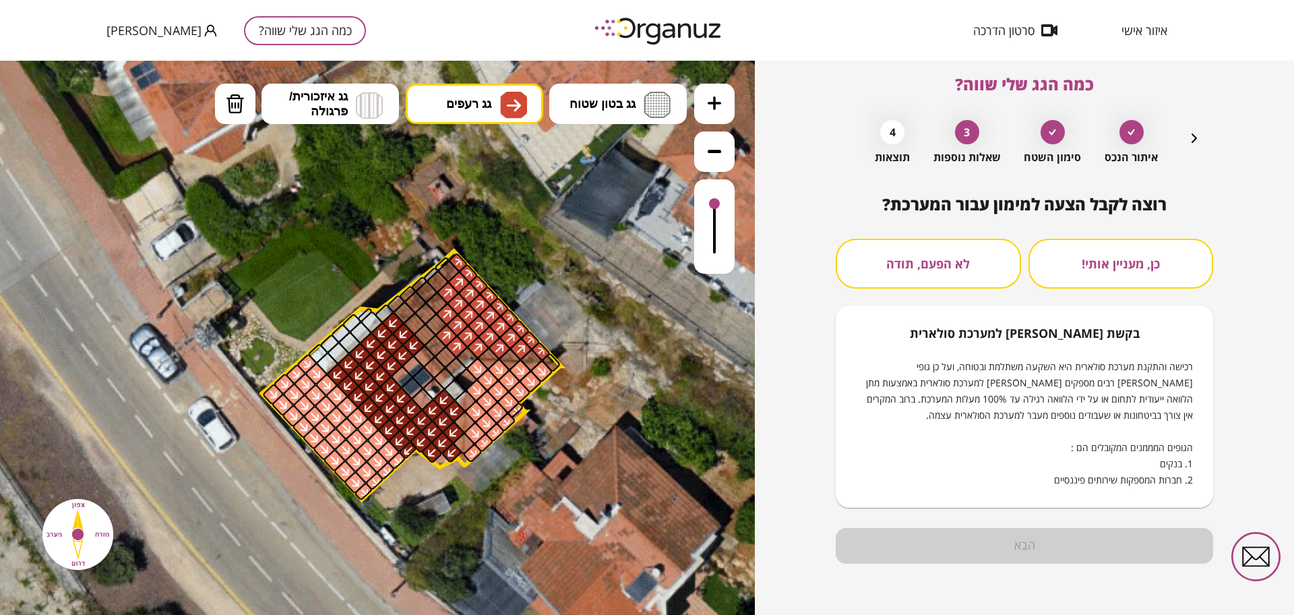
click at [916, 326] on div "בקשת מימון למערכת סולארית רכישה והתקנת מערכת סולארית היא השקעה משתלמת ובטוחה, ו…" at bounding box center [1024, 407] width 337 height 162
click at [918, 292] on div "כן, מעניין אותי! לא הפעם, תודה בקשת מימון למערכת סולארית רכישה והתקנת מערכת סול…" at bounding box center [1024, 373] width 377 height 269
click at [930, 266] on button "לא הפעם, תודה" at bounding box center [928, 264] width 185 height 50
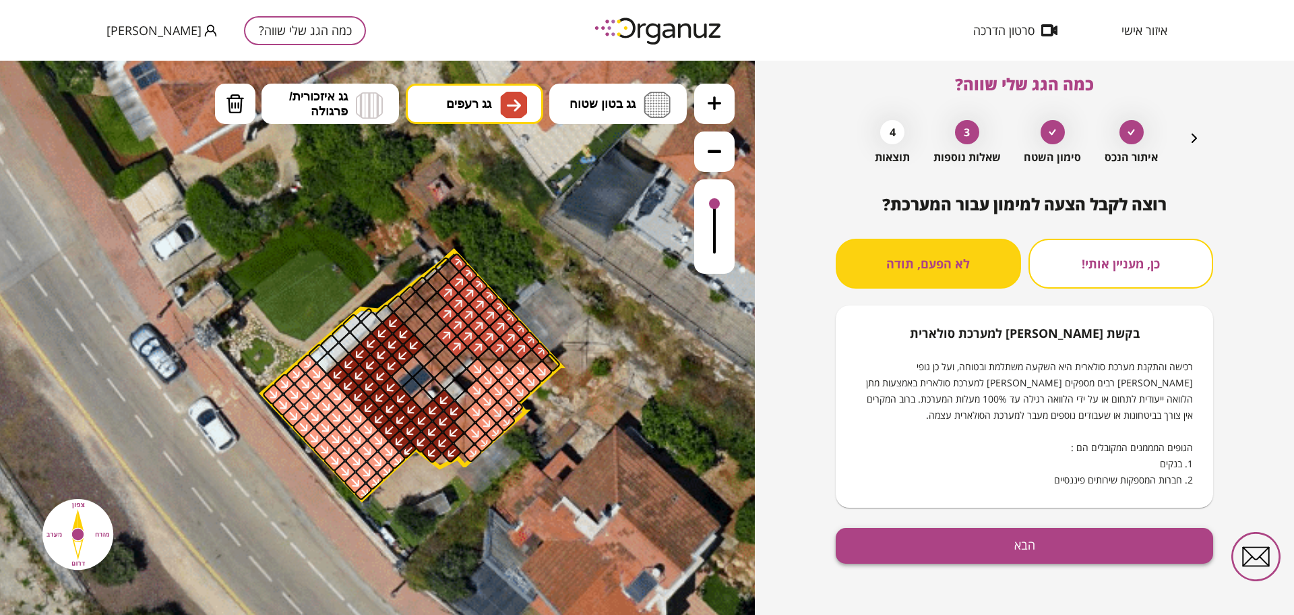
click at [977, 533] on button "הבא" at bounding box center [1024, 546] width 377 height 36
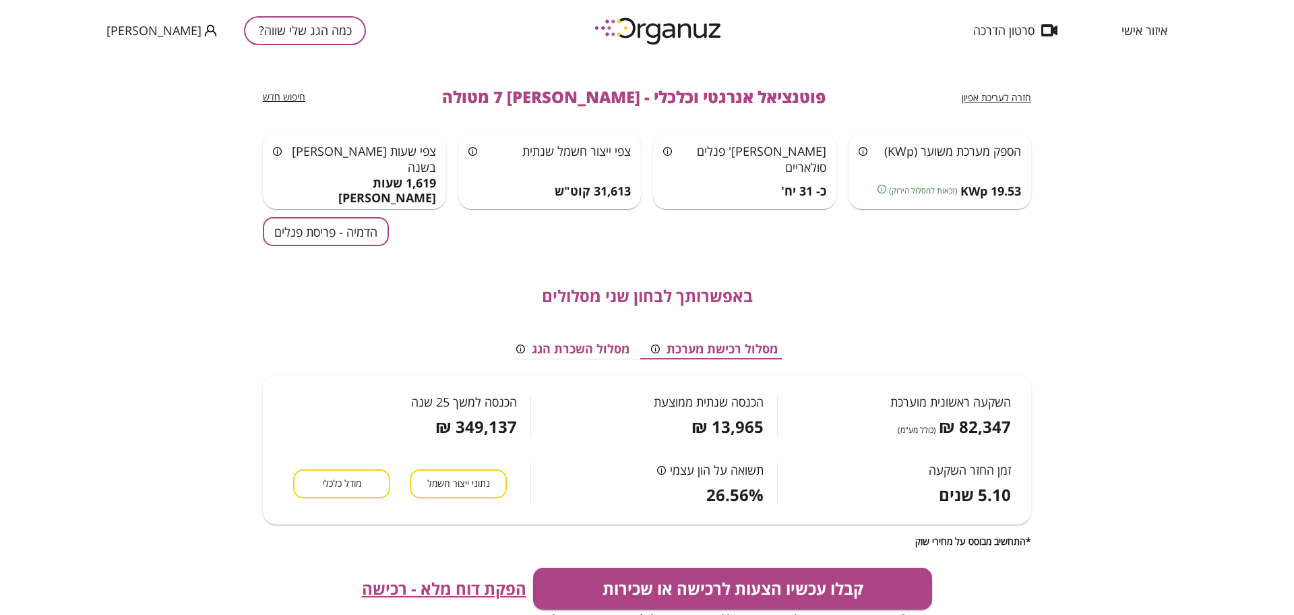
click at [388, 237] on button "הדמיה - פריסת פנלים" at bounding box center [326, 231] width 126 height 29
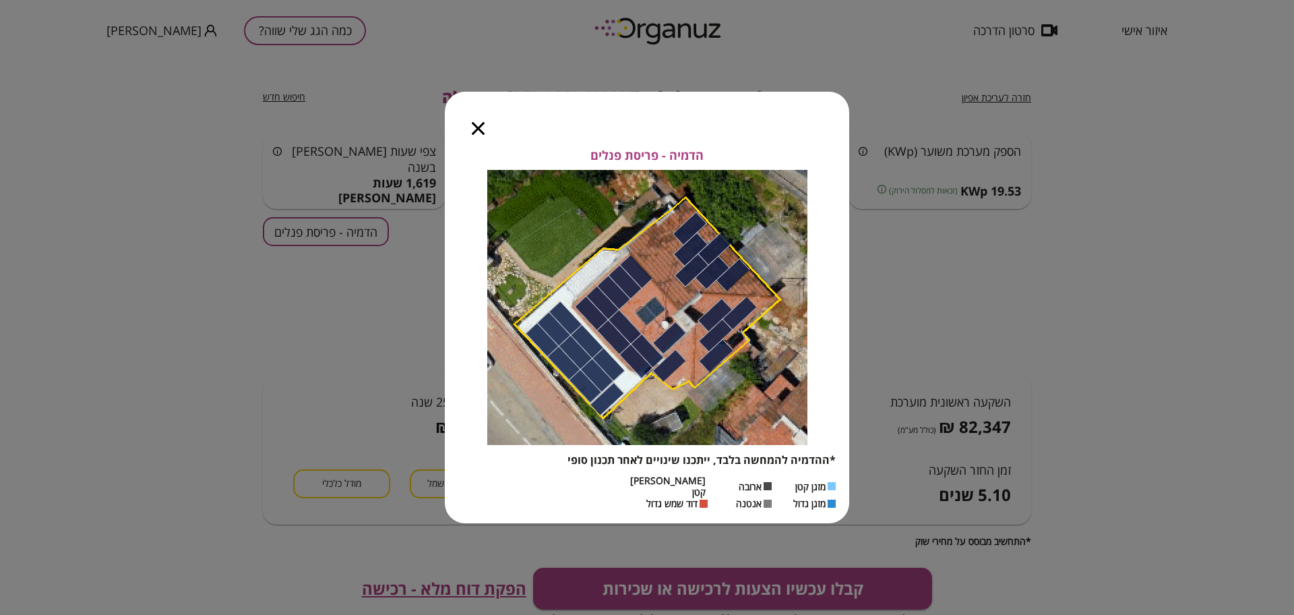
click at [481, 131] on icon "button" at bounding box center [478, 128] width 13 height 13
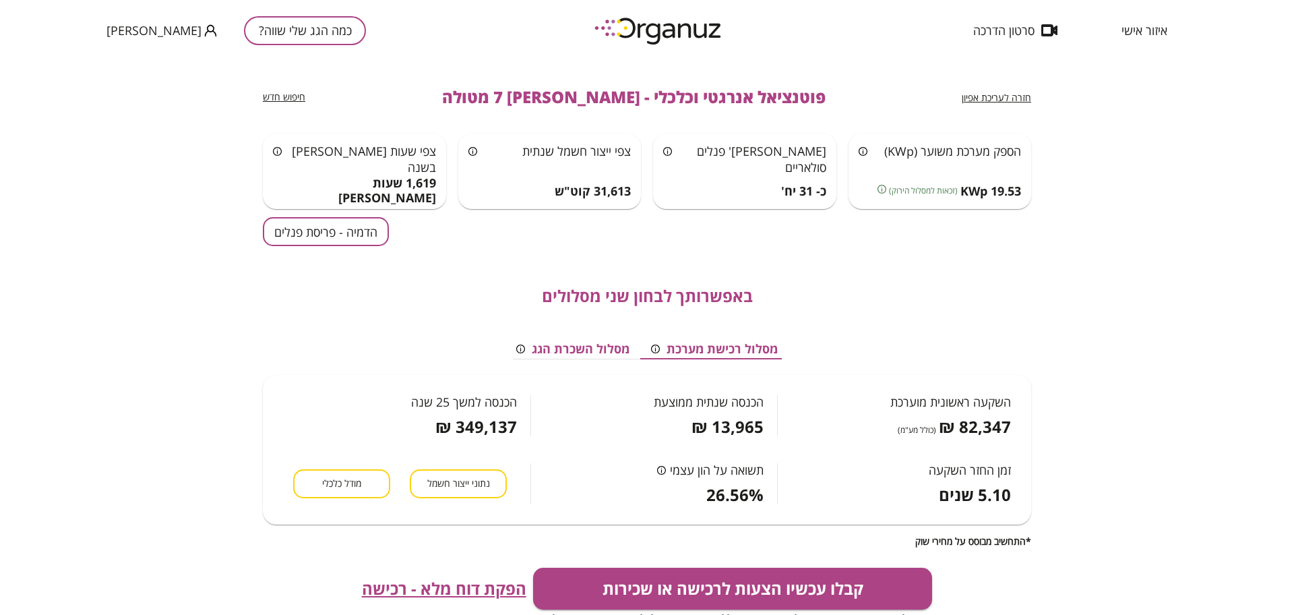
click at [994, 96] on span "חזרה לעריכת אפיון" at bounding box center [996, 97] width 69 height 13
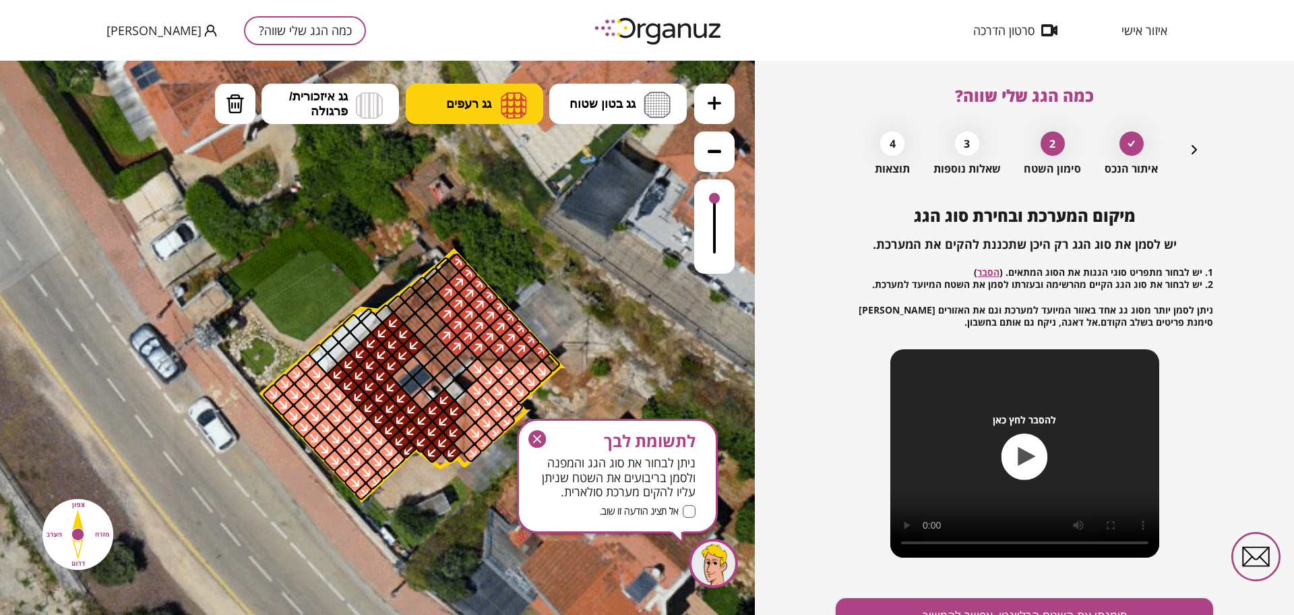
click at [485, 101] on span "גג רעפים" at bounding box center [468, 103] width 45 height 15
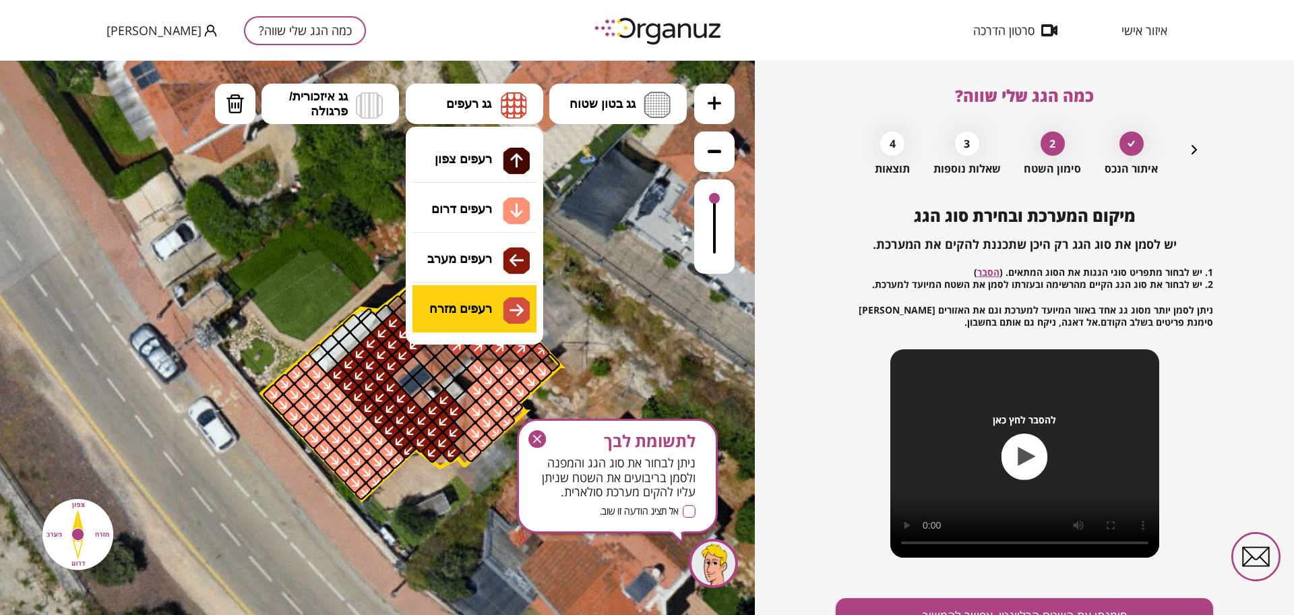
click at [496, 304] on div ".st0 { fill: #FFFFFF; } 10" at bounding box center [377, 338] width 755 height 554
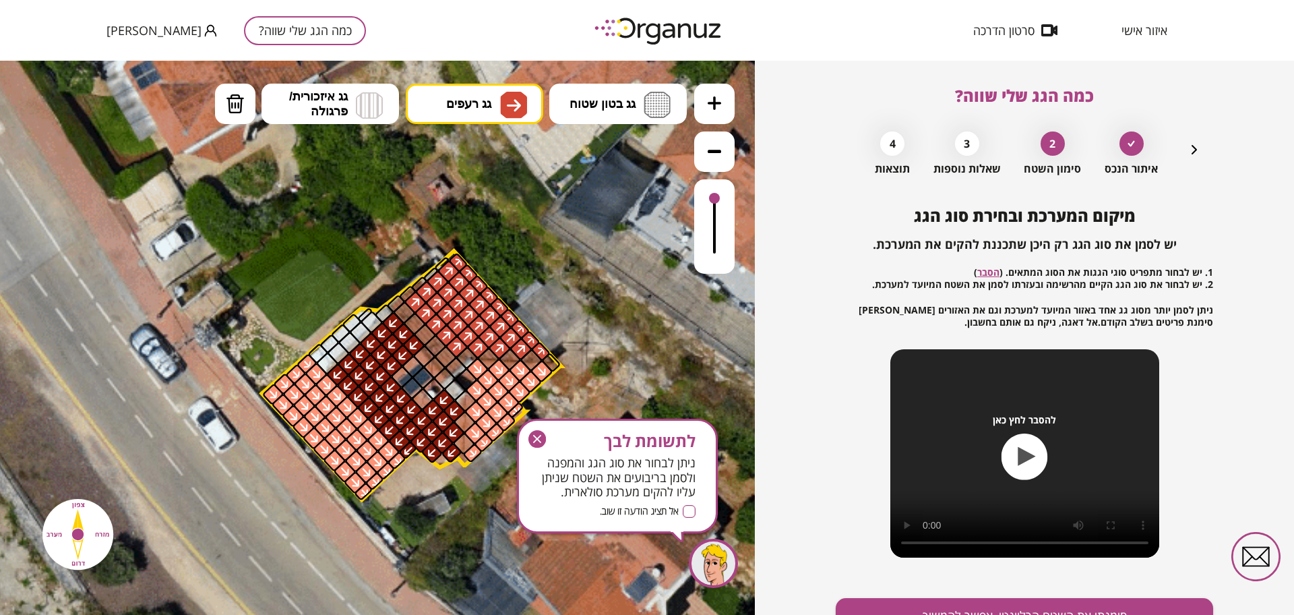
drag, startPoint x: 435, startPoint y: 303, endPoint x: 442, endPoint y: 325, distance: 22.6
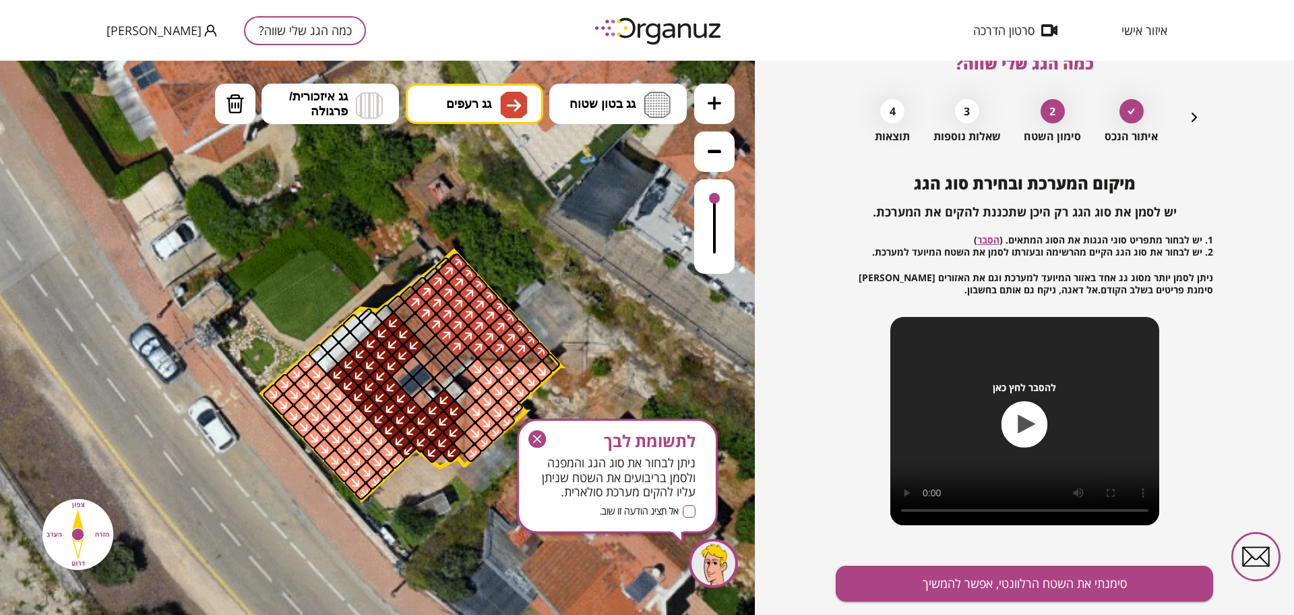
scroll to position [70, 0]
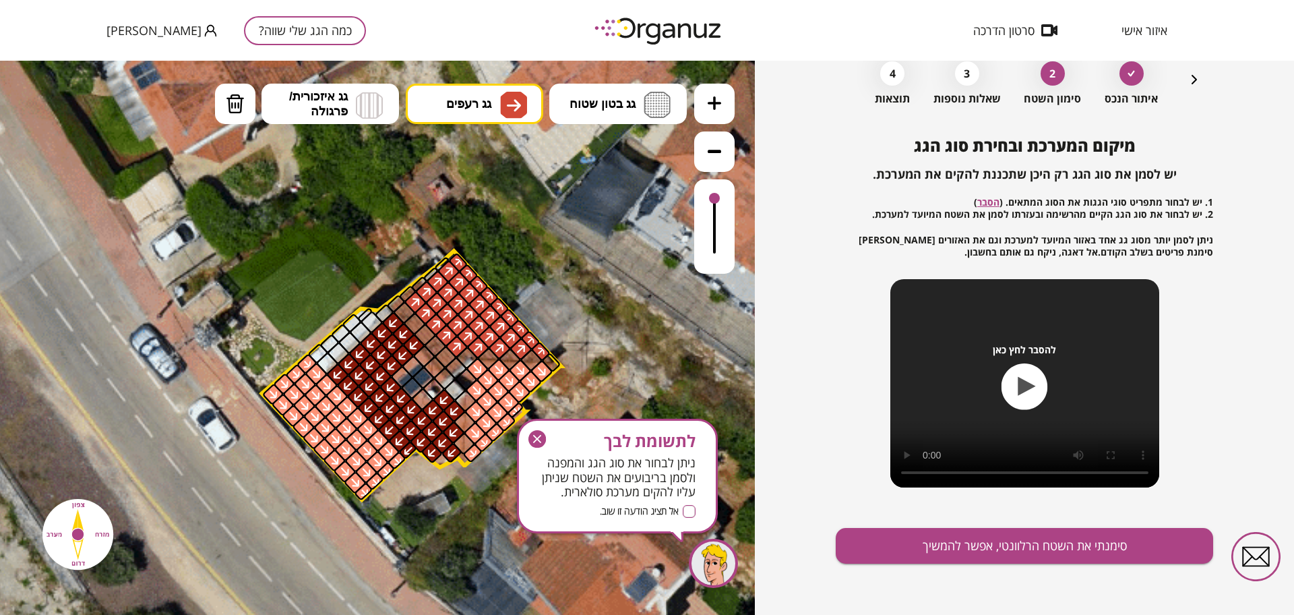
click at [537, 436] on icon "button" at bounding box center [537, 439] width 18 height 18
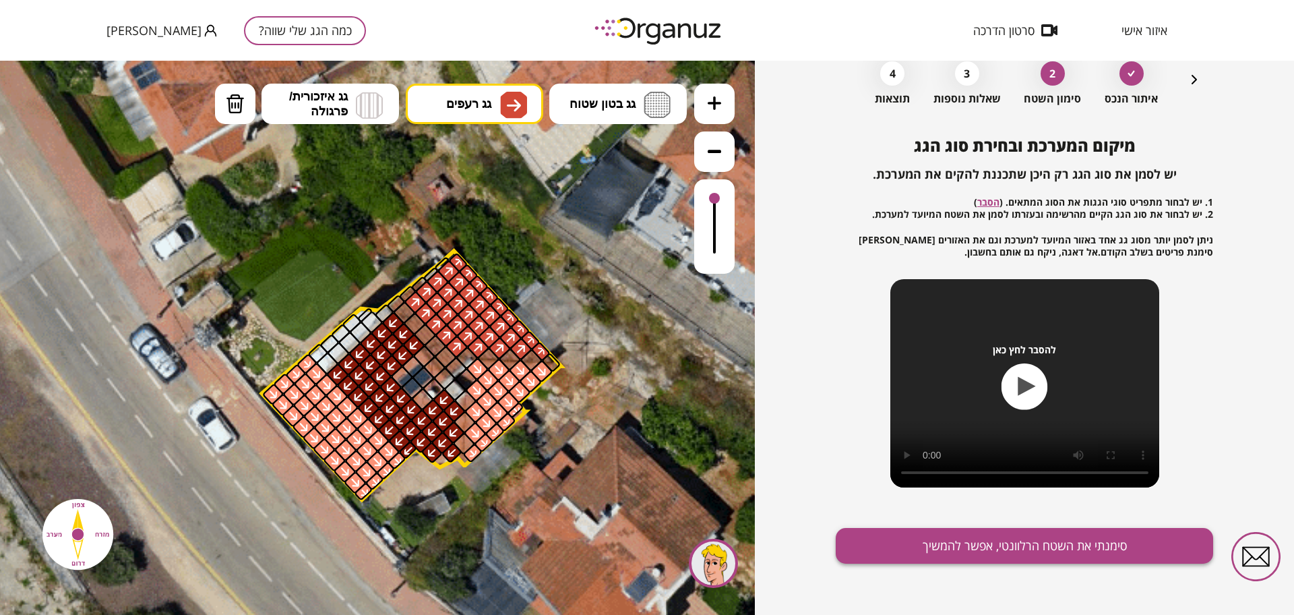
click at [890, 542] on button "סימנתי את השטח הרלוונטי, אפשר להמשיך" at bounding box center [1024, 546] width 377 height 36
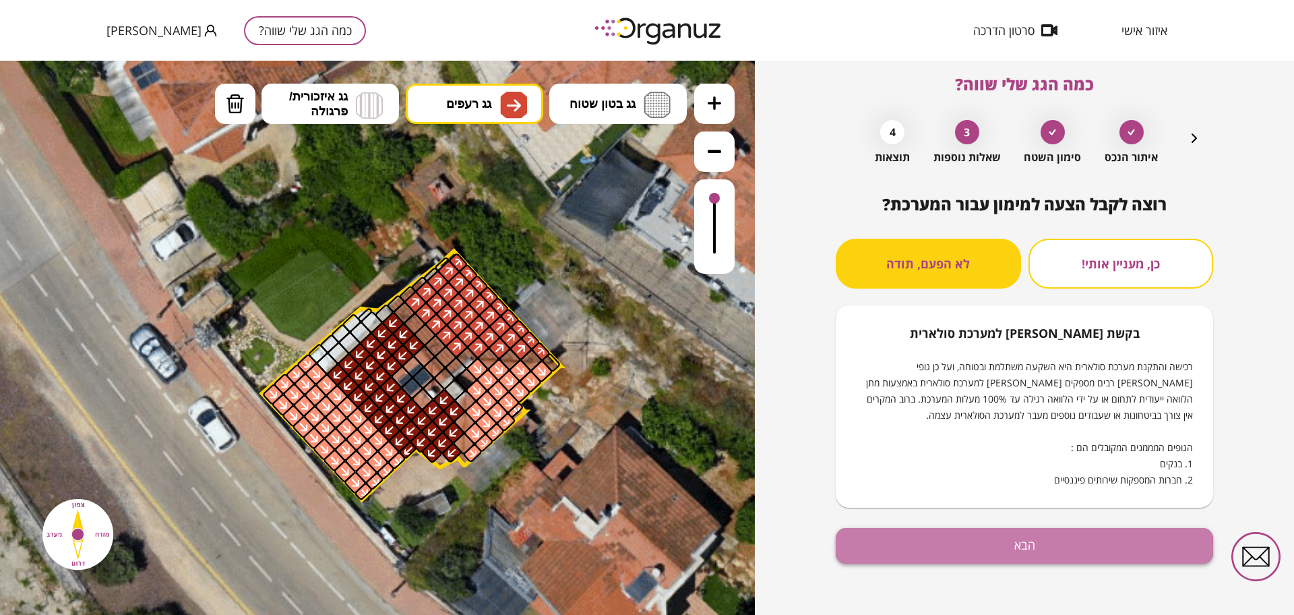
click at [1008, 551] on button "הבא" at bounding box center [1024, 546] width 377 height 36
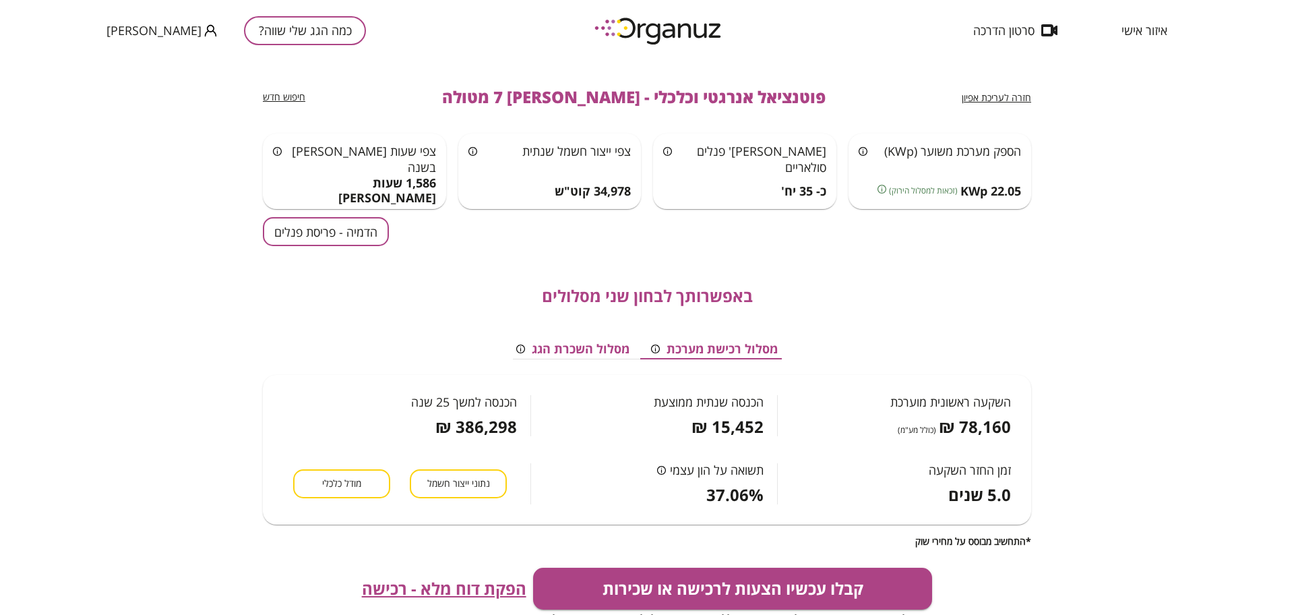
click at [331, 239] on button "הדמיה - פריסת פנלים" at bounding box center [326, 231] width 126 height 29
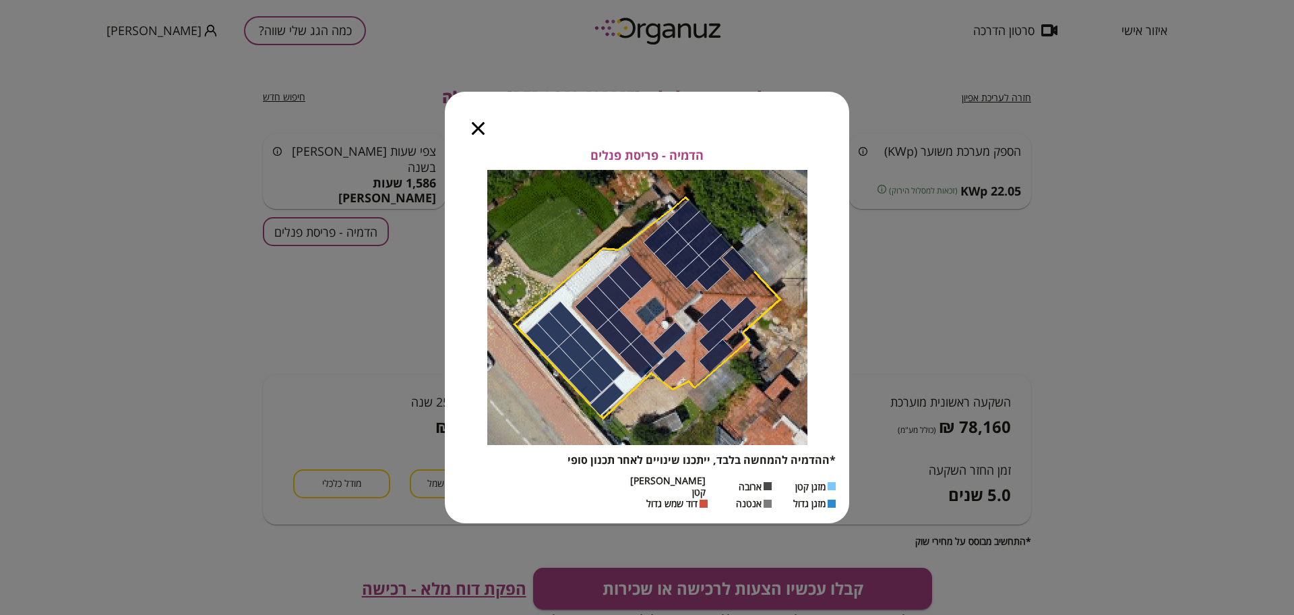
click at [475, 133] on icon "button" at bounding box center [478, 128] width 13 height 13
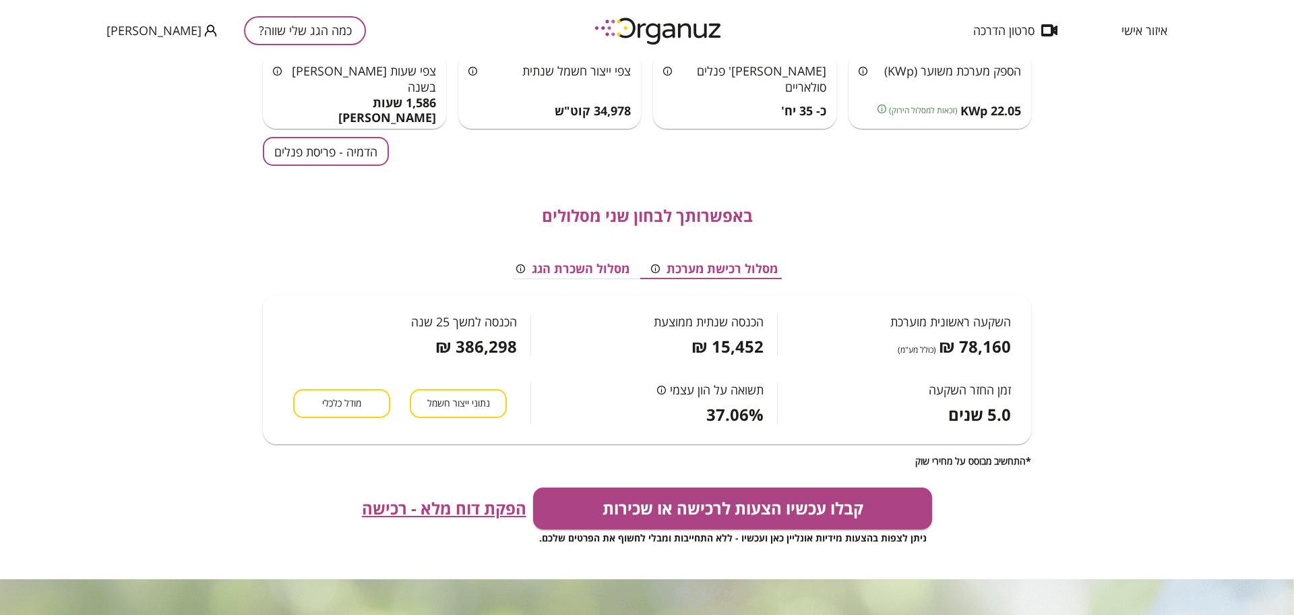
scroll to position [84, 0]
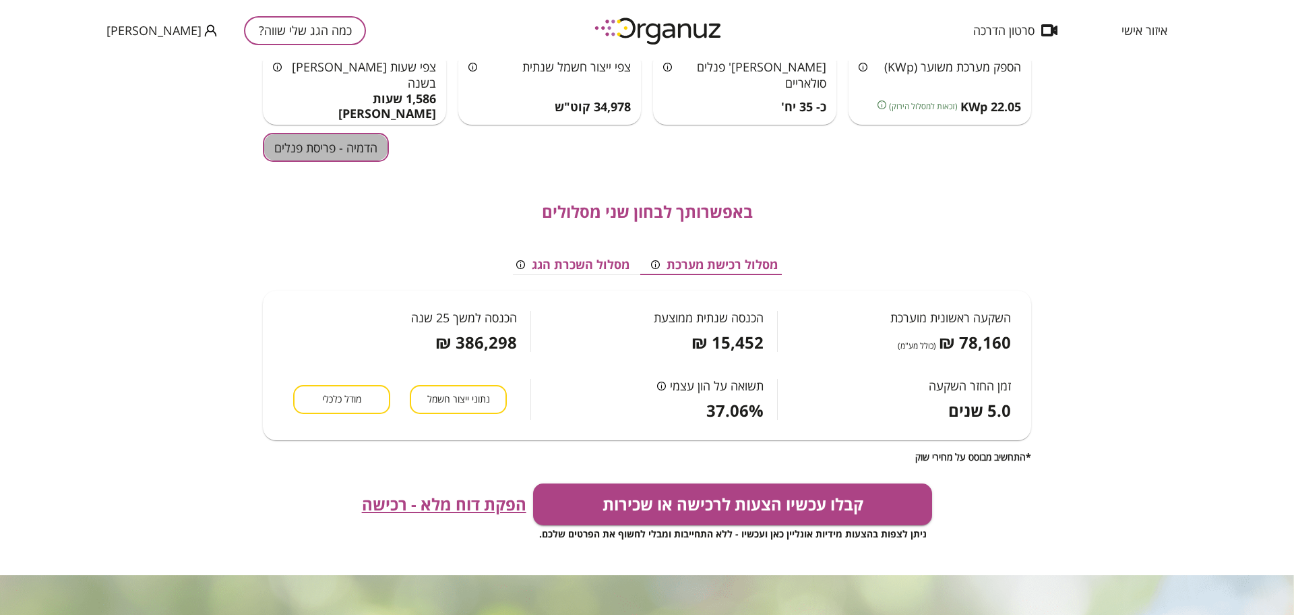
click at [353, 138] on button "הדמיה - פריסת פנלים" at bounding box center [326, 147] width 126 height 29
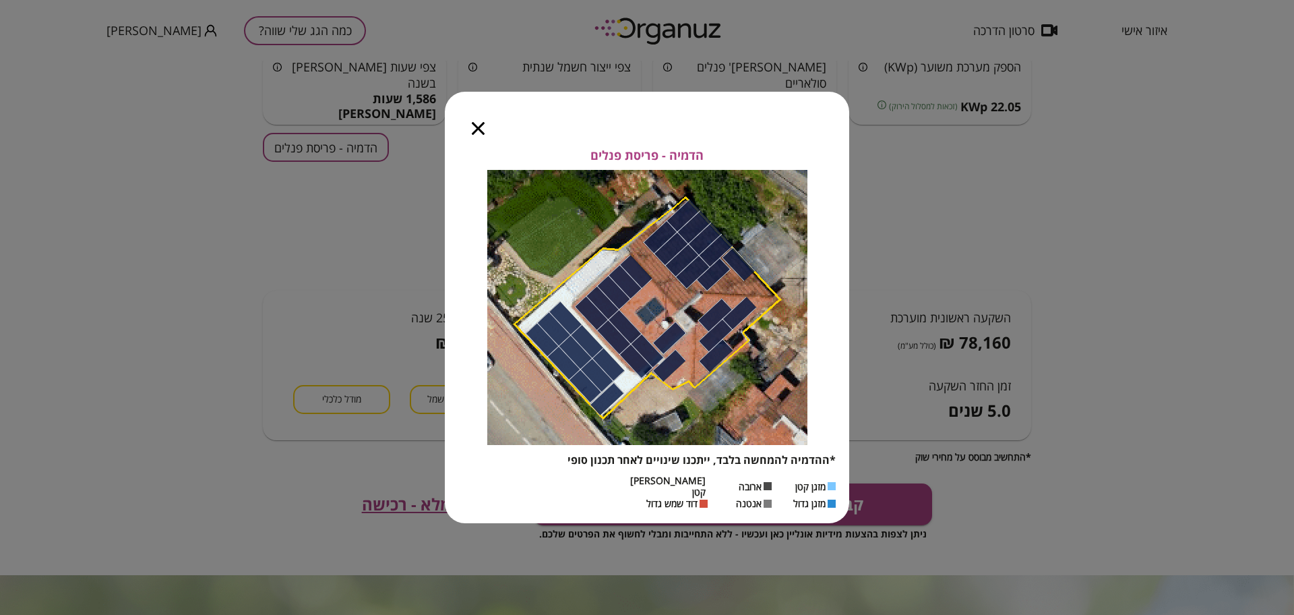
click at [477, 133] on icon "button" at bounding box center [478, 128] width 13 height 13
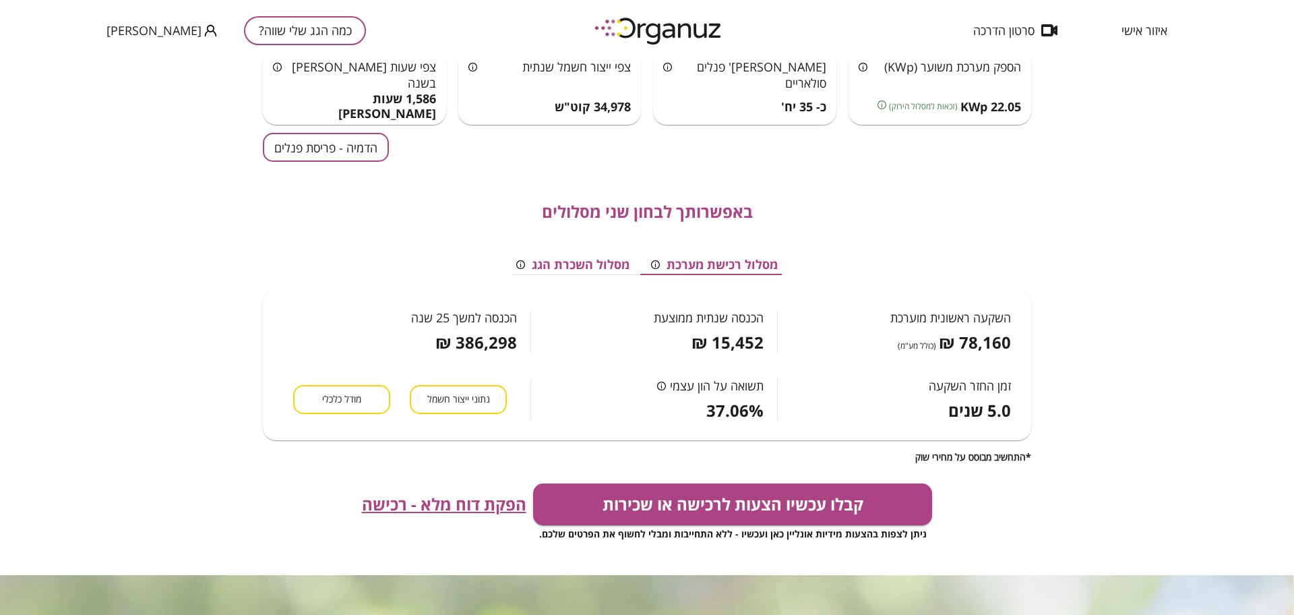
click at [334, 404] on span "מודל כלכלי" at bounding box center [341, 399] width 39 height 13
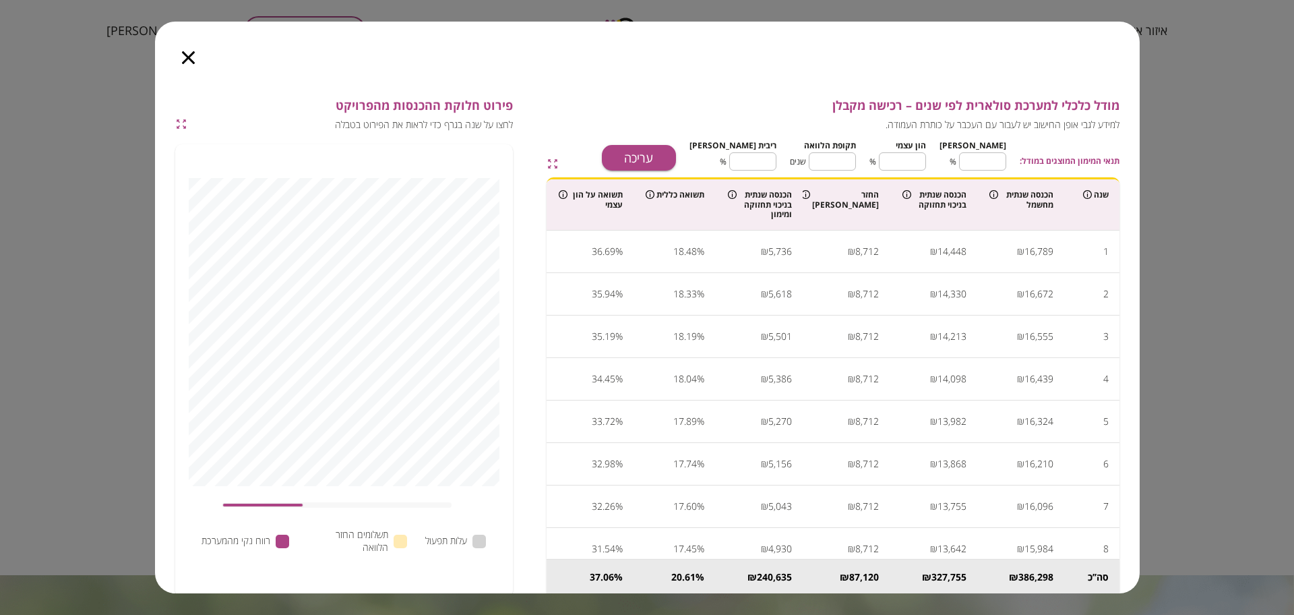
scroll to position [0, 0]
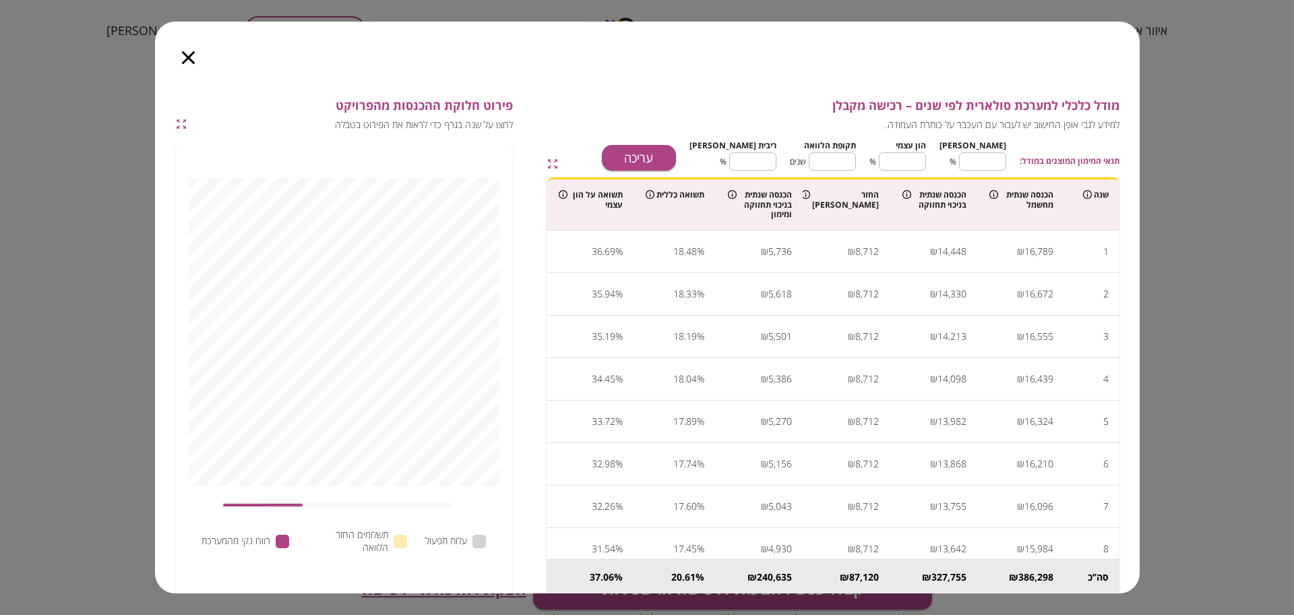
click at [676, 154] on button "עריכה" at bounding box center [639, 158] width 74 height 26
click at [992, 163] on input "**" at bounding box center [982, 162] width 47 height 36
click at [992, 162] on input "**" at bounding box center [982, 162] width 47 height 36
type input "*"
type input "***"
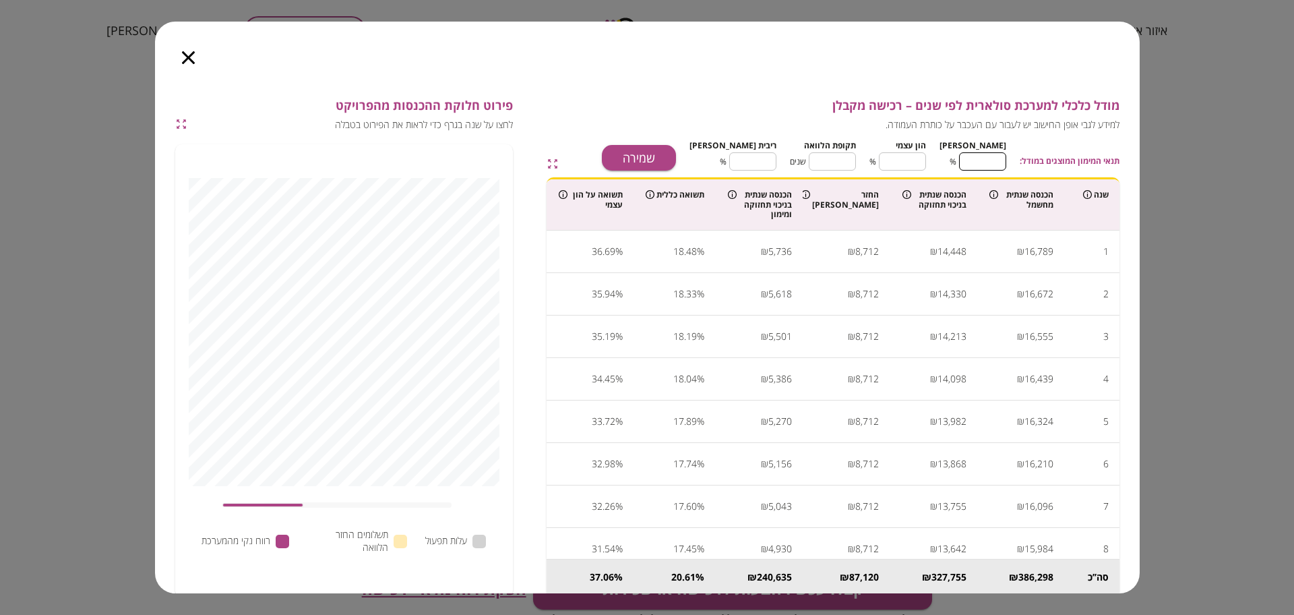
type input "*"
click at [849, 154] on input "**" at bounding box center [832, 162] width 47 height 36
click at [853, 158] on input "**" at bounding box center [832, 162] width 47 height 36
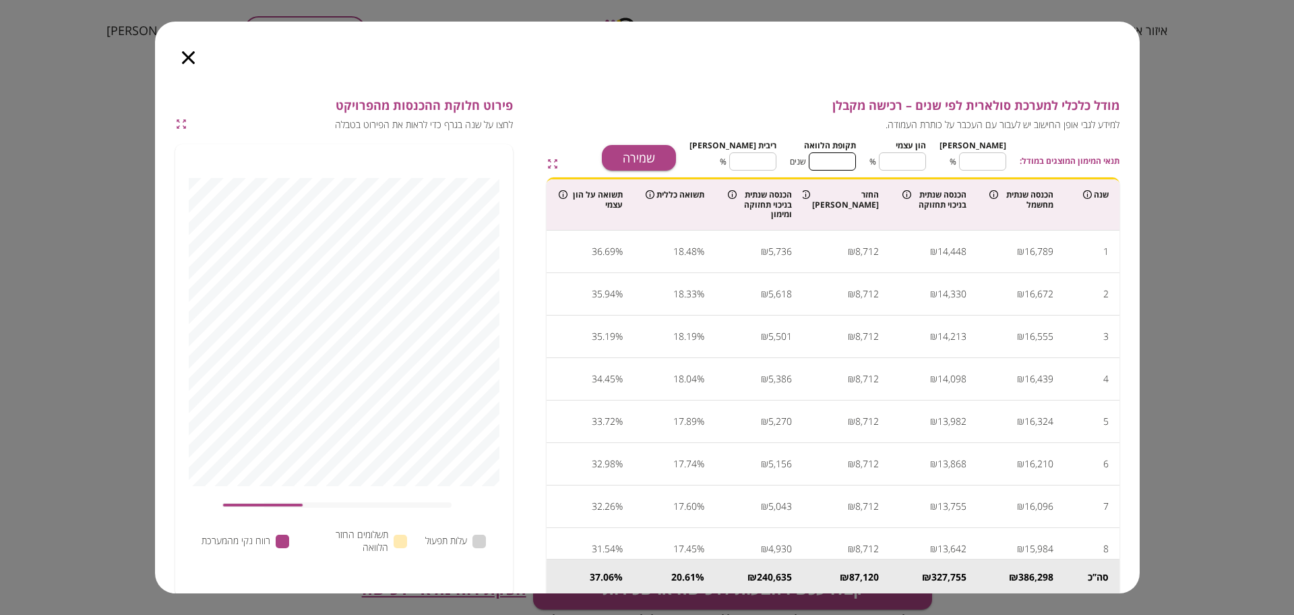
type input "*"
click at [777, 156] on input "****" at bounding box center [752, 162] width 47 height 36
click at [671, 146] on button "שמירה" at bounding box center [639, 158] width 74 height 26
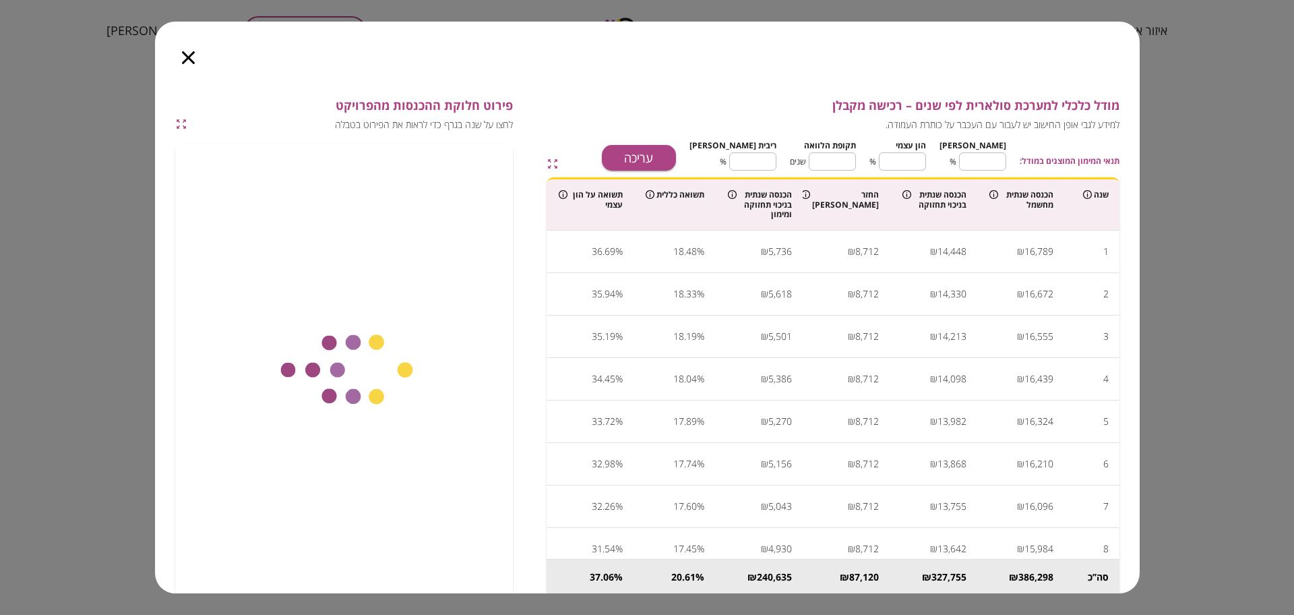
type input "****"
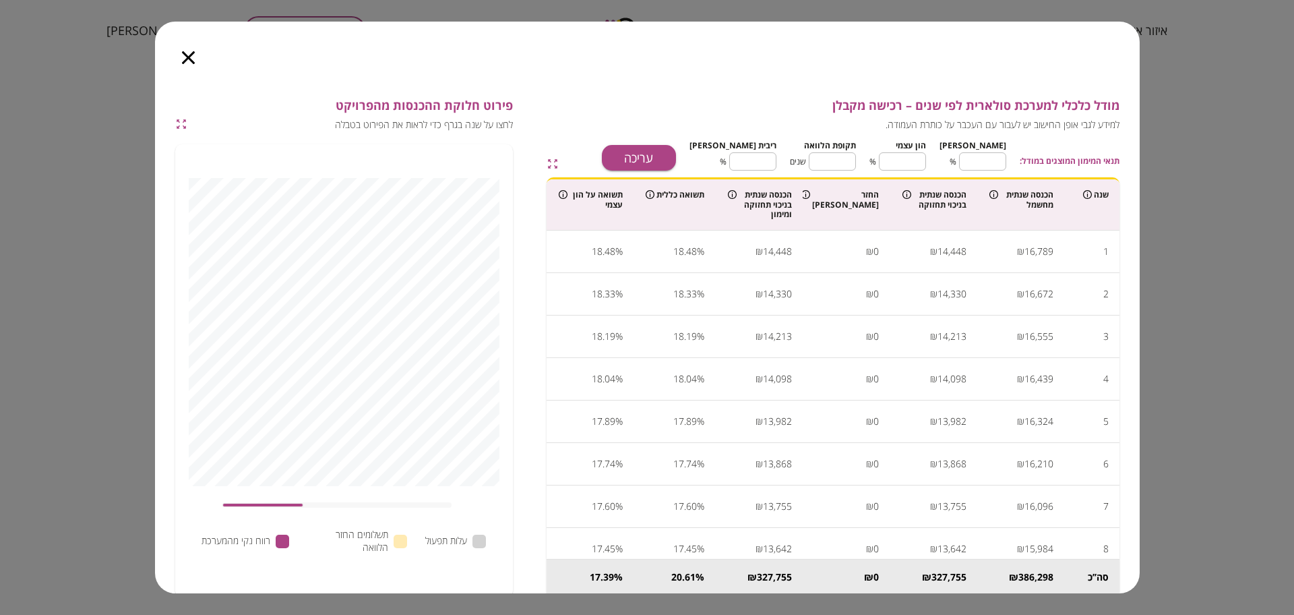
click at [187, 59] on icon "button" at bounding box center [188, 57] width 13 height 13
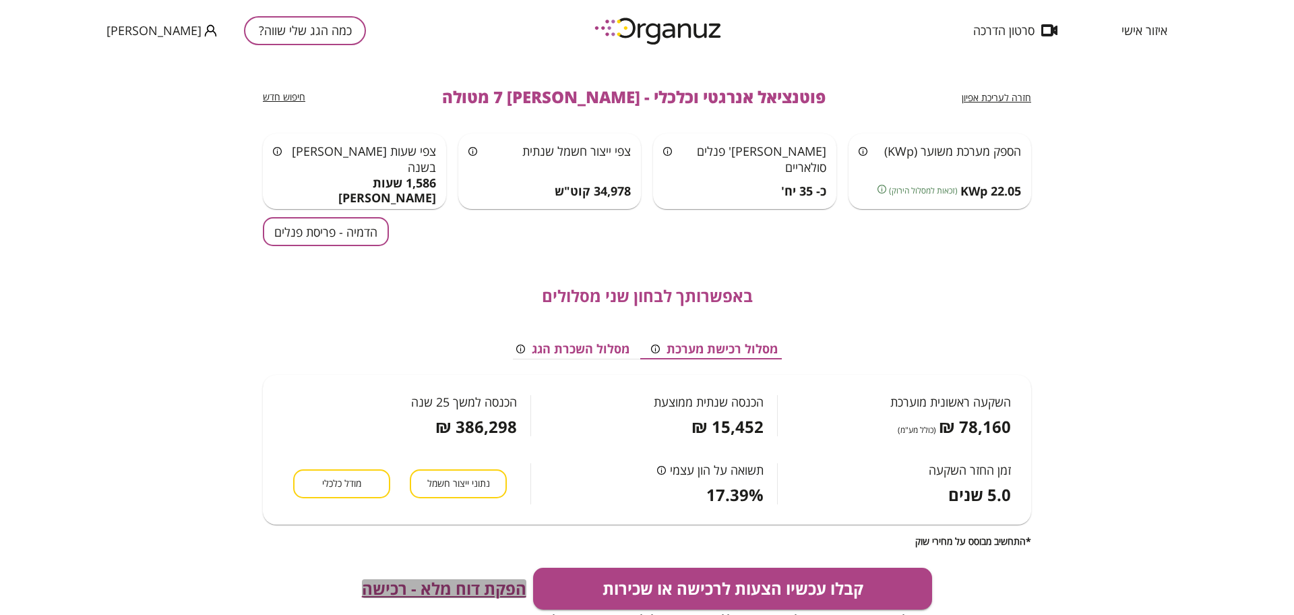
click at [481, 579] on span "הפקת דוח מלא - רכישה" at bounding box center [444, 588] width 164 height 19
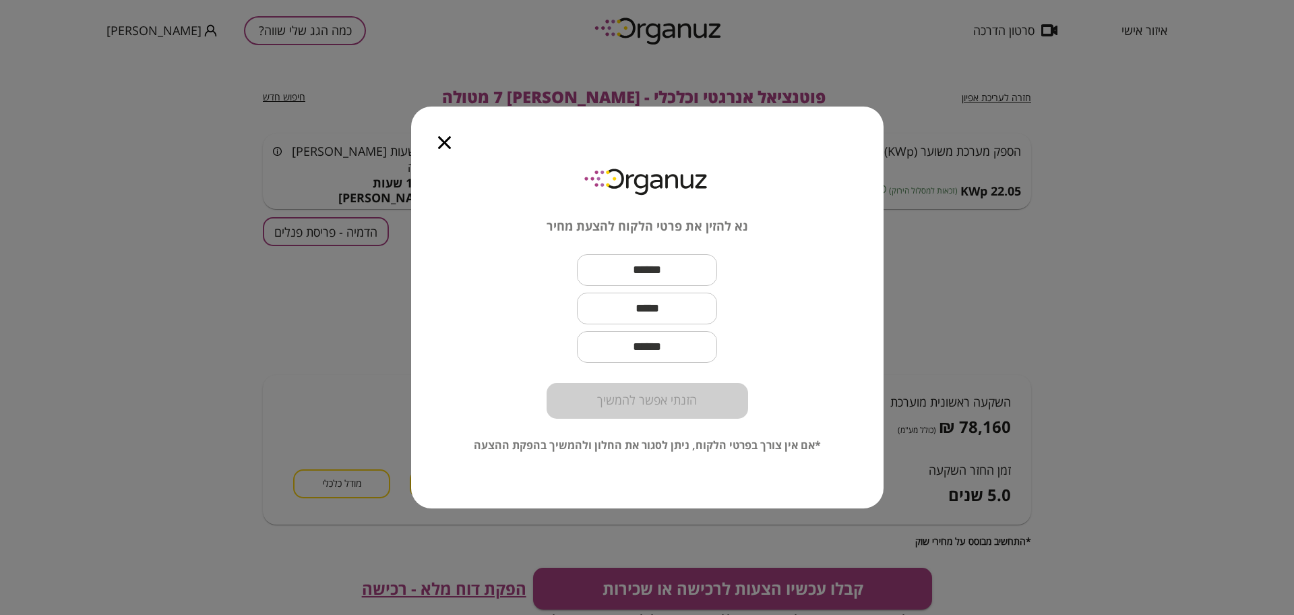
click at [450, 143] on icon "button" at bounding box center [444, 142] width 13 height 13
